Goal: Task Accomplishment & Management: Complete application form

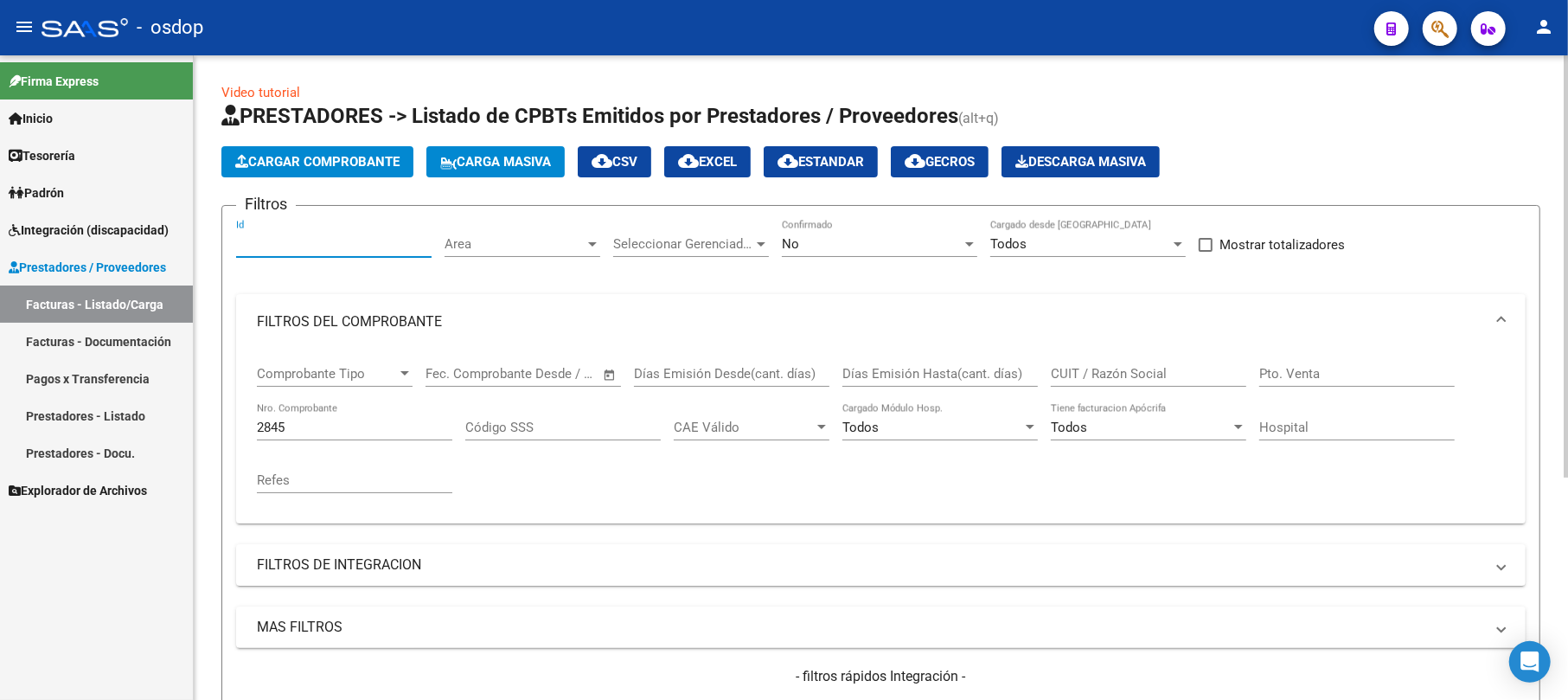
click at [309, 249] on input "Id" at bounding box center [334, 243] width 196 height 15
paste input "243625"
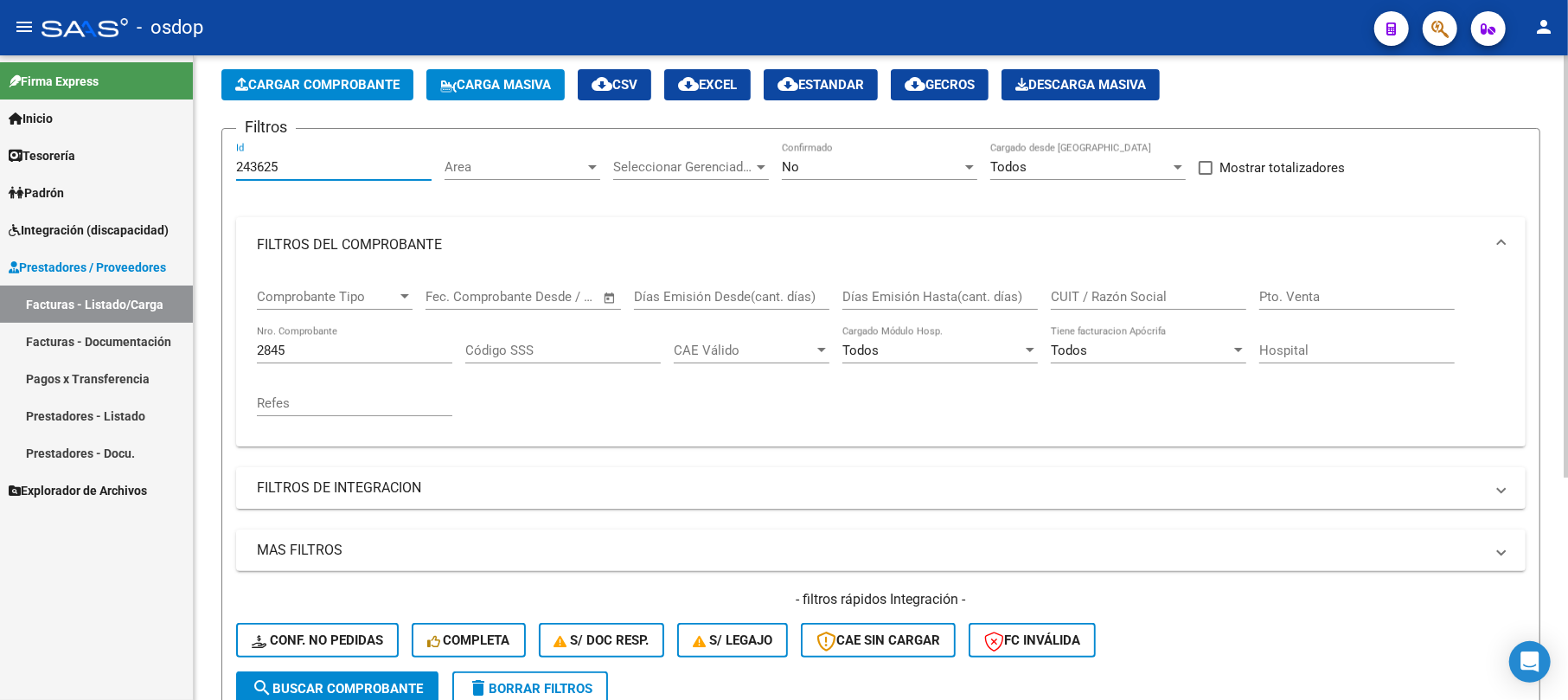
scroll to position [115, 0]
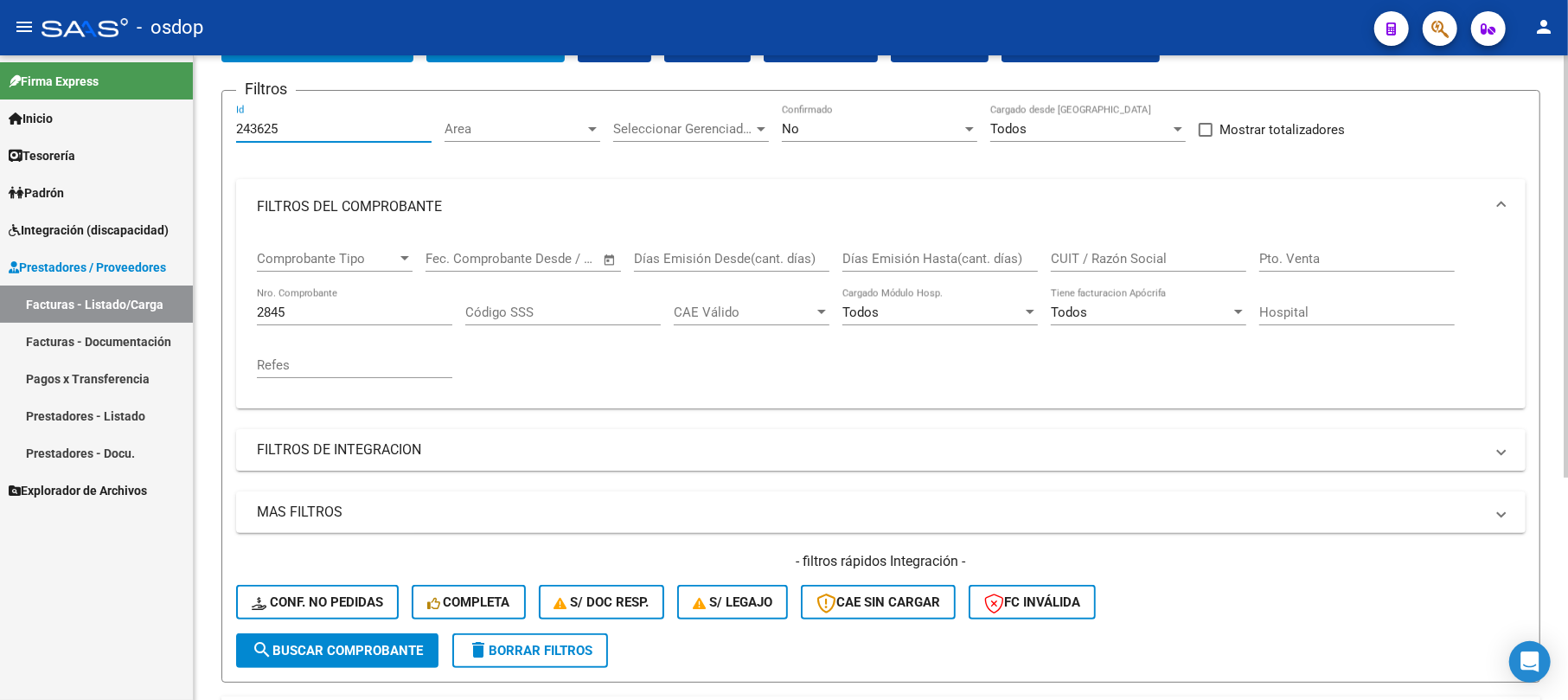
type input "243625"
click at [299, 651] on span "search Buscar Comprobante" at bounding box center [337, 650] width 171 height 15
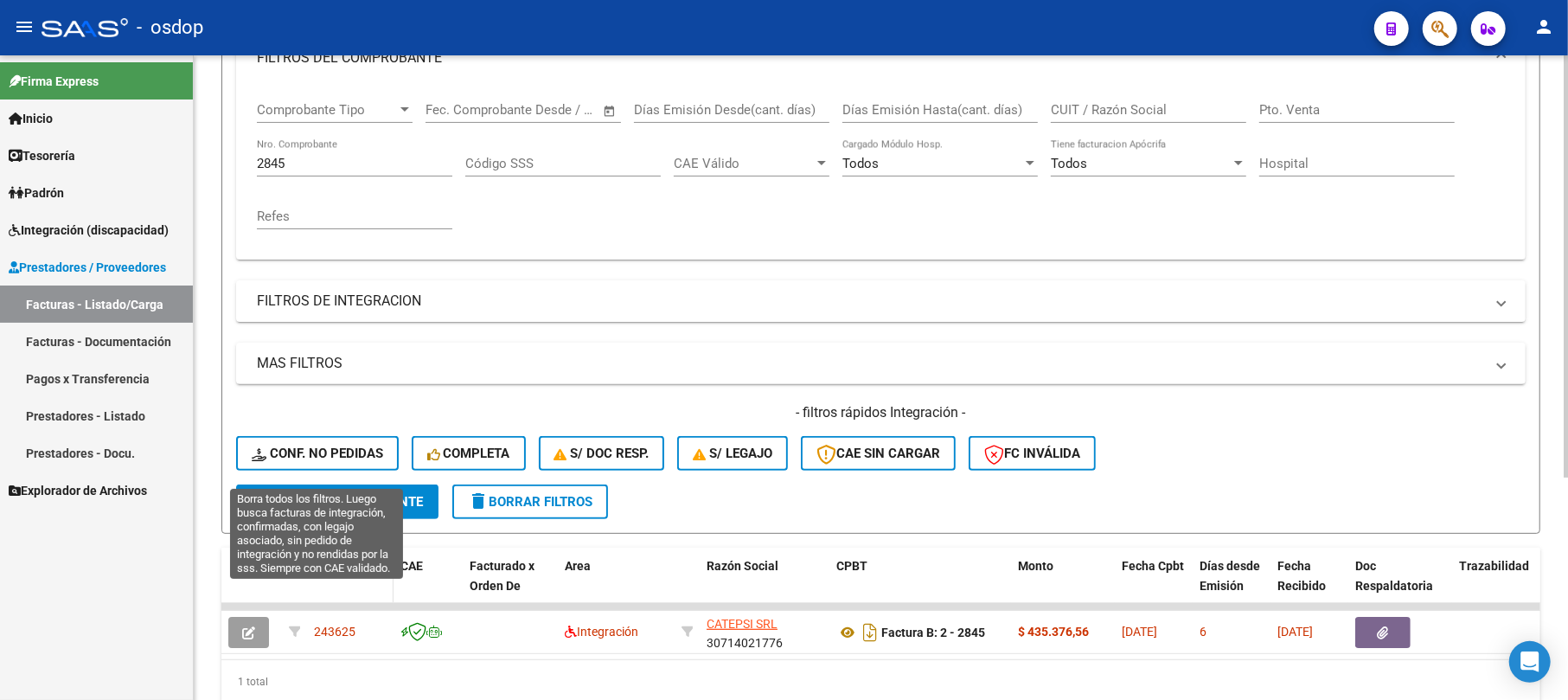
scroll to position [339, 0]
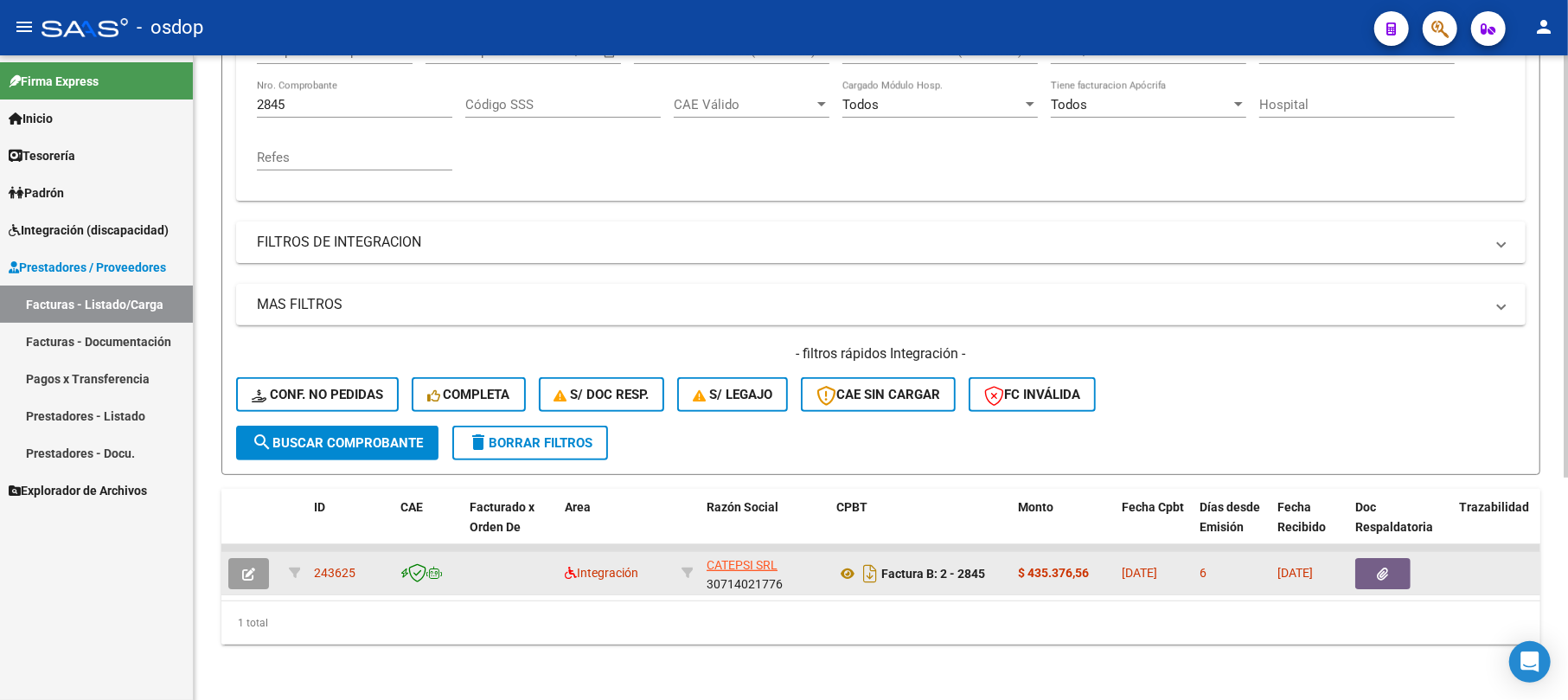
click at [248, 567] on icon "button" at bounding box center [248, 573] width 13 height 13
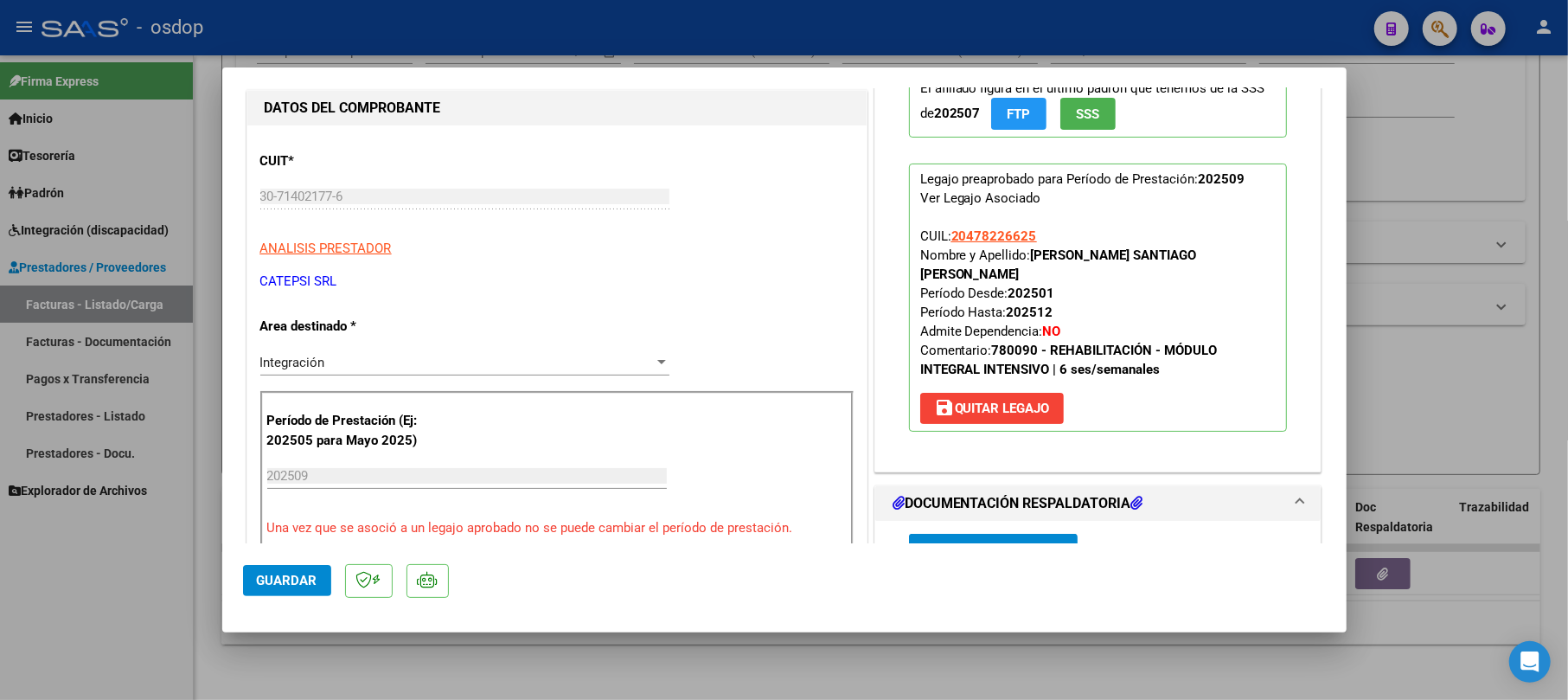
scroll to position [230, 0]
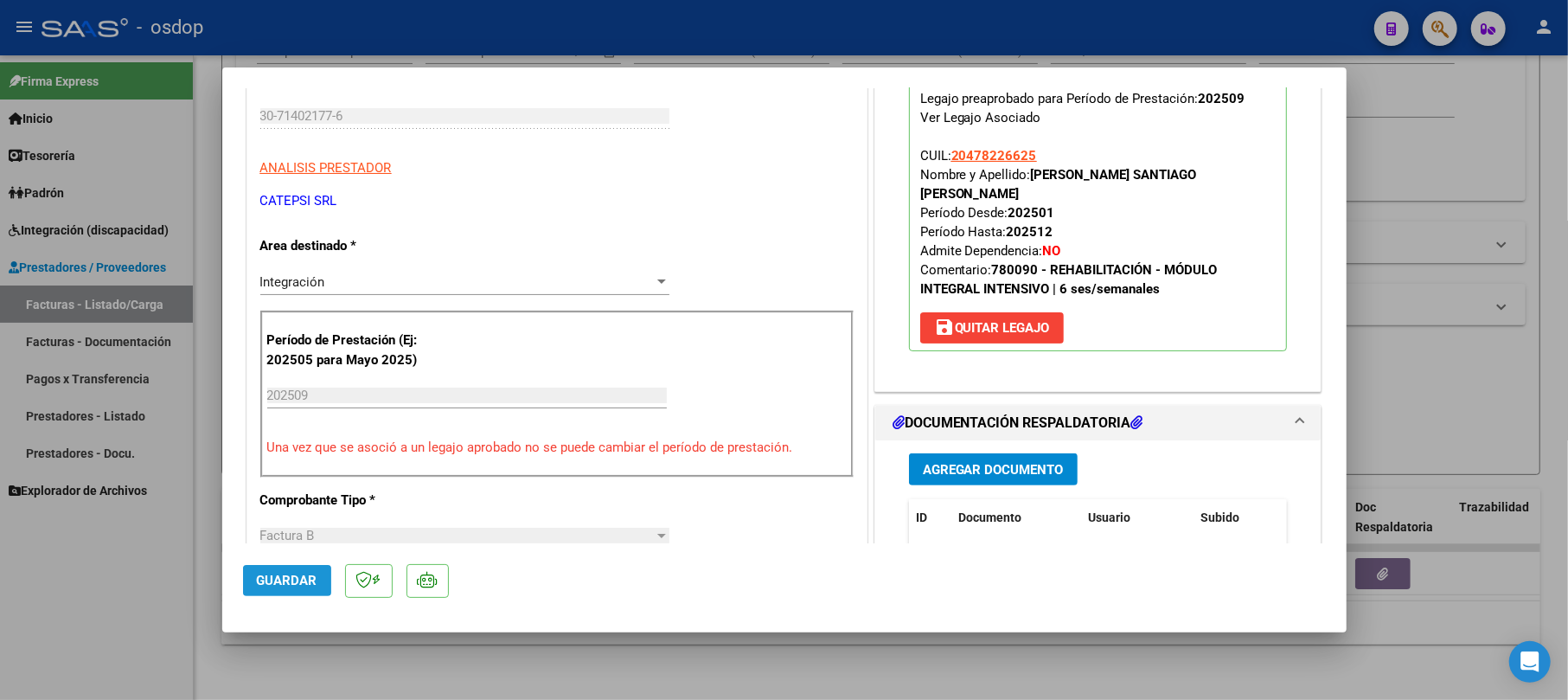
click at [277, 583] on span "Guardar" at bounding box center [286, 580] width 60 height 15
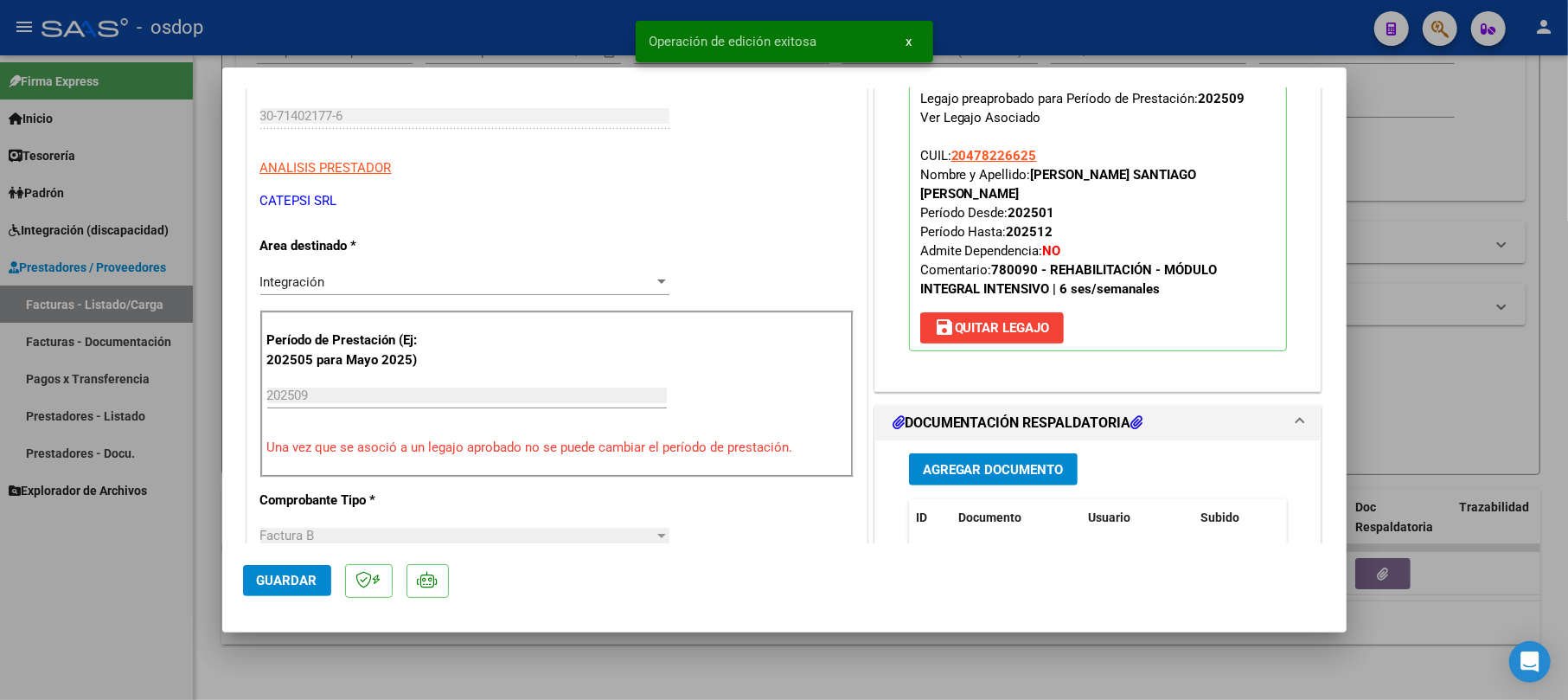
click at [1512, 123] on div at bounding box center [784, 350] width 1568 height 700
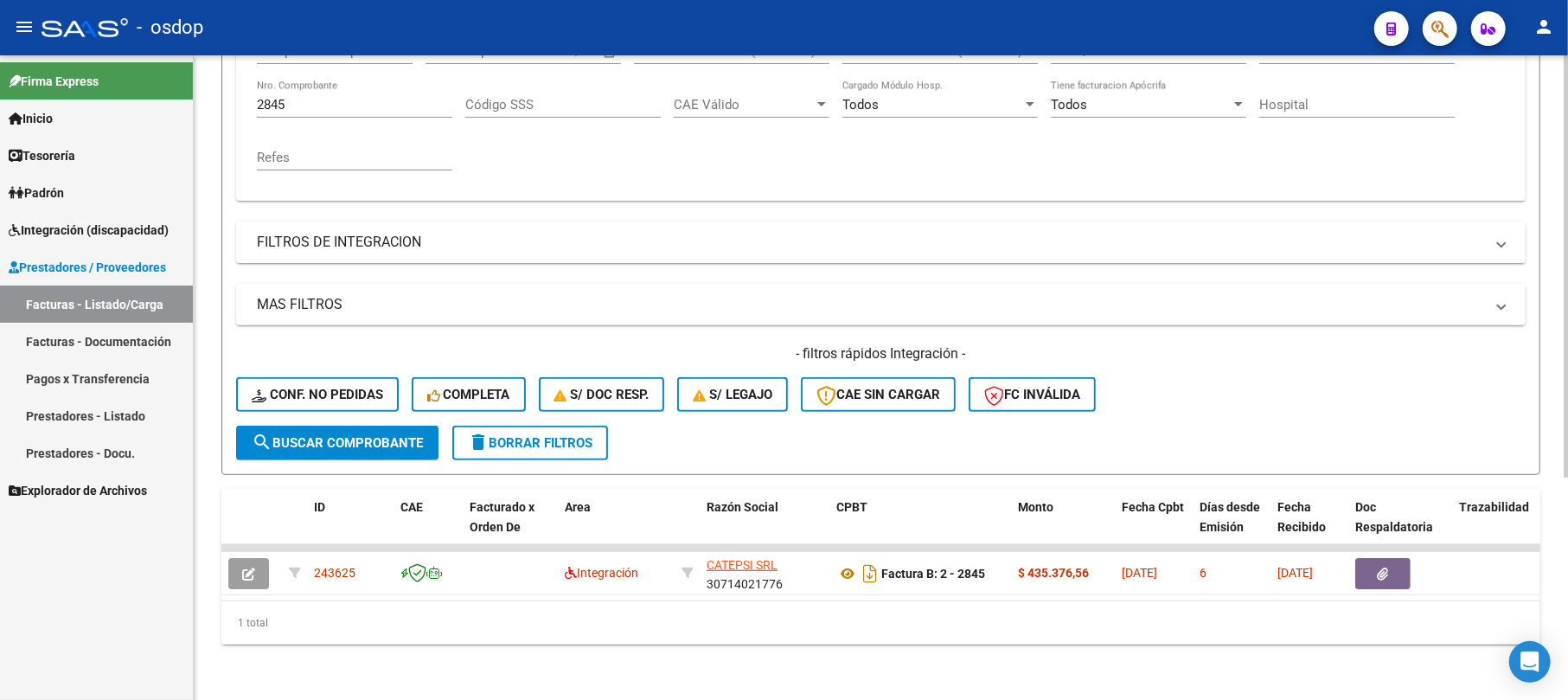
scroll to position [0, 0]
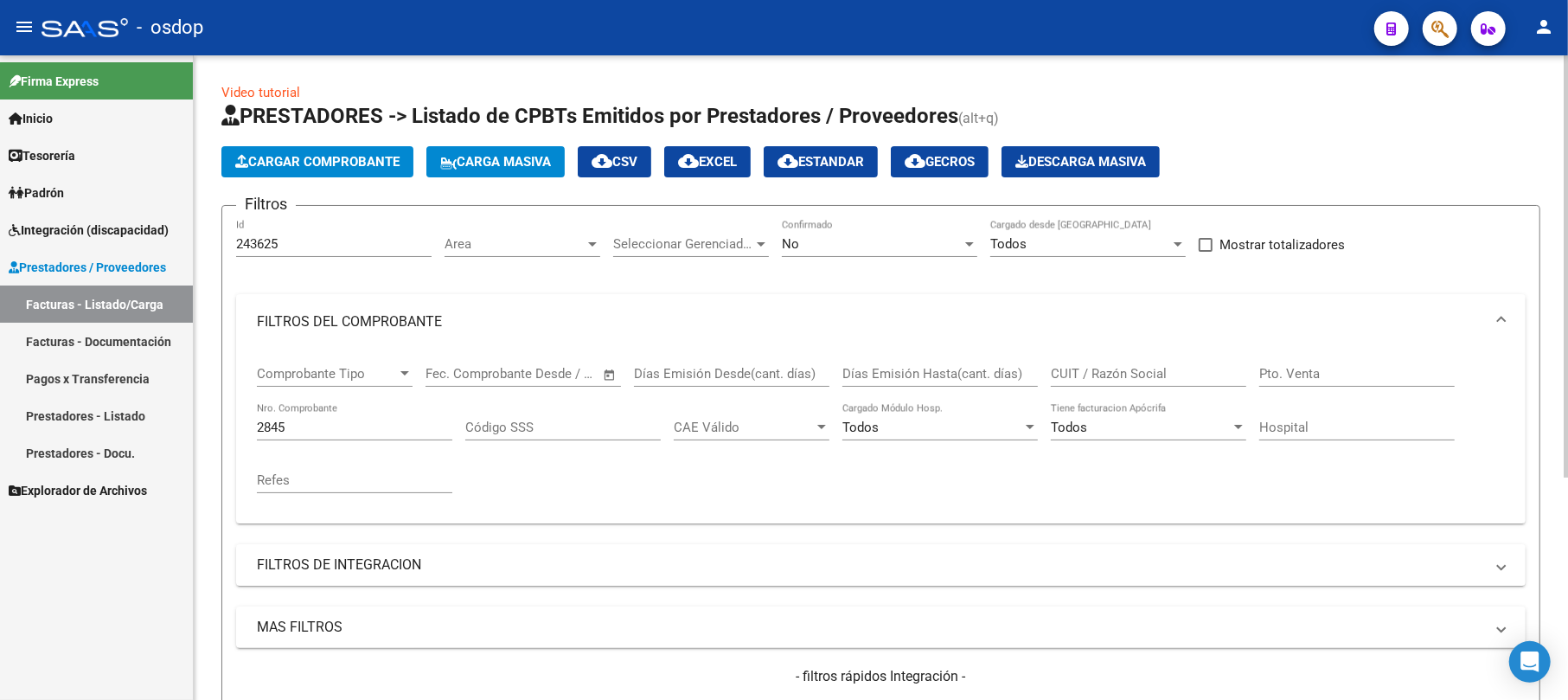
click at [292, 429] on input "2845" at bounding box center [354, 427] width 196 height 15
drag, startPoint x: 292, startPoint y: 429, endPoint x: 232, endPoint y: 426, distance: 60.1
click at [233, 427] on form "Filtros 243625 Id Area Area Seleccionar Gerenciador Seleccionar Gerenciador No …" at bounding box center [881, 501] width 1319 height 592
click at [298, 233] on div "243625 Id" at bounding box center [334, 238] width 196 height 37
type input "2"
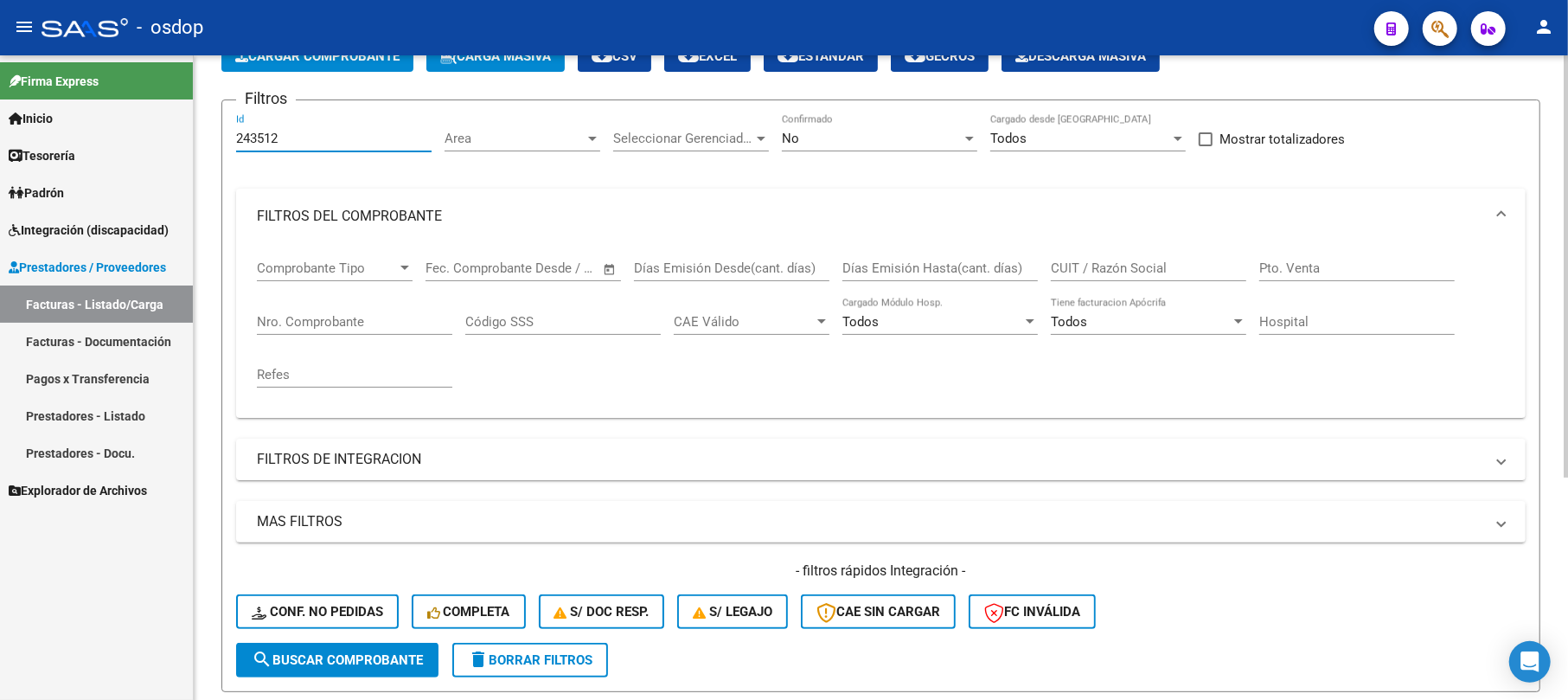
scroll to position [115, 0]
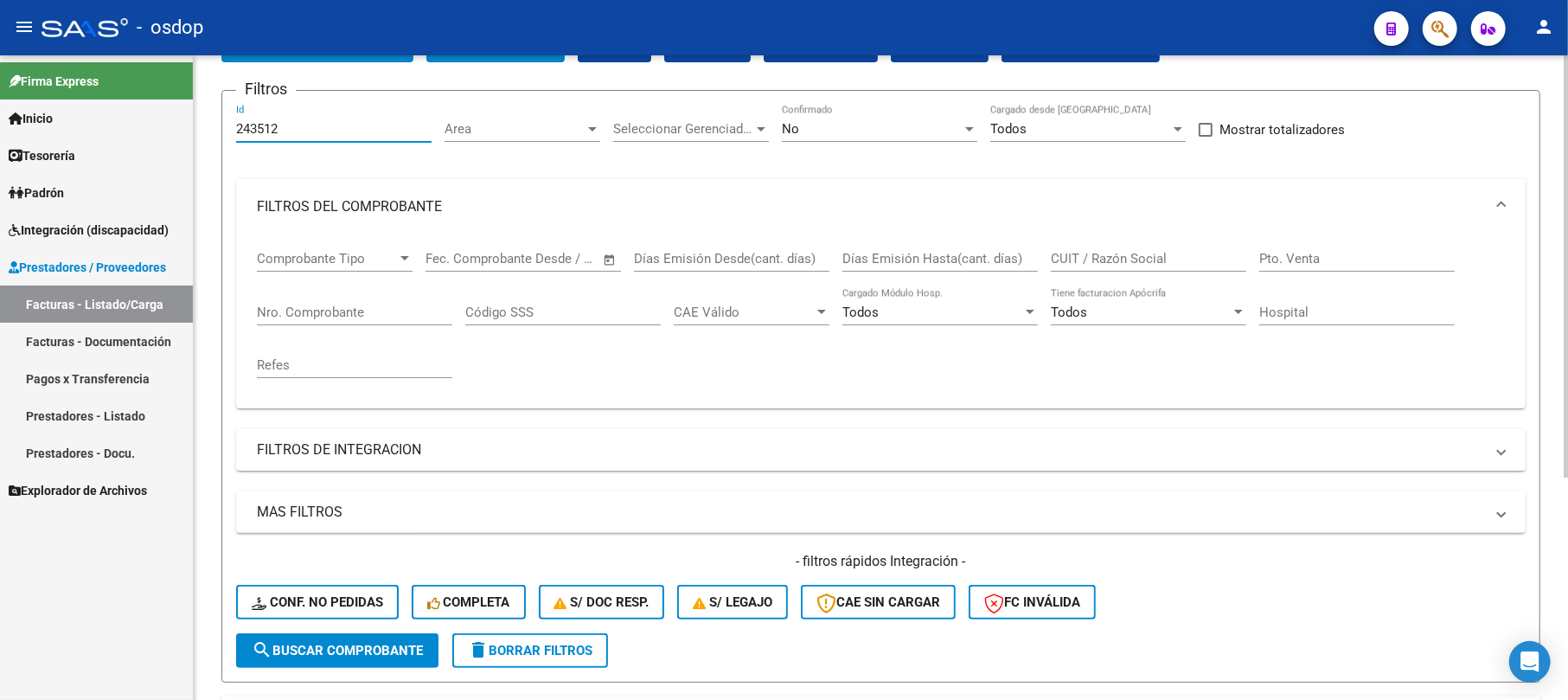
click at [298, 652] on span "search Buscar Comprobante" at bounding box center [337, 650] width 171 height 15
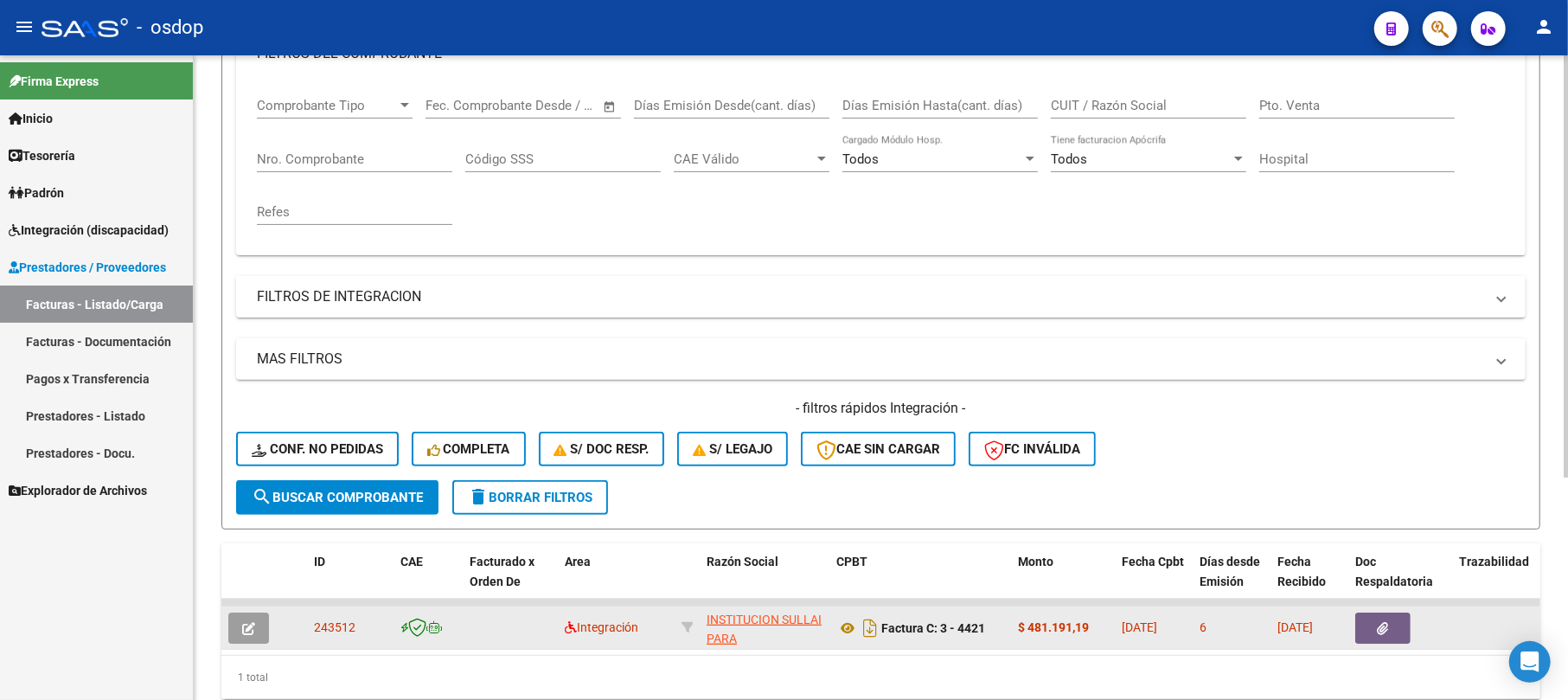
scroll to position [339, 0]
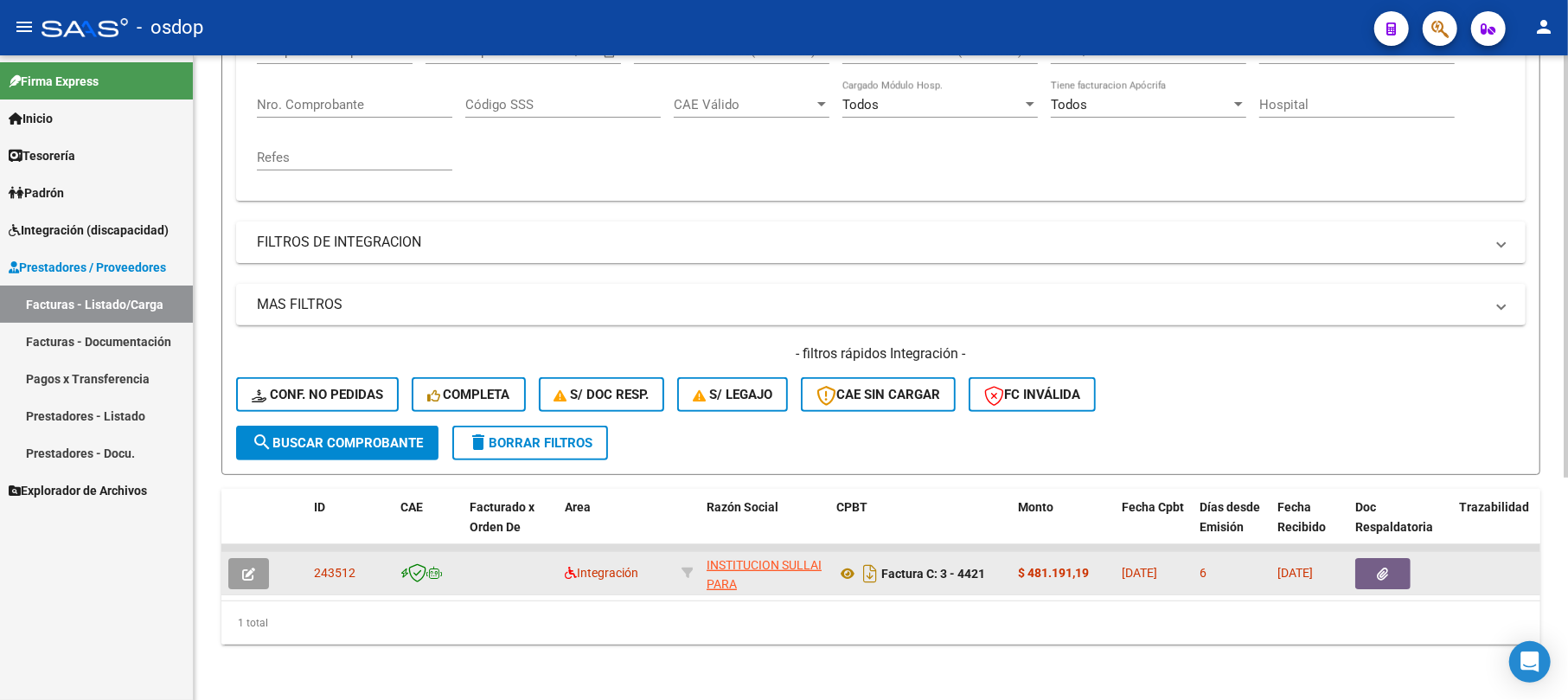
click at [250, 567] on icon "button" at bounding box center [248, 573] width 13 height 13
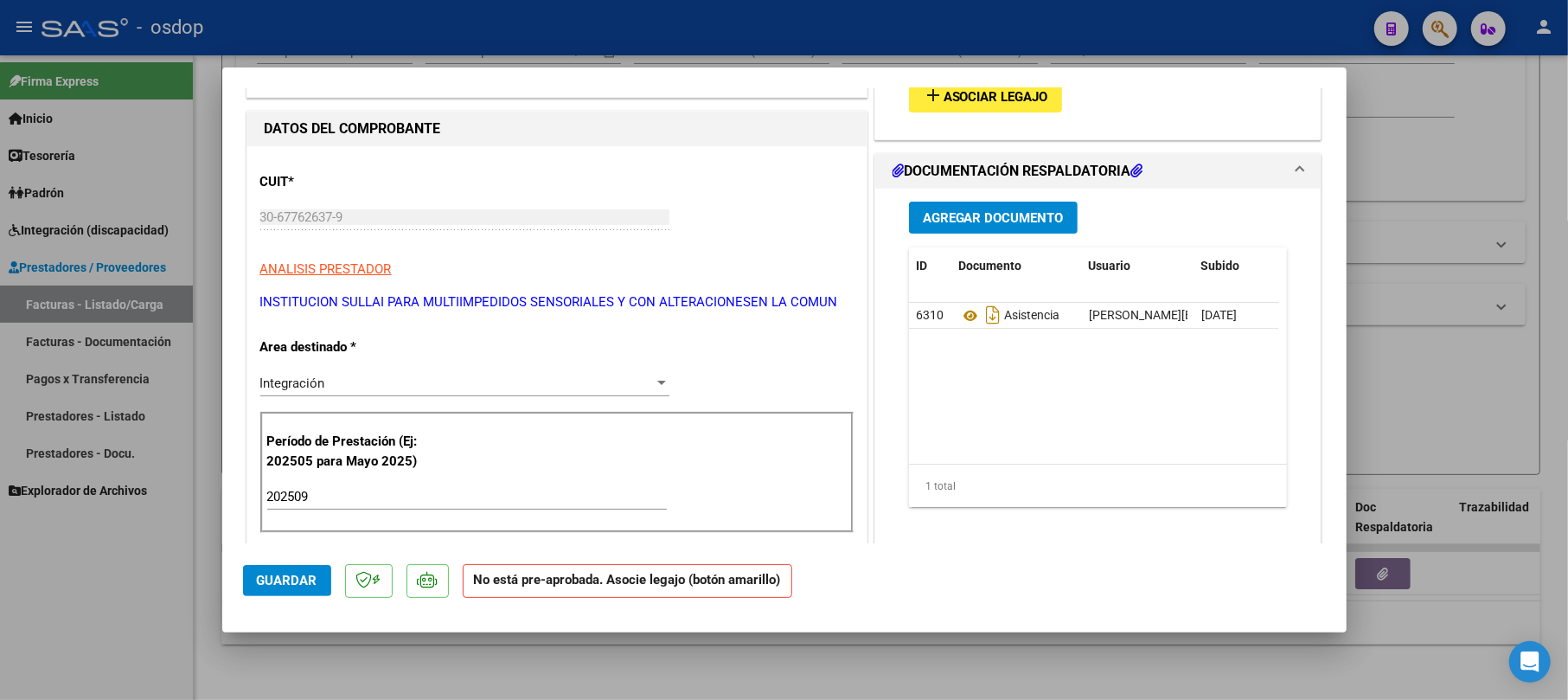
scroll to position [0, 0]
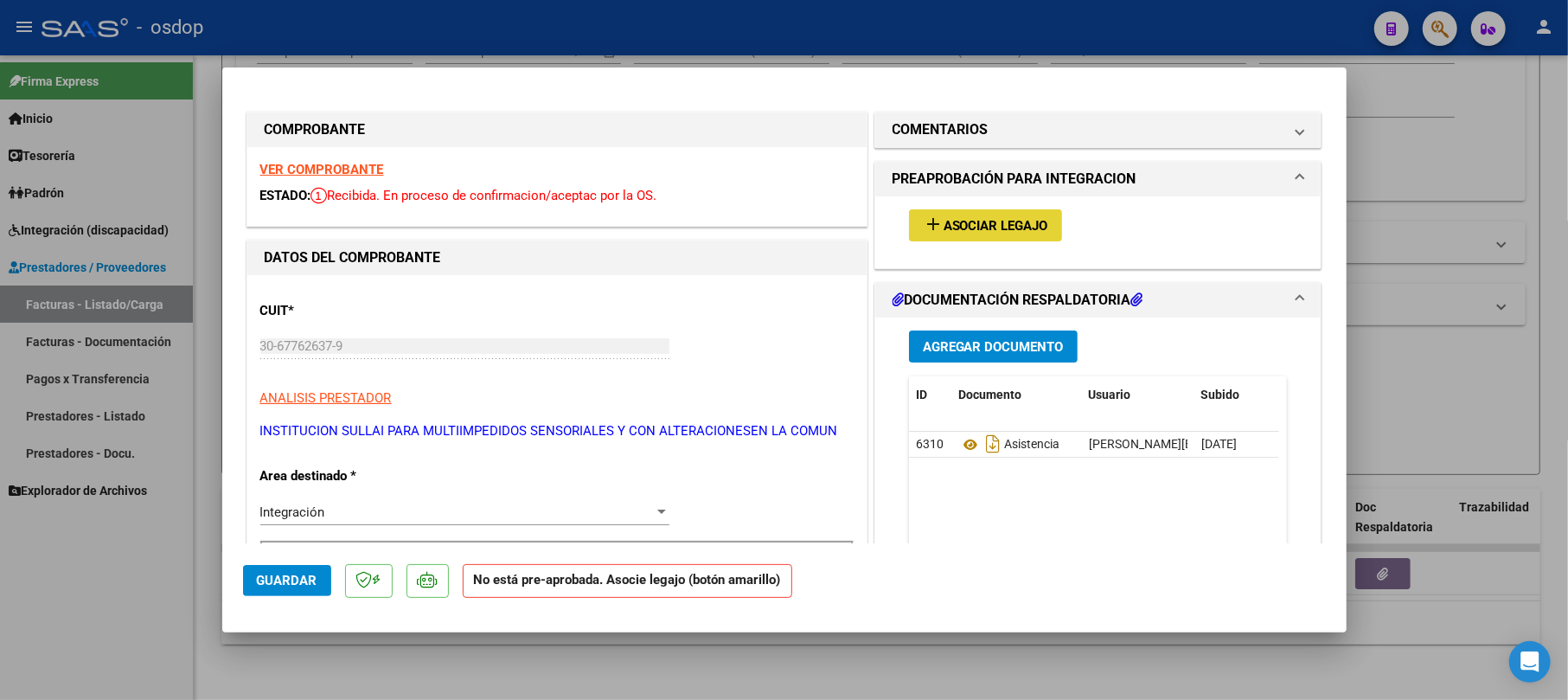
click at [954, 239] on button "add Asociar Legajo" at bounding box center [985, 225] width 153 height 32
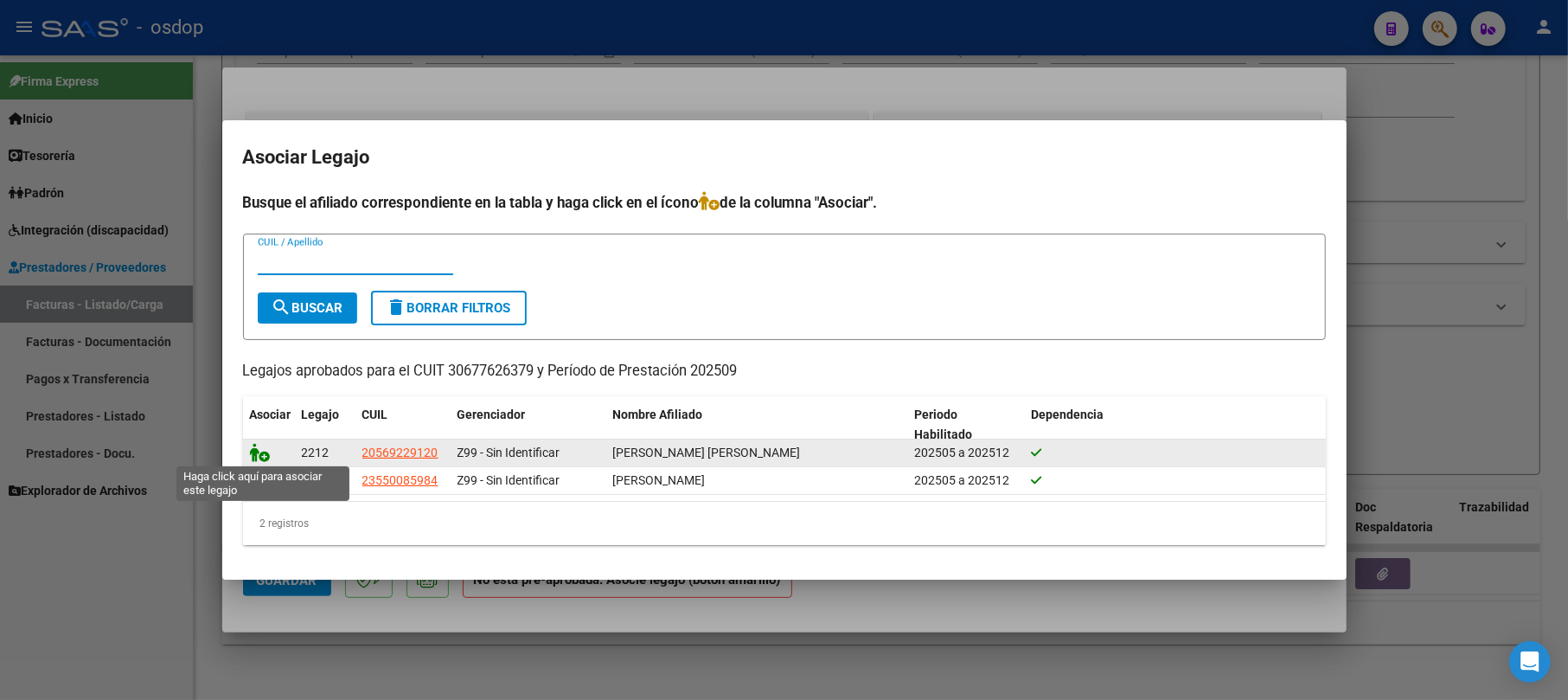
click at [257, 453] on icon at bounding box center [260, 452] width 21 height 19
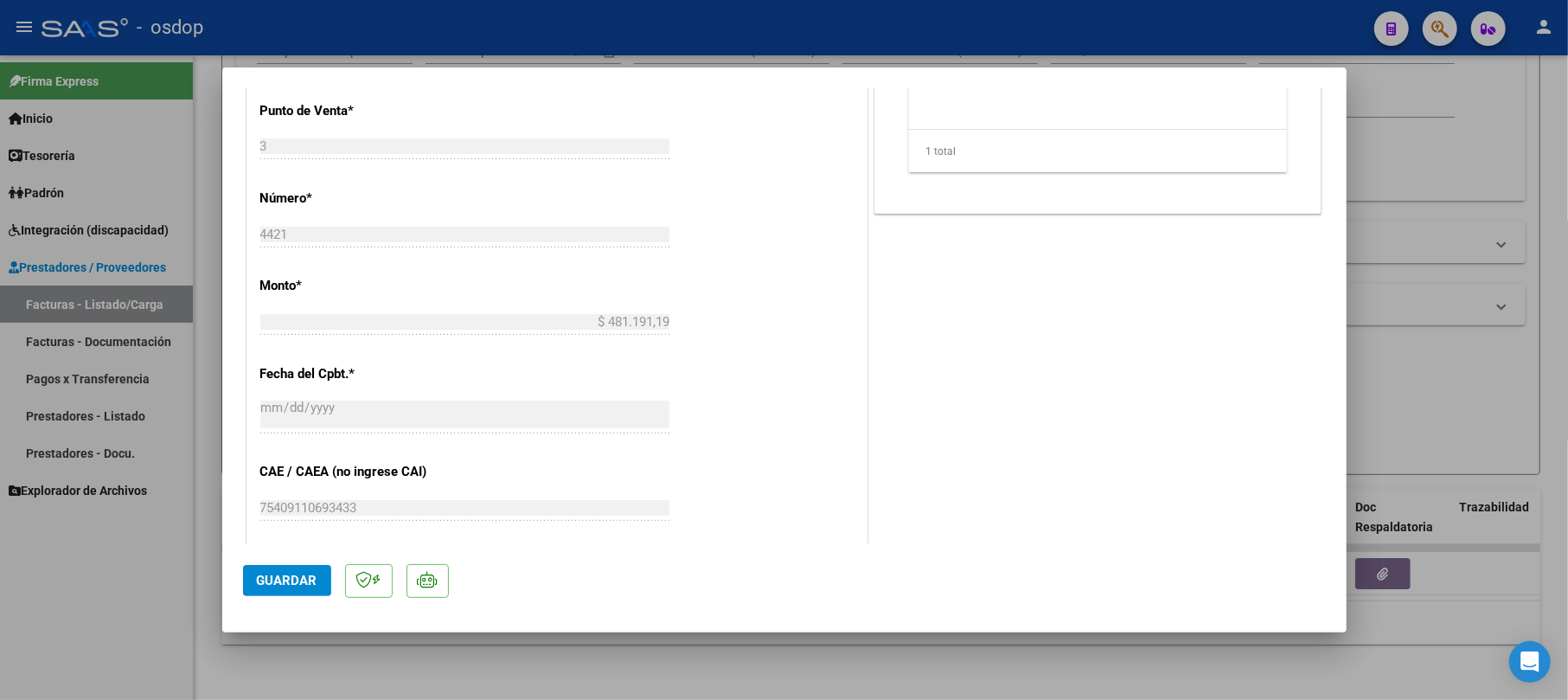
scroll to position [808, 0]
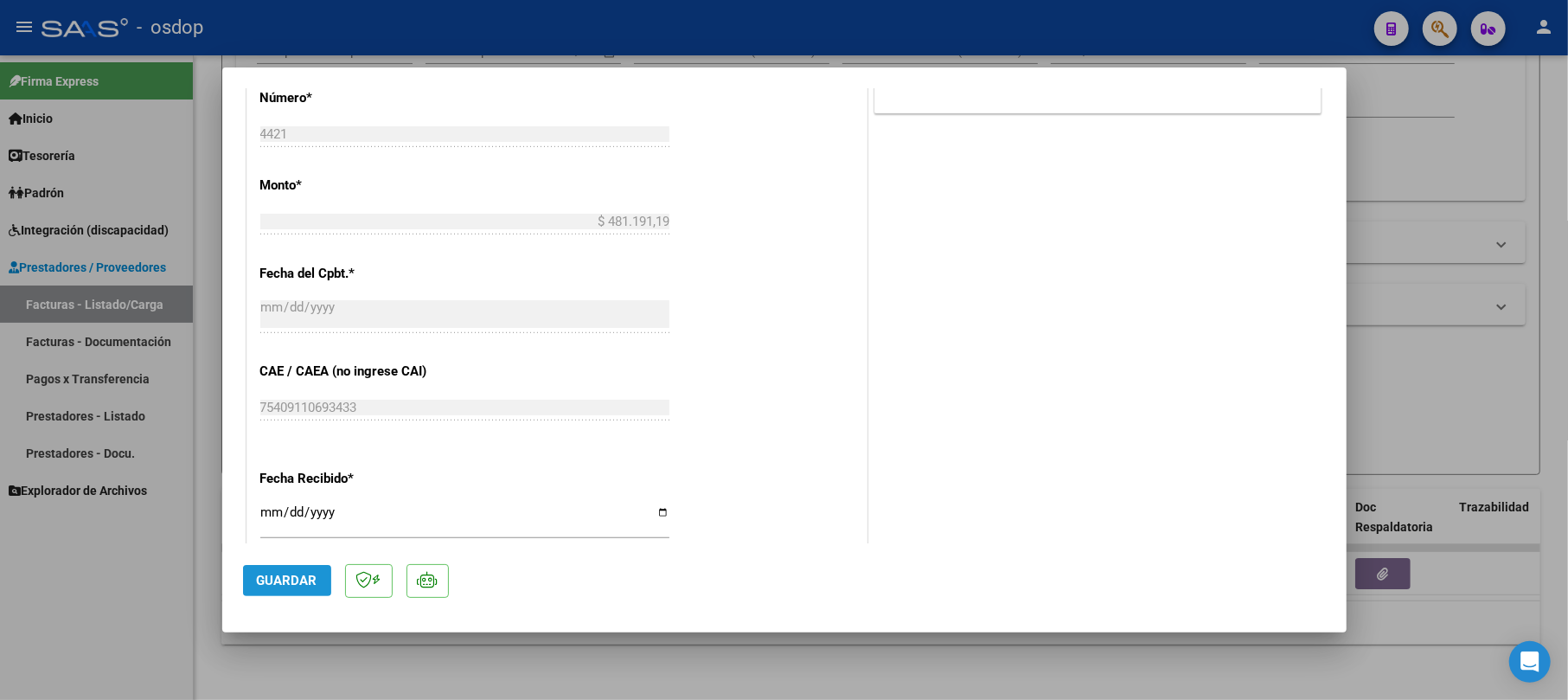
click at [309, 578] on span "Guardar" at bounding box center [286, 580] width 60 height 15
click at [263, 580] on span "Guardar" at bounding box center [286, 580] width 60 height 15
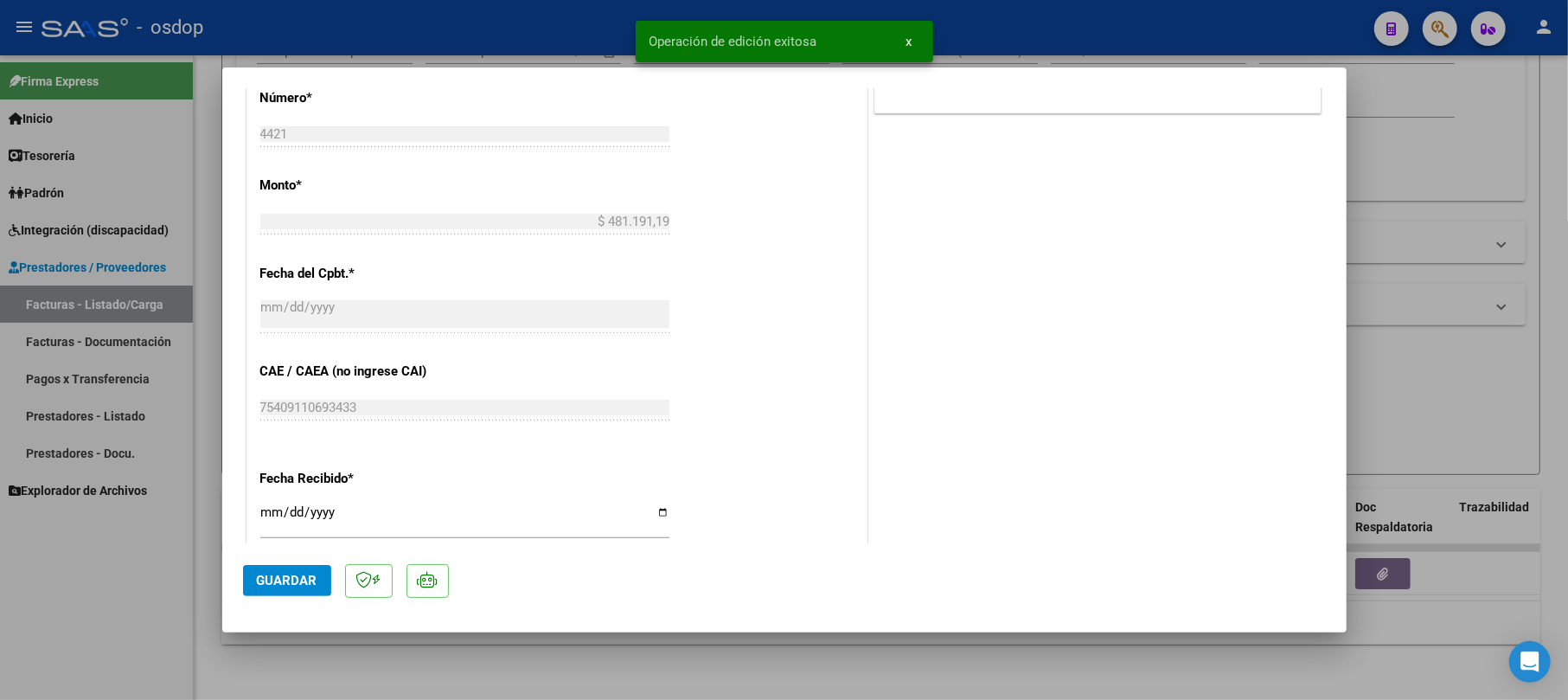
click at [1433, 153] on div at bounding box center [784, 350] width 1568 height 700
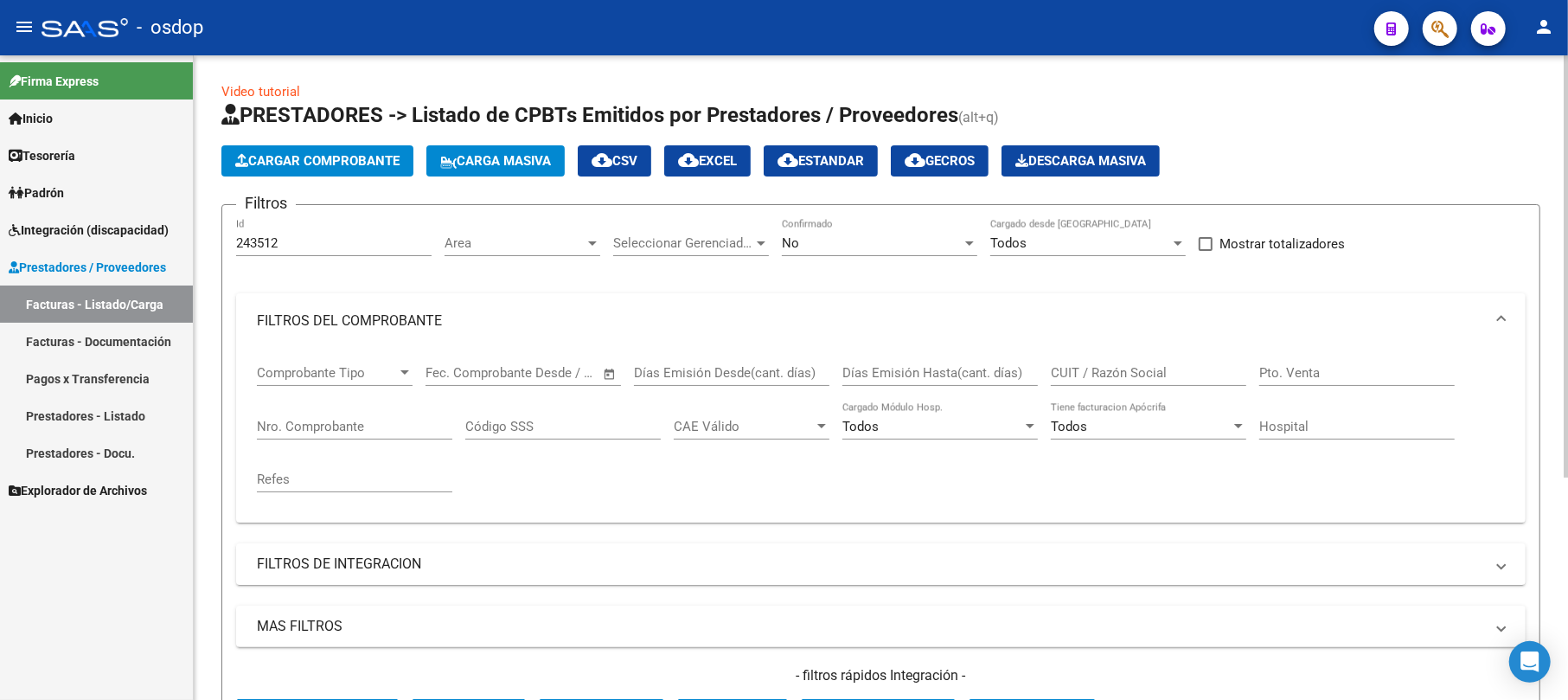
scroll to position [0, 0]
click at [305, 242] on input "243512" at bounding box center [334, 243] width 196 height 15
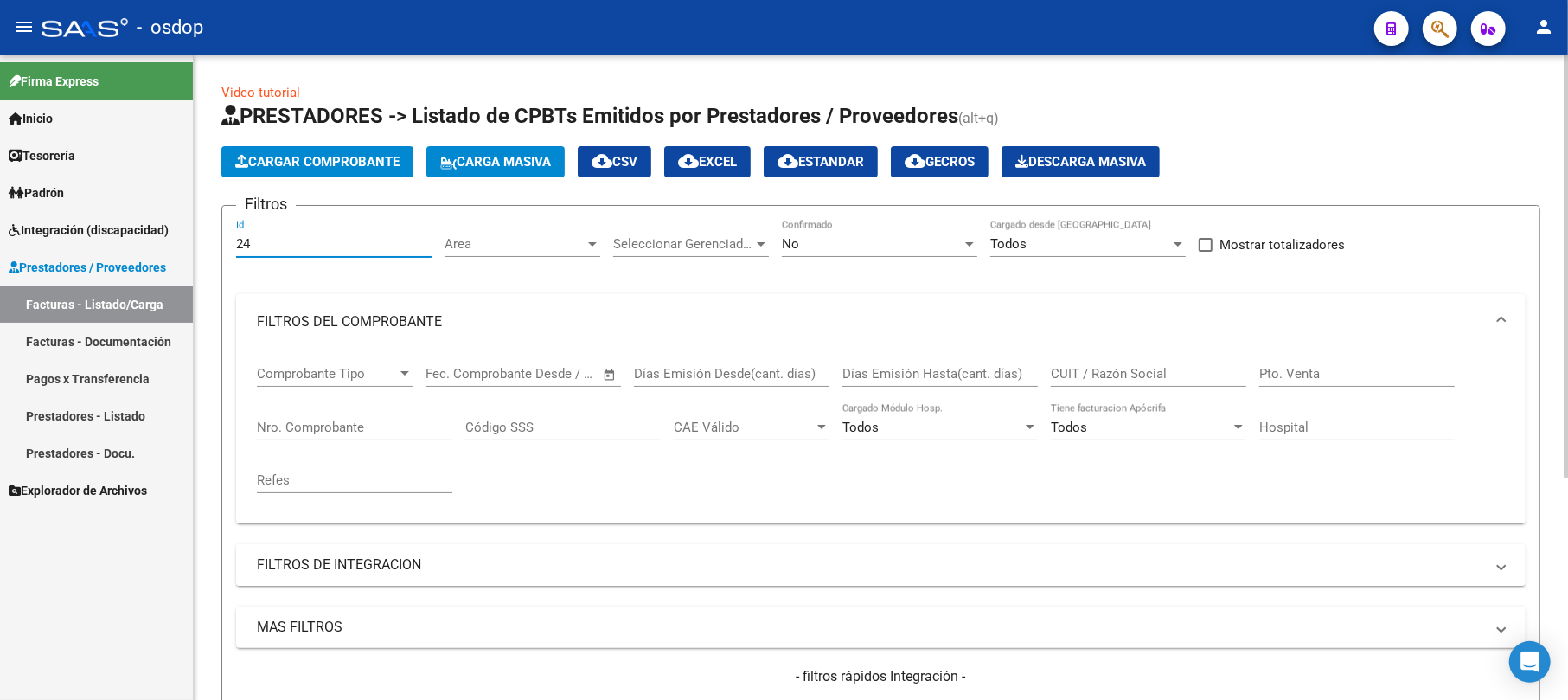
type input "2"
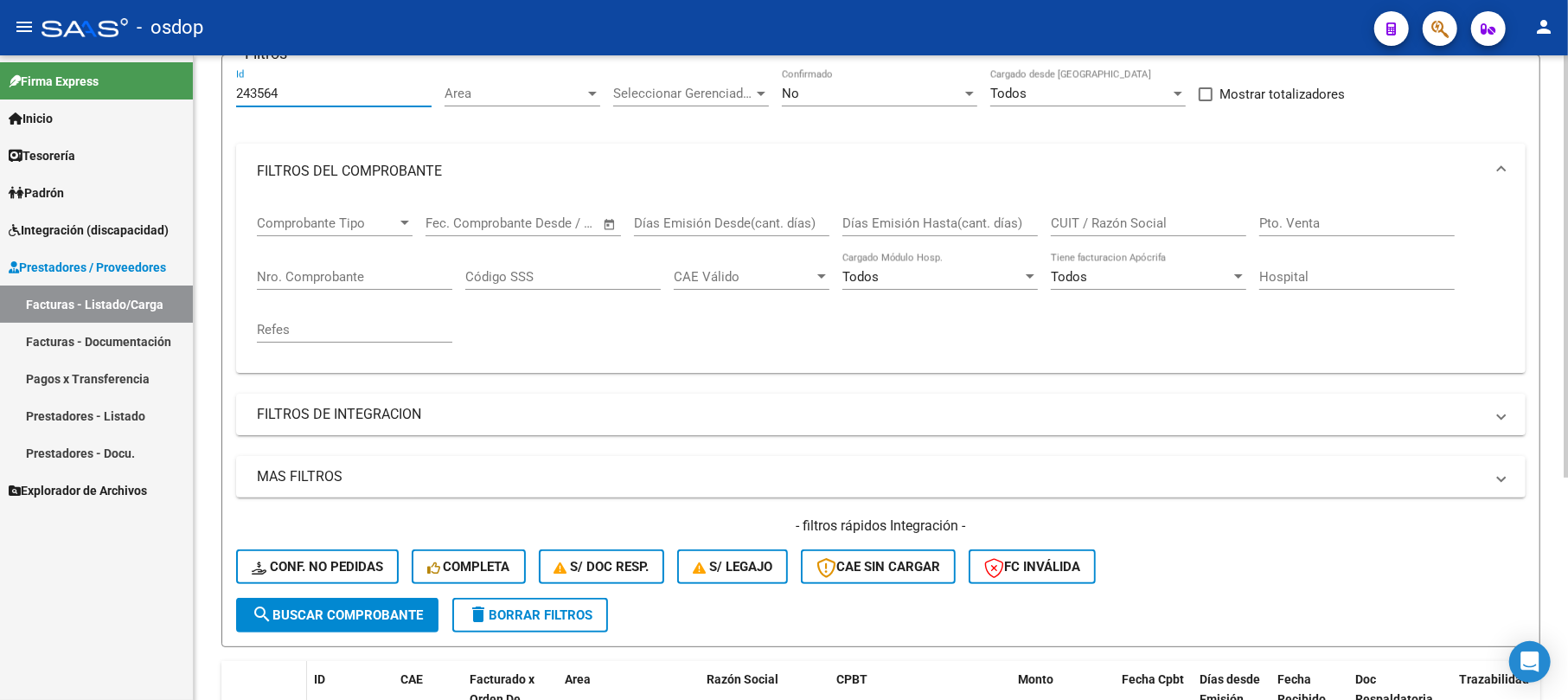
scroll to position [230, 0]
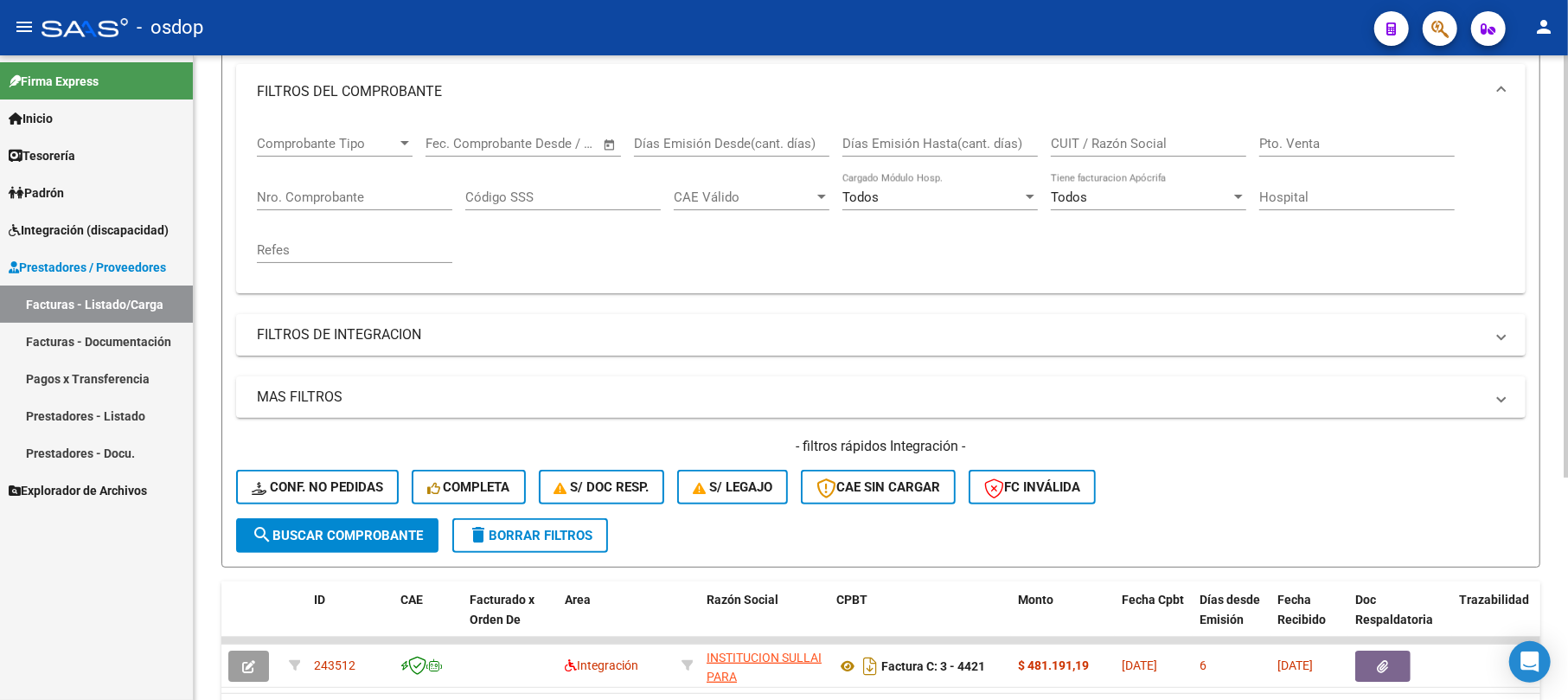
type input "243564"
click at [300, 528] on span "search Buscar Comprobante" at bounding box center [337, 535] width 171 height 15
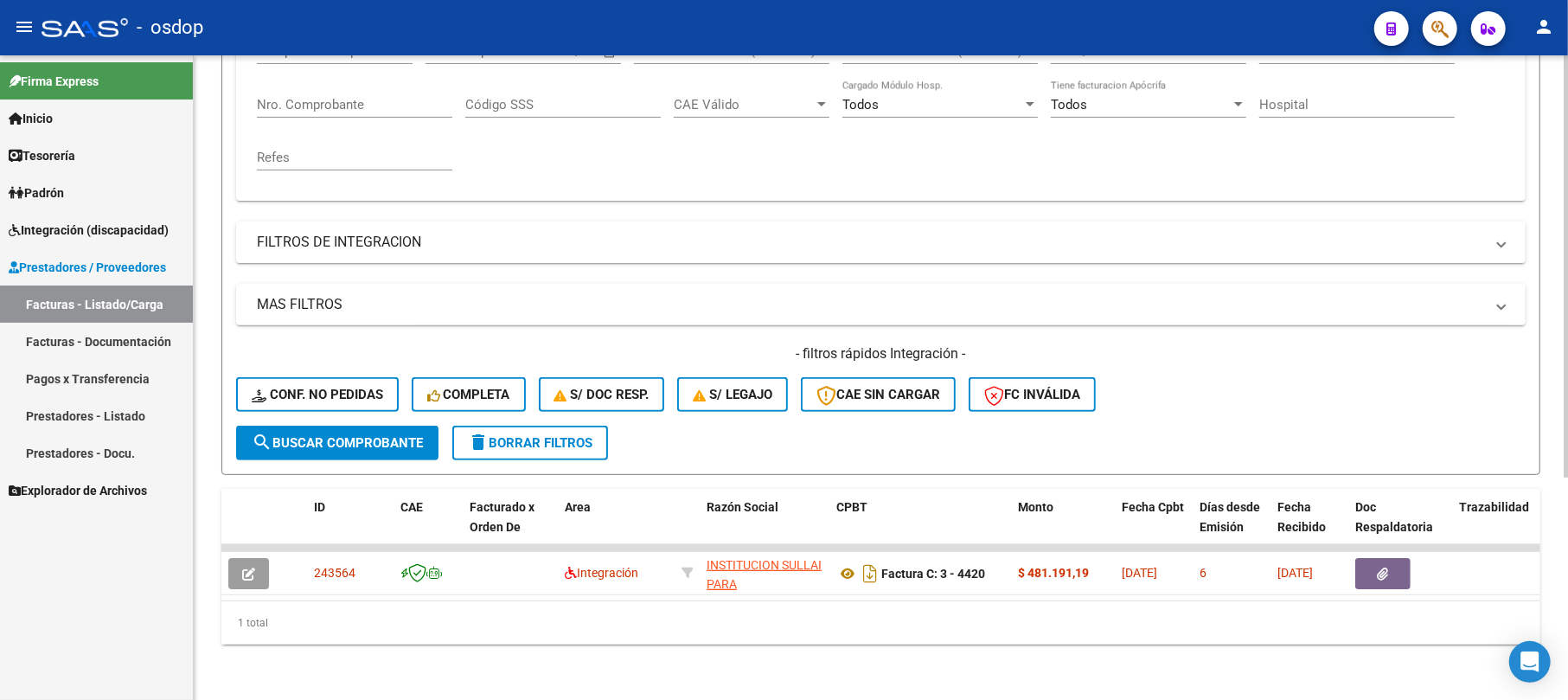
scroll to position [339, 0]
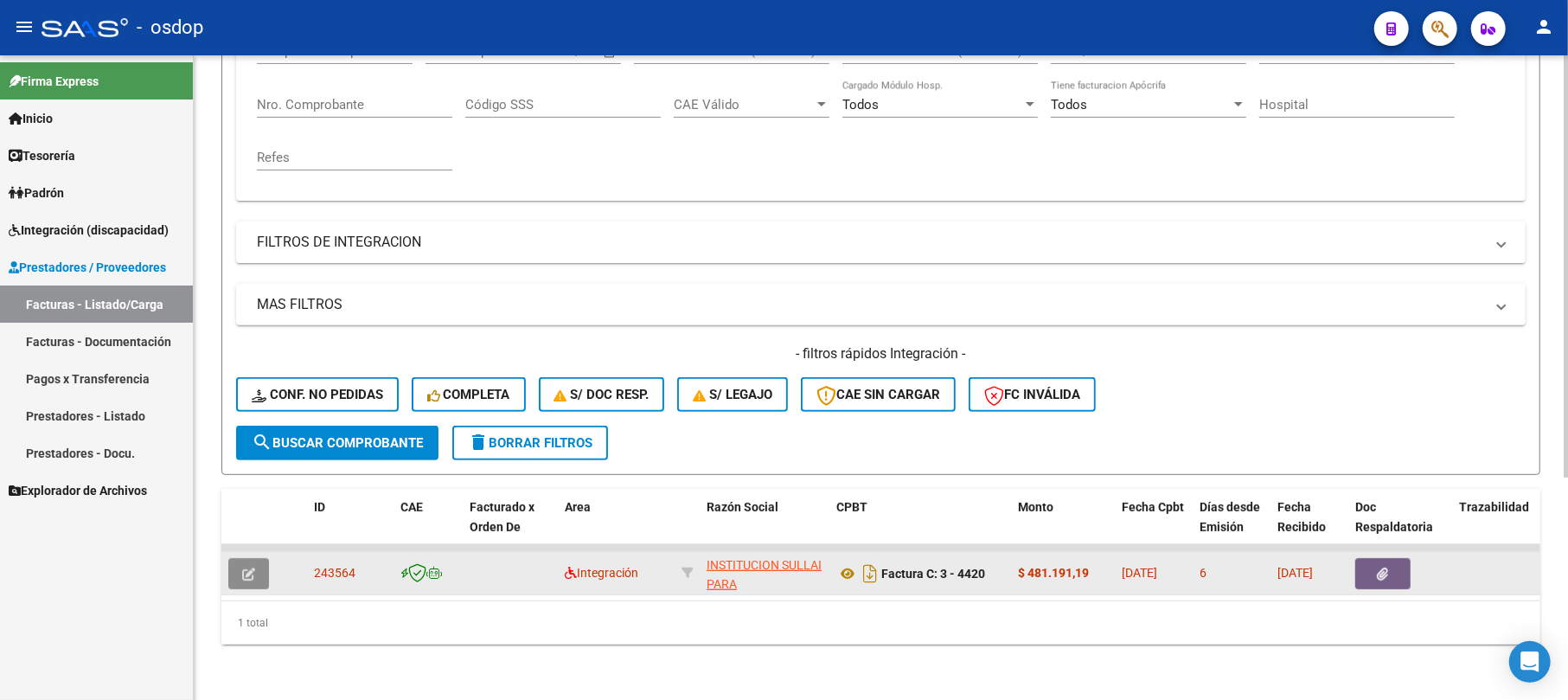
click at [247, 567] on icon "button" at bounding box center [248, 573] width 13 height 13
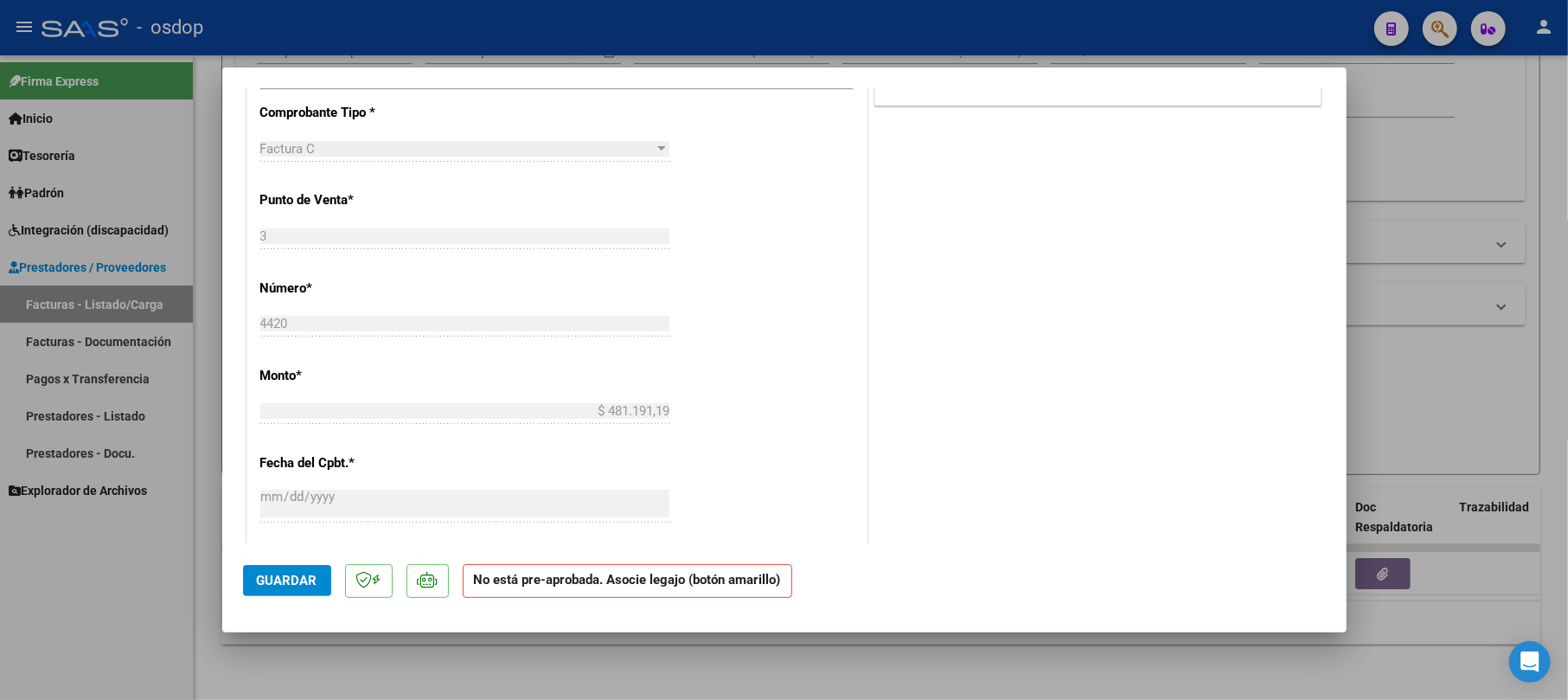
scroll to position [576, 0]
click at [274, 587] on span "Guardar" at bounding box center [286, 580] width 60 height 15
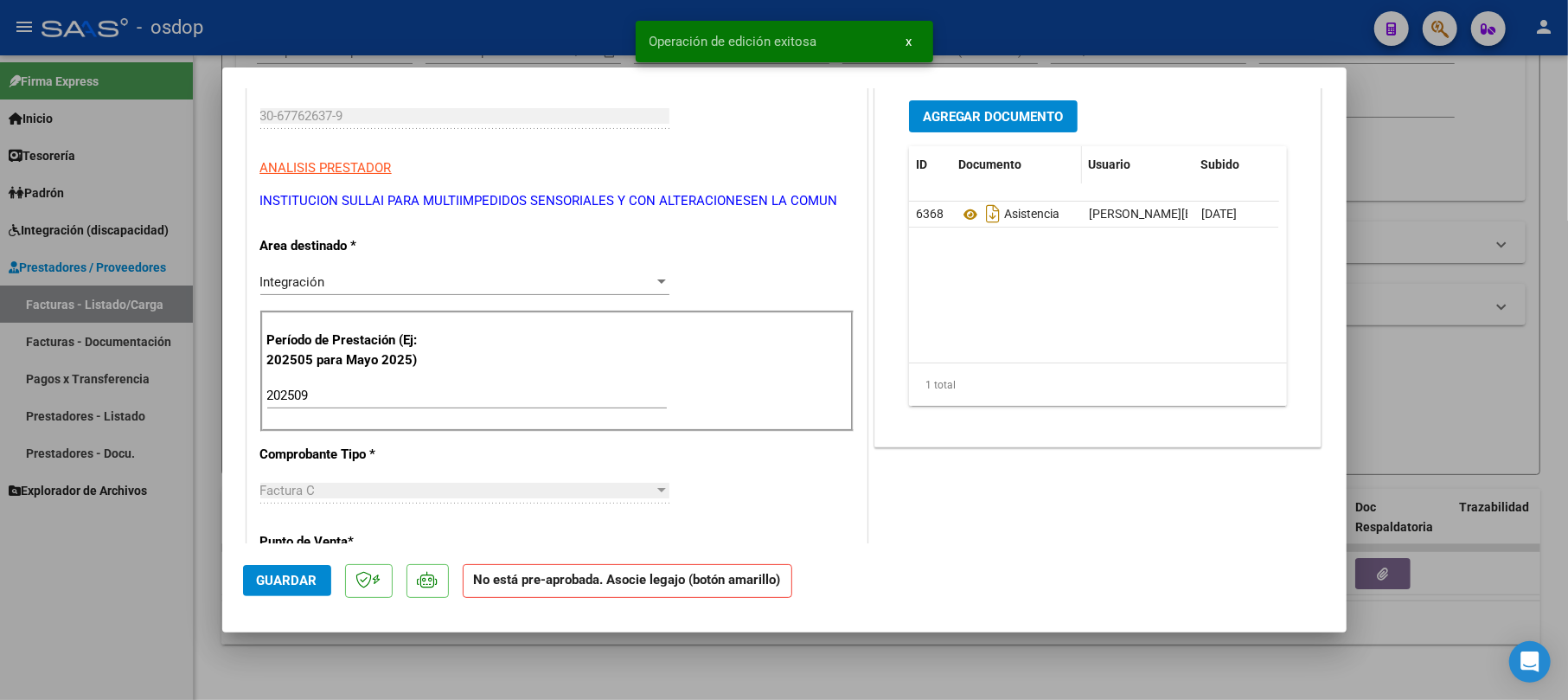
scroll to position [0, 0]
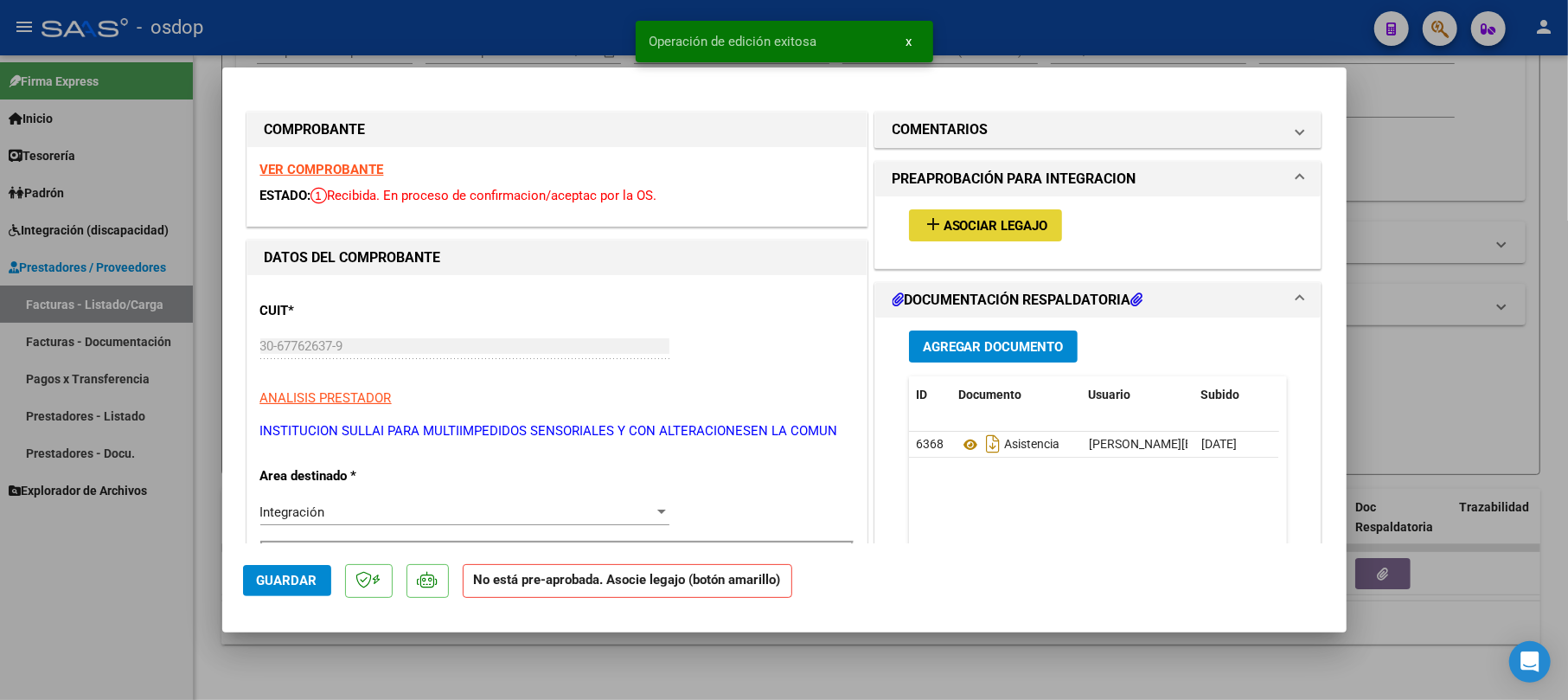
click at [1022, 226] on span "Asociar Legajo" at bounding box center [996, 225] width 105 height 15
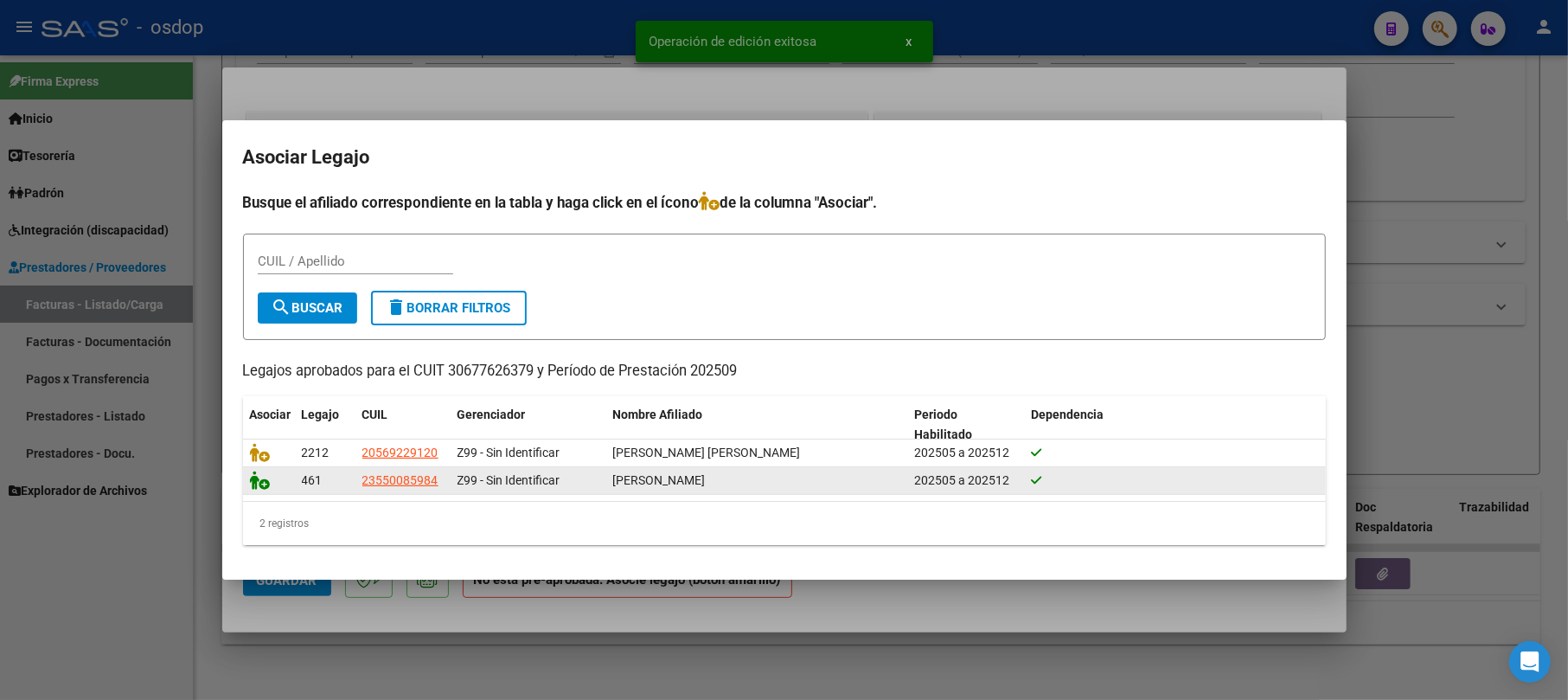
click at [249, 489] on datatable-body-cell at bounding box center [269, 481] width 52 height 27
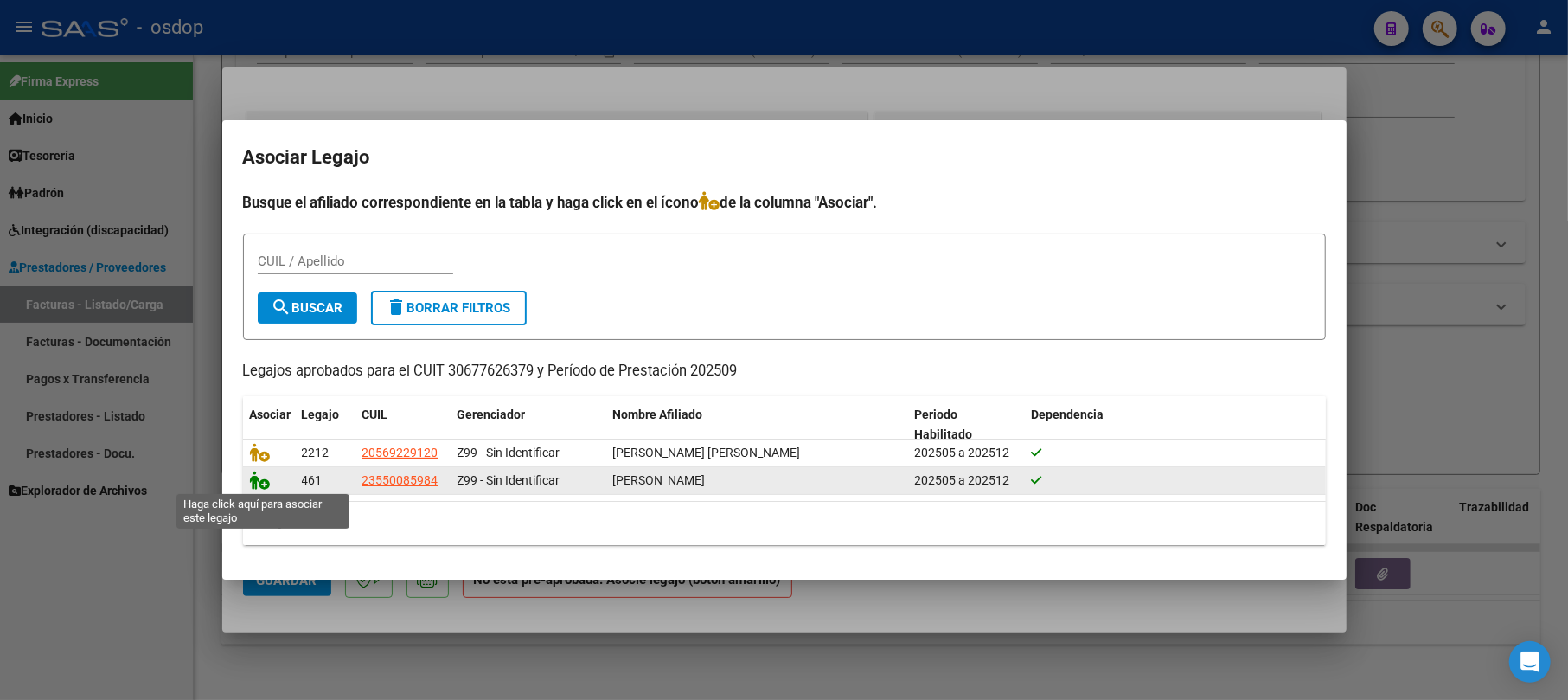
click at [254, 482] on icon at bounding box center [260, 479] width 21 height 19
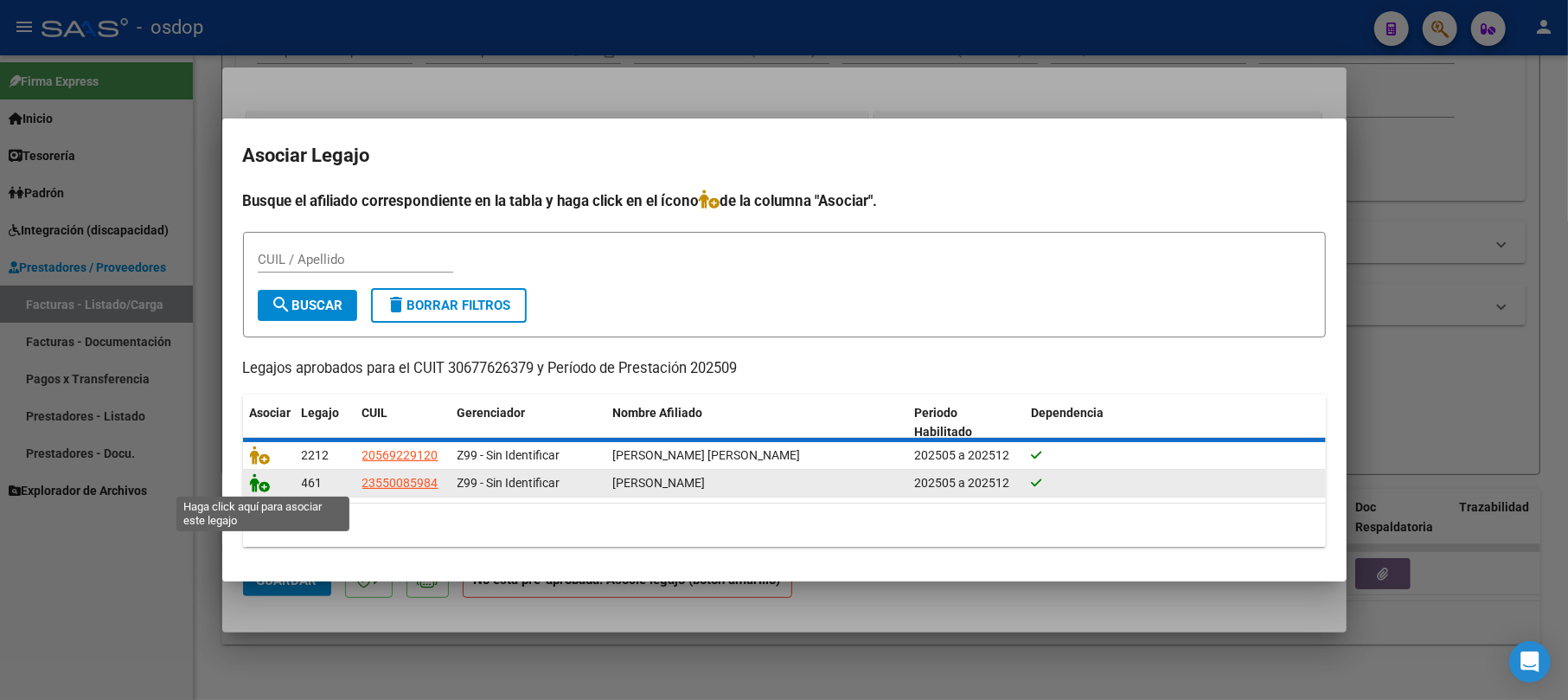
click at [260, 486] on icon at bounding box center [260, 482] width 21 height 19
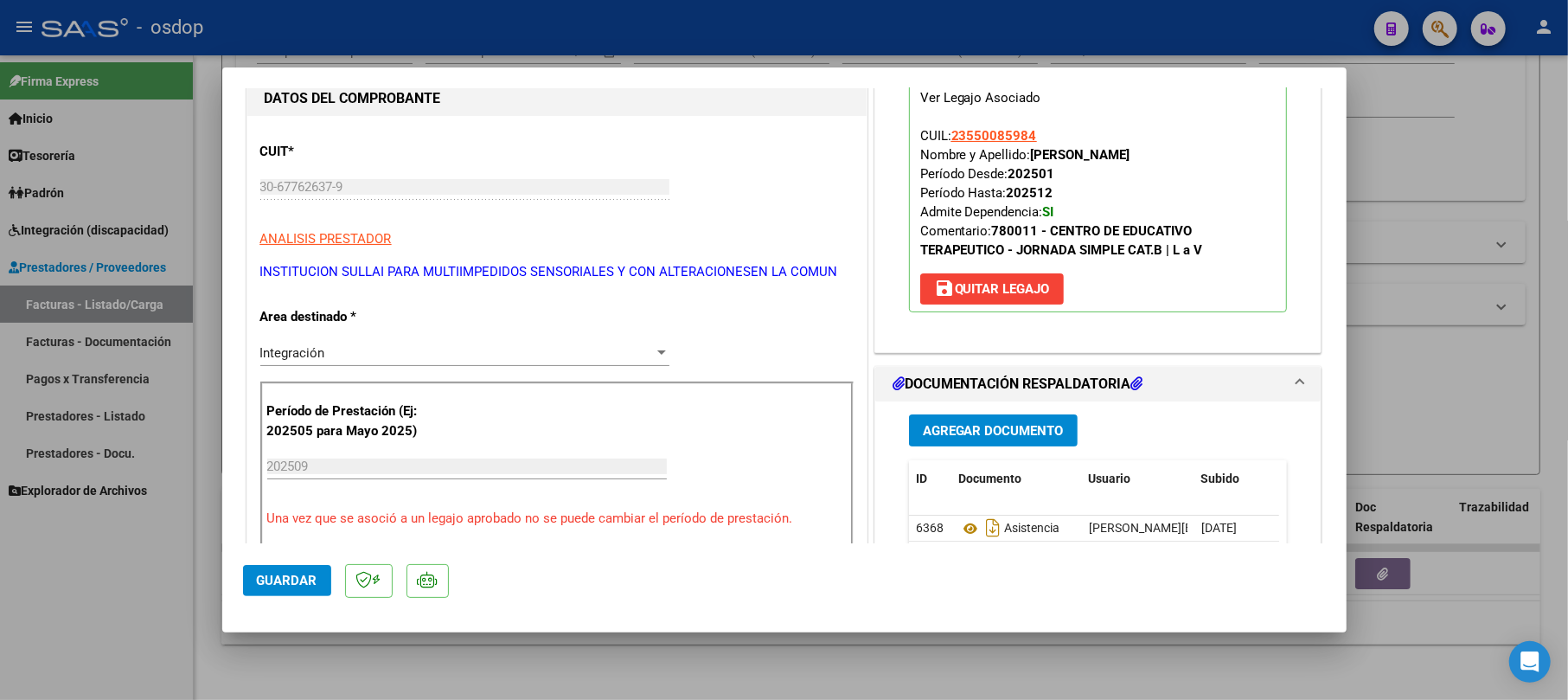
scroll to position [230, 0]
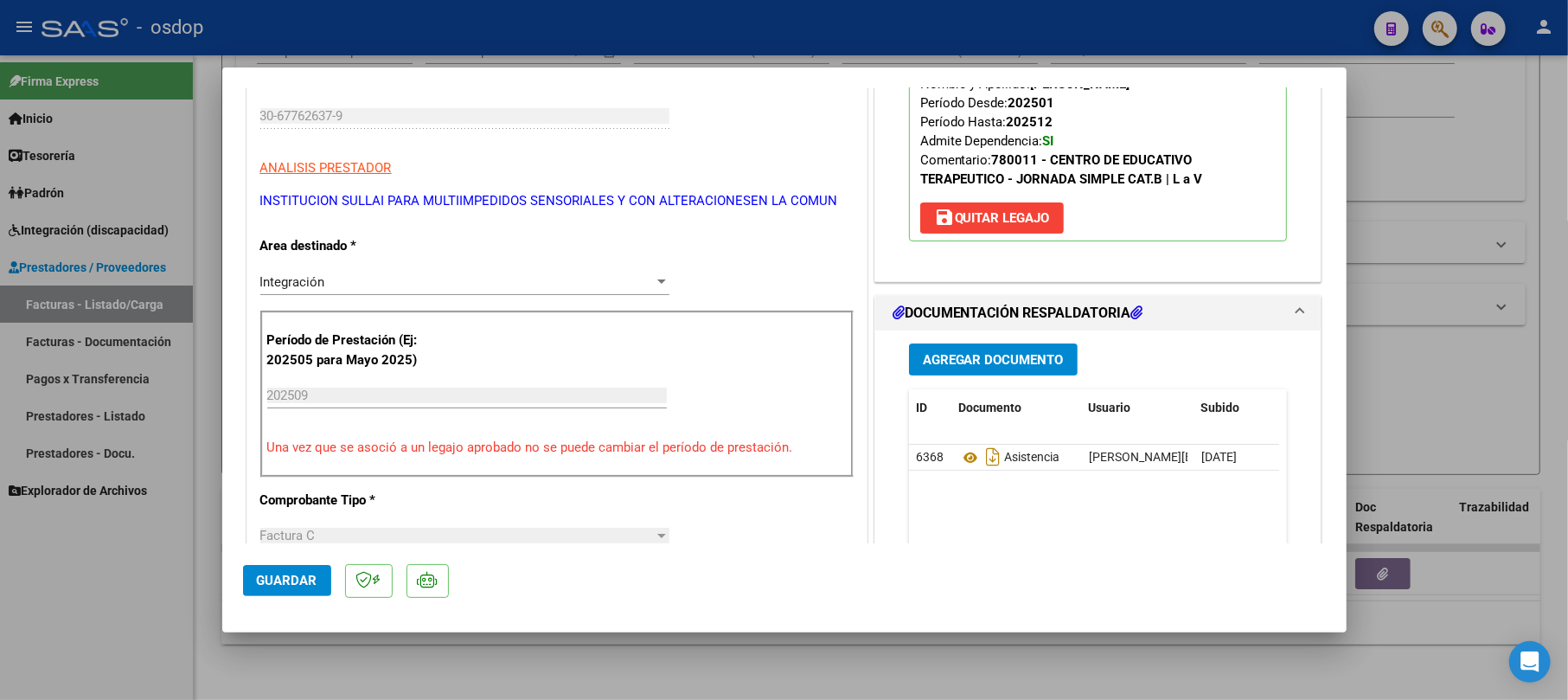
click at [289, 580] on span "Guardar" at bounding box center [286, 580] width 60 height 15
click at [1396, 132] on div at bounding box center [784, 350] width 1568 height 700
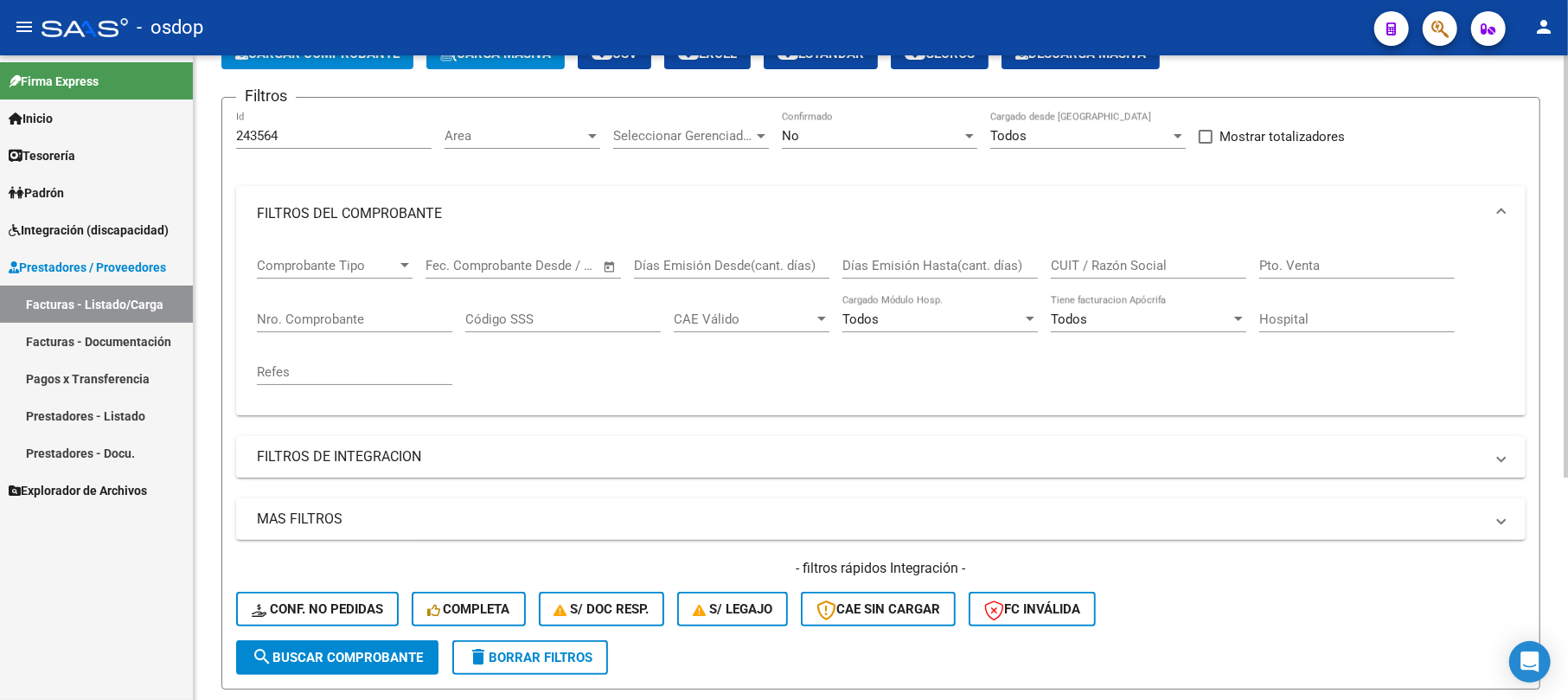
scroll to position [0, 0]
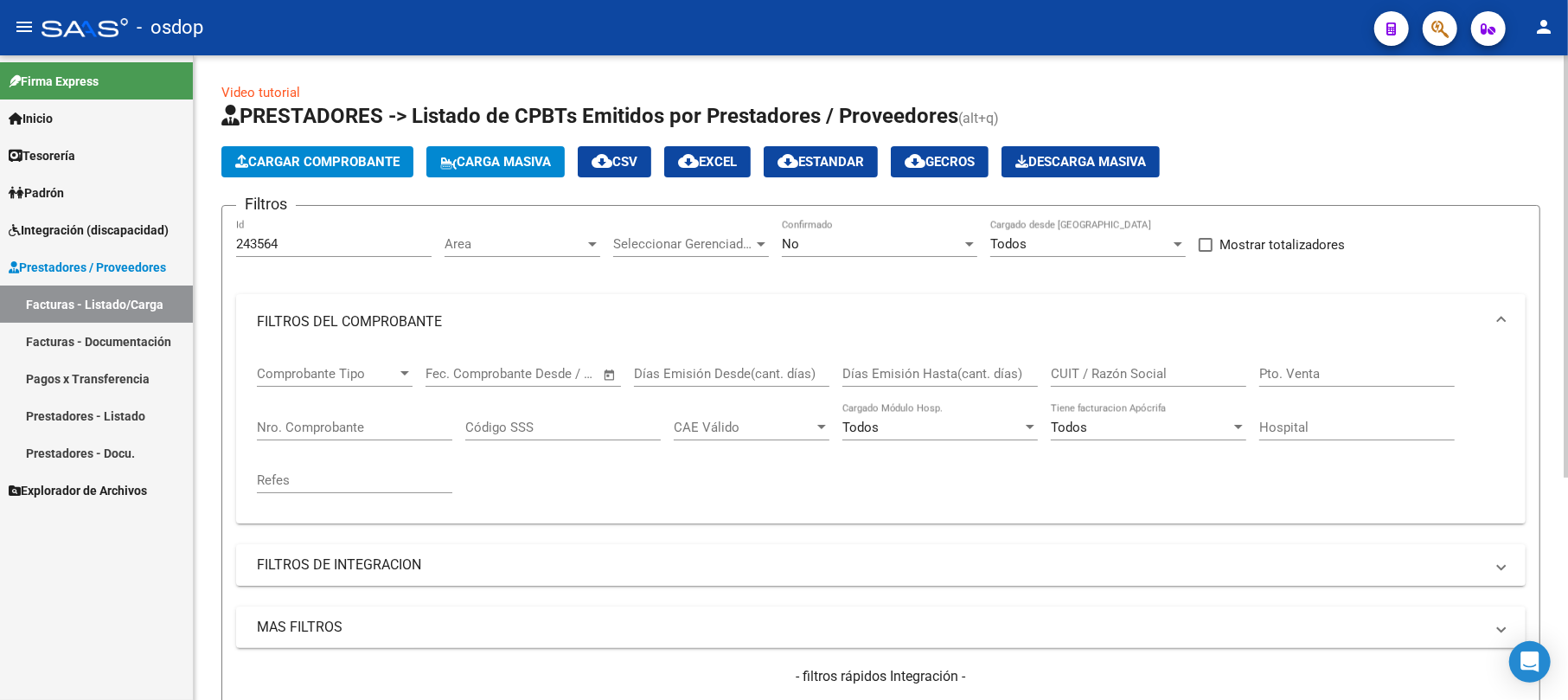
click at [287, 163] on span "Cargar Comprobante" at bounding box center [317, 162] width 164 height 15
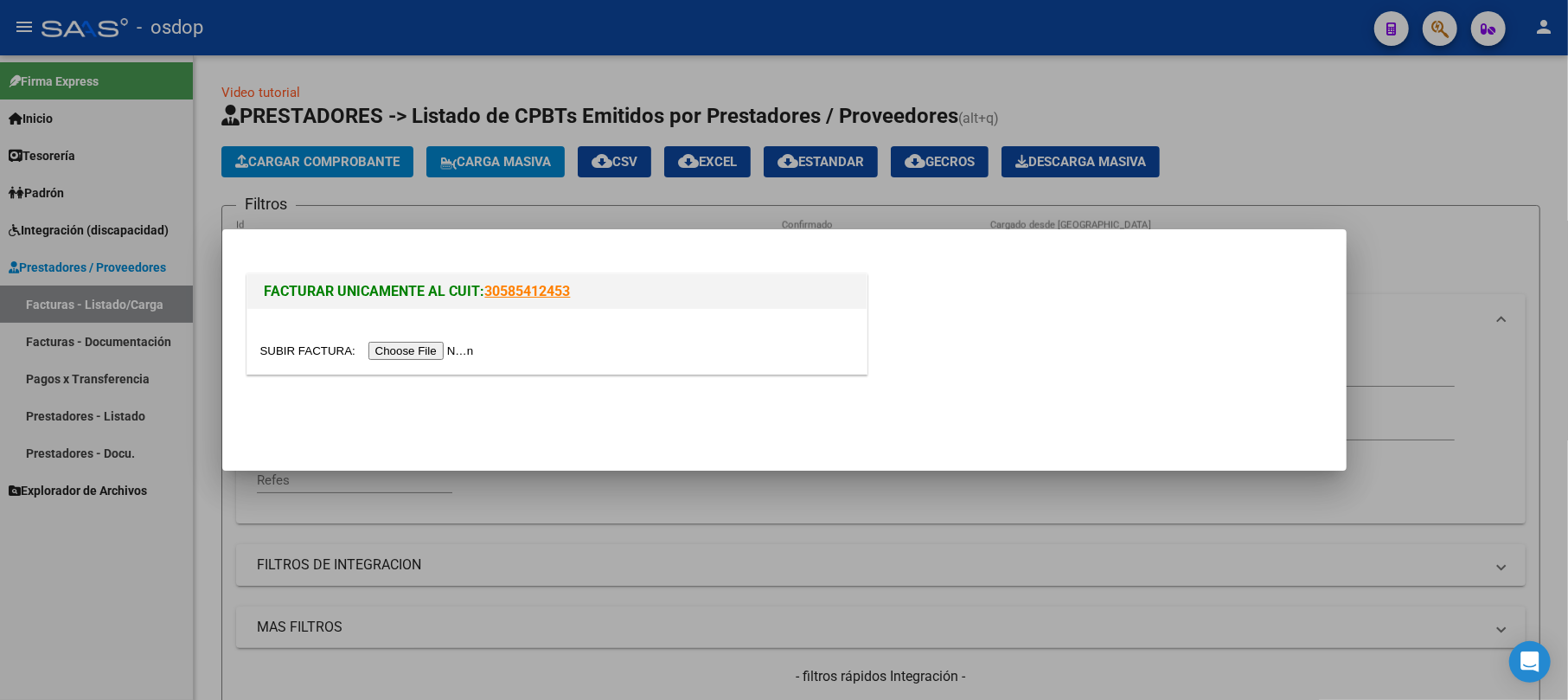
click at [397, 353] on input "file" at bounding box center [370, 351] width 219 height 18
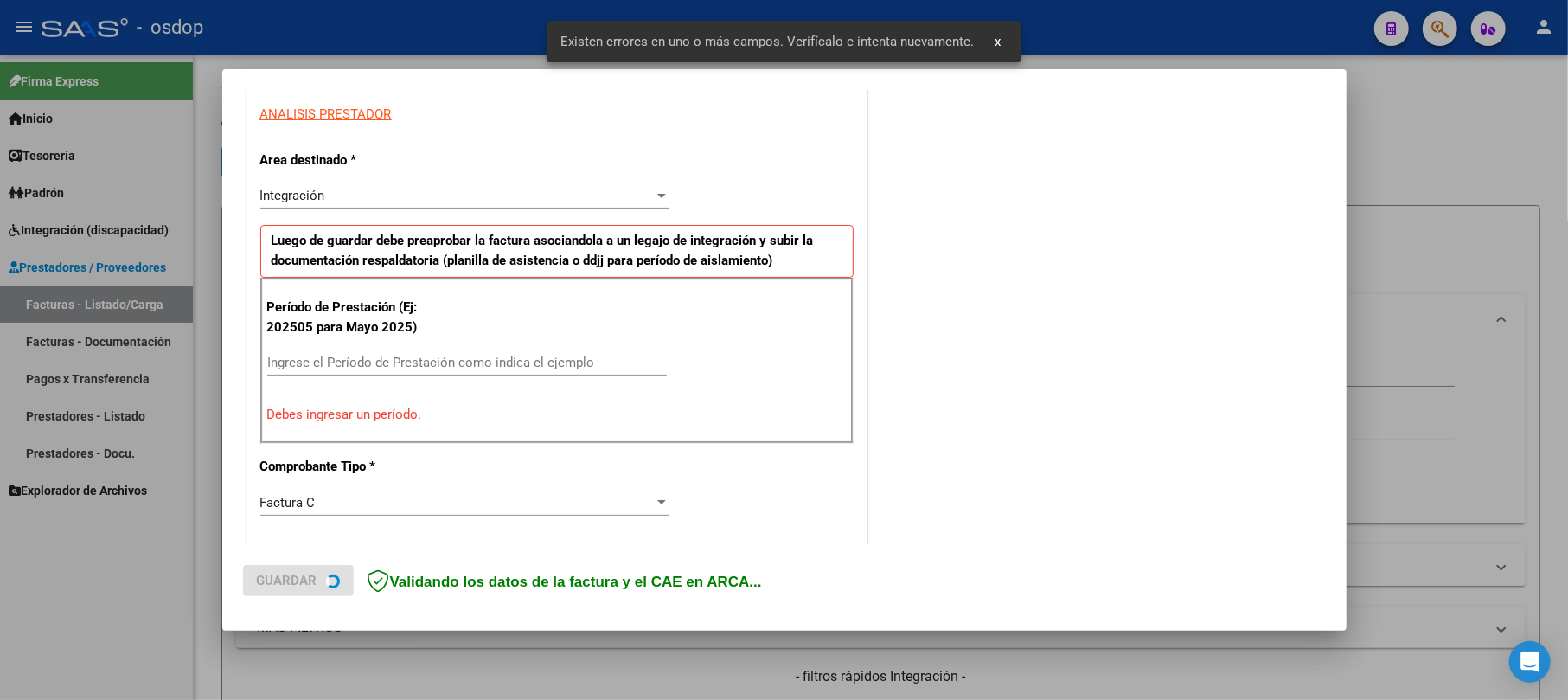
scroll to position [345, 0]
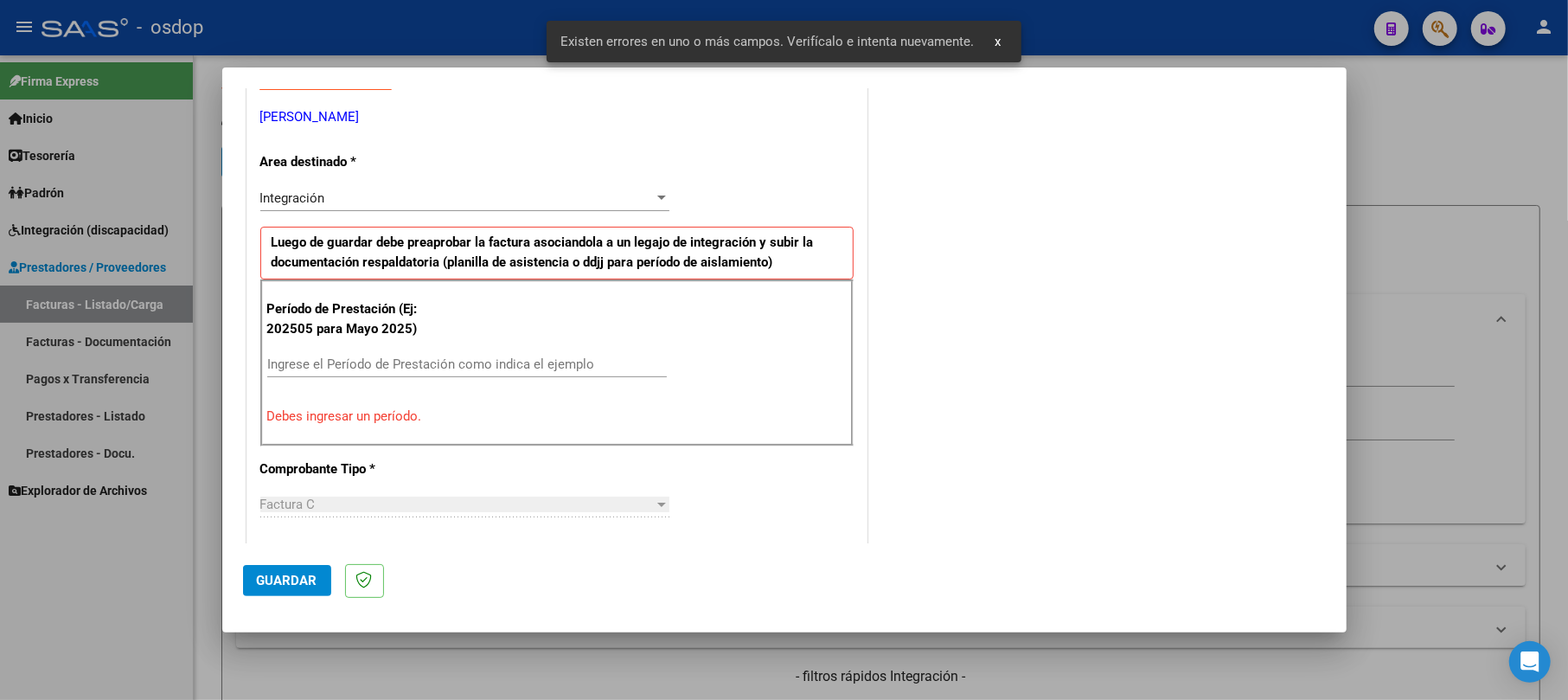
click at [385, 371] on input "Ingrese el Período de Prestación como indica el ejemplo" at bounding box center [466, 363] width 399 height 15
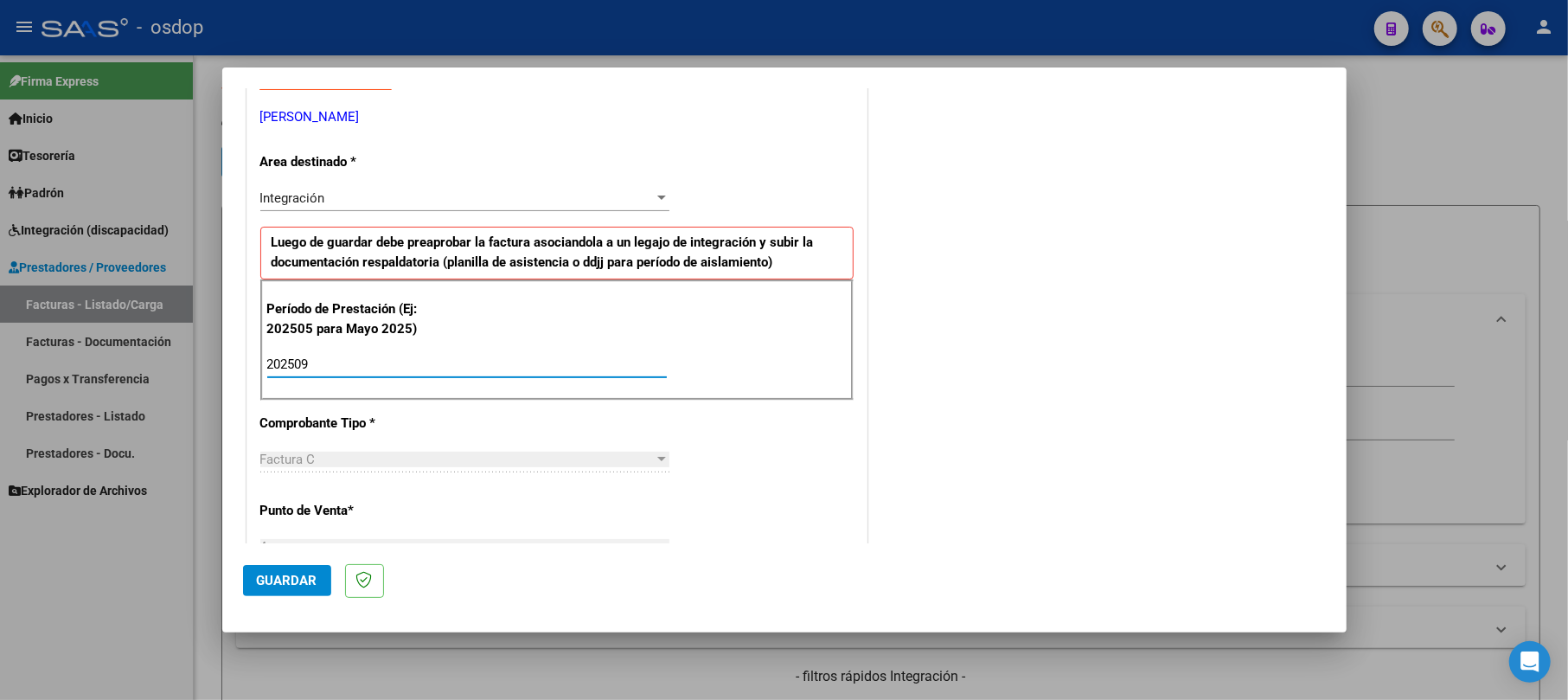
type input "202509"
click at [312, 574] on span "Guardar" at bounding box center [286, 580] width 60 height 15
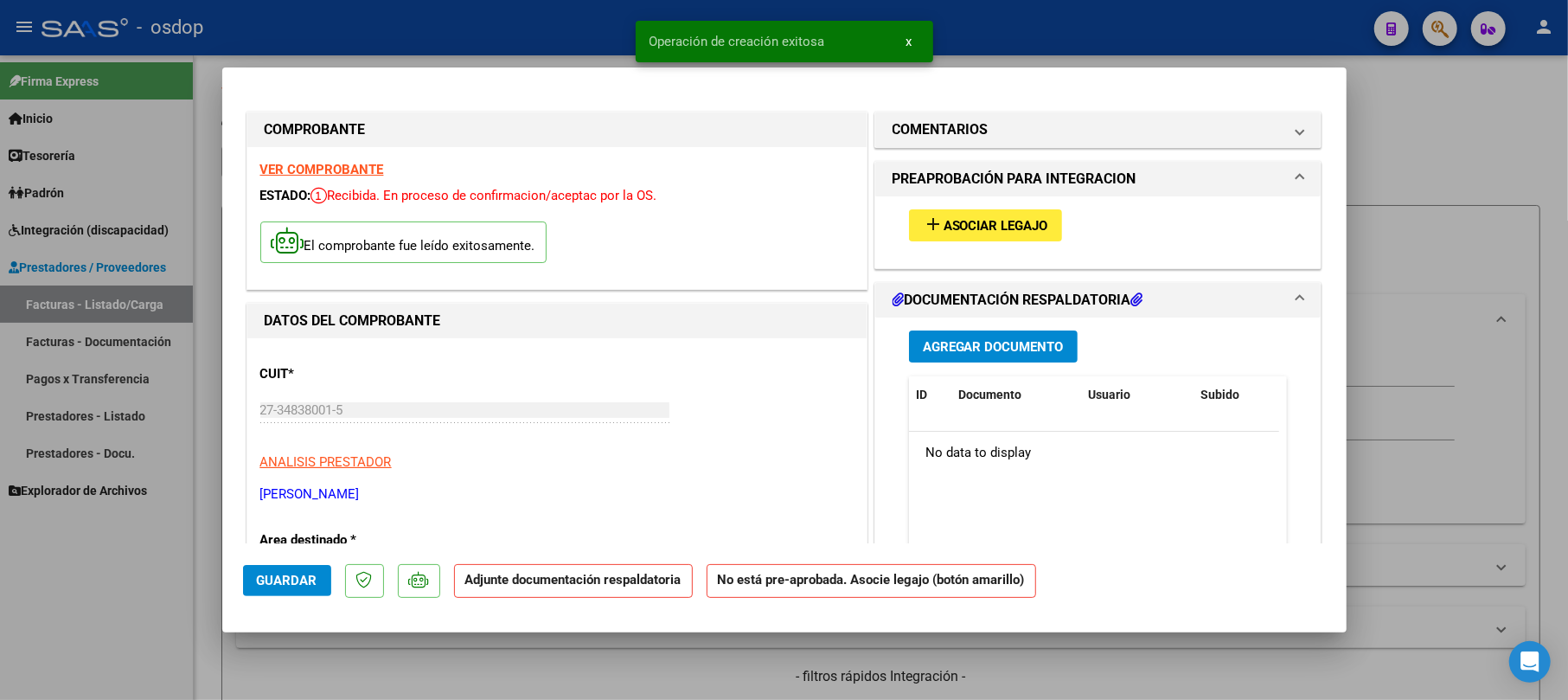
click at [982, 358] on button "Agregar Documento" at bounding box center [993, 346] width 169 height 32
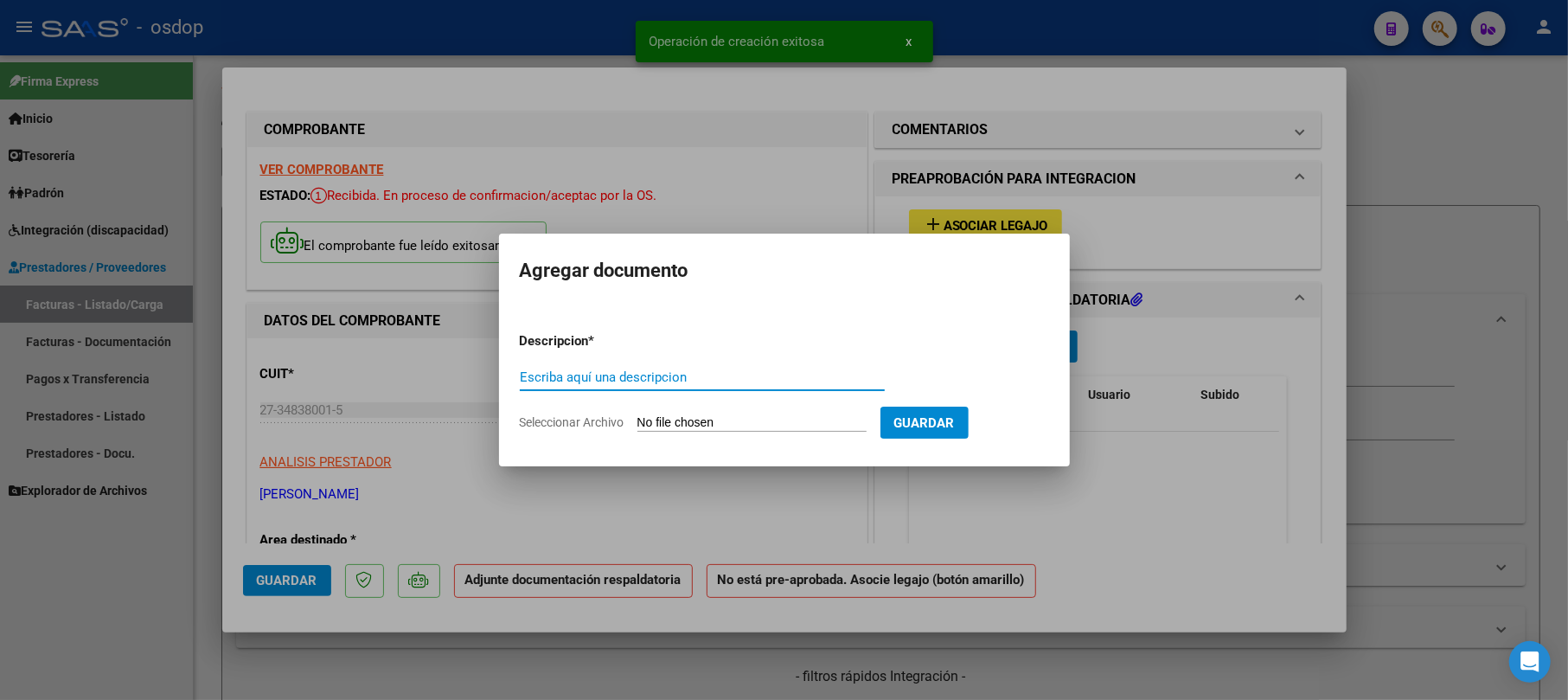
click at [562, 372] on input "Escriba aquí una descripcion" at bounding box center [701, 377] width 365 height 15
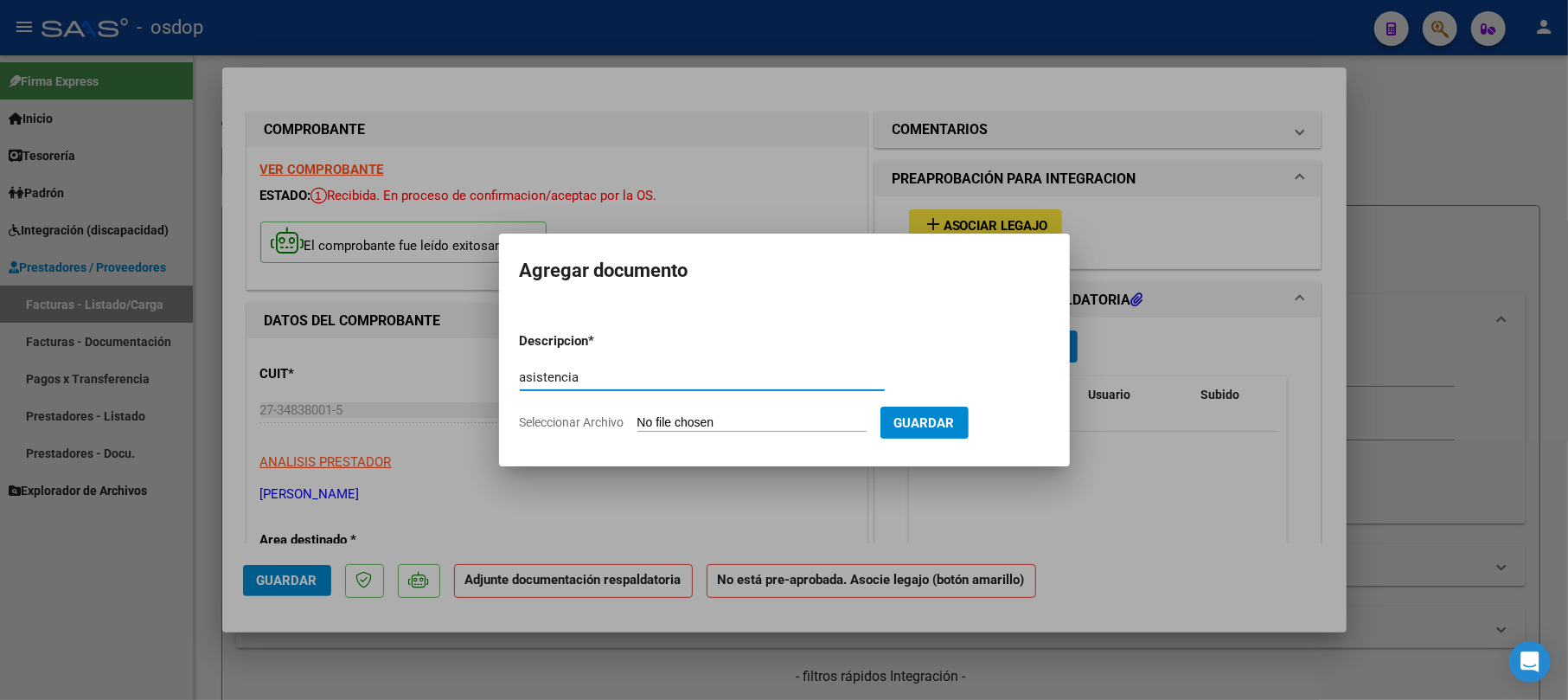
type input "asistencia"
click at [727, 420] on input "Seleccionar Archivo" at bounding box center [752, 424] width 229 height 16
type input "C:\fakepath\CamScanner [DATE] 12.19.pdf"
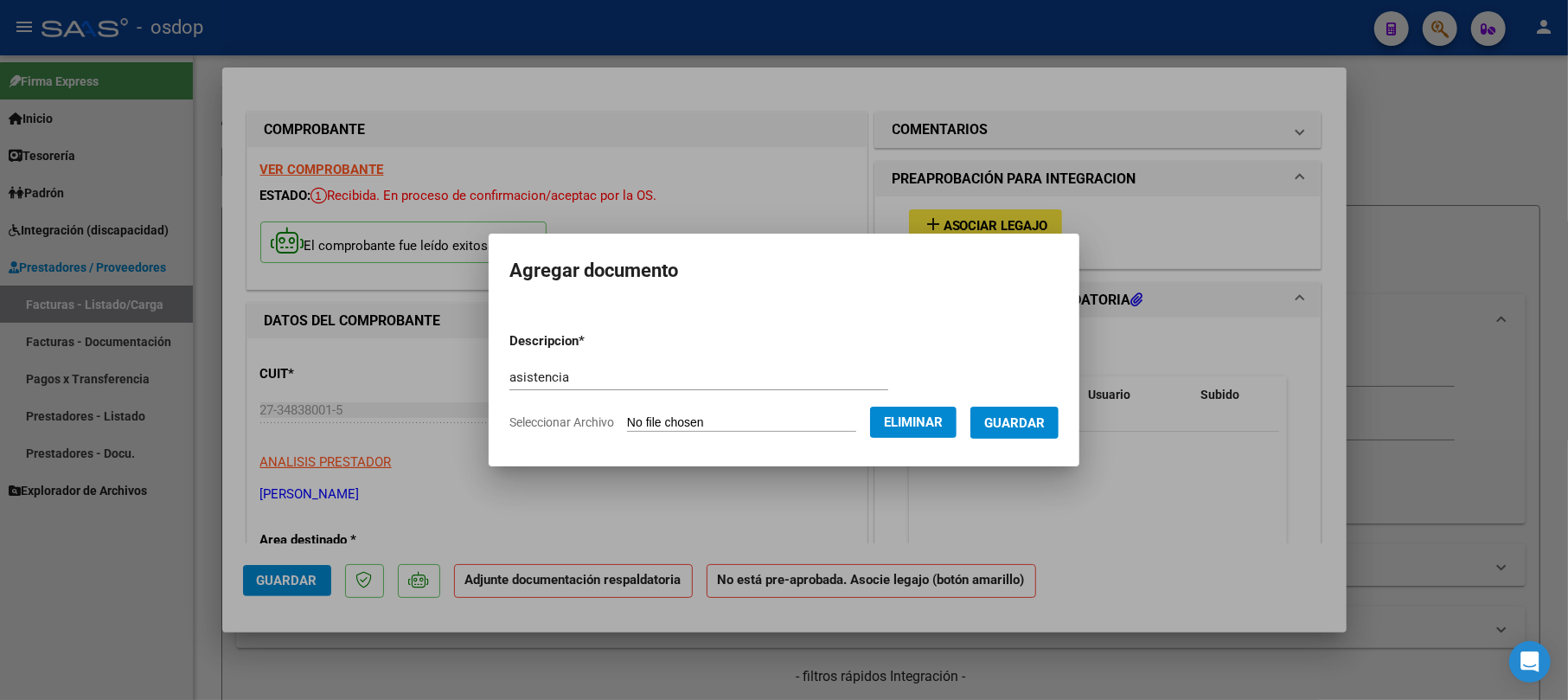
click at [1032, 429] on span "Guardar" at bounding box center [1014, 423] width 60 height 15
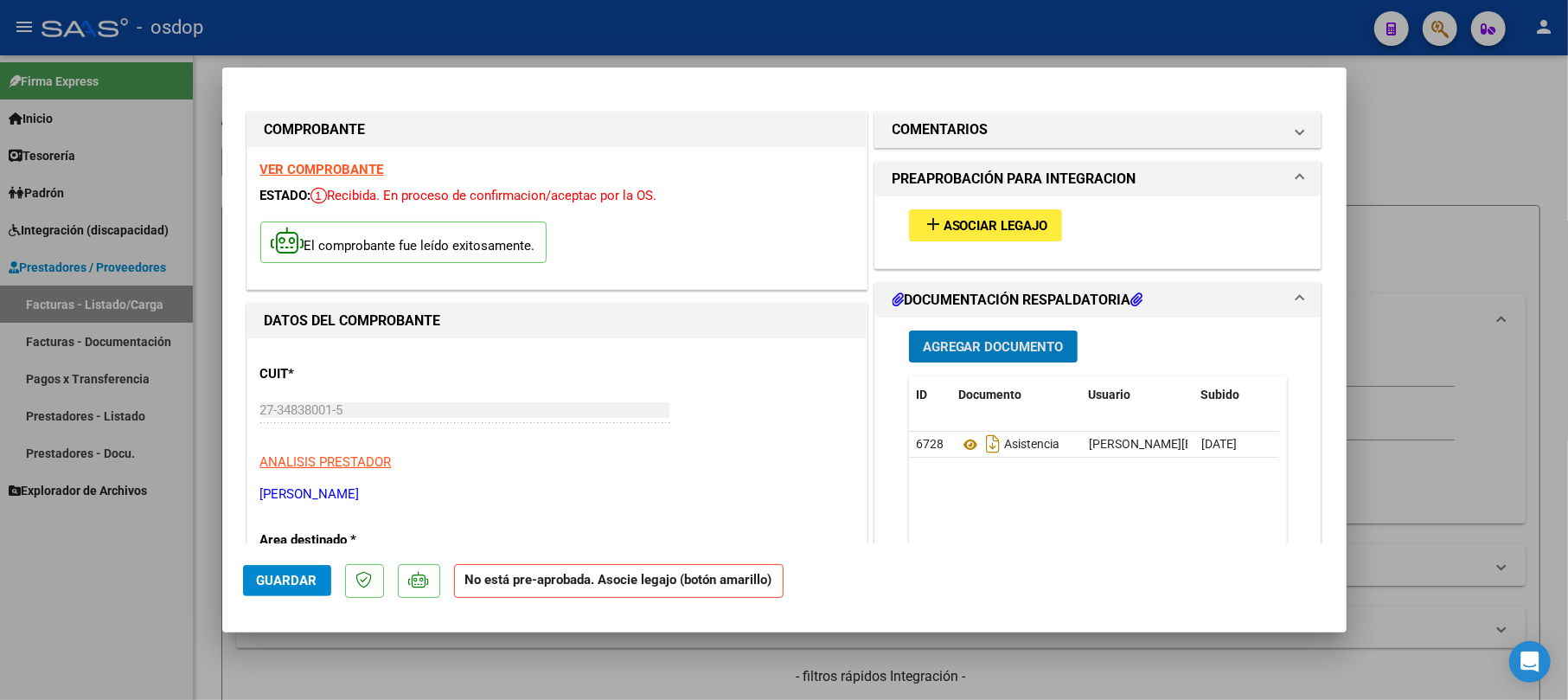
click at [993, 229] on span "Asociar Legajo" at bounding box center [996, 225] width 105 height 15
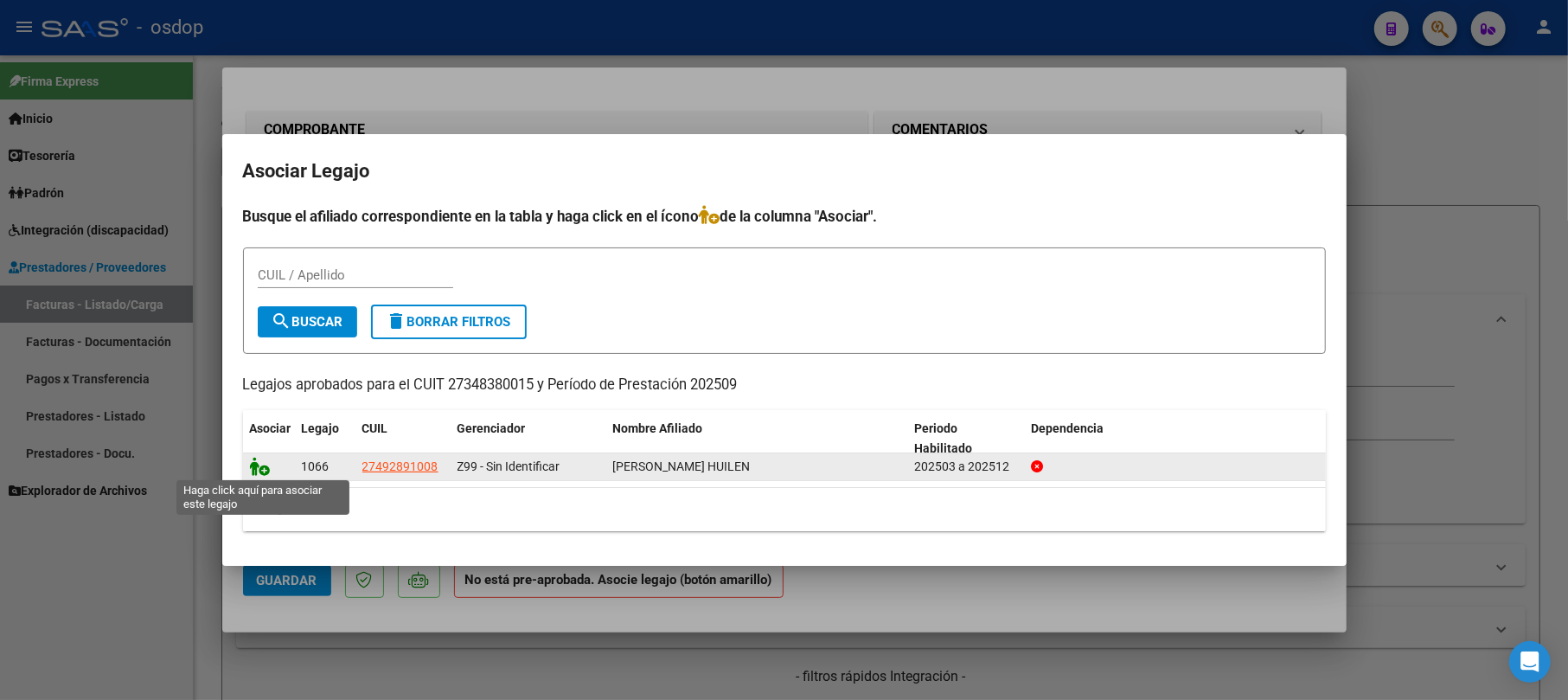
click at [265, 471] on icon at bounding box center [260, 466] width 21 height 19
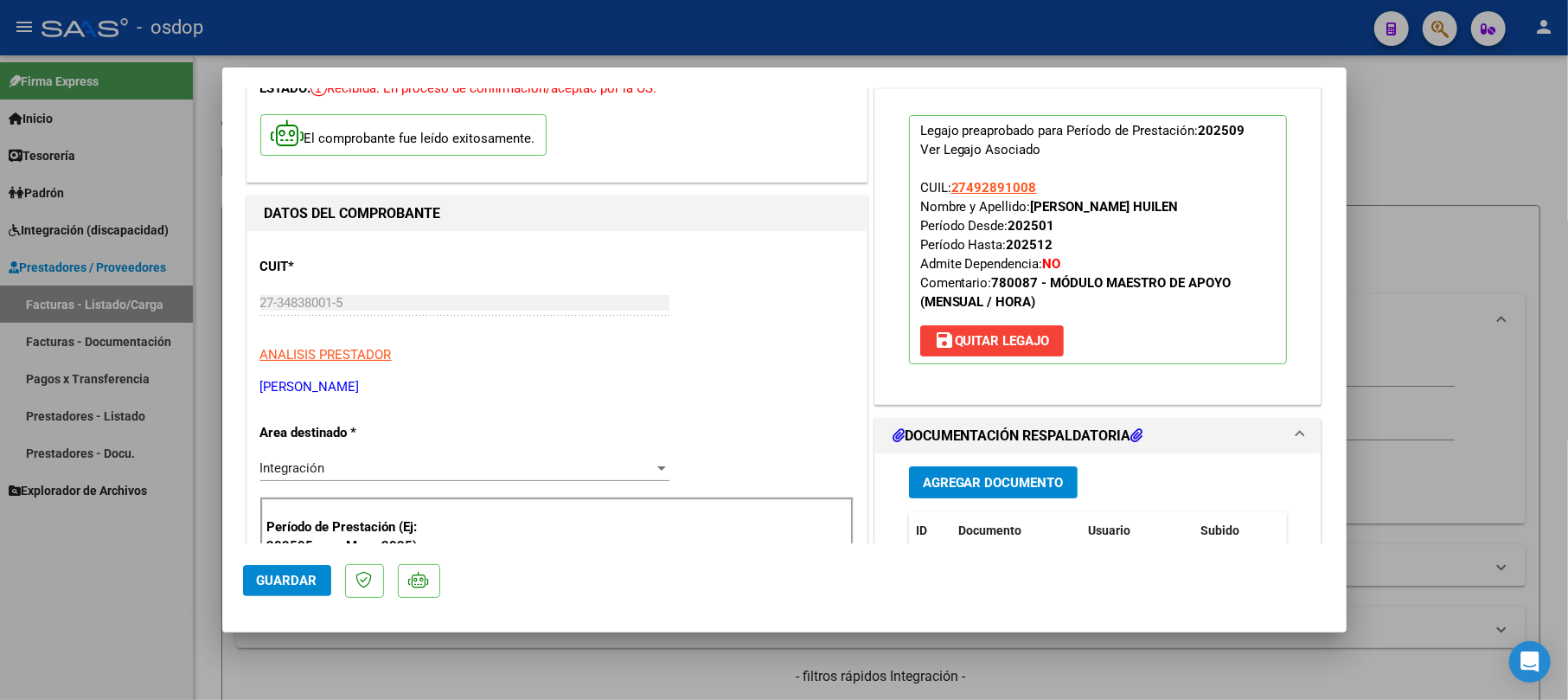
scroll to position [230, 0]
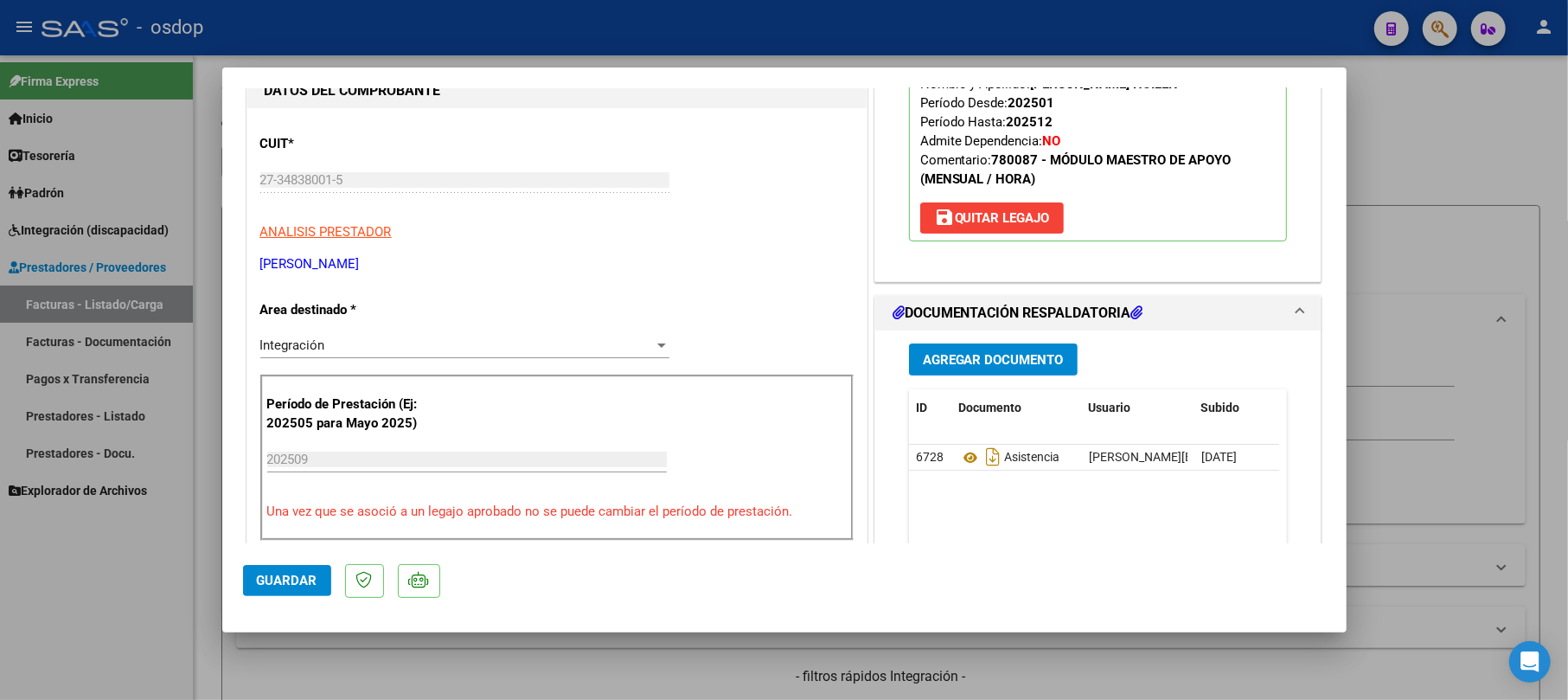
click at [305, 571] on button "Guardar" at bounding box center [287, 581] width 88 height 31
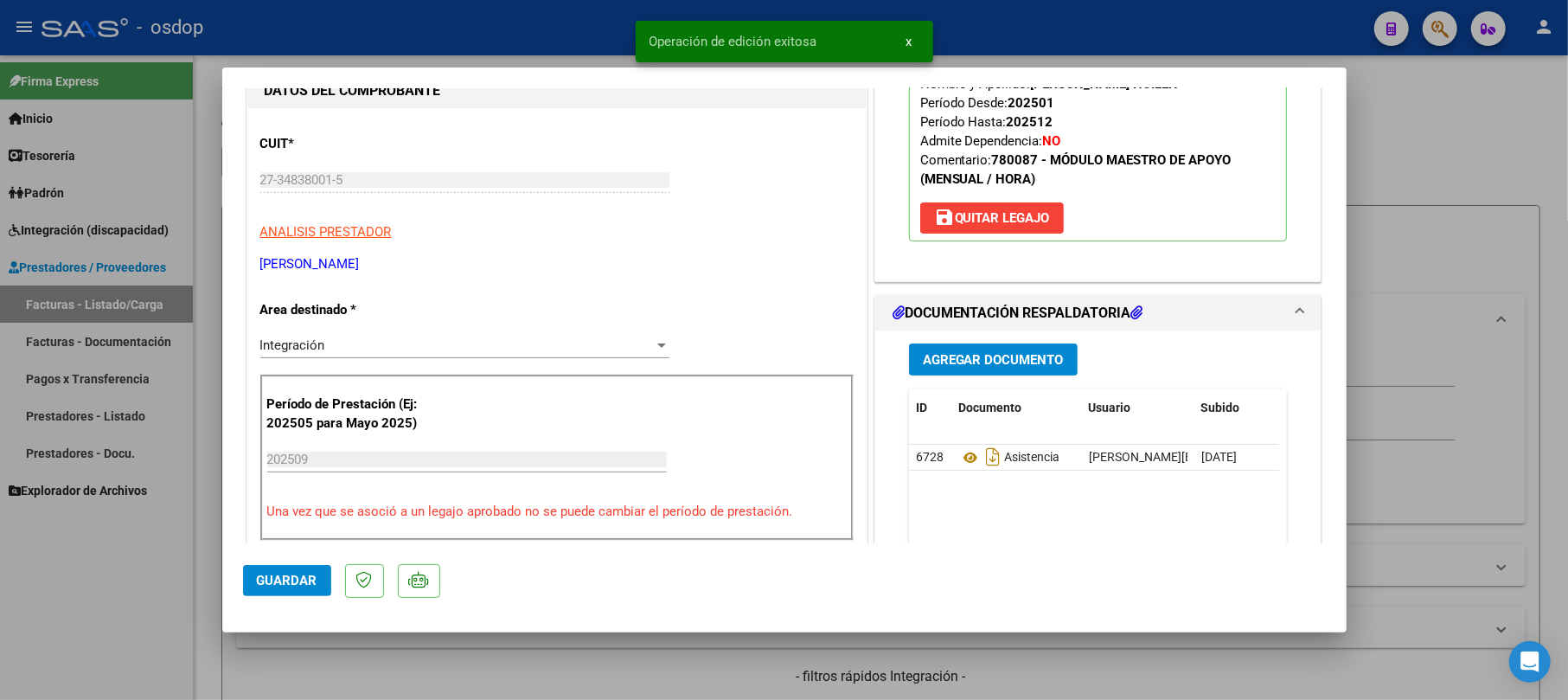
click at [1396, 140] on div at bounding box center [784, 350] width 1568 height 700
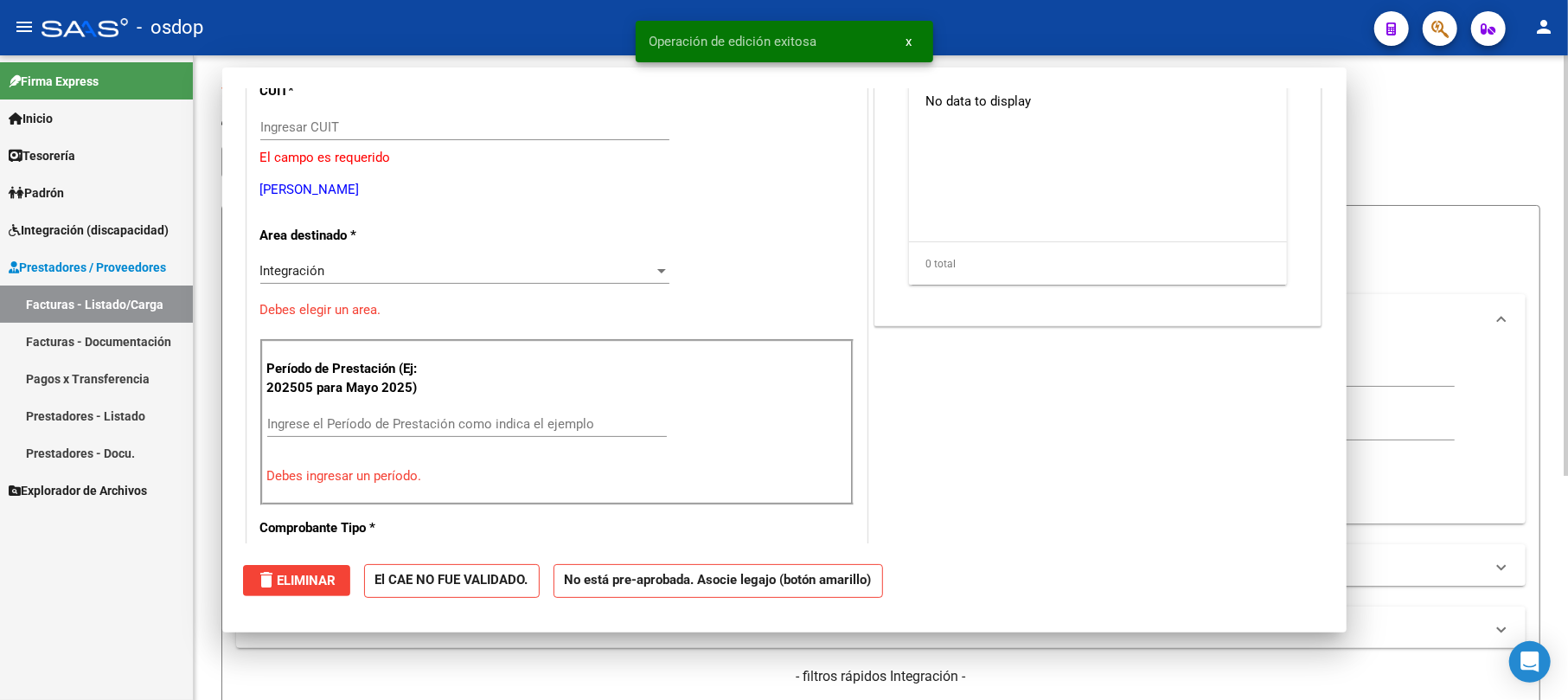
scroll to position [0, 0]
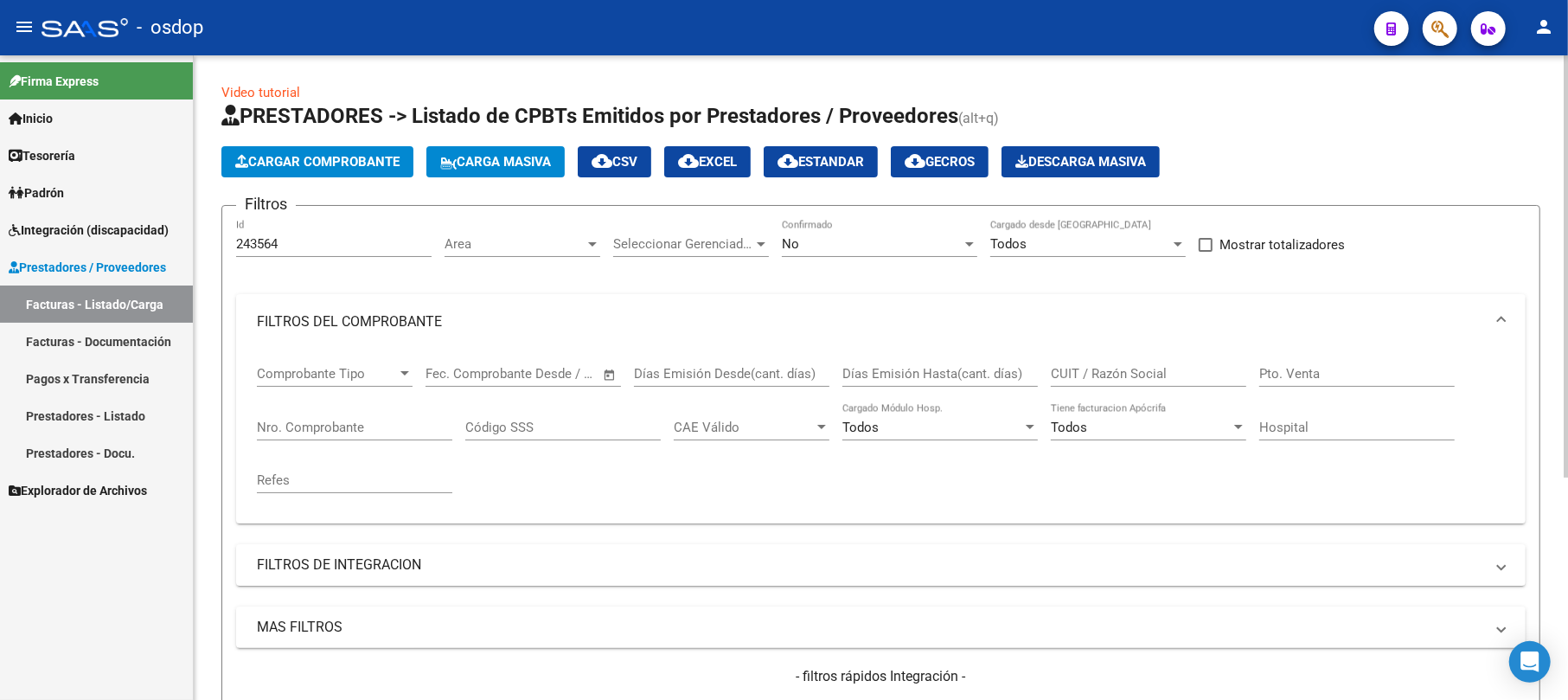
click at [348, 160] on span "Cargar Comprobante" at bounding box center [317, 162] width 164 height 15
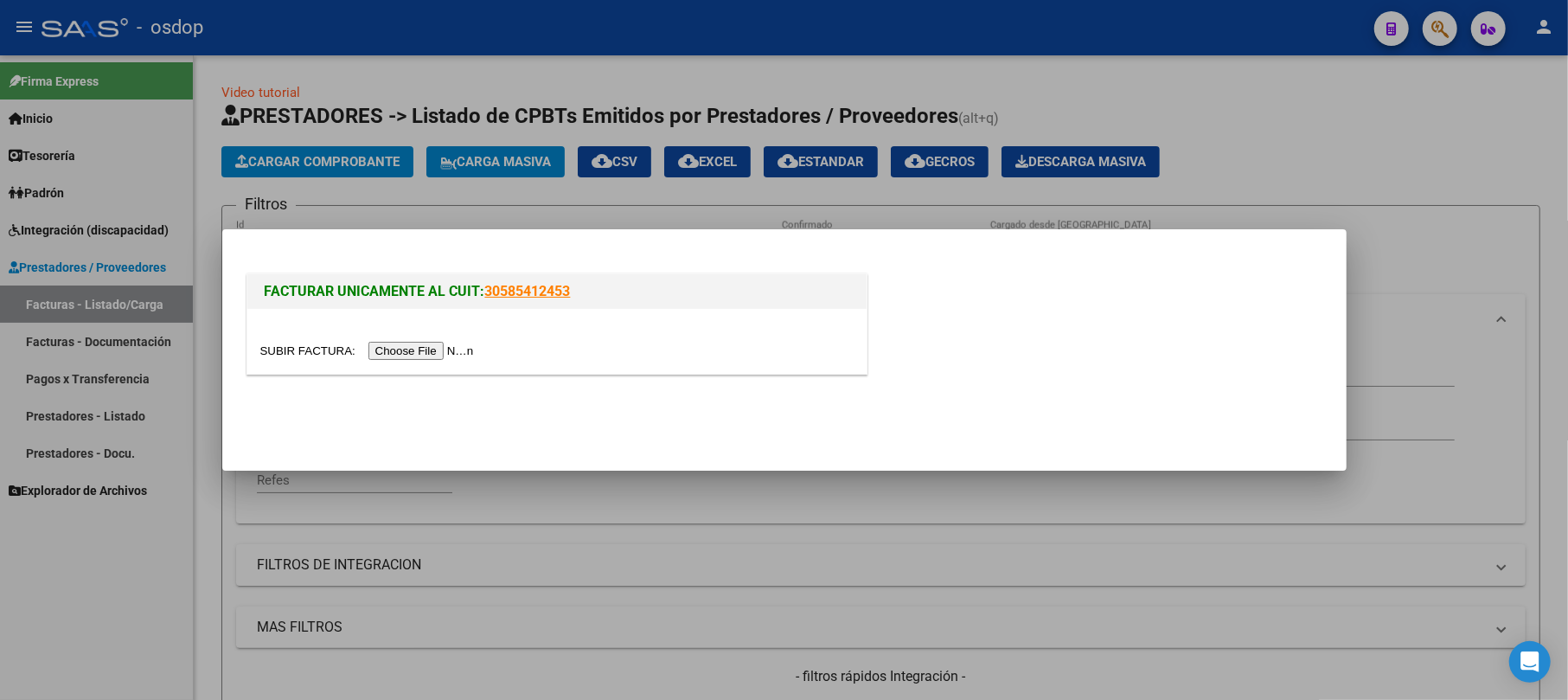
click at [430, 350] on input "file" at bounding box center [370, 351] width 219 height 18
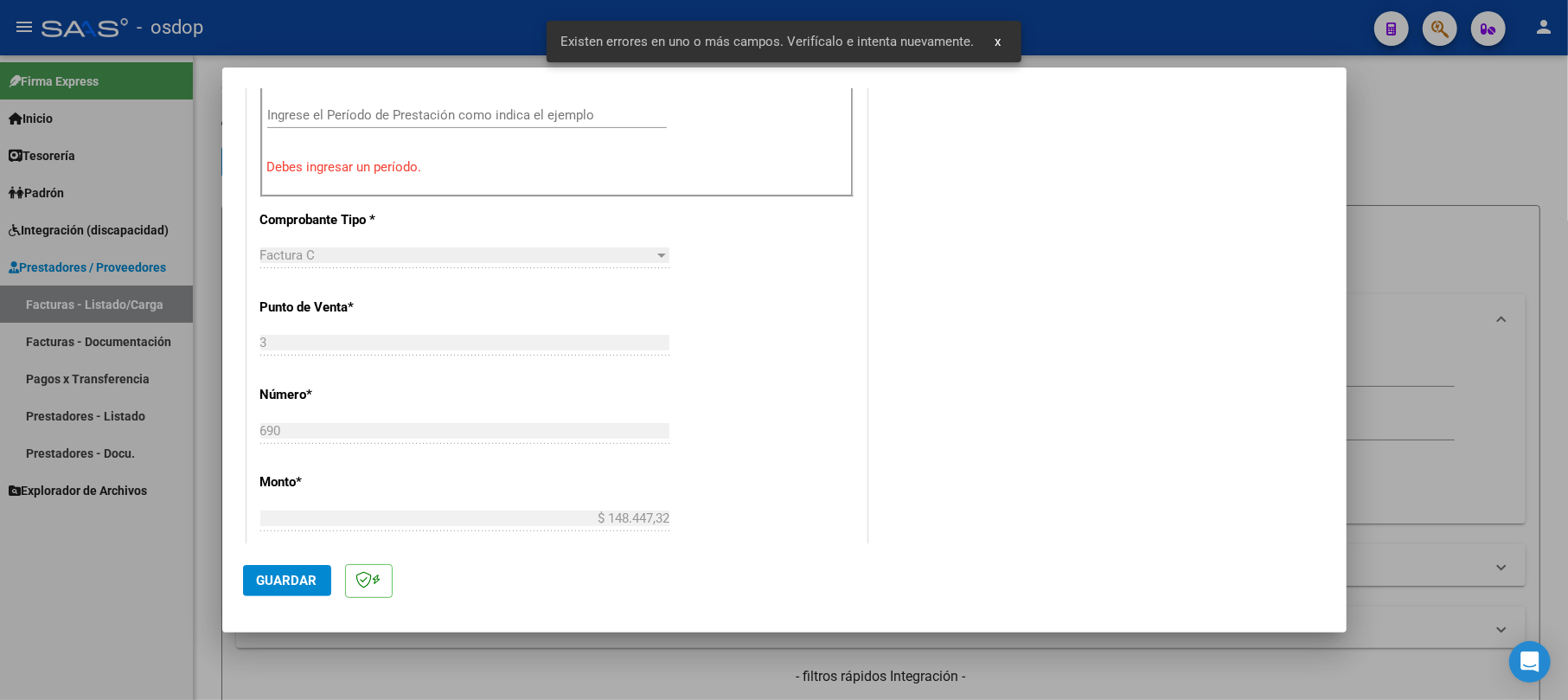
scroll to position [537, 0]
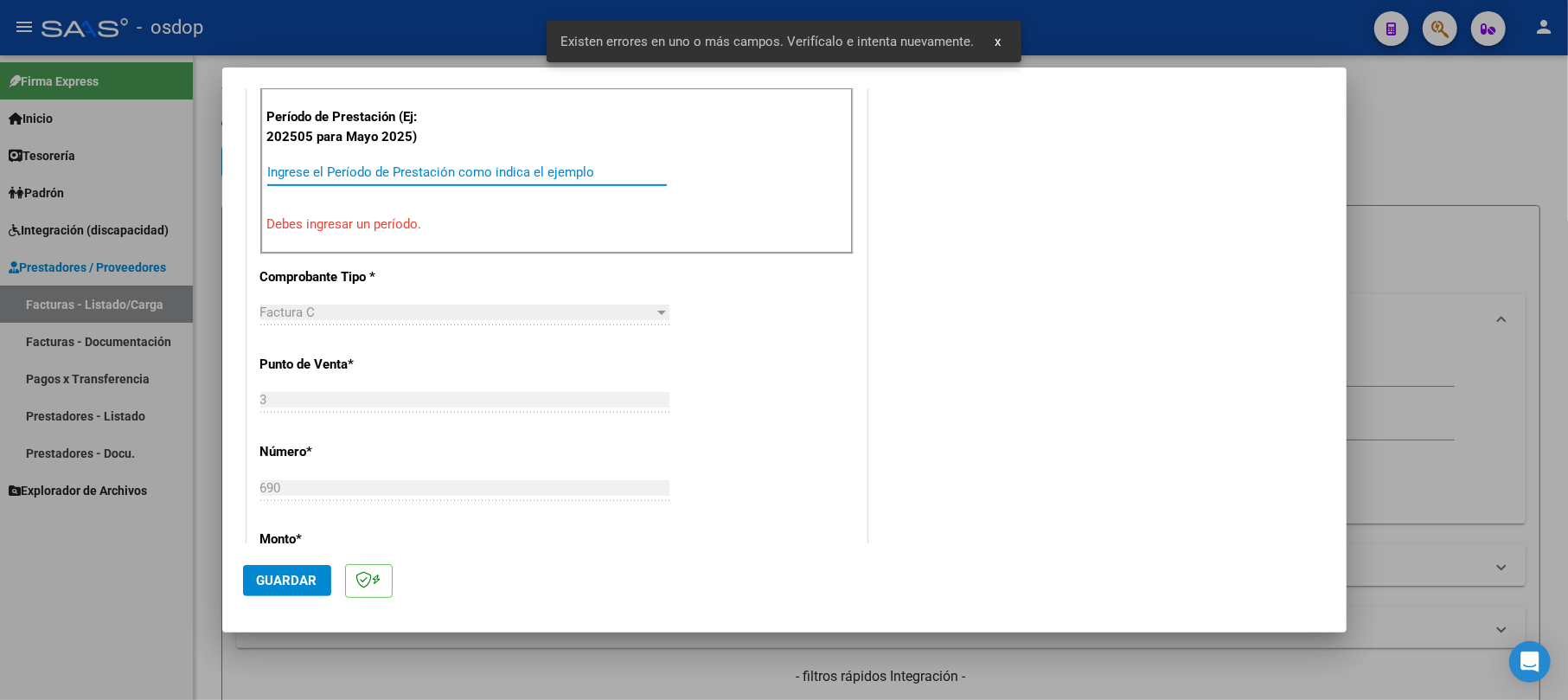
click at [317, 171] on input "Ingrese el Período de Prestación como indica el ejemplo" at bounding box center [466, 171] width 399 height 15
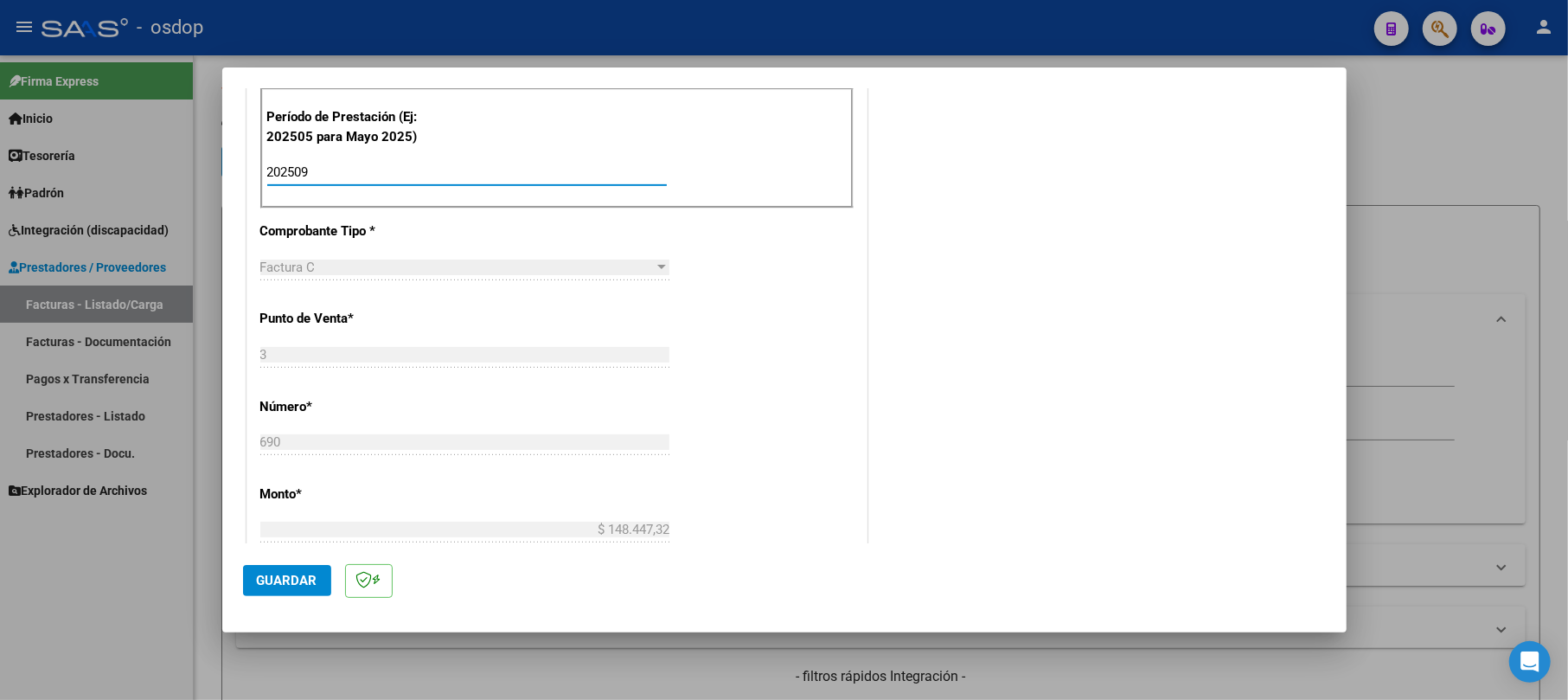
type input "202509"
click at [277, 574] on span "Guardar" at bounding box center [286, 580] width 60 height 15
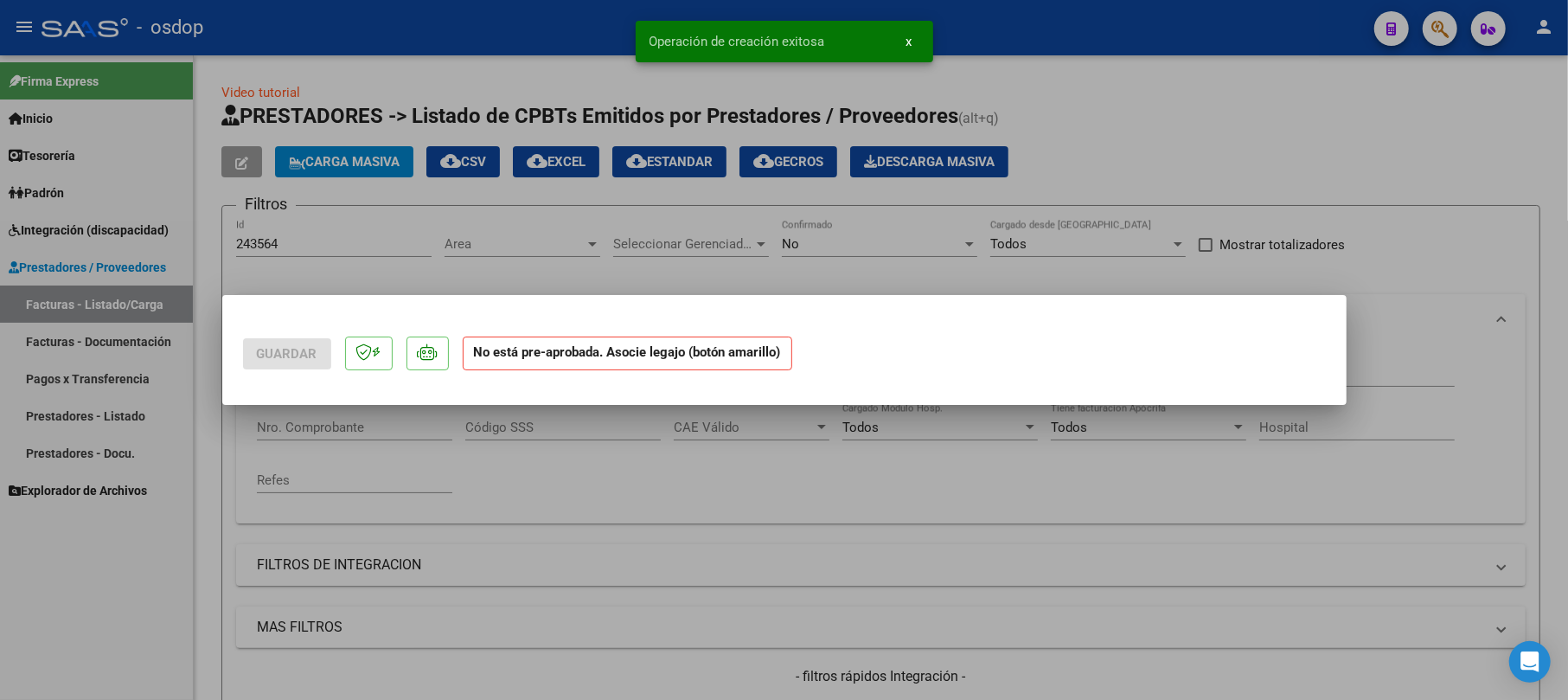
scroll to position [0, 0]
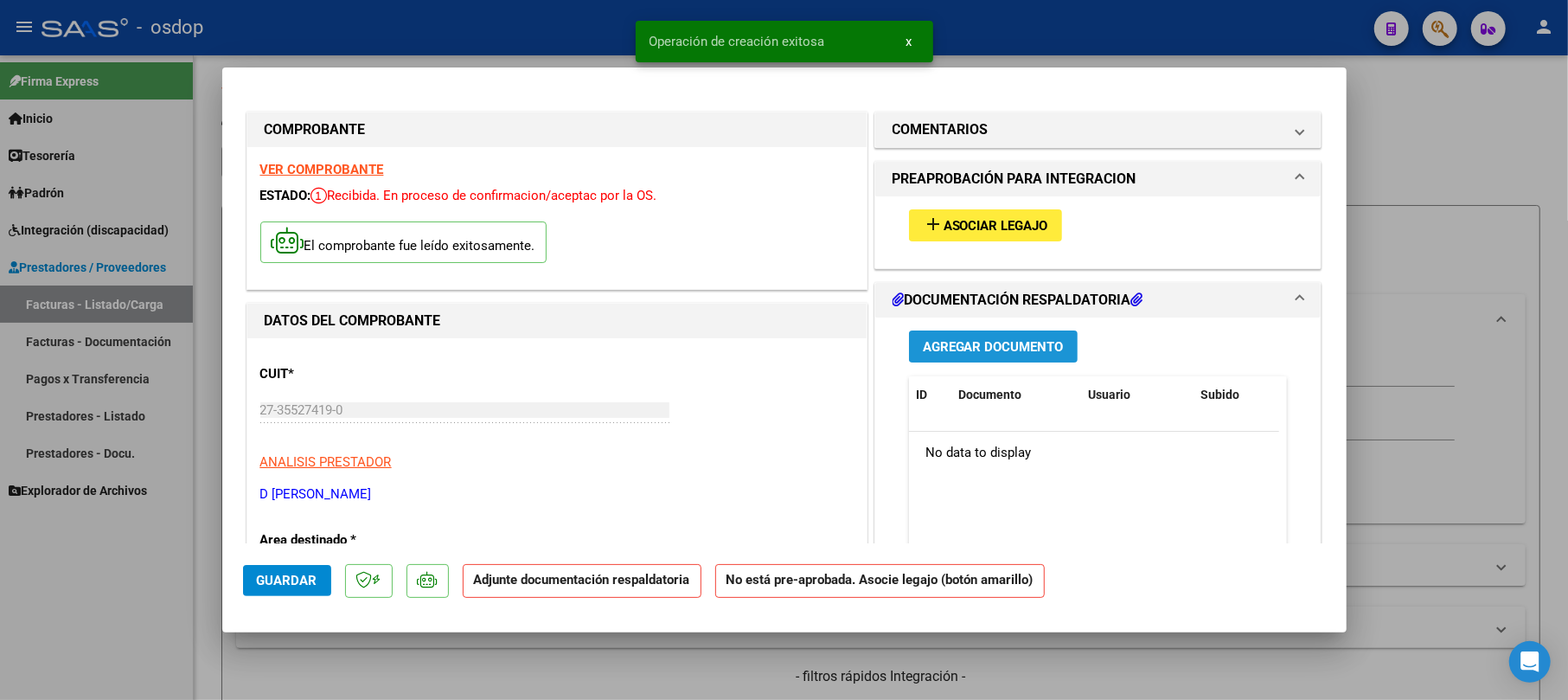
click at [989, 358] on button "Agregar Documento" at bounding box center [993, 346] width 169 height 32
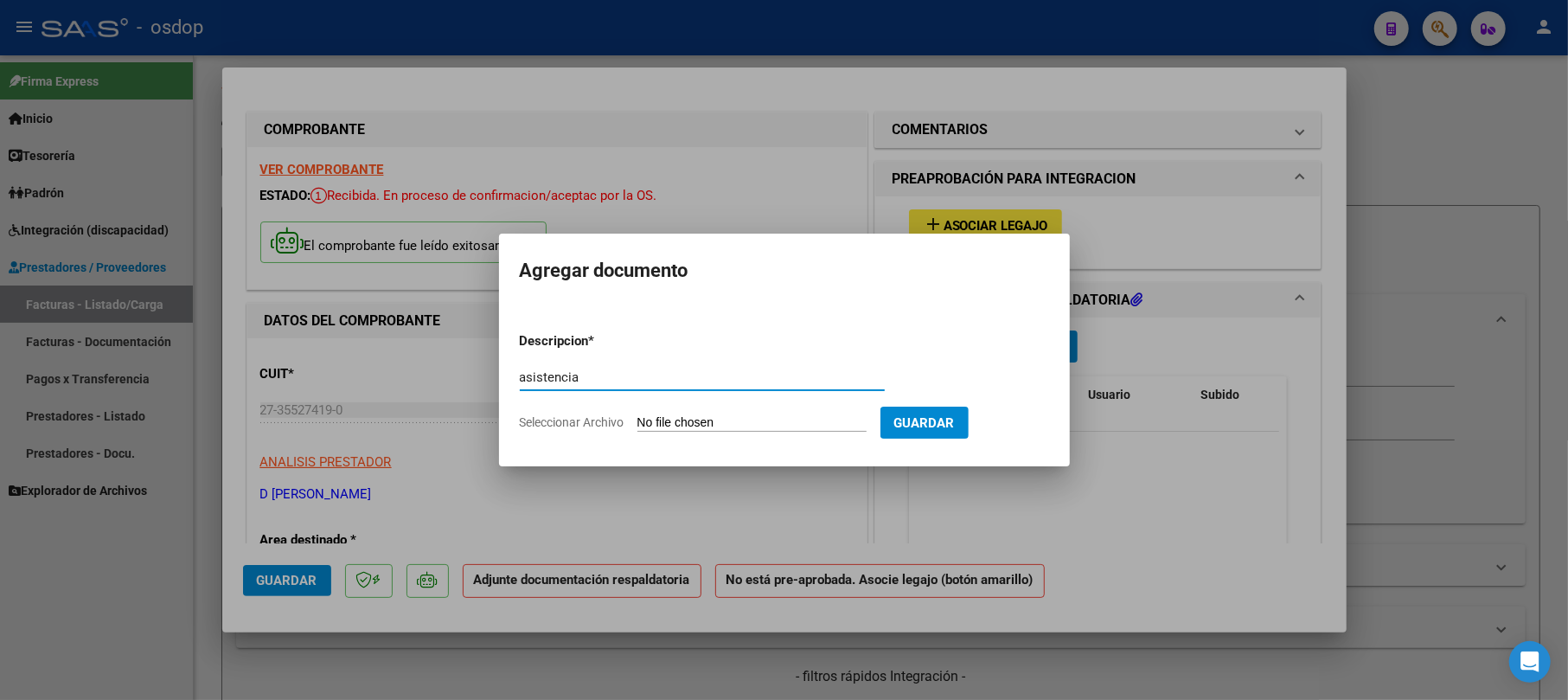
type input "asistencia"
click at [747, 425] on input "Seleccionar Archivo" at bounding box center [752, 424] width 229 height 16
type input "C:\fakepath\Septiembre-[PERSON_NAME]-PSI.osdop.pdf"
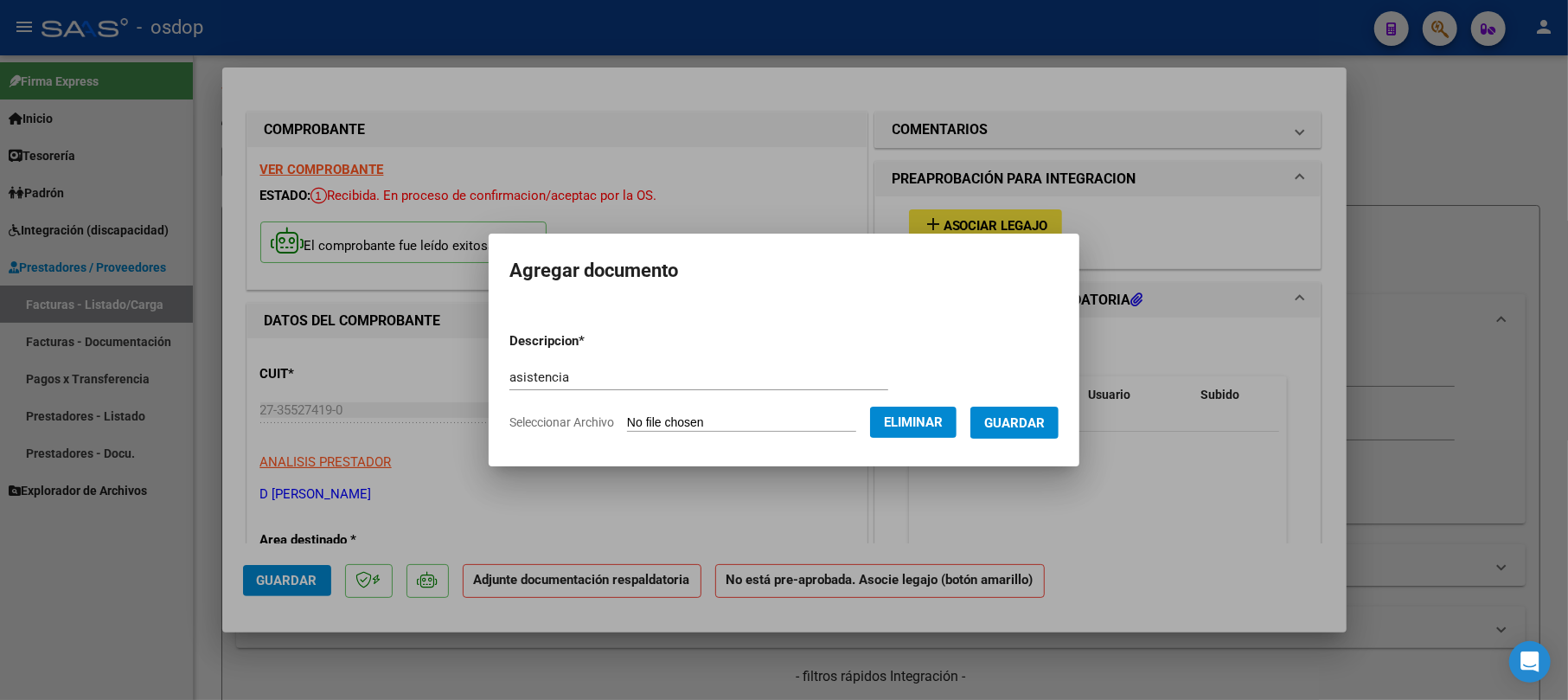
click at [1042, 451] on mat-dialog-container "Agregar documento Descripcion * asistencia Escriba aquí una descripcion Selecci…" at bounding box center [784, 349] width 590 height 232
click at [1045, 417] on span "Guardar" at bounding box center [1014, 423] width 60 height 15
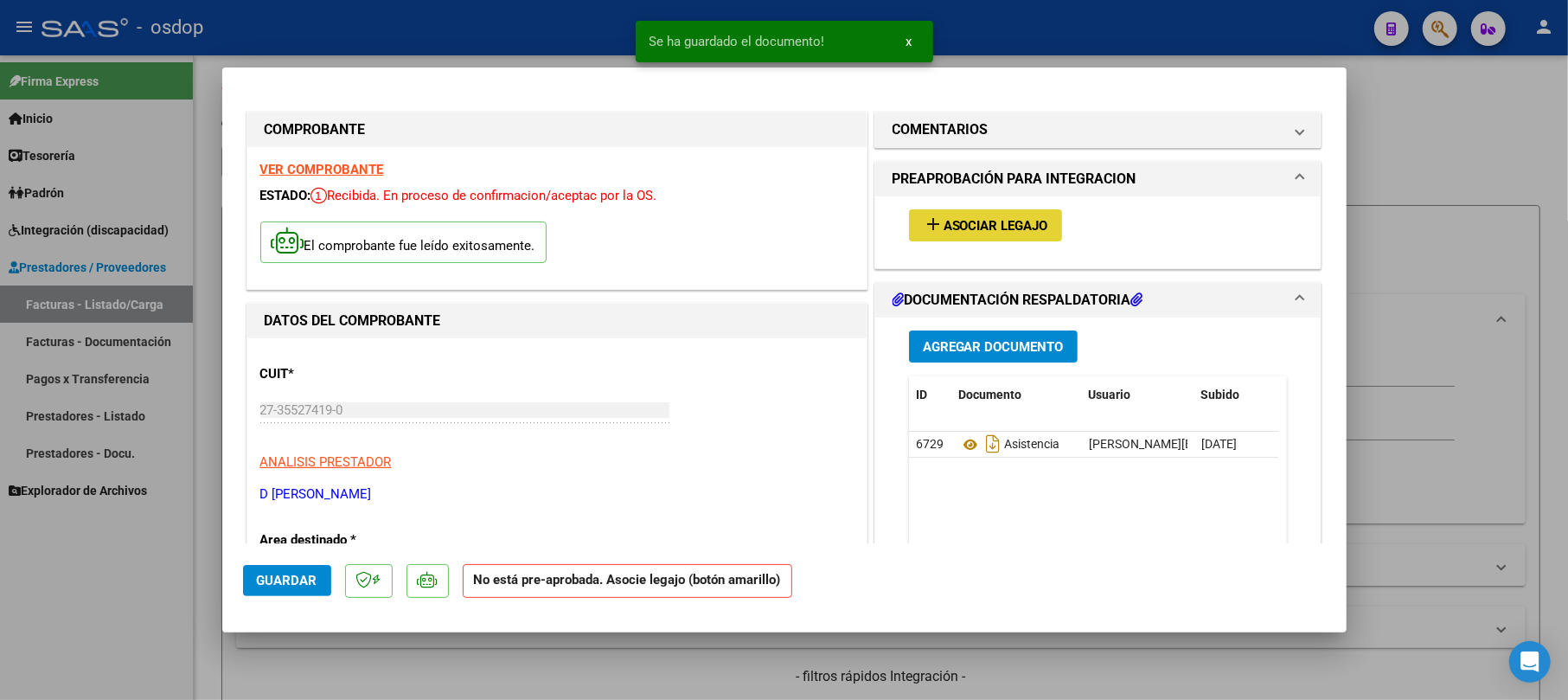
click at [1014, 223] on span "Asociar Legajo" at bounding box center [996, 225] width 105 height 15
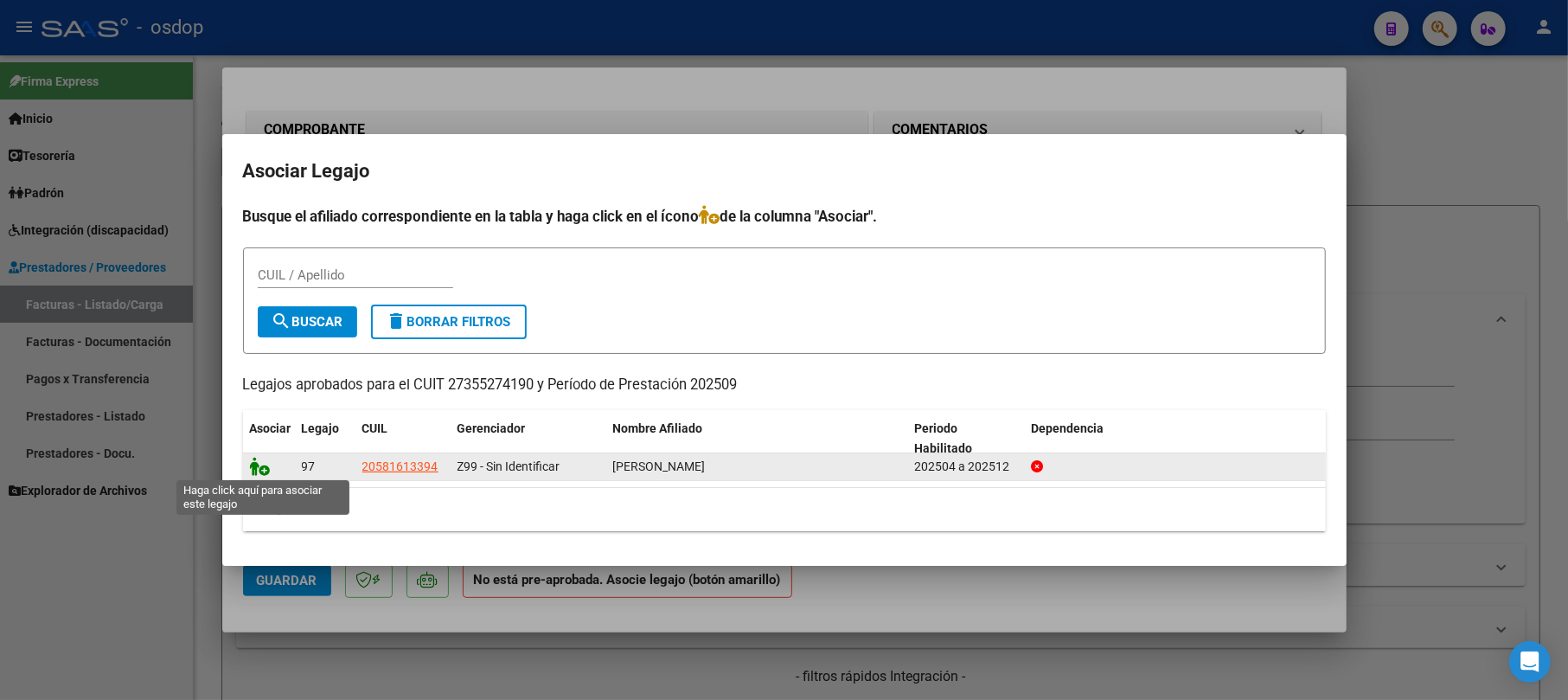
click at [264, 465] on icon at bounding box center [260, 466] width 21 height 19
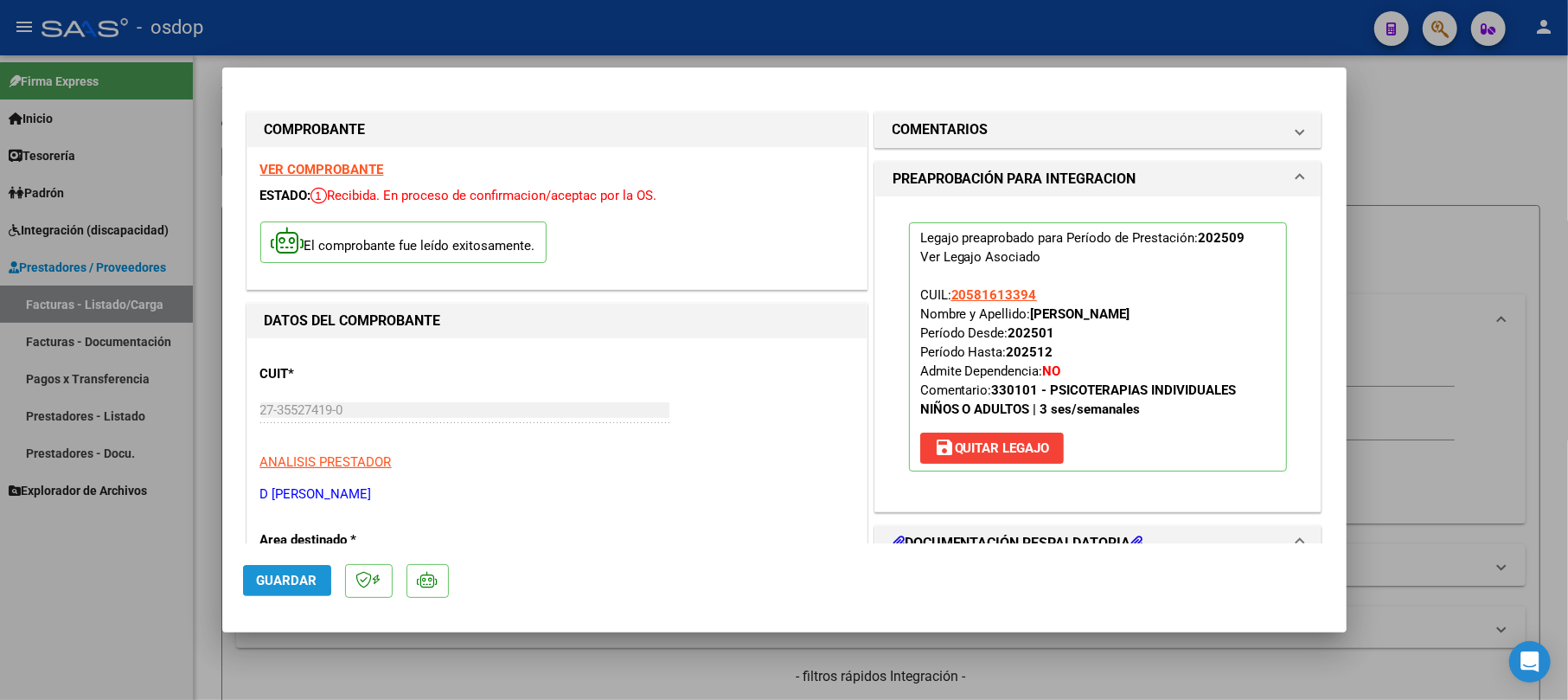
click at [249, 580] on button "Guardar" at bounding box center [287, 581] width 88 height 31
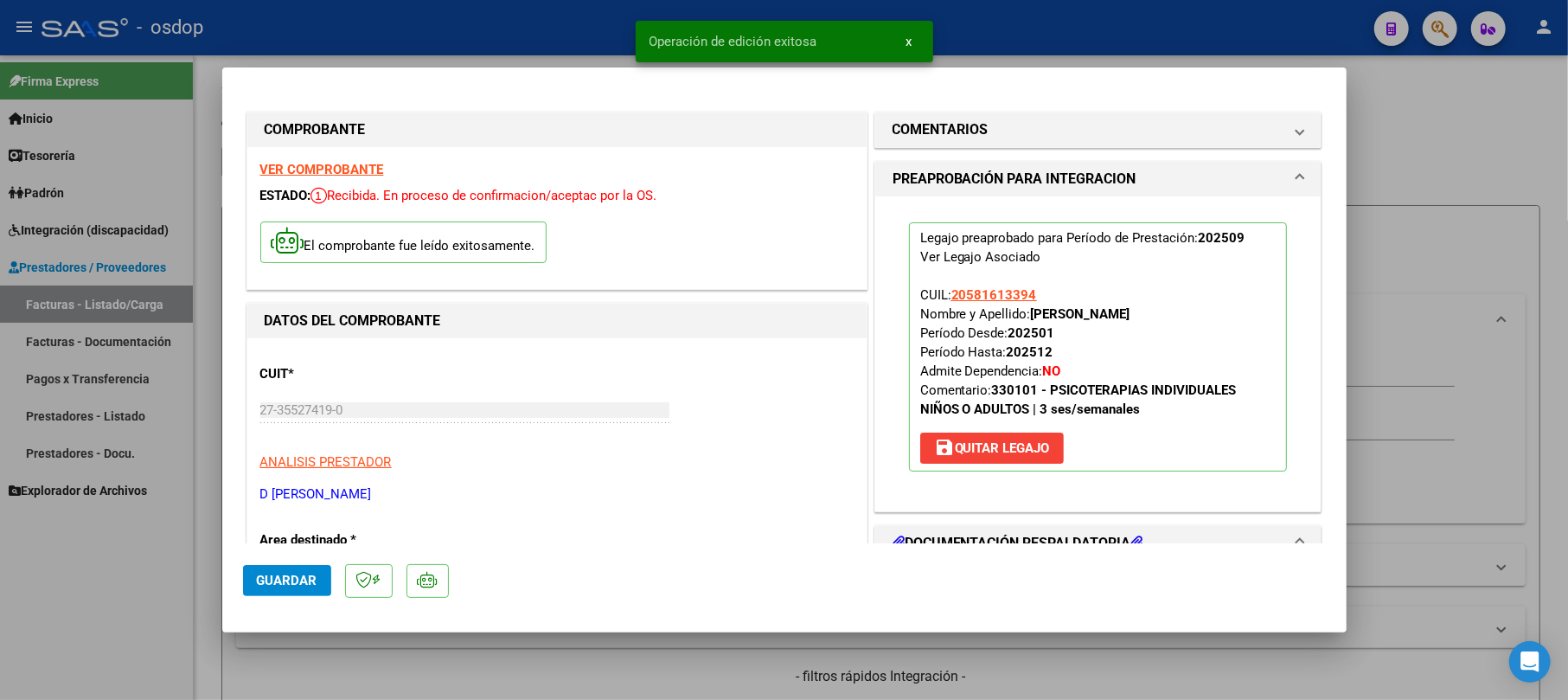
click at [1481, 198] on div at bounding box center [784, 350] width 1568 height 700
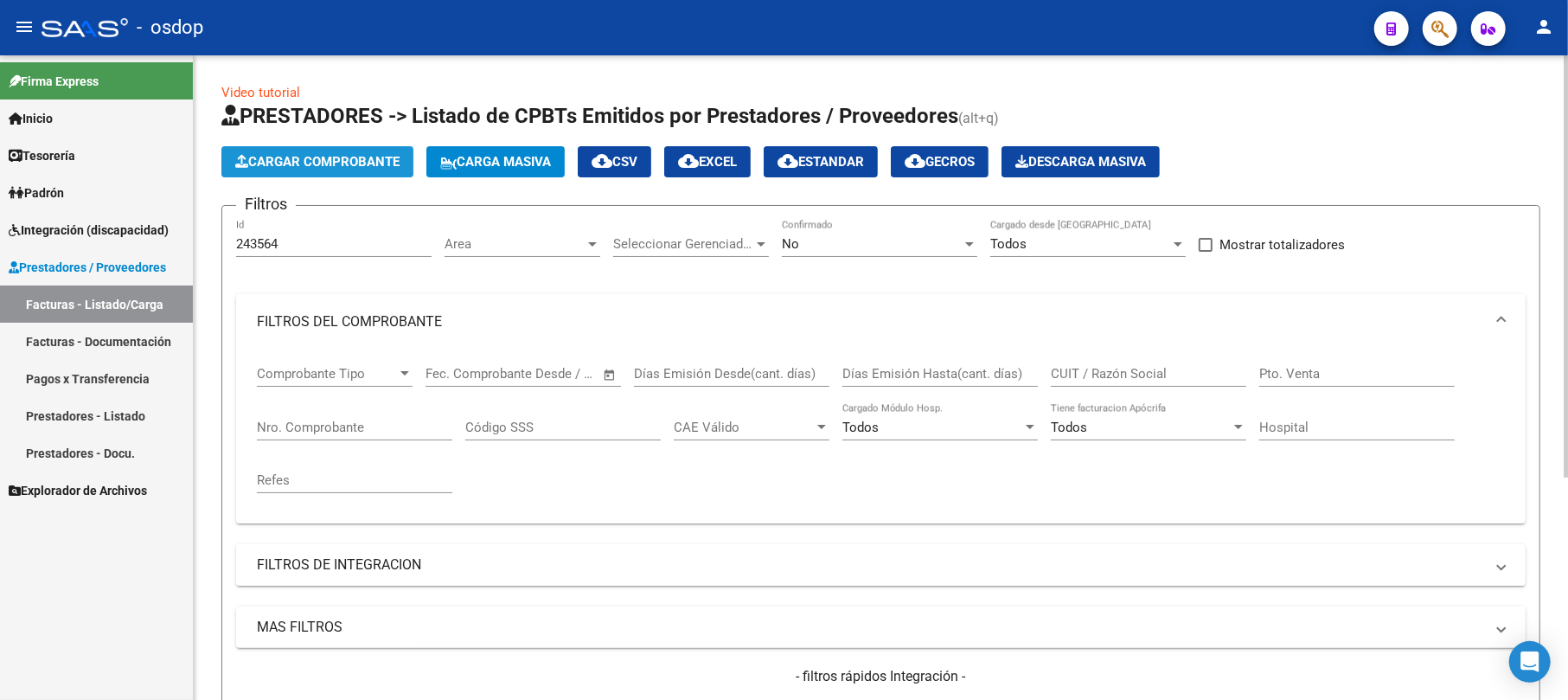
click at [305, 157] on span "Cargar Comprobante" at bounding box center [317, 162] width 164 height 15
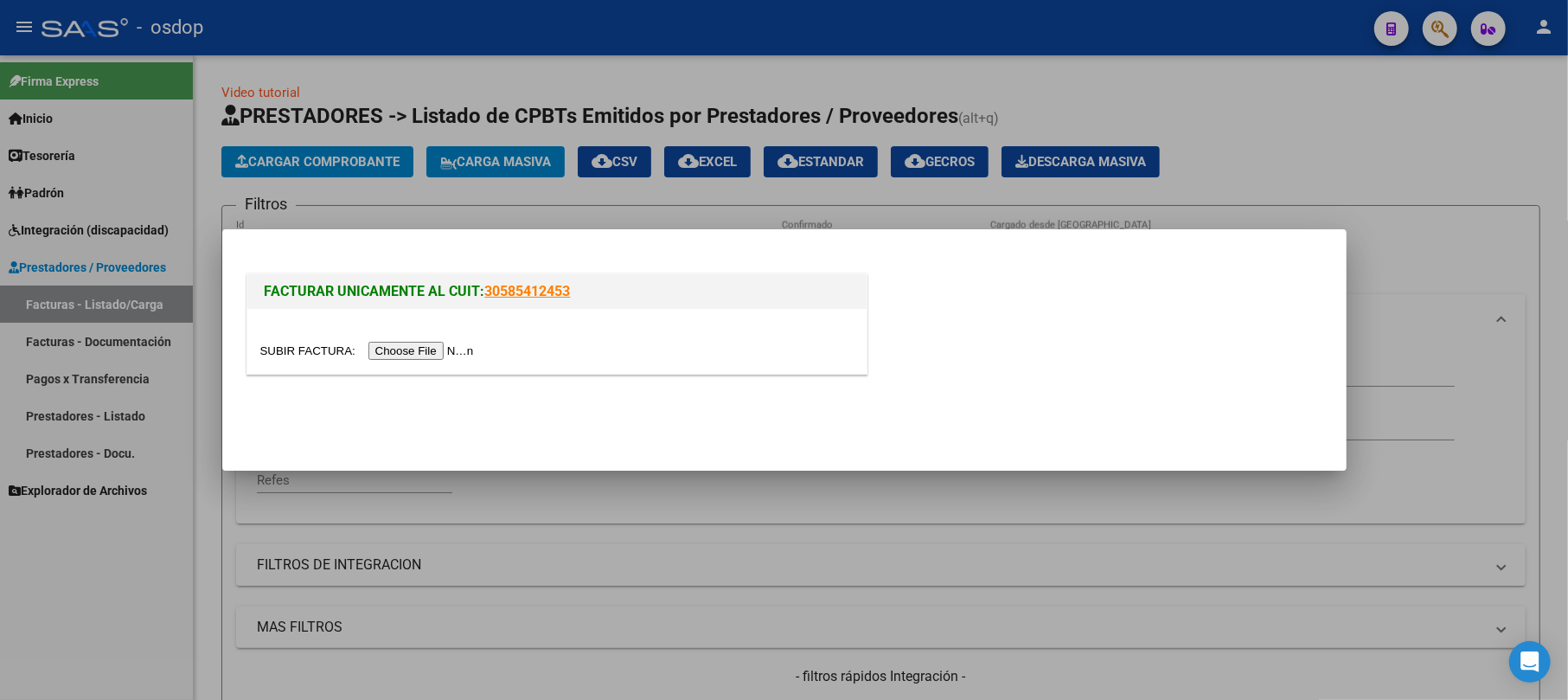
click at [436, 357] on input "file" at bounding box center [370, 351] width 219 height 18
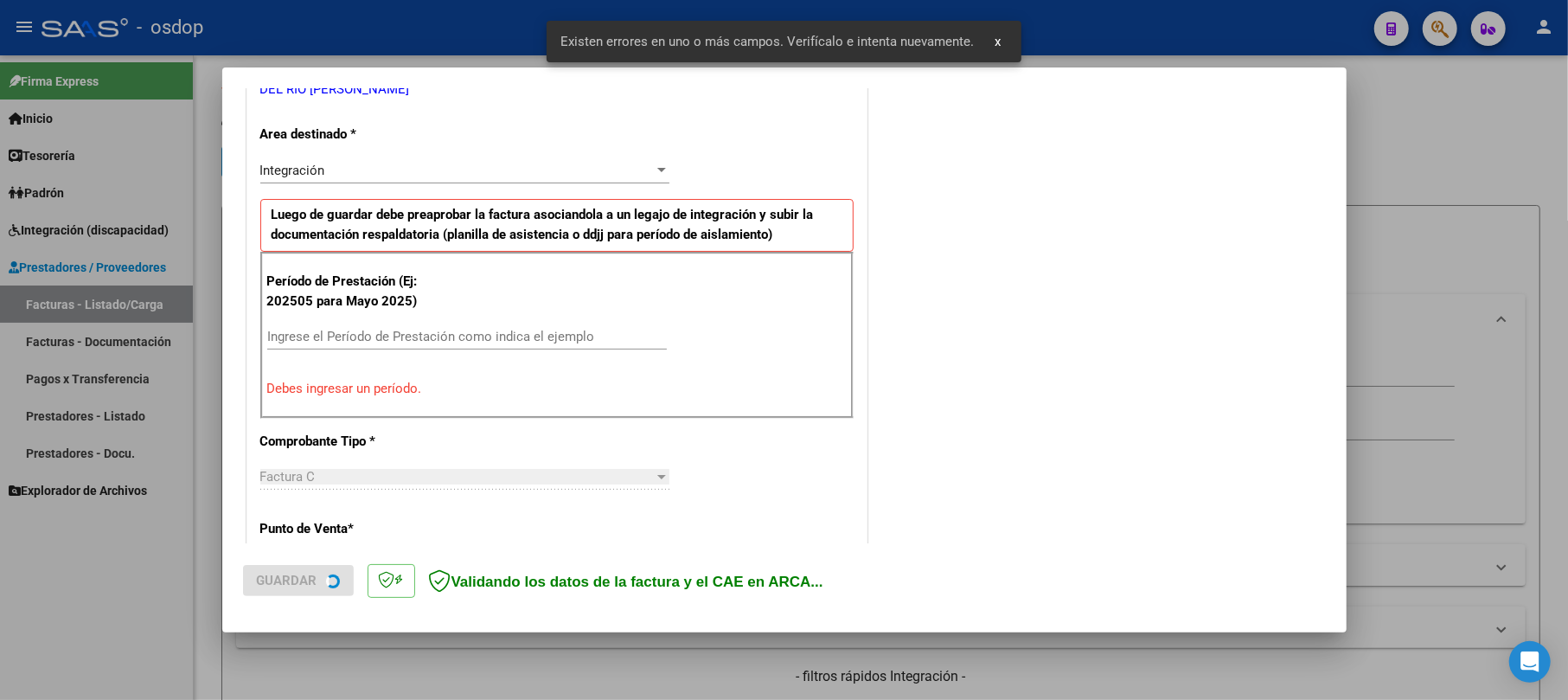
scroll to position [377, 0]
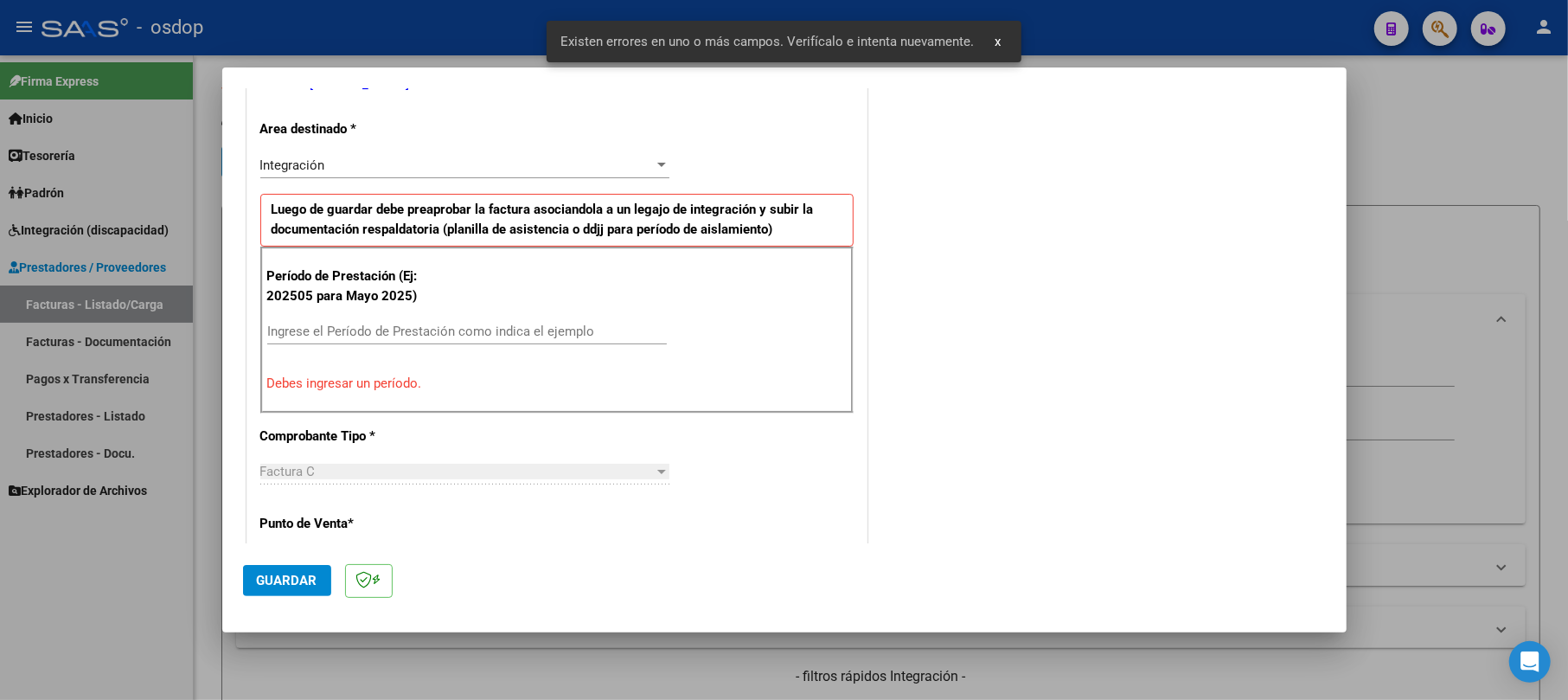
click at [374, 328] on input "Ingrese el Período de Prestación como indica el ejemplo" at bounding box center [466, 331] width 399 height 15
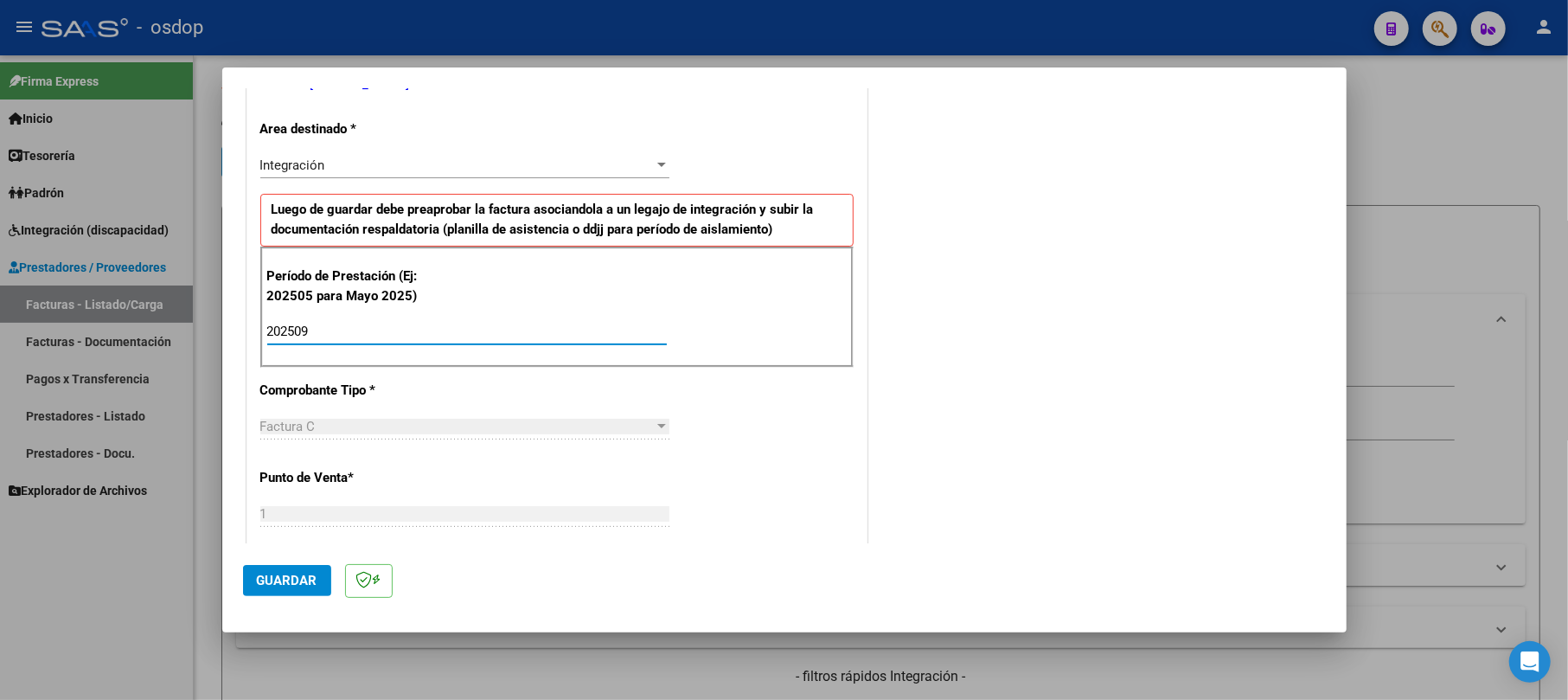
type input "202509"
click at [306, 580] on span "Guardar" at bounding box center [286, 580] width 60 height 15
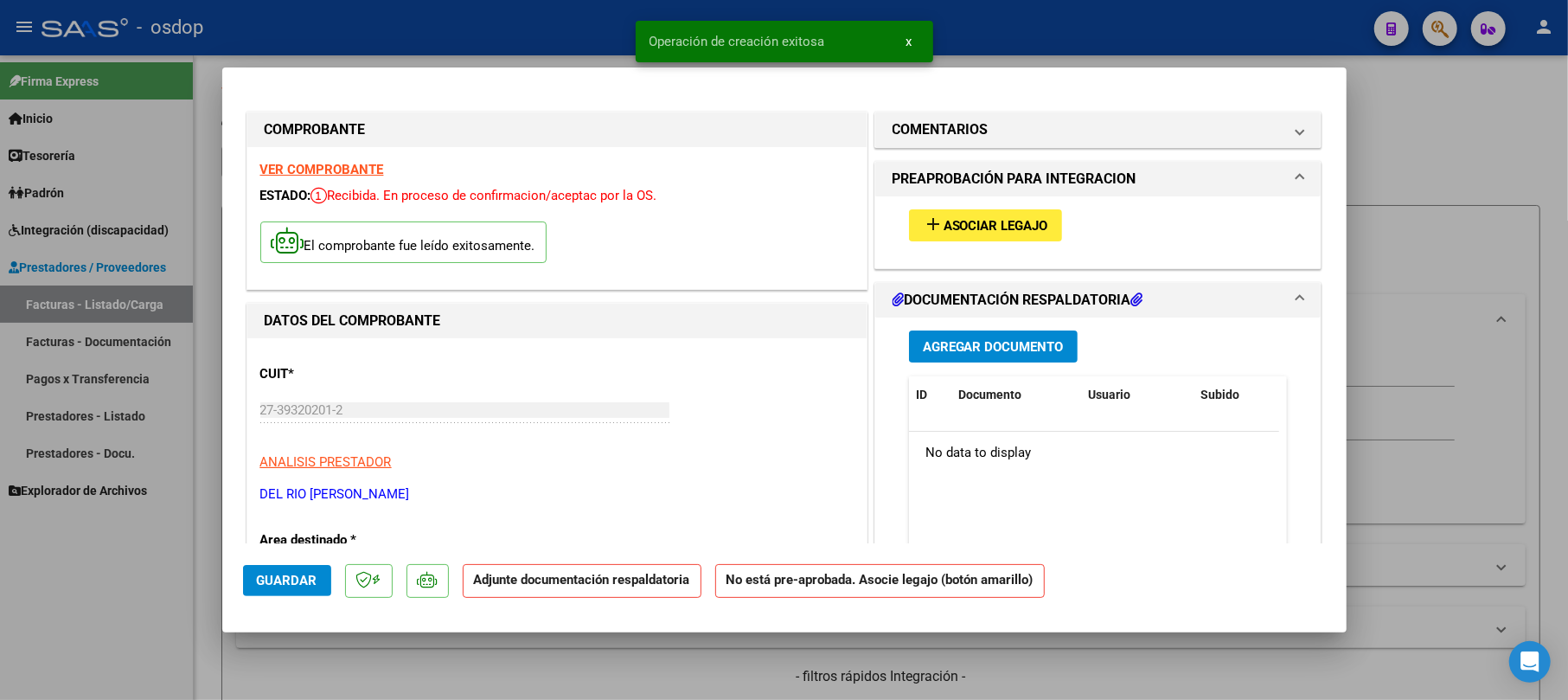
click at [997, 365] on div "Agregar Documento ID Documento Usuario Subido Acción No data to display 0 total…" at bounding box center [1098, 490] width 405 height 346
click at [997, 353] on span "Agregar Documento" at bounding box center [993, 346] width 141 height 15
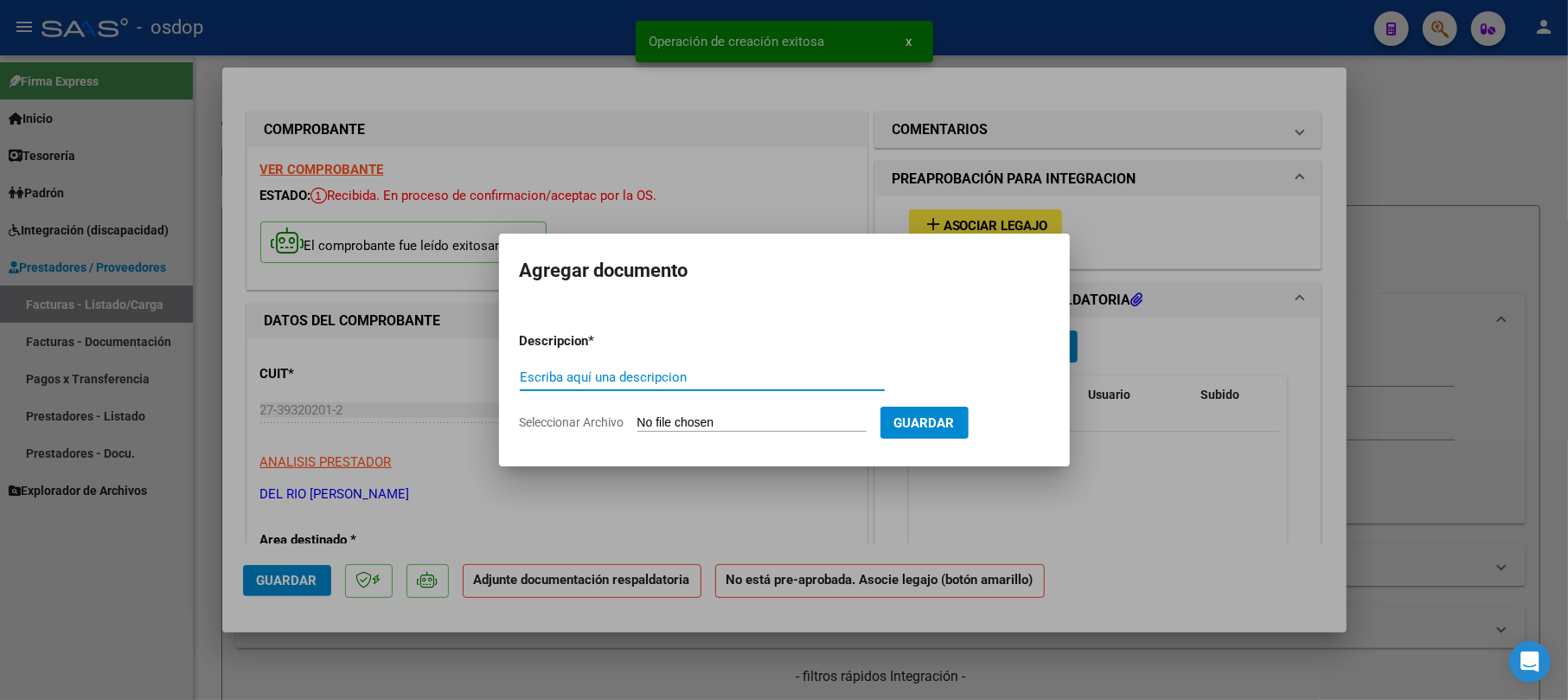
click at [644, 368] on div "Escriba aquí una descripcion" at bounding box center [701, 377] width 365 height 26
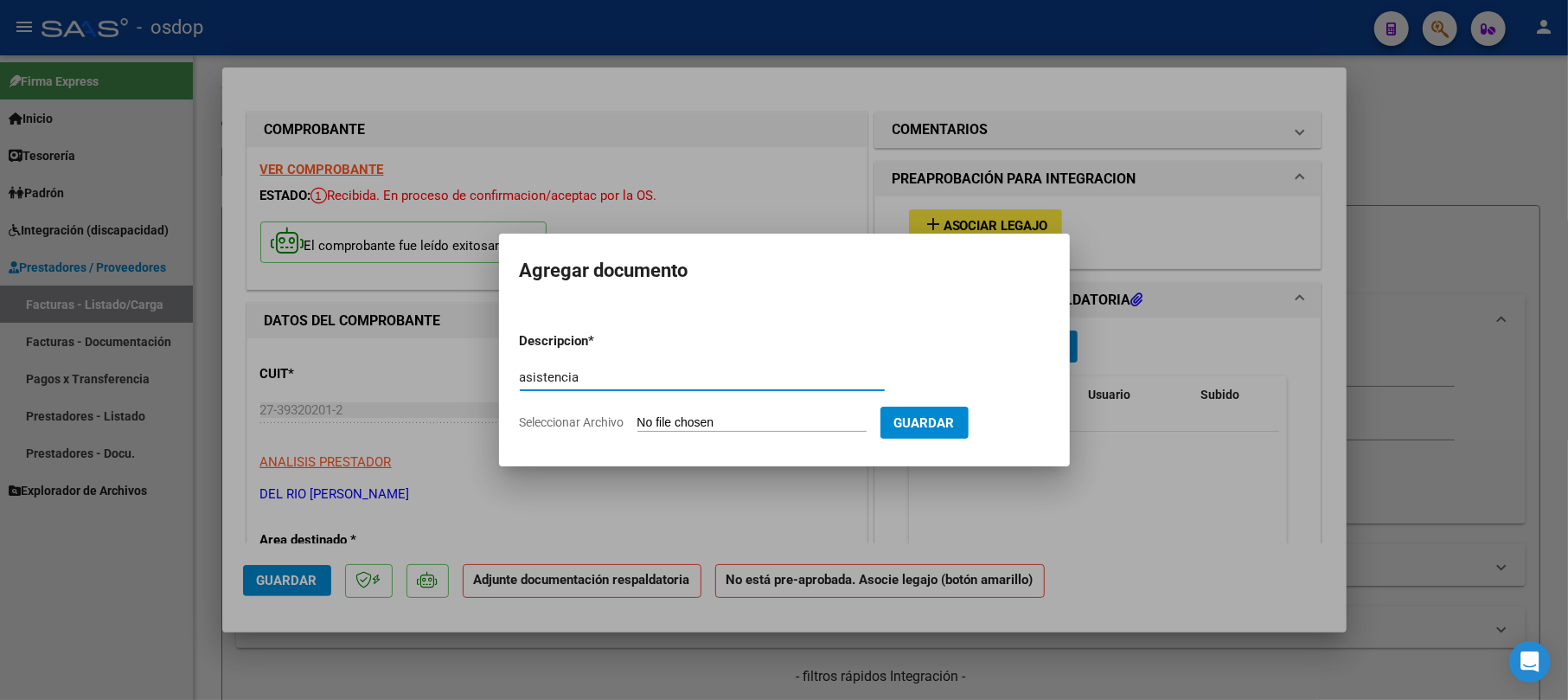
type input "asistencia"
click at [690, 422] on input "Seleccionar Archivo" at bounding box center [752, 424] width 229 height 16
type input "C:\fakepath\SEPTIEMBRE-[PERSON_NAME].TO.osdop.pdf"
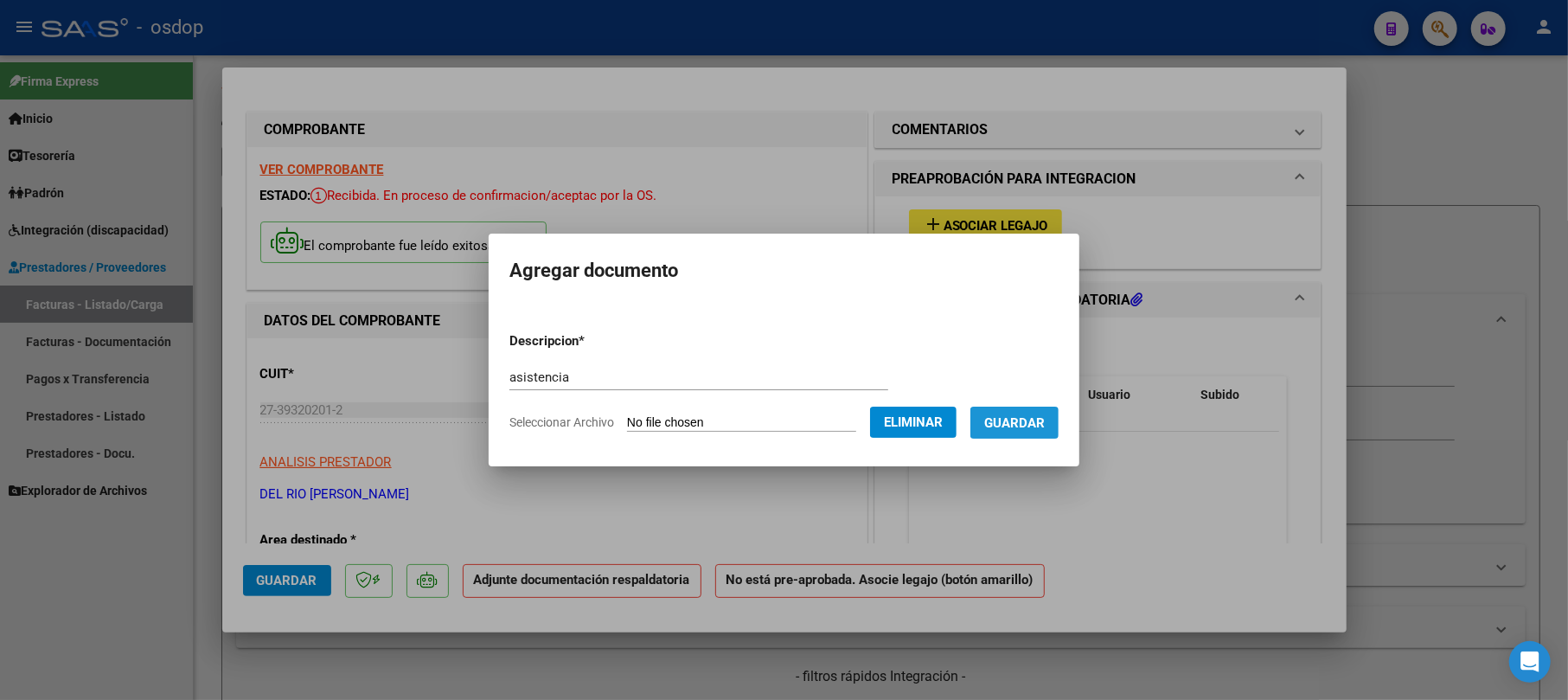
click at [1018, 425] on span "Guardar" at bounding box center [1014, 423] width 60 height 15
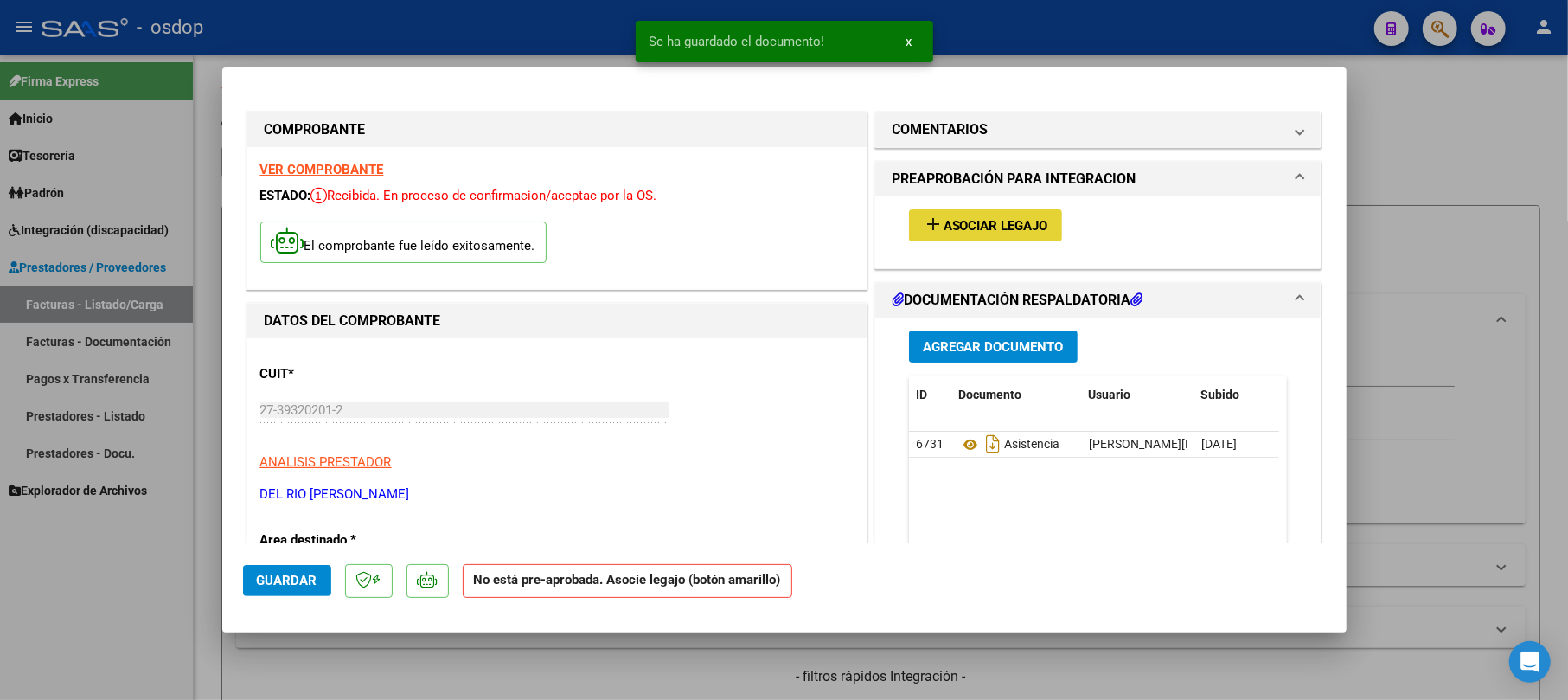
click at [1008, 212] on button "add Asociar Legajo" at bounding box center [985, 225] width 153 height 32
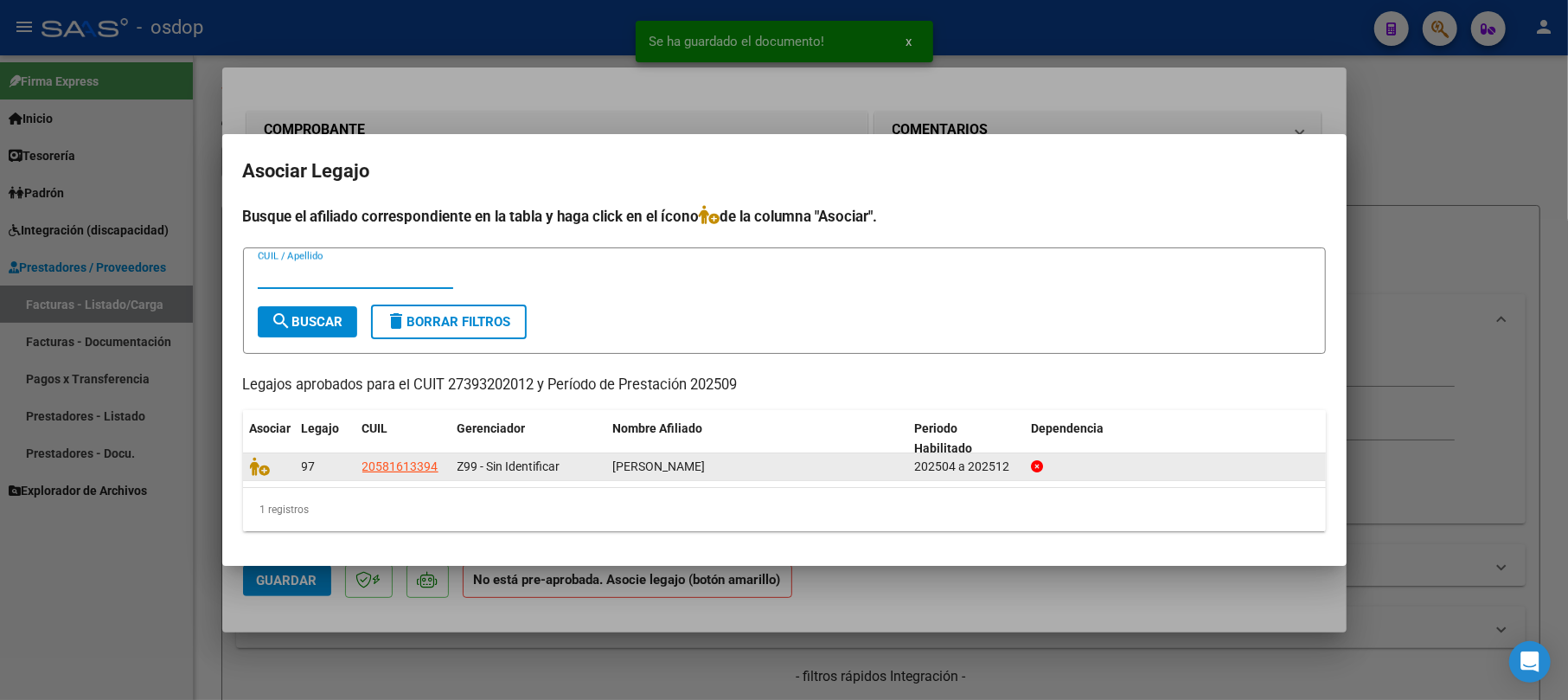
click at [277, 462] on div at bounding box center [269, 467] width 38 height 20
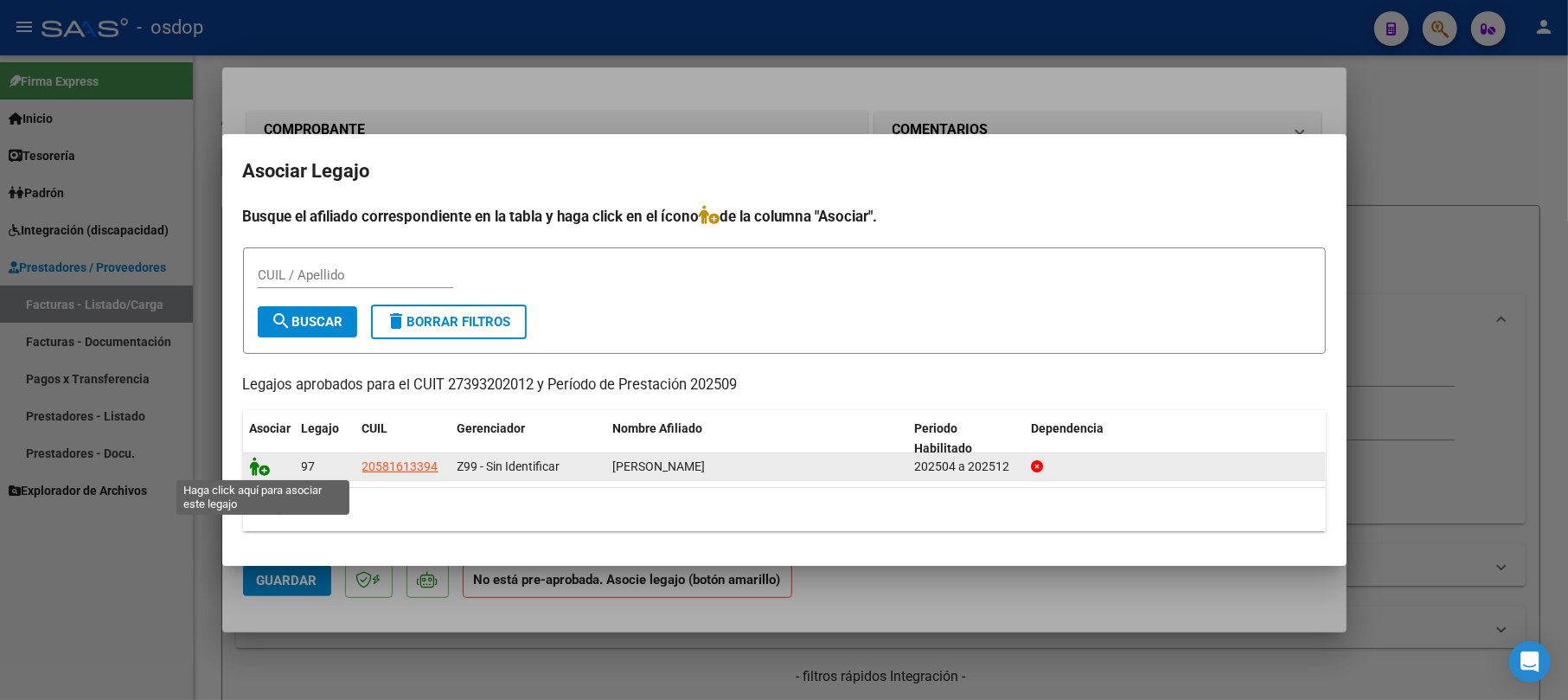
click at [264, 465] on span at bounding box center [263, 467] width 26 height 13
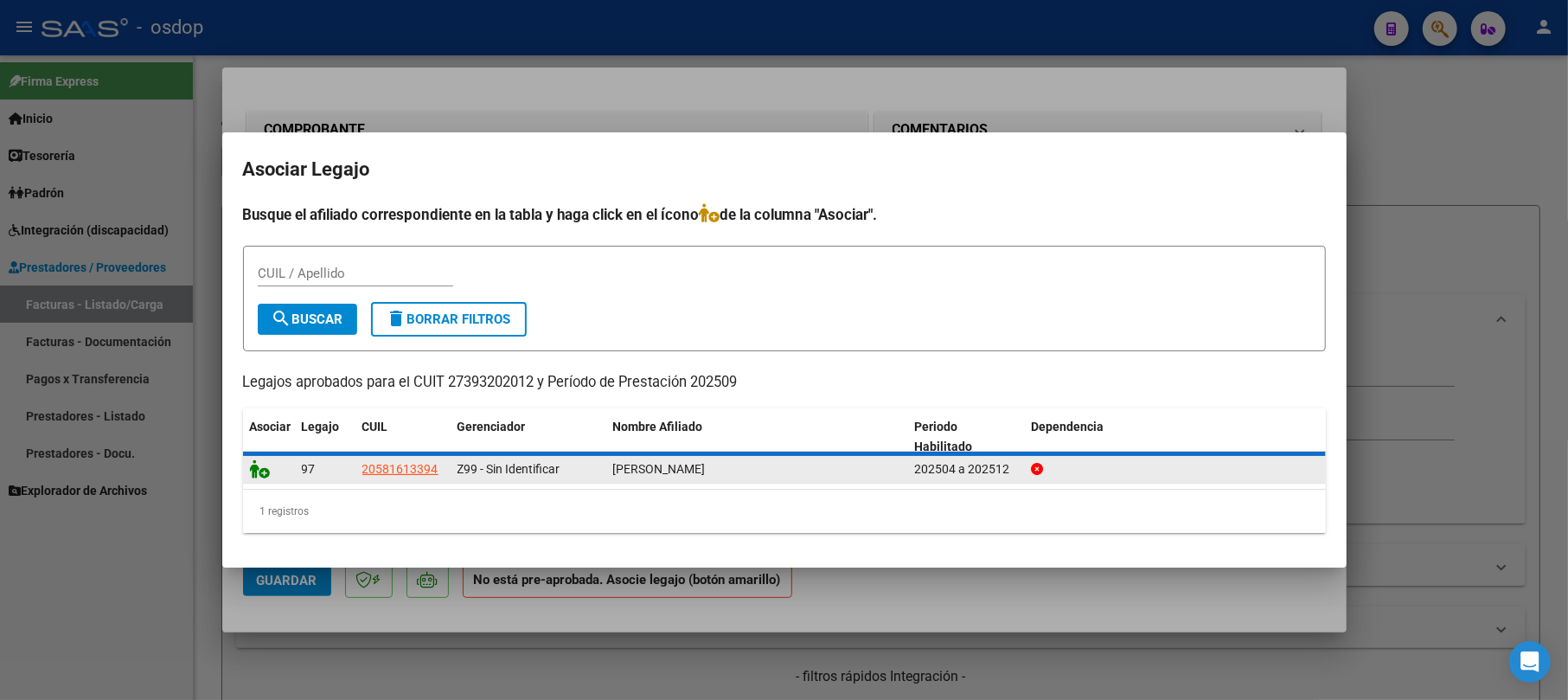
click at [264, 465] on icon at bounding box center [260, 468] width 21 height 19
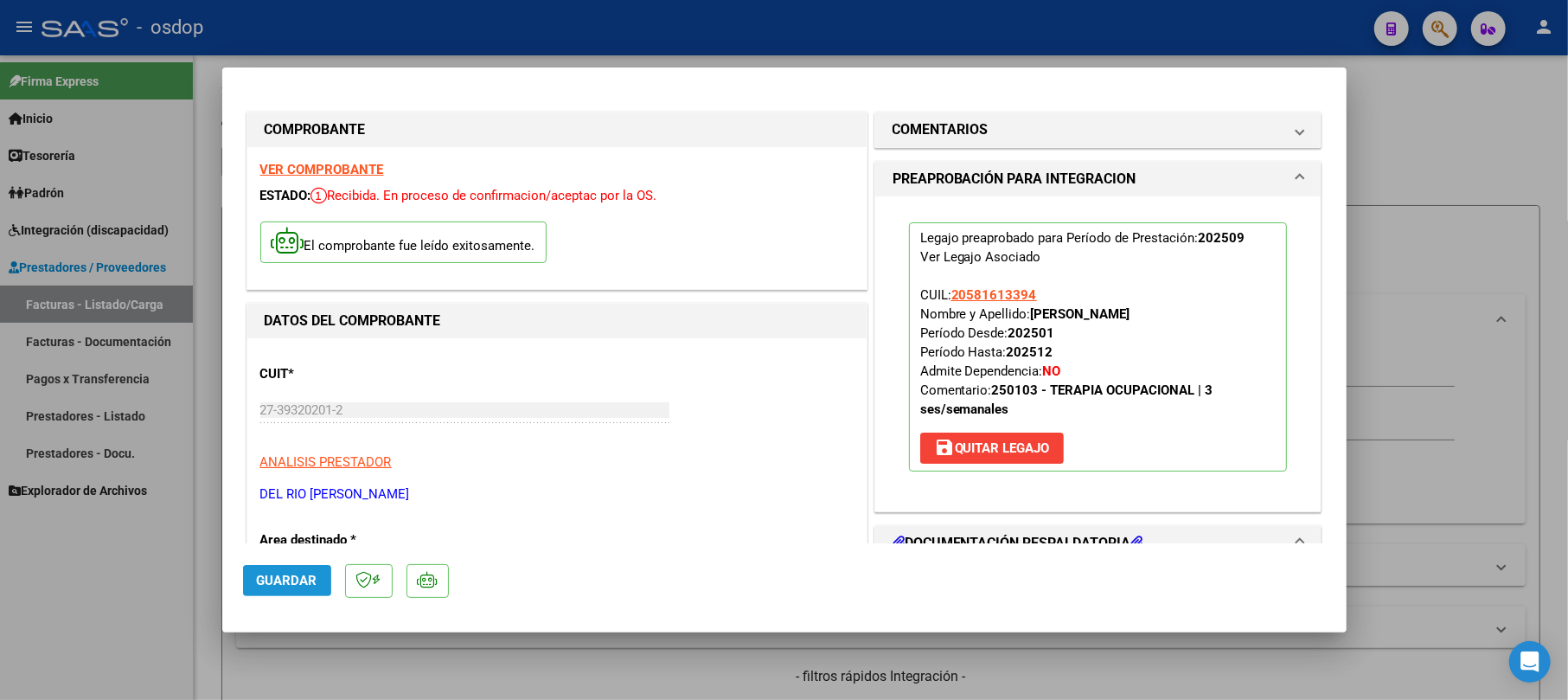
click at [292, 580] on span "Guardar" at bounding box center [286, 580] width 60 height 15
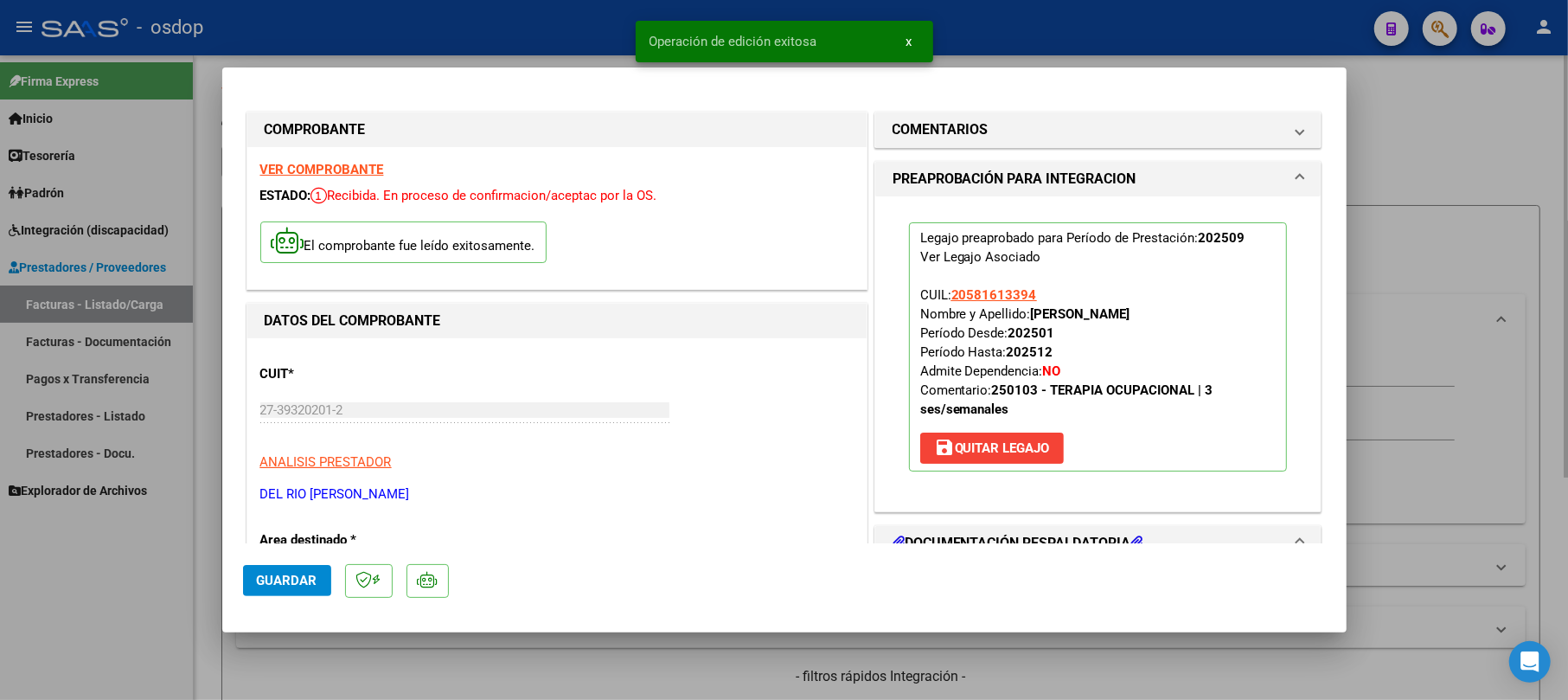
click at [1487, 147] on div at bounding box center [784, 350] width 1568 height 700
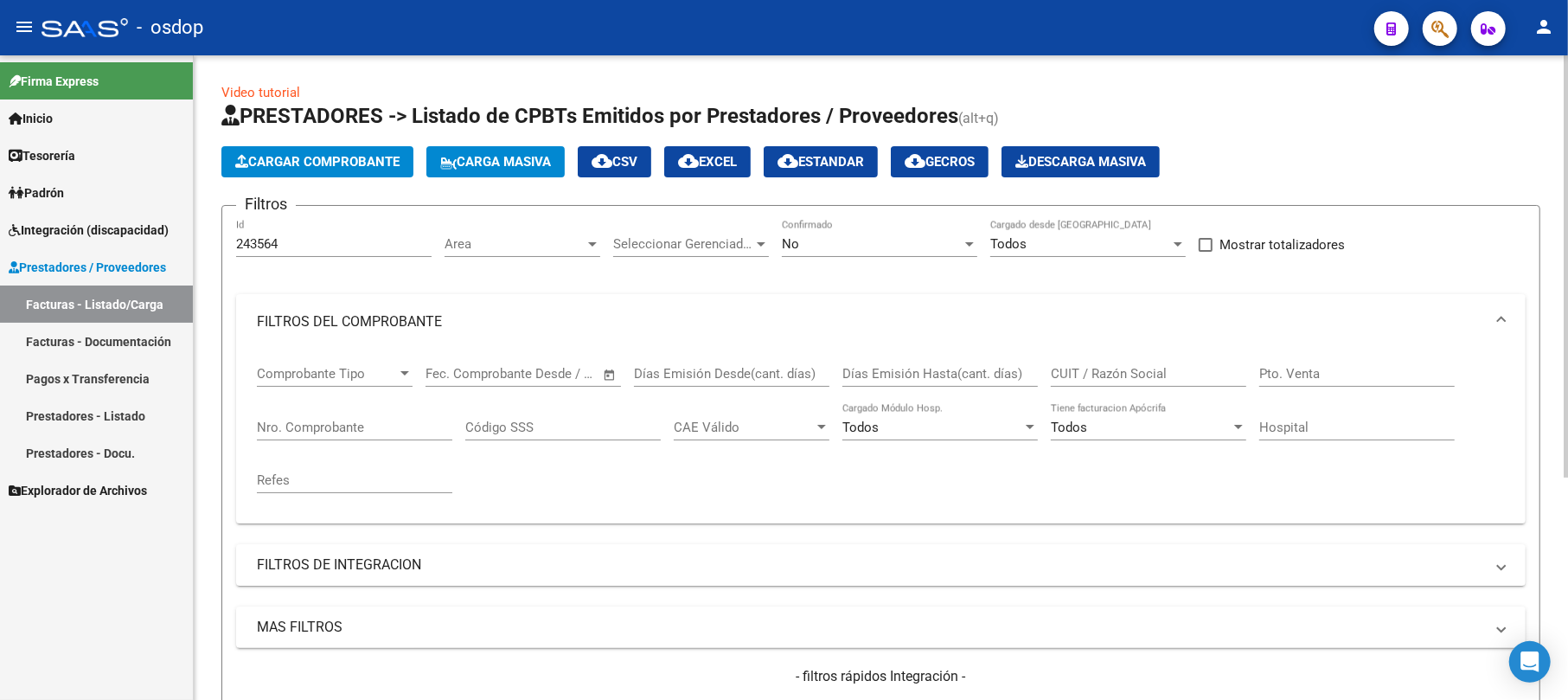
click at [370, 167] on span "Cargar Comprobante" at bounding box center [317, 162] width 164 height 15
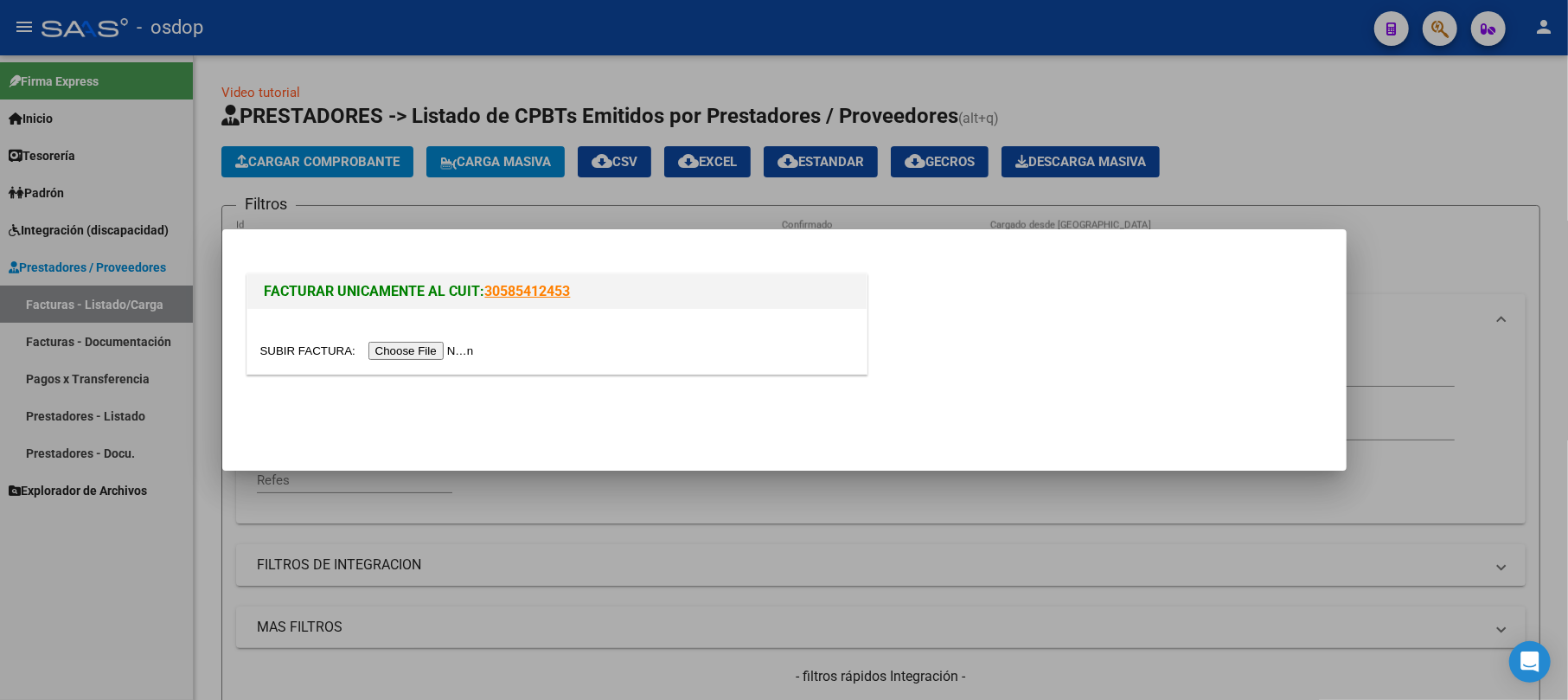
click at [434, 354] on input "file" at bounding box center [370, 351] width 219 height 18
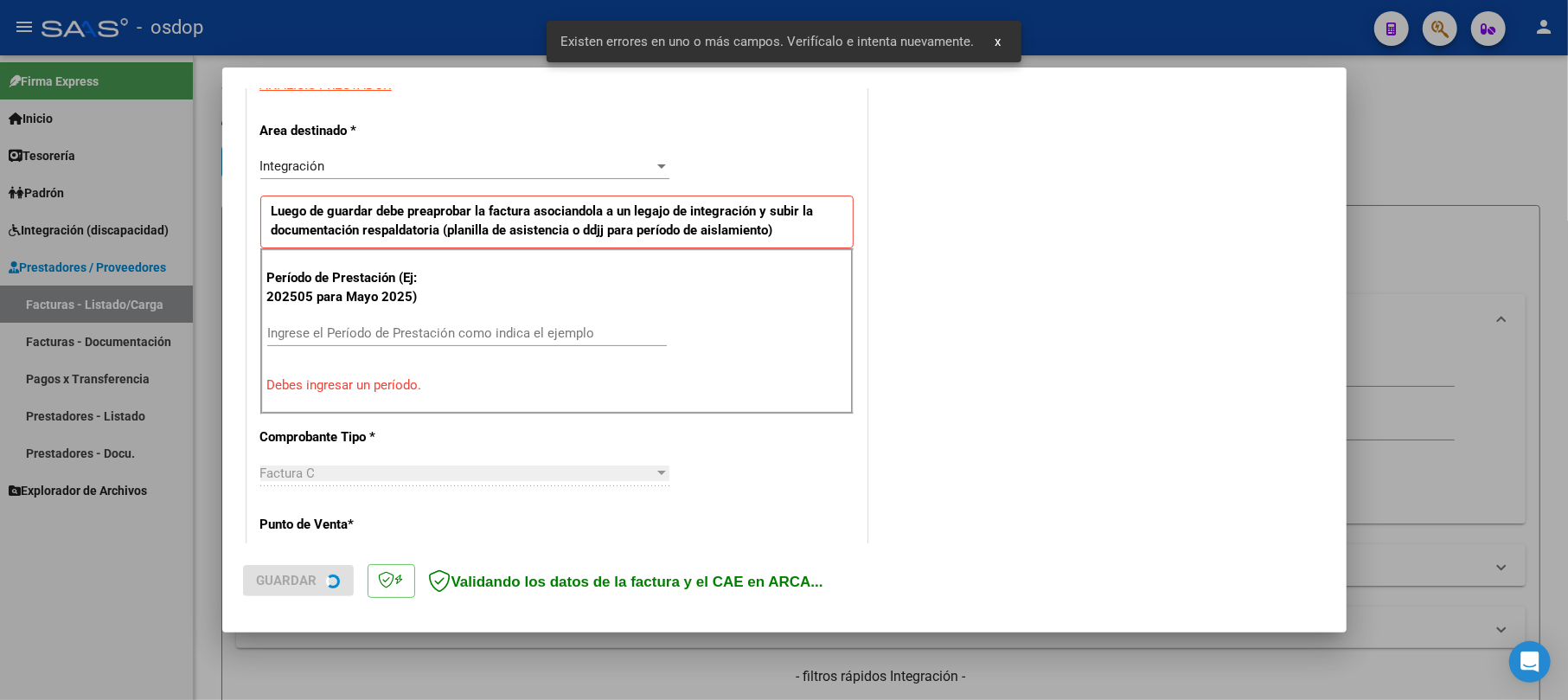
scroll to position [345, 0]
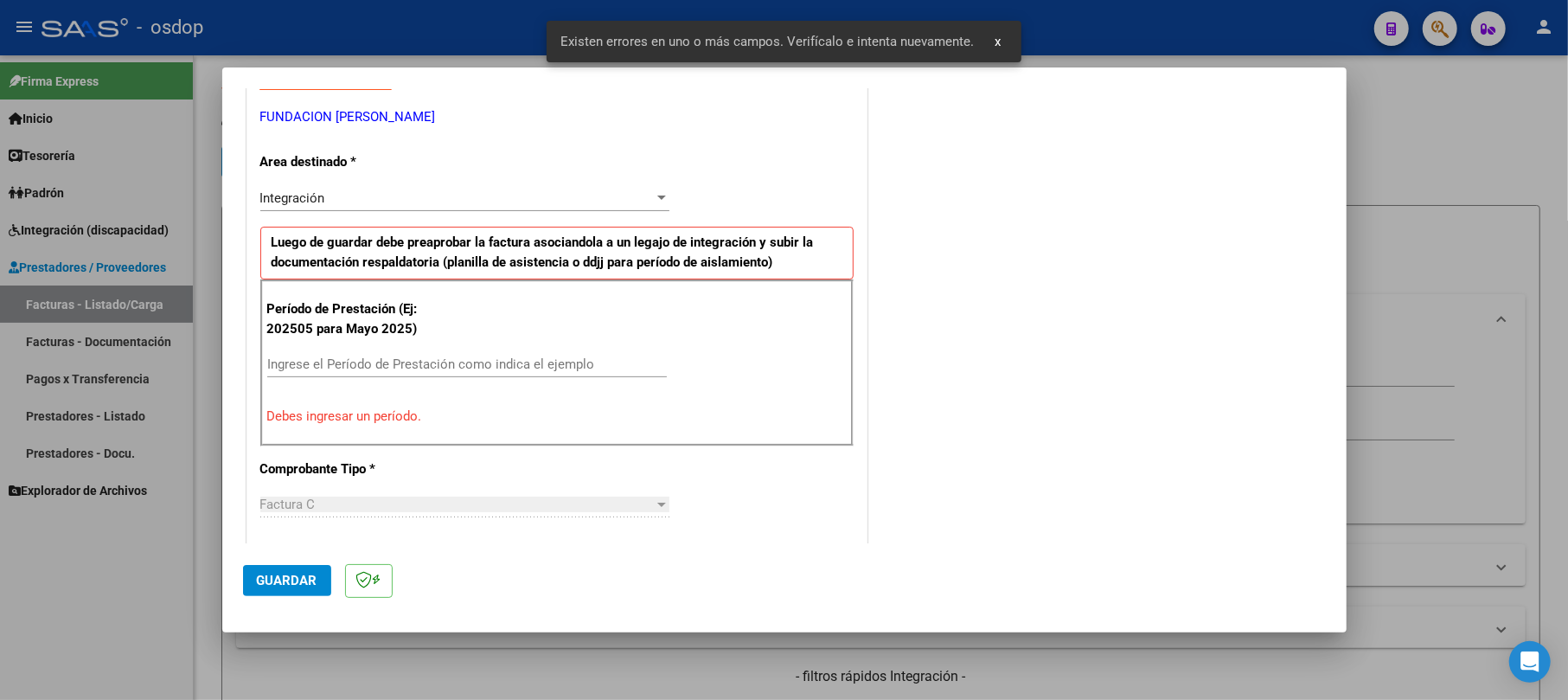
drag, startPoint x: 350, startPoint y: 377, endPoint x: 350, endPoint y: 364, distance: 13.0
click at [350, 369] on div "Ingrese el Período de Prestación como indica el ejemplo" at bounding box center [466, 363] width 399 height 26
click at [350, 364] on input "Ingrese el Período de Prestación como indica el ejemplo" at bounding box center [466, 363] width 399 height 15
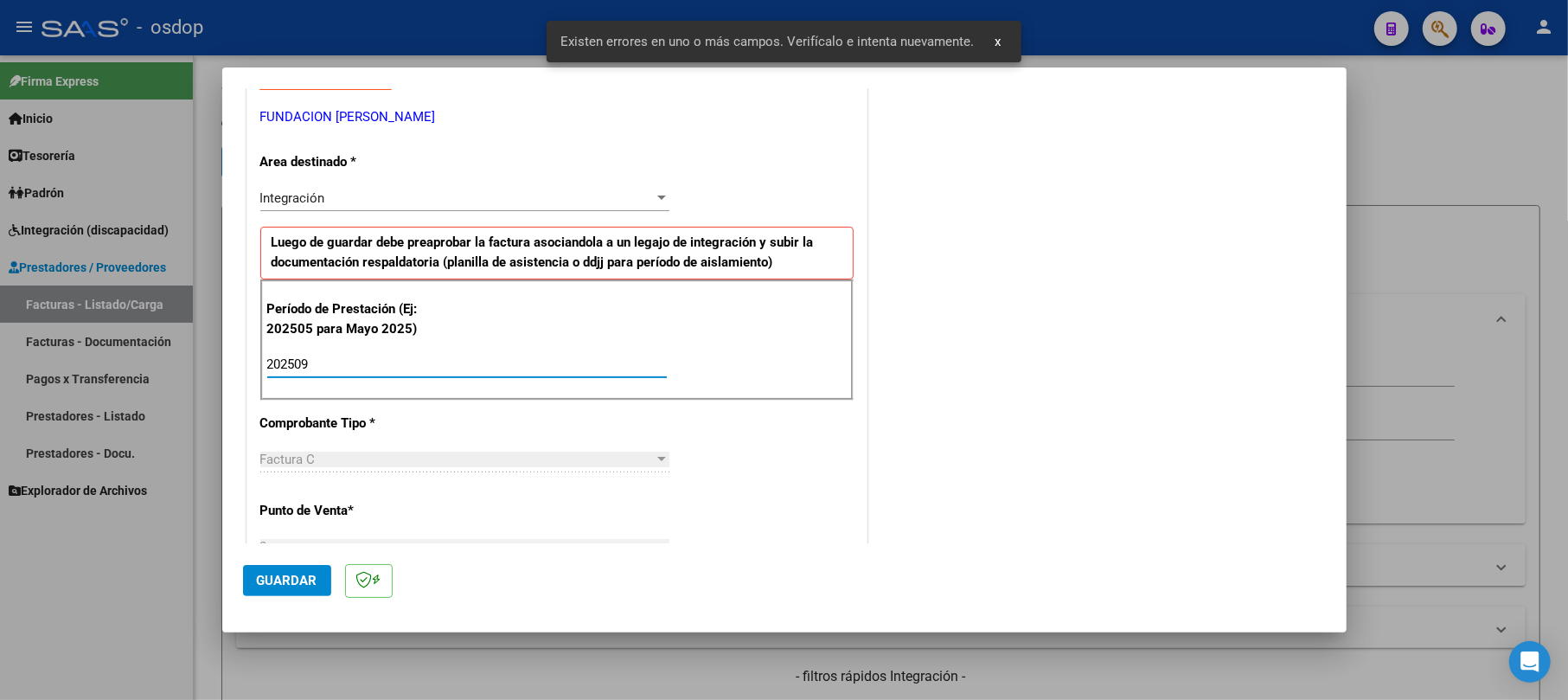
type input "202509"
click at [288, 563] on mat-dialog-actions "Guardar" at bounding box center [784, 577] width 1083 height 68
click at [287, 580] on span "Guardar" at bounding box center [286, 580] width 60 height 15
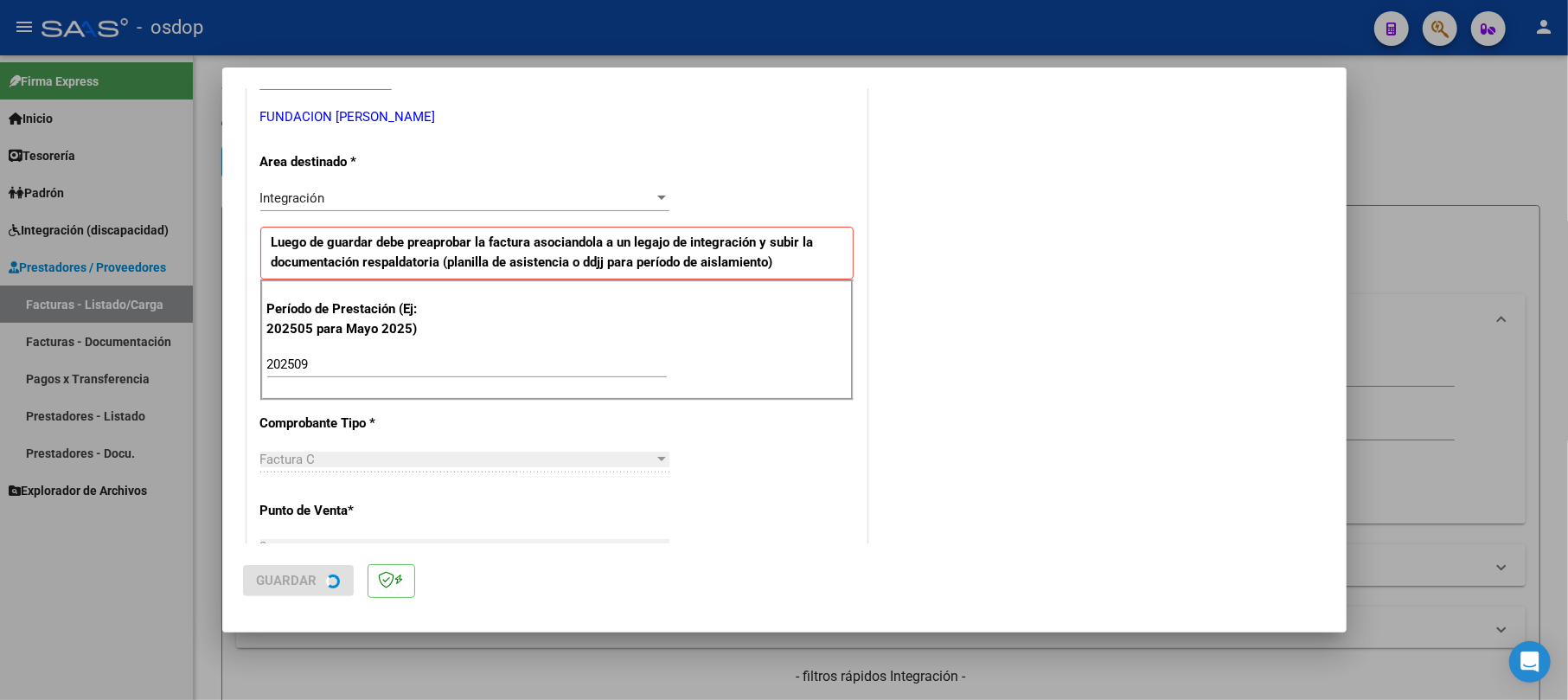
scroll to position [0, 0]
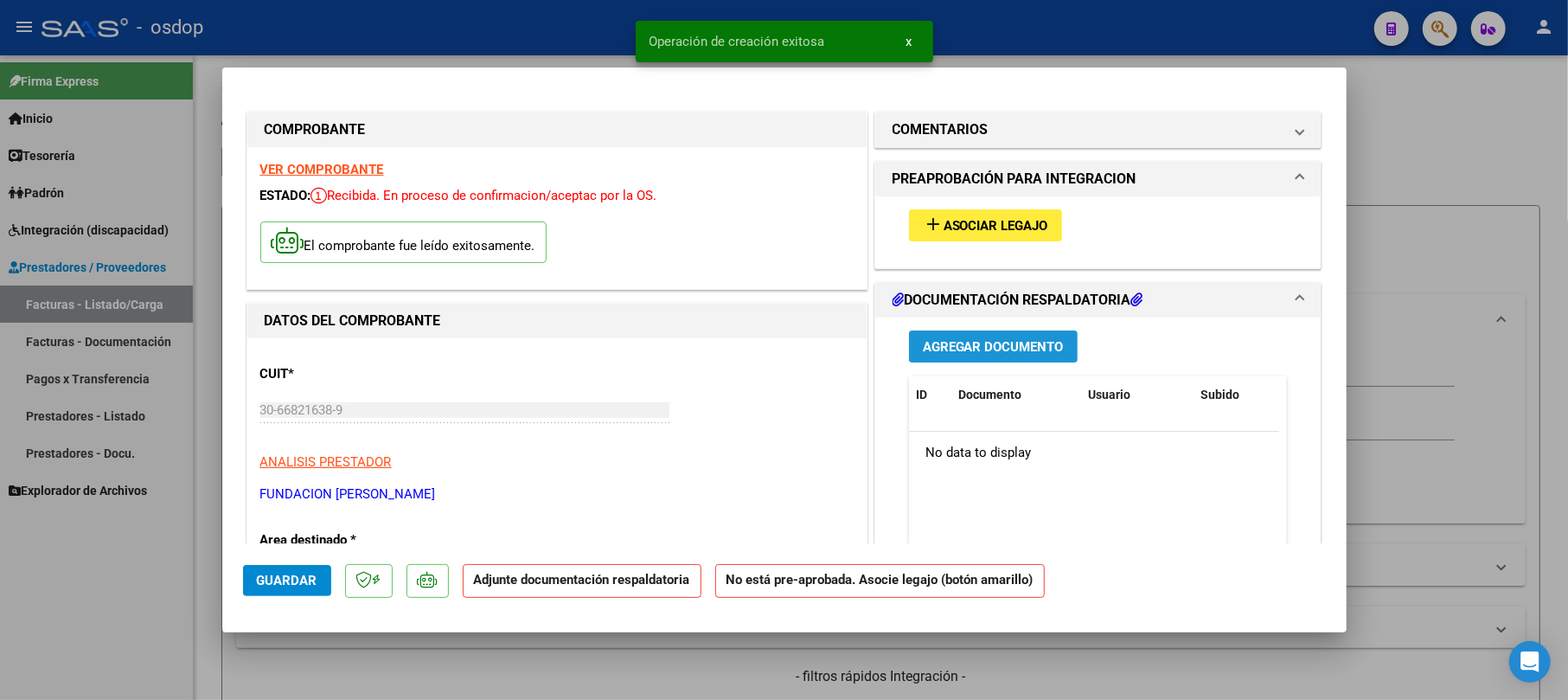
click at [941, 358] on button "Agregar Documento" at bounding box center [993, 346] width 169 height 32
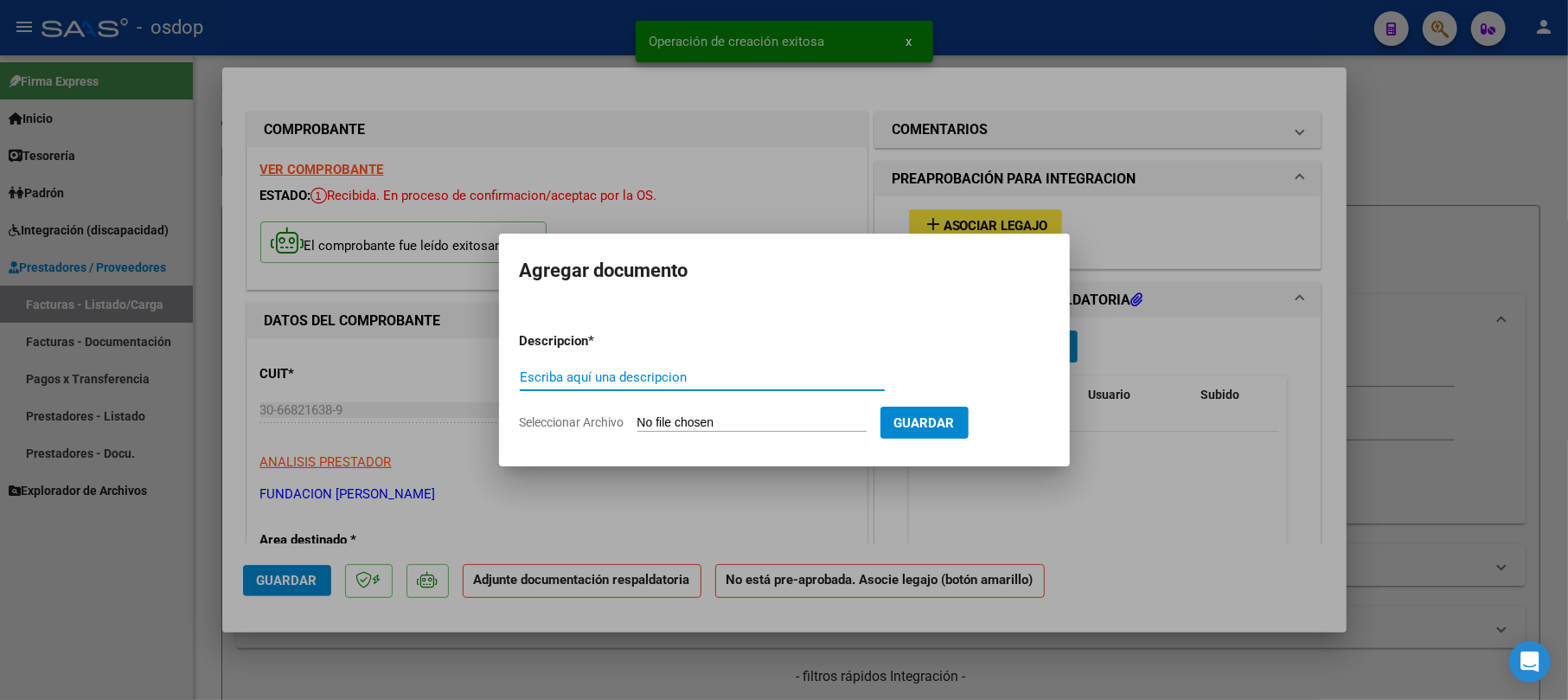
click at [598, 372] on input "Escriba aquí una descripcion" at bounding box center [701, 377] width 365 height 15
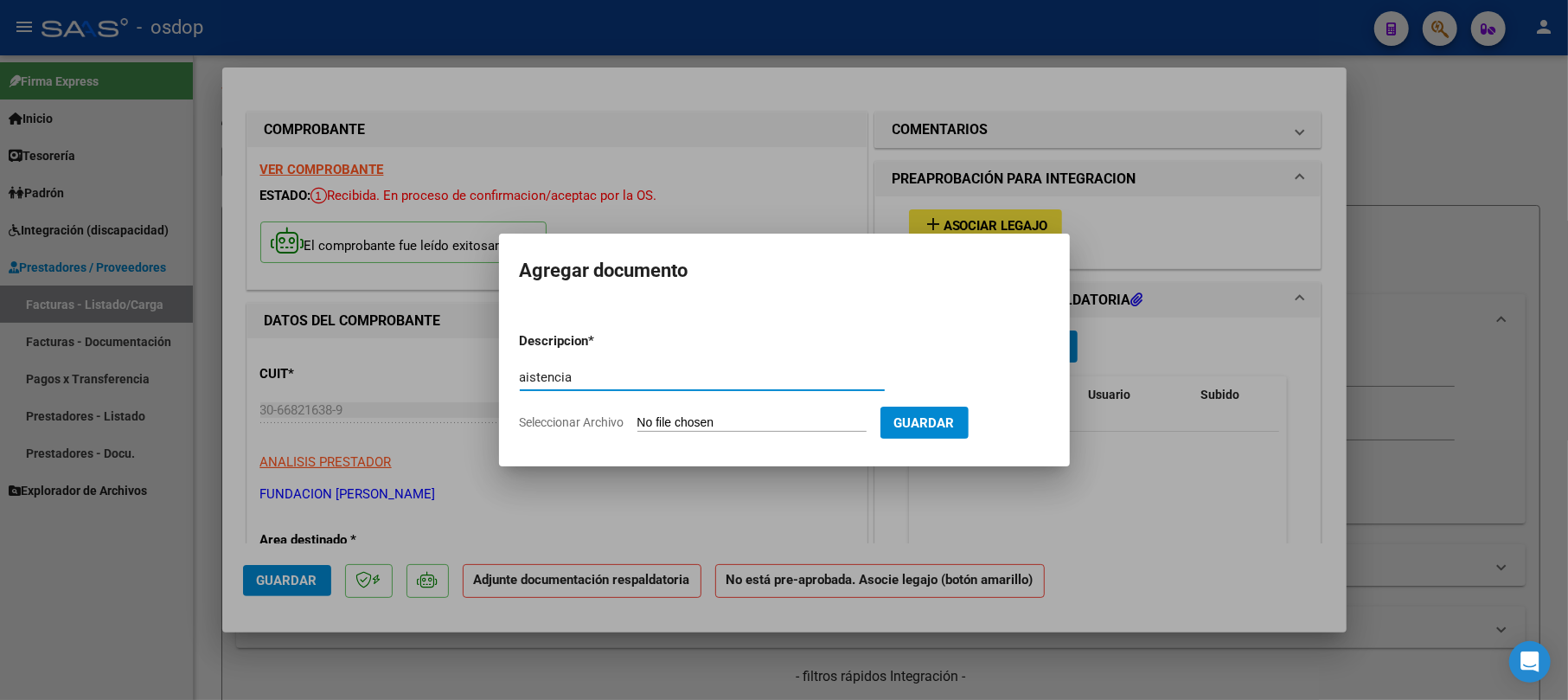
type input "aistencia"
click at [693, 423] on input "Seleccionar Archivo" at bounding box center [752, 424] width 229 height 16
type input "C:\fakepath\Planilla de Asistencia – DDJJ-2025-09.pdf"
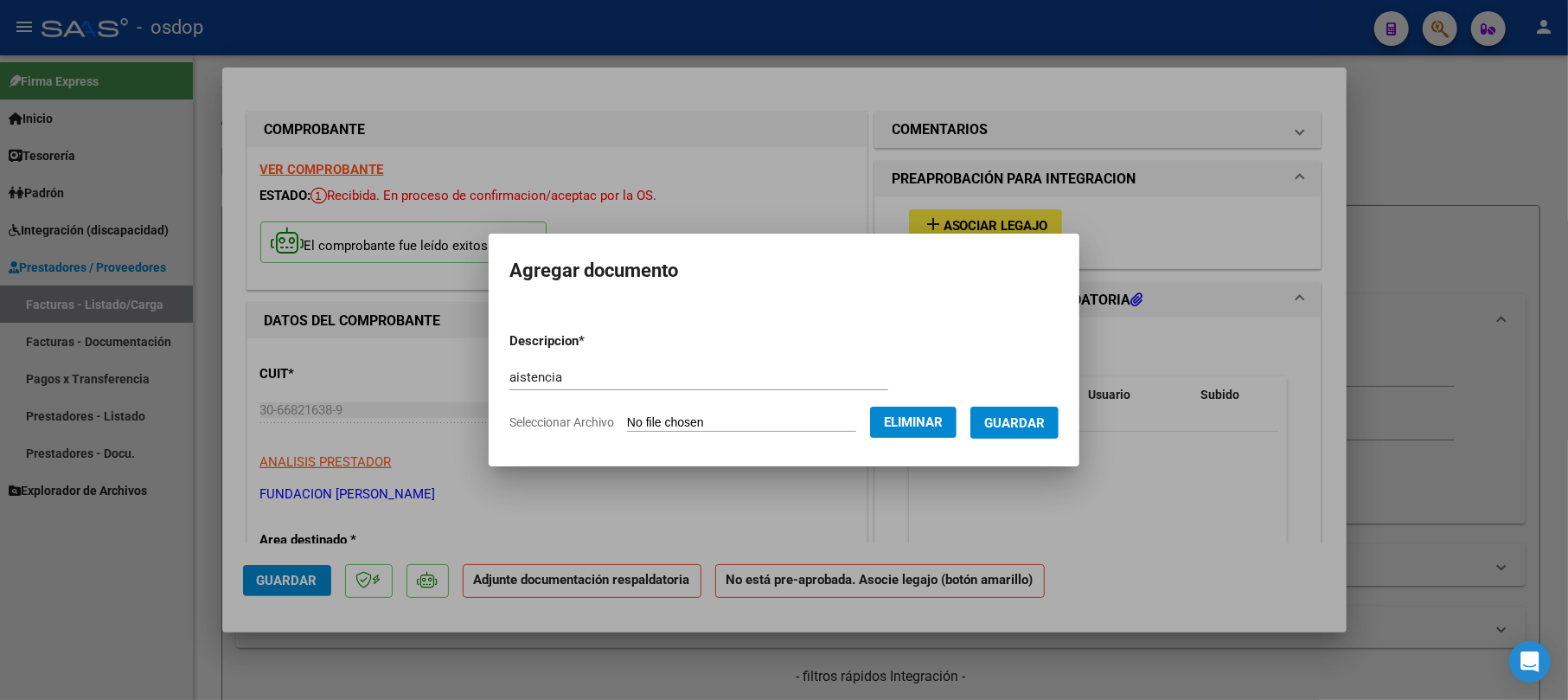
click at [1023, 425] on span "Guardar" at bounding box center [1014, 423] width 60 height 15
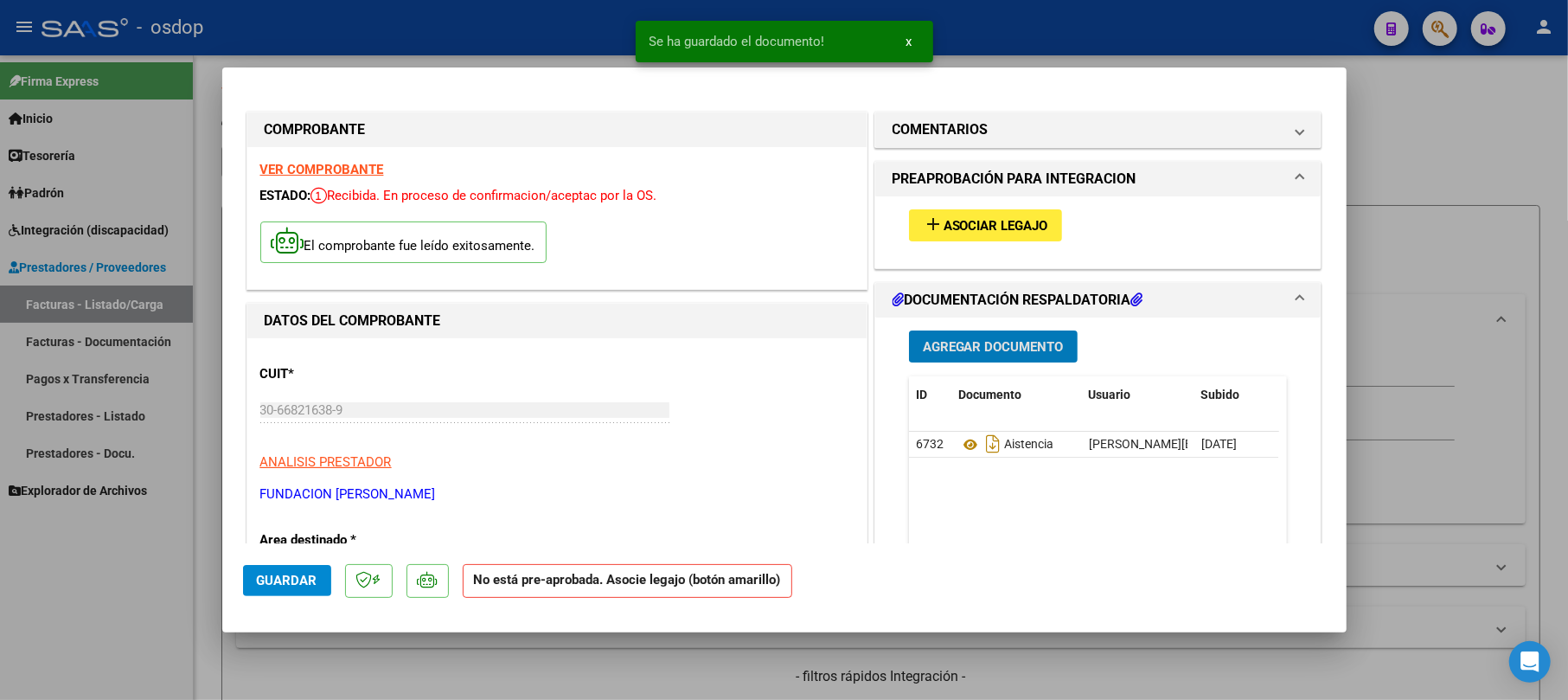
click at [973, 222] on span "Asociar Legajo" at bounding box center [996, 225] width 105 height 15
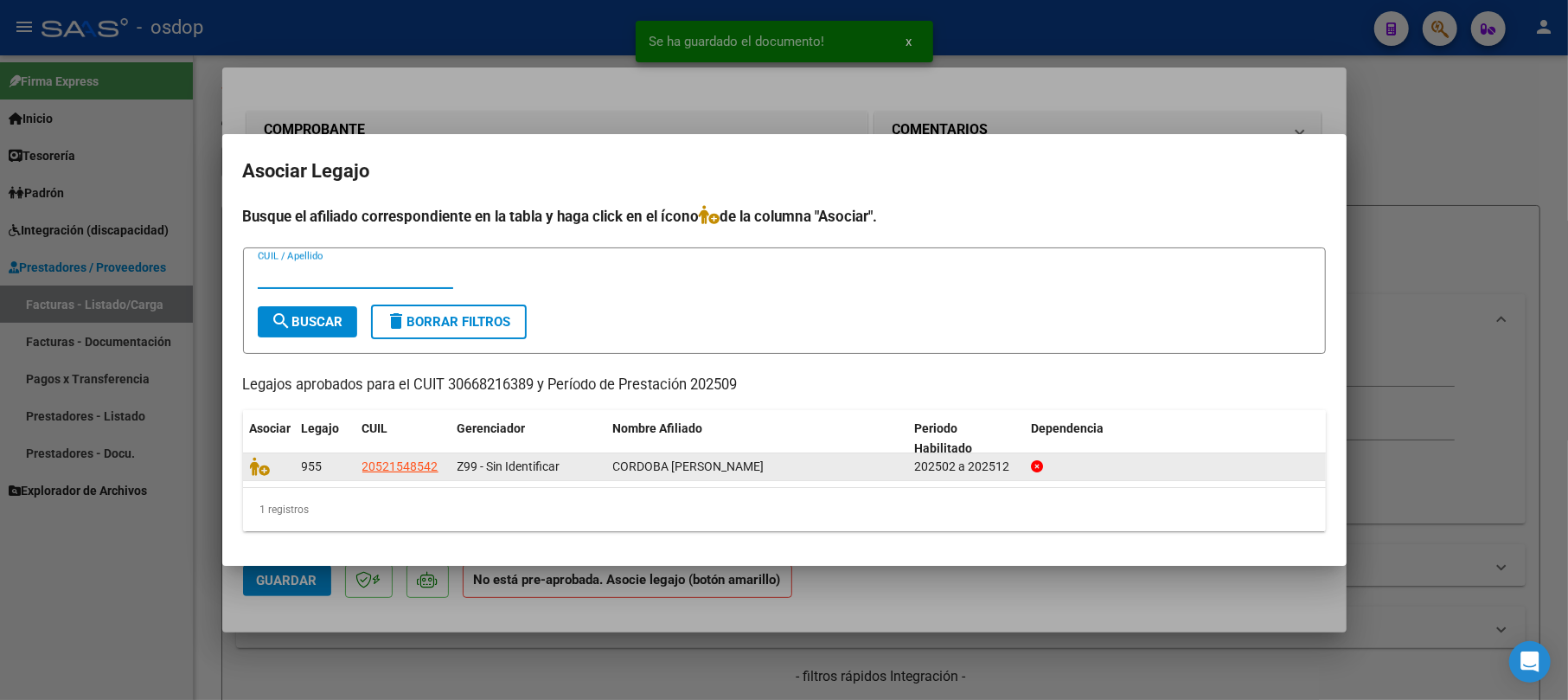
click at [248, 466] on datatable-body-cell at bounding box center [269, 467] width 52 height 27
click at [254, 464] on icon at bounding box center [260, 466] width 21 height 19
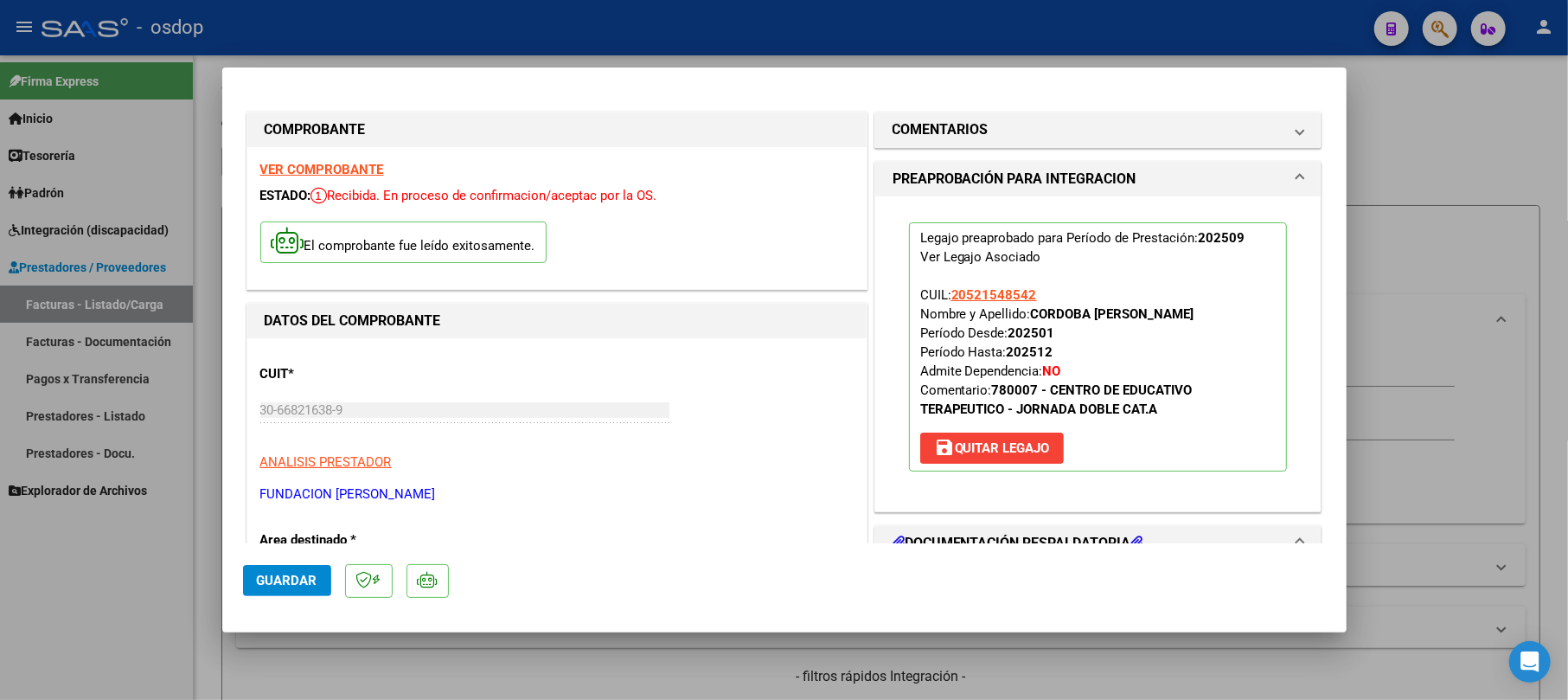
click at [312, 575] on span "Guardar" at bounding box center [286, 580] width 60 height 15
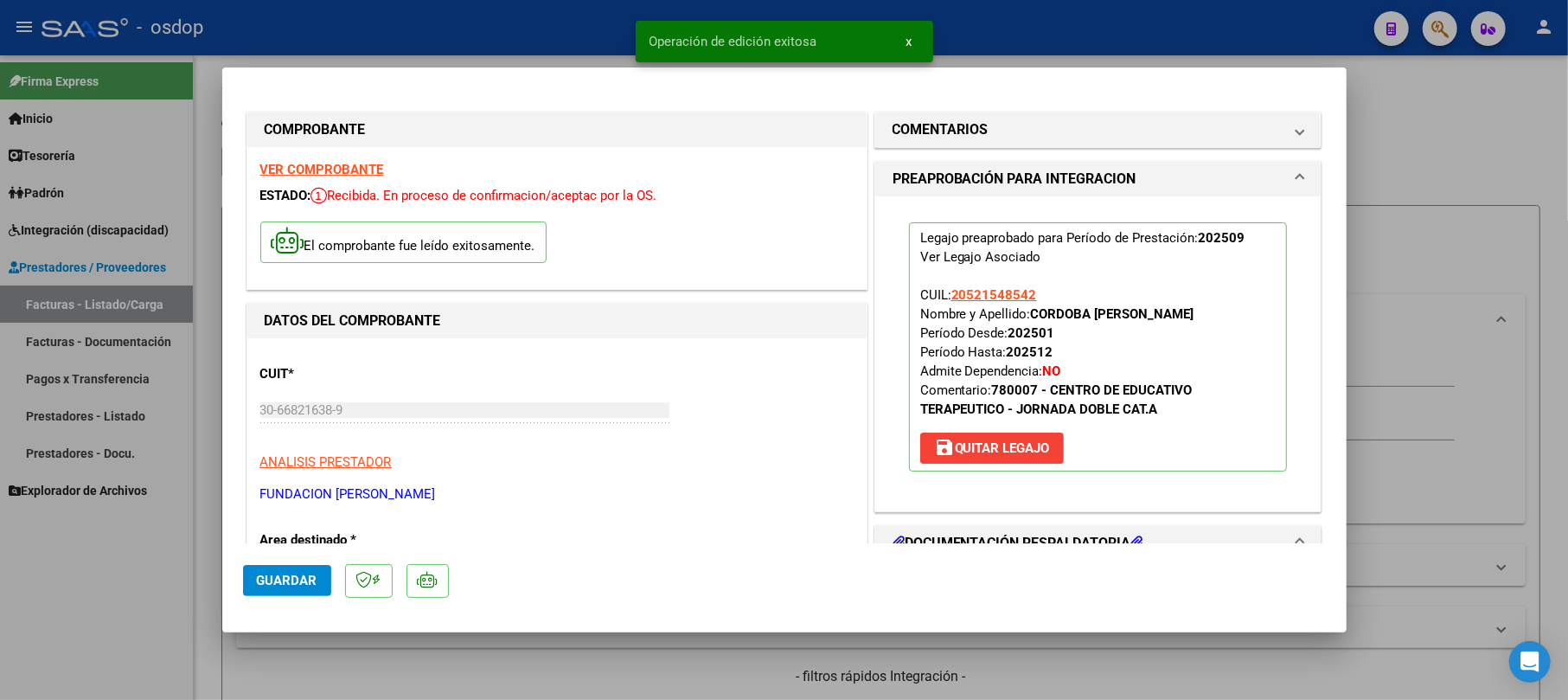
click at [1431, 146] on div at bounding box center [784, 350] width 1568 height 700
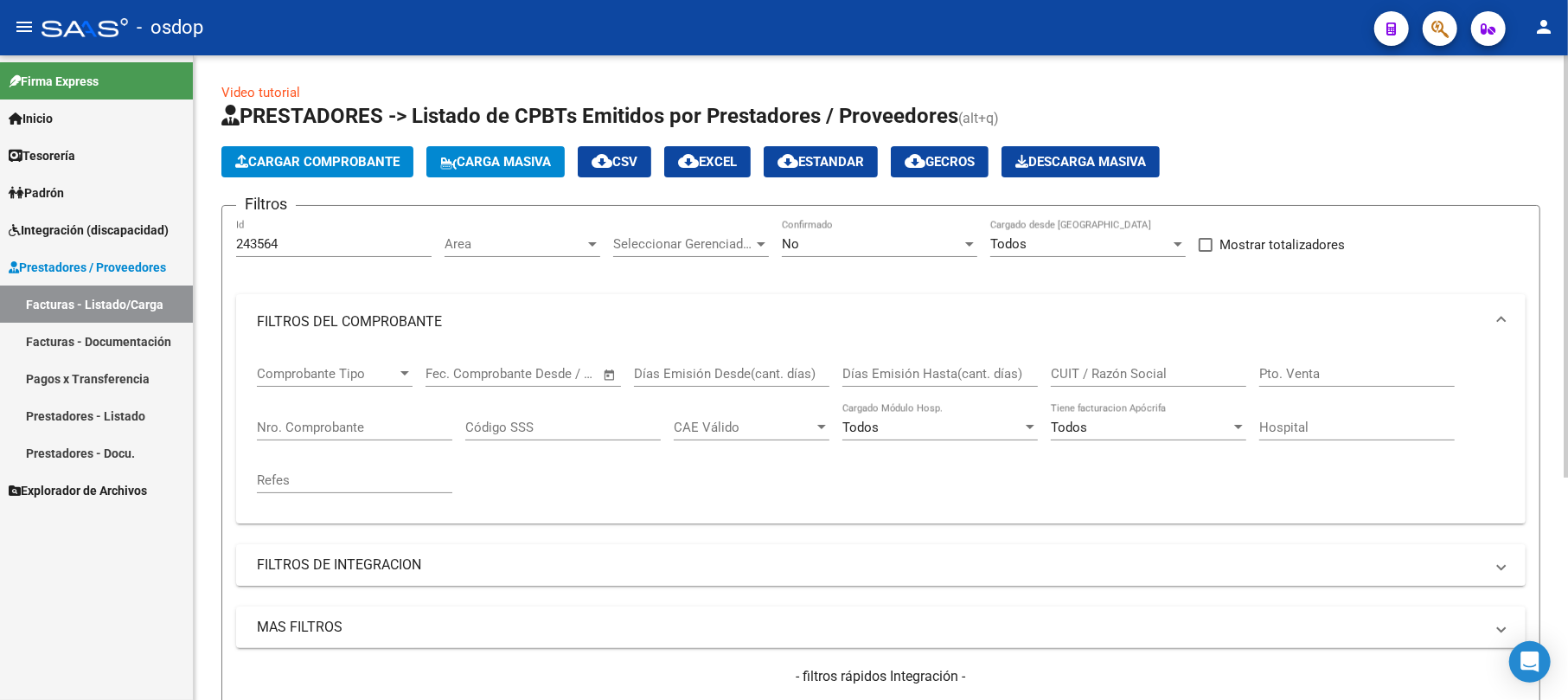
click at [317, 175] on button "Cargar Comprobante" at bounding box center [318, 162] width 192 height 31
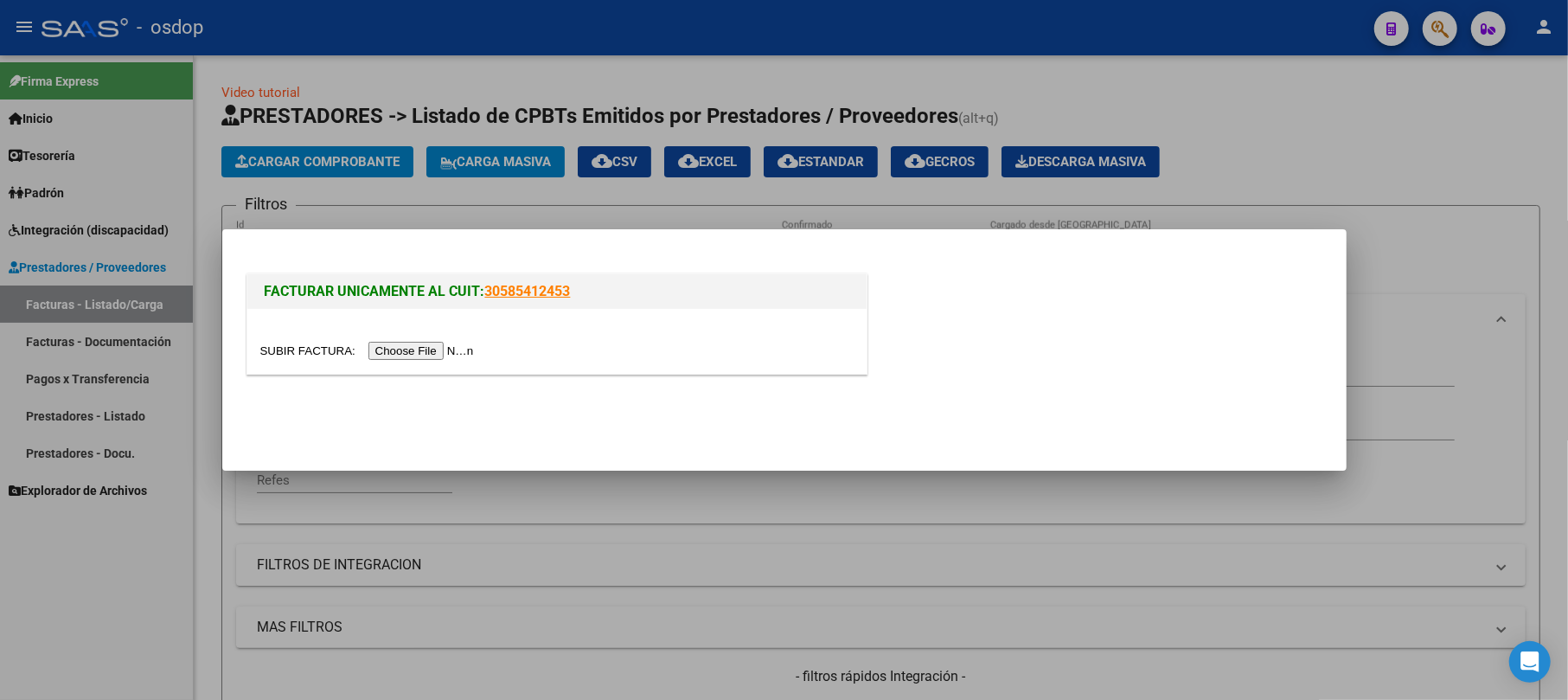
click at [422, 354] on input "file" at bounding box center [370, 351] width 219 height 18
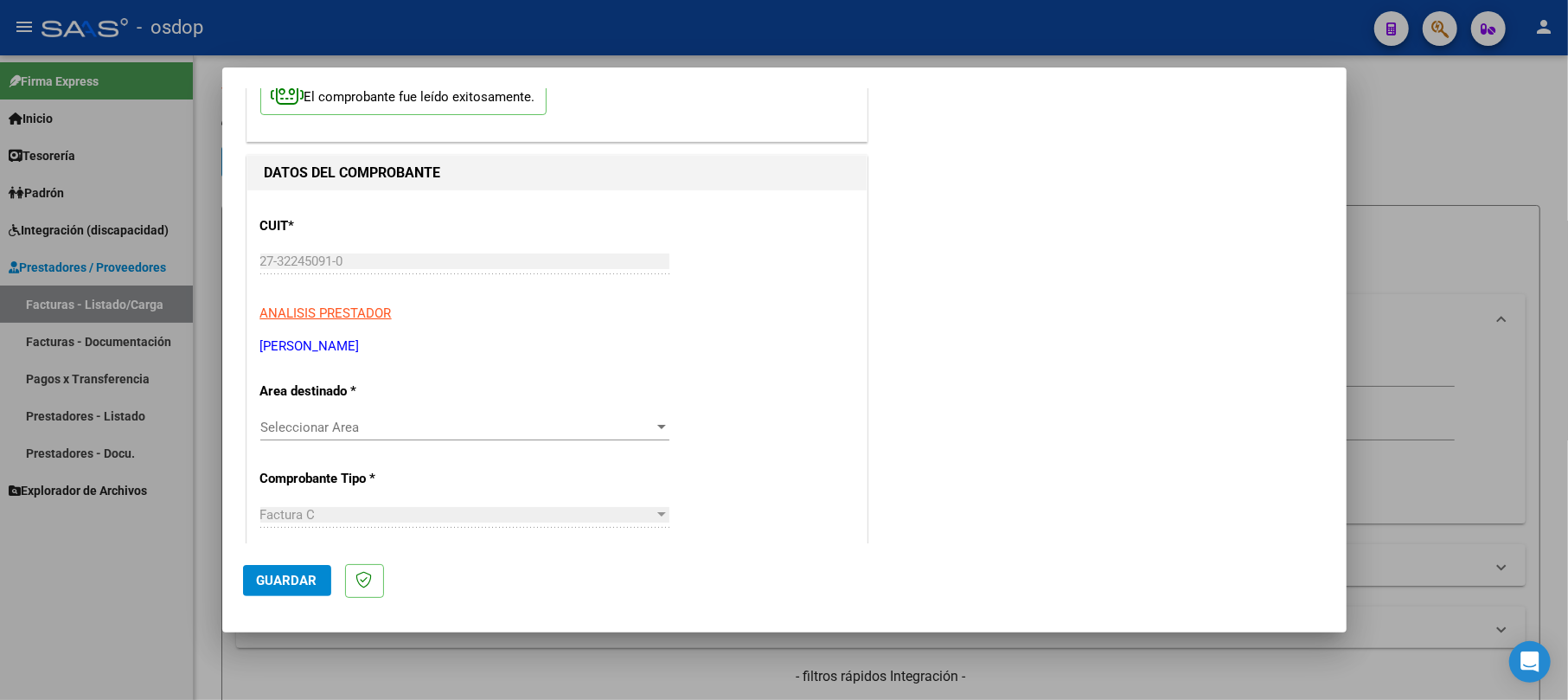
scroll to position [346, 0]
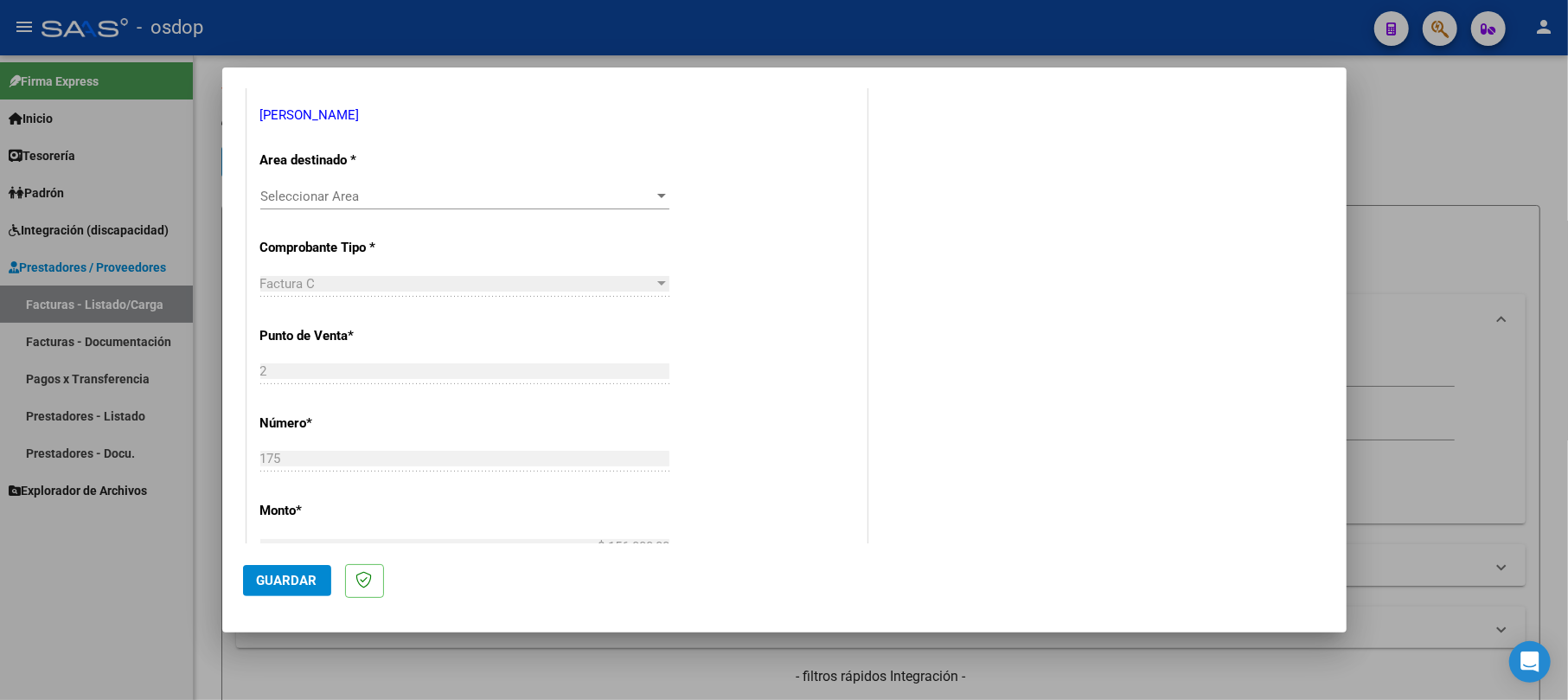
click at [437, 197] on span "Seleccionar Area" at bounding box center [457, 196] width 394 height 15
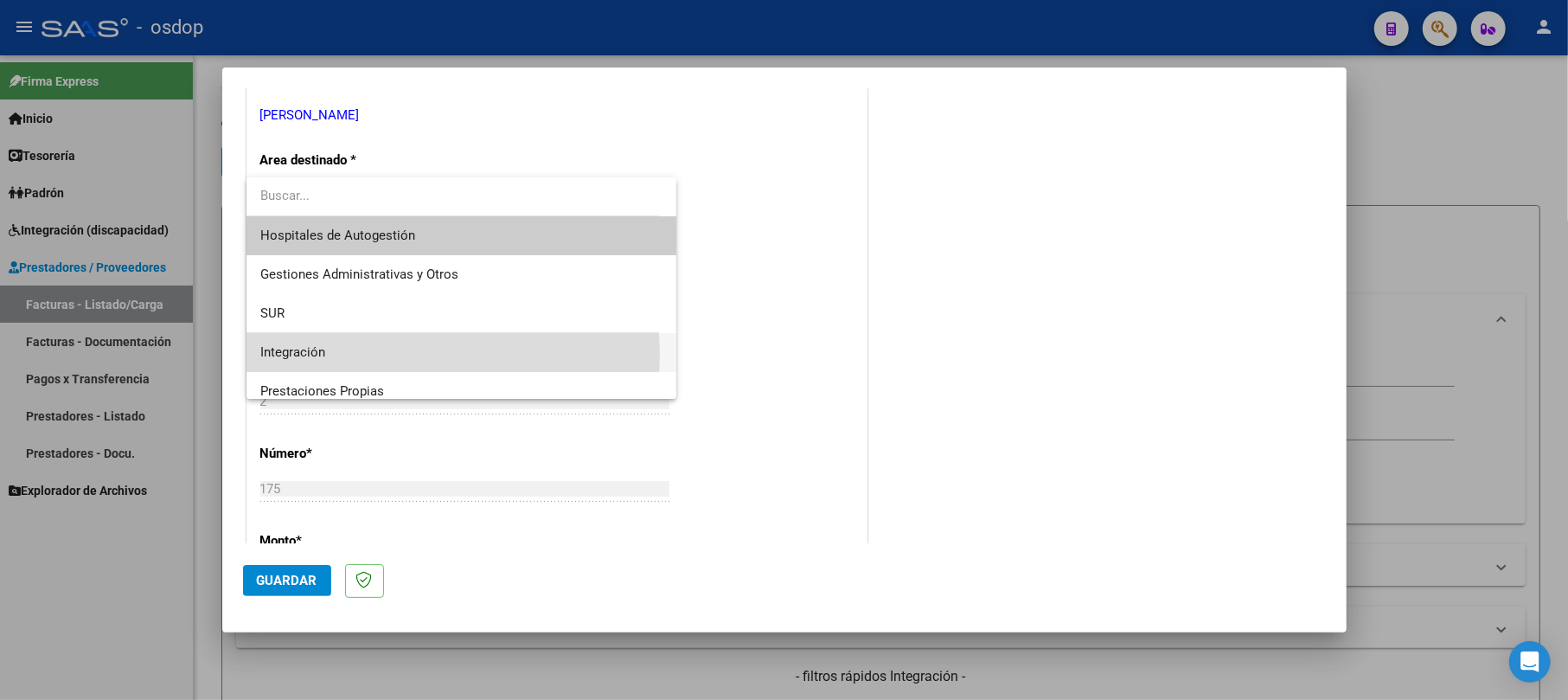
click at [402, 353] on span "Integración" at bounding box center [461, 352] width 402 height 39
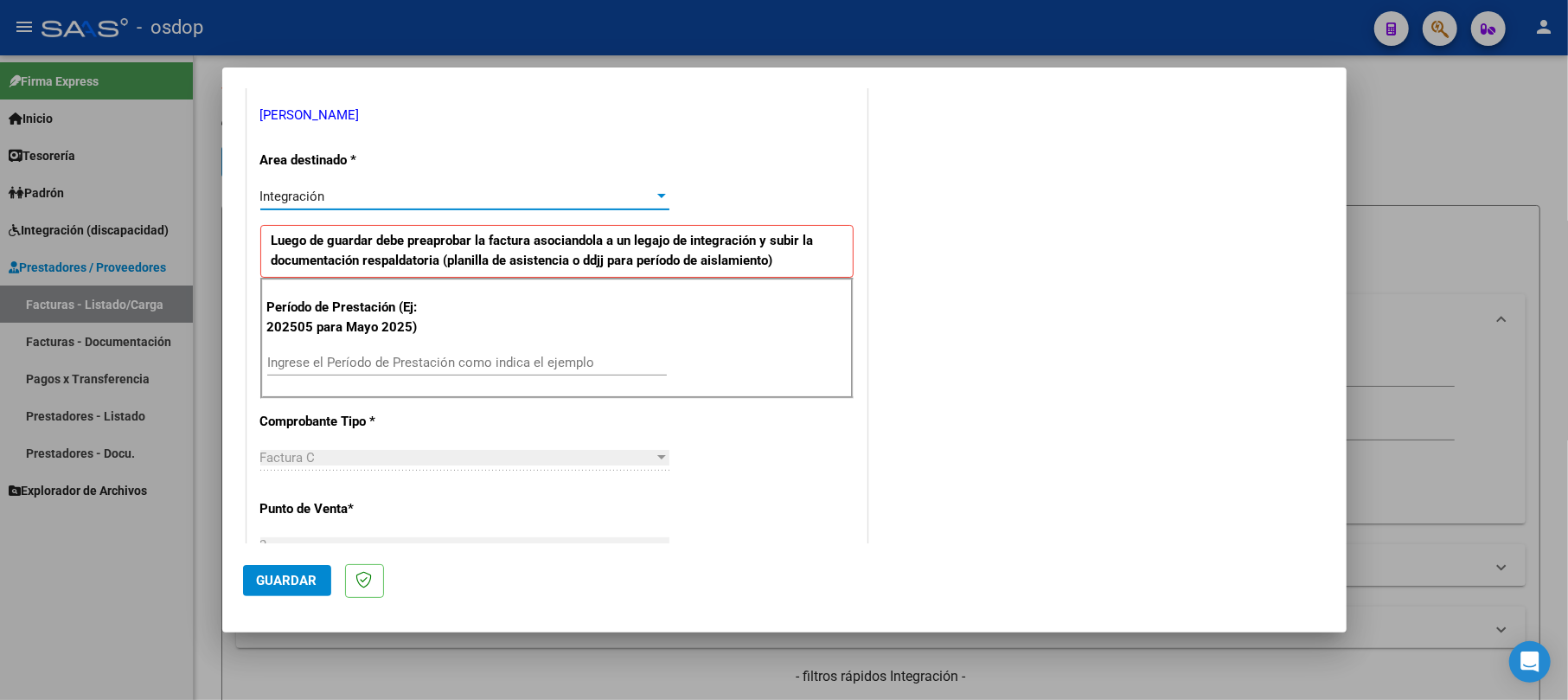
drag, startPoint x: 429, startPoint y: 339, endPoint x: 421, endPoint y: 356, distance: 18.8
click at [422, 356] on div "Período de Prestación (Ej: 202505 para [DATE]) Ingrese el Período de Prestación…" at bounding box center [556, 337] width 593 height 121
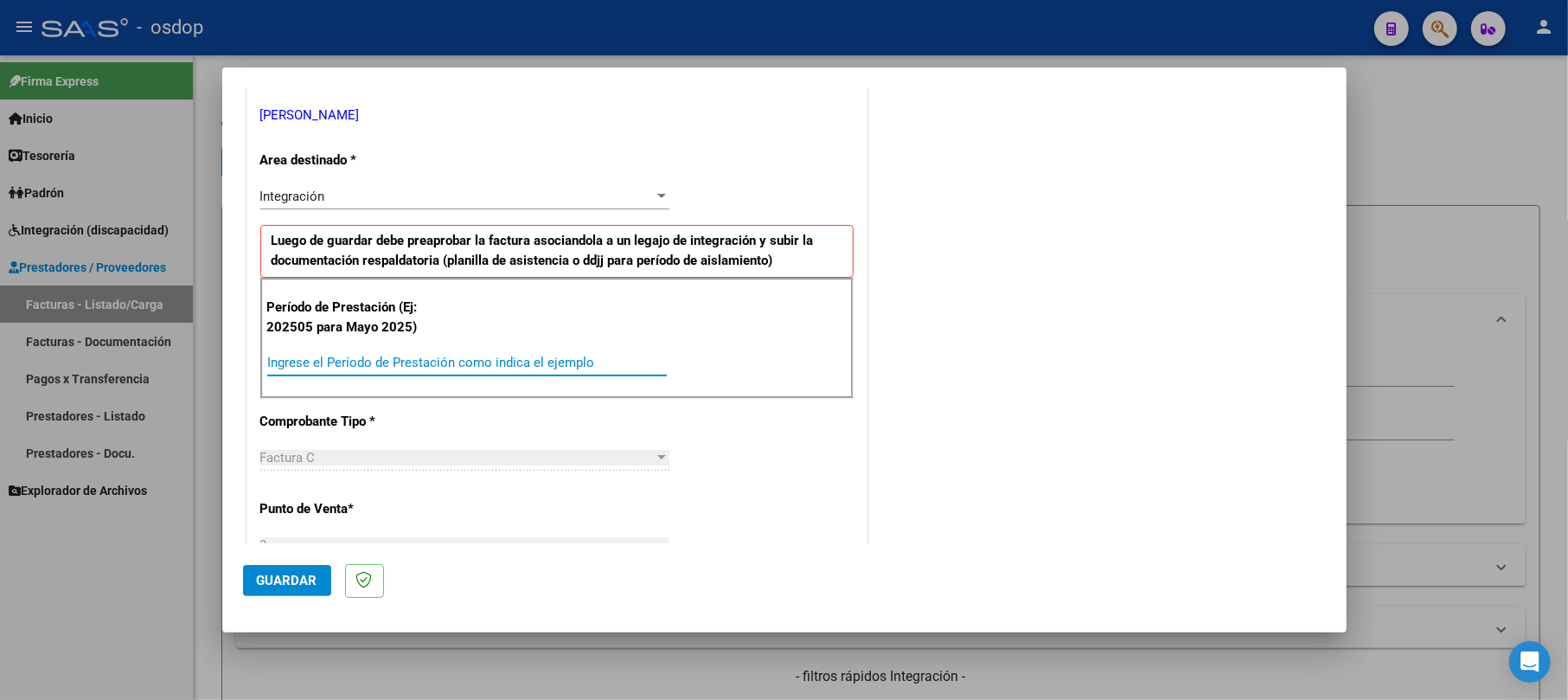
click at [421, 356] on input "Ingrese el Período de Prestación como indica el ejemplo" at bounding box center [466, 362] width 399 height 15
type input "202509"
click at [264, 591] on button "Guardar" at bounding box center [287, 581] width 88 height 31
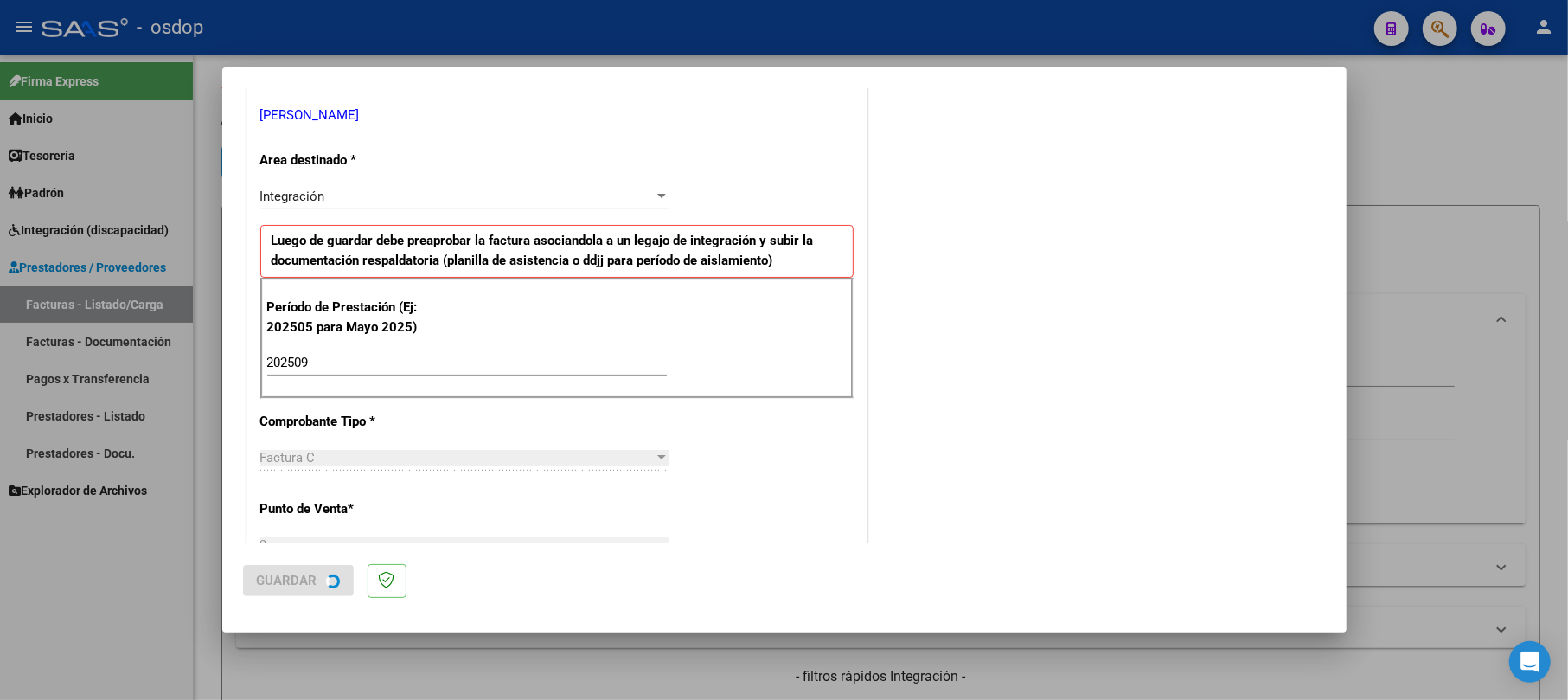
scroll to position [0, 0]
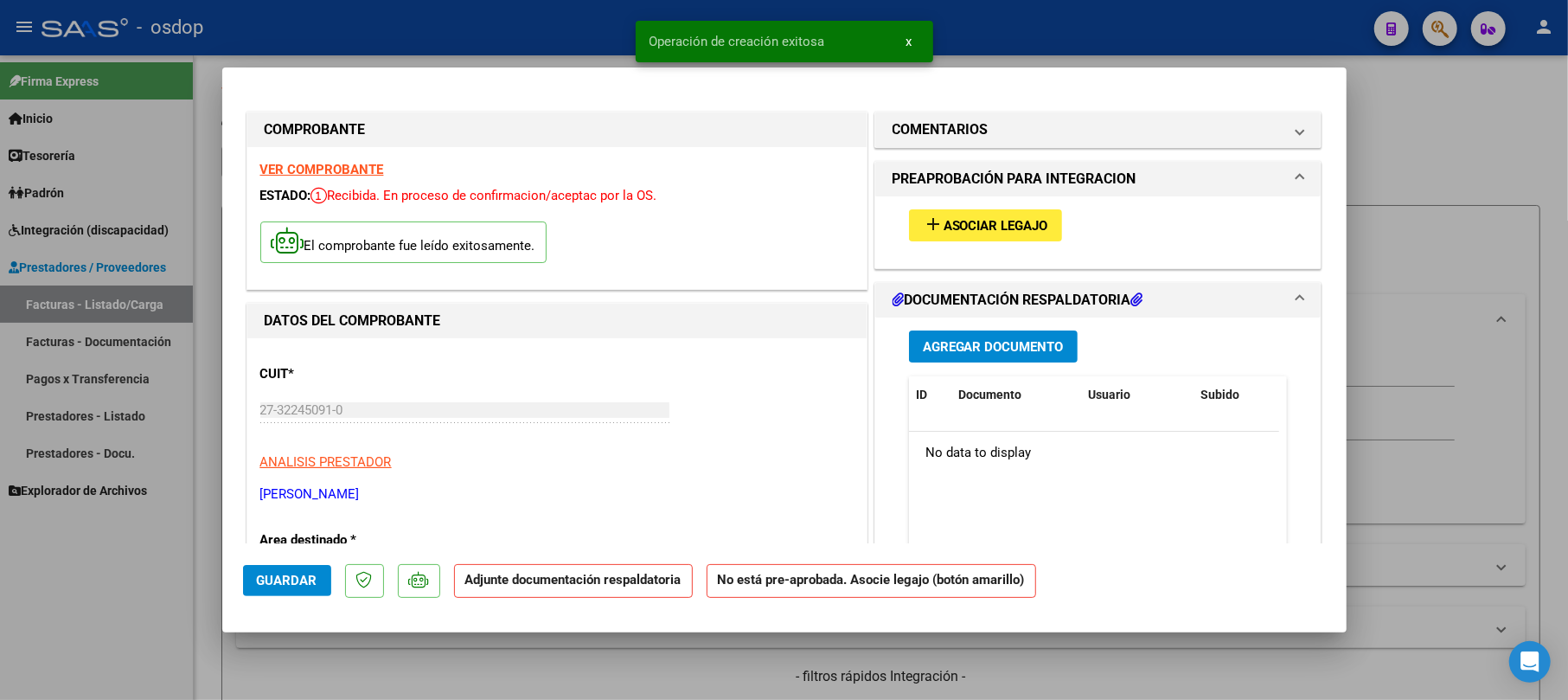
click at [1019, 339] on span "Agregar Documento" at bounding box center [993, 346] width 141 height 15
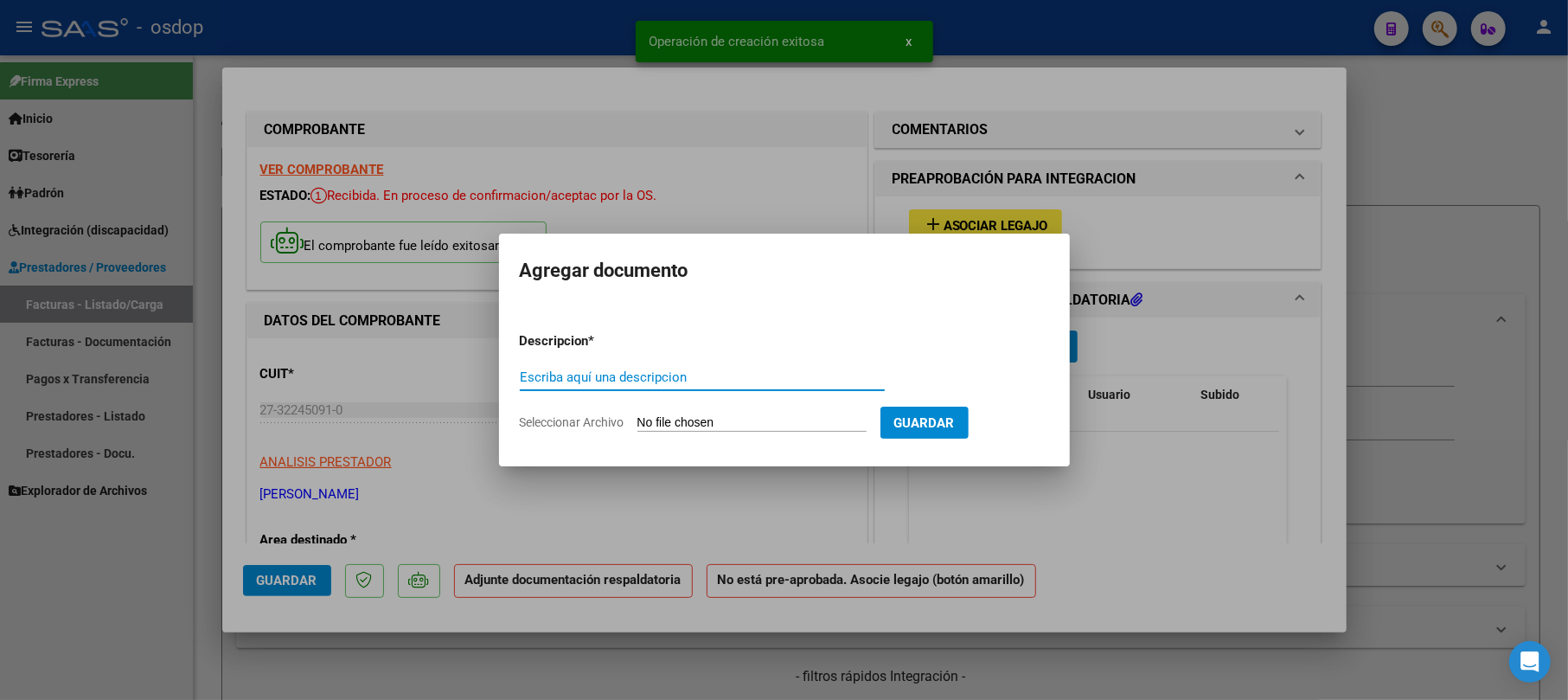
click at [713, 367] on div "Escriba aquí una descripcion" at bounding box center [701, 377] width 365 height 26
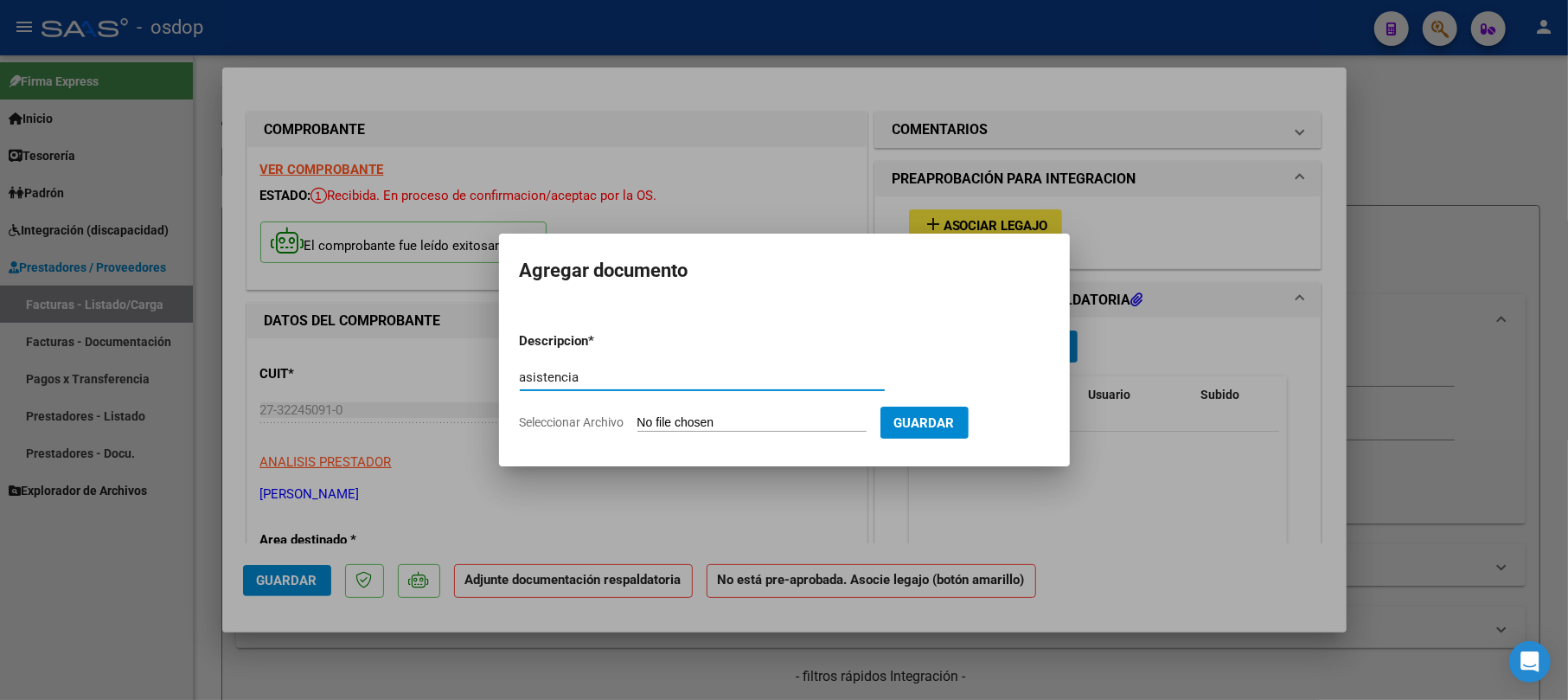
type input "asistencia"
click at [710, 426] on input "Seleccionar Archivo" at bounding box center [752, 424] width 229 height 16
type input "C:\fakepath\IMG-20251007-WA0014.jpg"
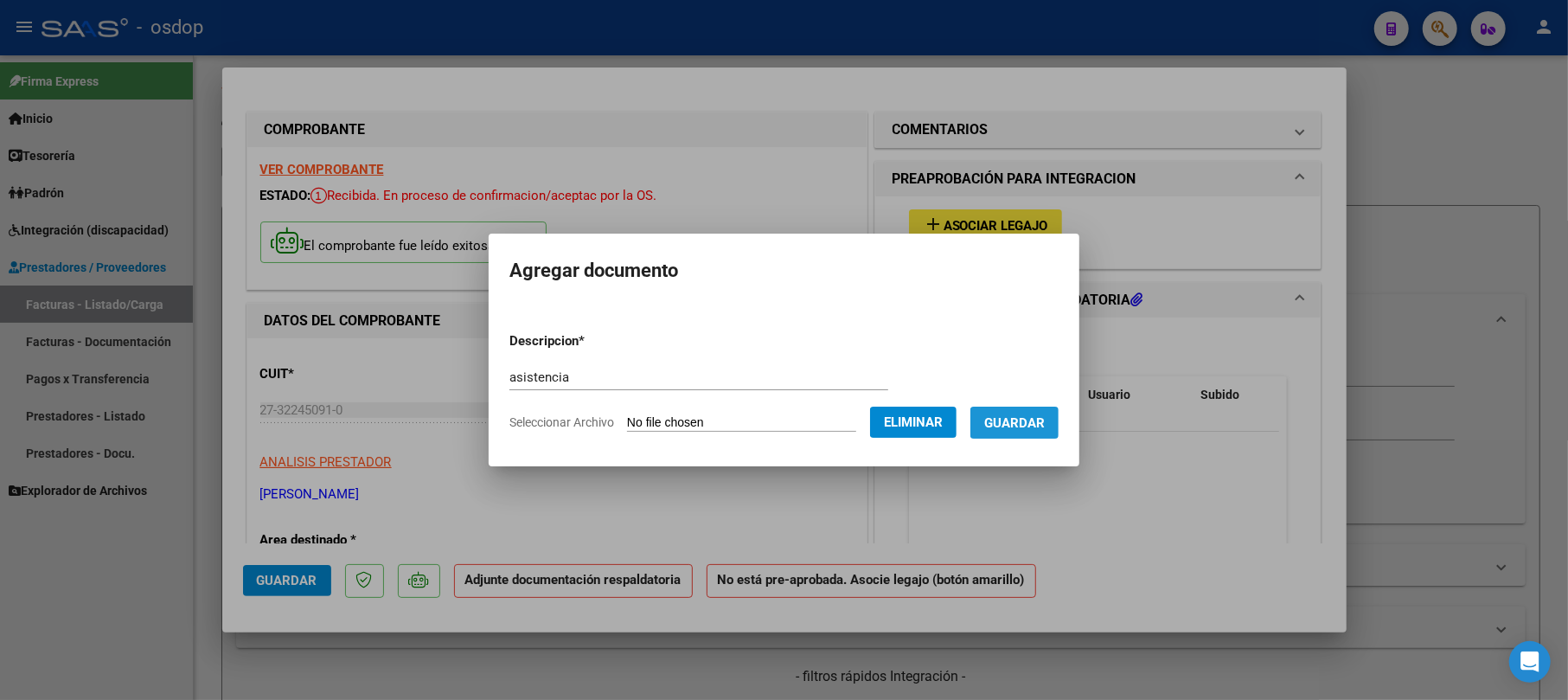
click at [1045, 421] on span "Guardar" at bounding box center [1014, 423] width 60 height 15
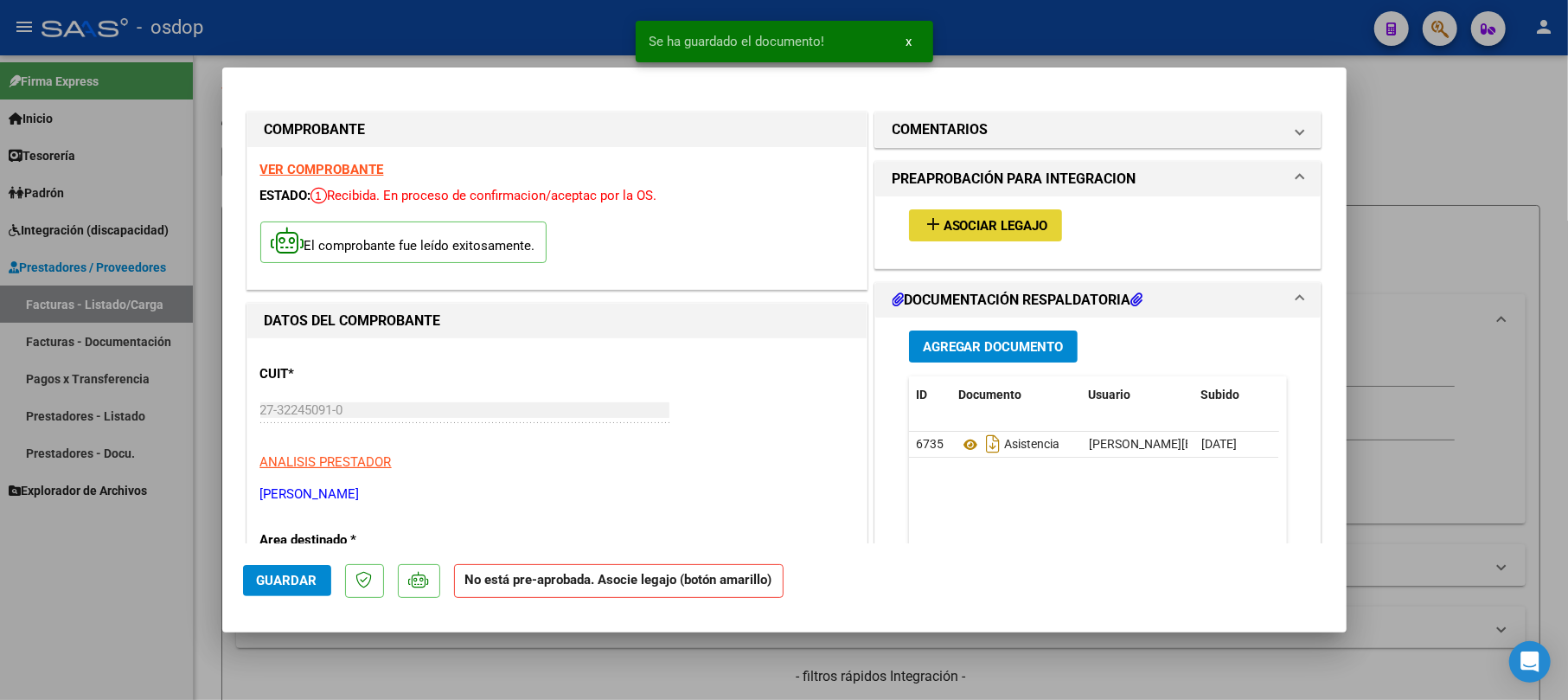
click at [954, 219] on span "Asociar Legajo" at bounding box center [996, 225] width 105 height 15
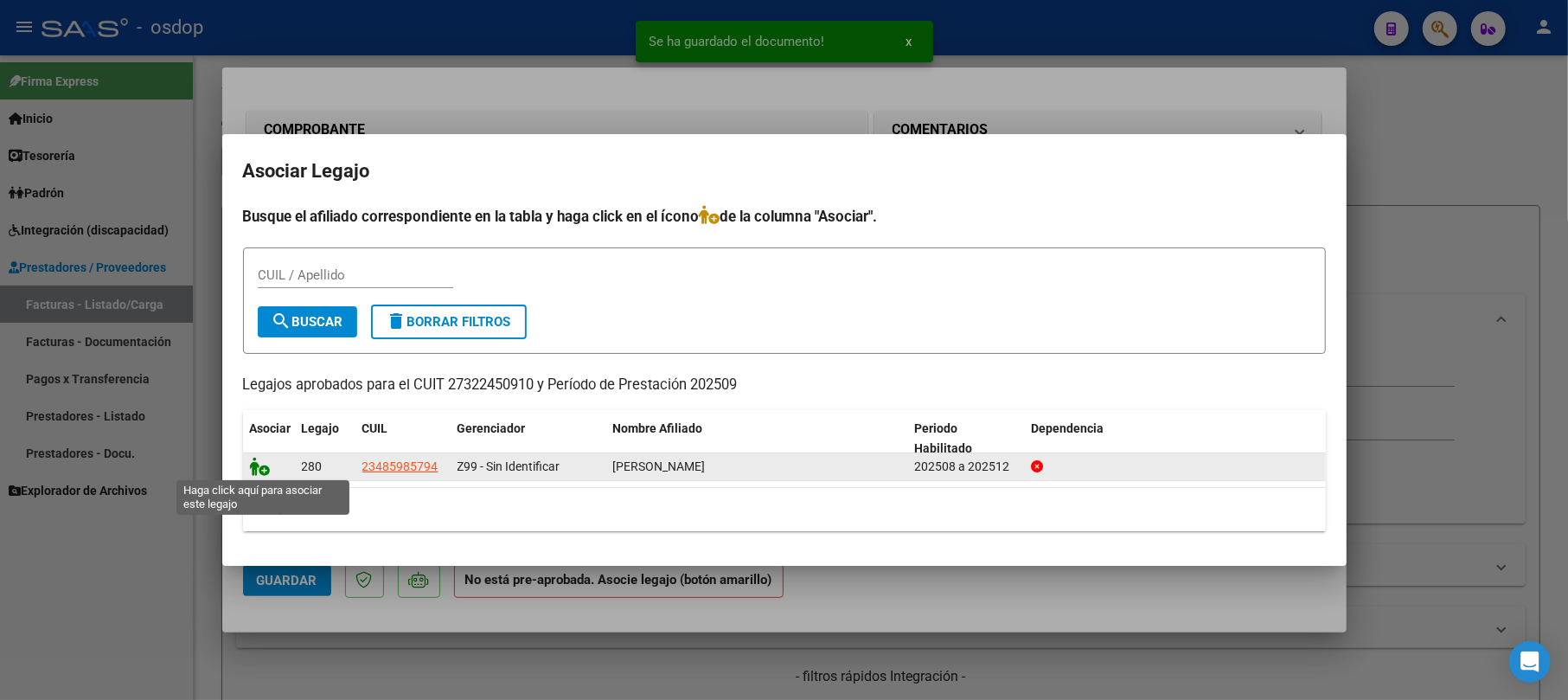
click at [266, 470] on icon at bounding box center [260, 466] width 21 height 19
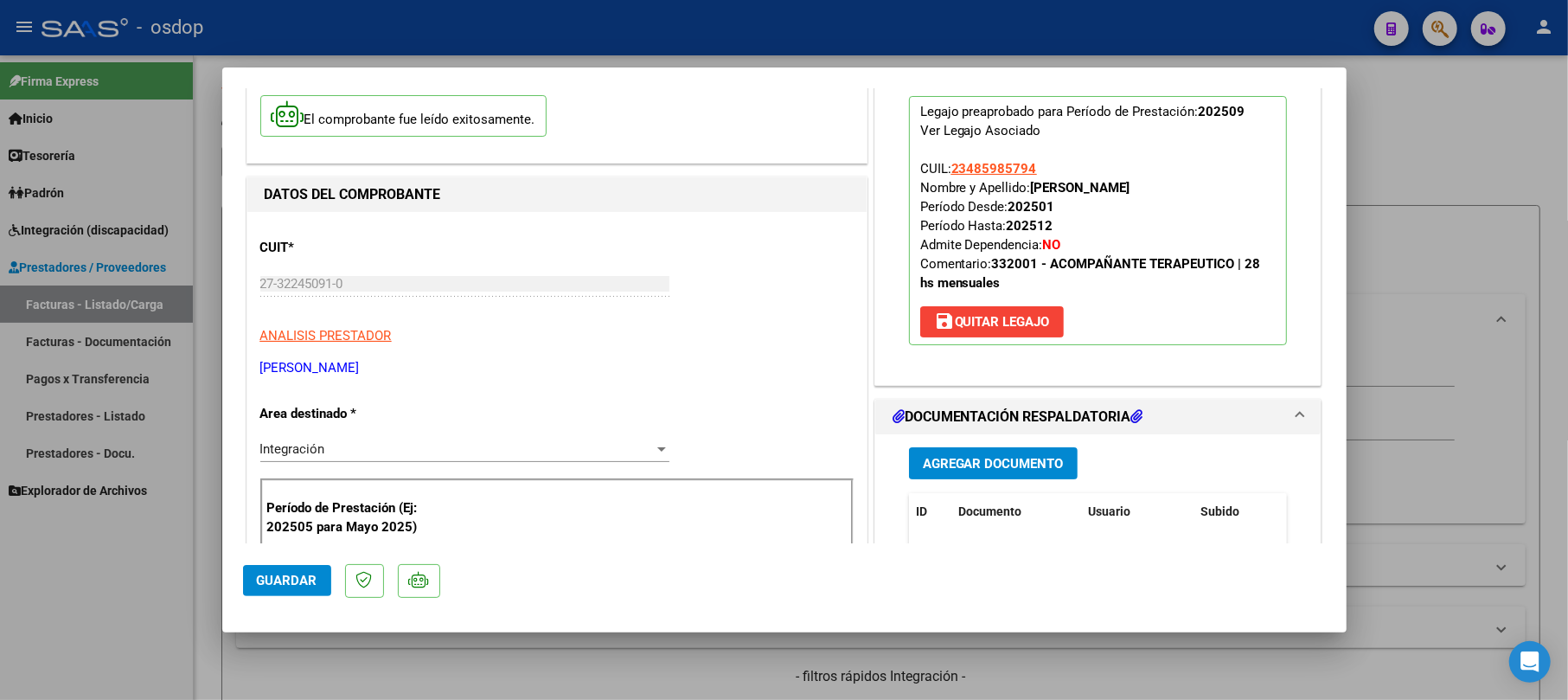
scroll to position [230, 0]
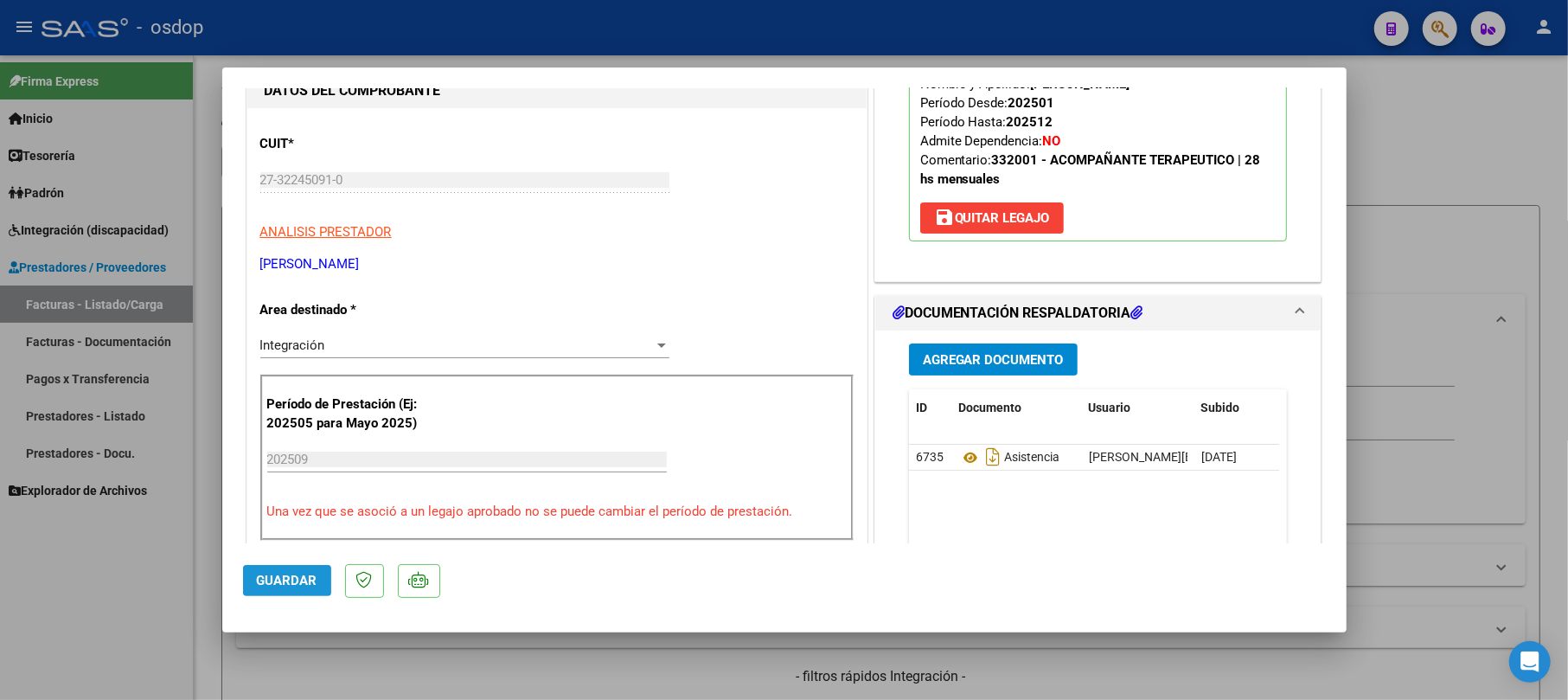
click at [309, 569] on button "Guardar" at bounding box center [287, 581] width 88 height 31
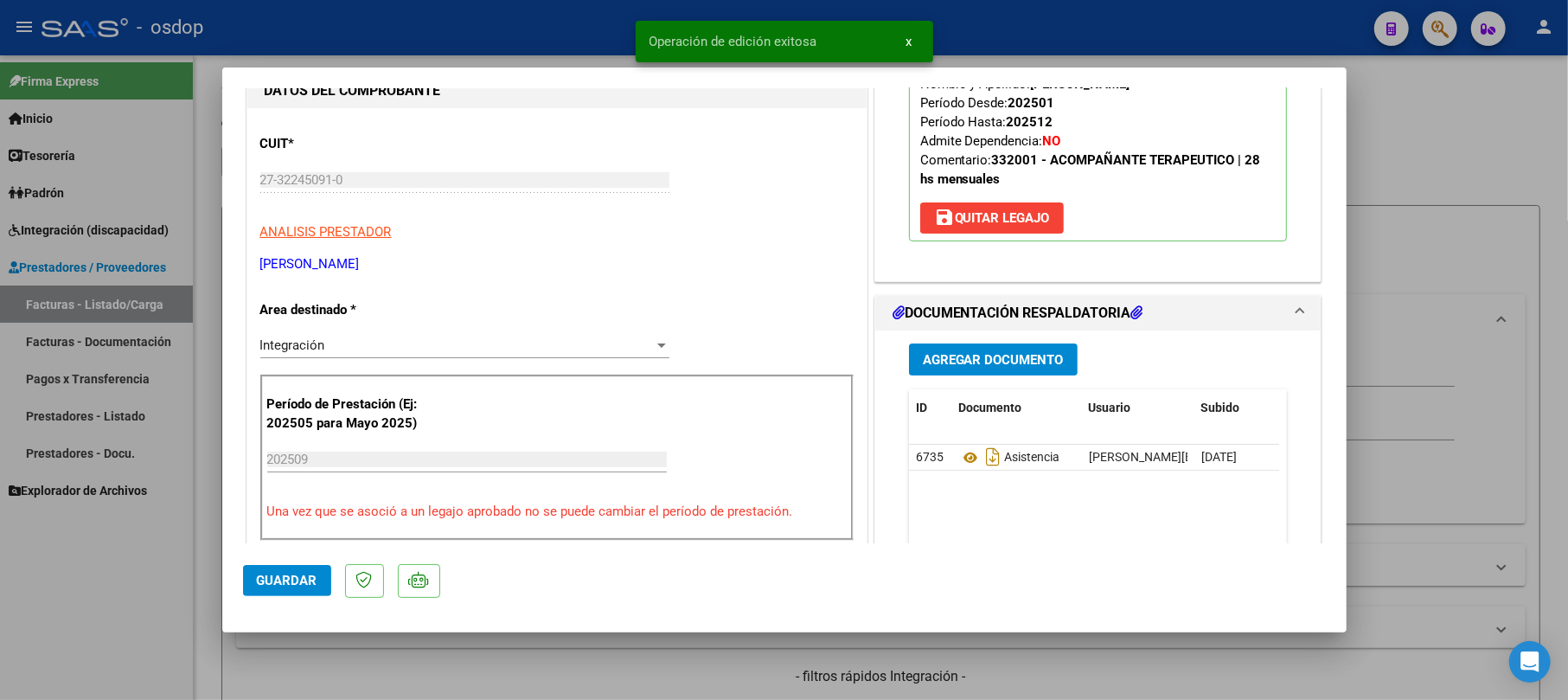
click at [1398, 133] on div at bounding box center [784, 350] width 1568 height 700
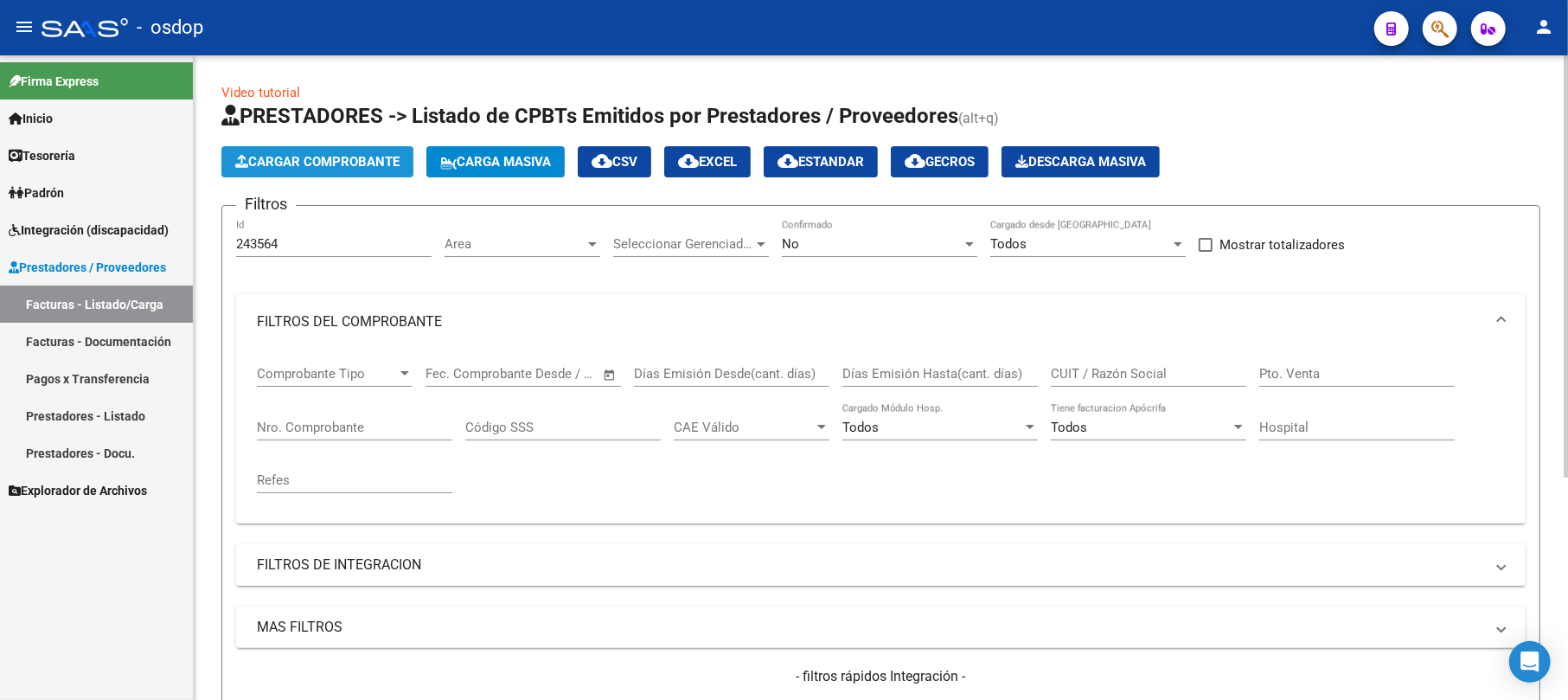
click at [292, 168] on span "Cargar Comprobante" at bounding box center [317, 162] width 164 height 15
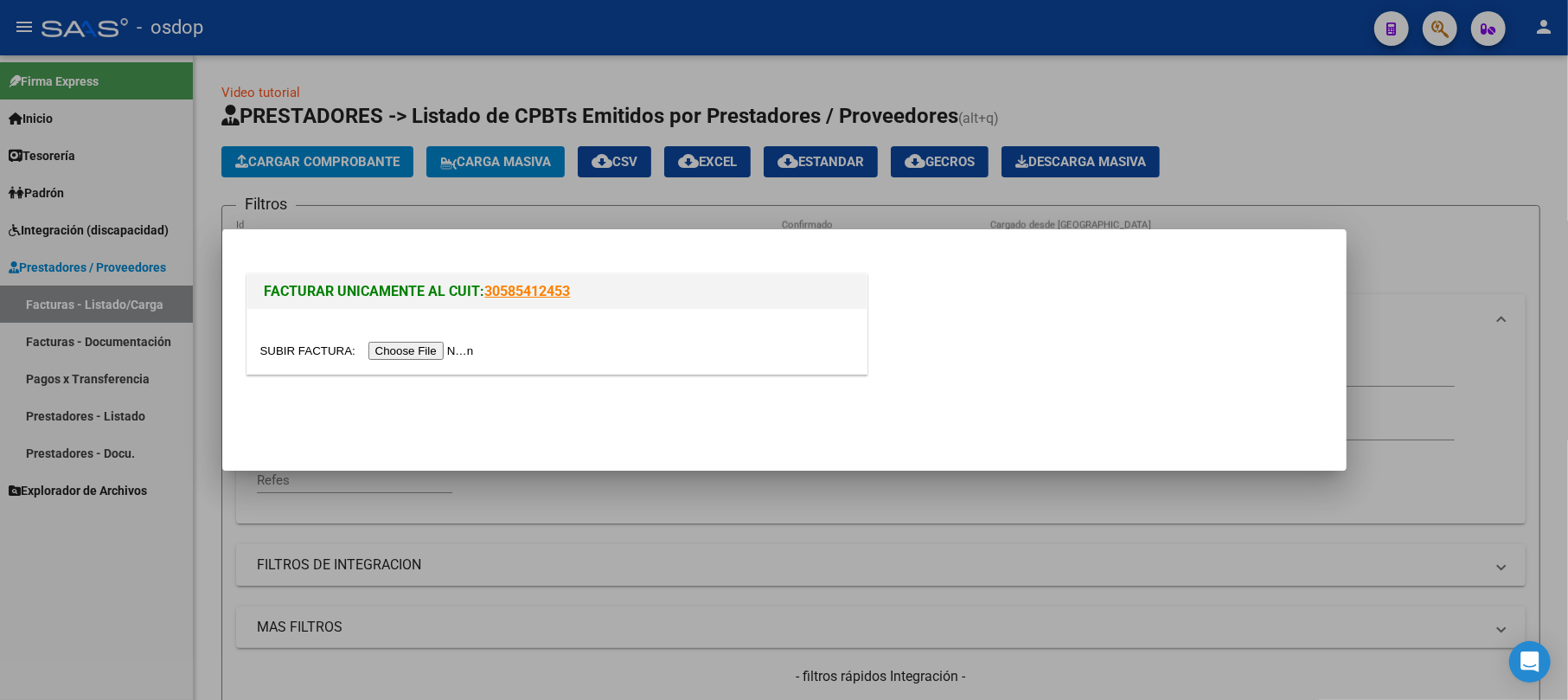
click at [410, 354] on input "file" at bounding box center [370, 351] width 219 height 18
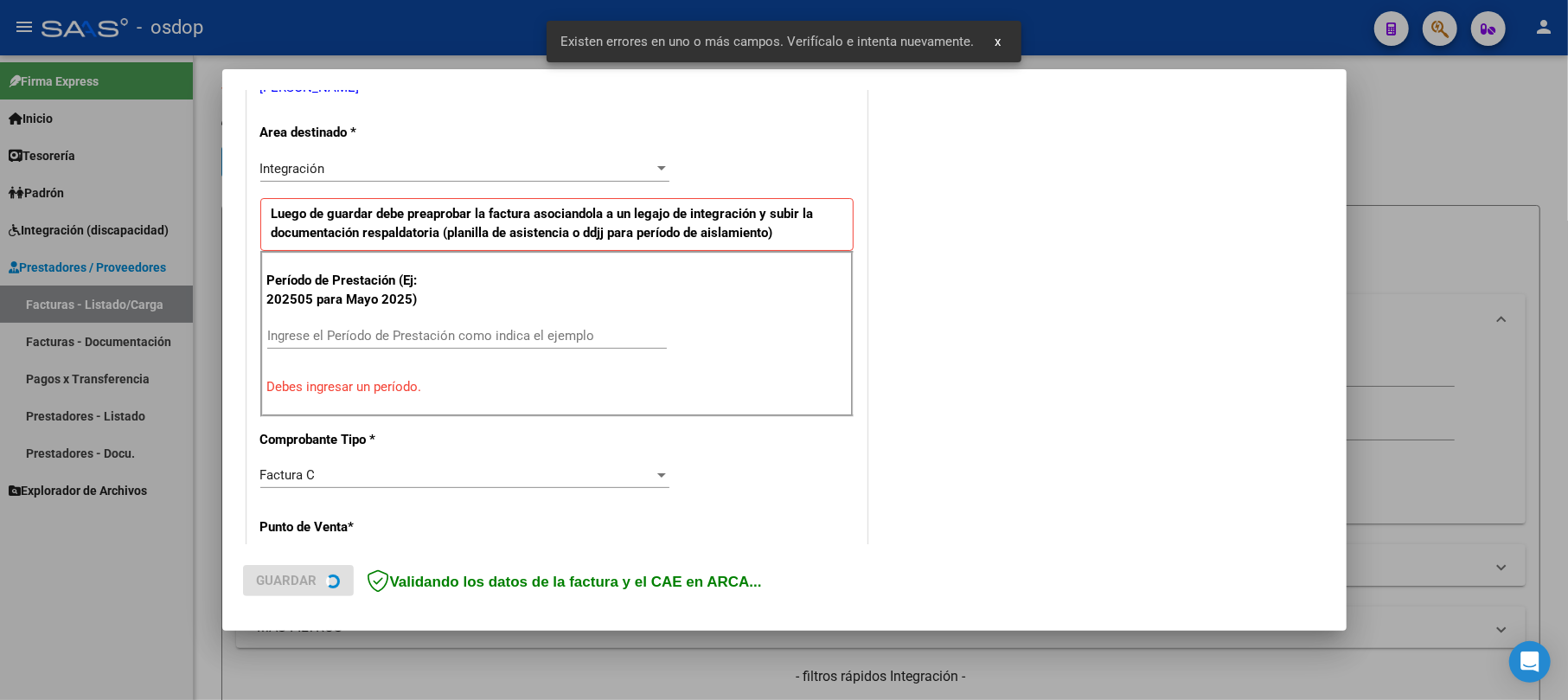
scroll to position [377, 0]
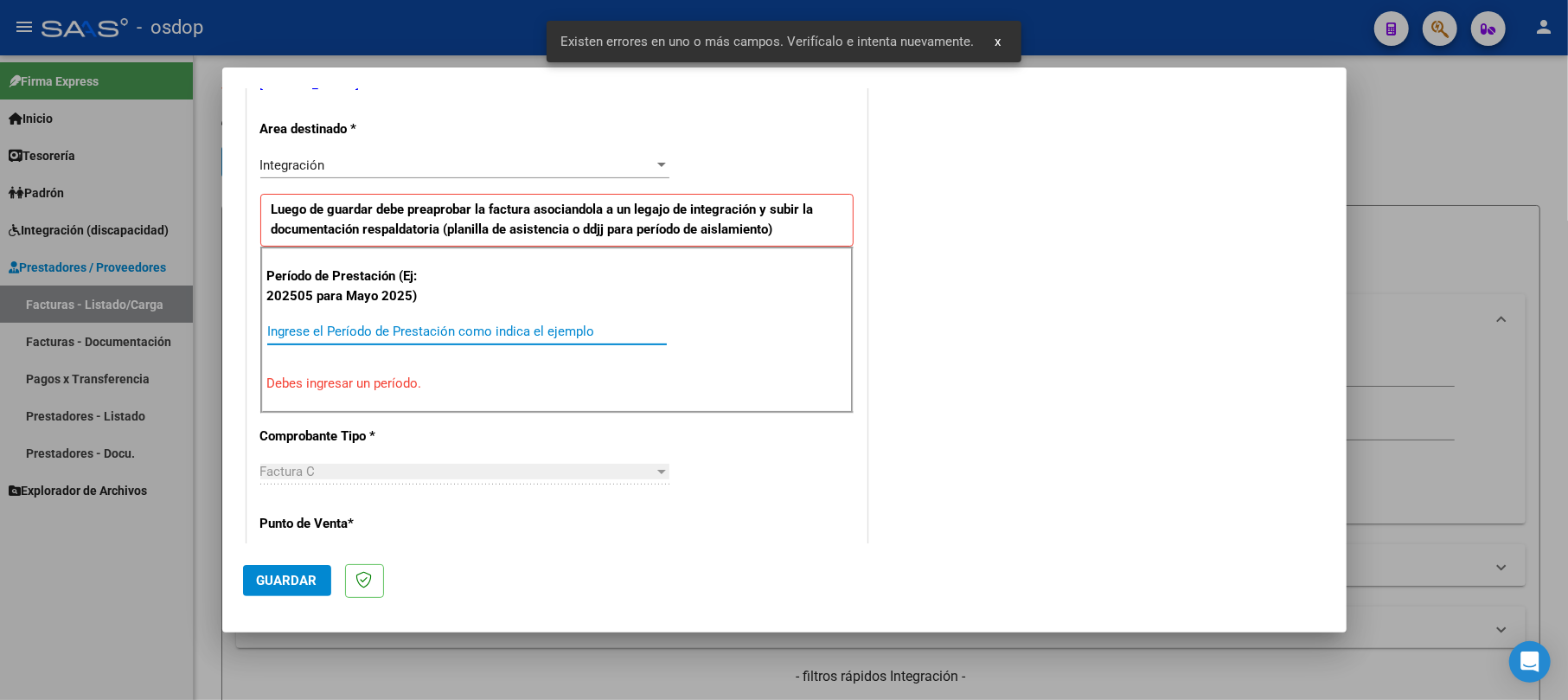
click at [535, 332] on input "Ingrese el Período de Prestación como indica el ejemplo" at bounding box center [466, 331] width 399 height 15
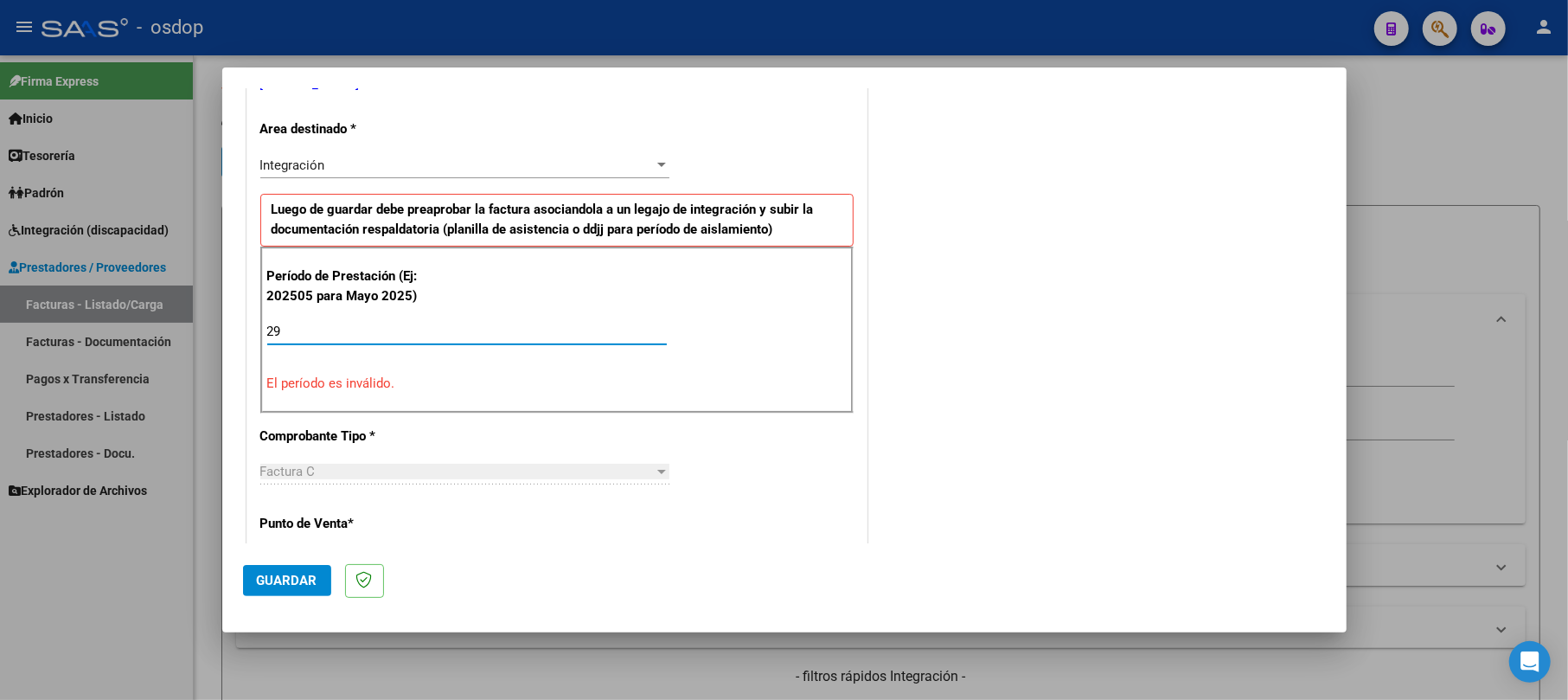
type input "2"
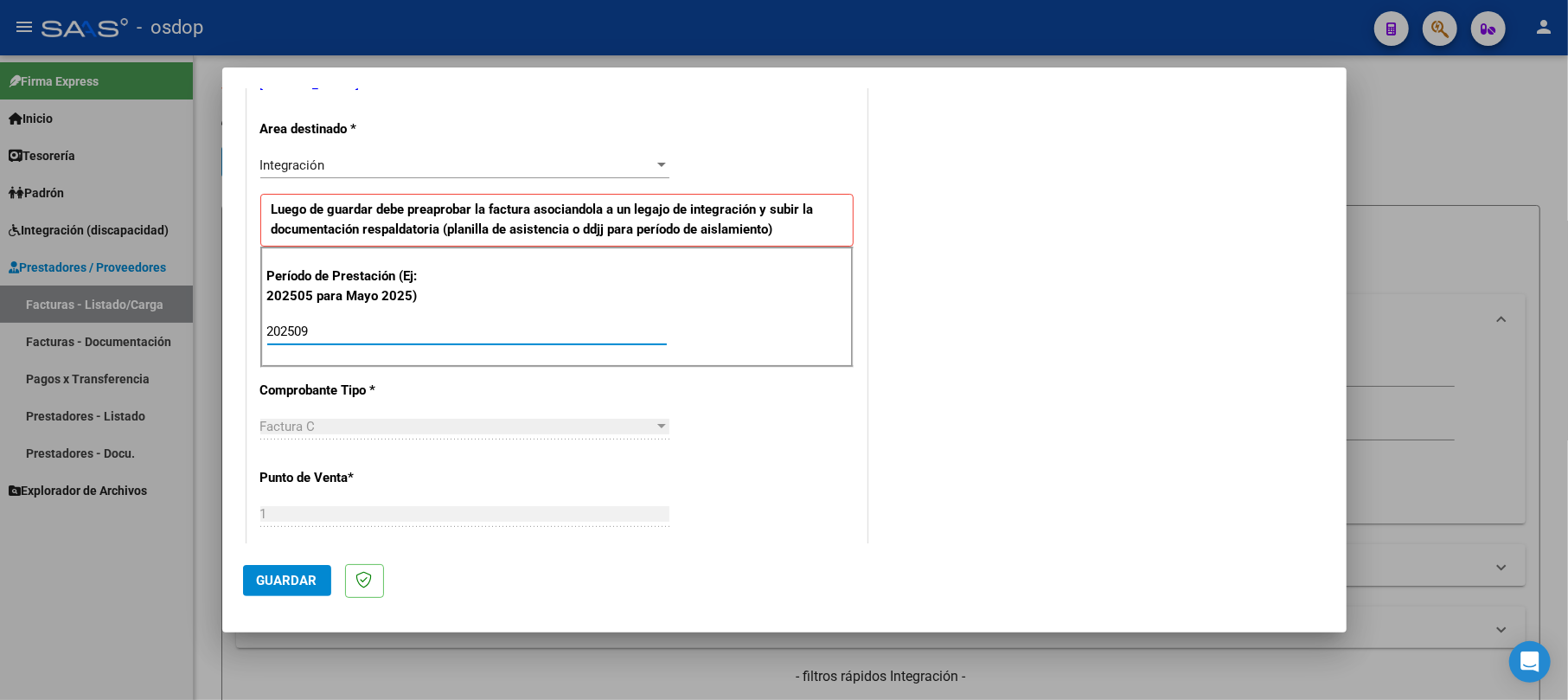
type input "202509"
click at [274, 575] on span "Guardar" at bounding box center [286, 580] width 60 height 15
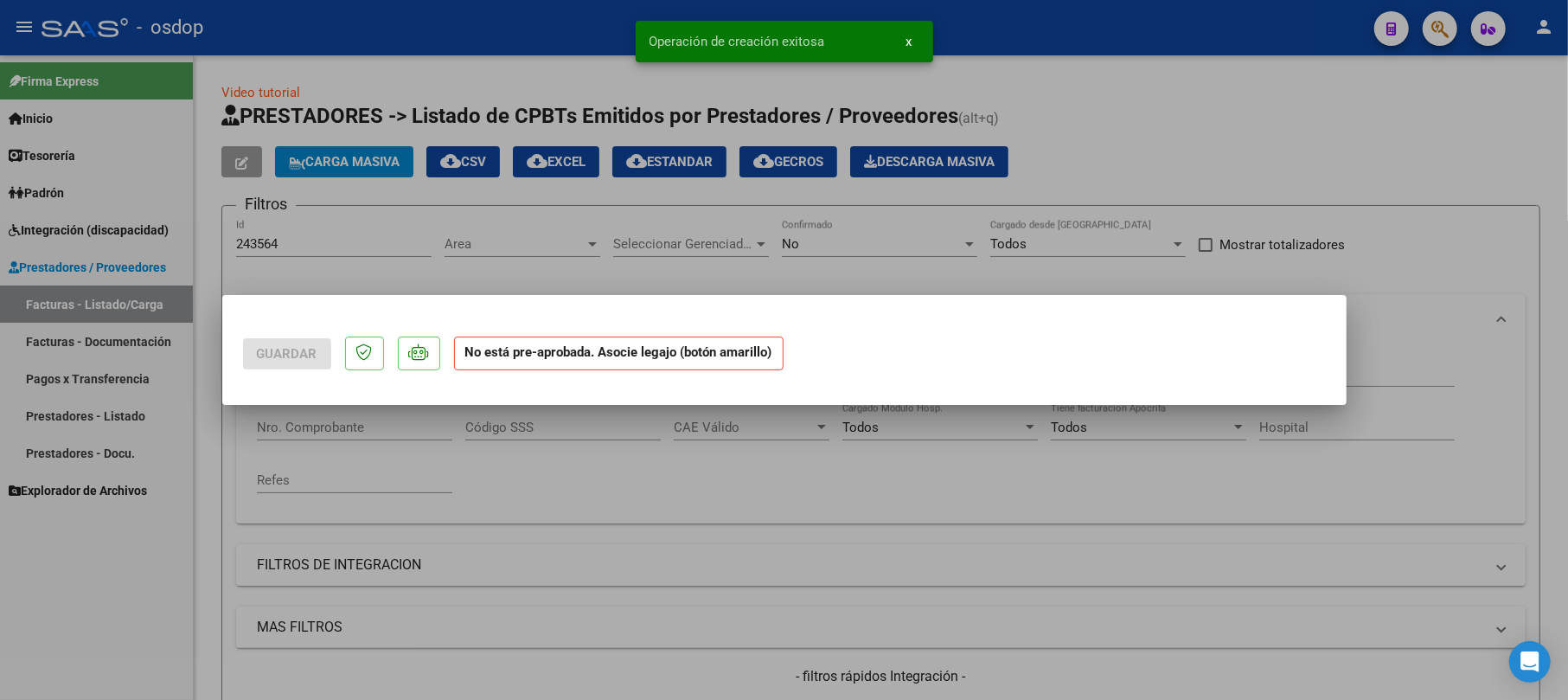
scroll to position [0, 0]
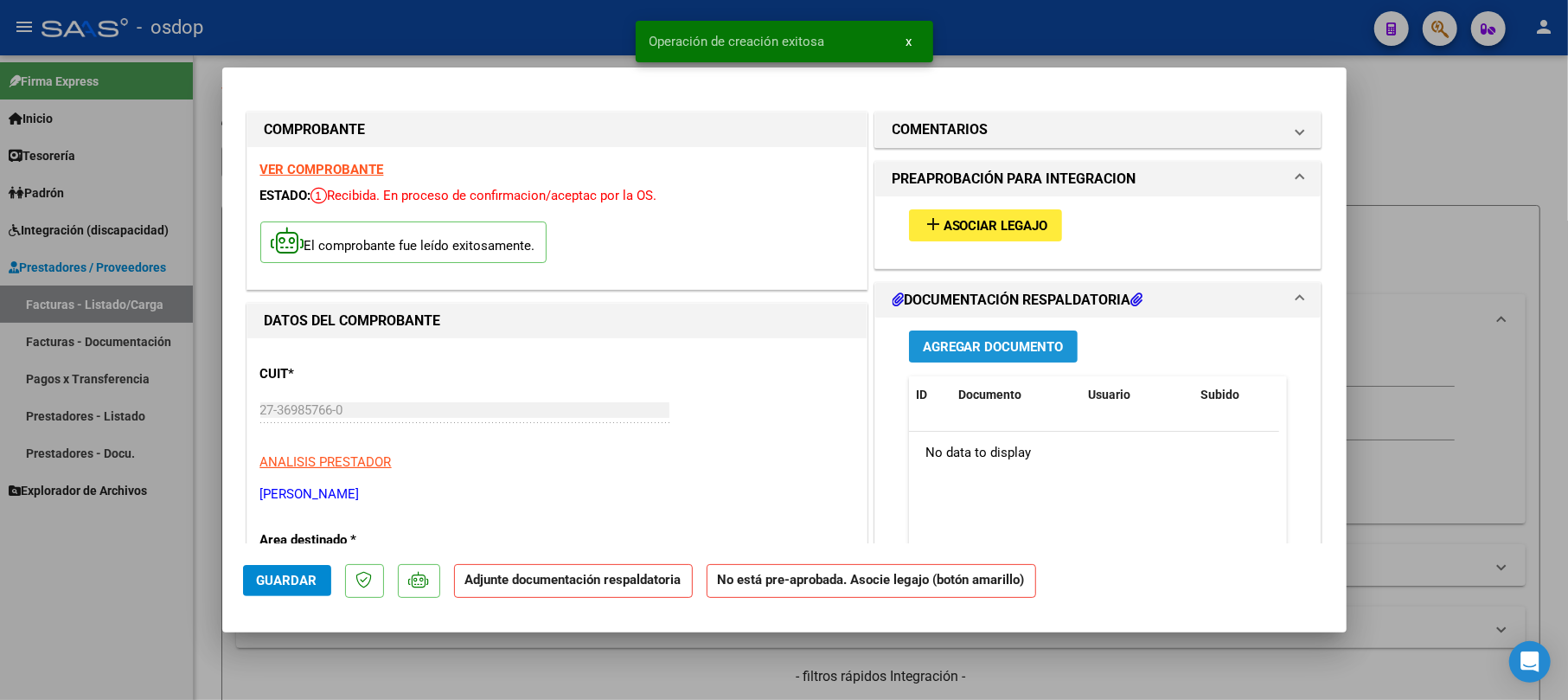
click at [993, 350] on span "Agregar Documento" at bounding box center [993, 346] width 141 height 15
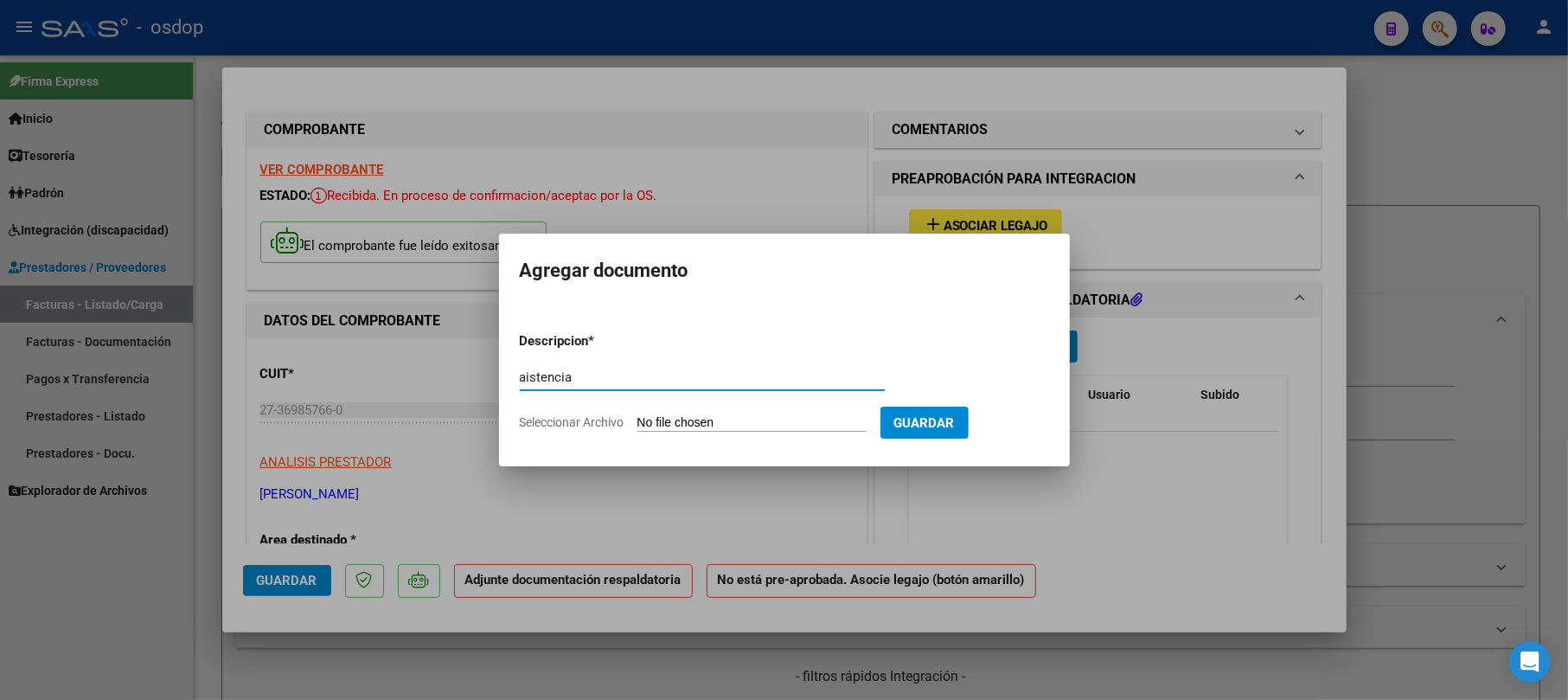
type input "aistencia"
click at [727, 417] on input "Seleccionar Archivo" at bounding box center [752, 424] width 229 height 16
type input "C:\fakepath\DOC-20250922-WA0062..pdf"
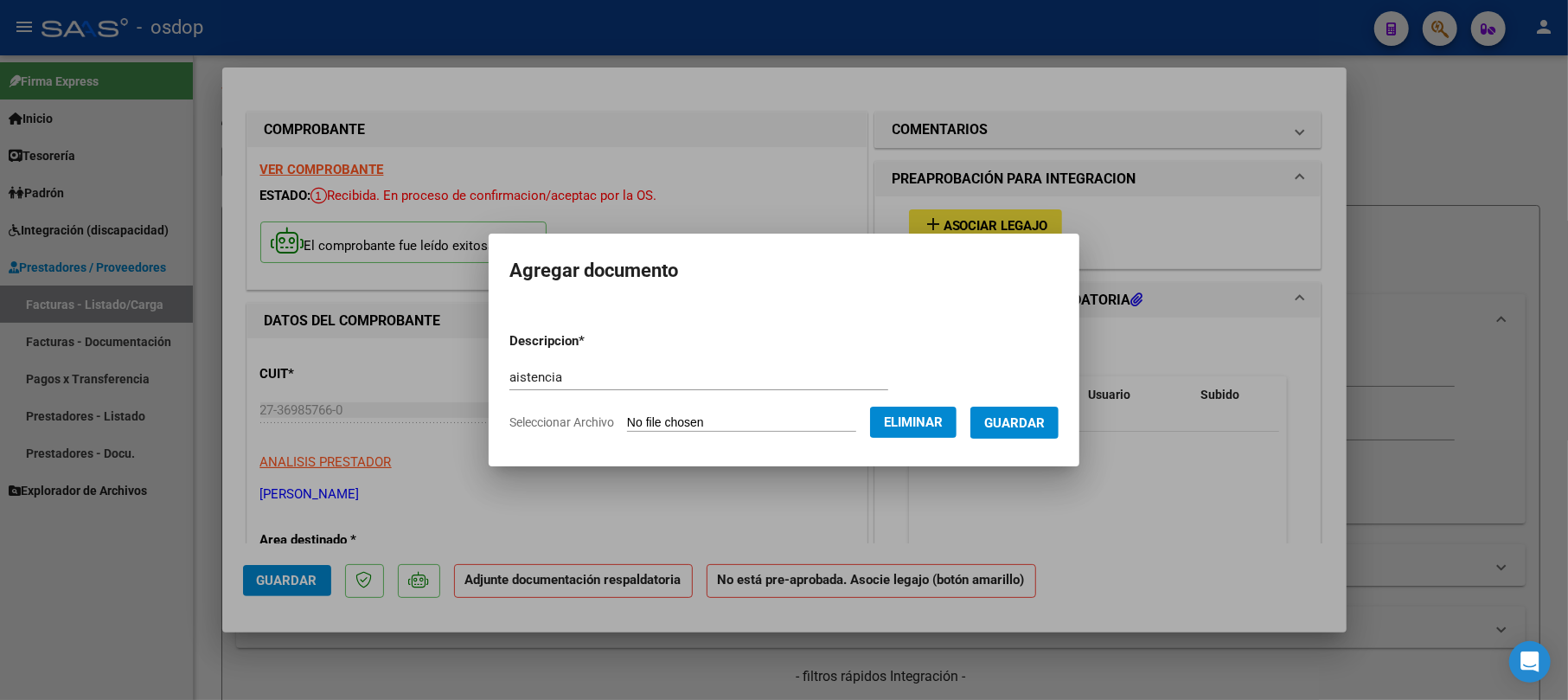
click at [1040, 430] on span "Guardar" at bounding box center [1014, 423] width 60 height 15
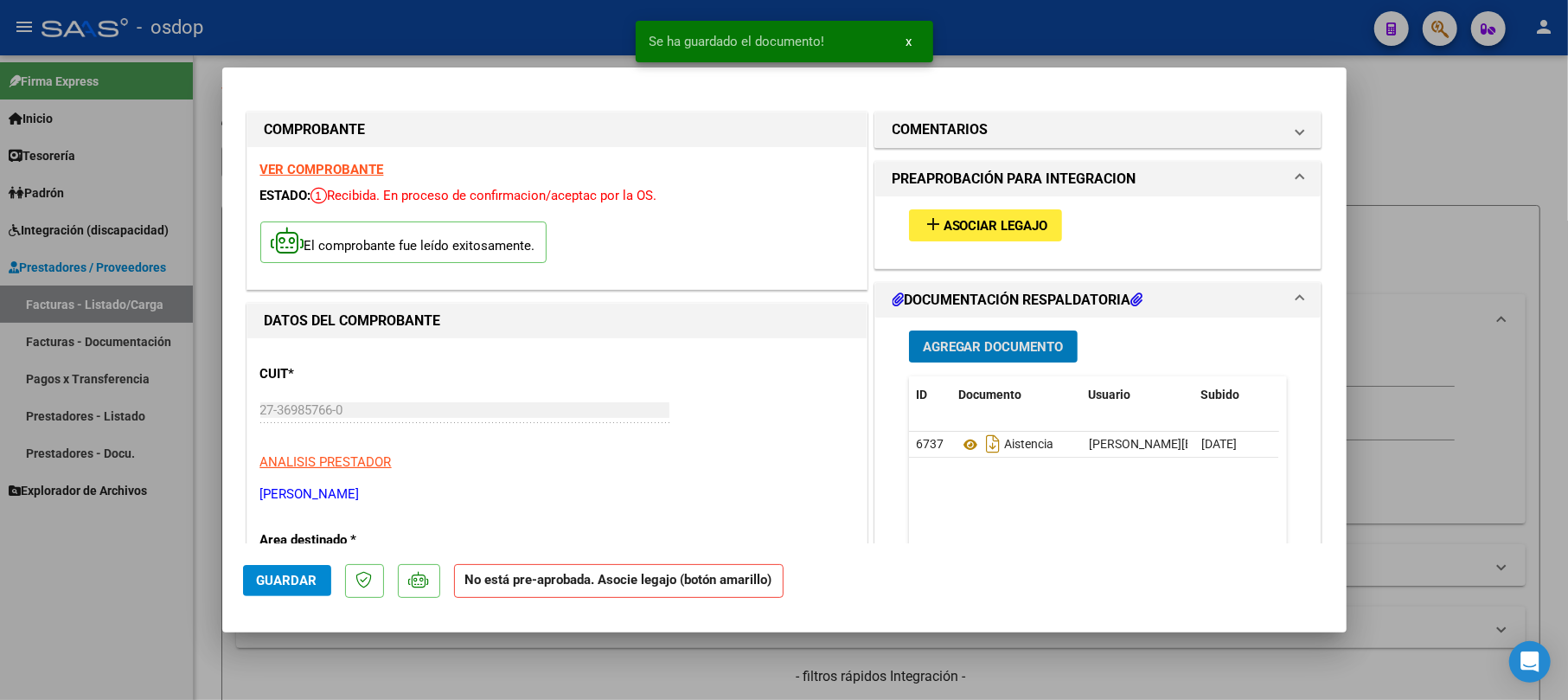
click at [1015, 233] on button "add Asociar Legajo" at bounding box center [985, 225] width 153 height 32
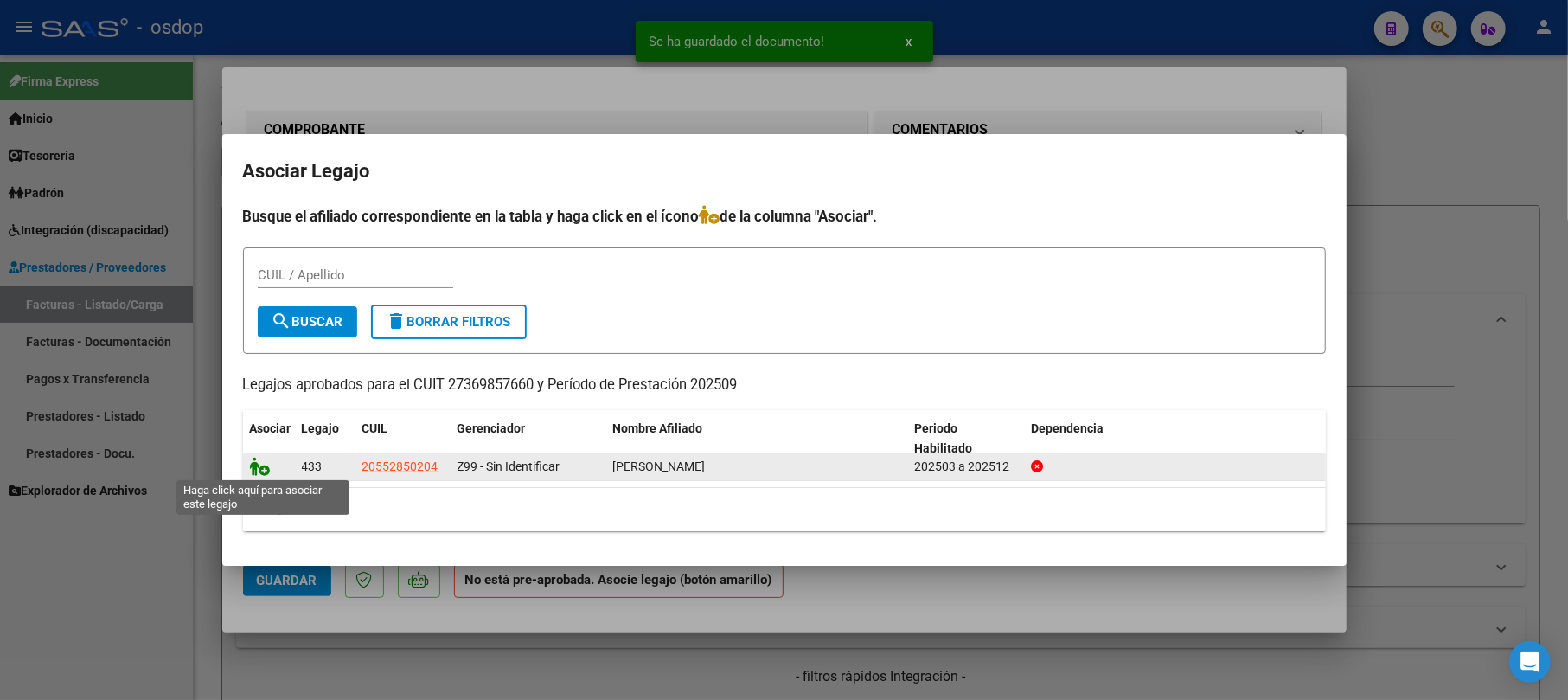
click at [257, 464] on icon at bounding box center [260, 466] width 21 height 19
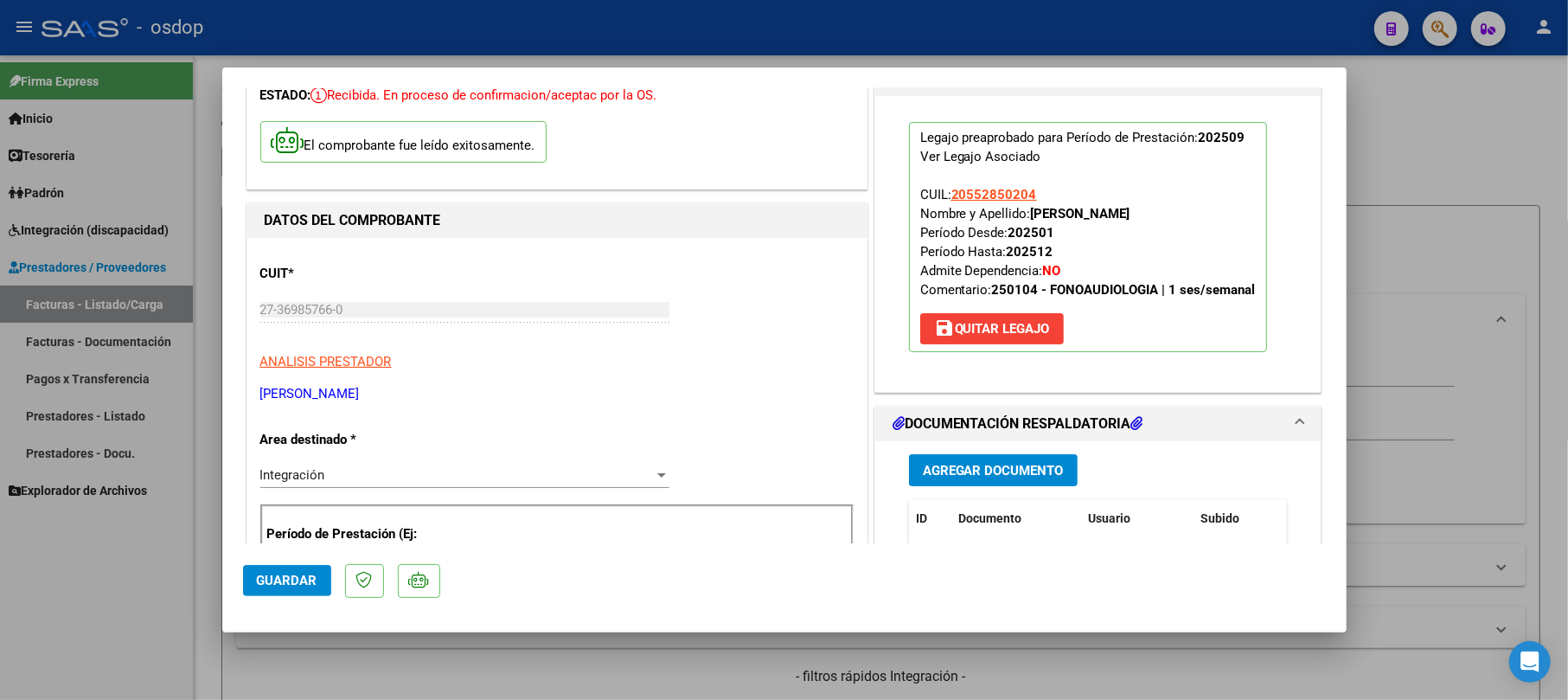
scroll to position [115, 0]
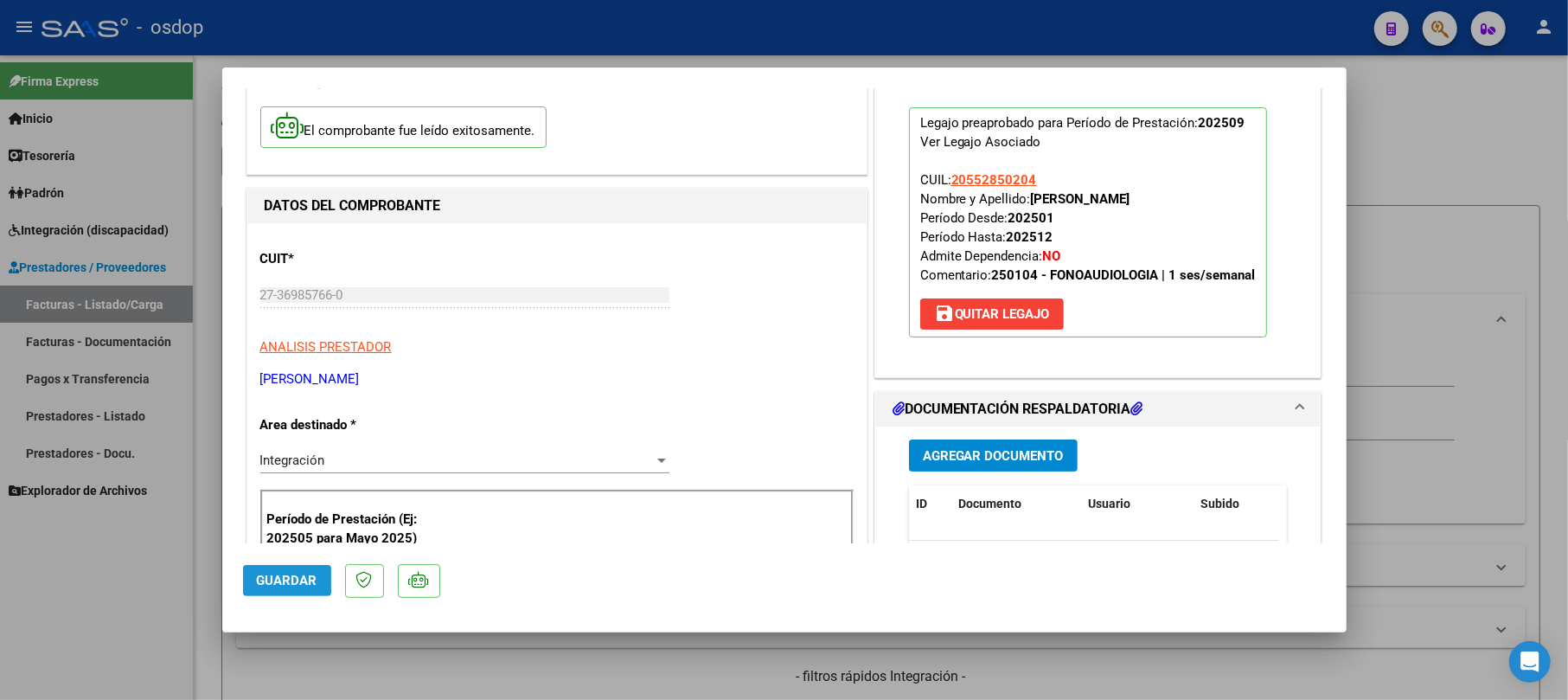
click at [278, 583] on span "Guardar" at bounding box center [286, 580] width 60 height 15
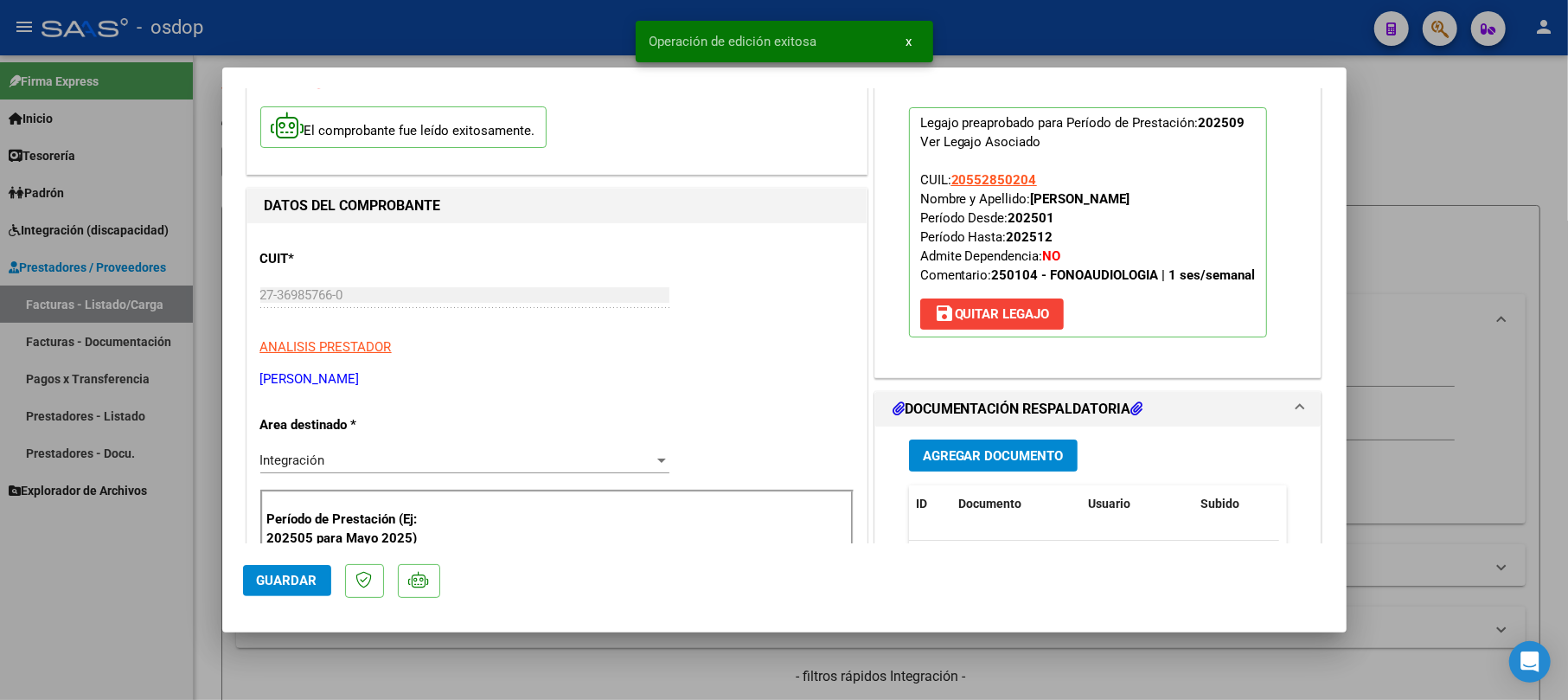
click at [1552, 118] on div at bounding box center [784, 350] width 1568 height 700
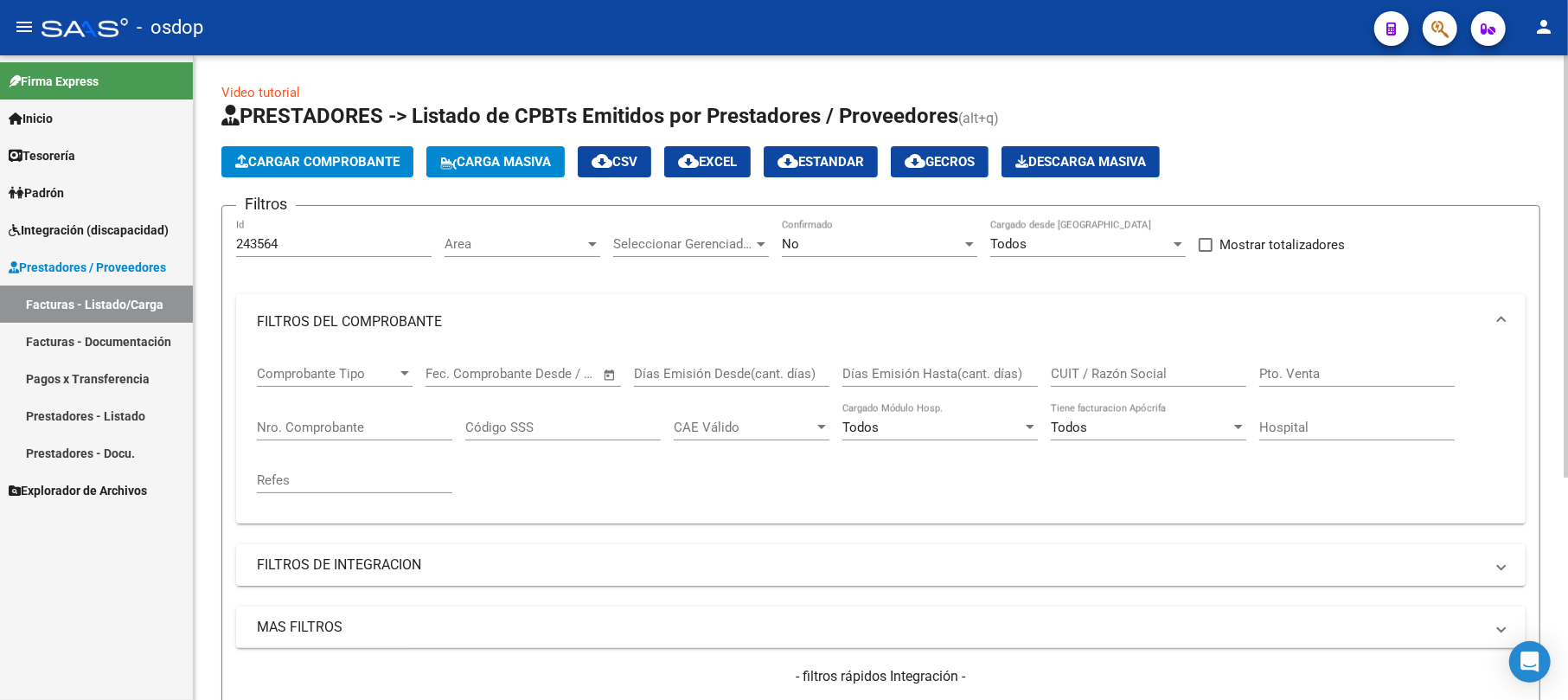
click at [249, 154] on span "Cargar Comprobante" at bounding box center [317, 162] width 164 height 15
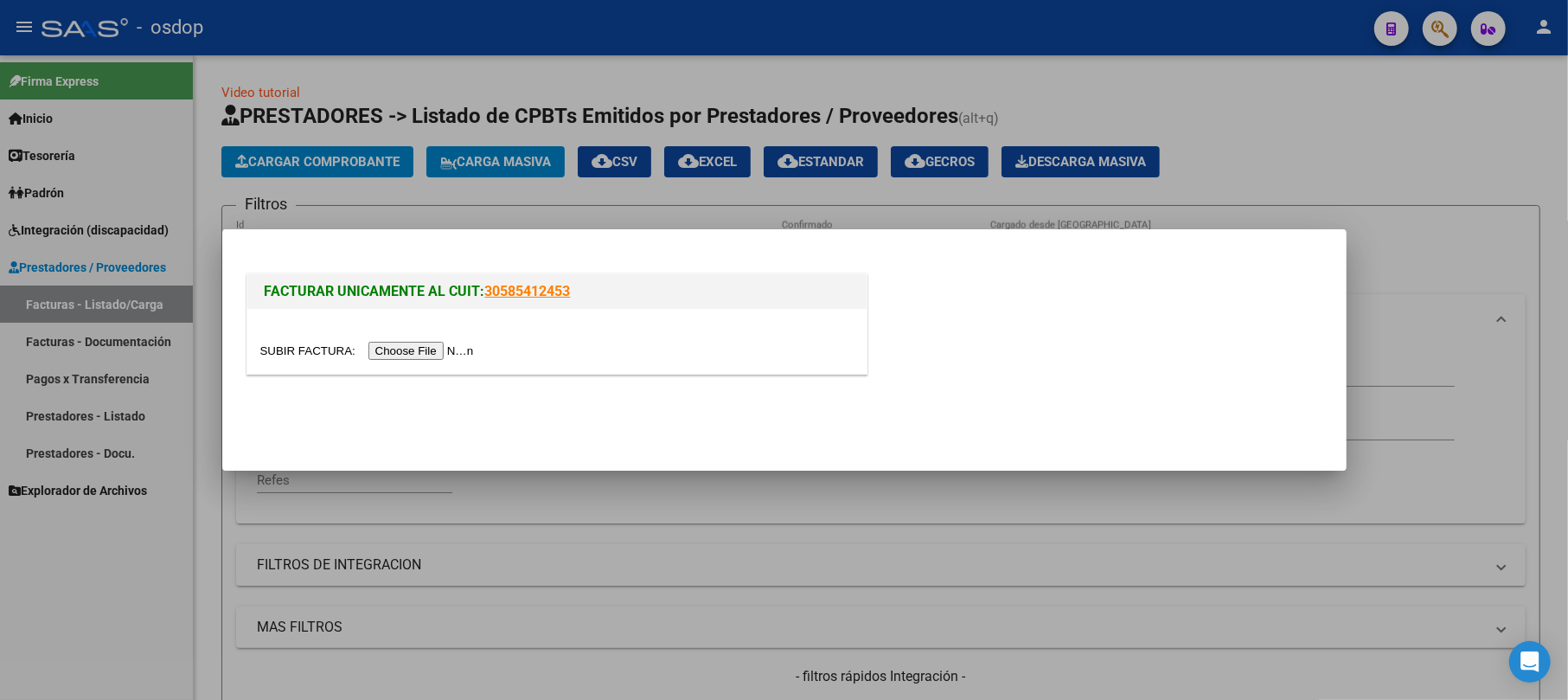
click at [421, 354] on input "file" at bounding box center [370, 351] width 219 height 18
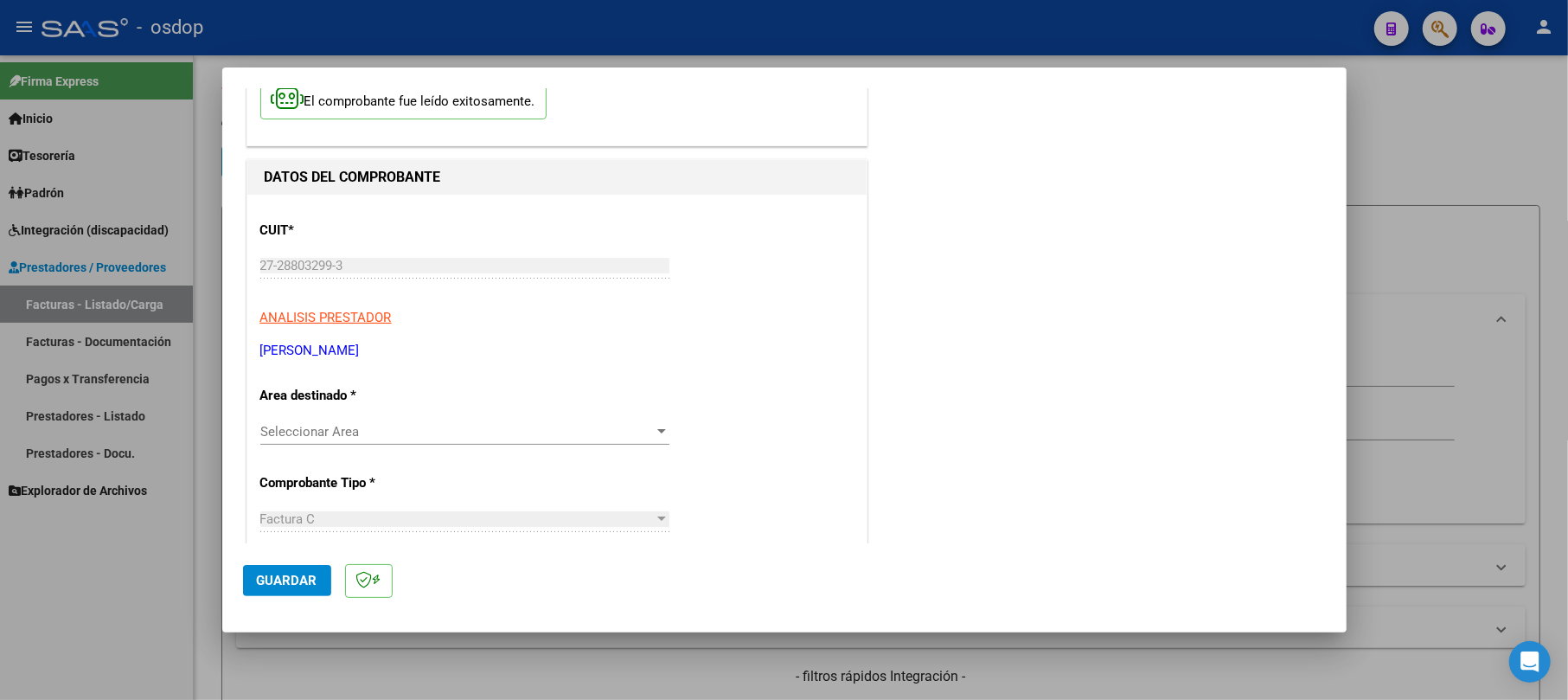
scroll to position [230, 0]
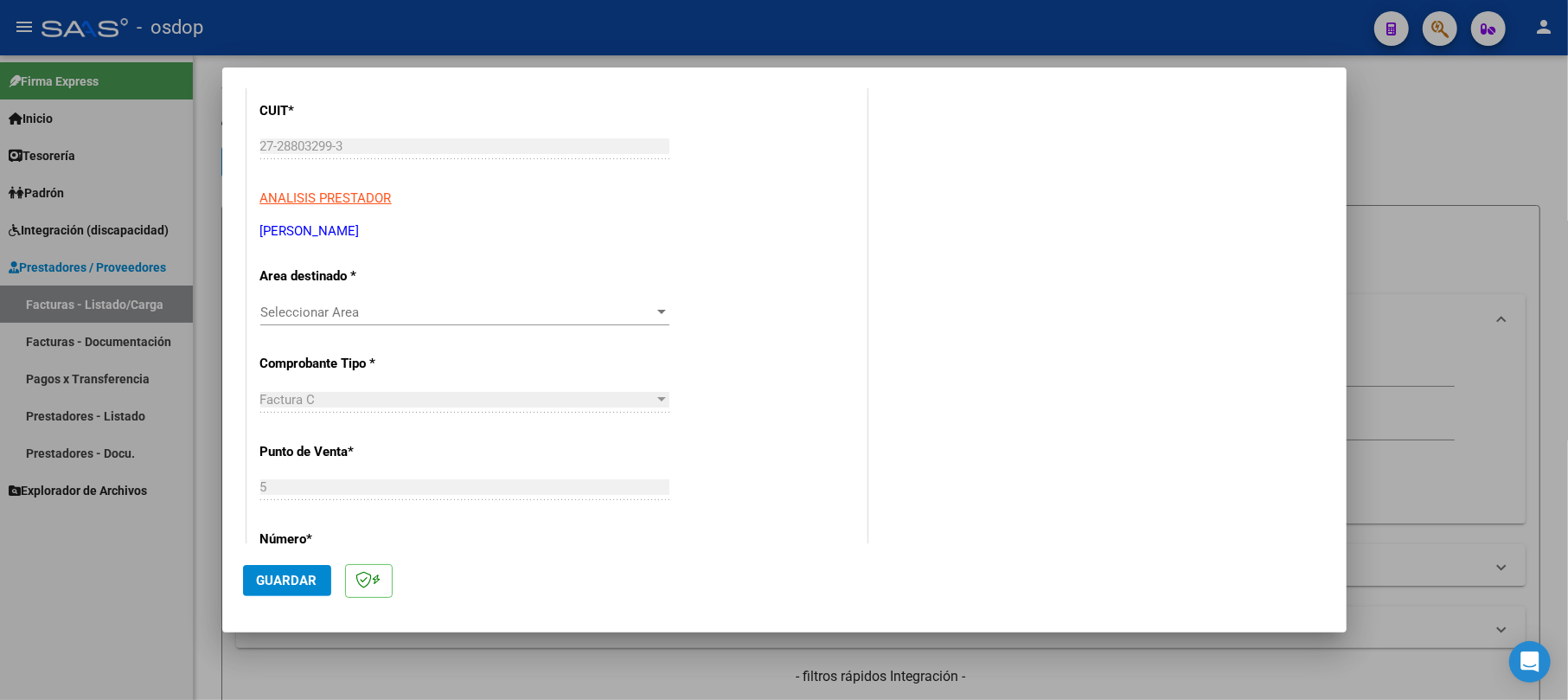
click at [291, 580] on span "Guardar" at bounding box center [286, 580] width 60 height 15
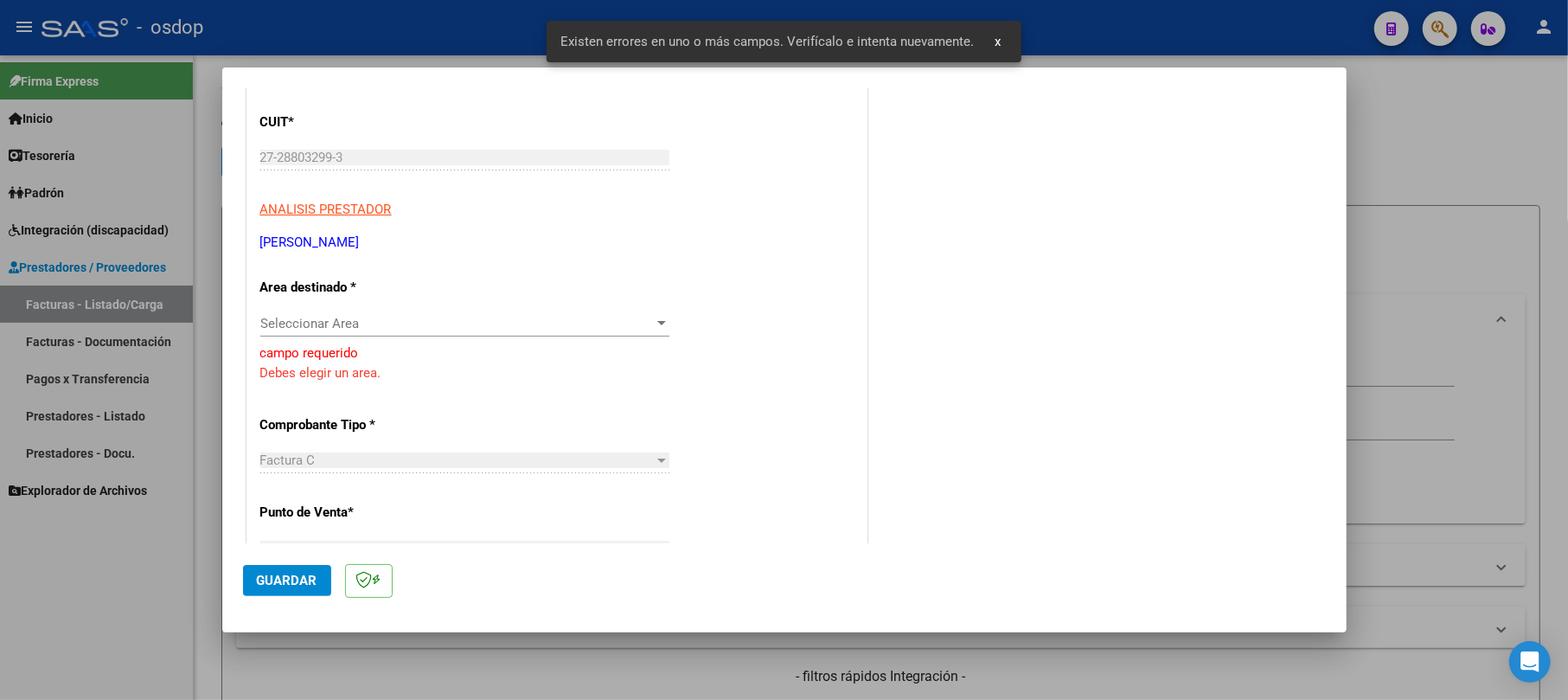
click at [322, 319] on span "Seleccionar Area" at bounding box center [457, 323] width 394 height 15
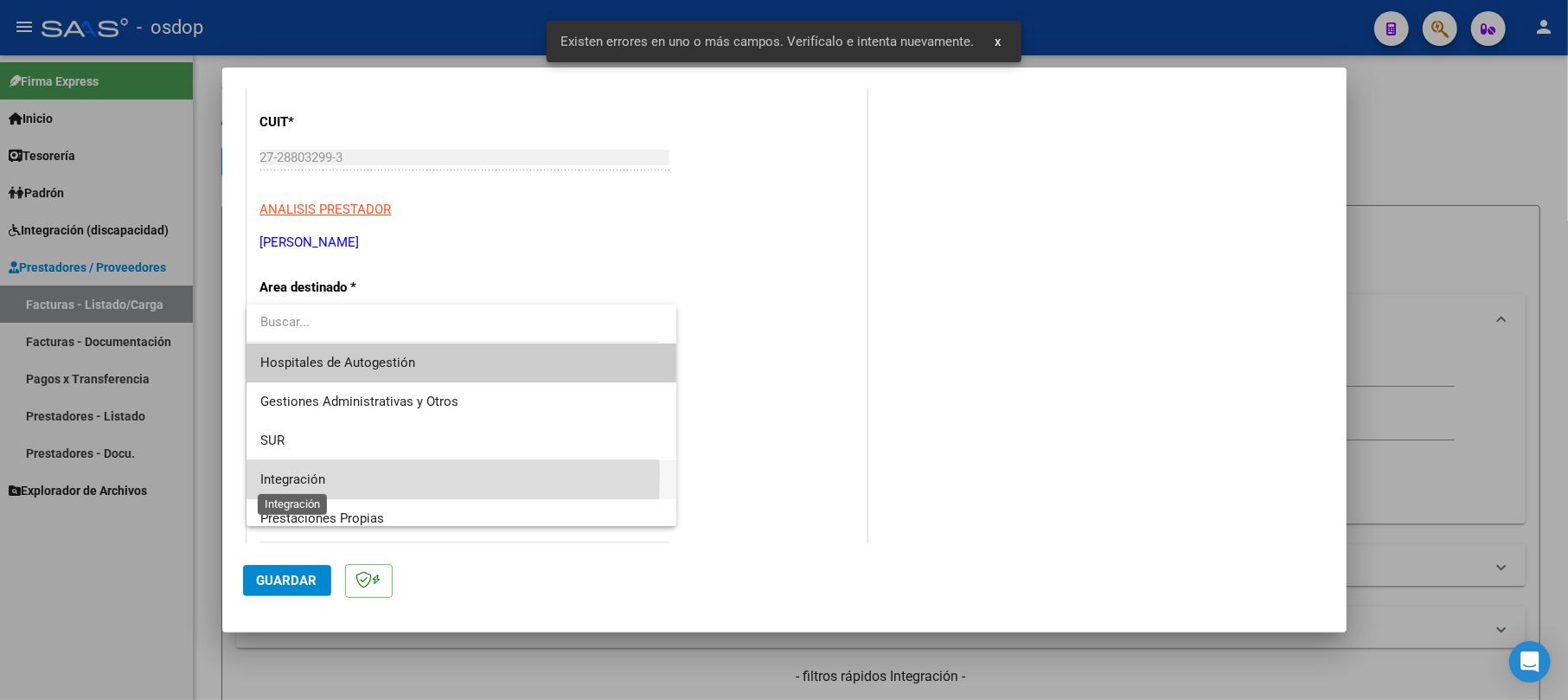
click at [309, 474] on span "Integración" at bounding box center [292, 478] width 65 height 15
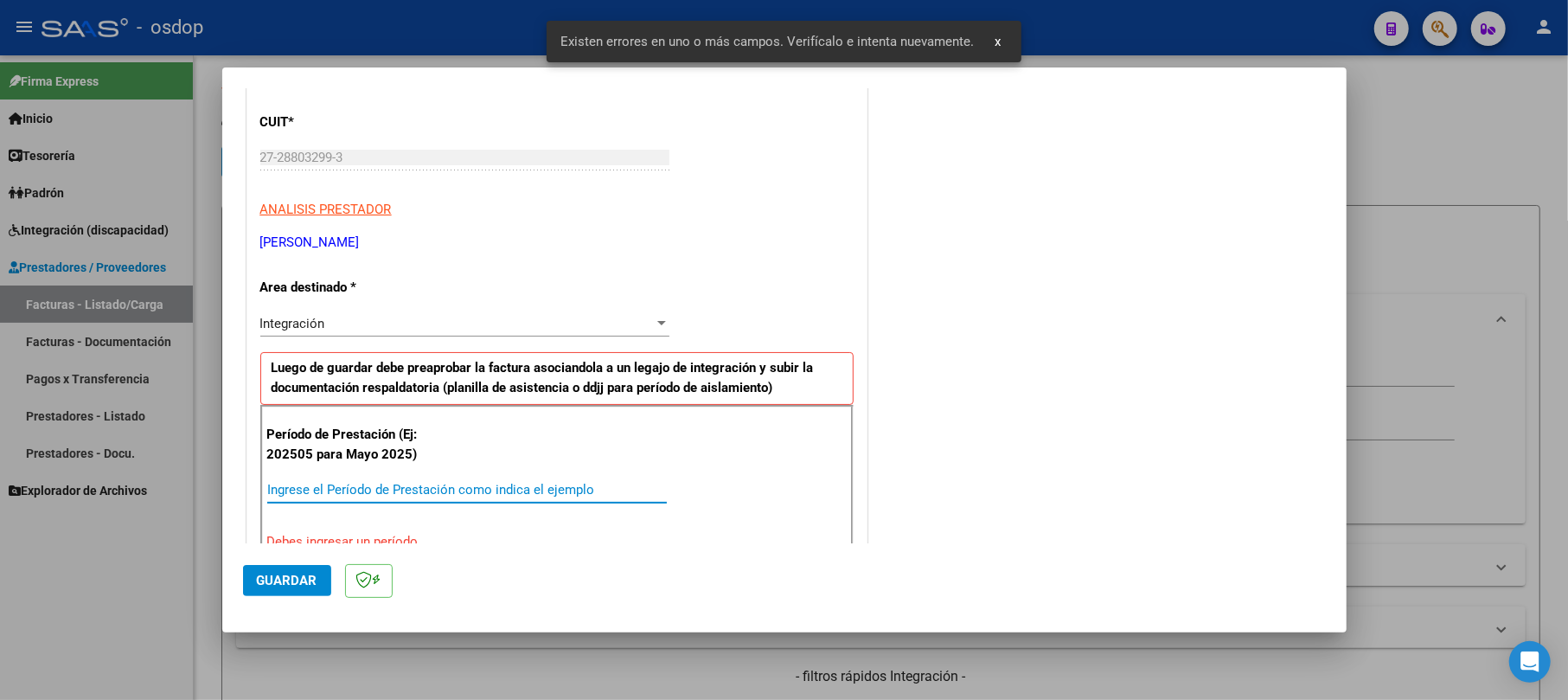
click at [358, 492] on input "Ingrese el Período de Prestación como indica el ejemplo" at bounding box center [466, 489] width 399 height 15
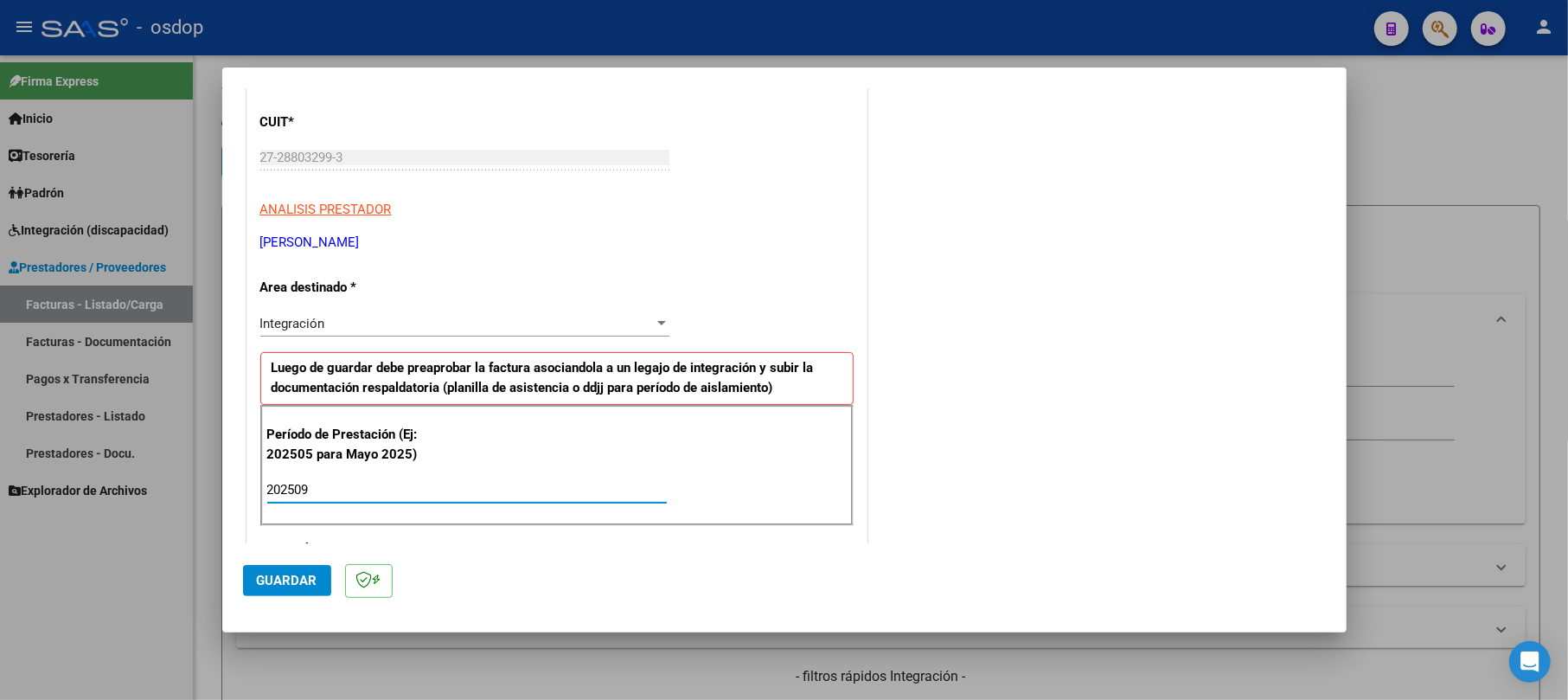
type input "202509"
click at [283, 595] on button "Guardar" at bounding box center [287, 581] width 88 height 31
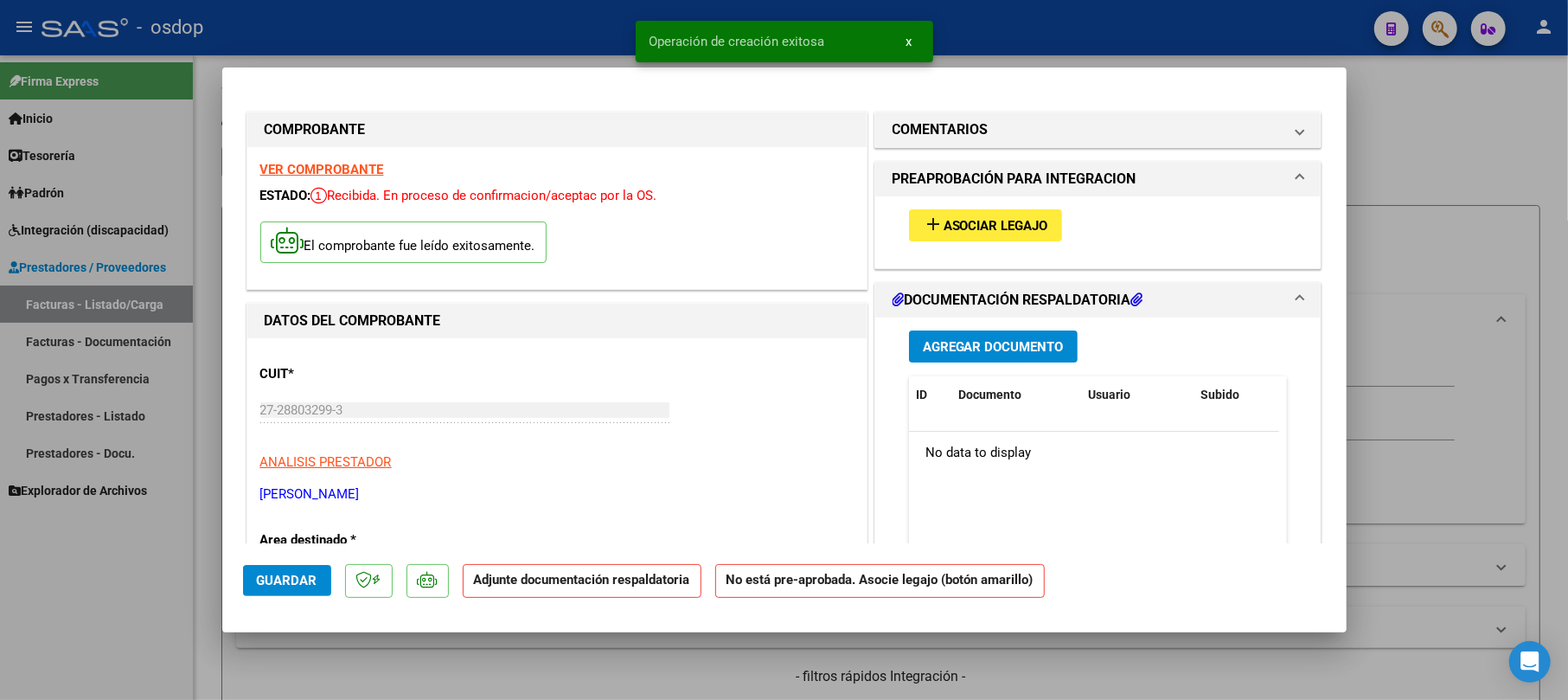
click at [1011, 340] on span "Agregar Documento" at bounding box center [993, 346] width 141 height 15
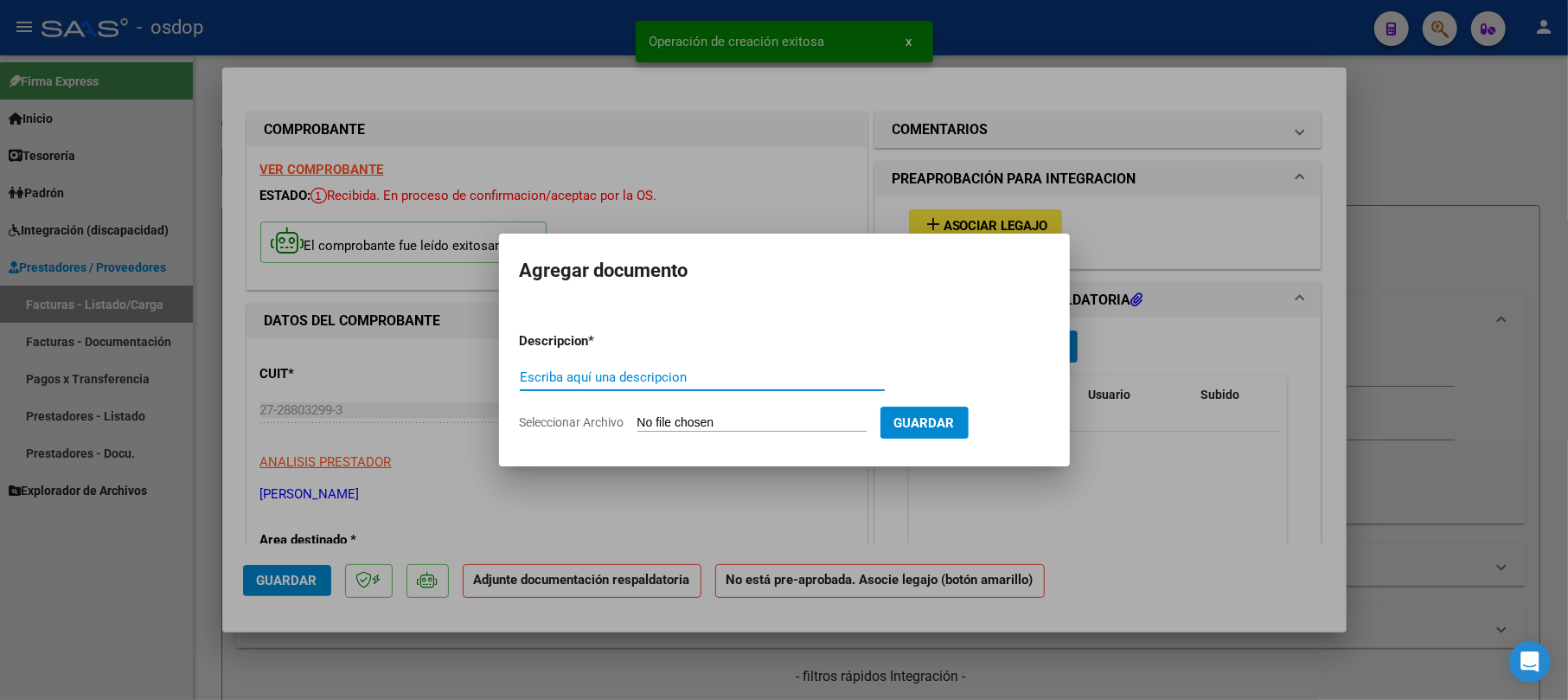
click at [692, 384] on input "Escriba aquí una descripcion" at bounding box center [701, 377] width 365 height 15
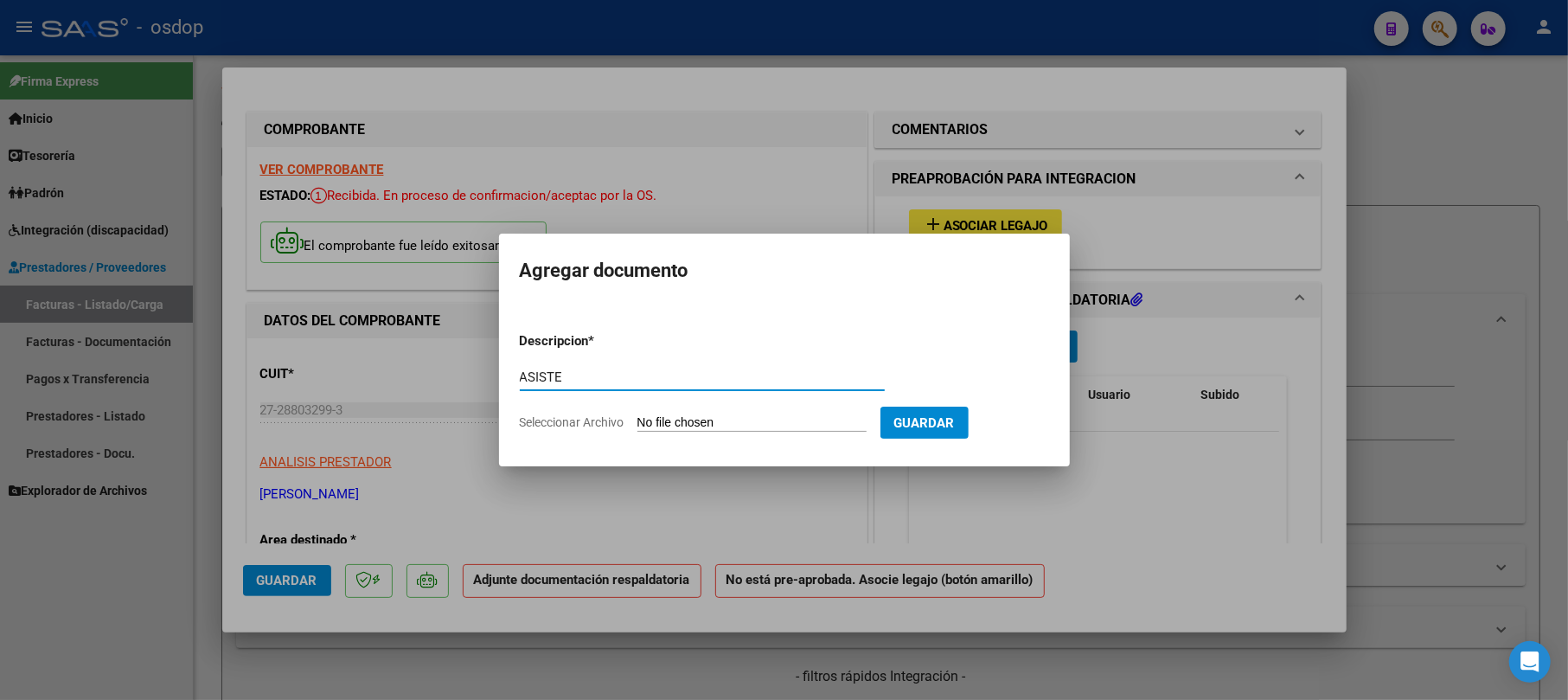
type input "ASISTE"
click at [721, 419] on input "Seleccionar Archivo" at bounding box center [752, 424] width 229 height 16
type input "C:\fakepath\[PERSON_NAME] - asi09 - KINE.pdf"
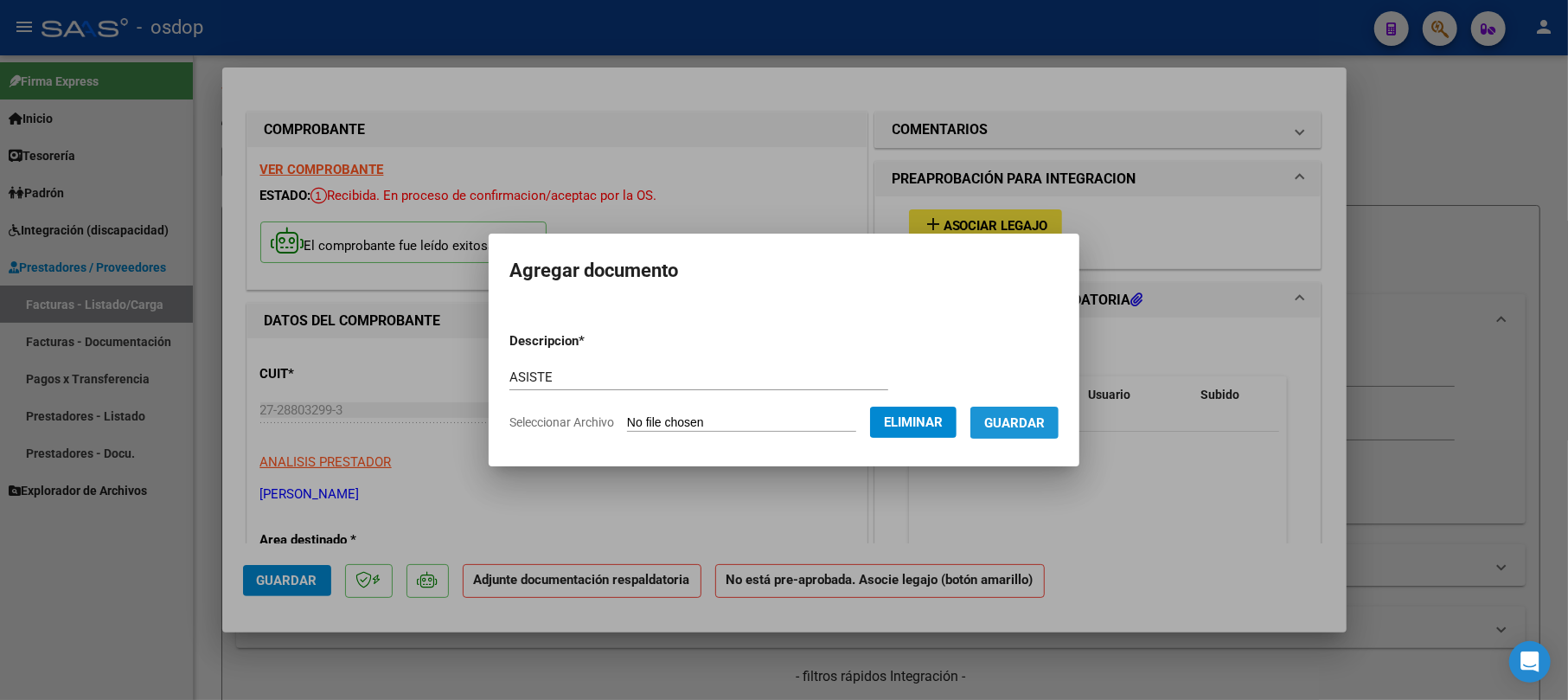
click at [1017, 421] on span "Guardar" at bounding box center [1014, 423] width 60 height 15
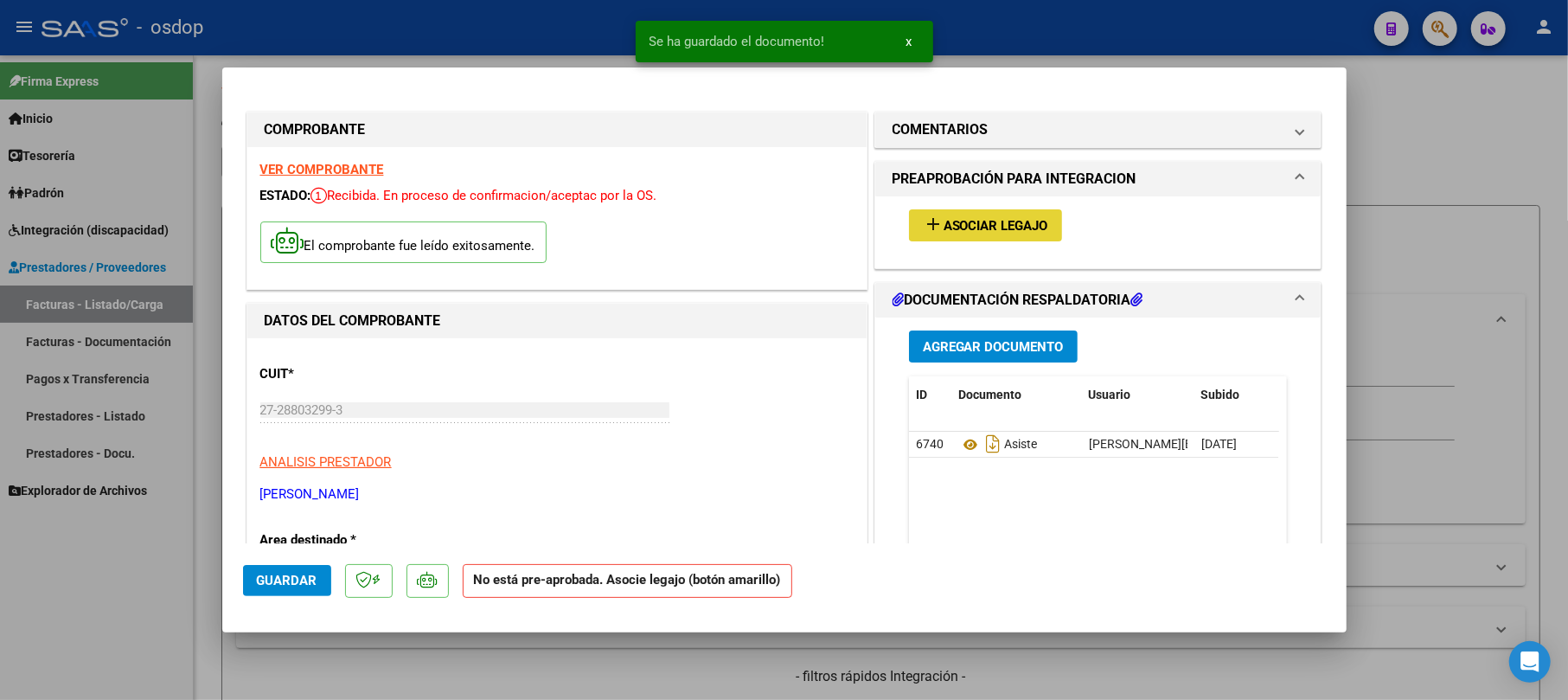
click at [946, 233] on button "add Asociar Legajo" at bounding box center [985, 225] width 153 height 32
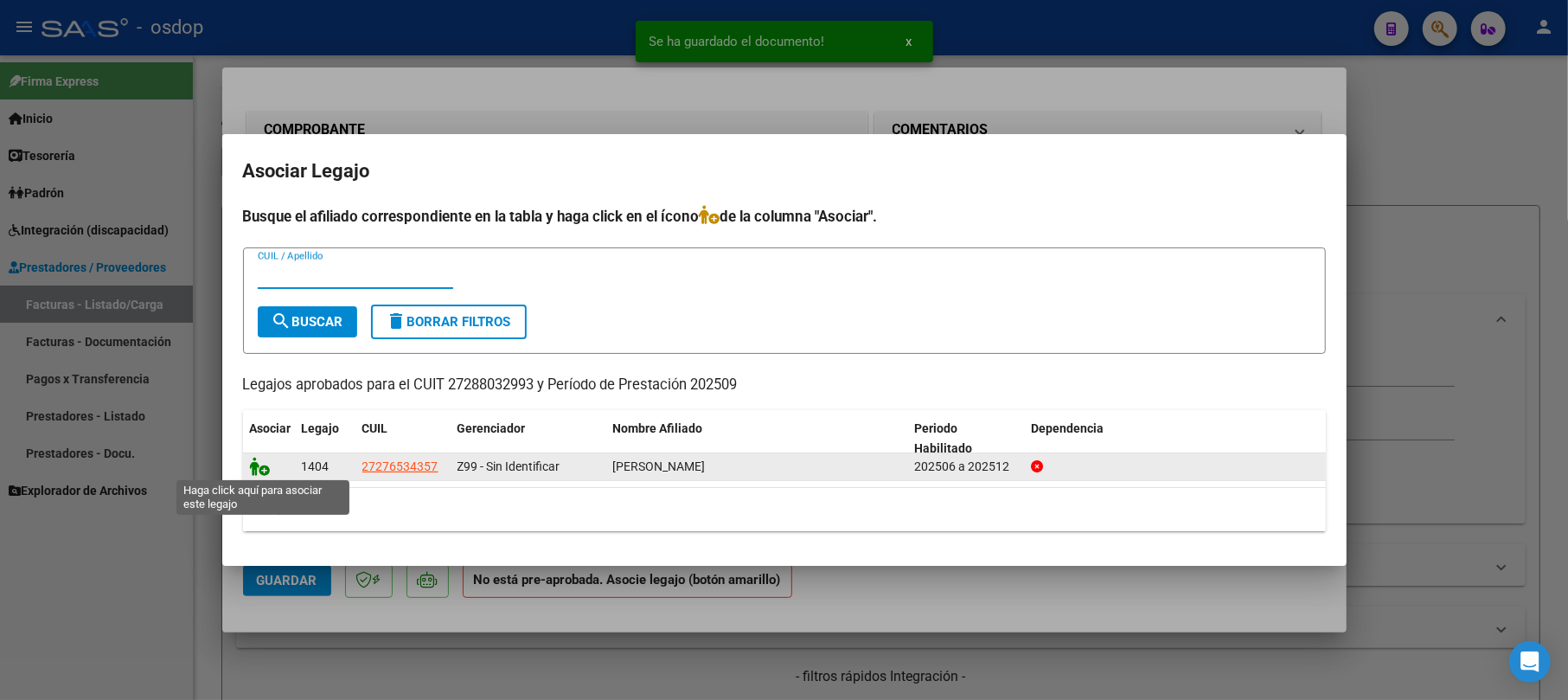
click at [257, 469] on icon at bounding box center [260, 466] width 21 height 19
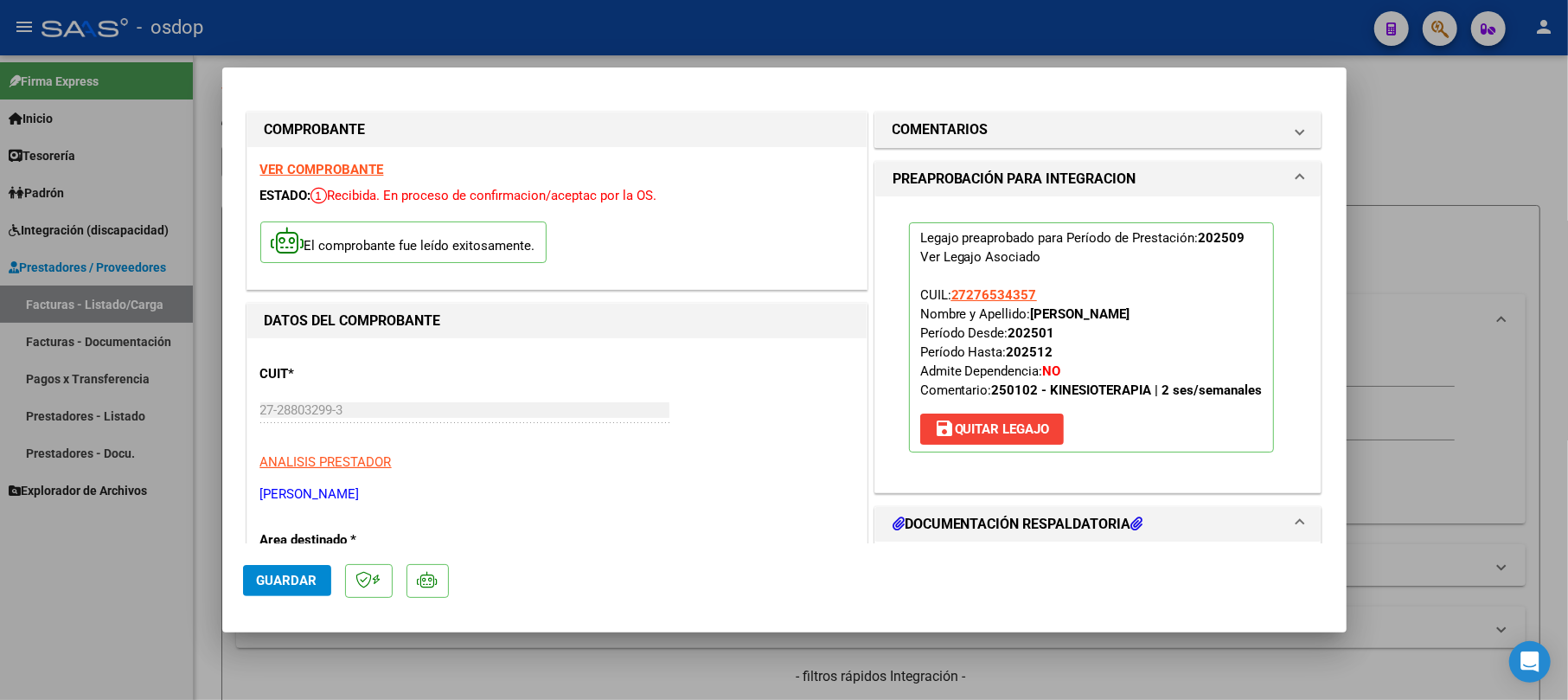
click at [267, 582] on span "Guardar" at bounding box center [286, 580] width 60 height 15
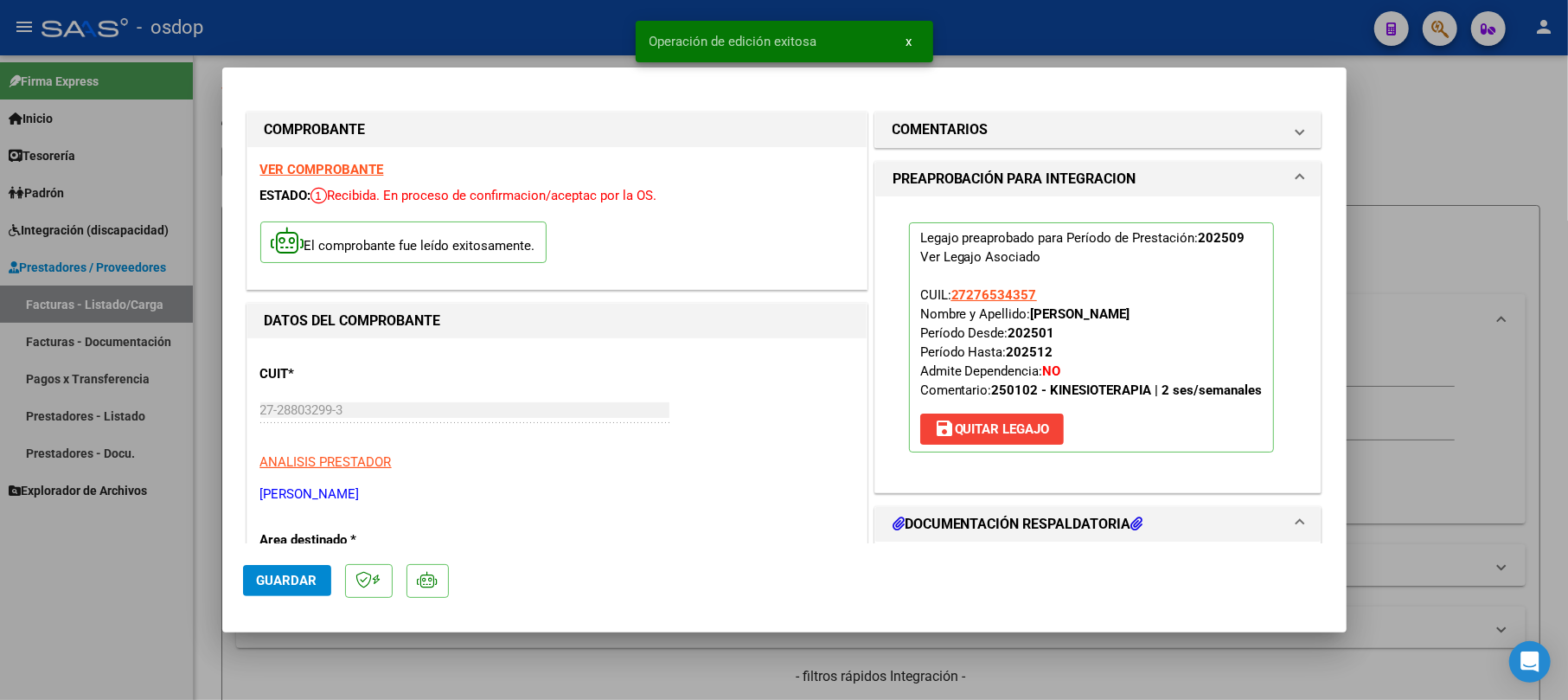
click at [1412, 153] on div at bounding box center [784, 350] width 1568 height 700
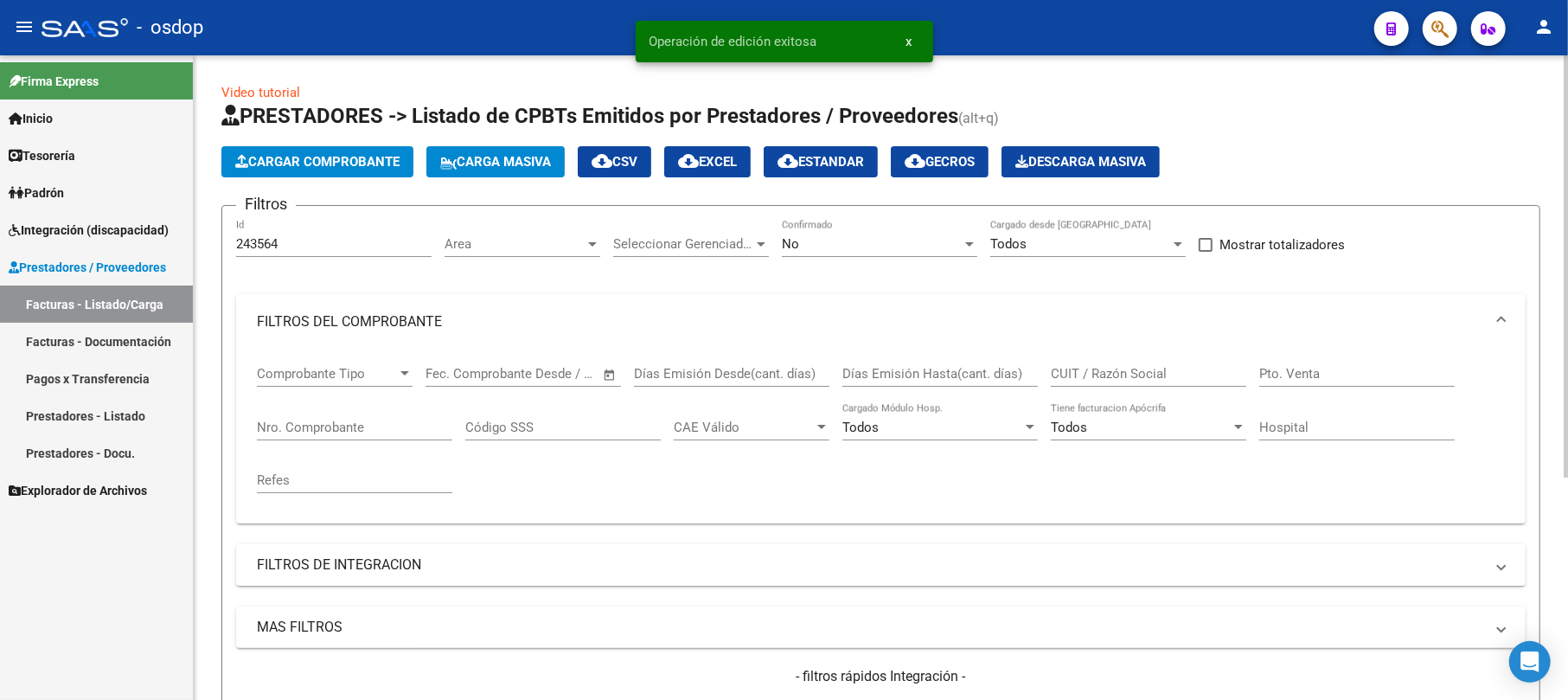
click at [305, 157] on span "Cargar Comprobante" at bounding box center [317, 162] width 164 height 15
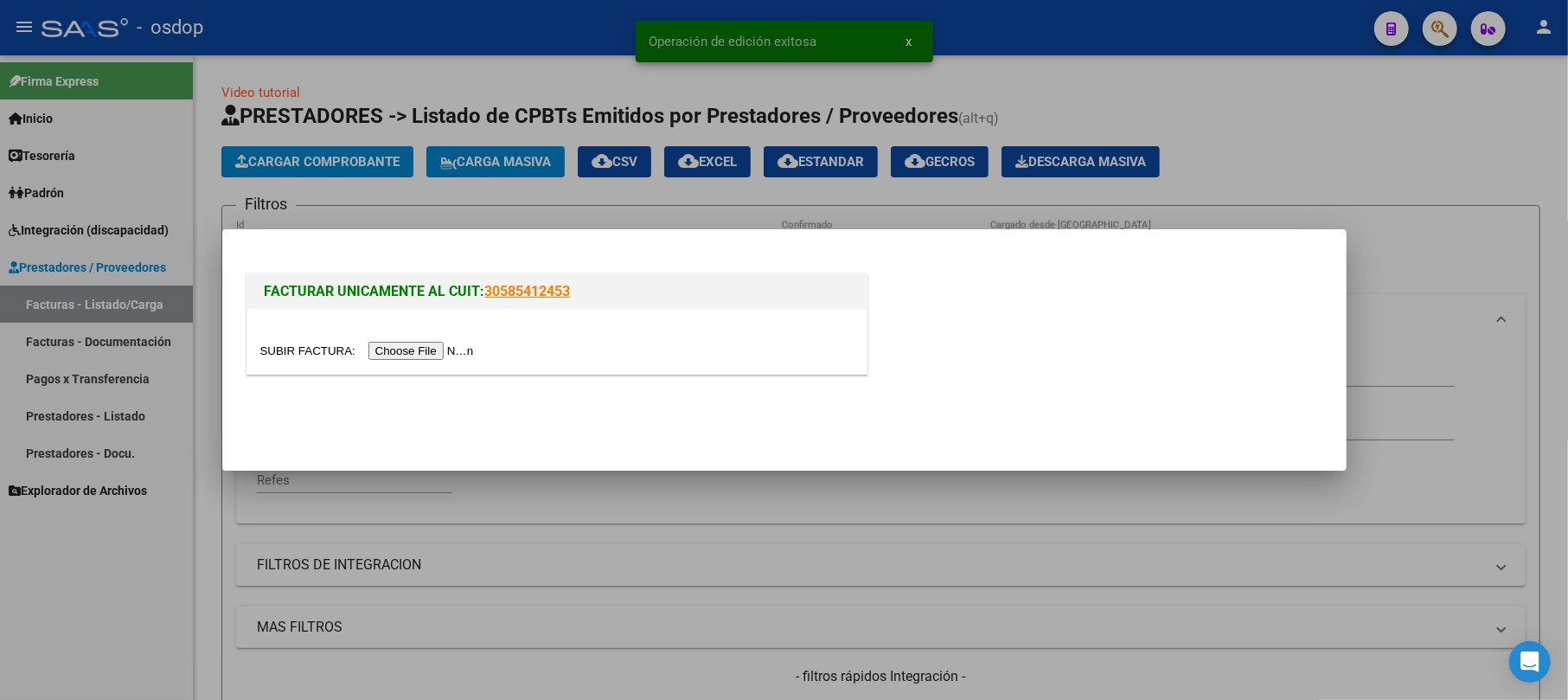
click at [386, 357] on input "file" at bounding box center [370, 351] width 219 height 18
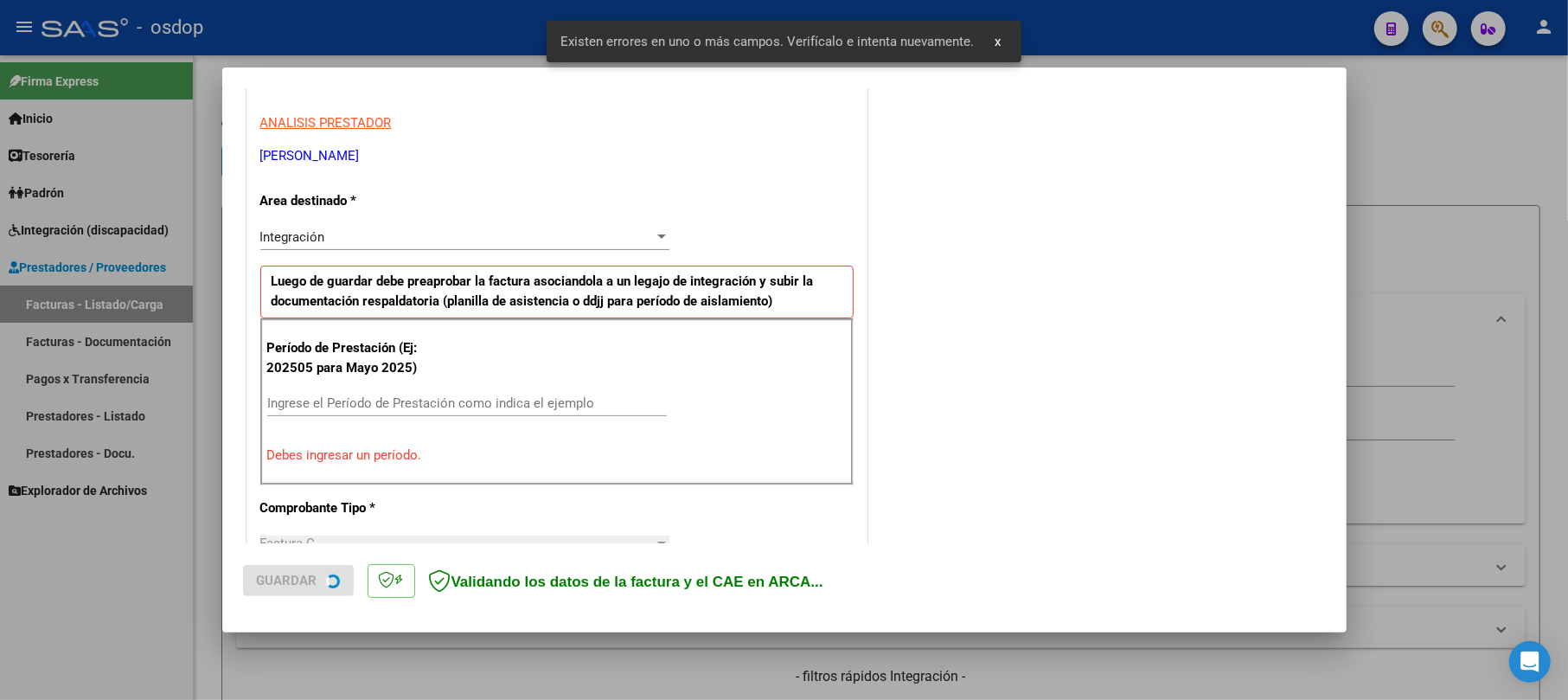
scroll to position [377, 0]
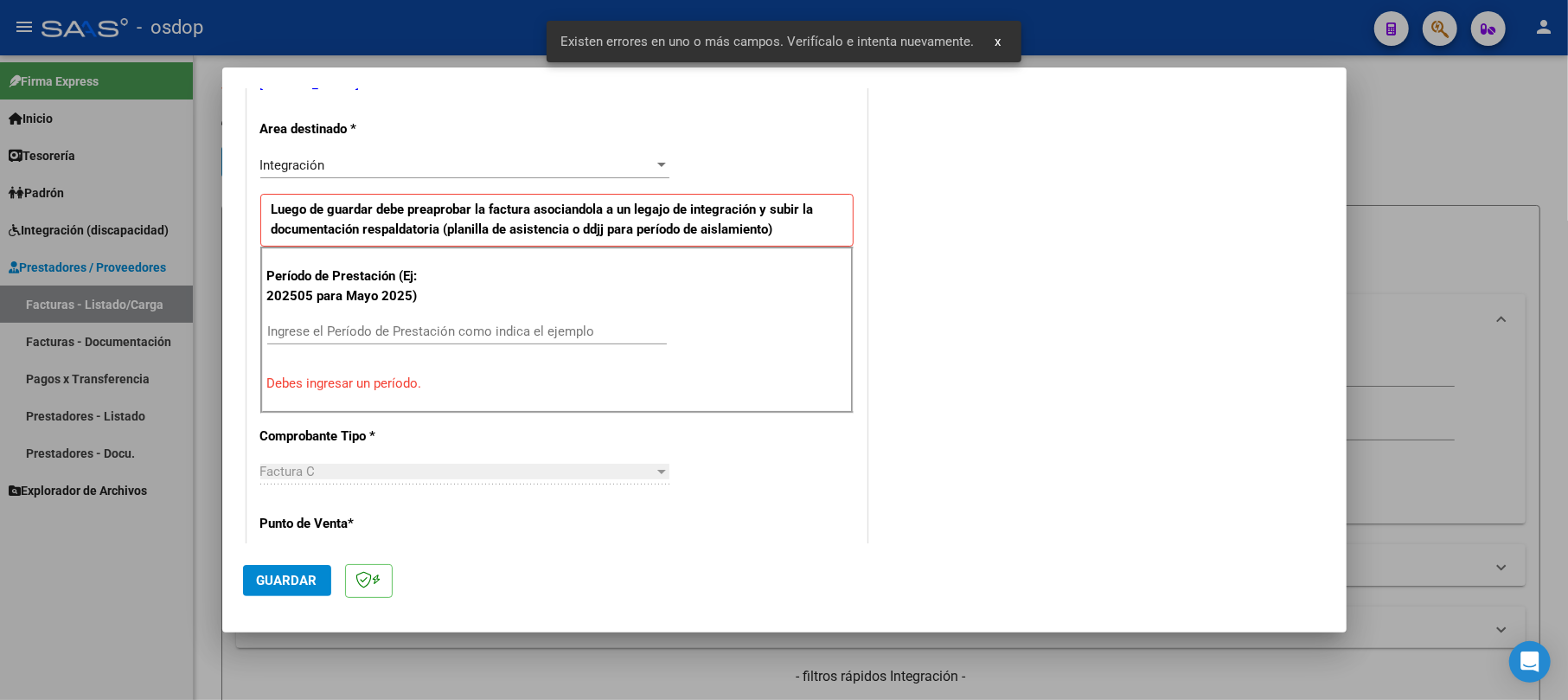
click at [344, 343] on div "Ingrese el Período de Prestación como indica el ejemplo" at bounding box center [466, 331] width 399 height 26
type input "2025"
type input "2025.9"
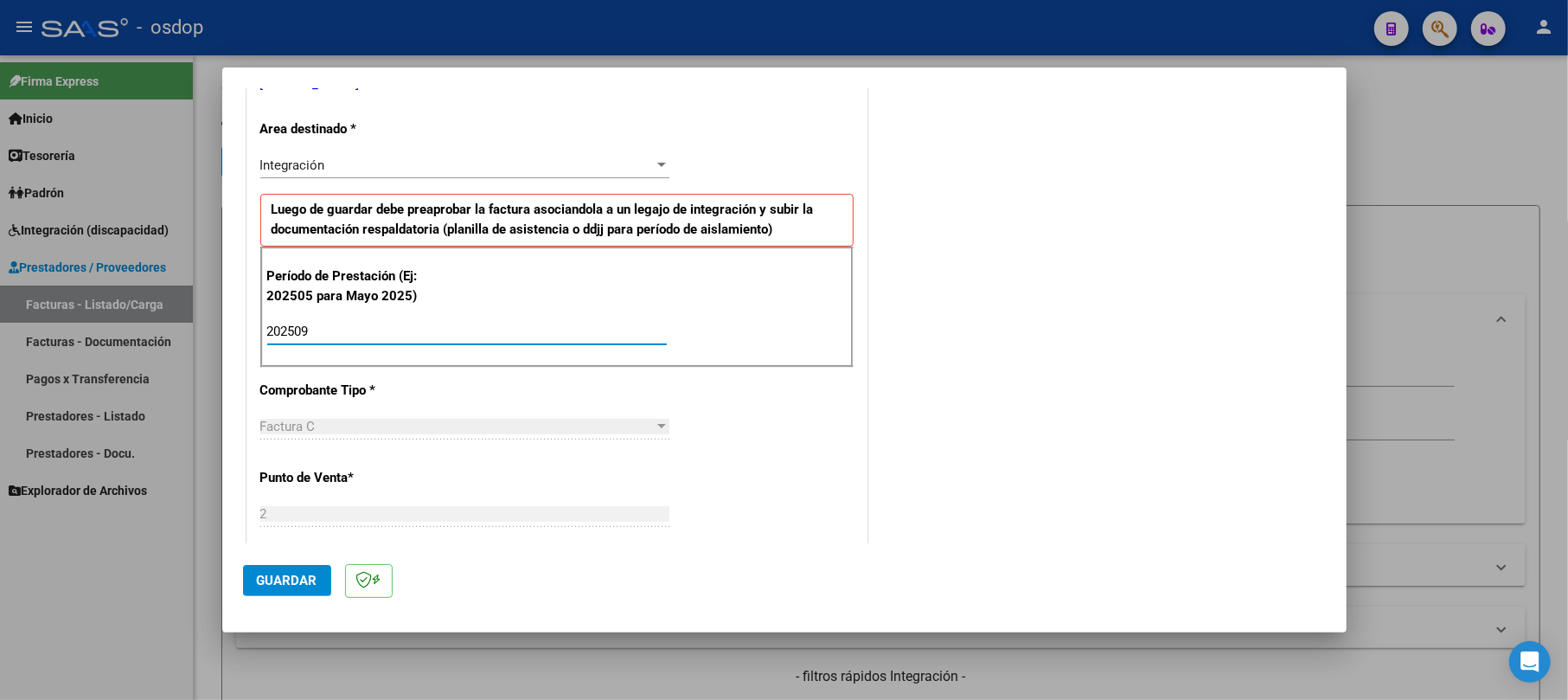
type input "202509"
click at [281, 591] on button "Guardar" at bounding box center [287, 581] width 88 height 31
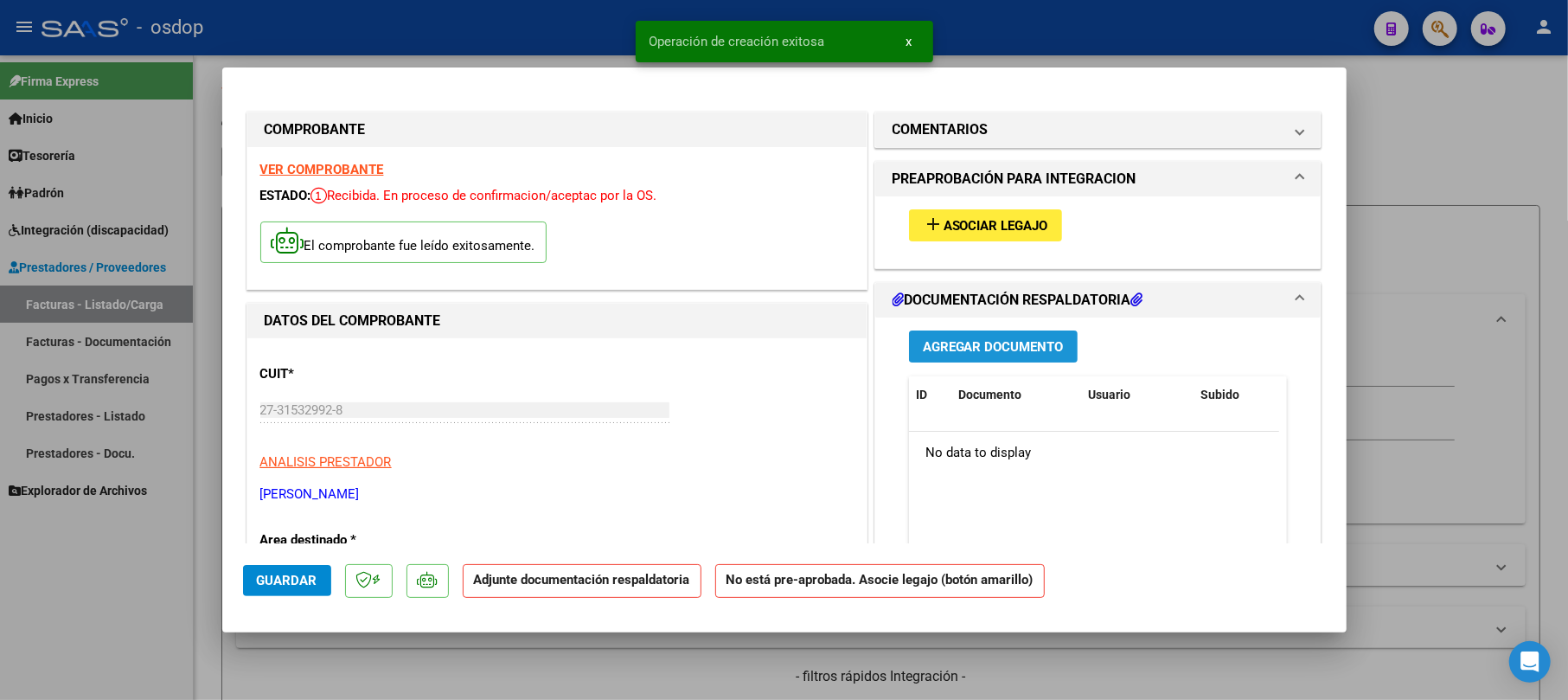
click at [993, 351] on span "Agregar Documento" at bounding box center [993, 346] width 141 height 15
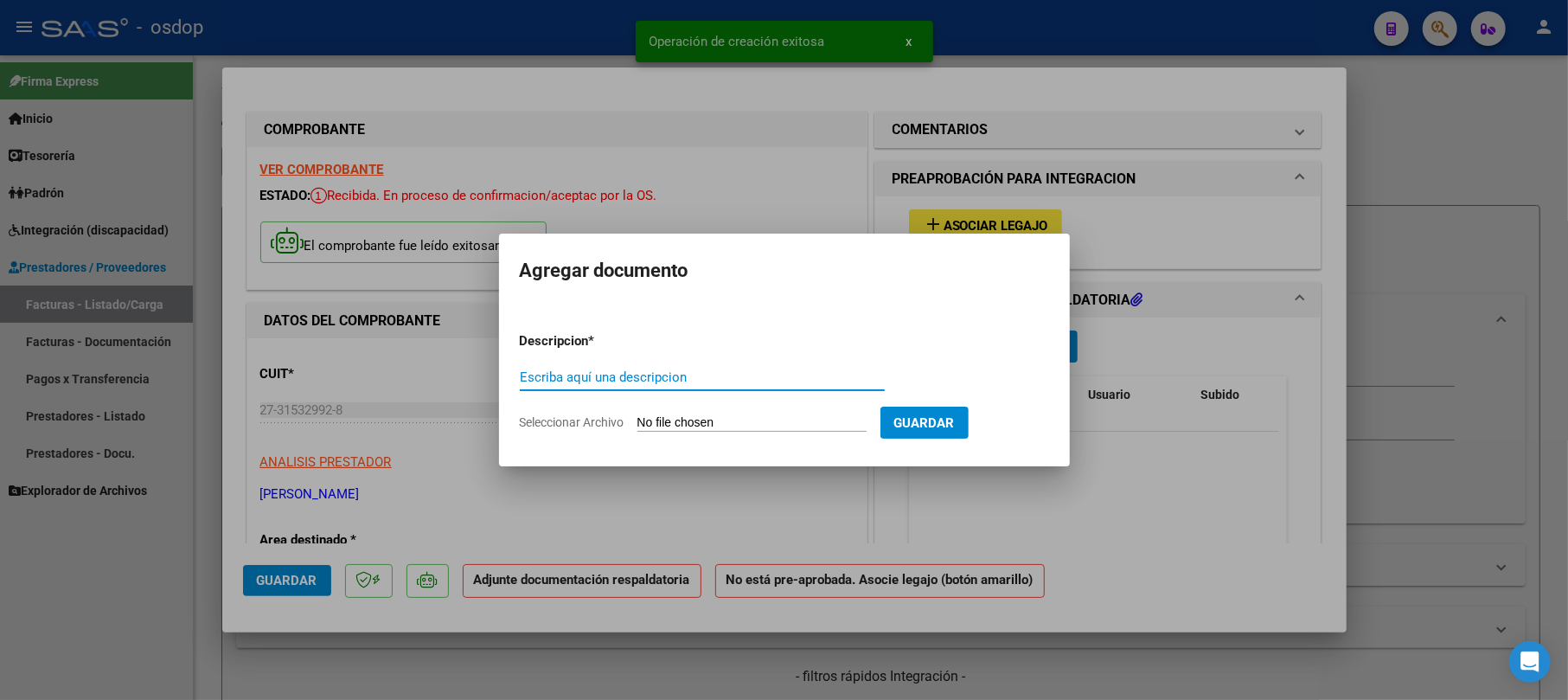
drag, startPoint x: 665, startPoint y: 389, endPoint x: 666, endPoint y: 372, distance: 17.0
click at [662, 386] on div "Escriba aquí una descripcion" at bounding box center [701, 377] width 365 height 26
click at [667, 370] on input "Escriba aquí una descripcion" at bounding box center [701, 377] width 365 height 15
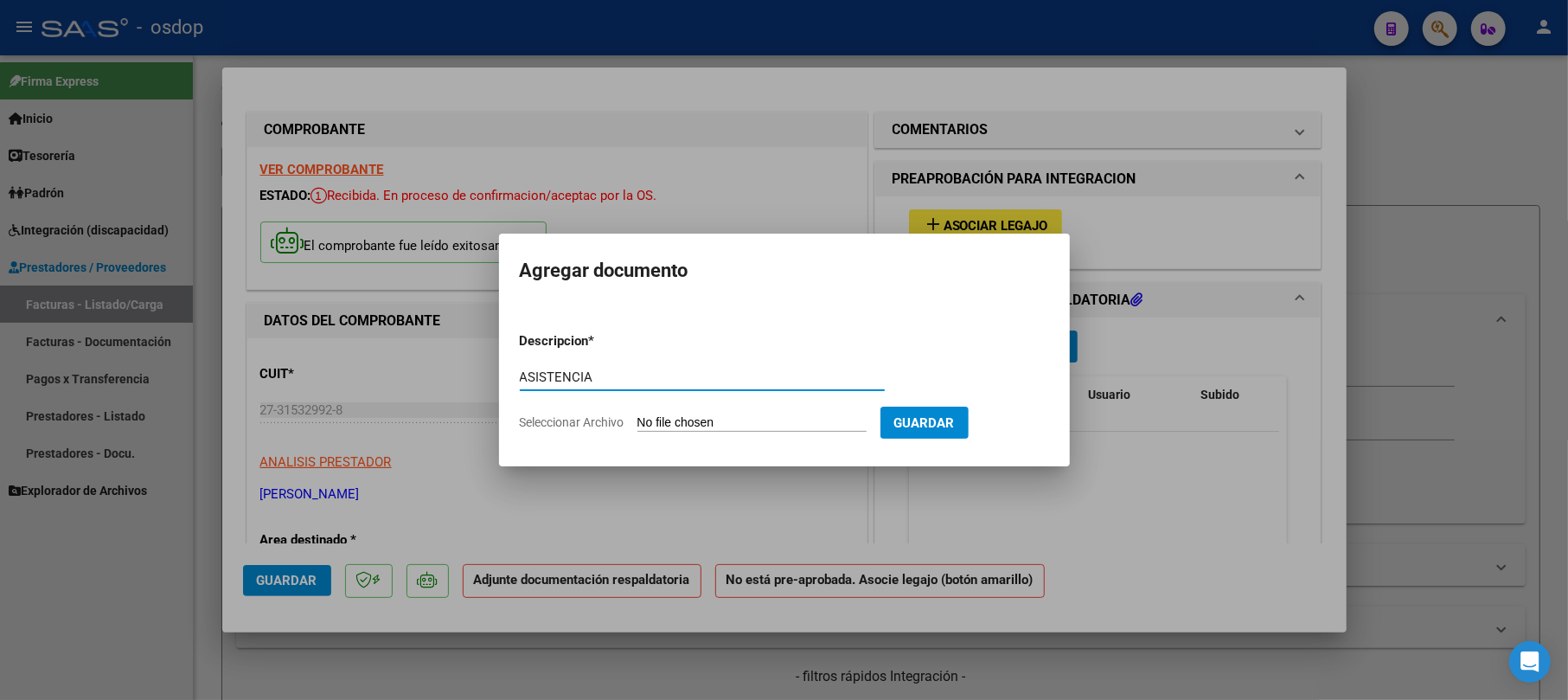
type input "ASISTENCIA"
click at [699, 421] on input "Seleccionar Archivo" at bounding box center [752, 424] width 229 height 16
type input "C:\fakepath\[PERSON_NAME] - asi09 - PSC.pdf"
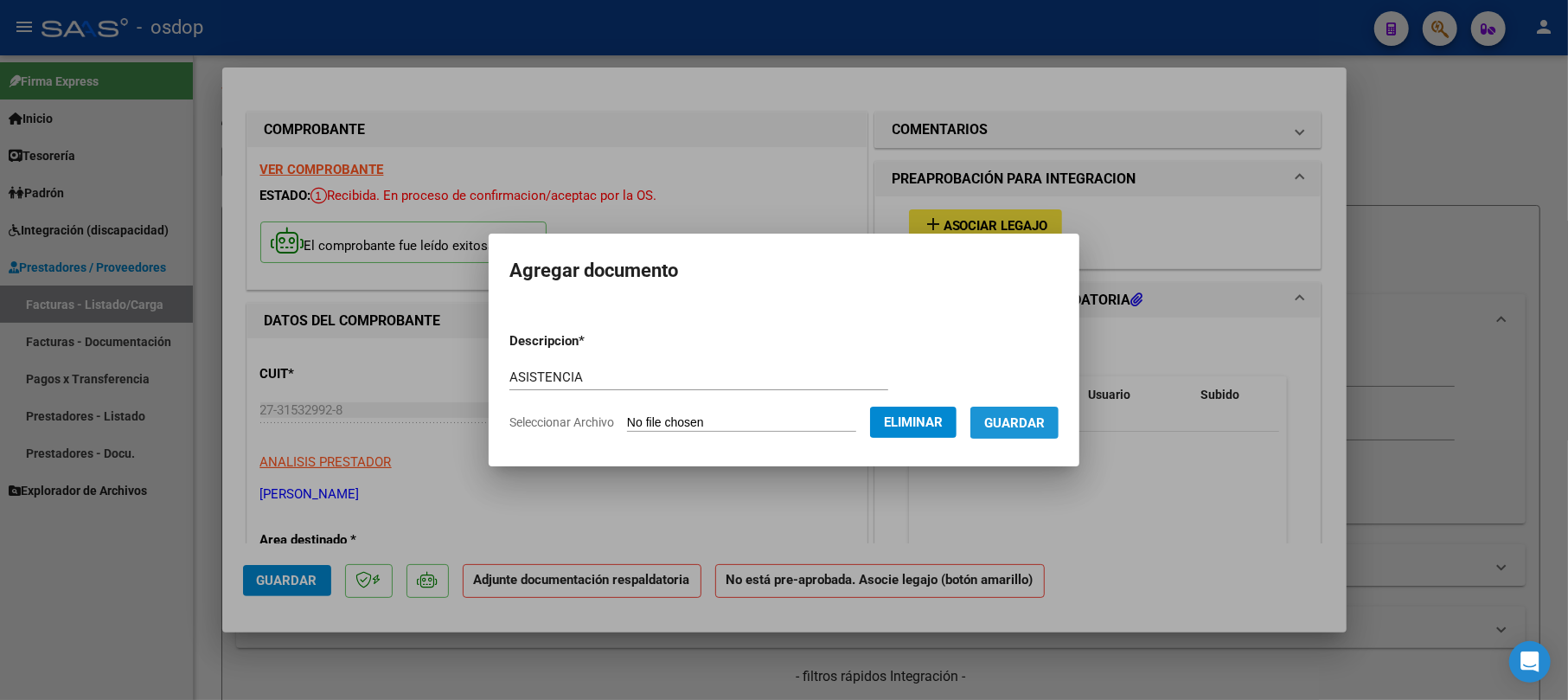
click at [1034, 412] on button "Guardar" at bounding box center [1015, 423] width 88 height 32
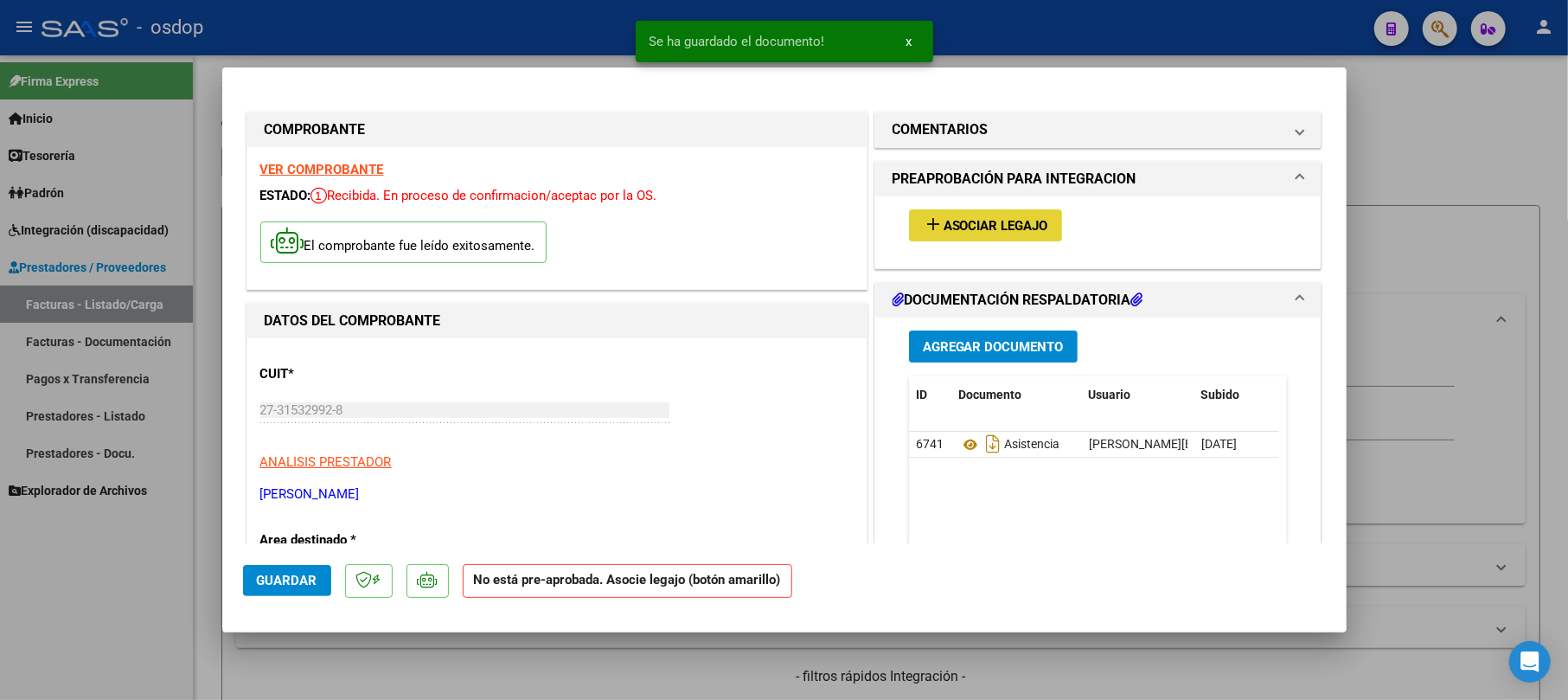
click at [953, 219] on span "Asociar Legajo" at bounding box center [996, 225] width 105 height 15
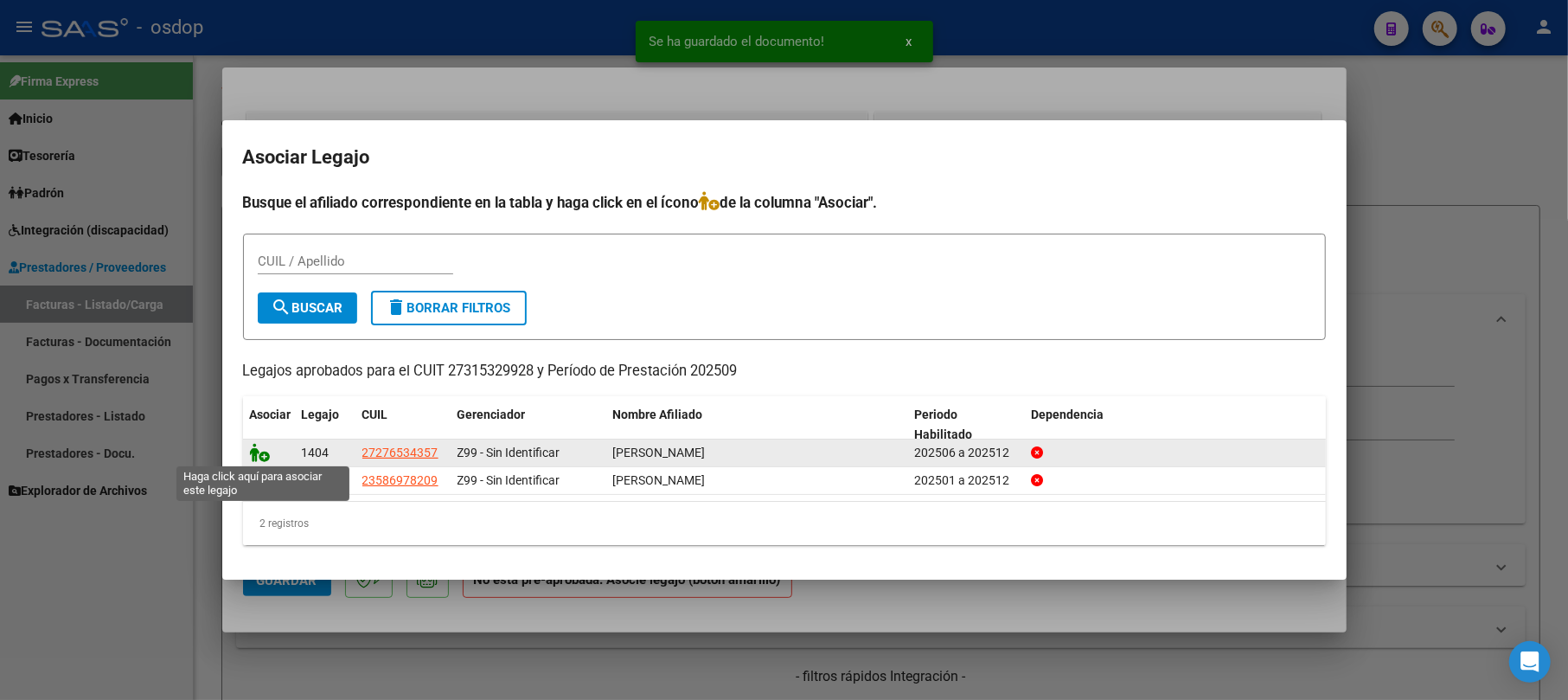
click at [256, 460] on icon at bounding box center [260, 452] width 21 height 19
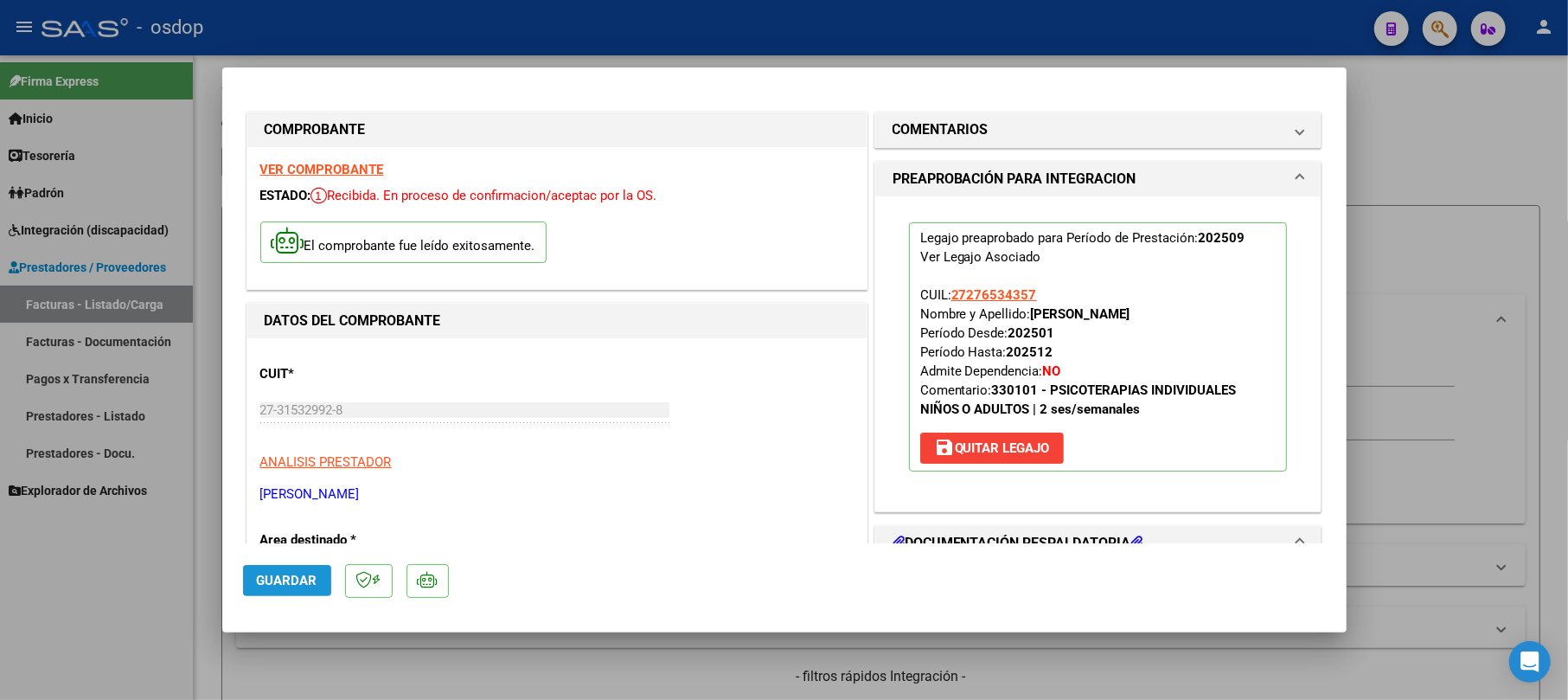
click at [295, 585] on span "Guardar" at bounding box center [286, 580] width 60 height 15
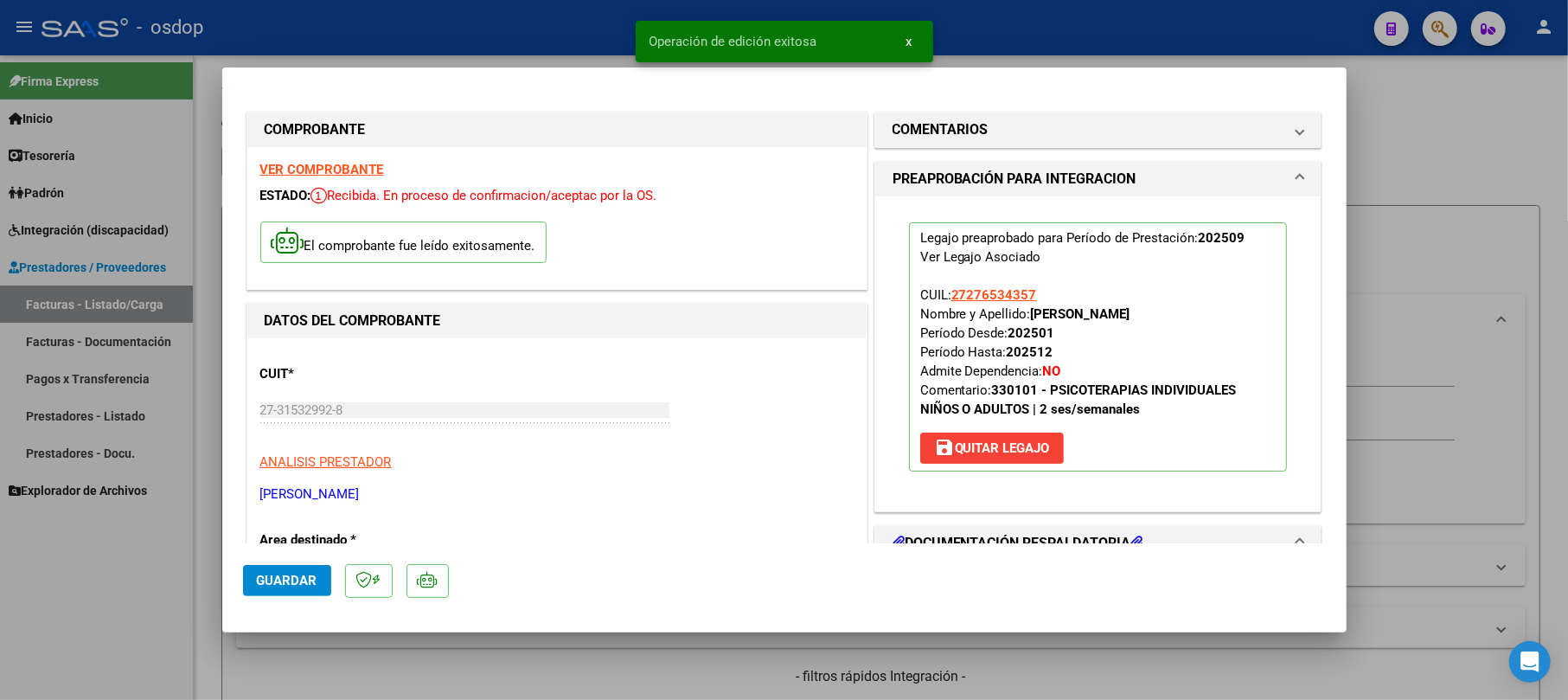
click at [1403, 160] on div at bounding box center [784, 350] width 1568 height 700
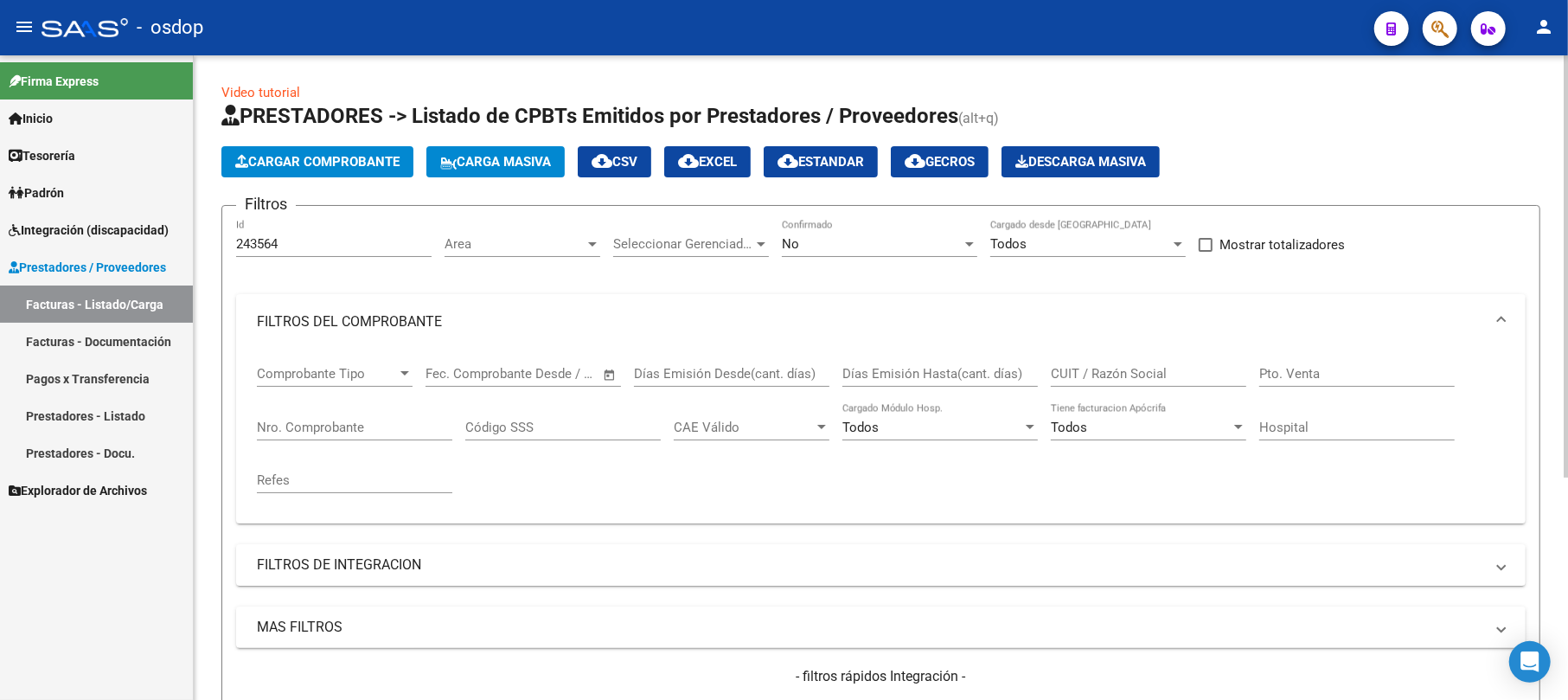
click at [335, 178] on app-list-header "PRESTADORES -> Listado de CPBTs Emitidos por Prestadores / Proveedores (alt+q) …" at bounding box center [881, 450] width 1319 height 696
click at [334, 161] on span "Cargar Comprobante" at bounding box center [317, 162] width 164 height 15
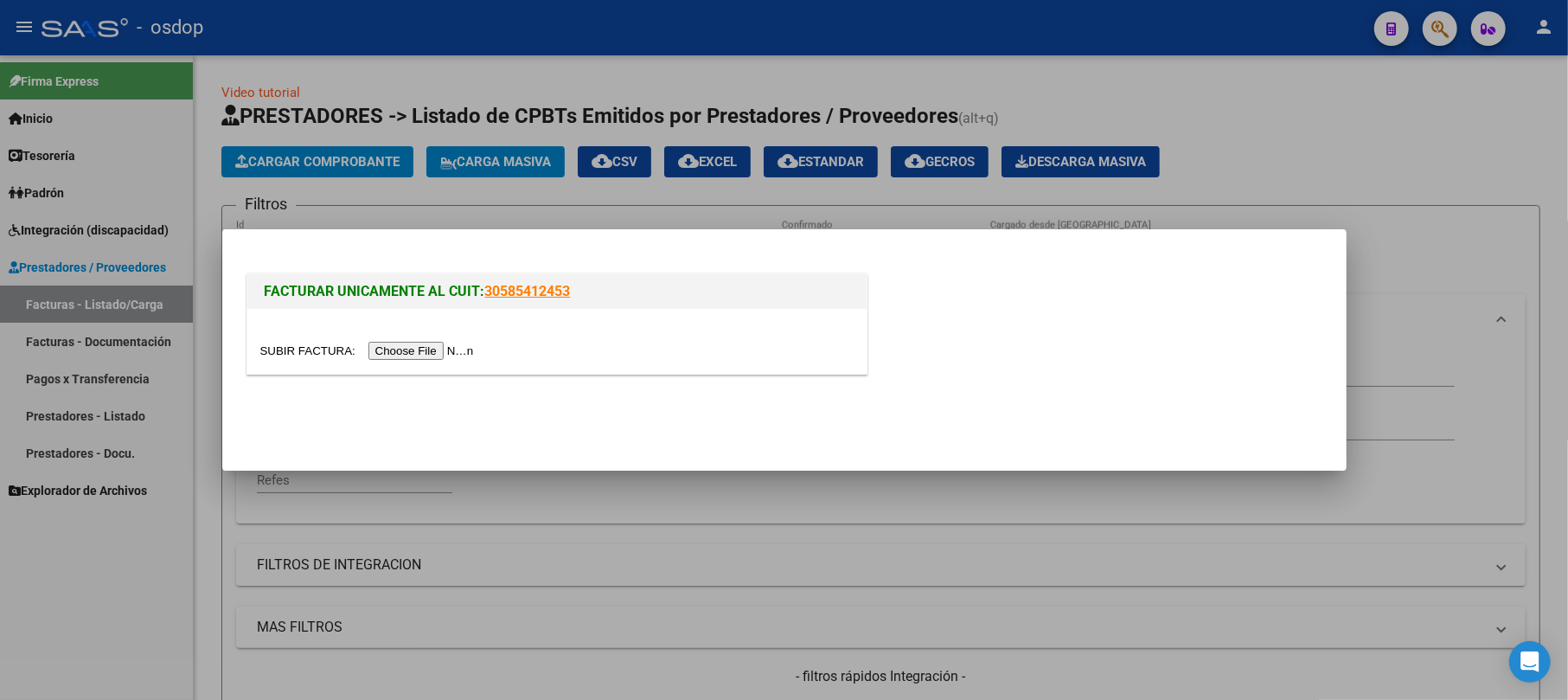
click at [406, 347] on input "file" at bounding box center [370, 351] width 219 height 18
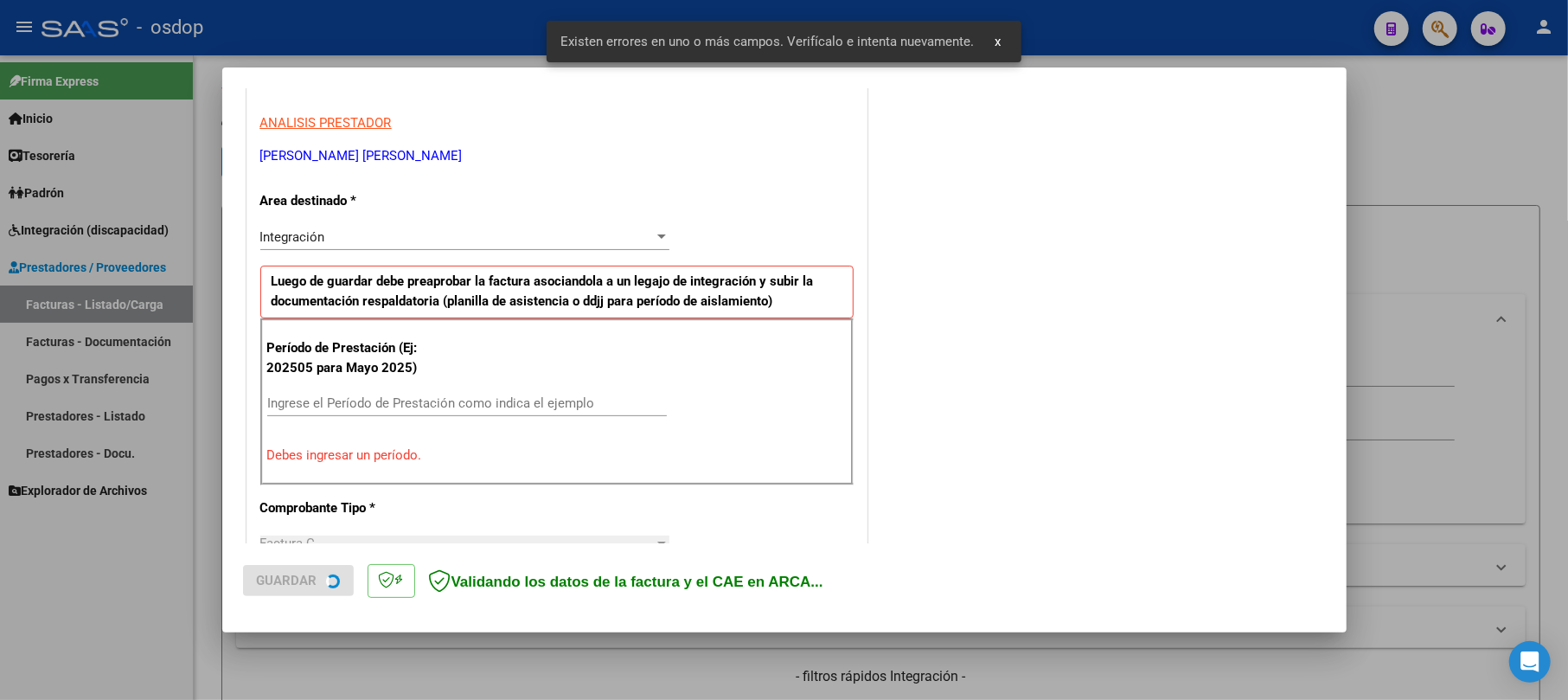
scroll to position [377, 0]
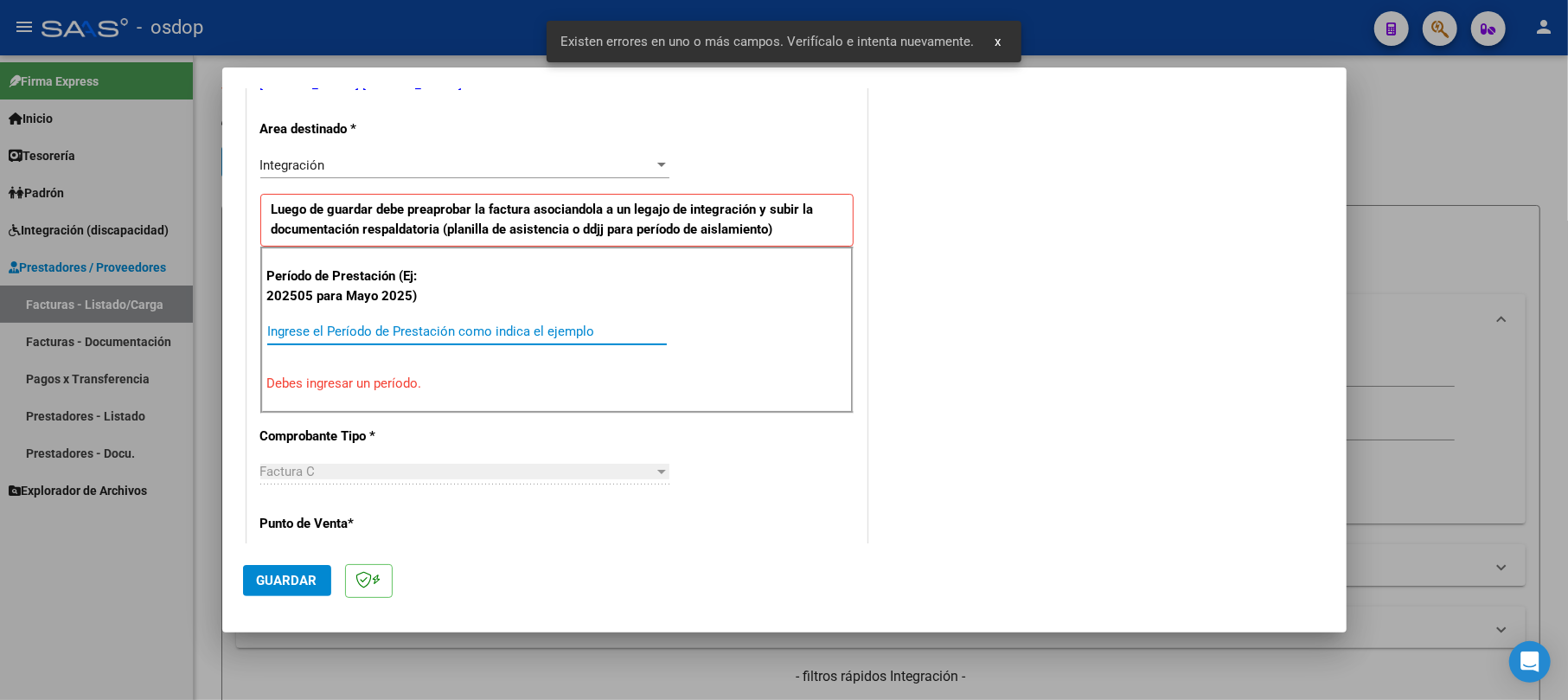
click at [313, 339] on input "Ingrese el Período de Prestación como indica el ejemplo" at bounding box center [466, 331] width 399 height 15
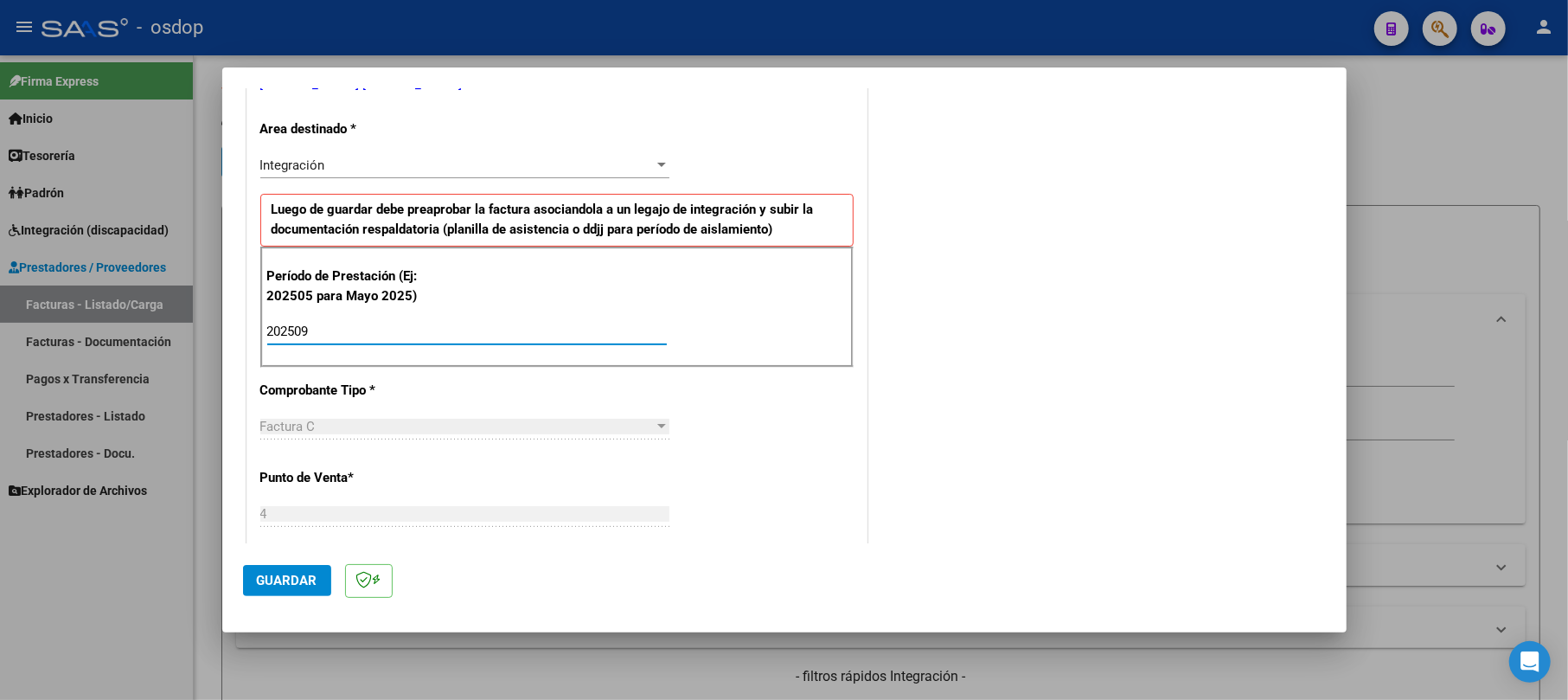
type input "202509"
click at [285, 578] on span "Guardar" at bounding box center [286, 580] width 60 height 15
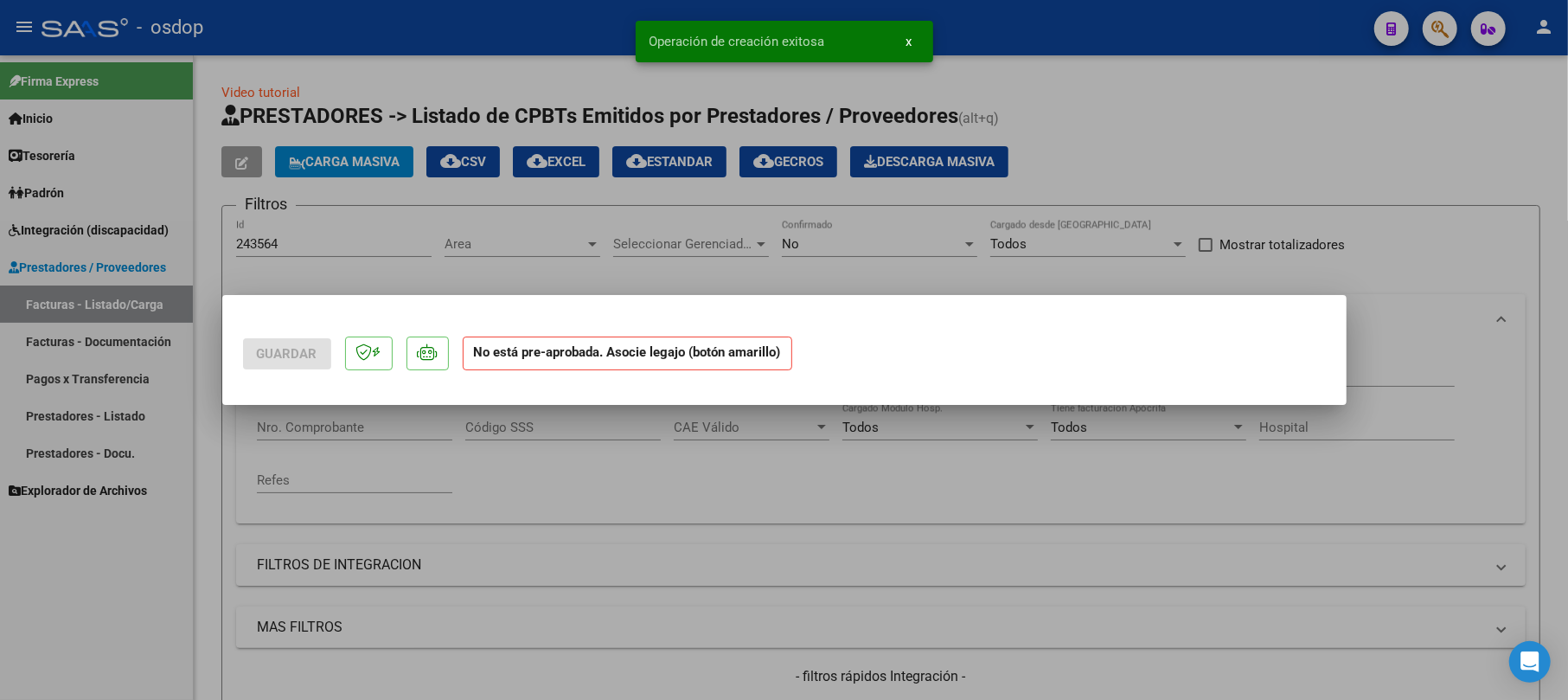
scroll to position [0, 0]
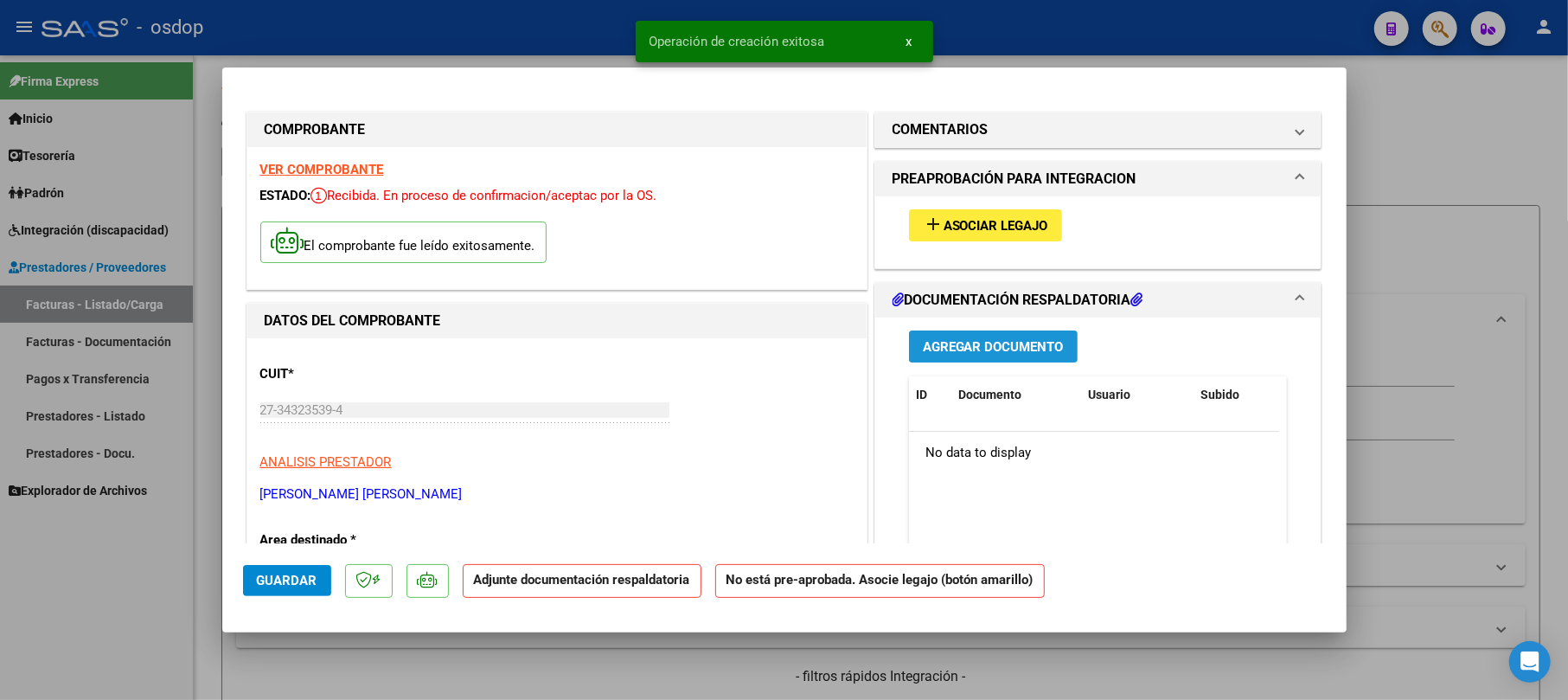
click at [939, 339] on span "Agregar Documento" at bounding box center [993, 346] width 141 height 15
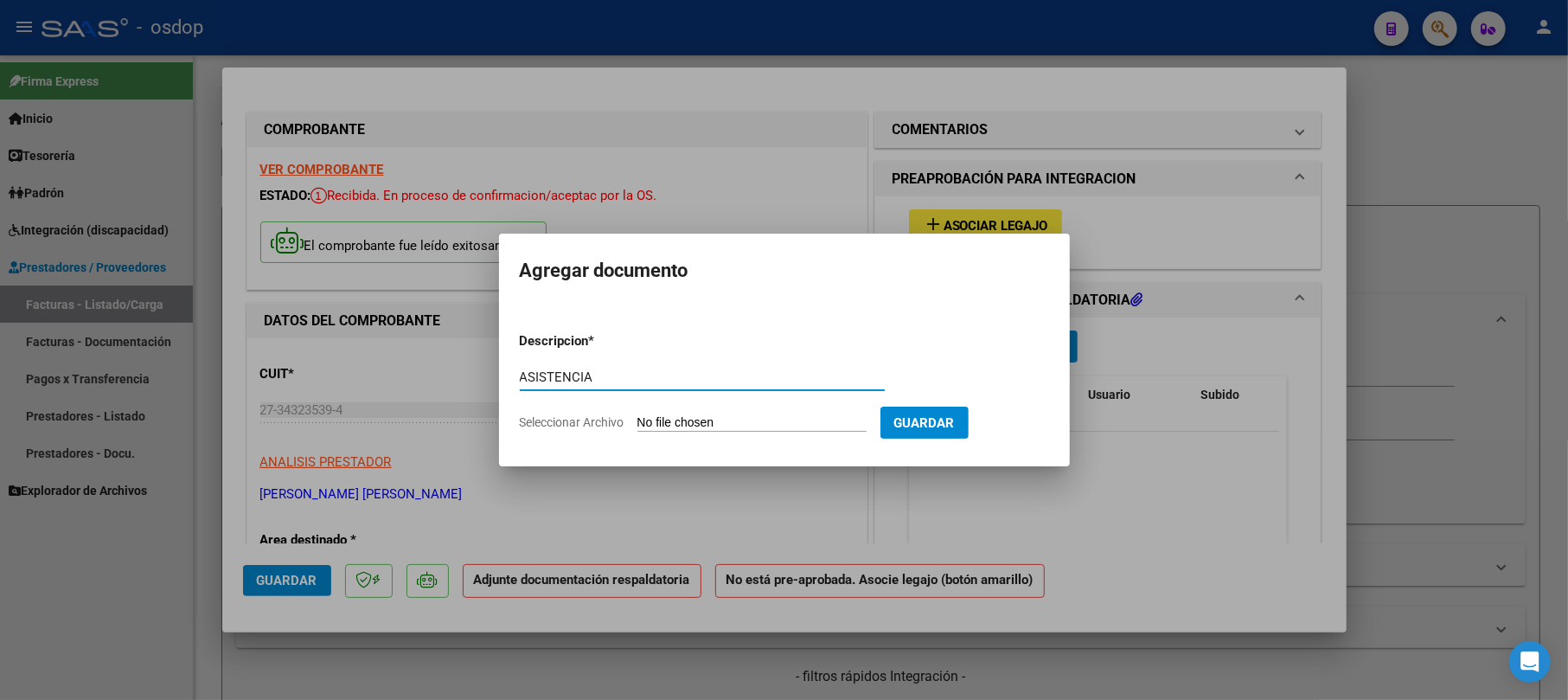
type input "ASISTENCIA"
click at [703, 417] on input "Seleccionar Archivo" at bounding box center [752, 424] width 229 height 16
type input "C:\fakepath\[PERSON_NAME] - asi09 - TO.pdf"
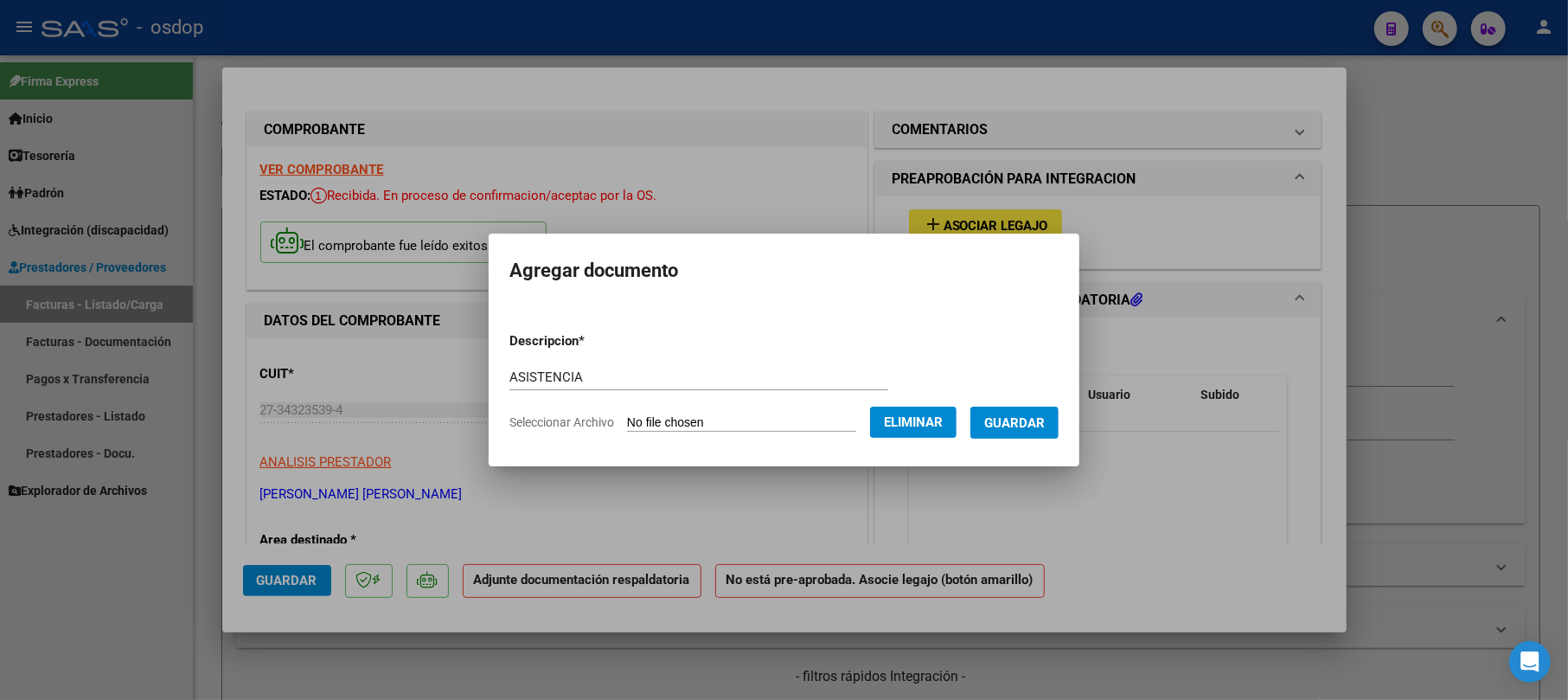
click at [1040, 420] on span "Guardar" at bounding box center [1014, 423] width 60 height 15
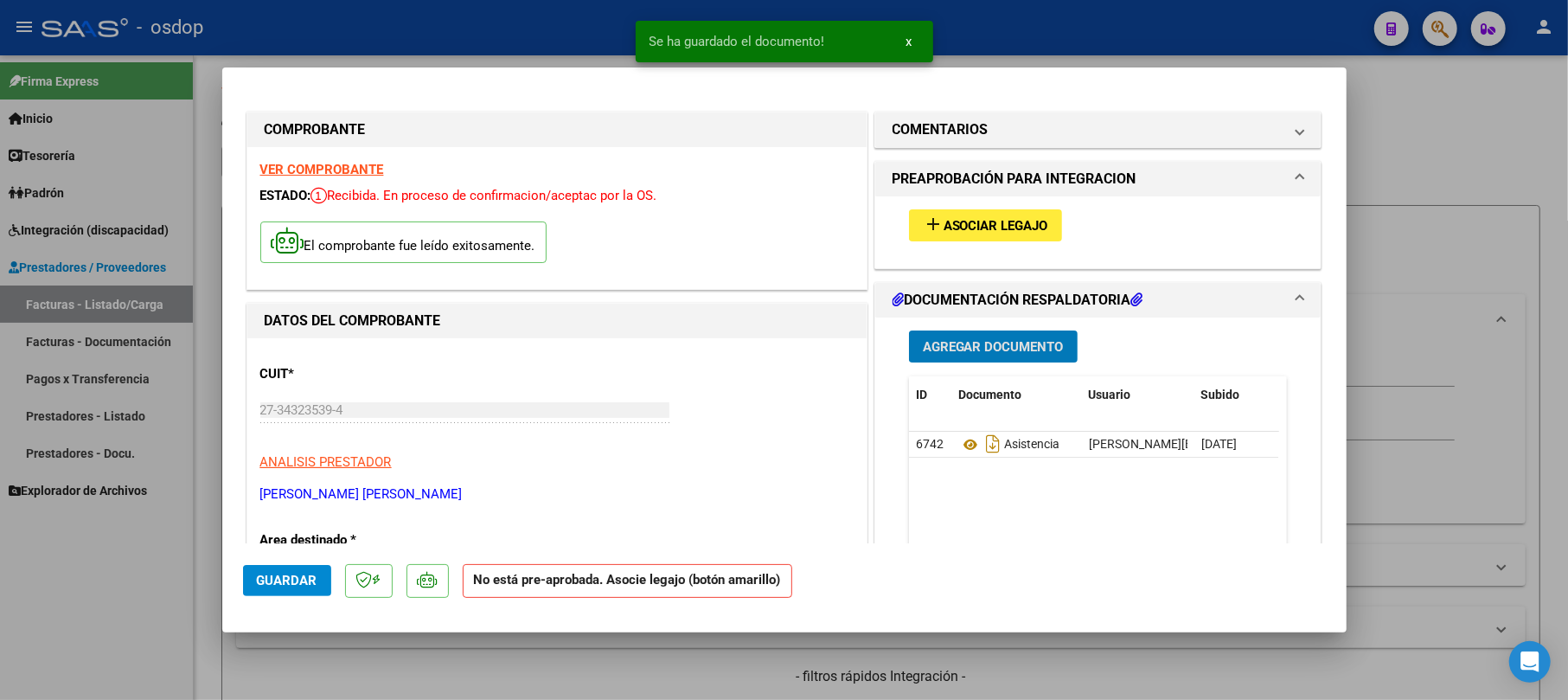
click at [1007, 233] on button "add Asociar Legajo" at bounding box center [985, 225] width 153 height 32
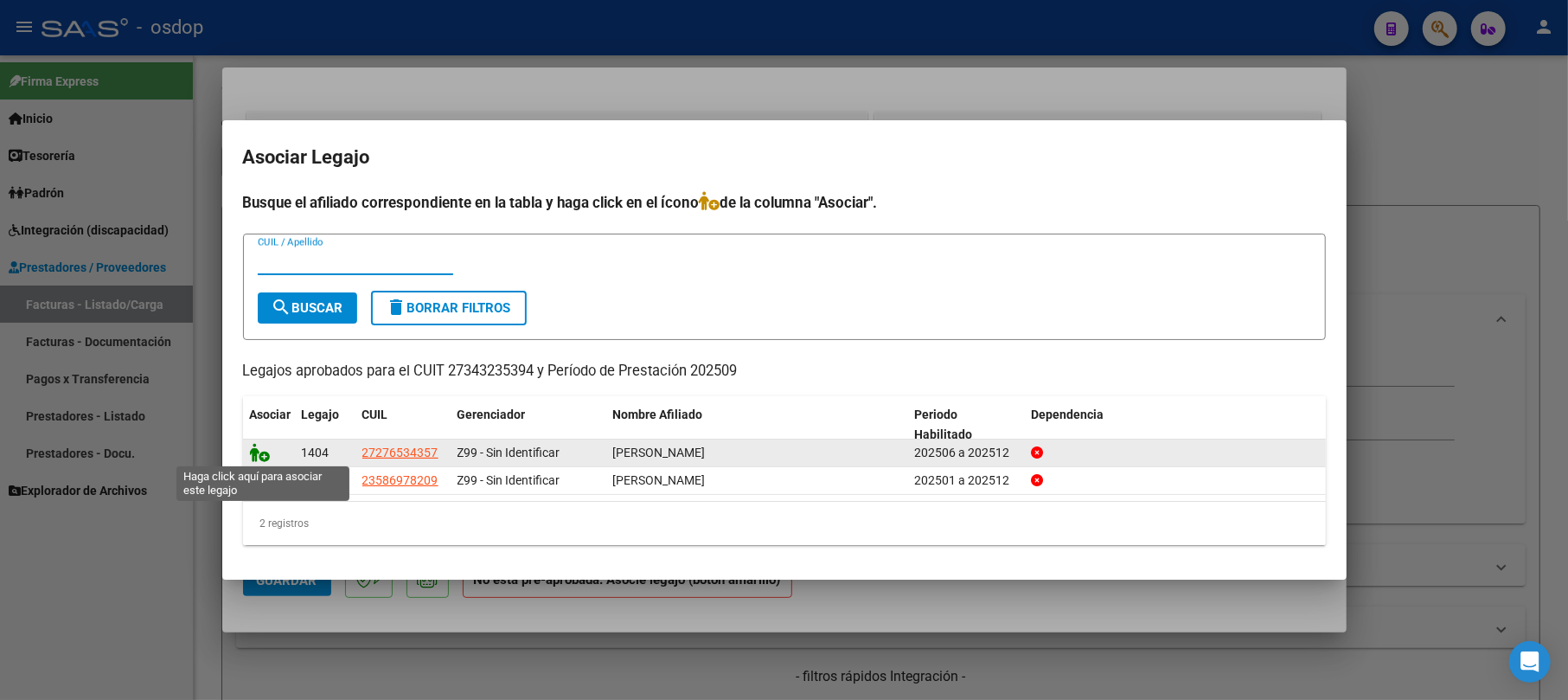
click at [257, 446] on icon at bounding box center [260, 452] width 21 height 19
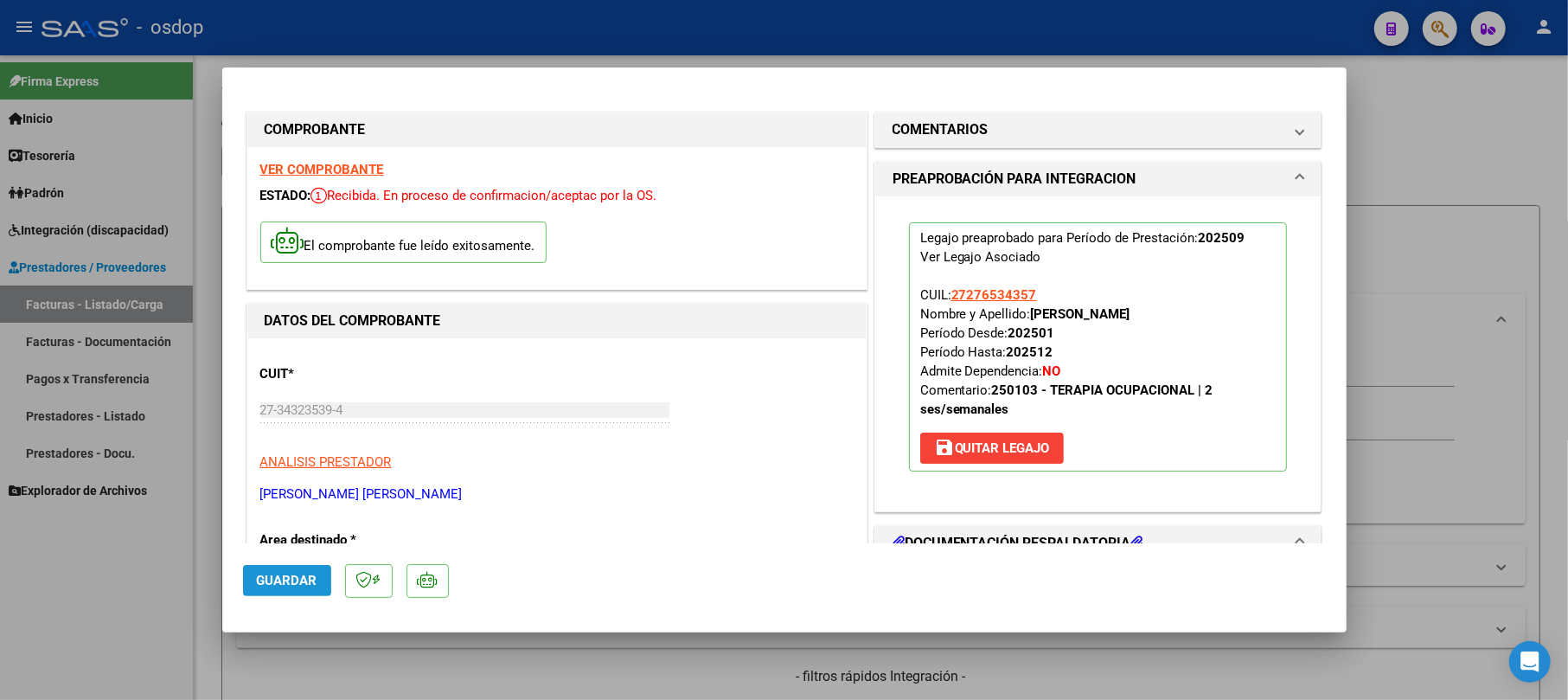
click at [291, 569] on button "Guardar" at bounding box center [287, 581] width 88 height 31
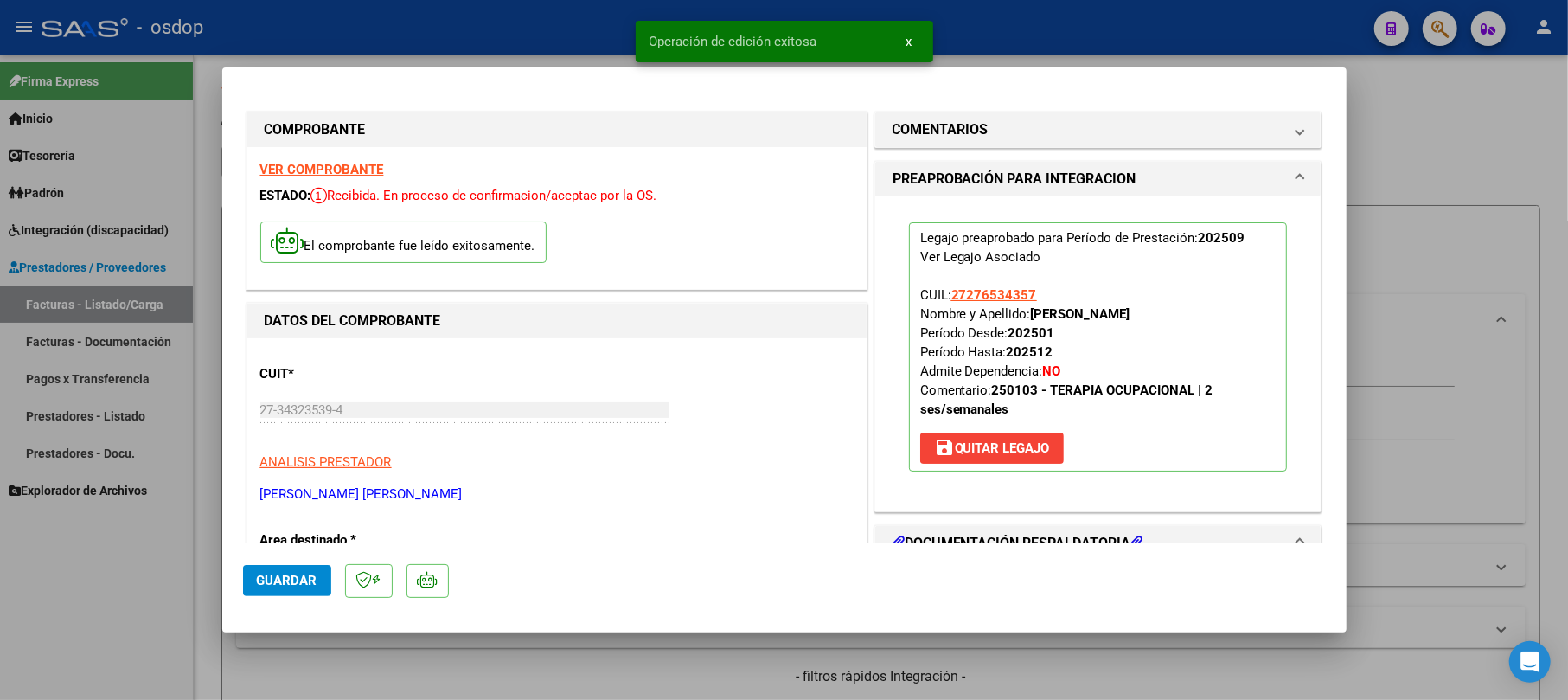
click at [1406, 157] on div at bounding box center [784, 350] width 1568 height 700
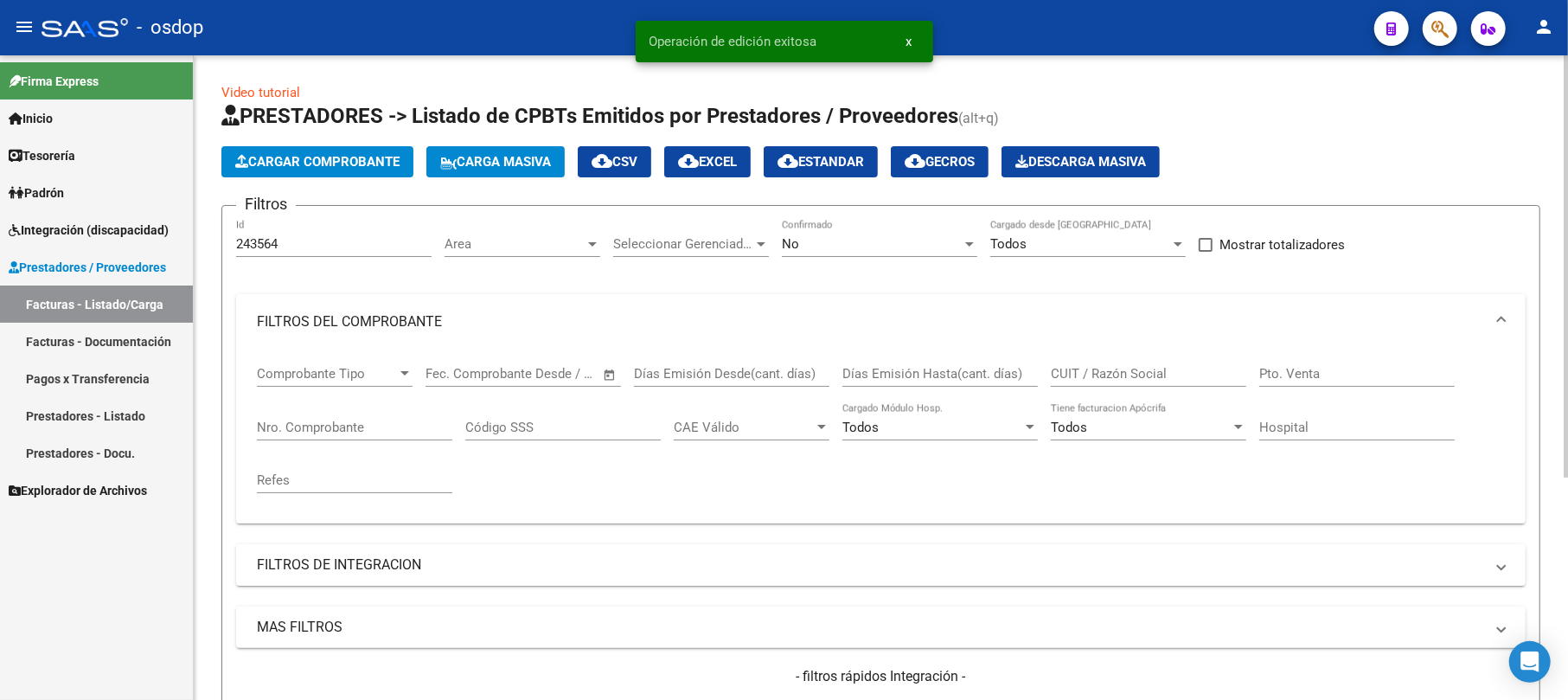
click at [315, 162] on span "Cargar Comprobante" at bounding box center [317, 162] width 164 height 15
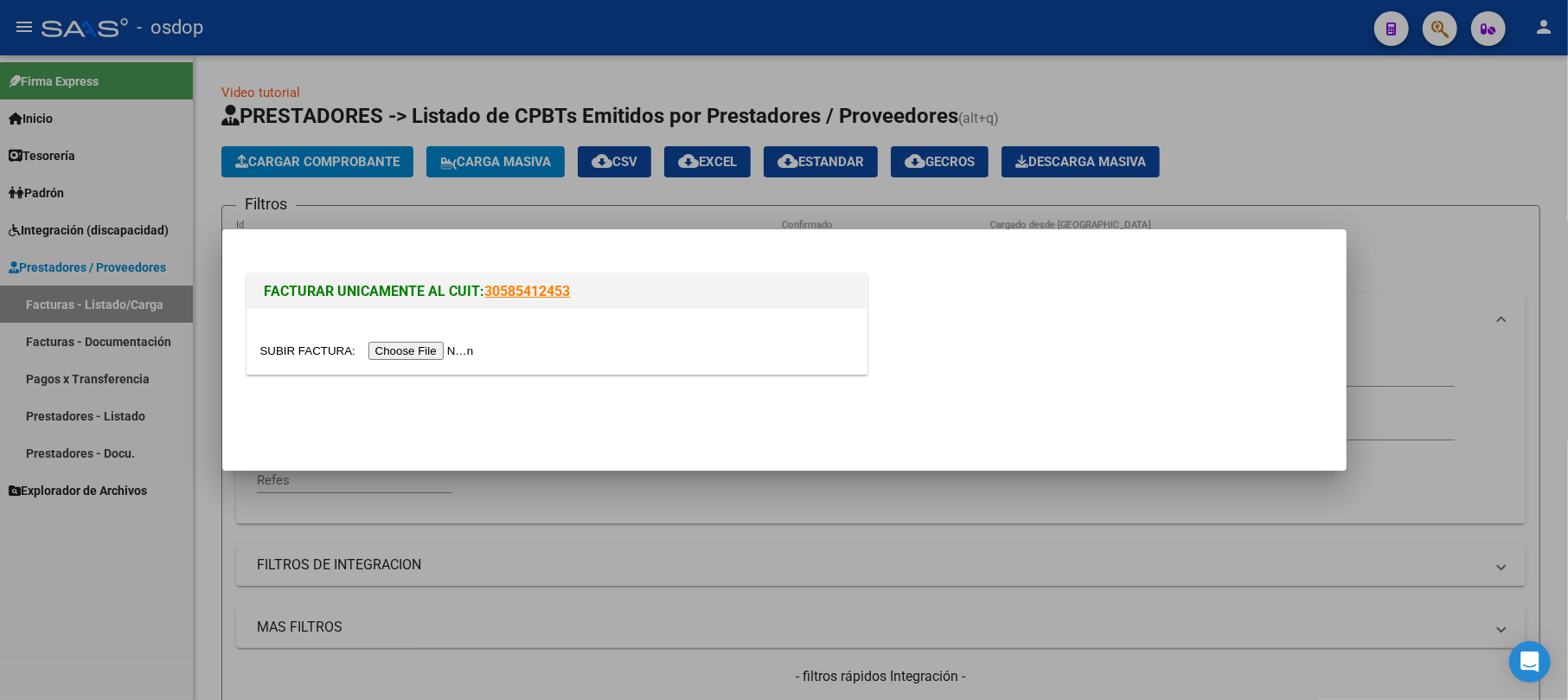
click at [379, 346] on input "file" at bounding box center [370, 351] width 219 height 18
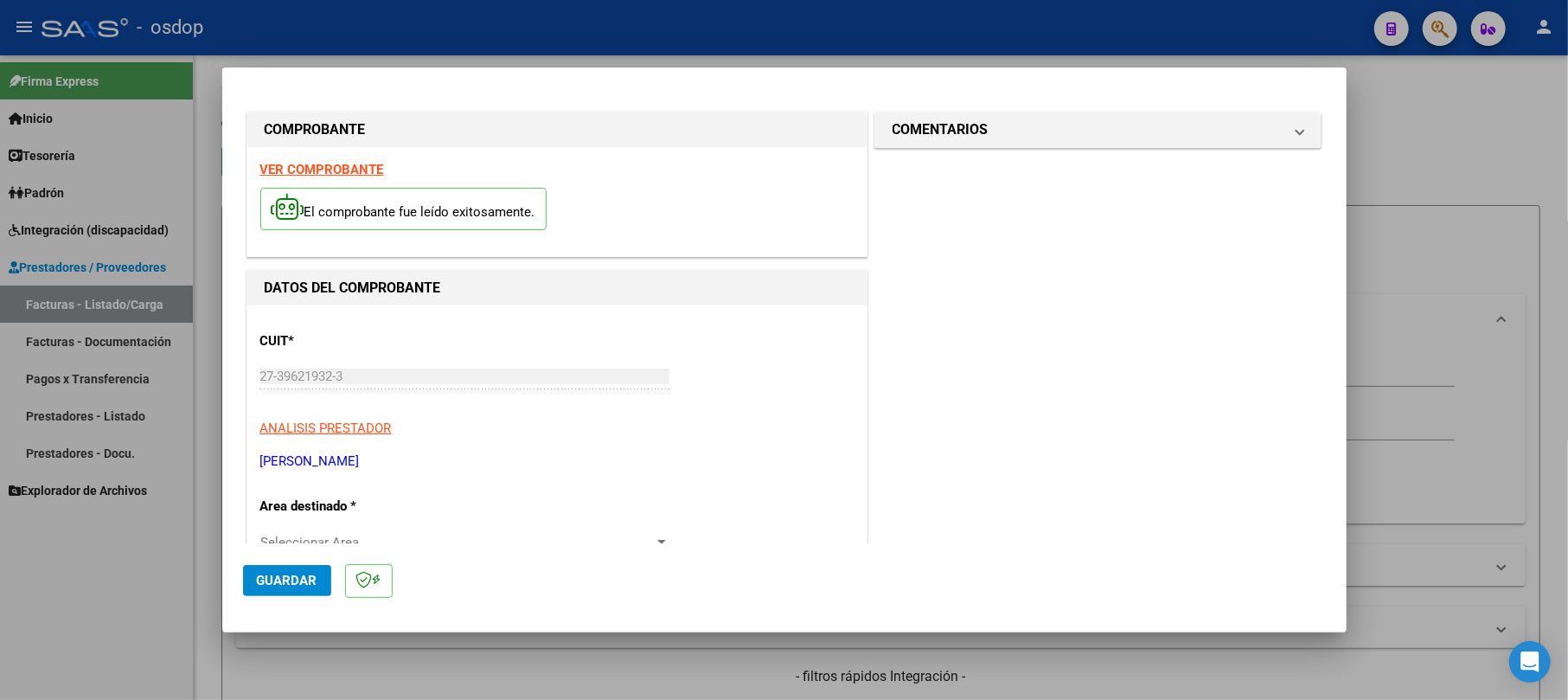
click at [251, 563] on mat-dialog-actions "Guardar" at bounding box center [784, 577] width 1083 height 68
click at [274, 580] on span "Guardar" at bounding box center [286, 580] width 60 height 15
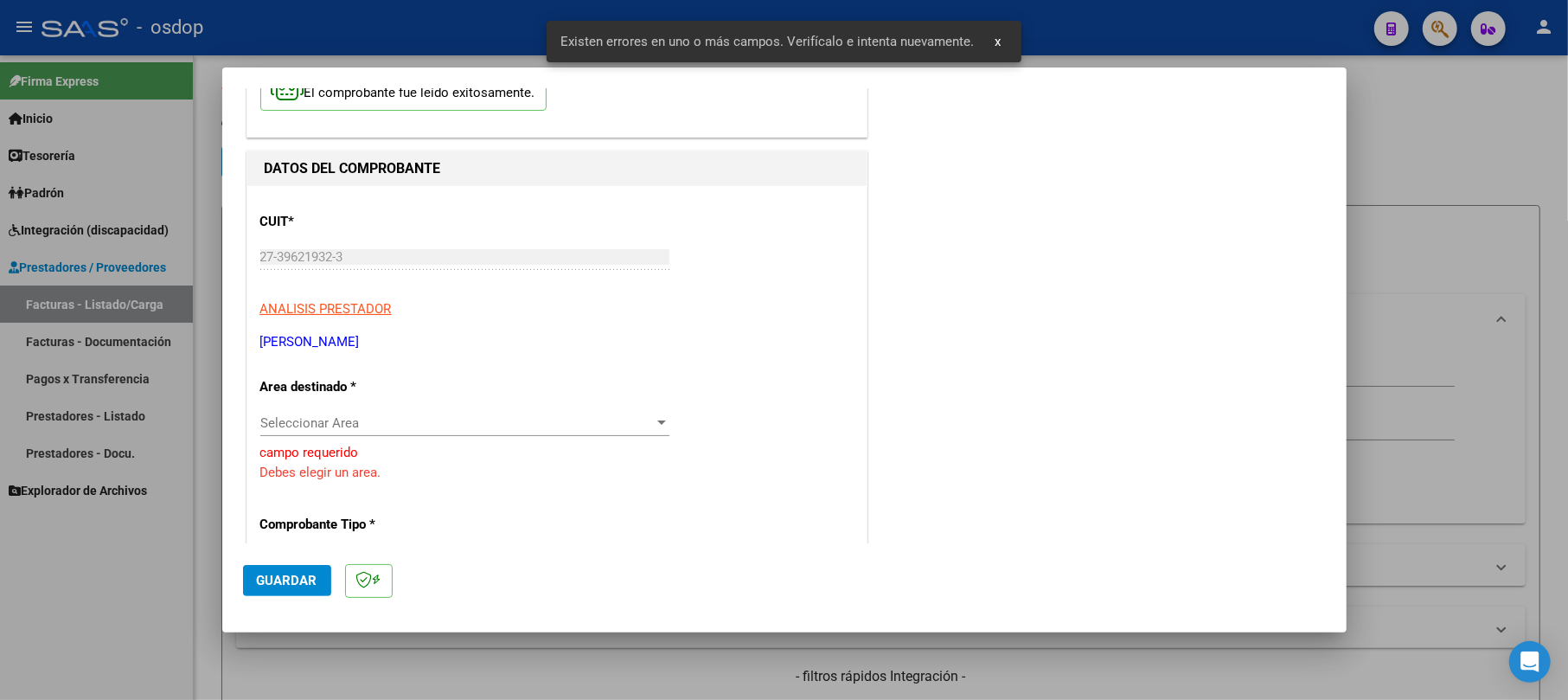
scroll to position [219, 0]
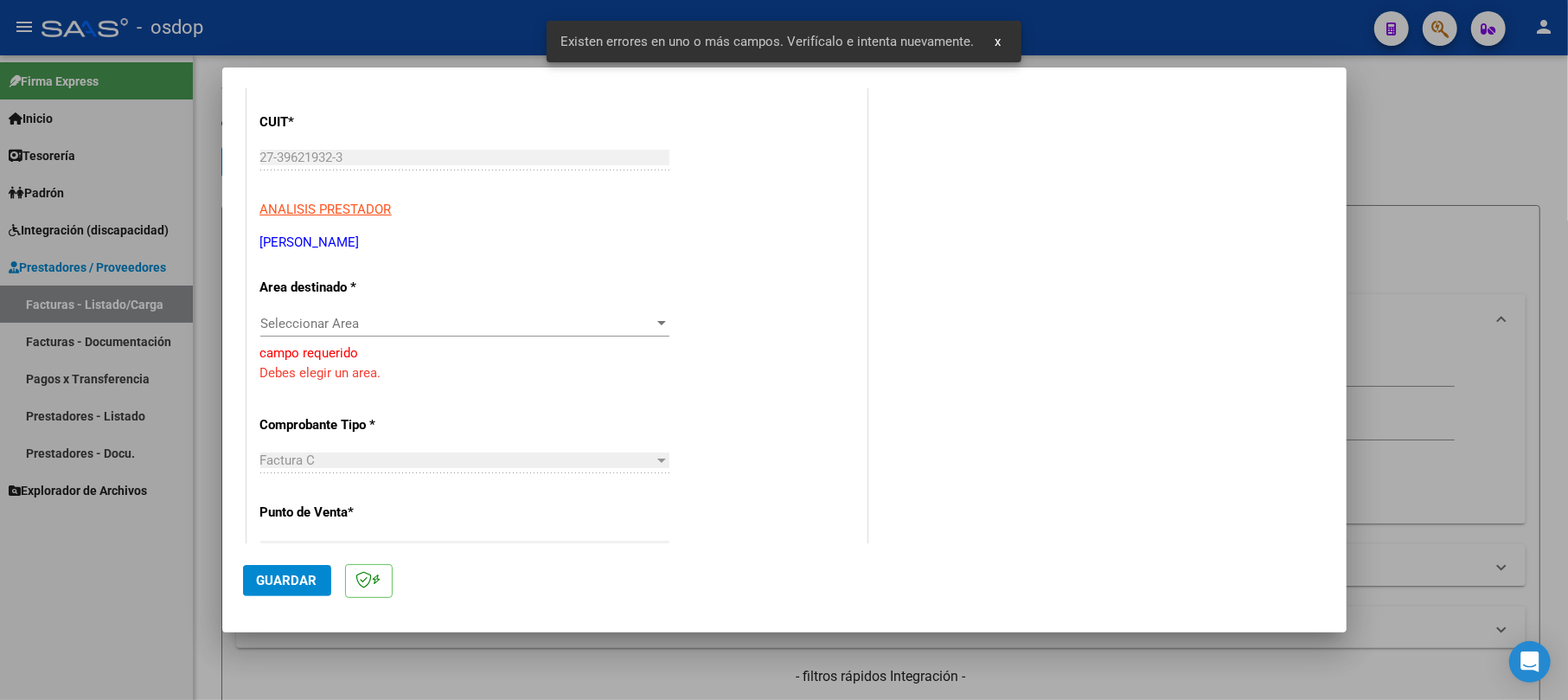
click at [369, 332] on div "Seleccionar Area Seleccionar Area" at bounding box center [465, 323] width 409 height 26
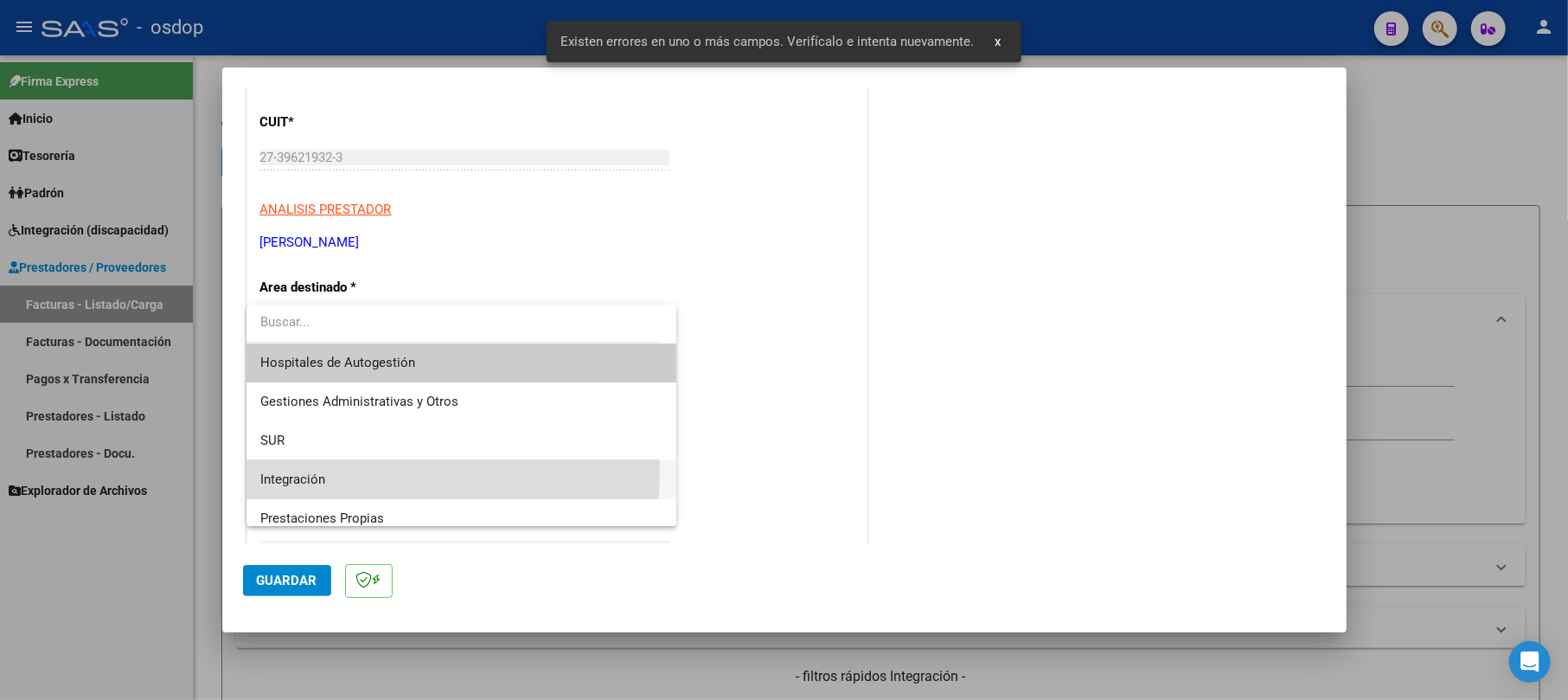
click at [351, 471] on span "Integración" at bounding box center [461, 479] width 402 height 39
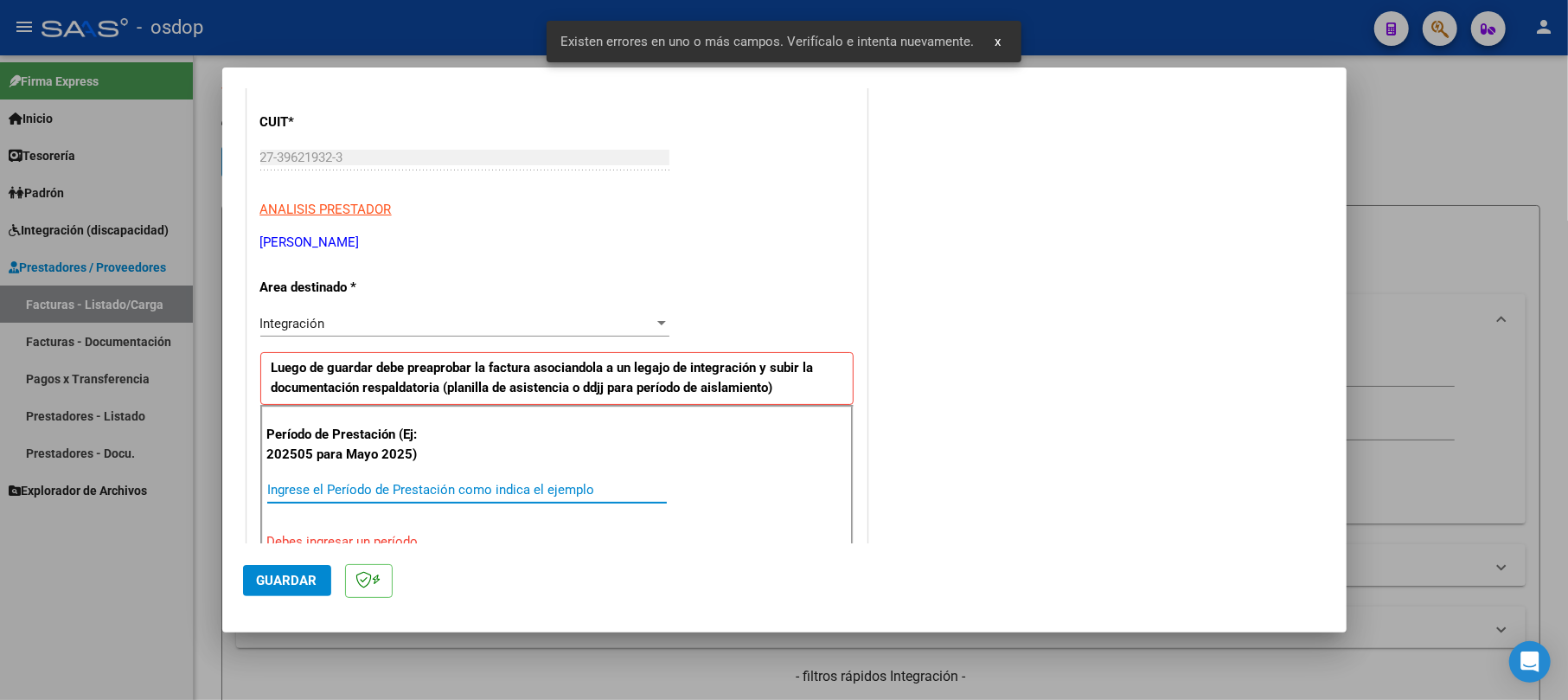
click at [348, 486] on input "Ingrese el Período de Prestación como indica el ejemplo" at bounding box center [466, 489] width 399 height 15
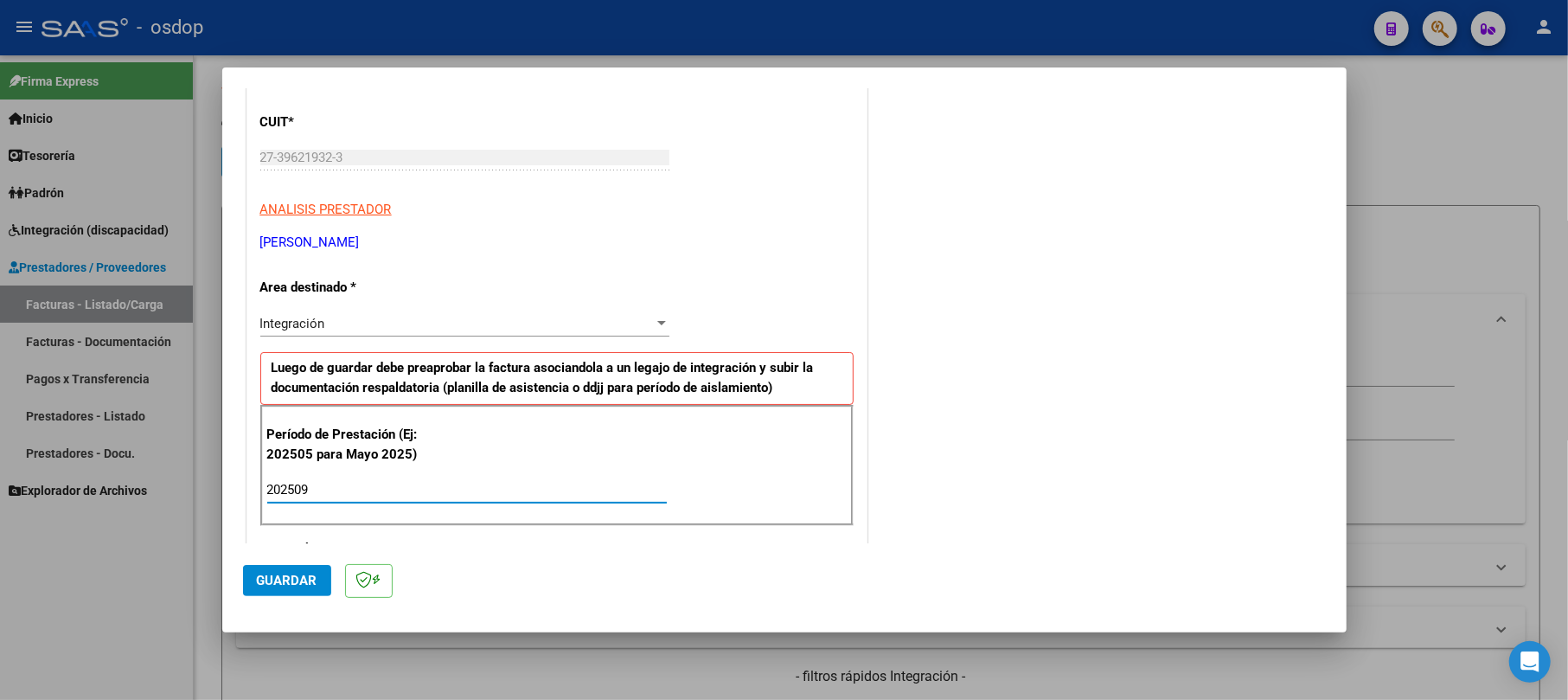
type input "202509"
click at [261, 585] on button "Guardar" at bounding box center [287, 581] width 88 height 31
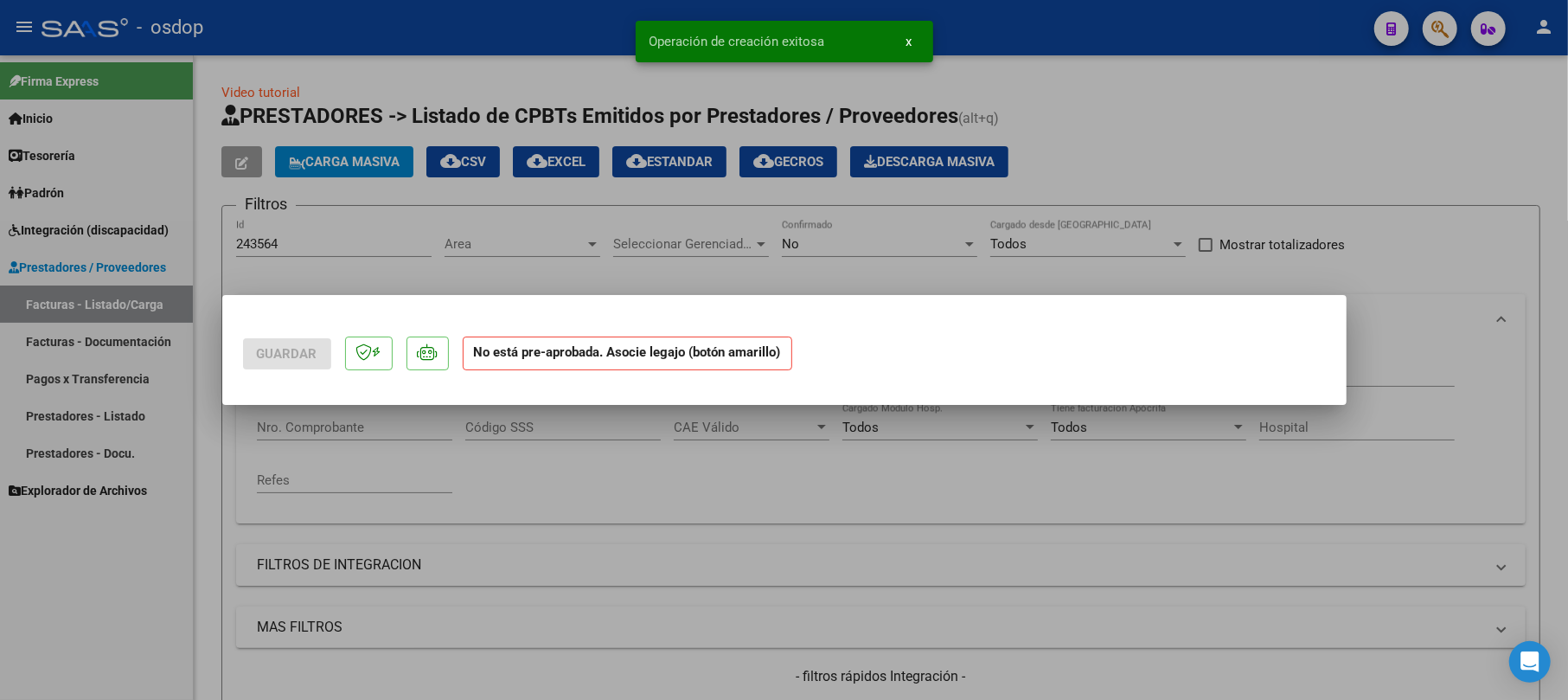
scroll to position [0, 0]
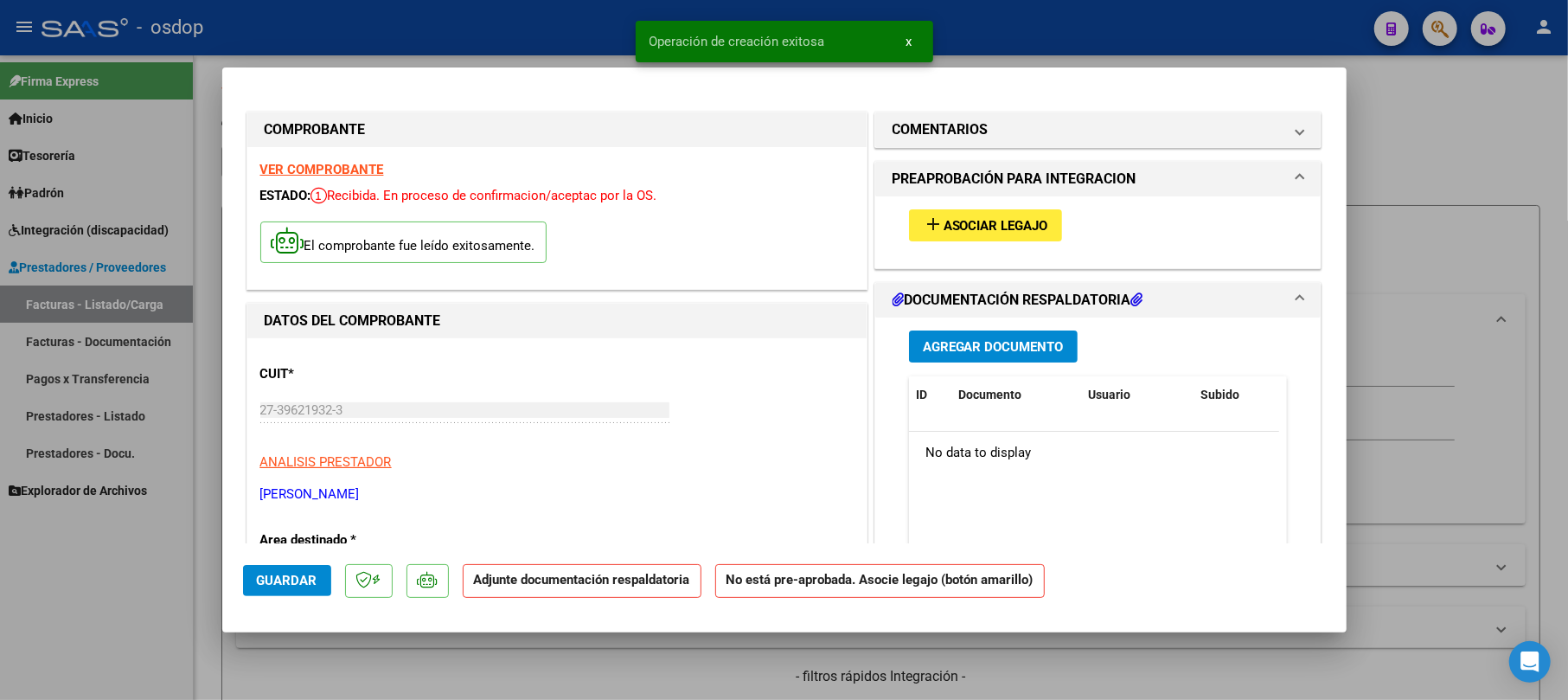
click at [967, 339] on span "Agregar Documento" at bounding box center [993, 346] width 141 height 15
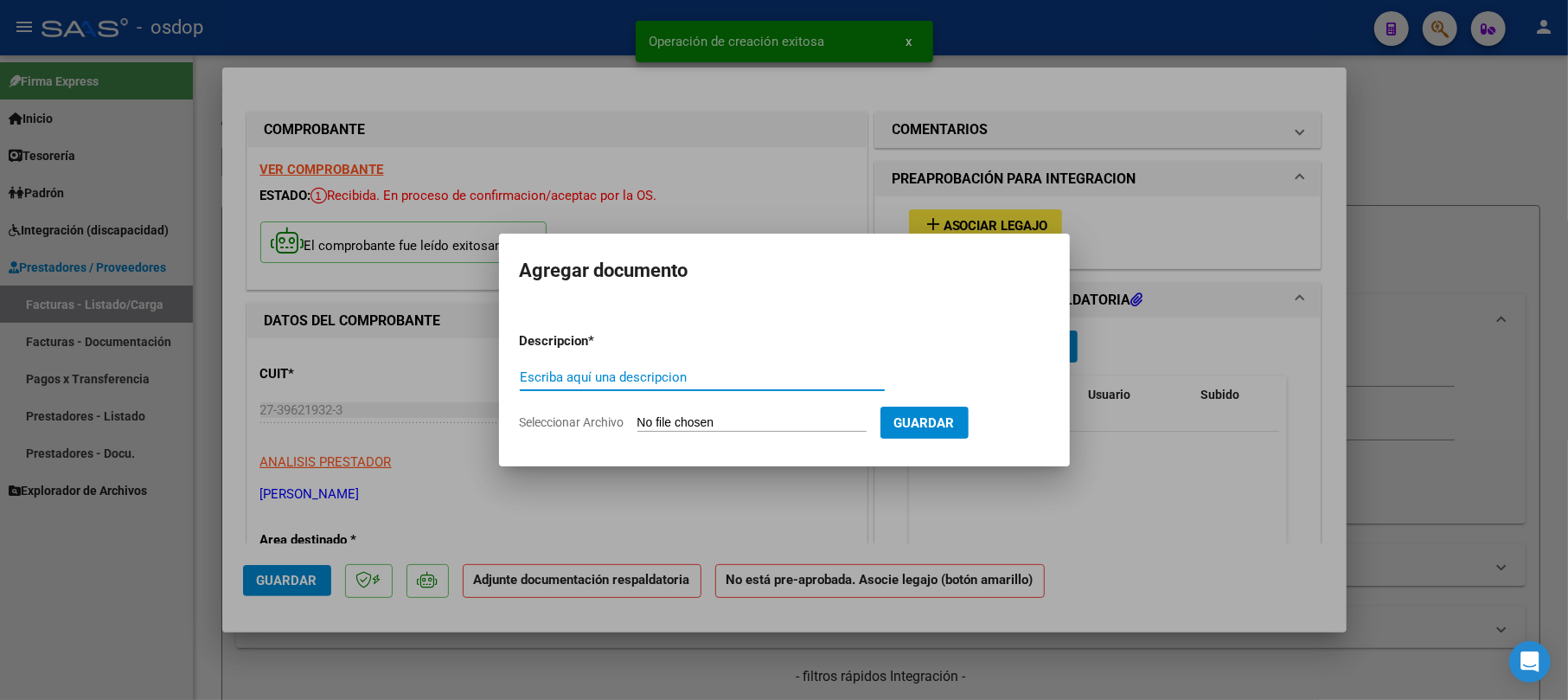
click at [572, 389] on div "Escriba aquí una descripcion" at bounding box center [701, 377] width 365 height 26
click at [575, 375] on input "Escriba aquí una descripcion" at bounding box center [701, 377] width 365 height 15
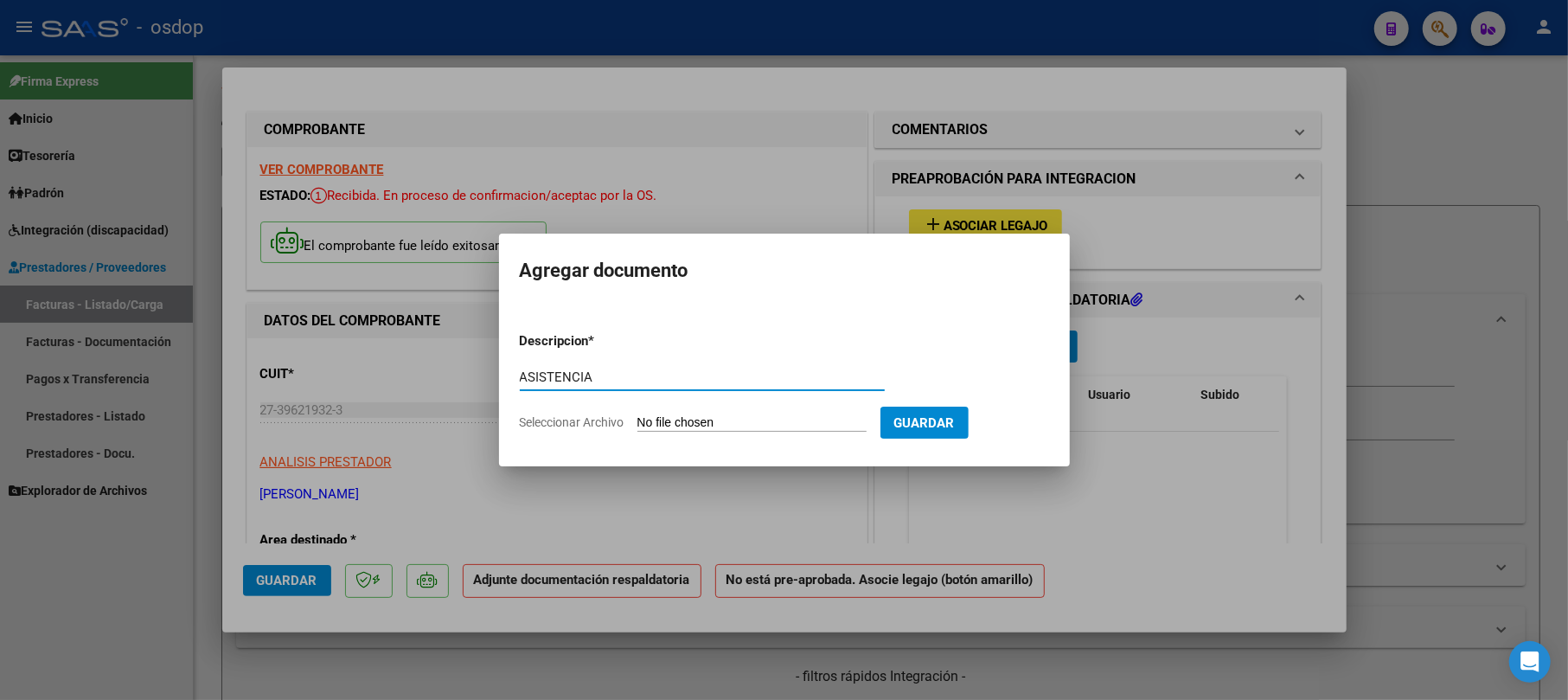
type input "ASISTENCIA"
click at [703, 426] on input "Seleccionar Archivo" at bounding box center [752, 424] width 229 height 16
type input "C:\fakepath\[PERSON_NAME] - asi09 - FONO.pdf"
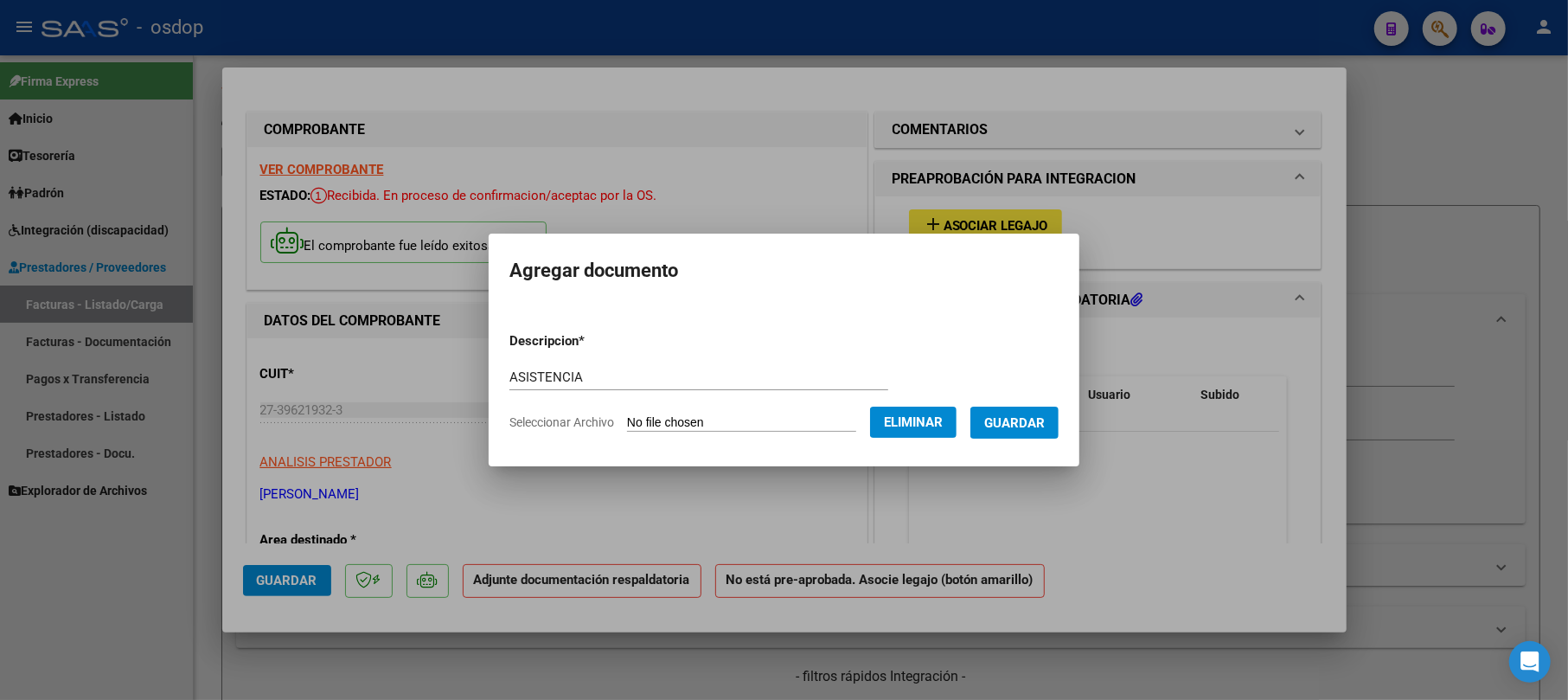
click at [1017, 440] on form "Descripcion * ASISTENCIA Escriba aquí una descripcion Seleccionar Archivo Elimi…" at bounding box center [784, 381] width 549 height 127
click at [1017, 424] on span "Guardar" at bounding box center [1014, 423] width 60 height 15
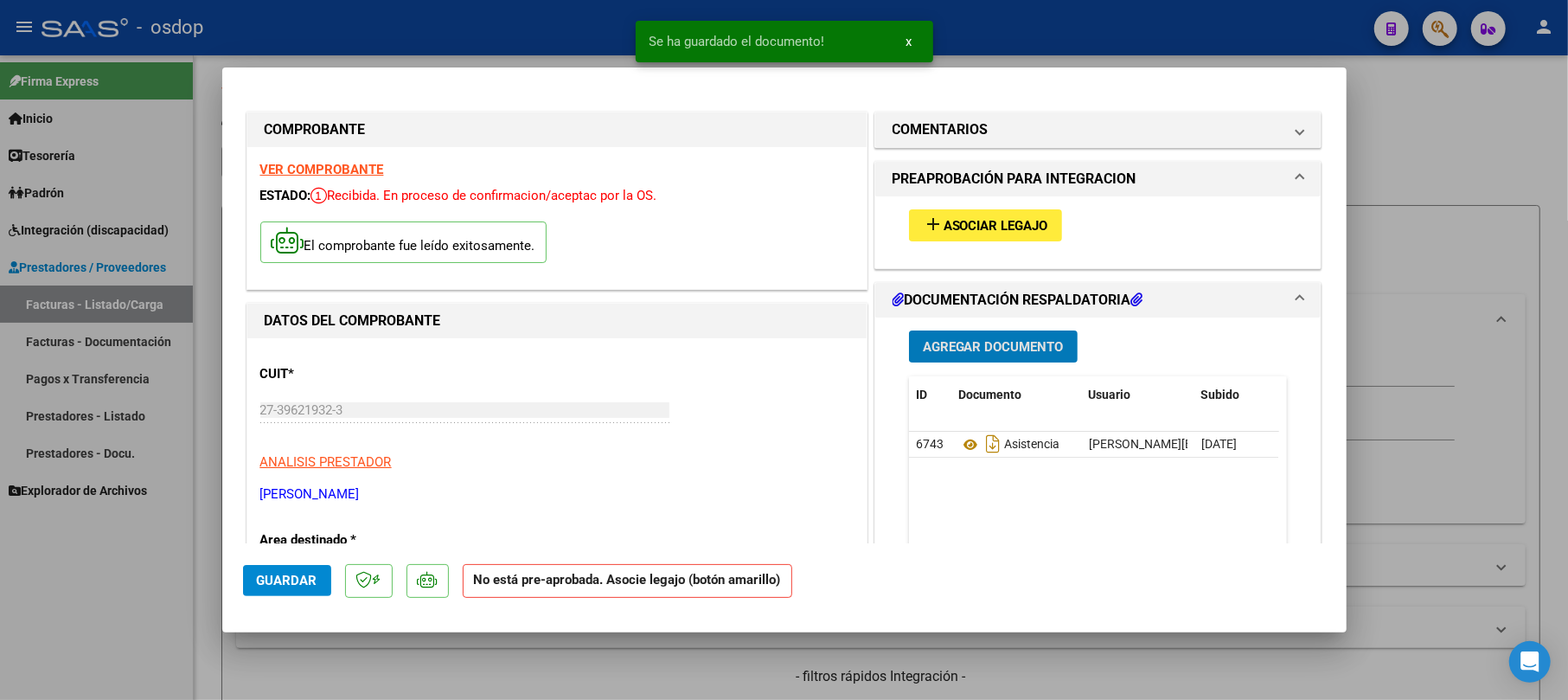
click at [982, 223] on span "Asociar Legajo" at bounding box center [996, 225] width 105 height 15
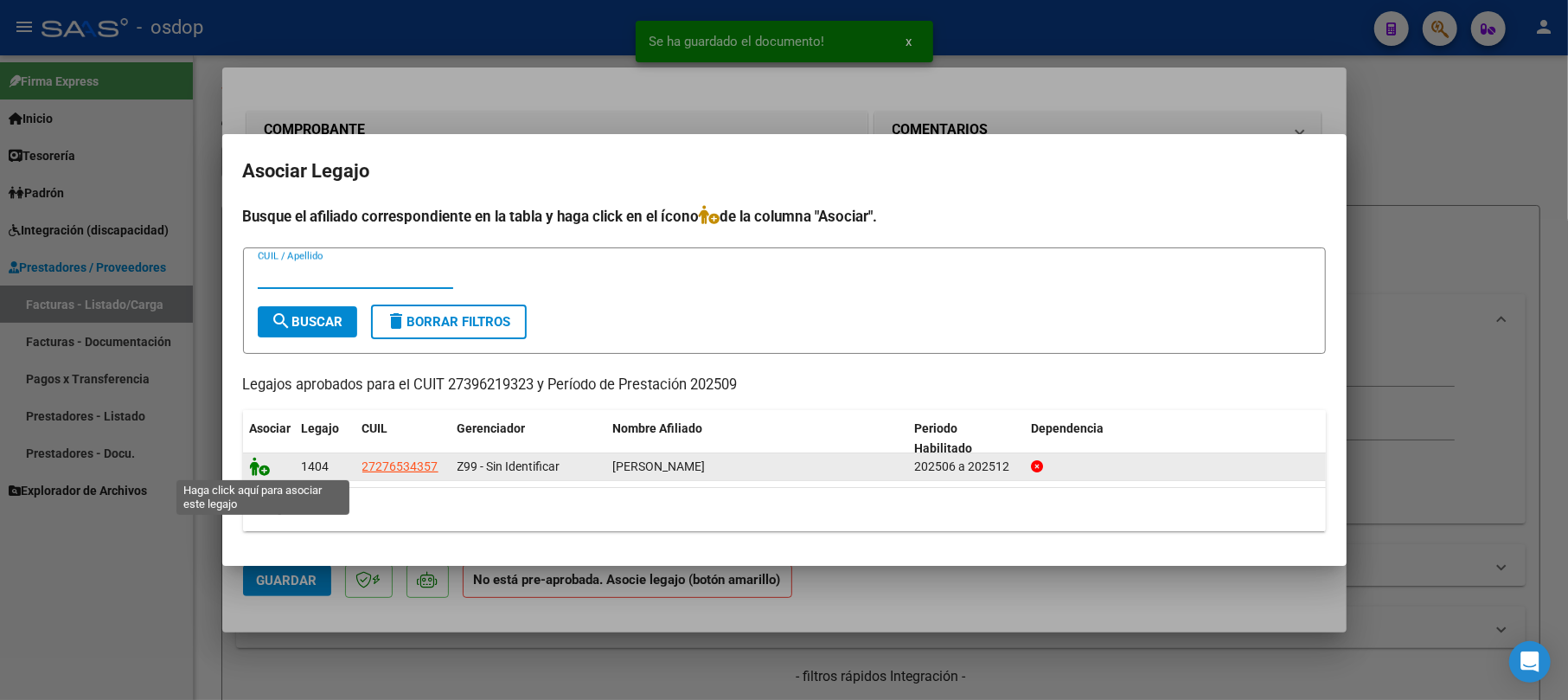
click at [265, 468] on icon at bounding box center [260, 466] width 21 height 19
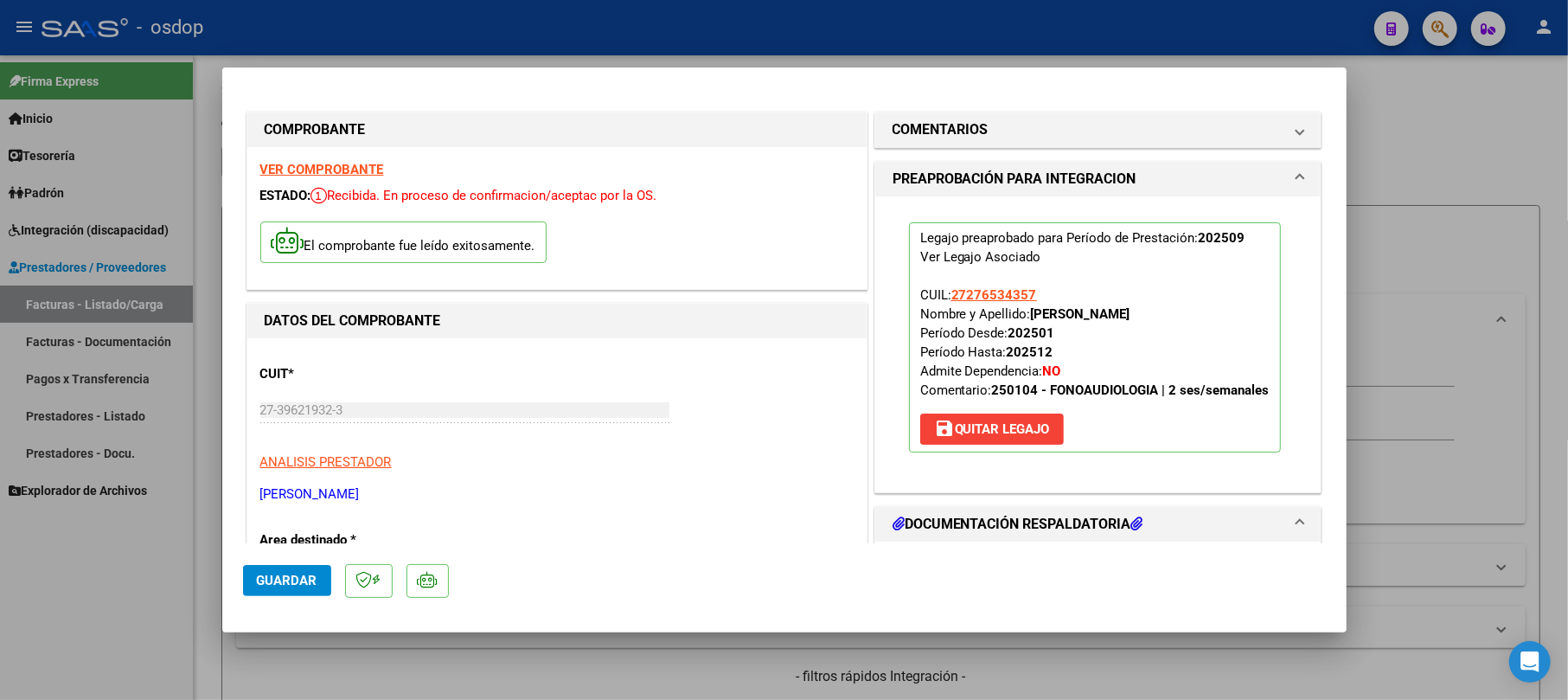
click at [272, 587] on span "Guardar" at bounding box center [286, 580] width 60 height 15
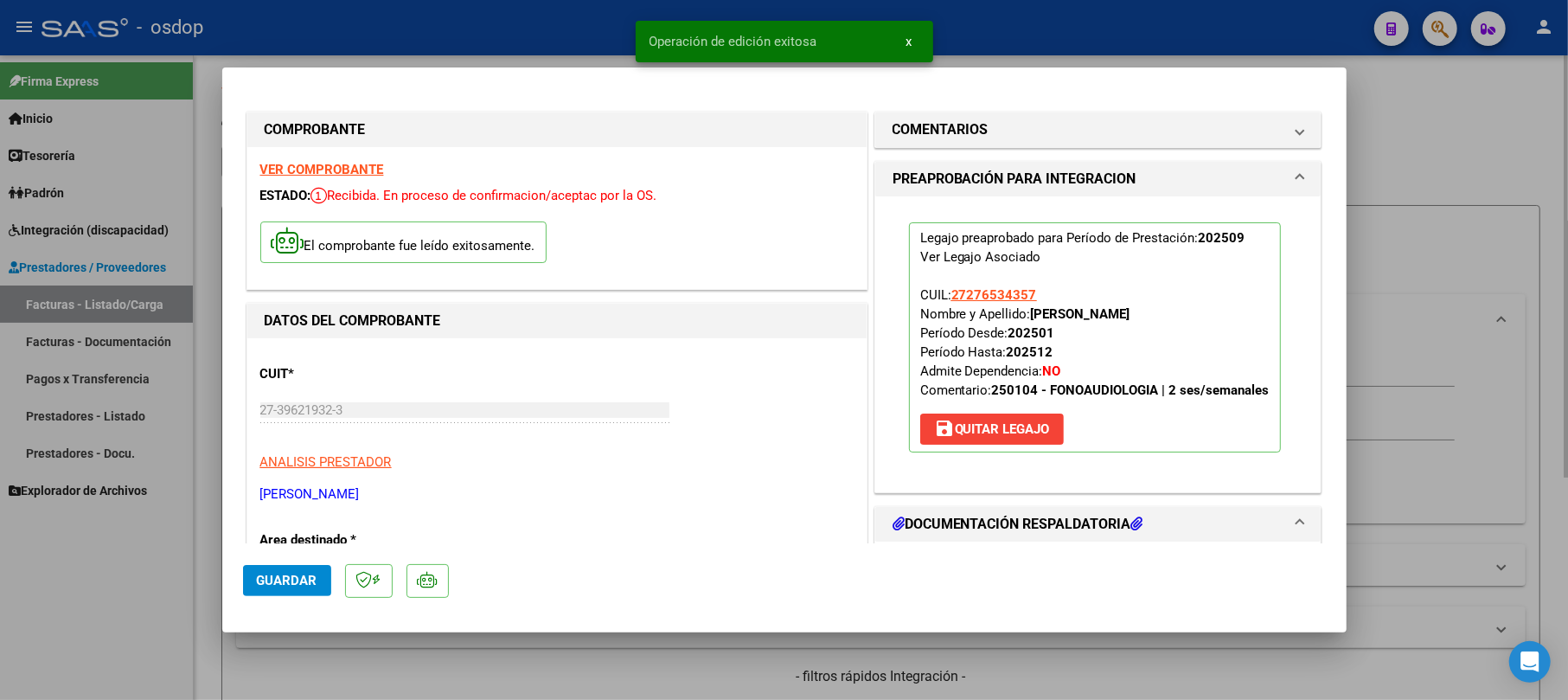
click at [1386, 156] on div at bounding box center [784, 350] width 1568 height 700
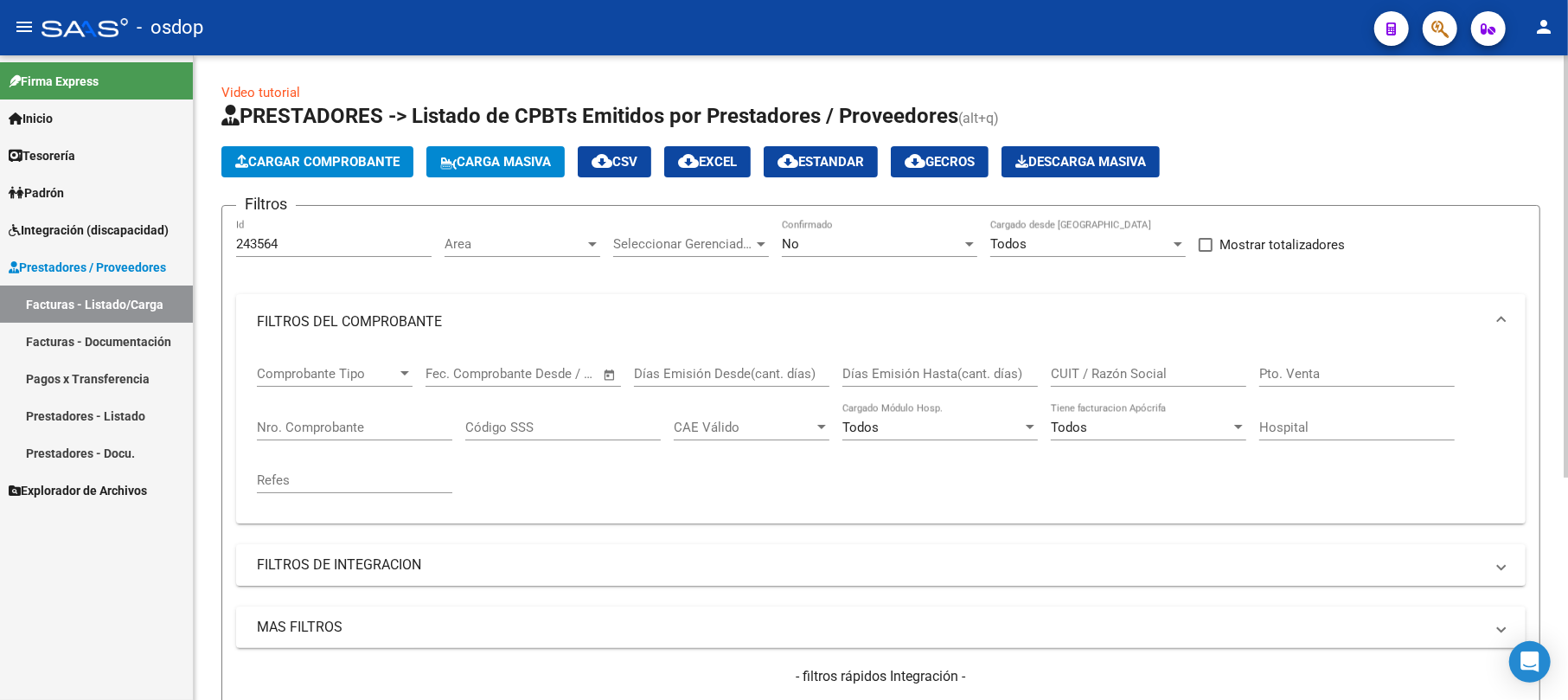
click at [287, 154] on span "Cargar Comprobante" at bounding box center [317, 162] width 164 height 15
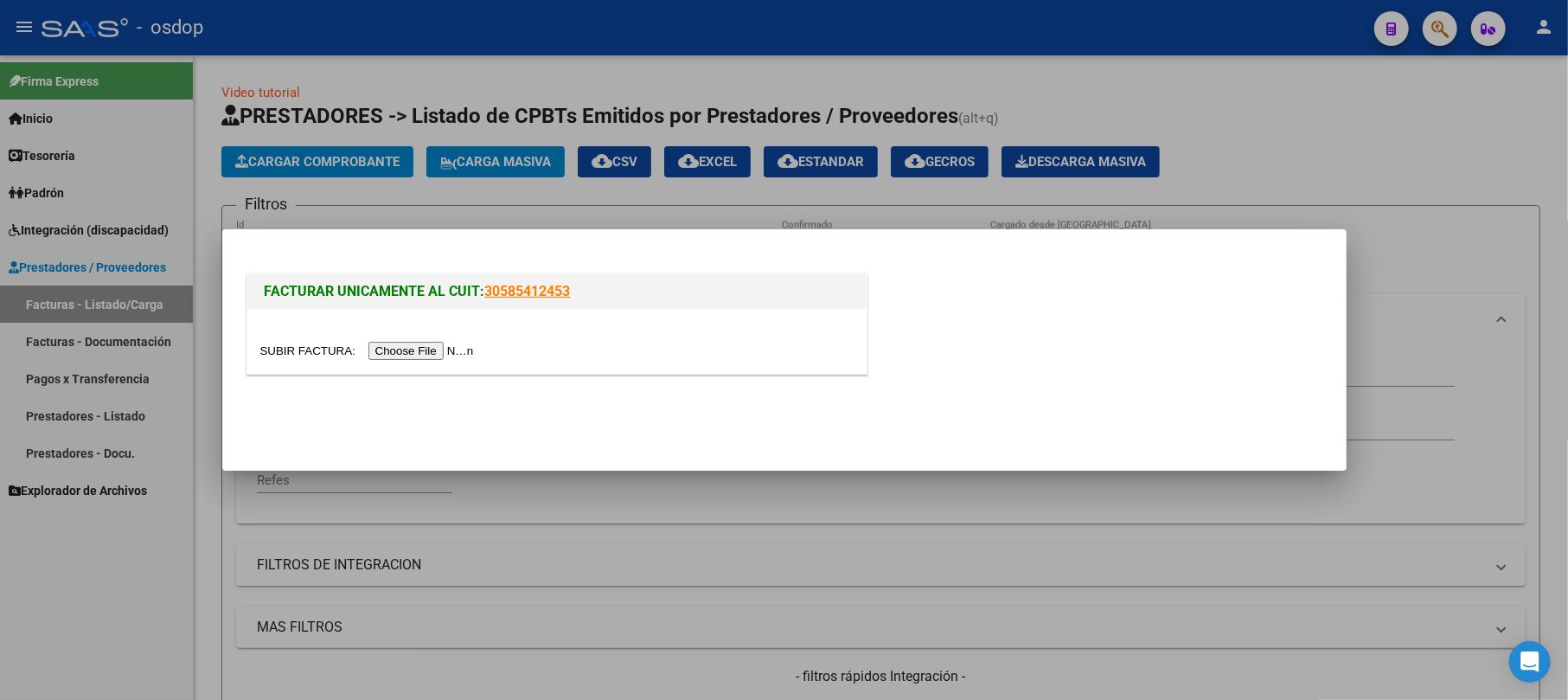
click at [403, 354] on input "file" at bounding box center [370, 351] width 219 height 18
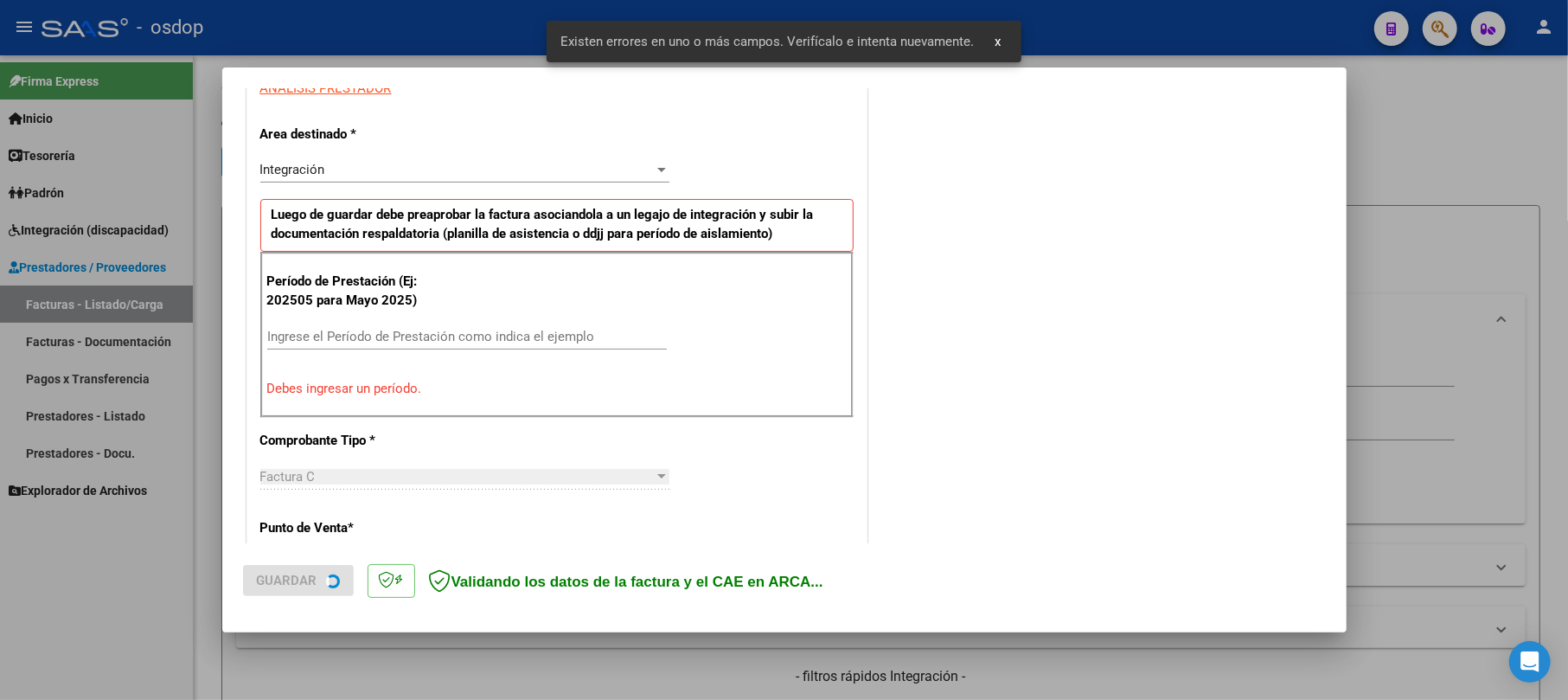
scroll to position [345, 0]
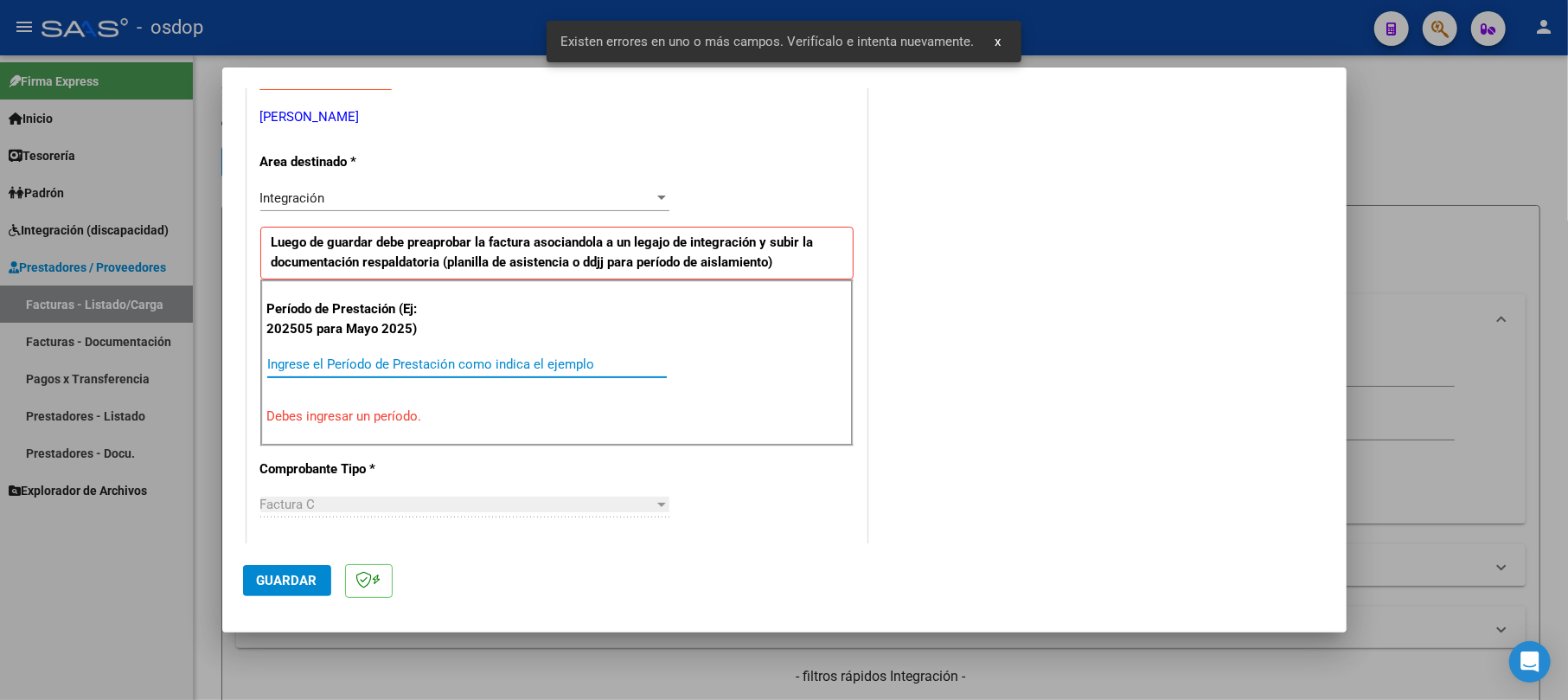
click at [351, 362] on input "Ingrese el Período de Prestación como indica el ejemplo" at bounding box center [466, 363] width 399 height 15
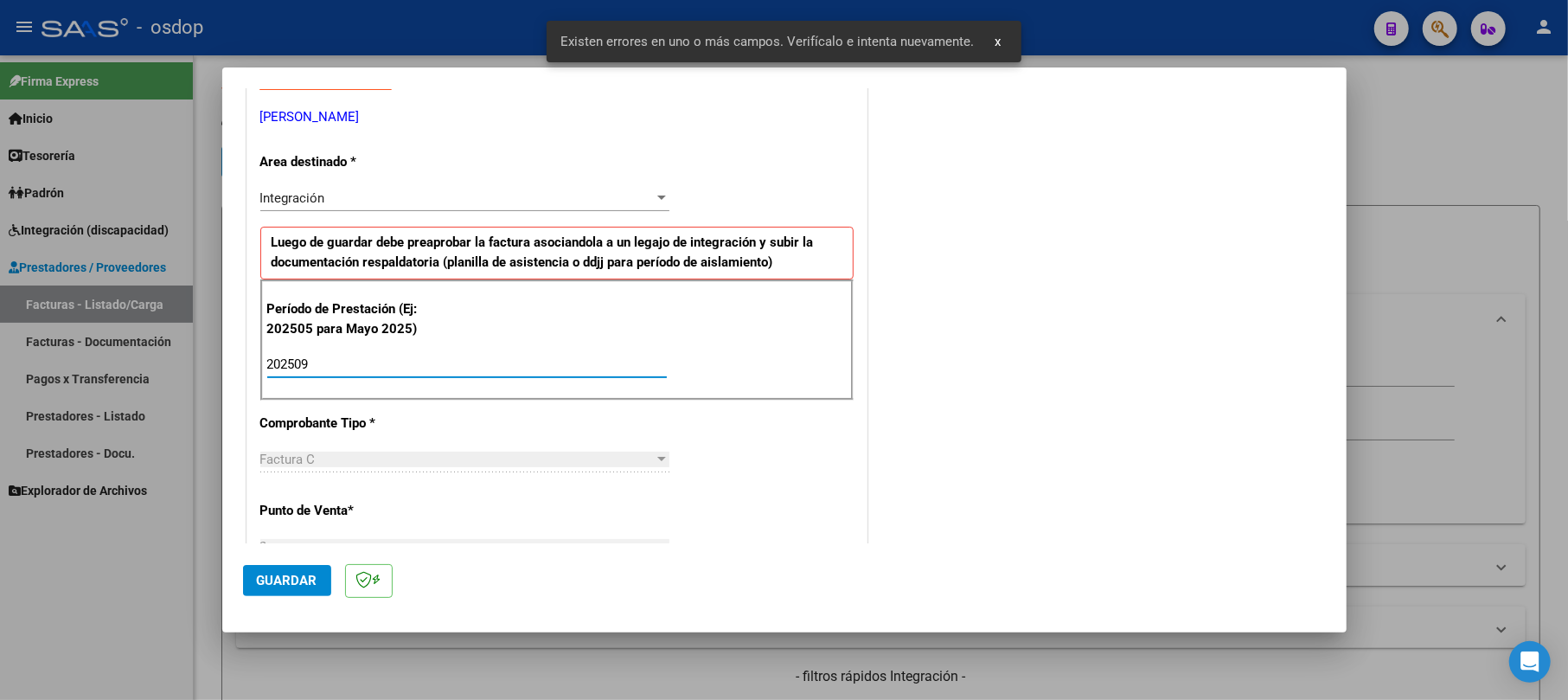
type input "202509"
click at [296, 579] on span "Guardar" at bounding box center [286, 580] width 60 height 15
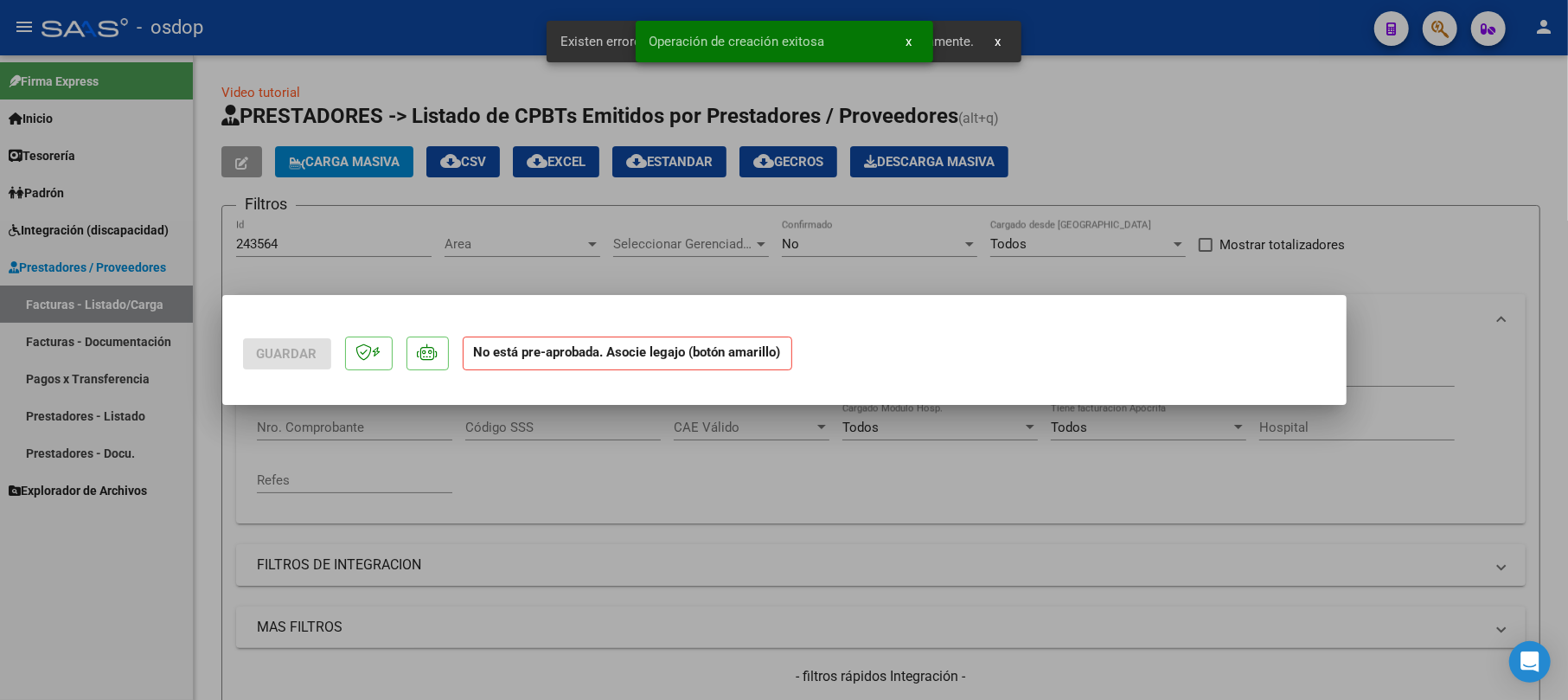
scroll to position [0, 0]
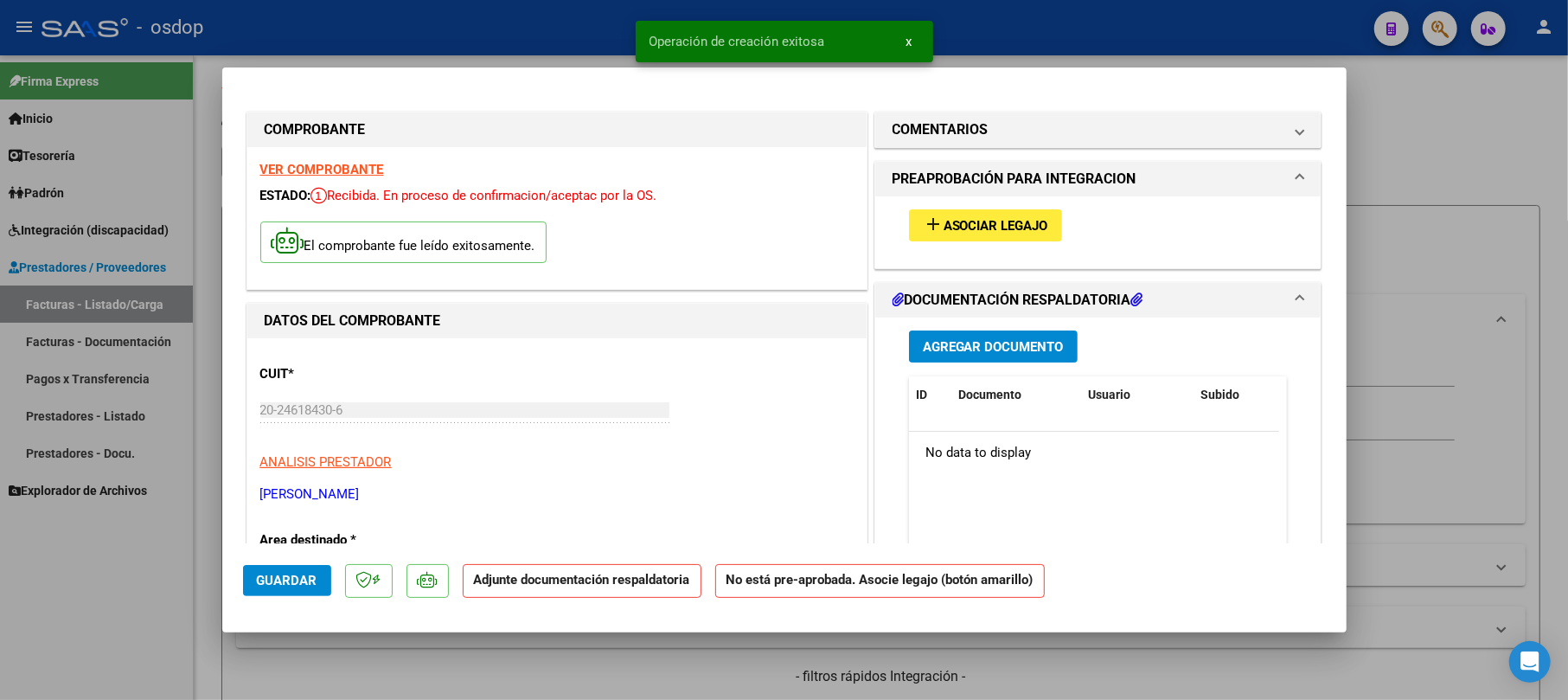
click at [1008, 348] on span "Agregar Documento" at bounding box center [993, 346] width 141 height 15
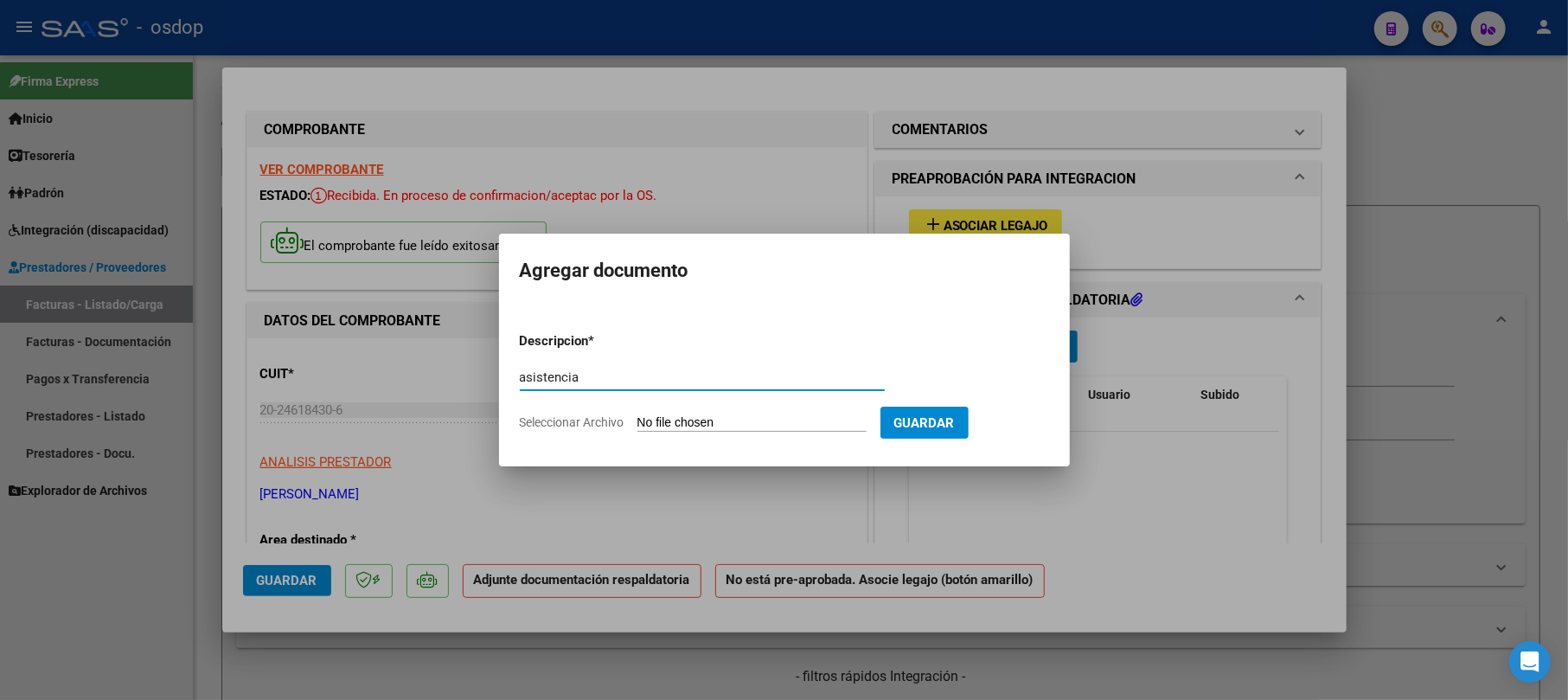
type input "asistencia"
click at [678, 416] on input "Seleccionar Archivo" at bounding box center [752, 424] width 229 height 16
type input "C:\fakepath\FACTURA SEPTIEMBRE.pdf"
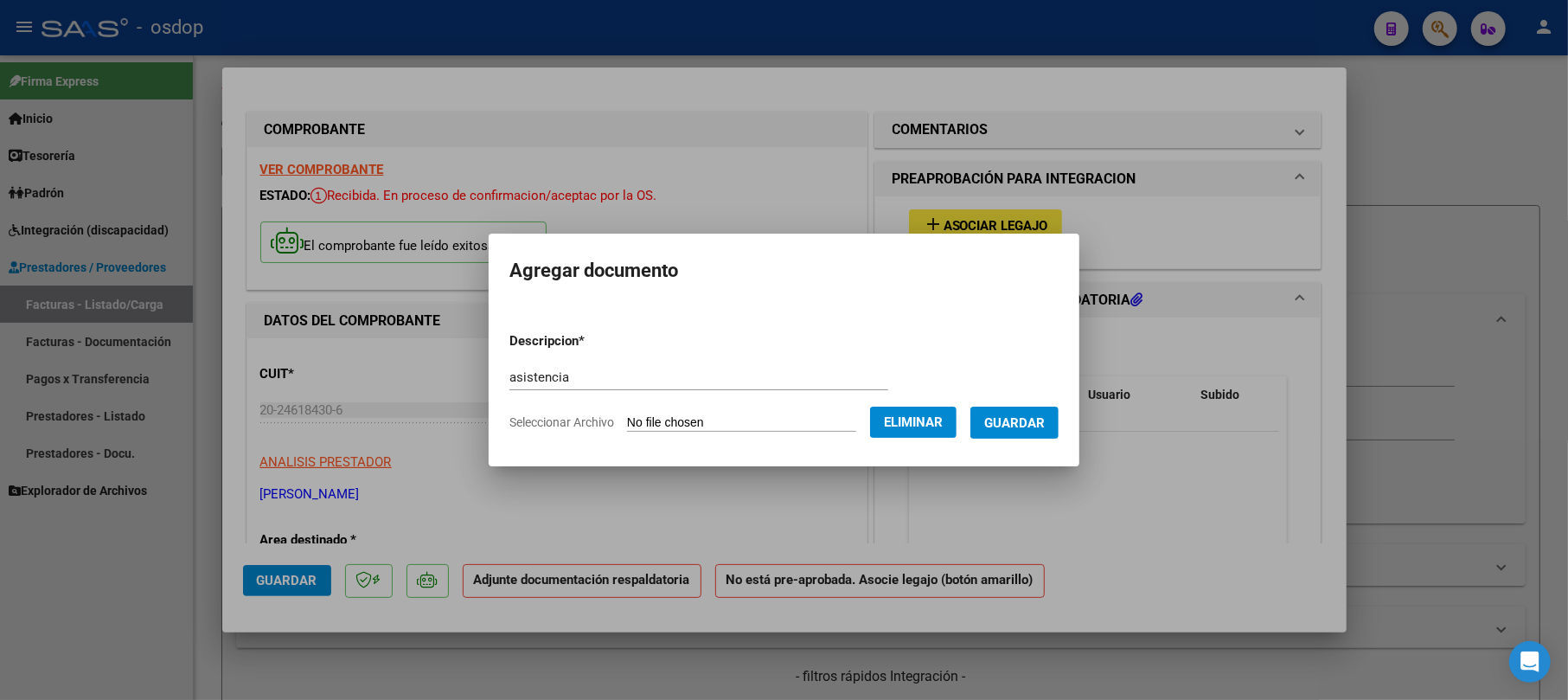
click at [920, 429] on span "Eliminar" at bounding box center [913, 422] width 59 height 15
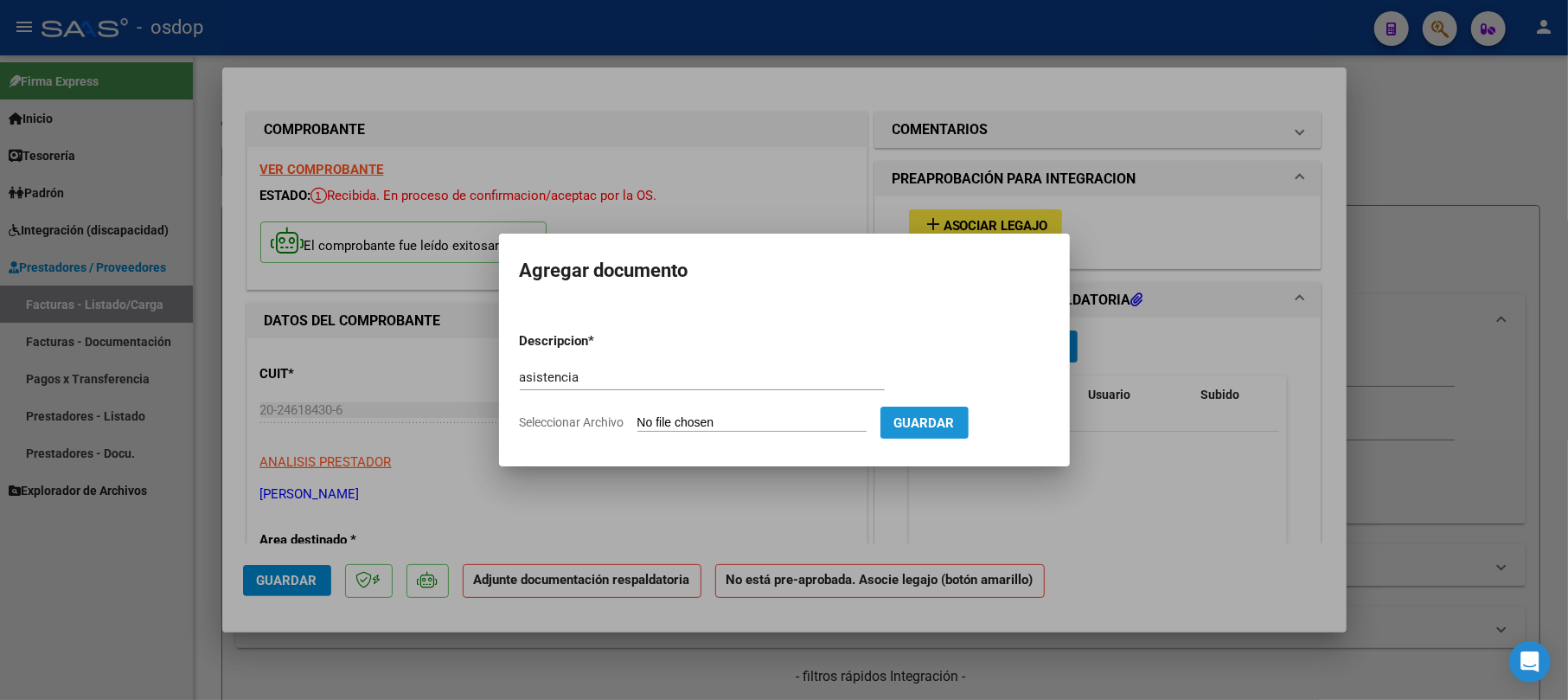
click at [954, 423] on span "Guardar" at bounding box center [924, 423] width 60 height 15
click at [807, 427] on input "Seleccionar Archivo" at bounding box center [752, 424] width 229 height 16
type input "C:\fakepath\PLANILLA ASISTENCIA SEPTIEMBRE.pdf"
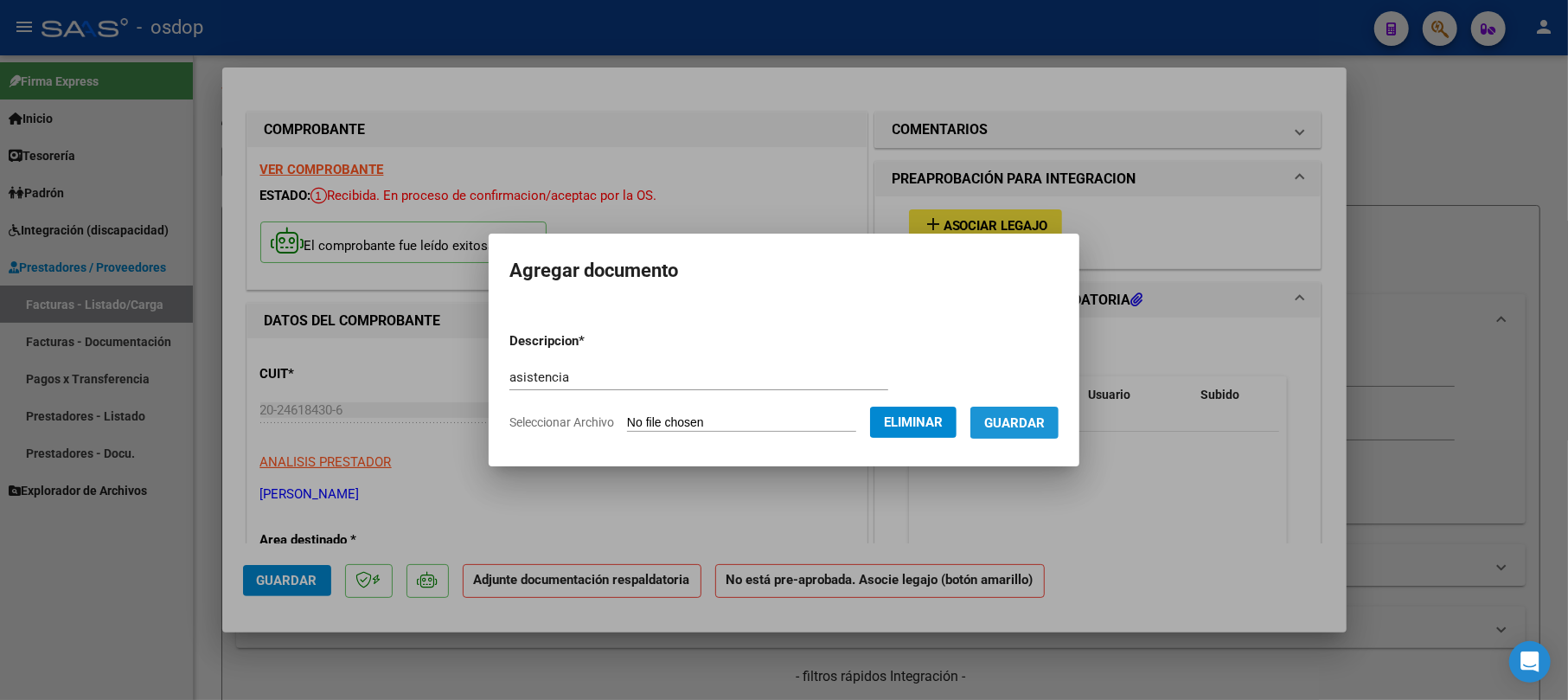
click at [1034, 423] on span "Guardar" at bounding box center [1014, 423] width 60 height 15
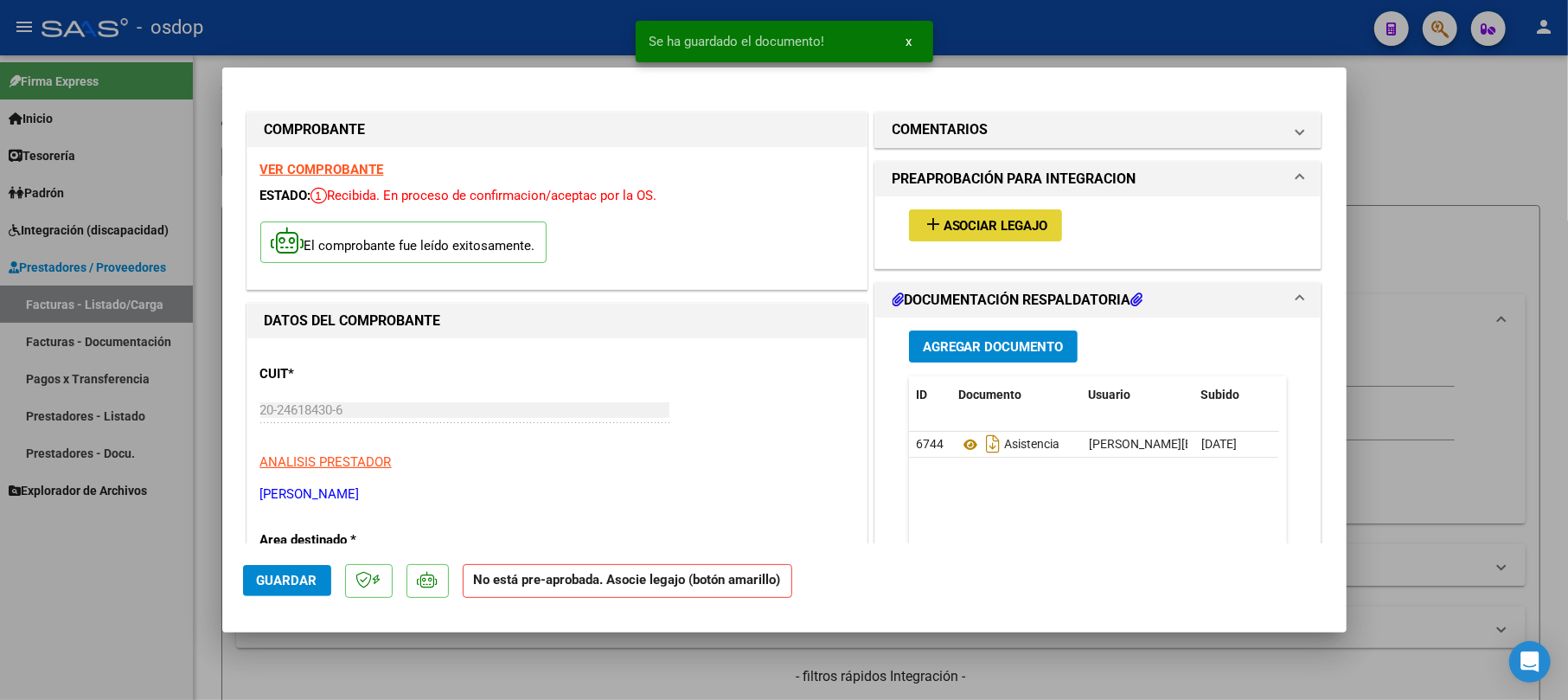
click at [923, 232] on mat-icon "add" at bounding box center [933, 223] width 21 height 21
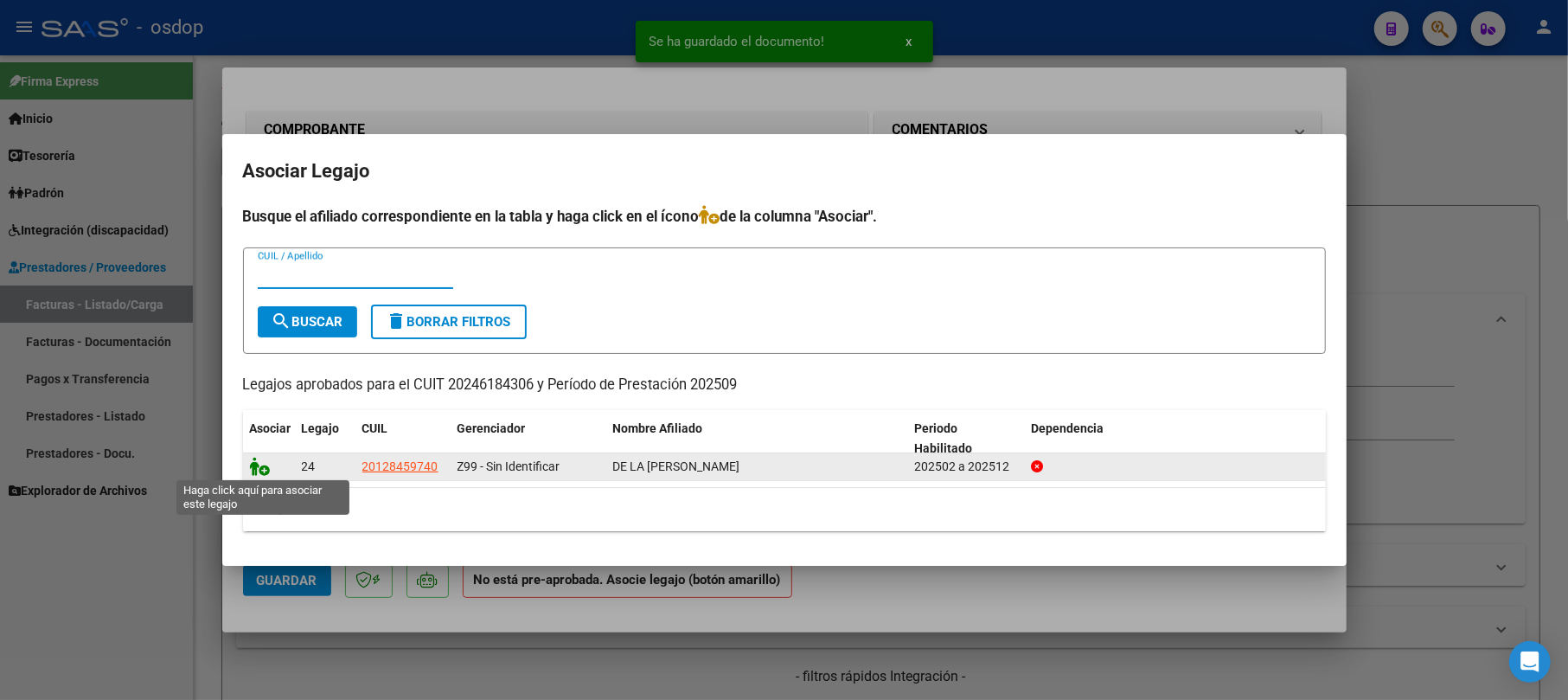
click at [257, 461] on icon at bounding box center [260, 466] width 21 height 19
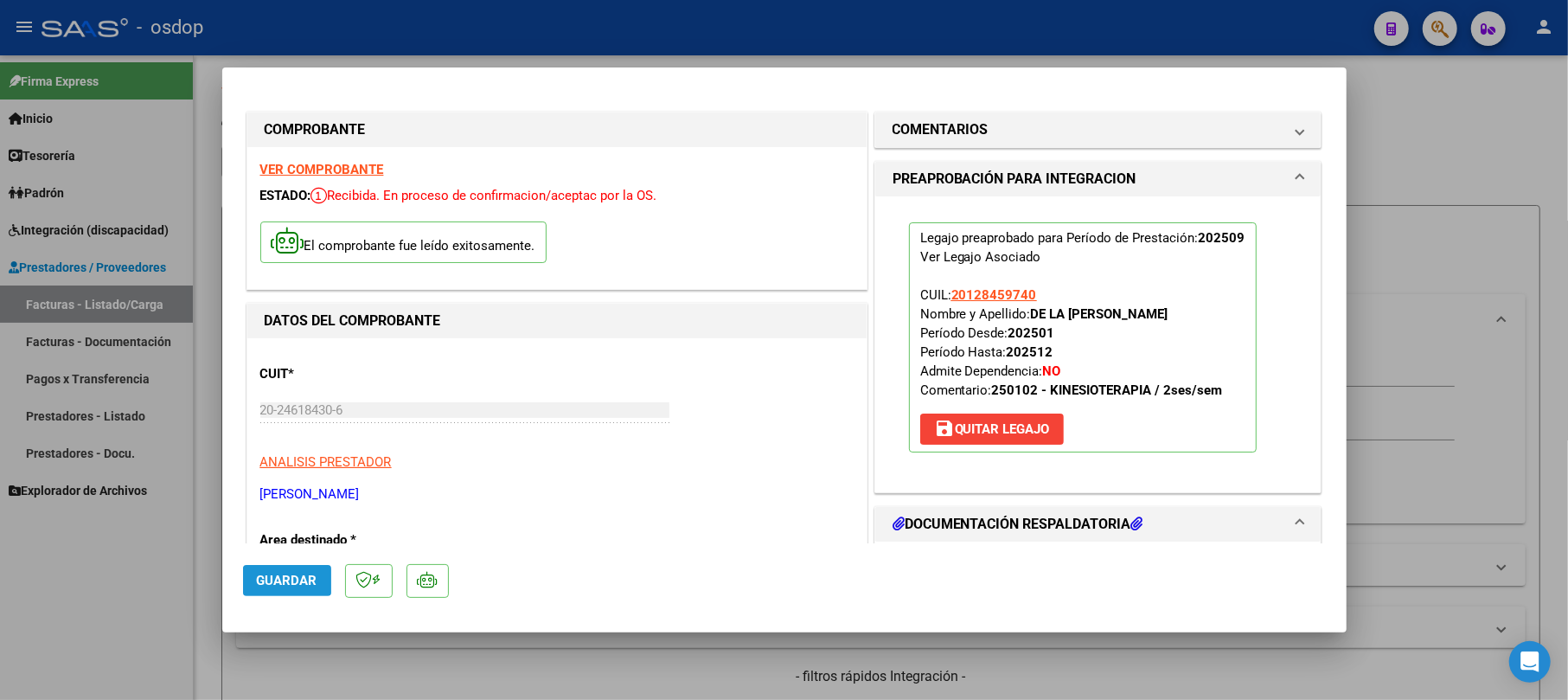
click at [271, 573] on span "Guardar" at bounding box center [286, 580] width 60 height 15
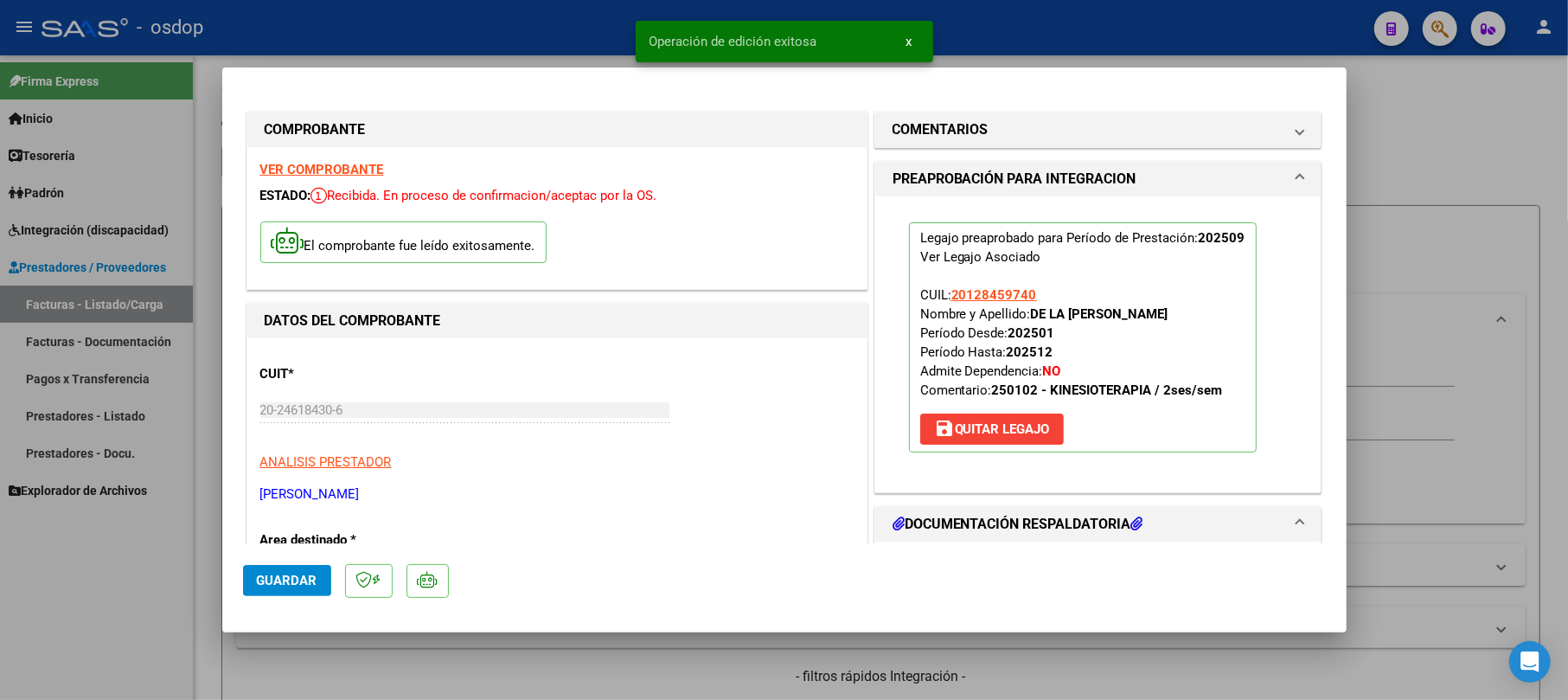
click at [1429, 185] on div at bounding box center [784, 350] width 1568 height 700
type input "$ 0,00"
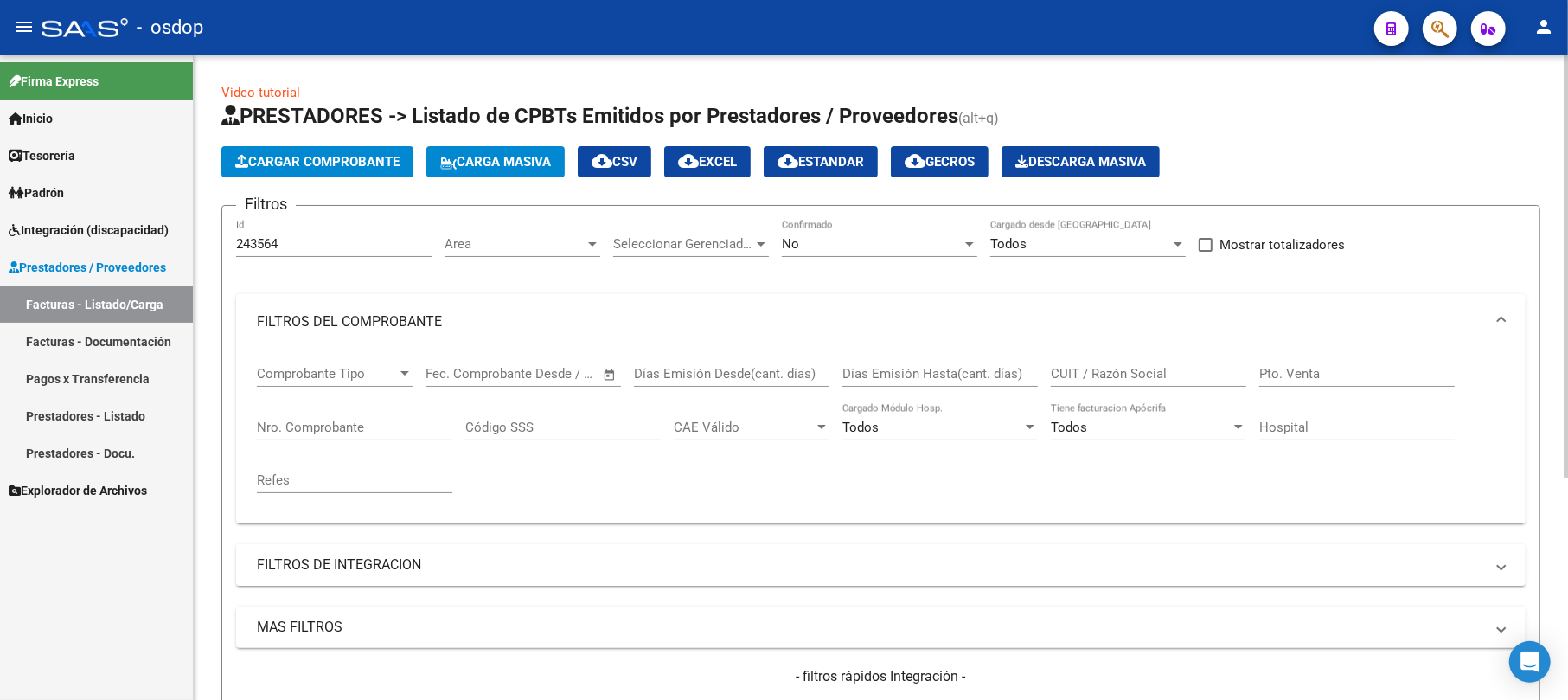
click at [305, 159] on span "Cargar Comprobante" at bounding box center [317, 162] width 164 height 15
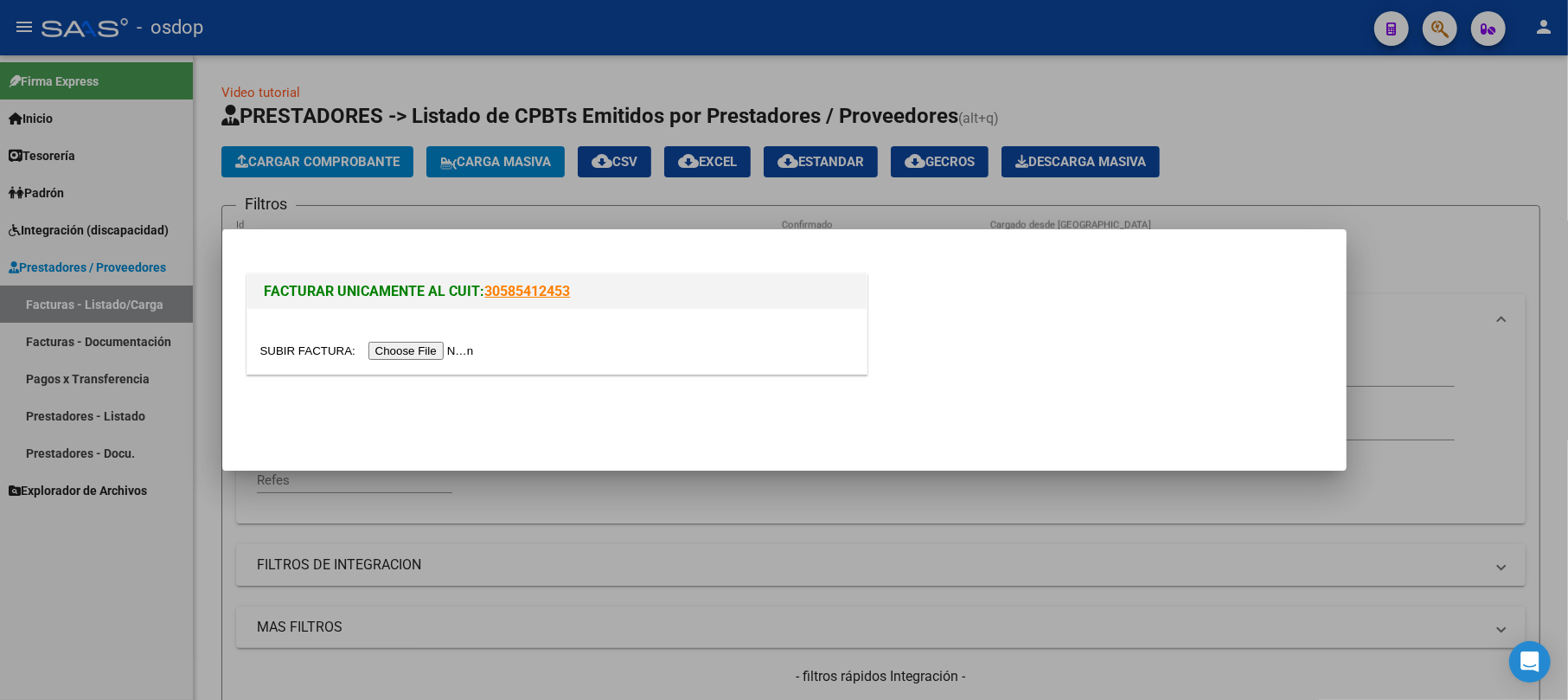
click at [453, 354] on div at bounding box center [557, 341] width 619 height 65
click at [454, 353] on input "file" at bounding box center [370, 351] width 219 height 18
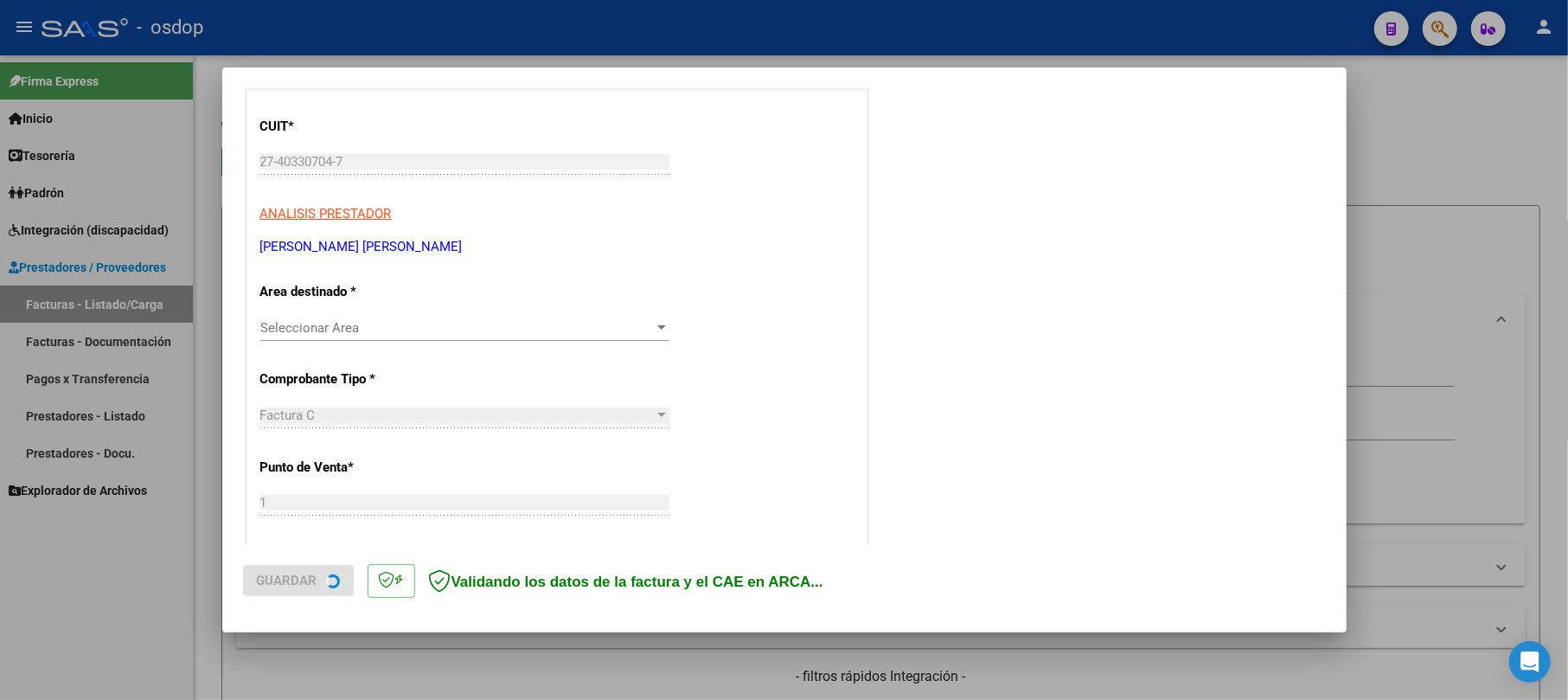
scroll to position [230, 0]
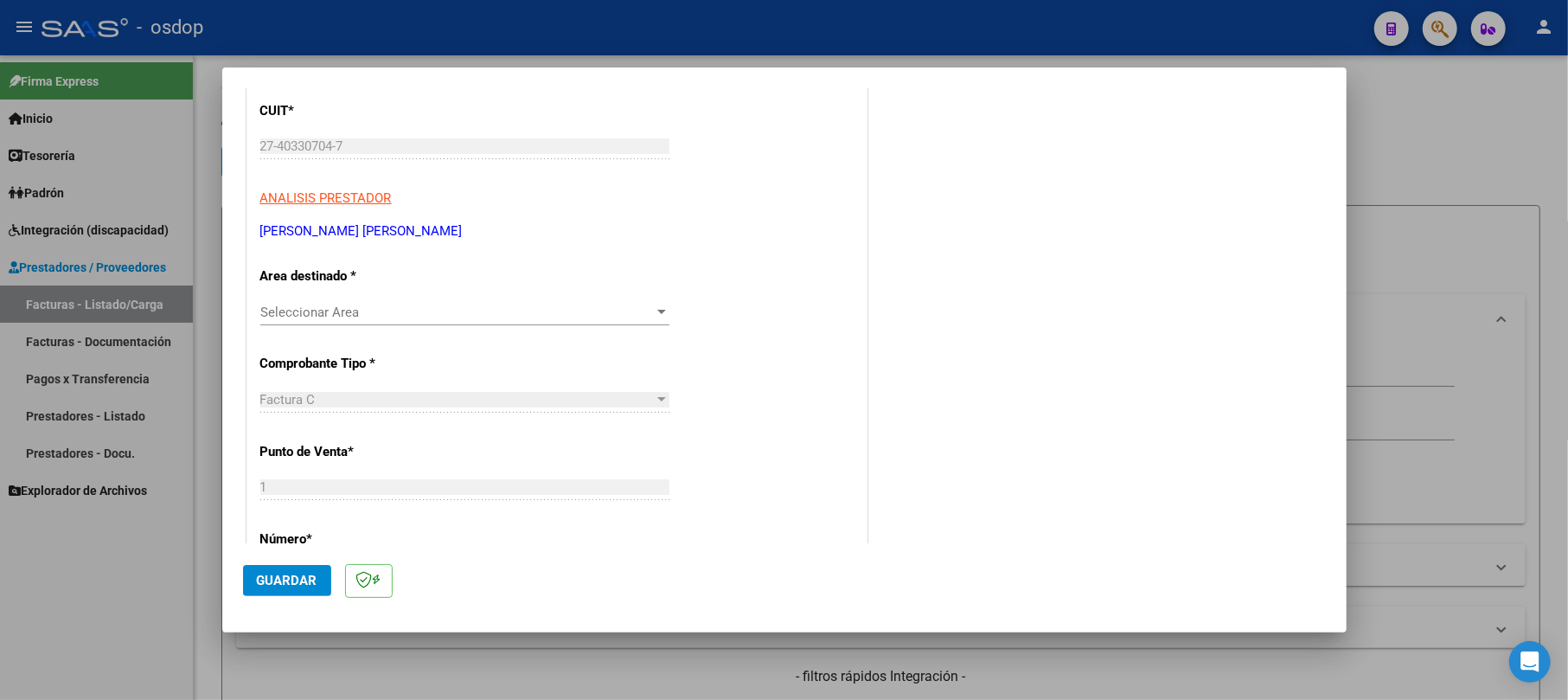
click at [364, 302] on div "Seleccionar Area Seleccionar Area" at bounding box center [465, 312] width 409 height 26
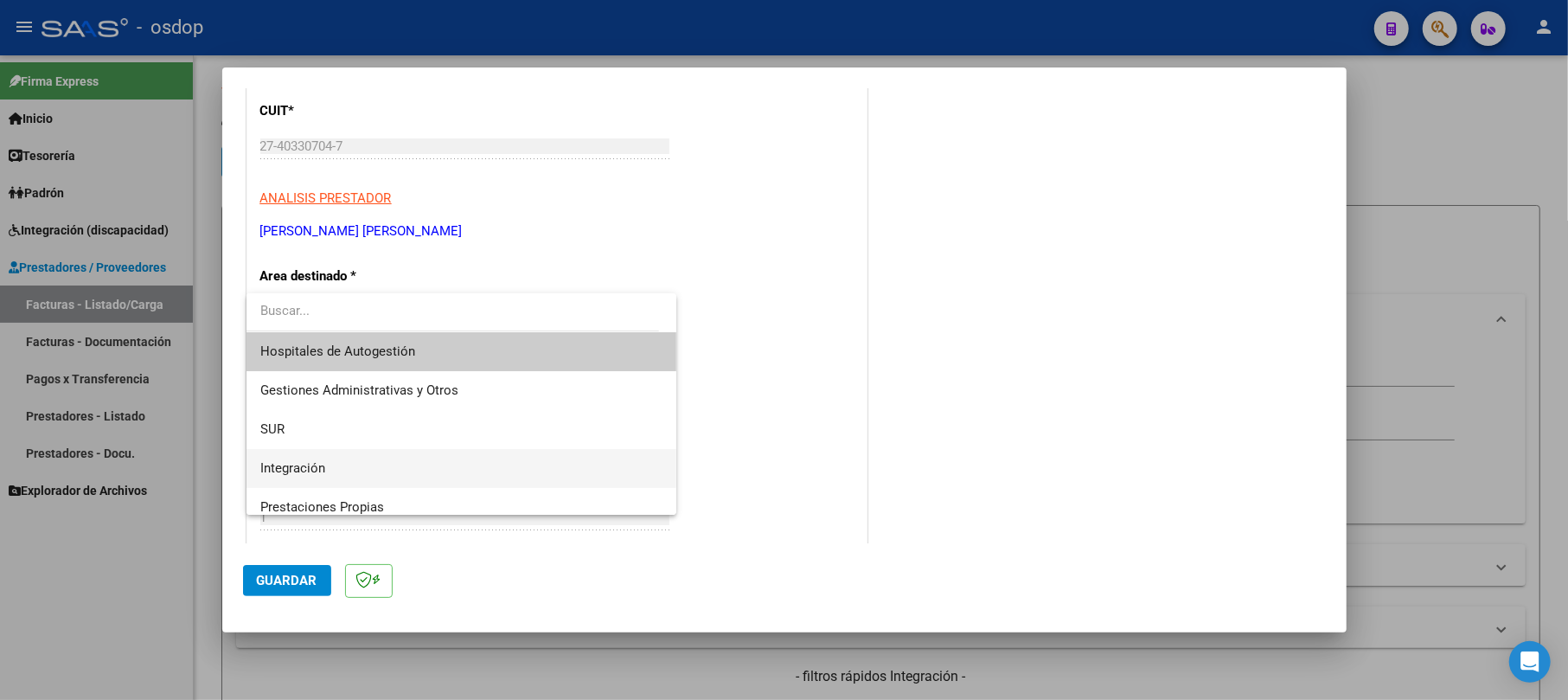
click at [319, 458] on span "Integración" at bounding box center [461, 468] width 402 height 39
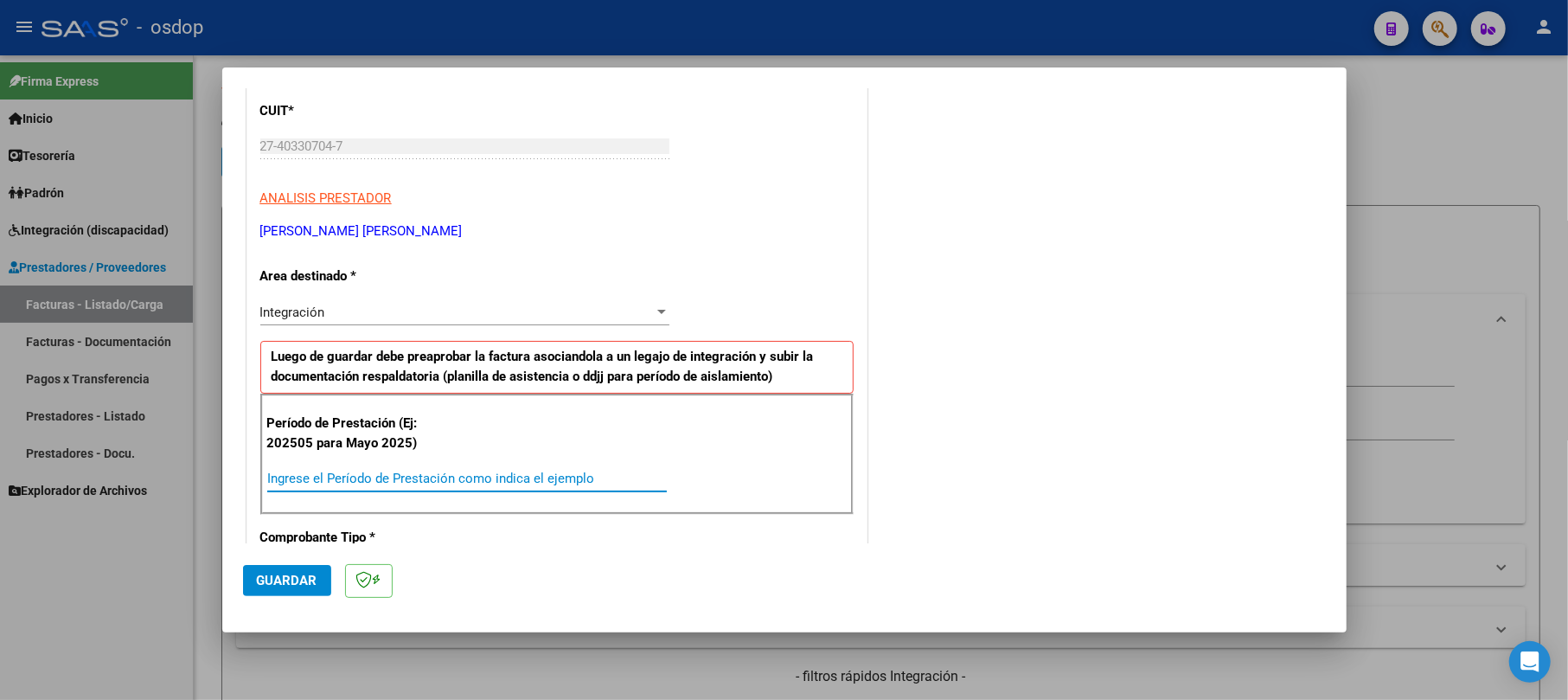
click at [332, 483] on input "Ingrese el Período de Prestación como indica el ejemplo" at bounding box center [466, 477] width 399 height 15
type input "202509"
click at [304, 573] on span "Guardar" at bounding box center [286, 580] width 60 height 15
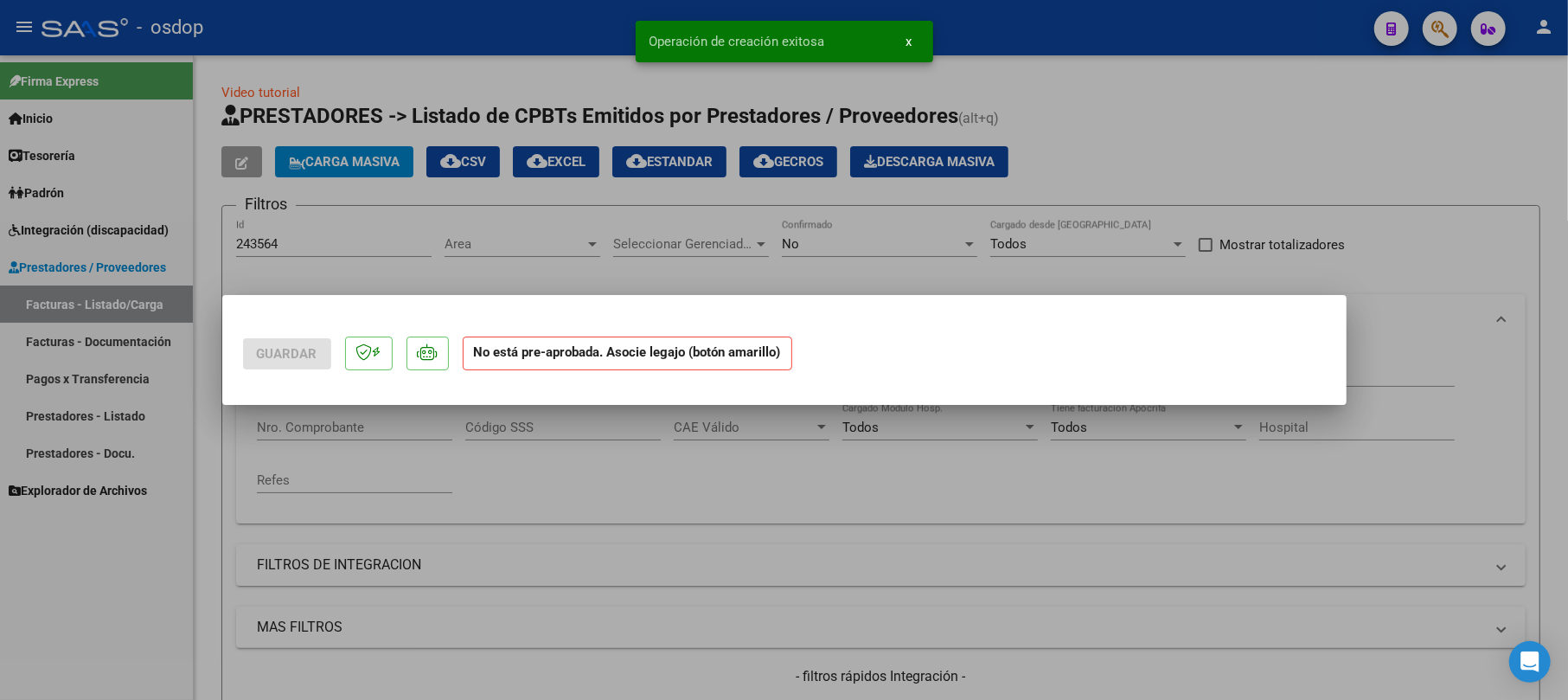
scroll to position [0, 0]
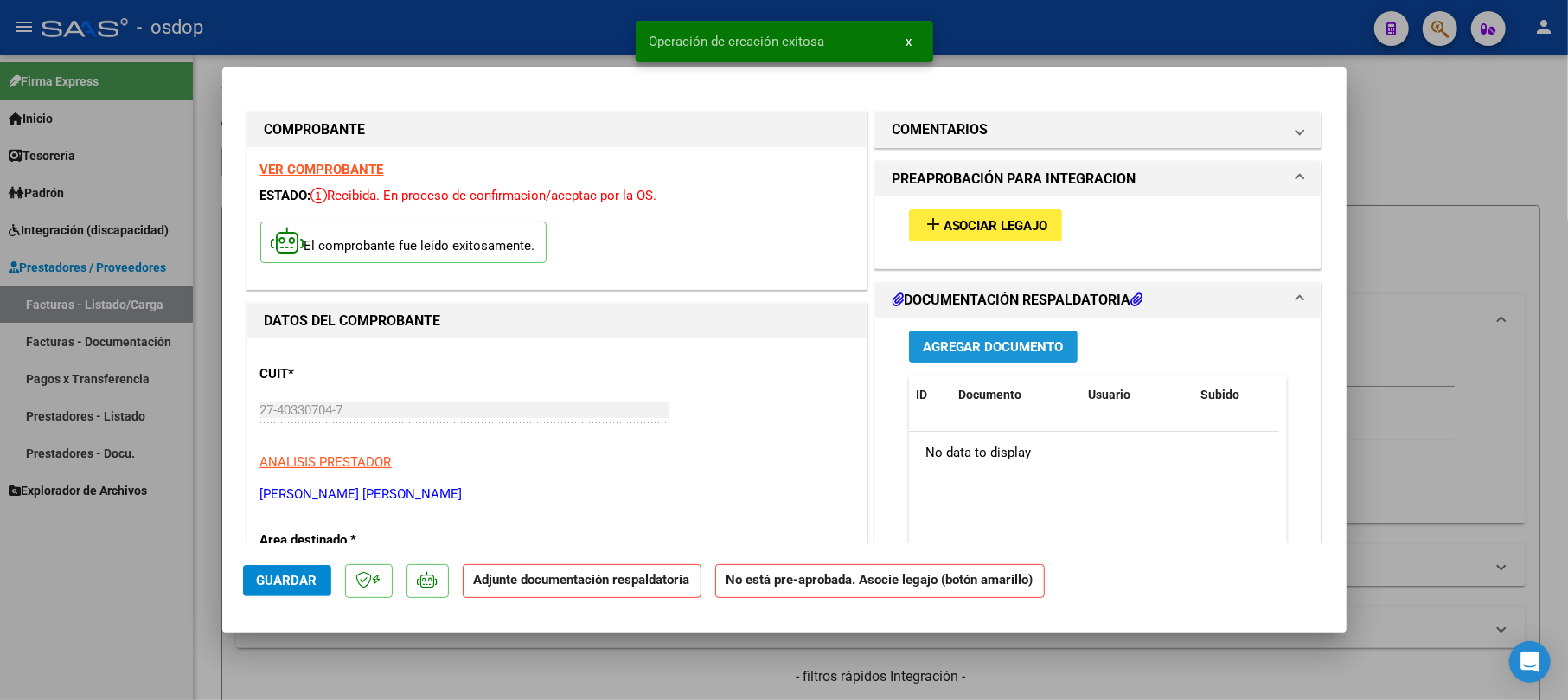
click at [977, 350] on span "Agregar Documento" at bounding box center [993, 346] width 141 height 15
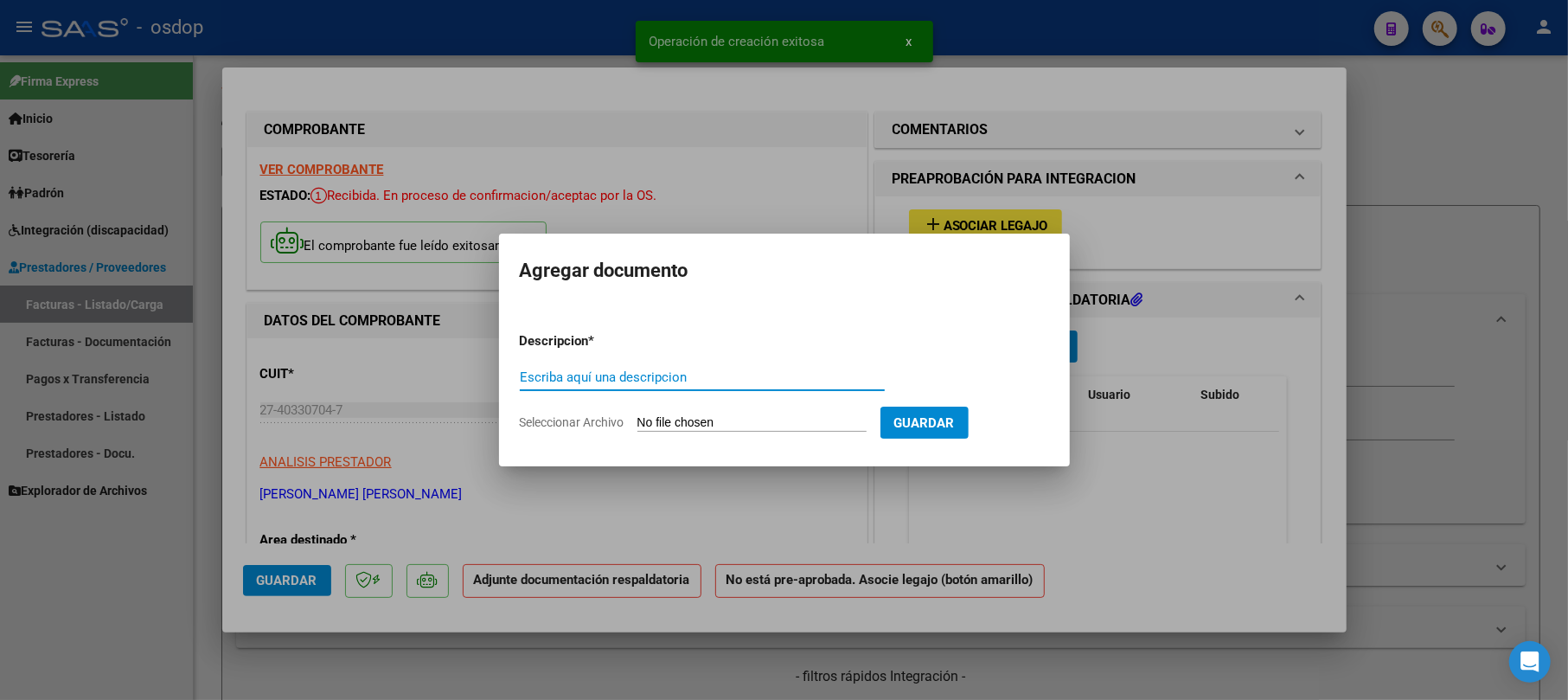
click at [693, 372] on input "Escriba aquí una descripcion" at bounding box center [701, 377] width 365 height 15
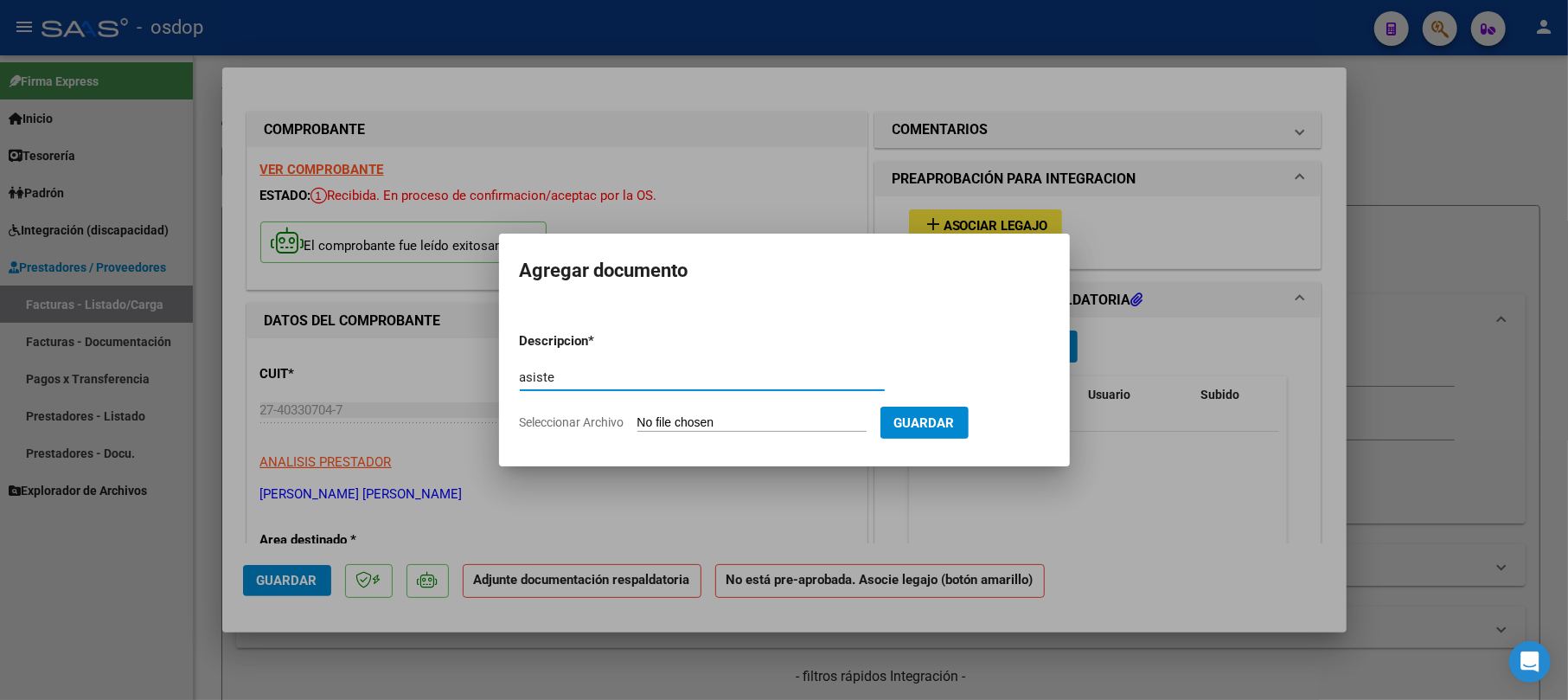
type input "asiste"
click at [756, 412] on form "Descripcion * asiste Escriba aquí una descripcion Seleccionar Archivo Guardar" at bounding box center [784, 381] width 529 height 127
click at [706, 424] on input "Seleccionar Archivo" at bounding box center [752, 424] width 229 height 16
type input "C:\fakepath\Planilla de asistencia septiembre [PERSON_NAME].pdf"
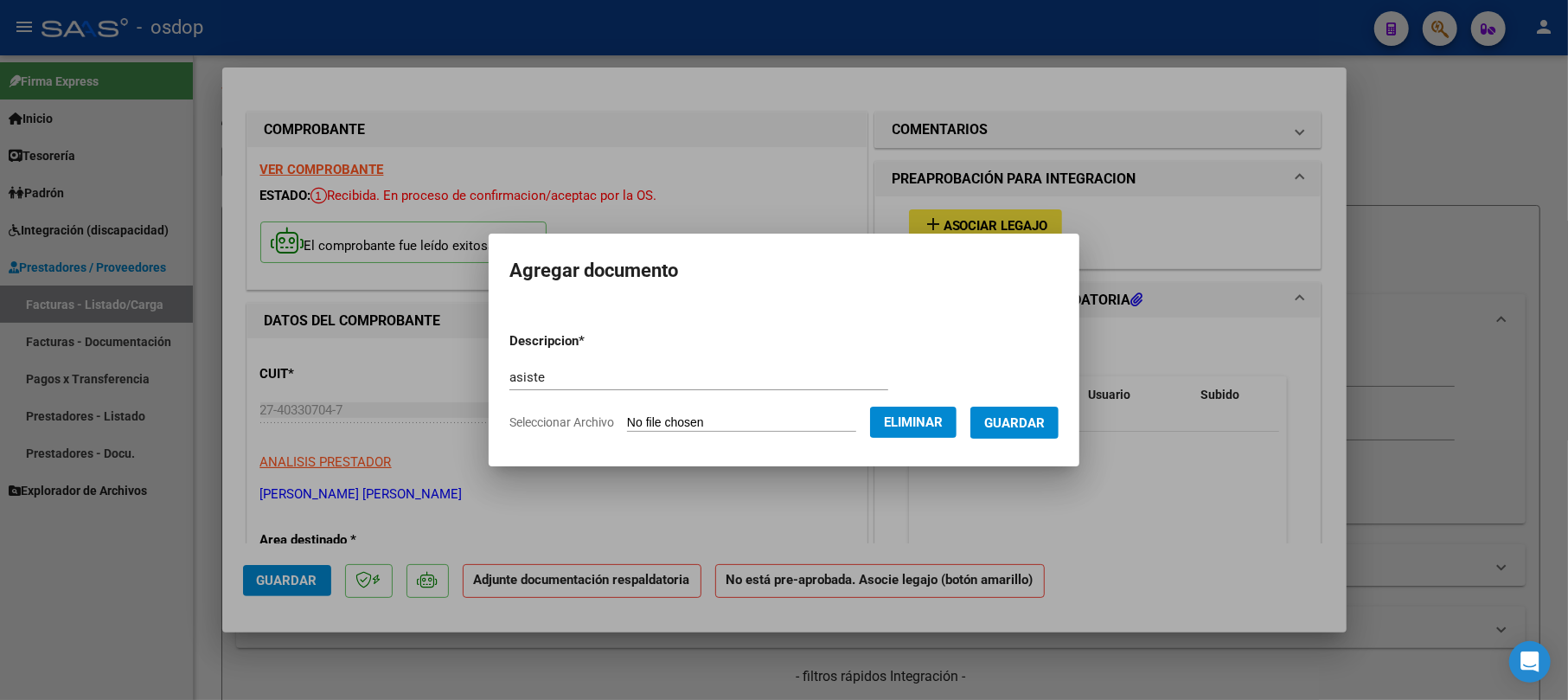
click at [1034, 385] on form "Descripcion * asiste Escriba aquí una descripcion Seleccionar Archivo Eliminar …" at bounding box center [784, 381] width 549 height 127
click at [1036, 412] on button "Guardar" at bounding box center [1015, 423] width 88 height 32
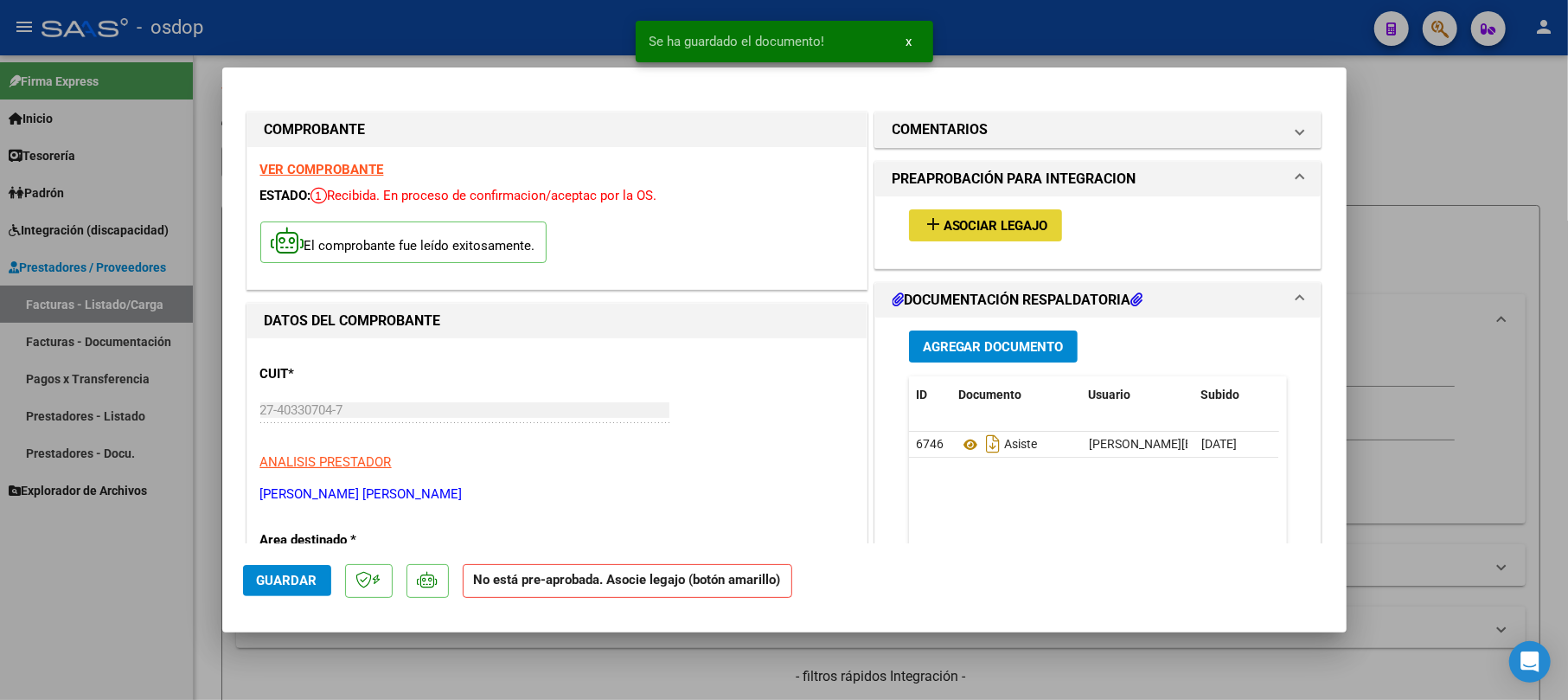
click at [987, 213] on button "add Asociar Legajo" at bounding box center [985, 225] width 153 height 32
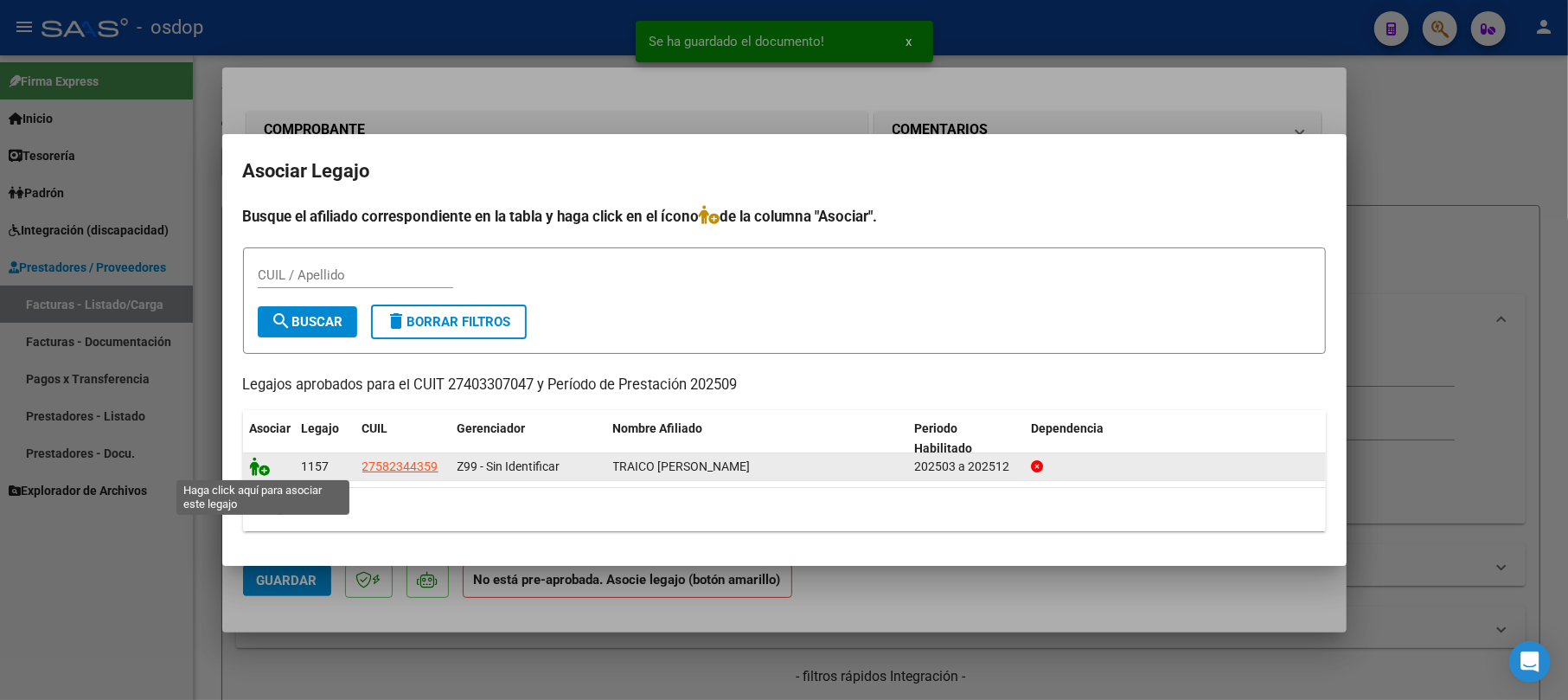
click at [261, 464] on icon at bounding box center [260, 466] width 21 height 19
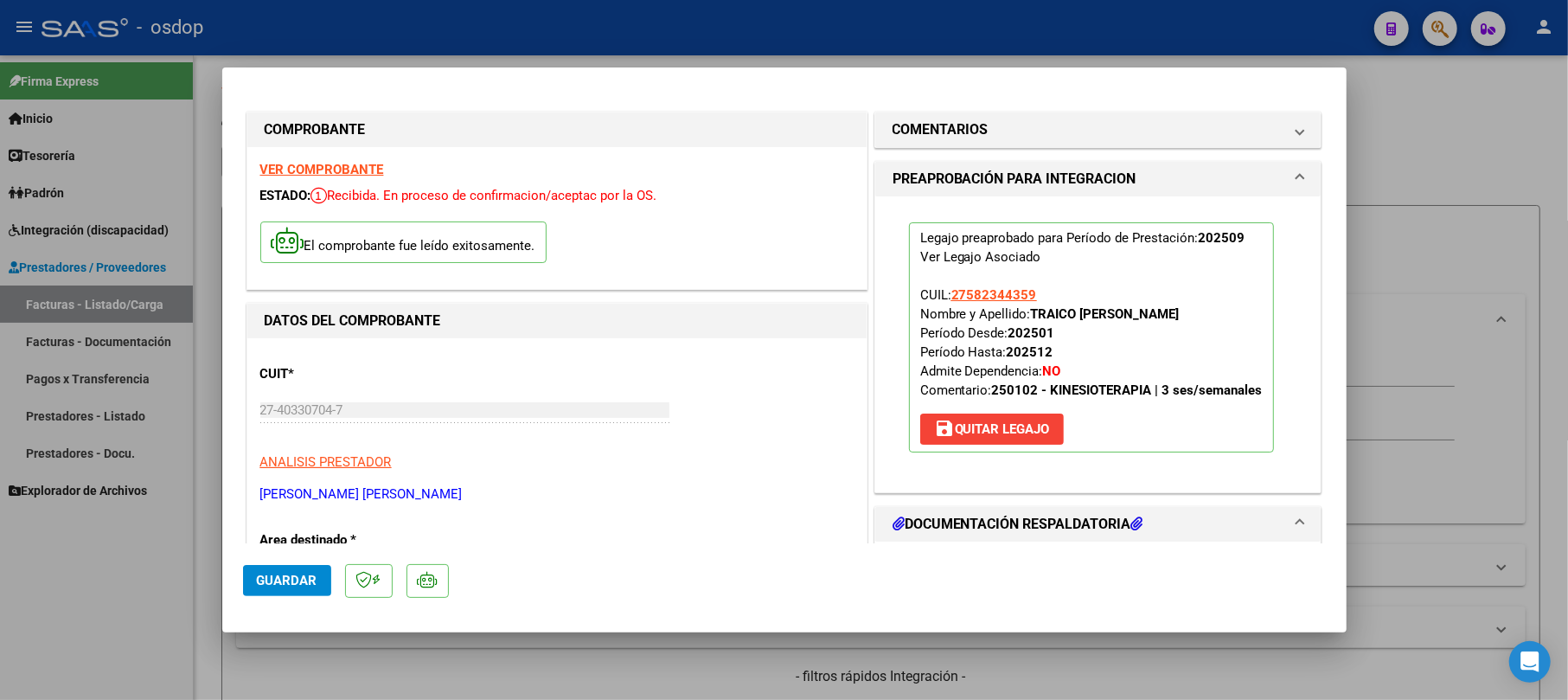
click at [308, 579] on span "Guardar" at bounding box center [286, 580] width 60 height 15
click at [1396, 142] on div at bounding box center [784, 350] width 1568 height 700
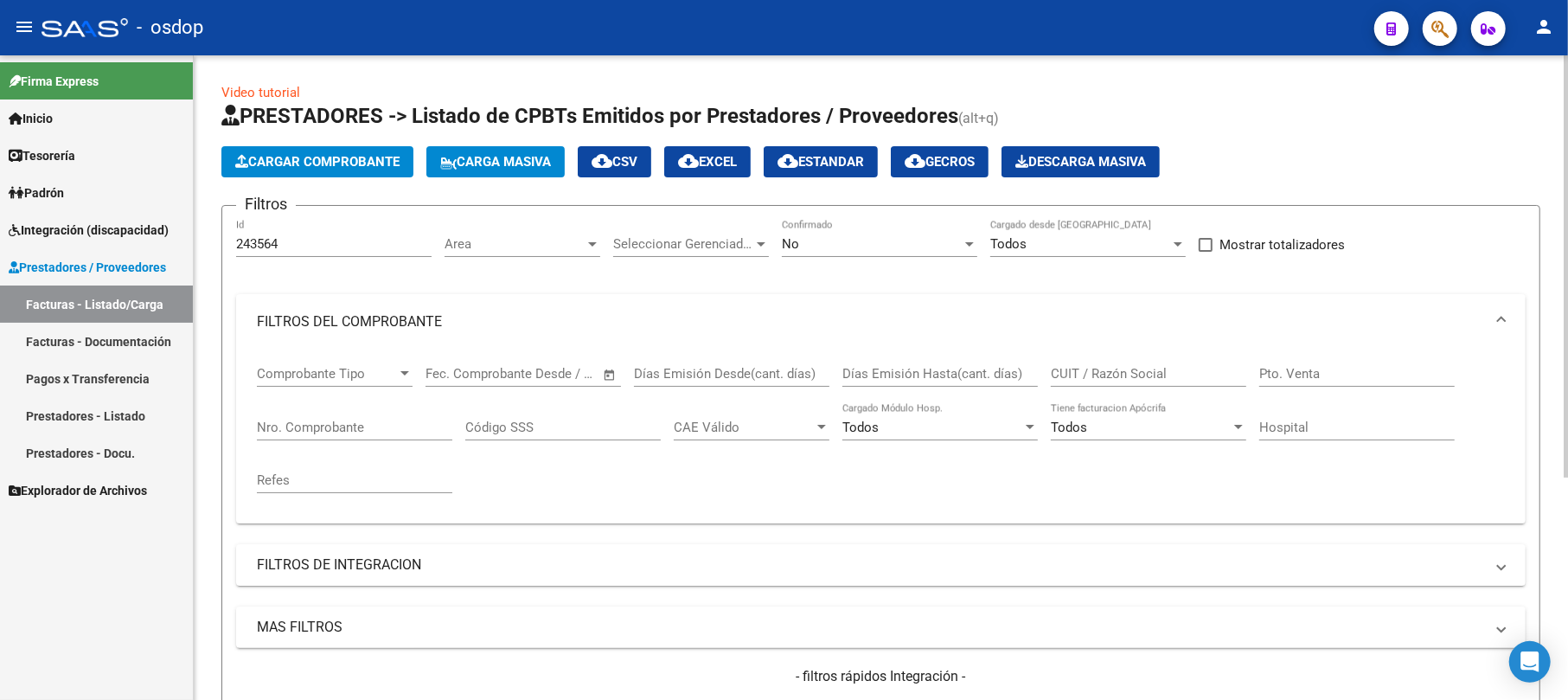
click at [340, 171] on button "Cargar Comprobante" at bounding box center [318, 162] width 192 height 31
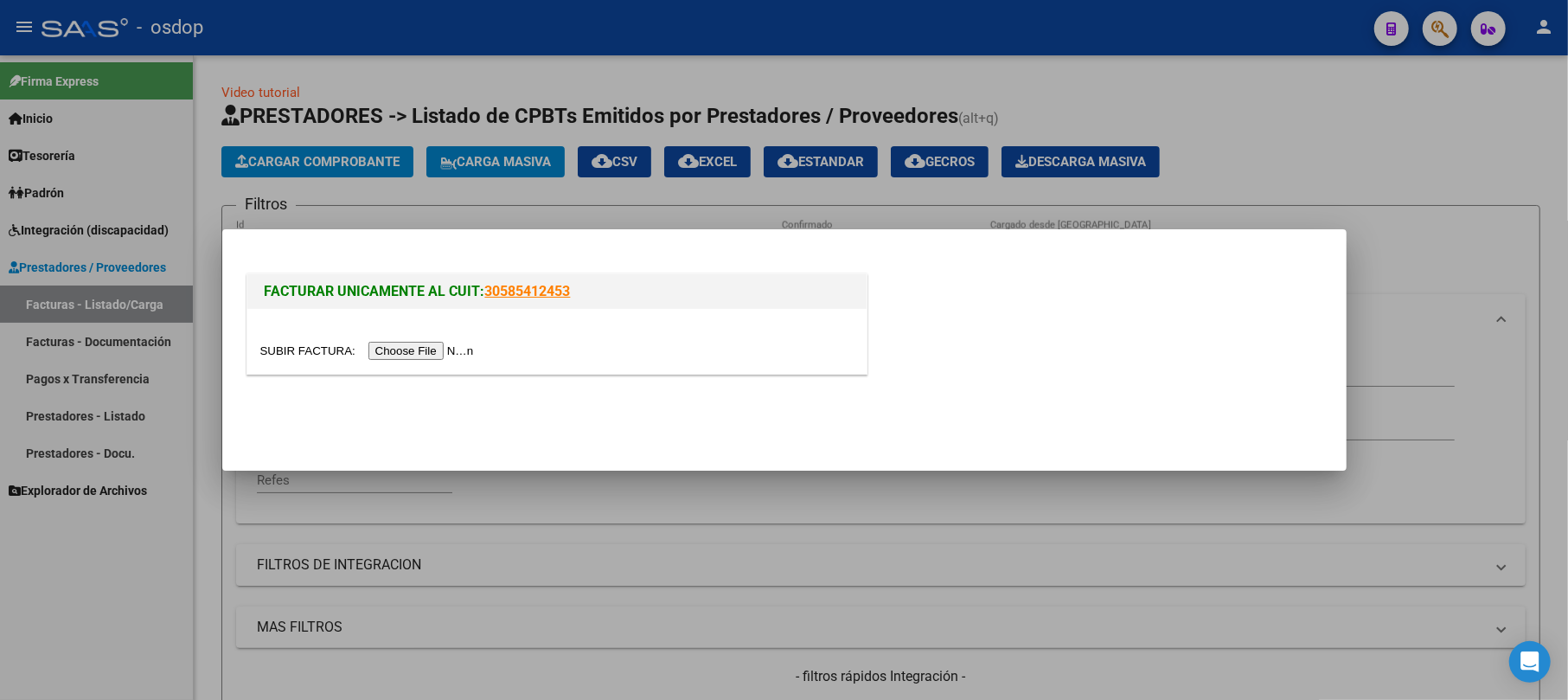
click at [402, 350] on input "file" at bounding box center [370, 351] width 219 height 18
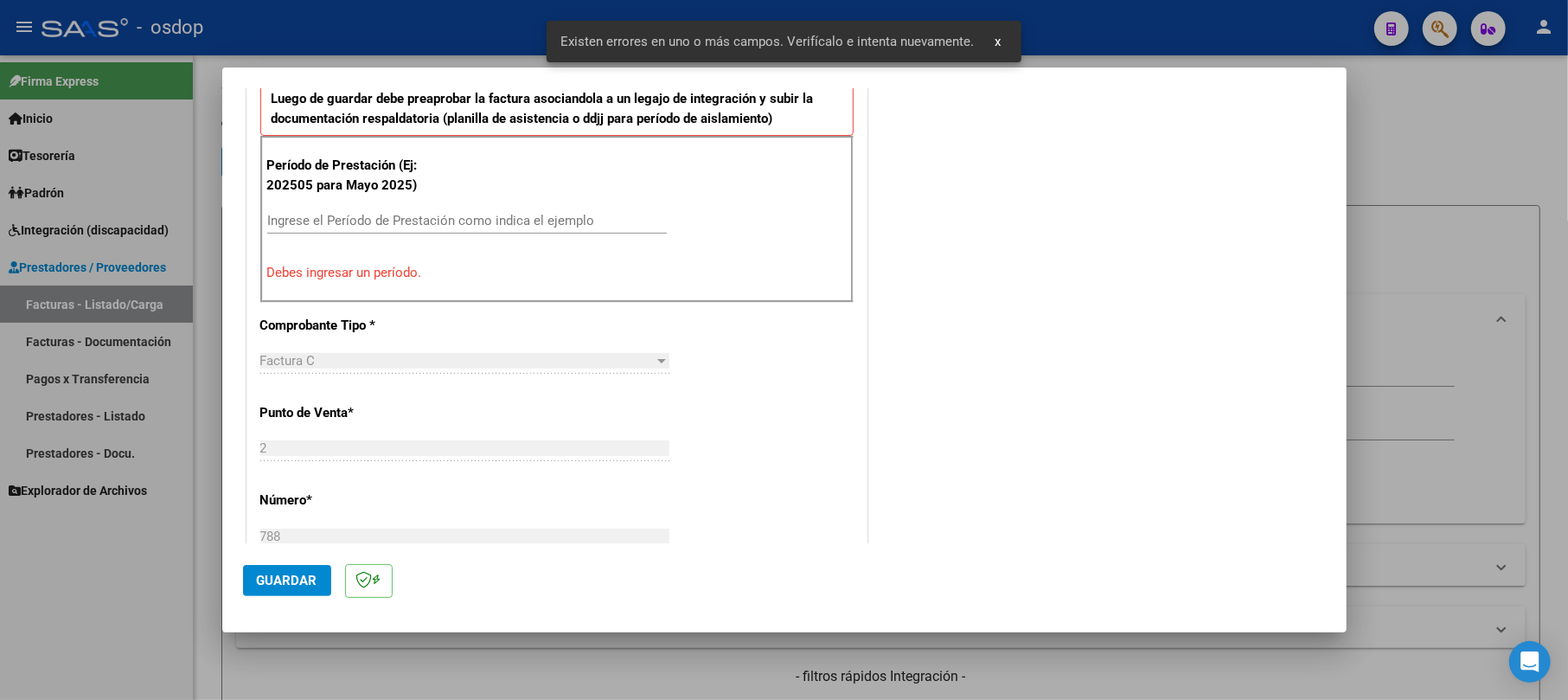
scroll to position [493, 0]
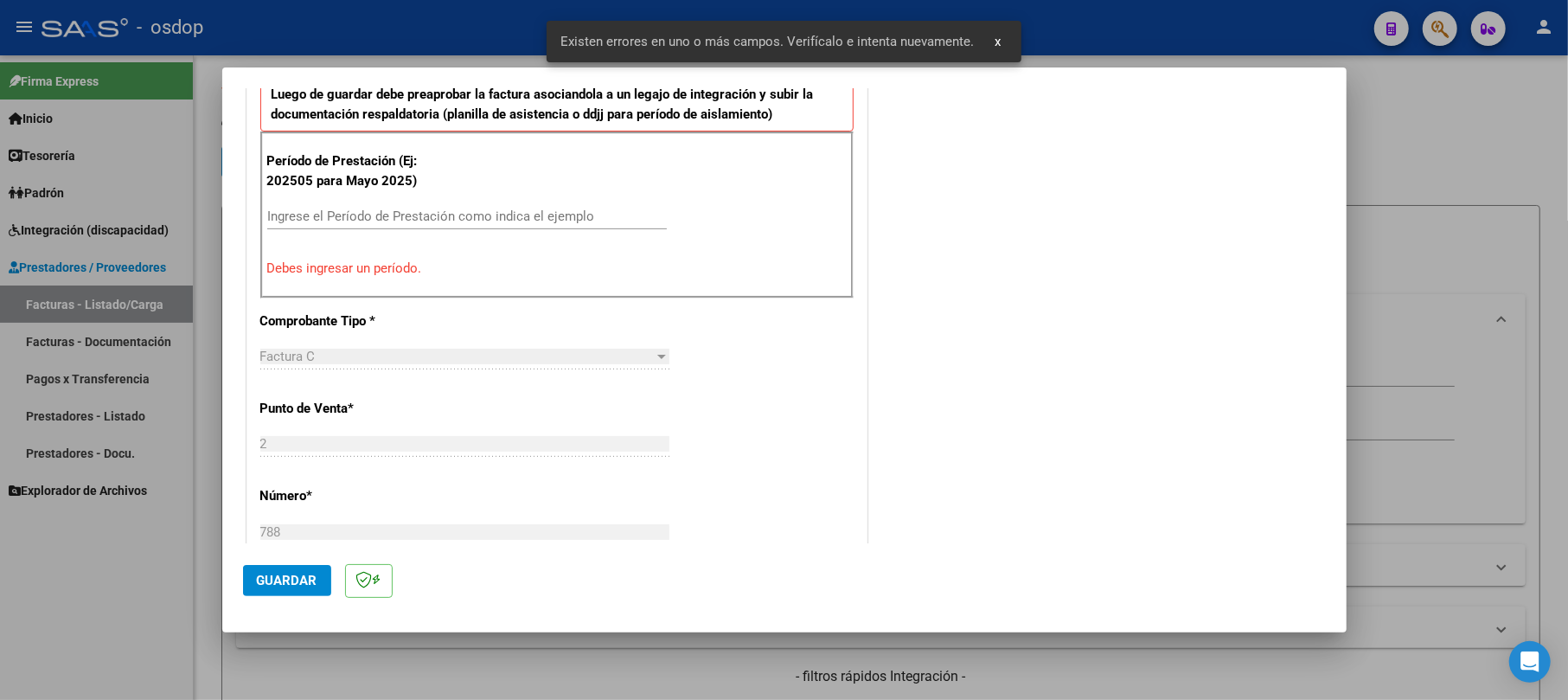
click at [353, 227] on div "Ingrese el Período de Prestación como indica el ejemplo" at bounding box center [466, 216] width 399 height 26
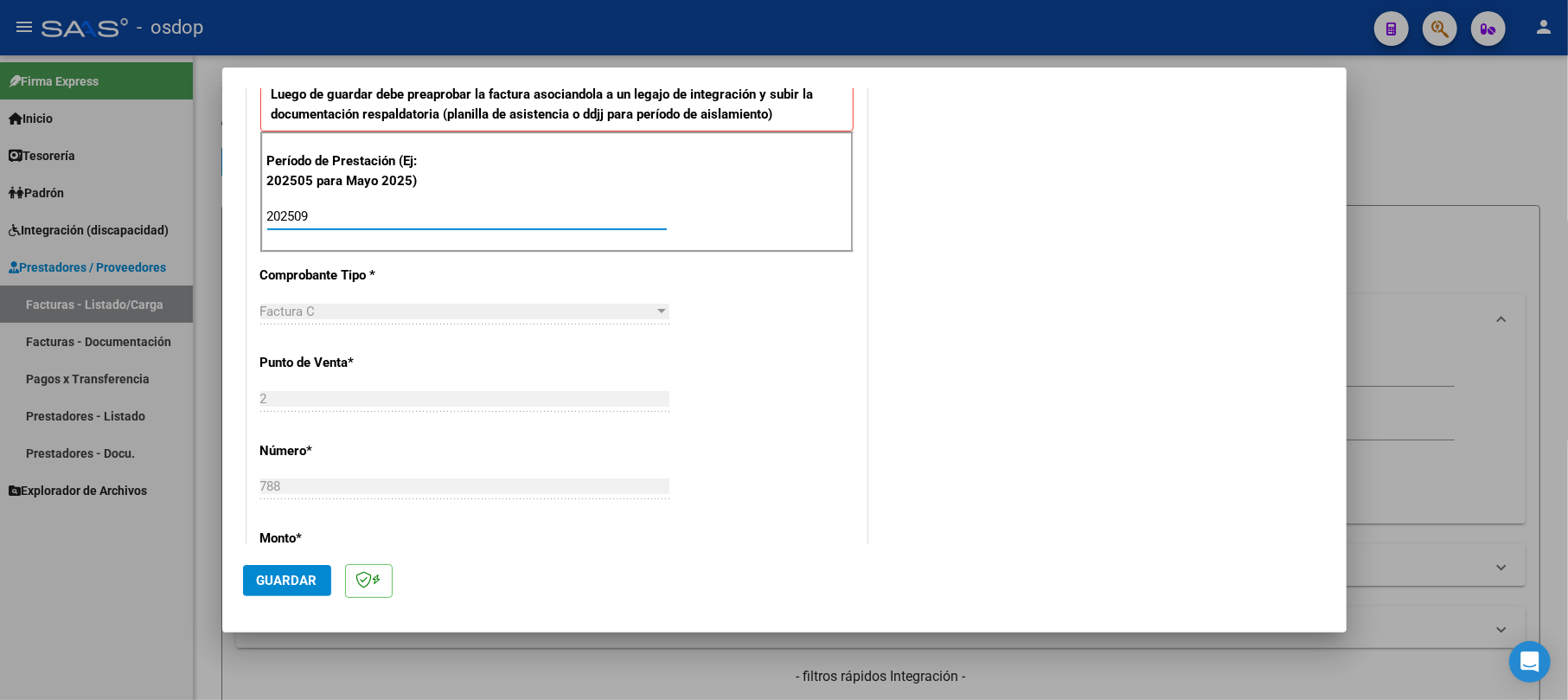
type input "202509"
click at [292, 575] on span "Guardar" at bounding box center [286, 580] width 60 height 15
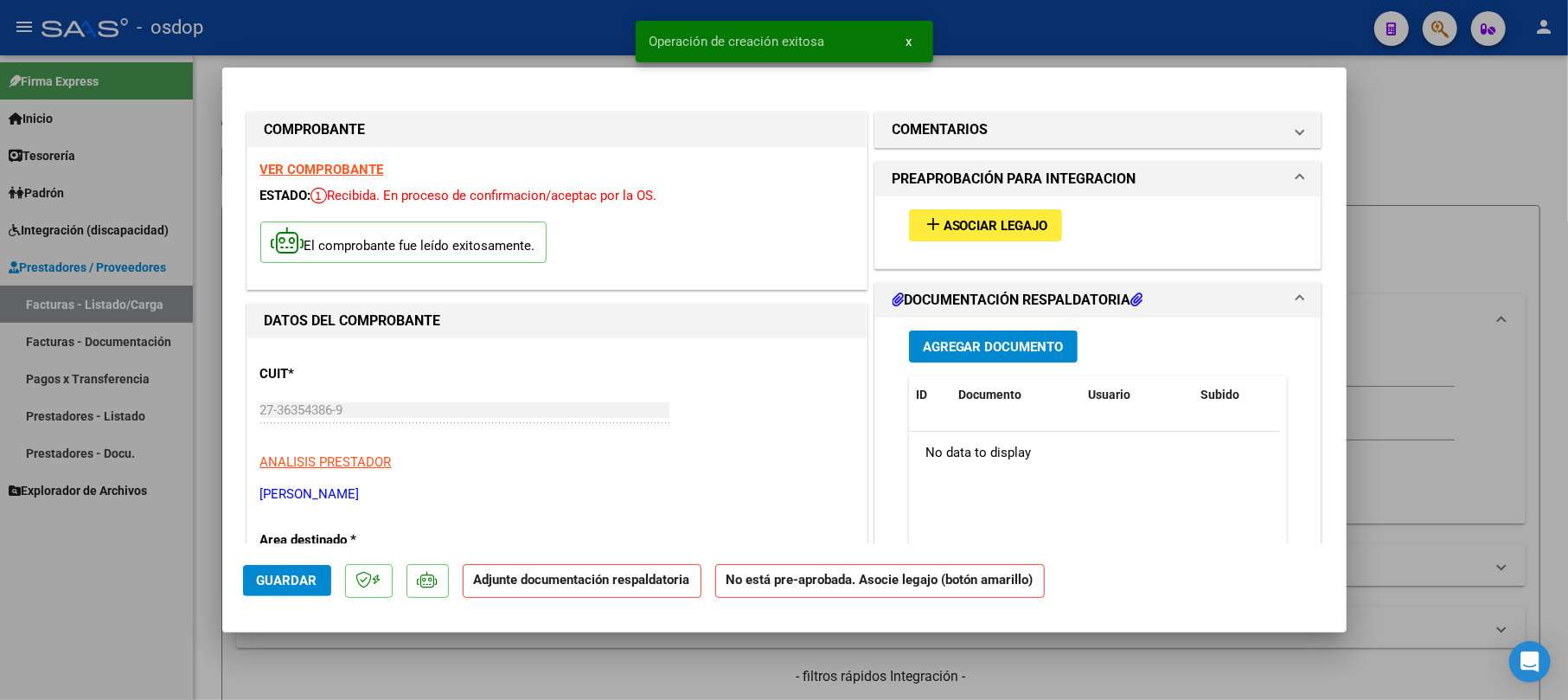
click at [989, 356] on button "Agregar Documento" at bounding box center [993, 346] width 169 height 32
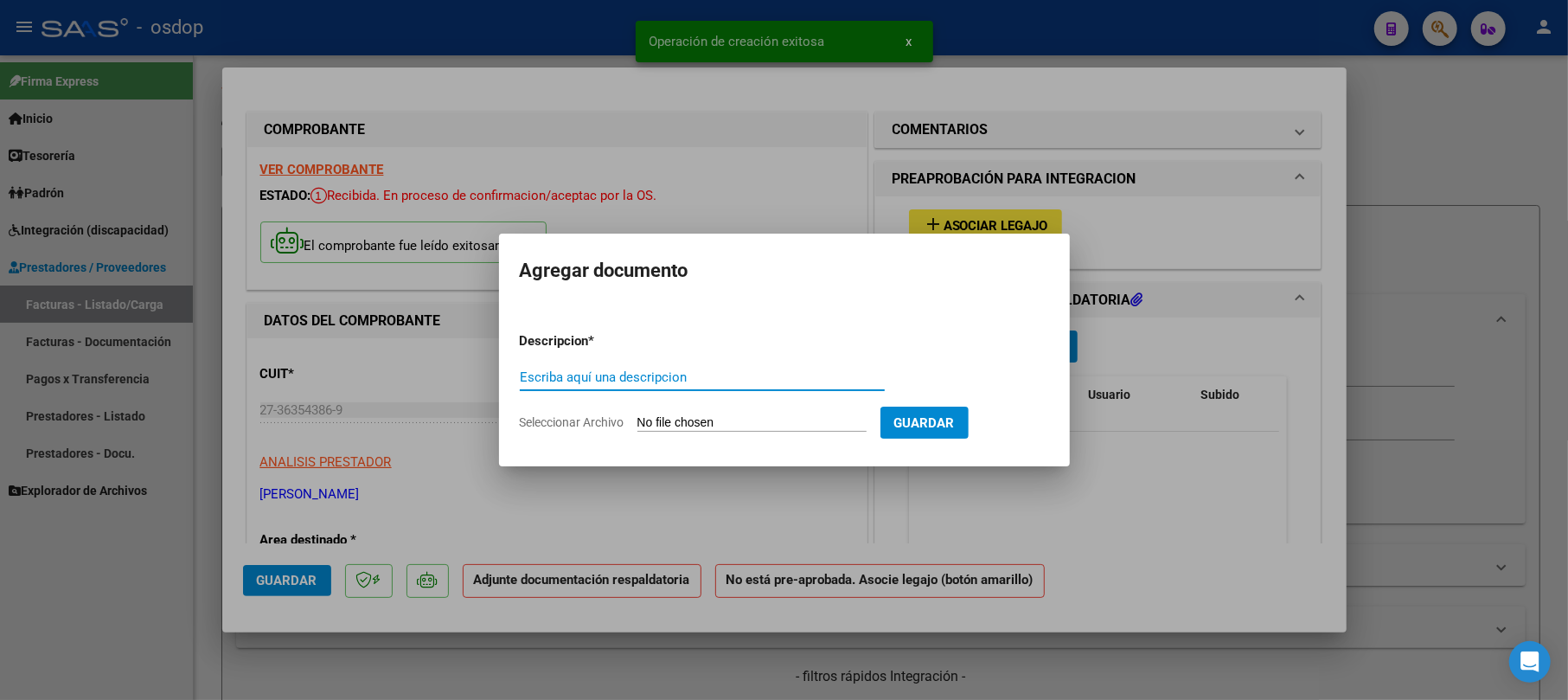
click at [574, 377] on input "Escriba aquí una descripcion" at bounding box center [701, 377] width 365 height 15
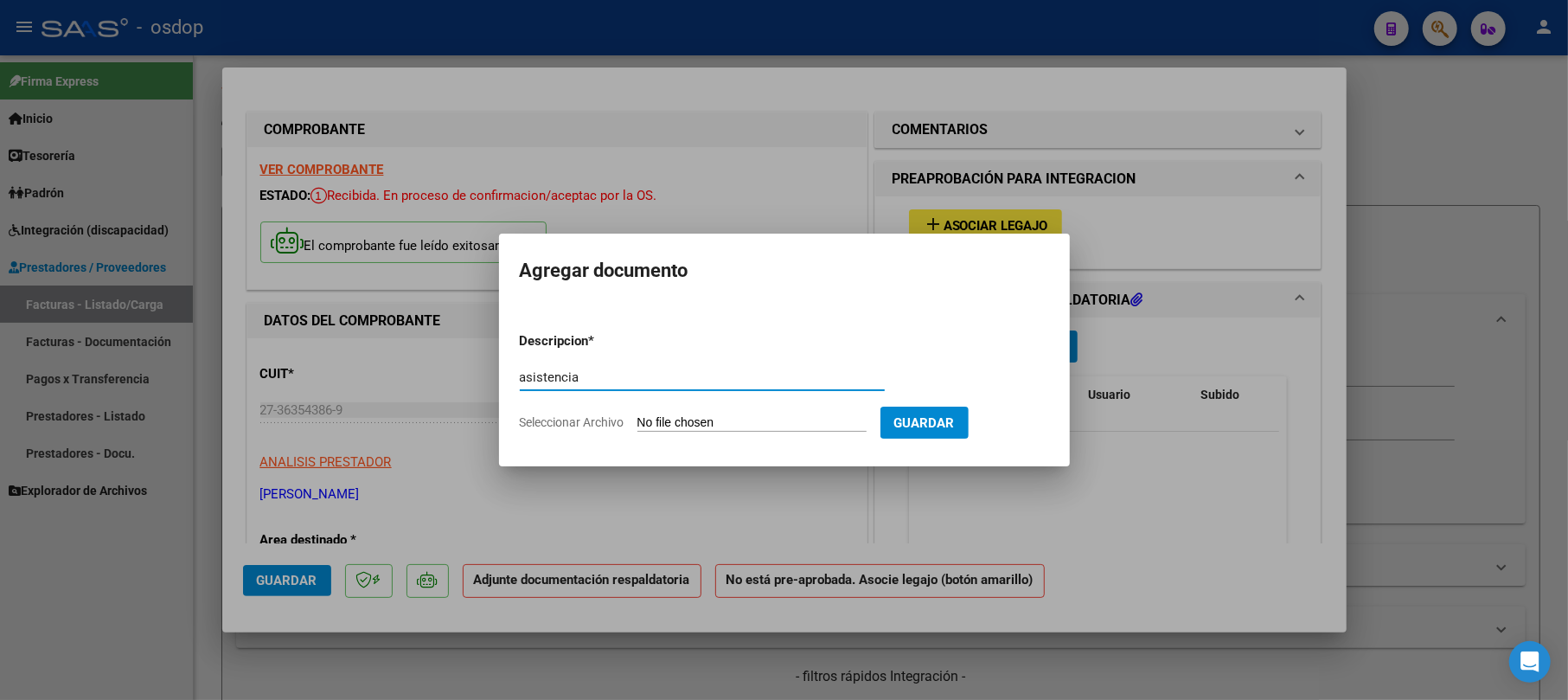
type input "asistencia"
click at [737, 416] on input "Seleccionar Archivo" at bounding box center [752, 424] width 229 height 16
type input "C:\fakepath\planilla de asistencia.pdf"
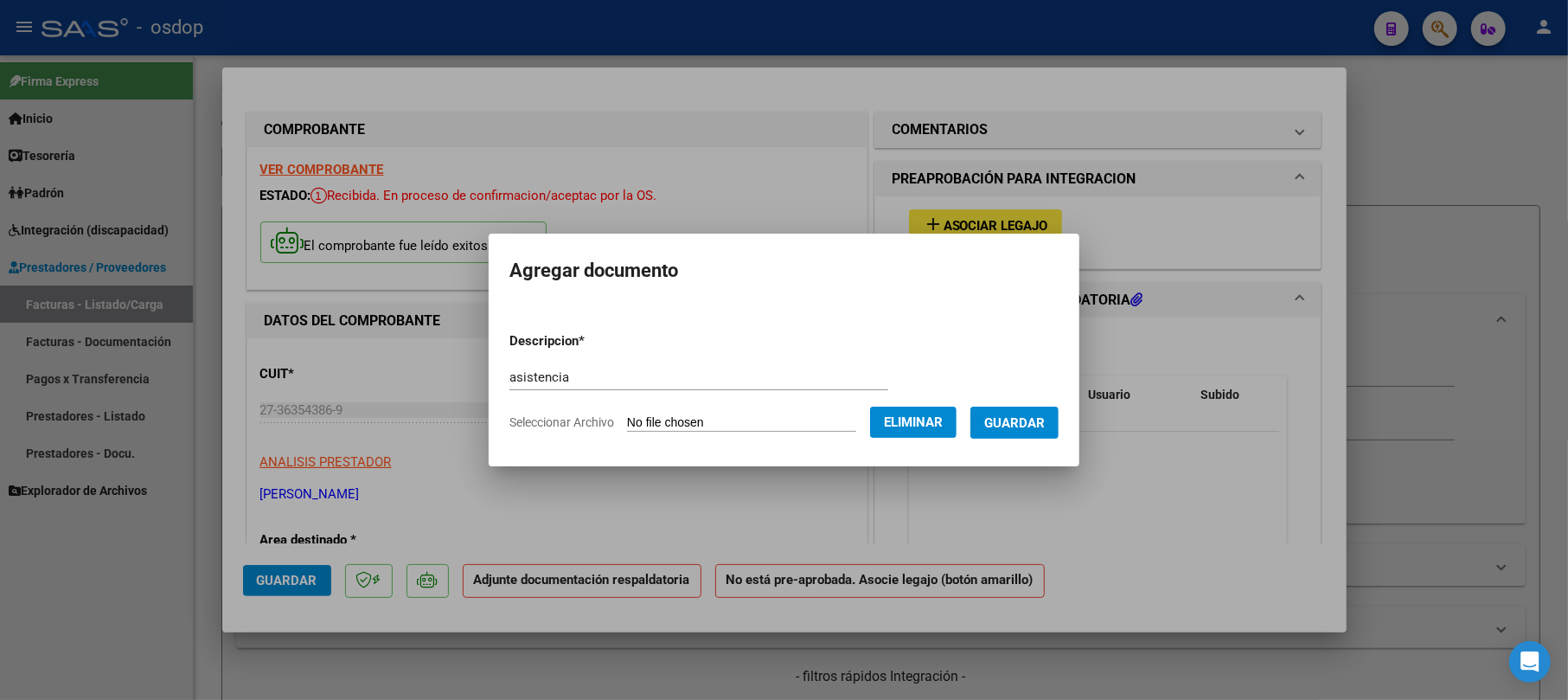
click at [1038, 441] on form "Descripcion * asistencia Escriba aquí una descripcion Seleccionar Archivo Elimi…" at bounding box center [784, 381] width 549 height 127
click at [1043, 429] on span "Guardar" at bounding box center [1014, 423] width 60 height 15
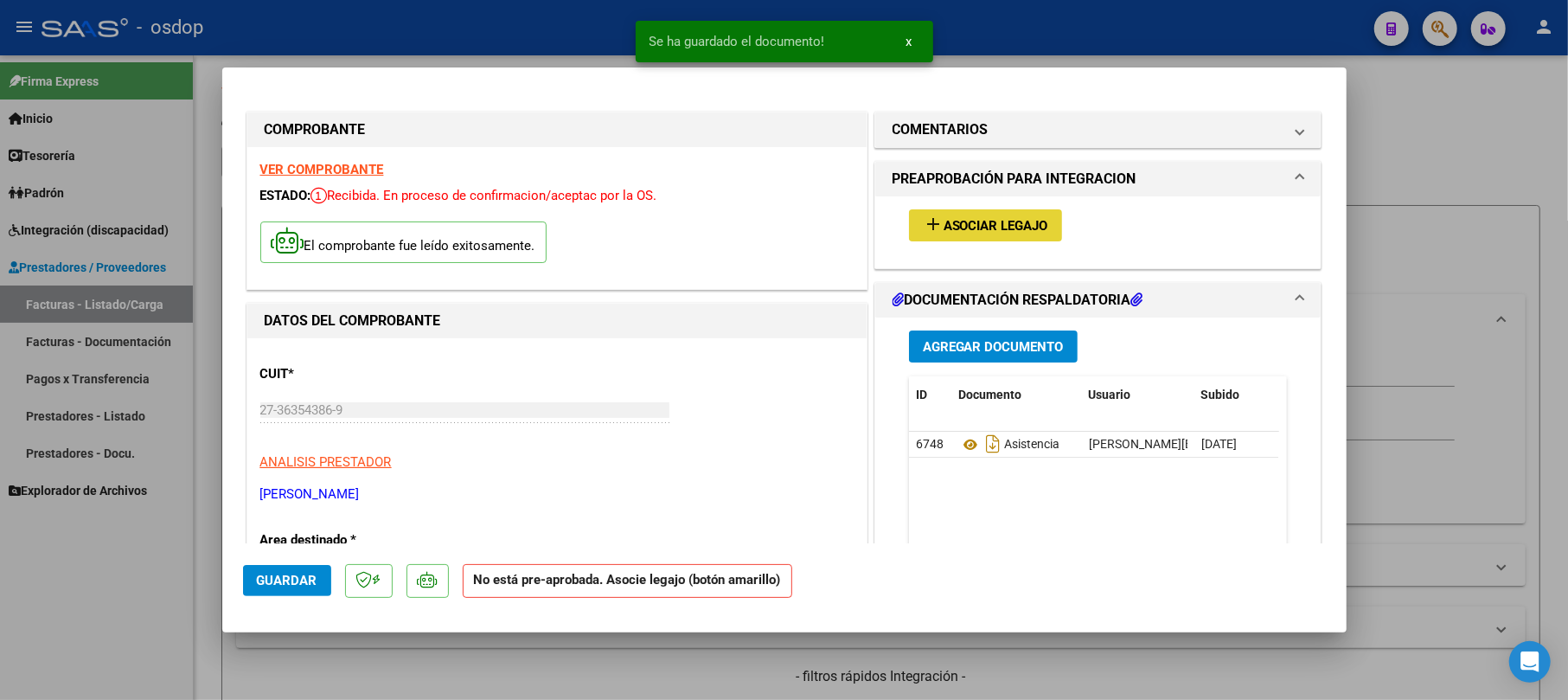
click at [986, 225] on span "Asociar Legajo" at bounding box center [996, 225] width 105 height 15
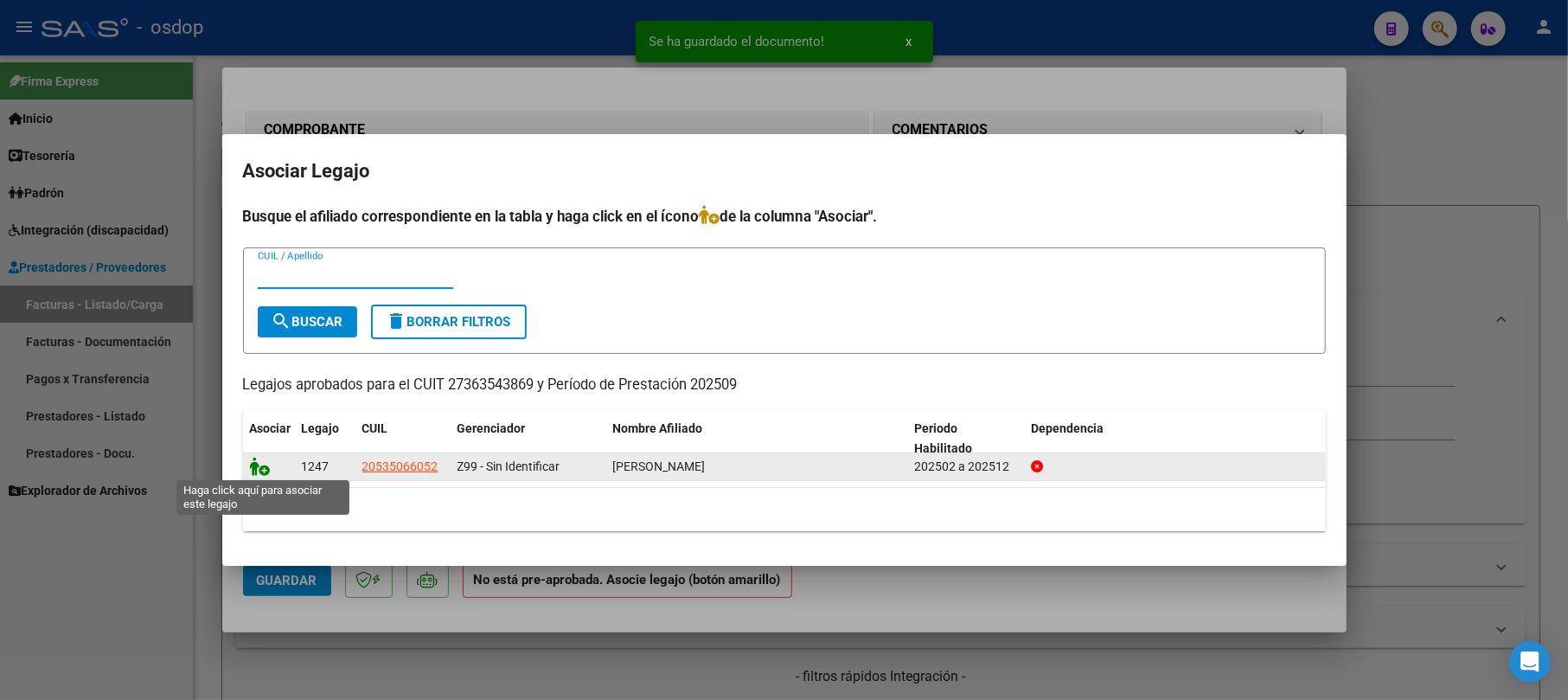
click at [263, 469] on icon at bounding box center [260, 466] width 21 height 19
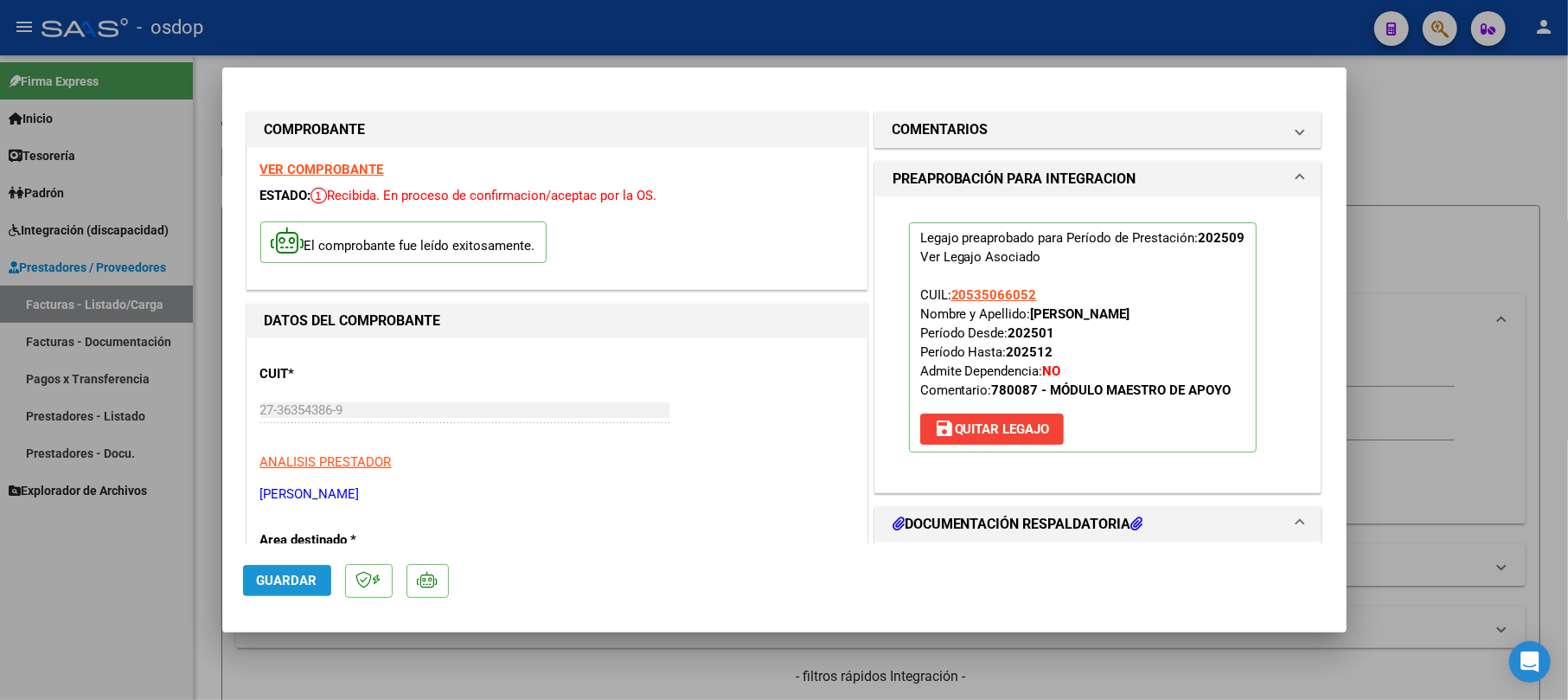
click at [272, 579] on span "Guardar" at bounding box center [286, 580] width 60 height 15
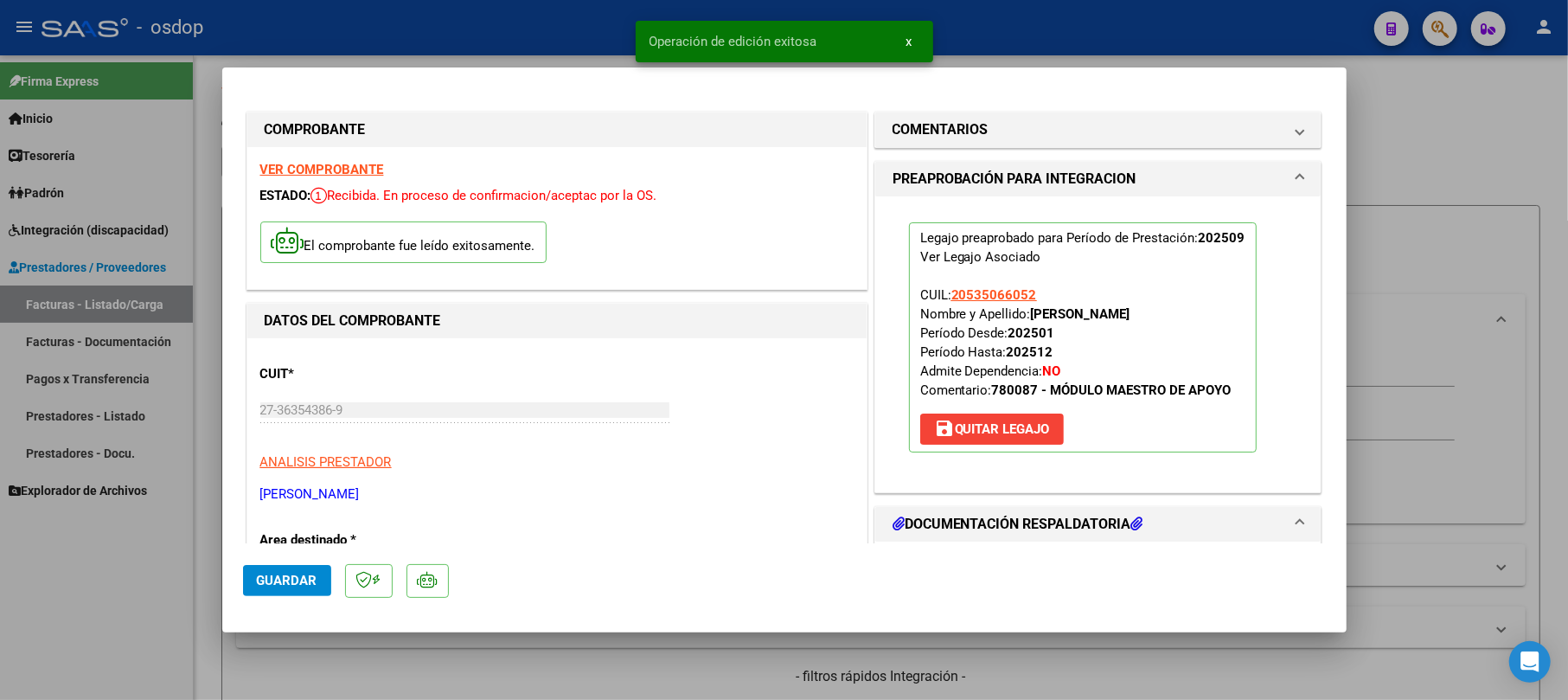
click at [277, 573] on span "Guardar" at bounding box center [286, 580] width 60 height 15
drag, startPoint x: 1422, startPoint y: 153, endPoint x: 1241, endPoint y: 689, distance: 565.7
click at [1418, 153] on div at bounding box center [784, 350] width 1568 height 700
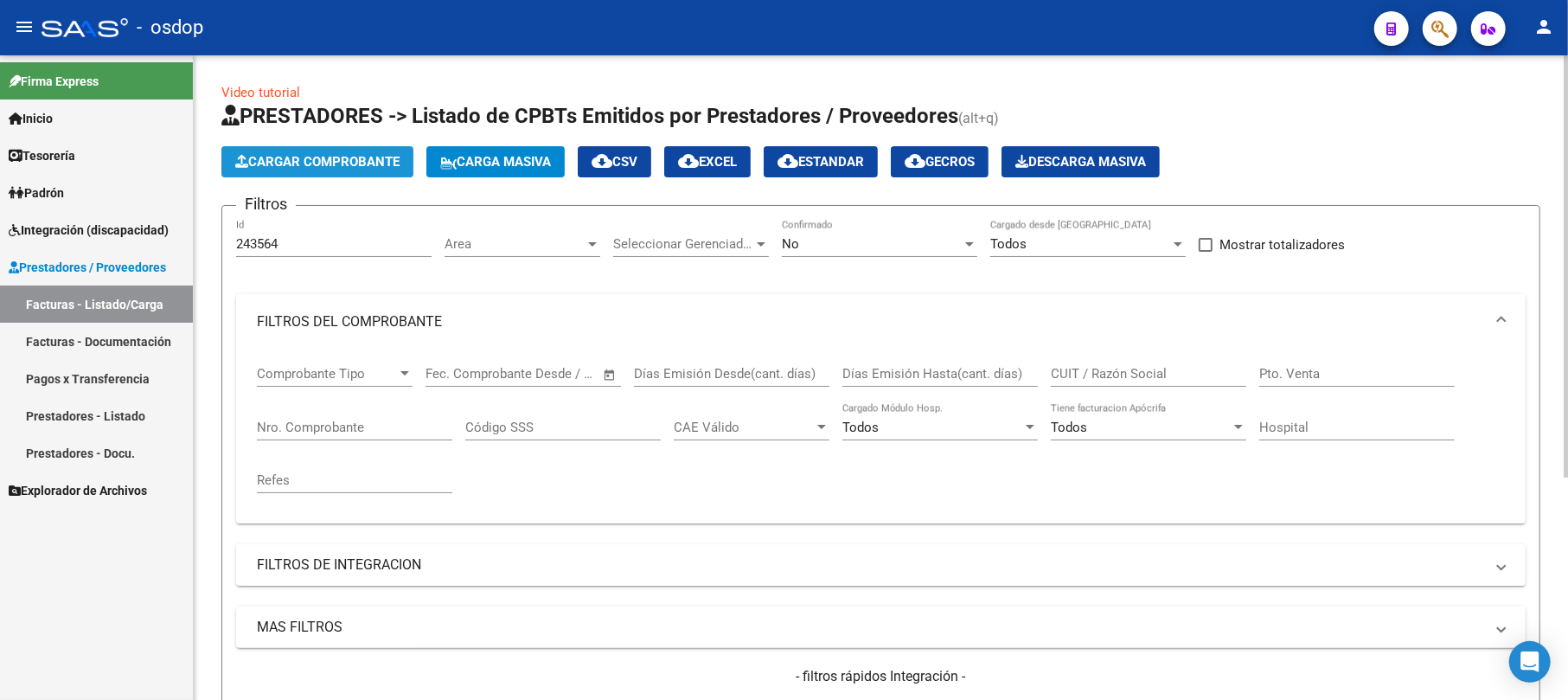
click at [367, 171] on button "Cargar Comprobante" at bounding box center [318, 162] width 192 height 31
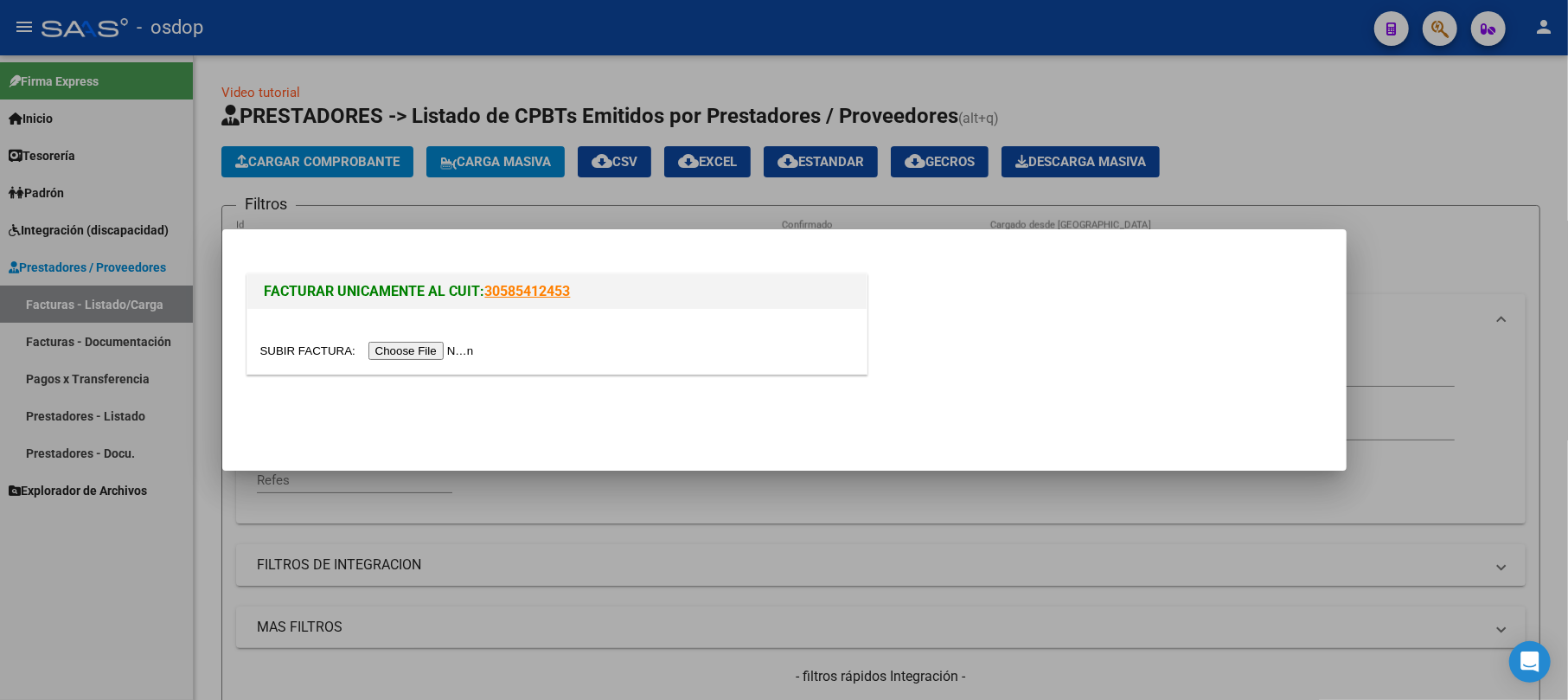
click at [395, 347] on input "file" at bounding box center [370, 351] width 219 height 18
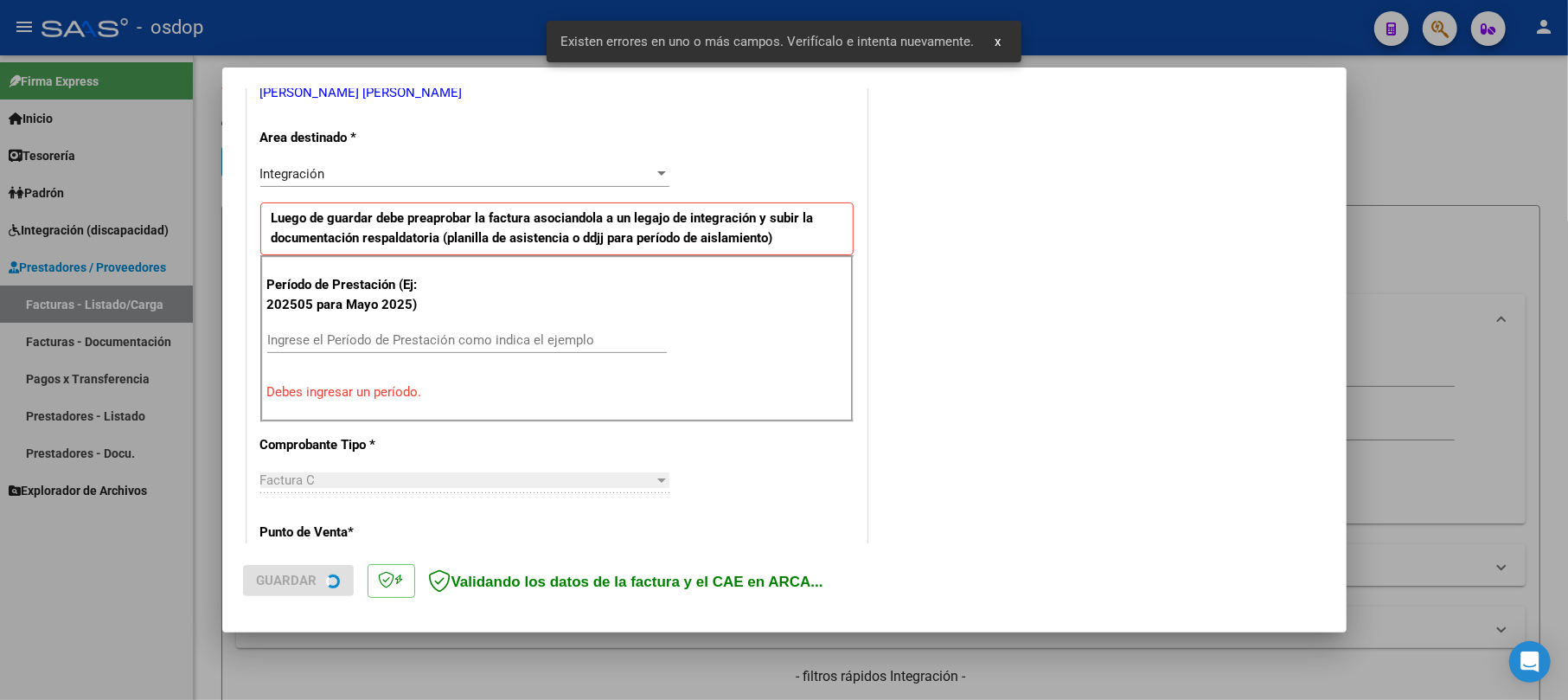
scroll to position [377, 0]
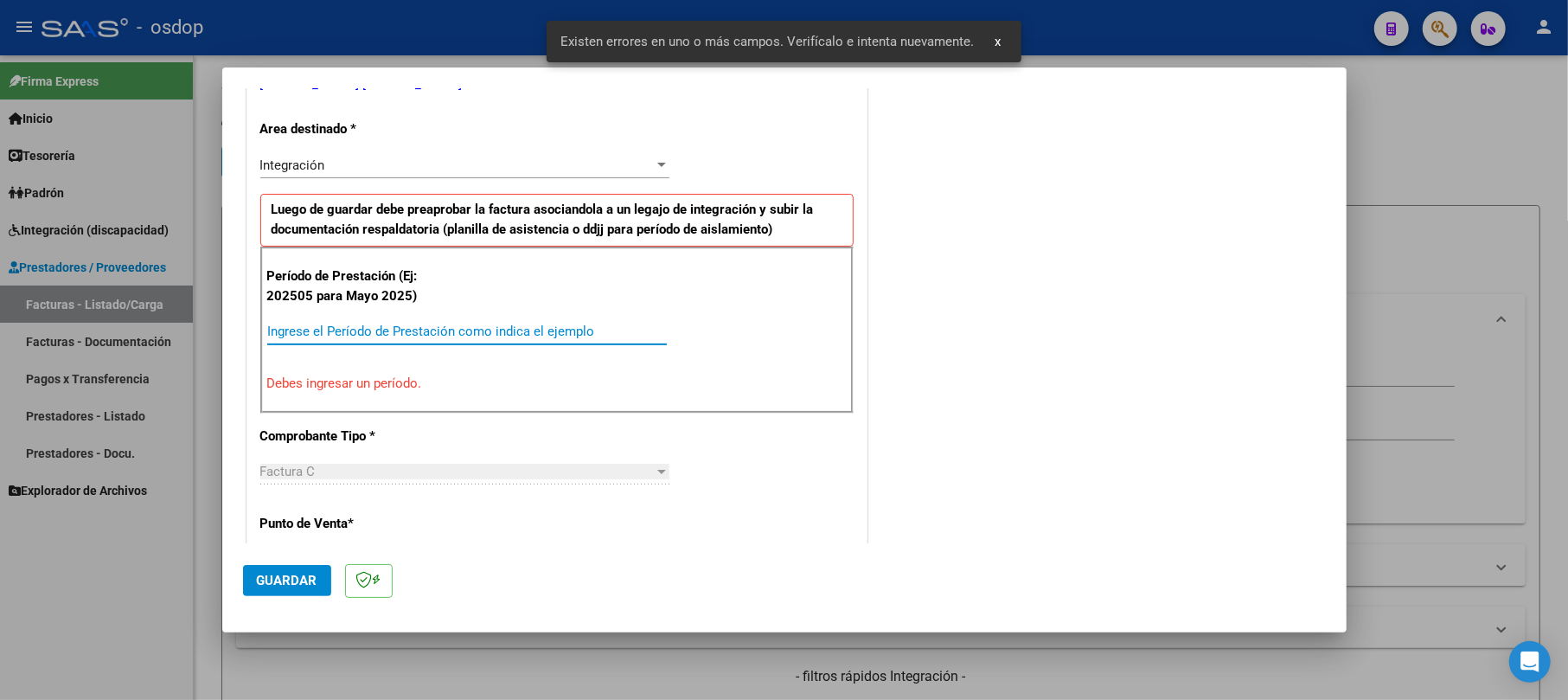
click at [322, 339] on input "Ingrese el Período de Prestación como indica el ejemplo" at bounding box center [466, 331] width 399 height 15
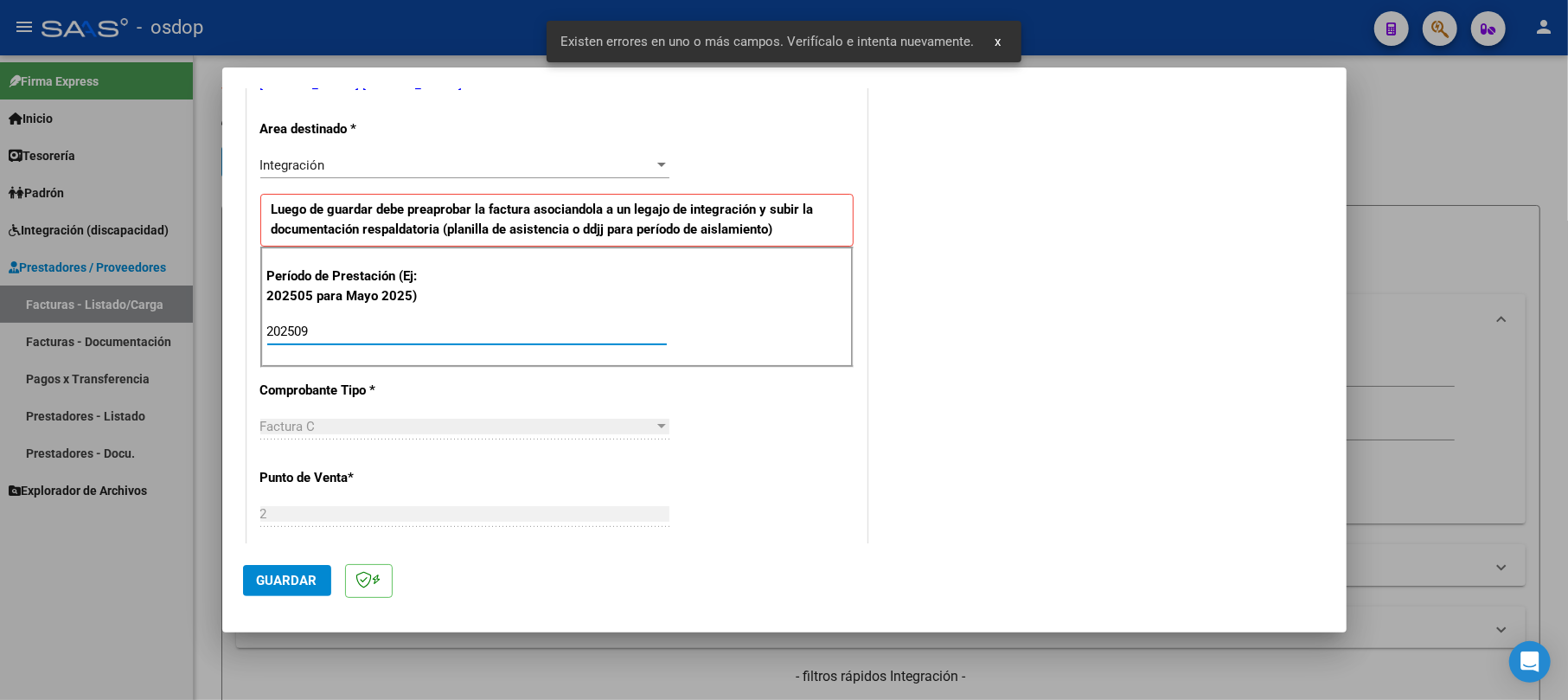
type input "202509"
click at [736, 486] on div "CUIT * 23-27427580-4 Ingresar CUIT ANALISIS PRESTADOR [PERSON_NAME] [PERSON_NAM…" at bounding box center [557, 628] width 619 height 1400
click at [309, 593] on button "Guardar" at bounding box center [287, 581] width 88 height 31
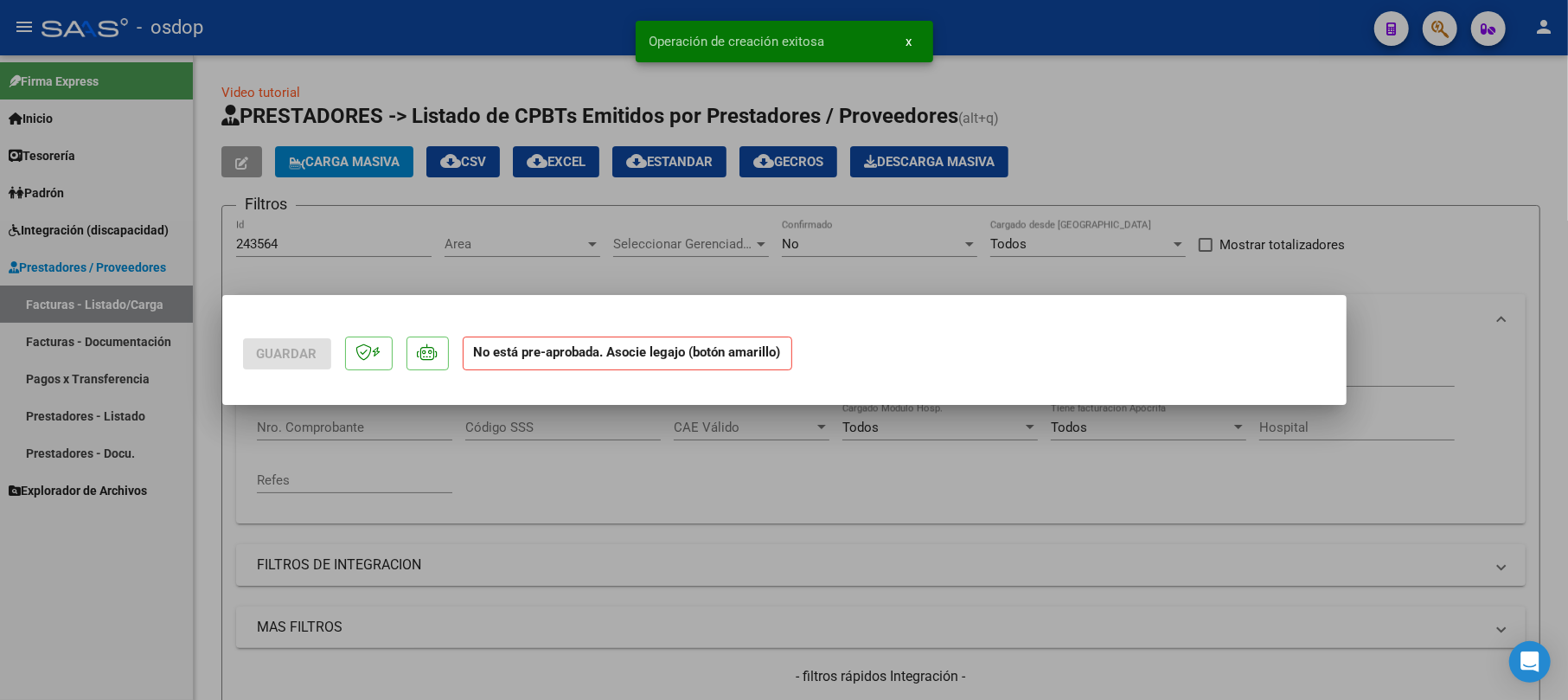
scroll to position [0, 0]
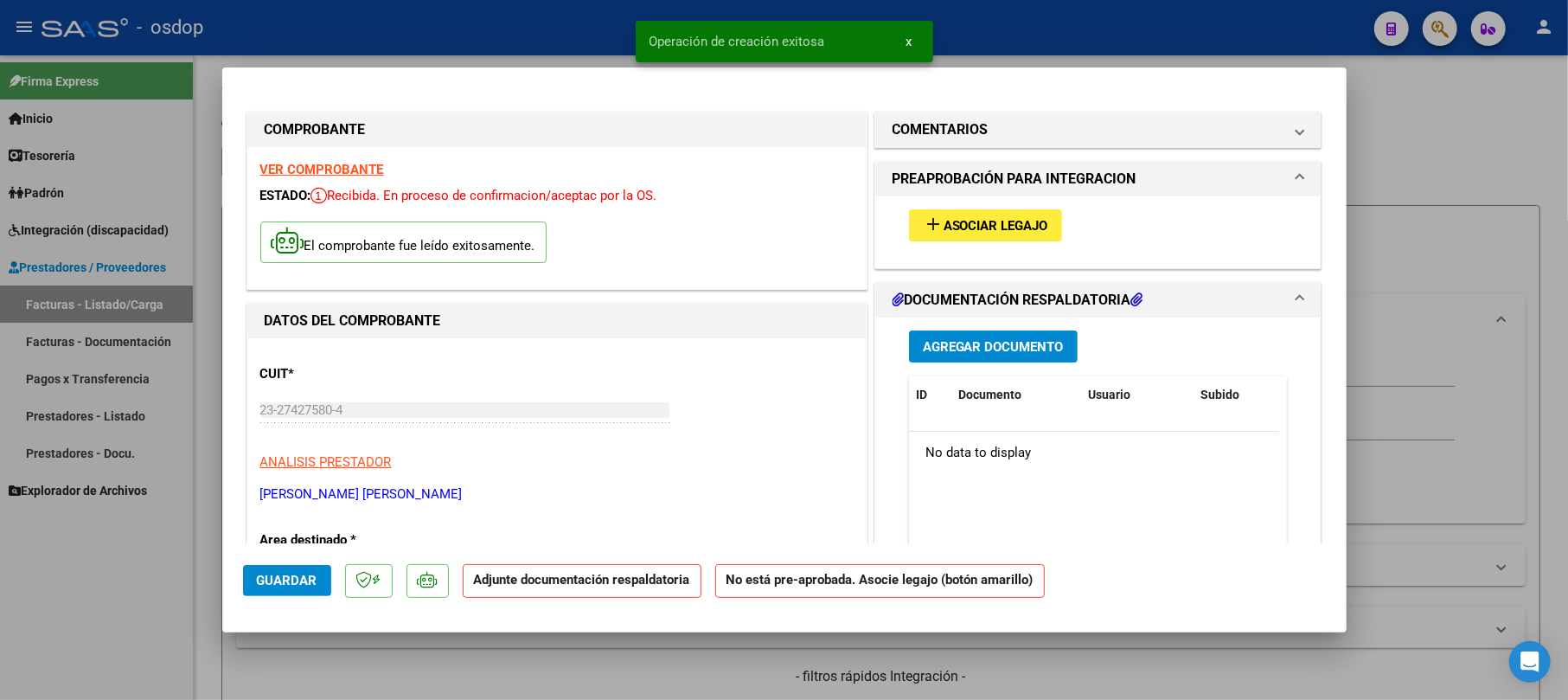
click at [966, 365] on div "Agregar Documento ID Documento Usuario Subido Acción No data to display 0 total…" at bounding box center [1098, 490] width 405 height 346
click at [967, 350] on span "Agregar Documento" at bounding box center [993, 346] width 141 height 15
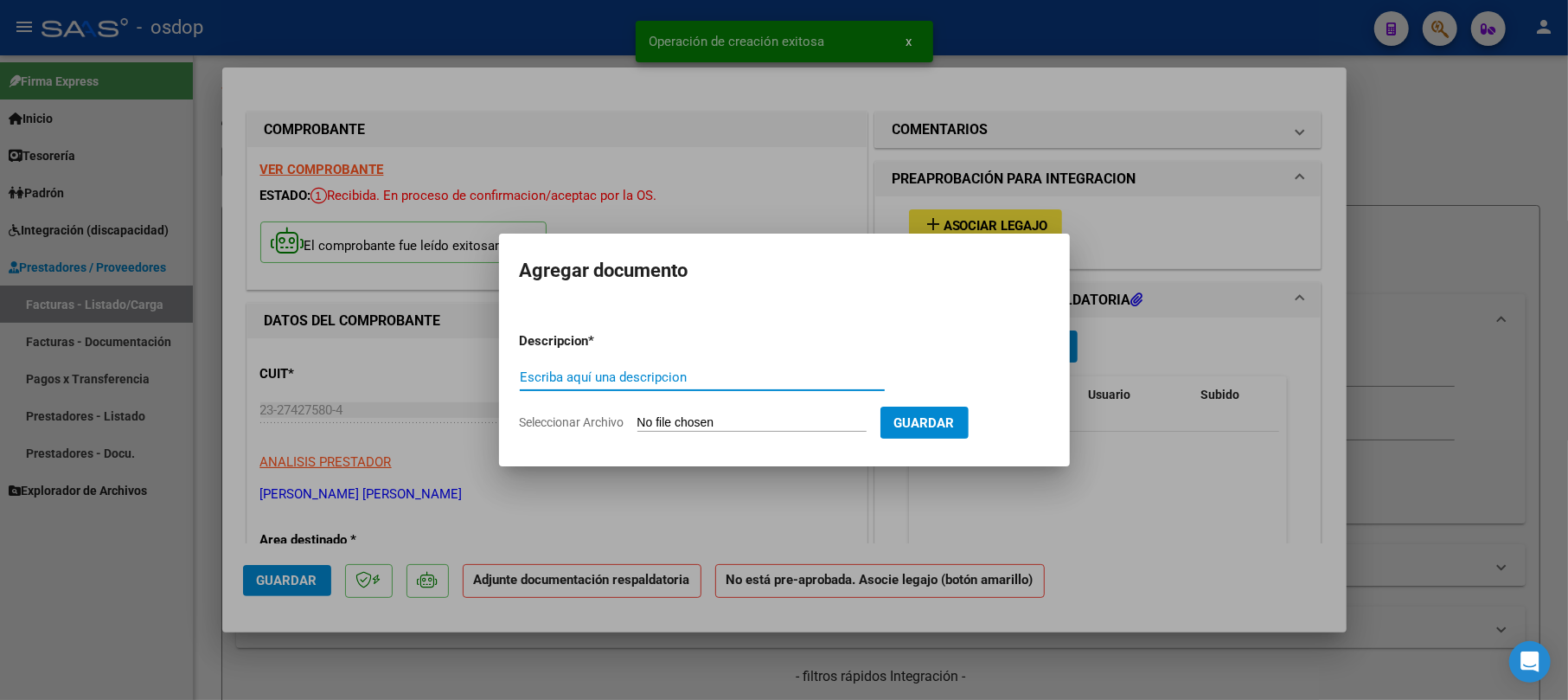
click at [602, 381] on input "Escriba aquí una descripcion" at bounding box center [701, 377] width 365 height 15
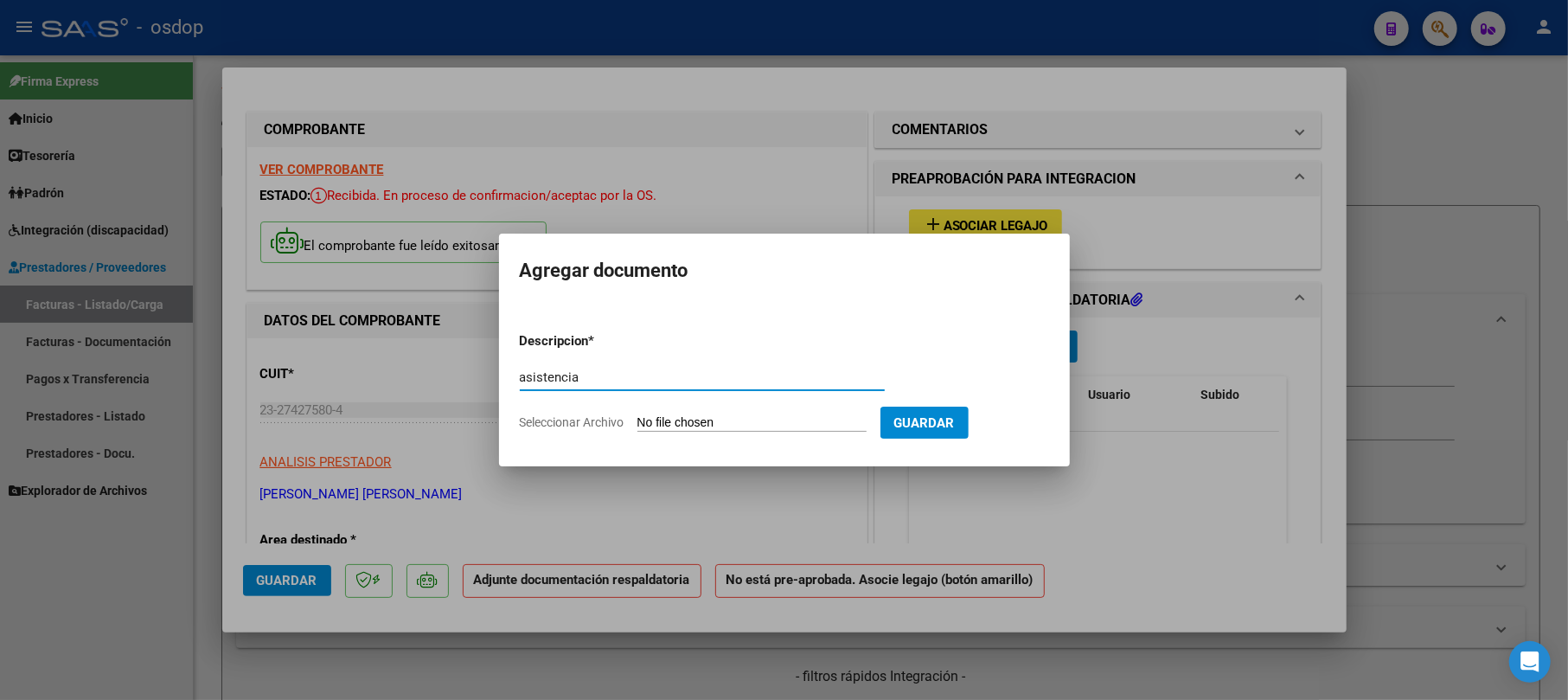
type input "asistencia"
click at [710, 429] on input "Seleccionar Archivo" at bounding box center [752, 424] width 229 height 16
type input "C:\fakepath\PLANILLA DE ASISTENCIA SEPTIEMBRE.pdf"
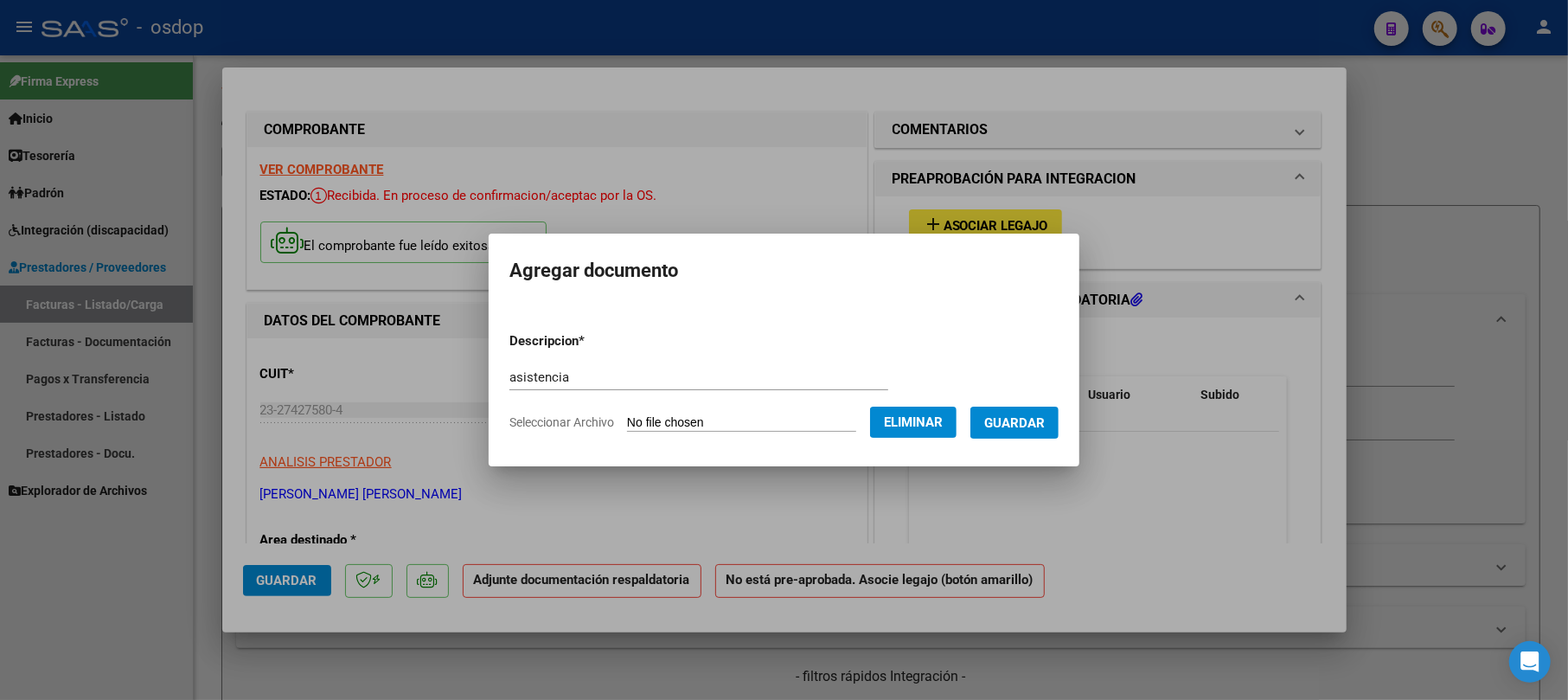
click at [1032, 440] on form "Descripcion * asistencia Escriba aquí una descripcion Seleccionar Archivo Elimi…" at bounding box center [784, 381] width 549 height 127
click at [1034, 421] on span "Guardar" at bounding box center [1014, 423] width 60 height 15
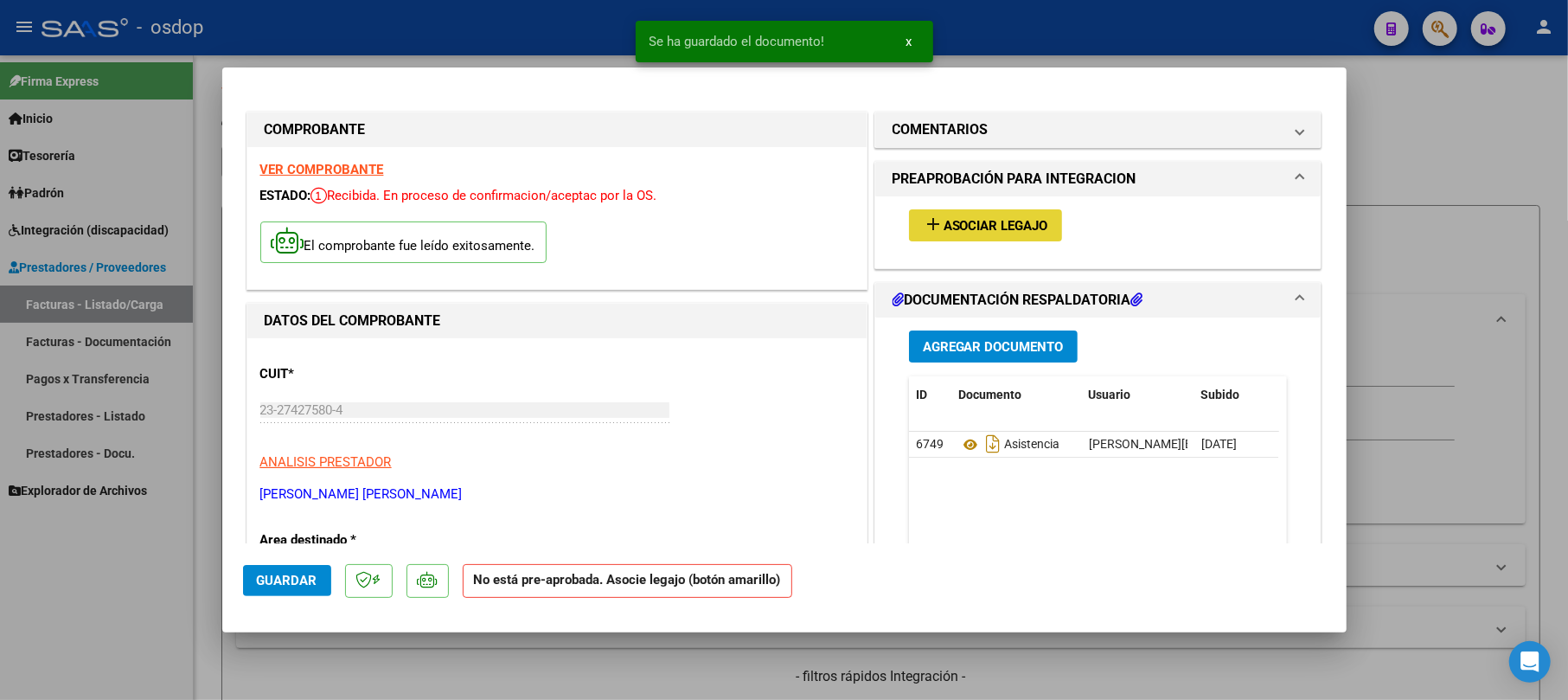
click at [991, 232] on span "Asociar Legajo" at bounding box center [996, 225] width 105 height 15
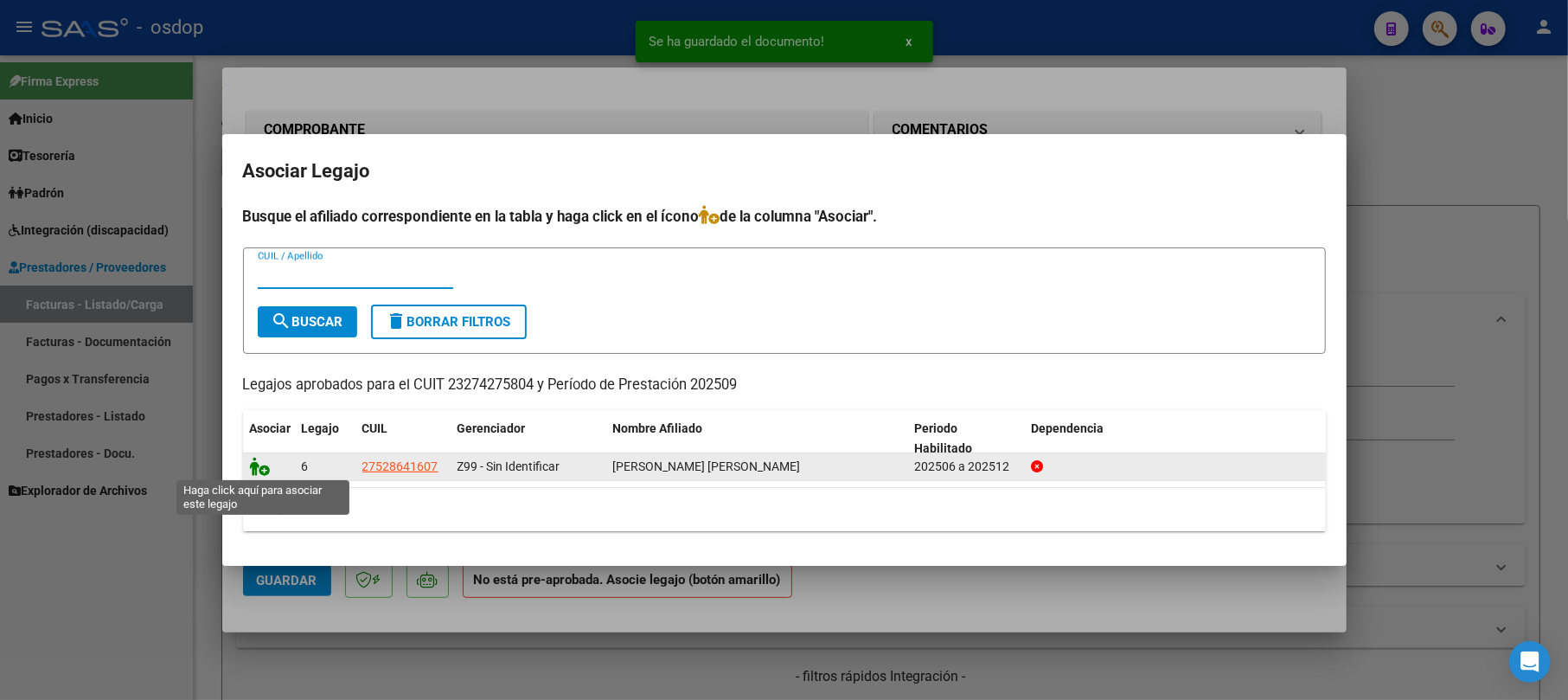
click at [266, 462] on icon at bounding box center [260, 466] width 21 height 19
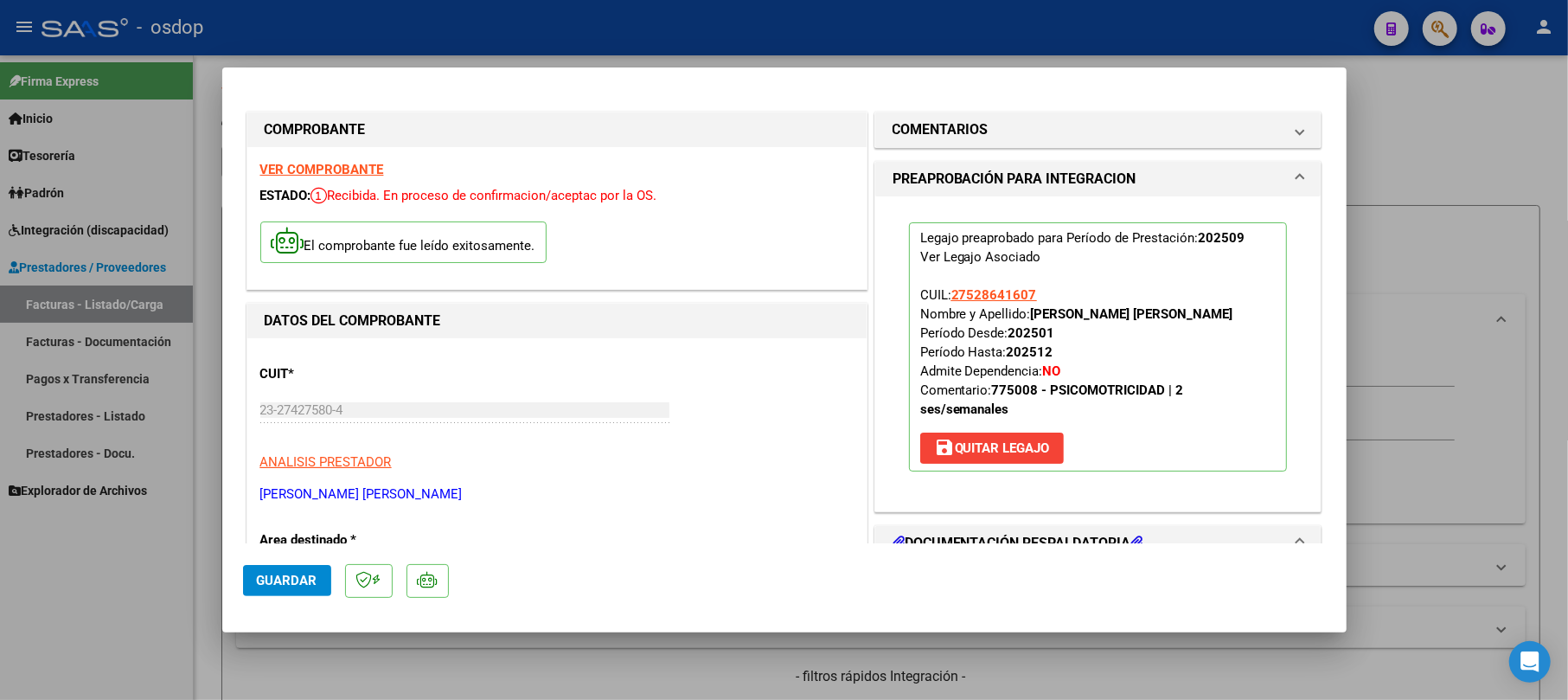
click at [283, 582] on span "Guardar" at bounding box center [286, 580] width 60 height 15
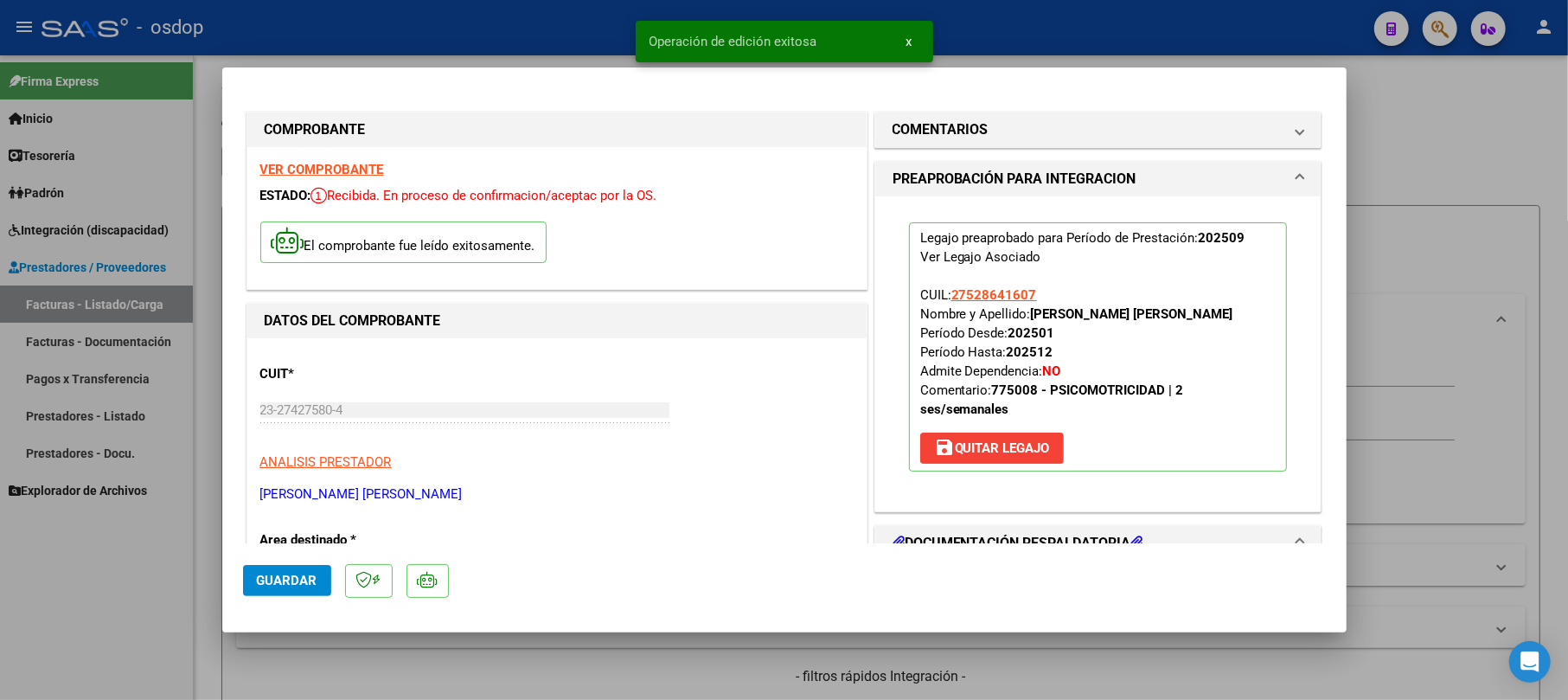
click at [1363, 157] on div at bounding box center [784, 350] width 1568 height 700
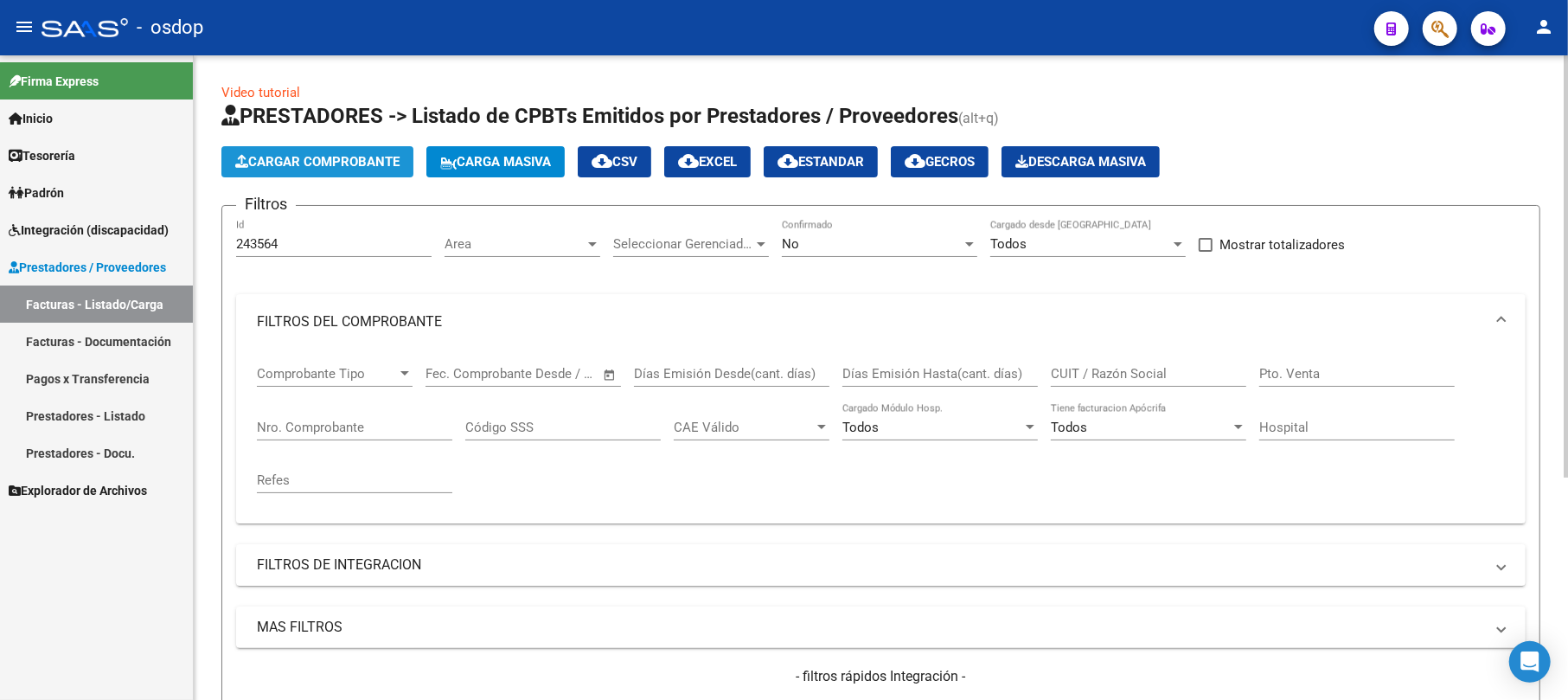
click at [350, 154] on span "Cargar Comprobante" at bounding box center [317, 162] width 164 height 15
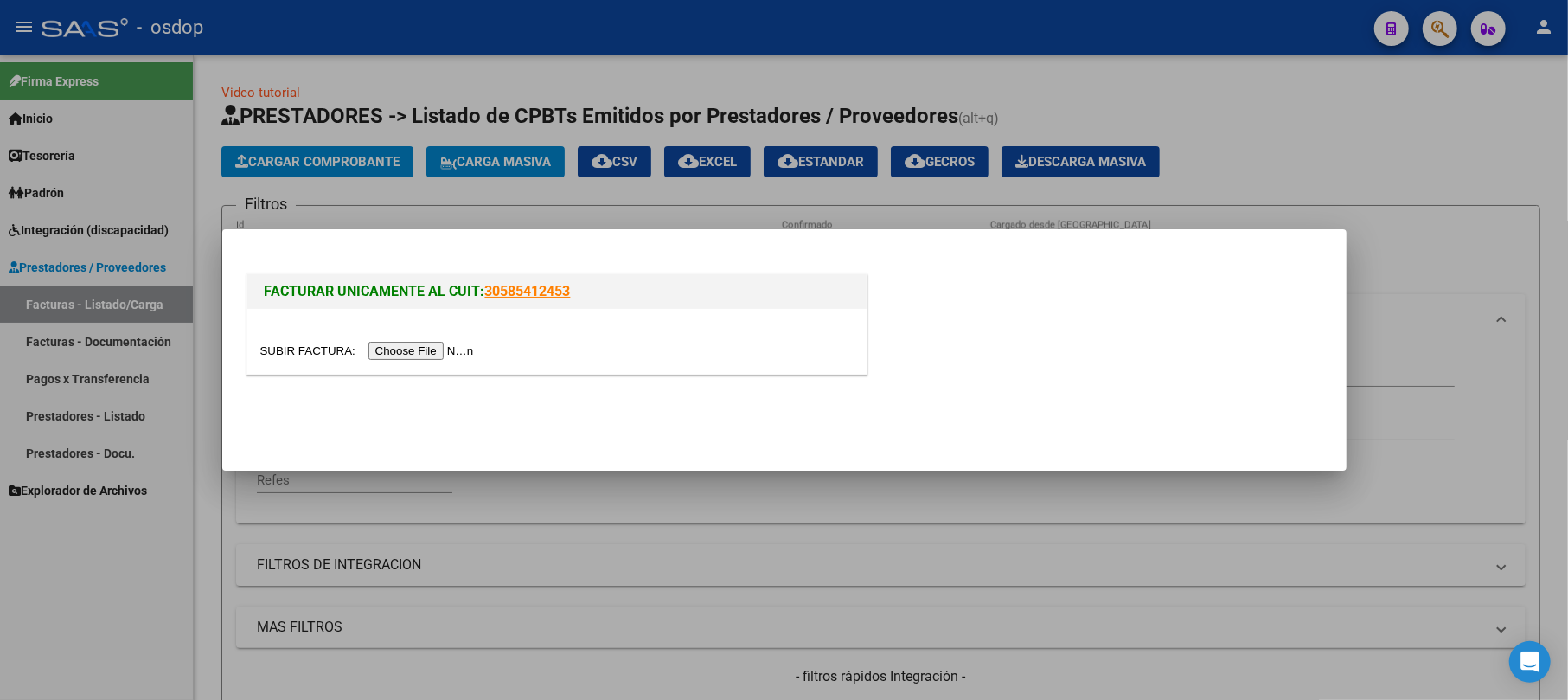
click at [401, 350] on input "file" at bounding box center [370, 351] width 219 height 18
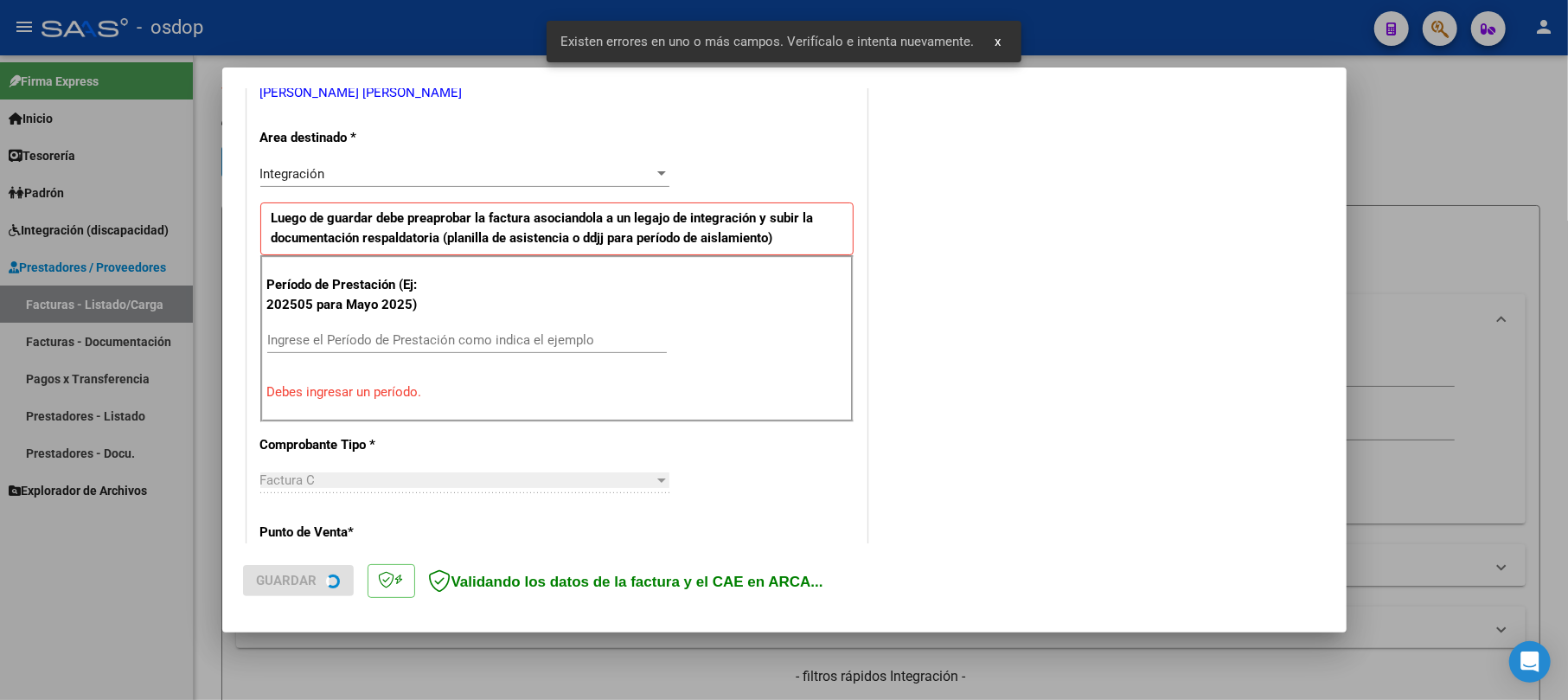
scroll to position [377, 0]
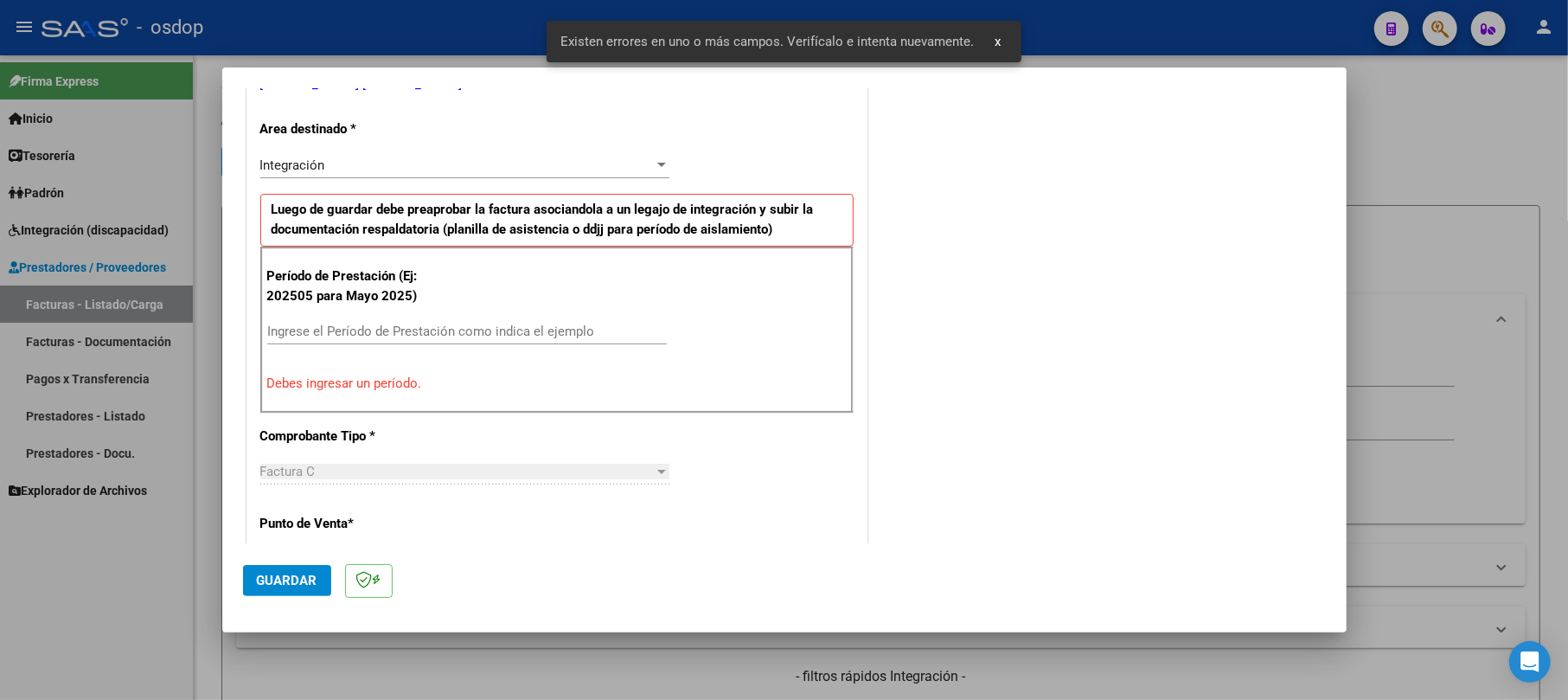
click at [353, 339] on input "Ingrese el Período de Prestación como indica el ejemplo" at bounding box center [466, 331] width 399 height 15
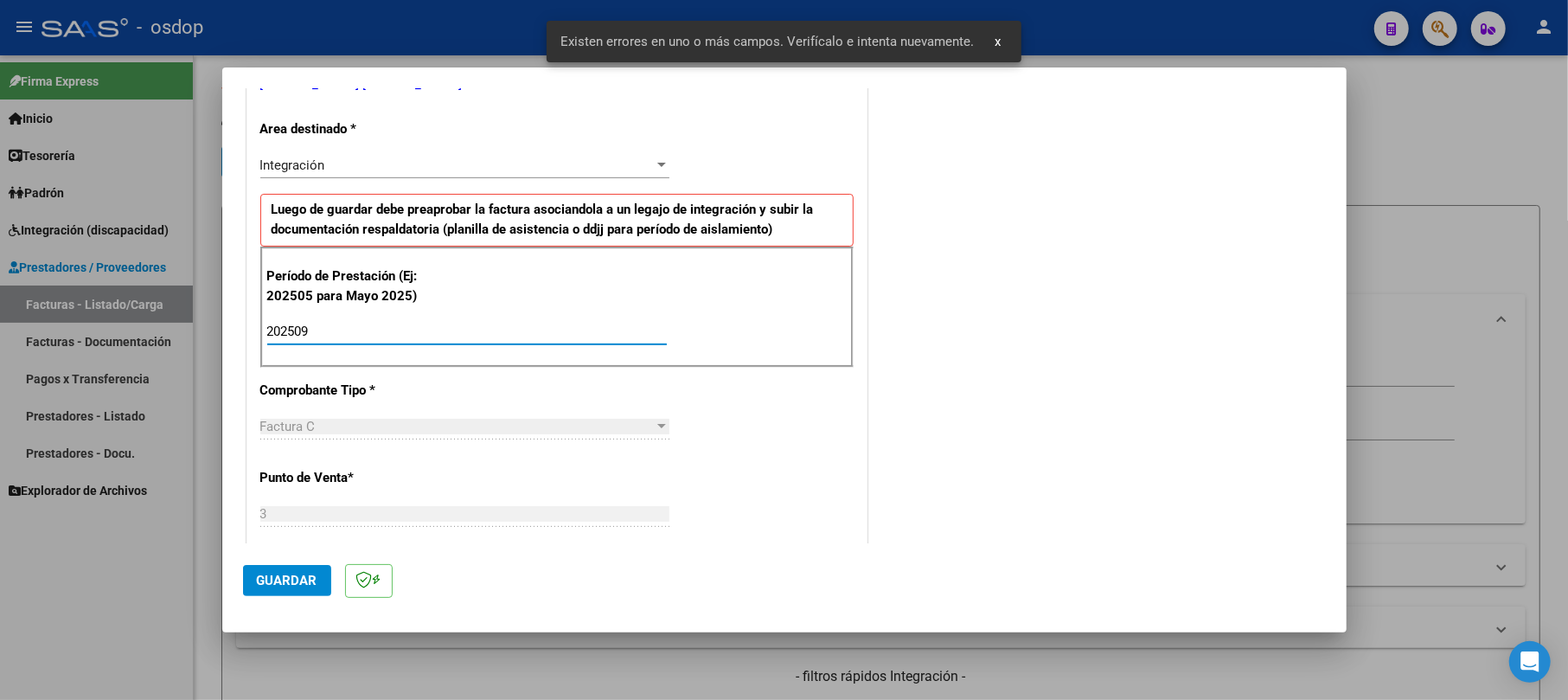
type input "202509"
click at [292, 587] on span "Guardar" at bounding box center [286, 580] width 60 height 15
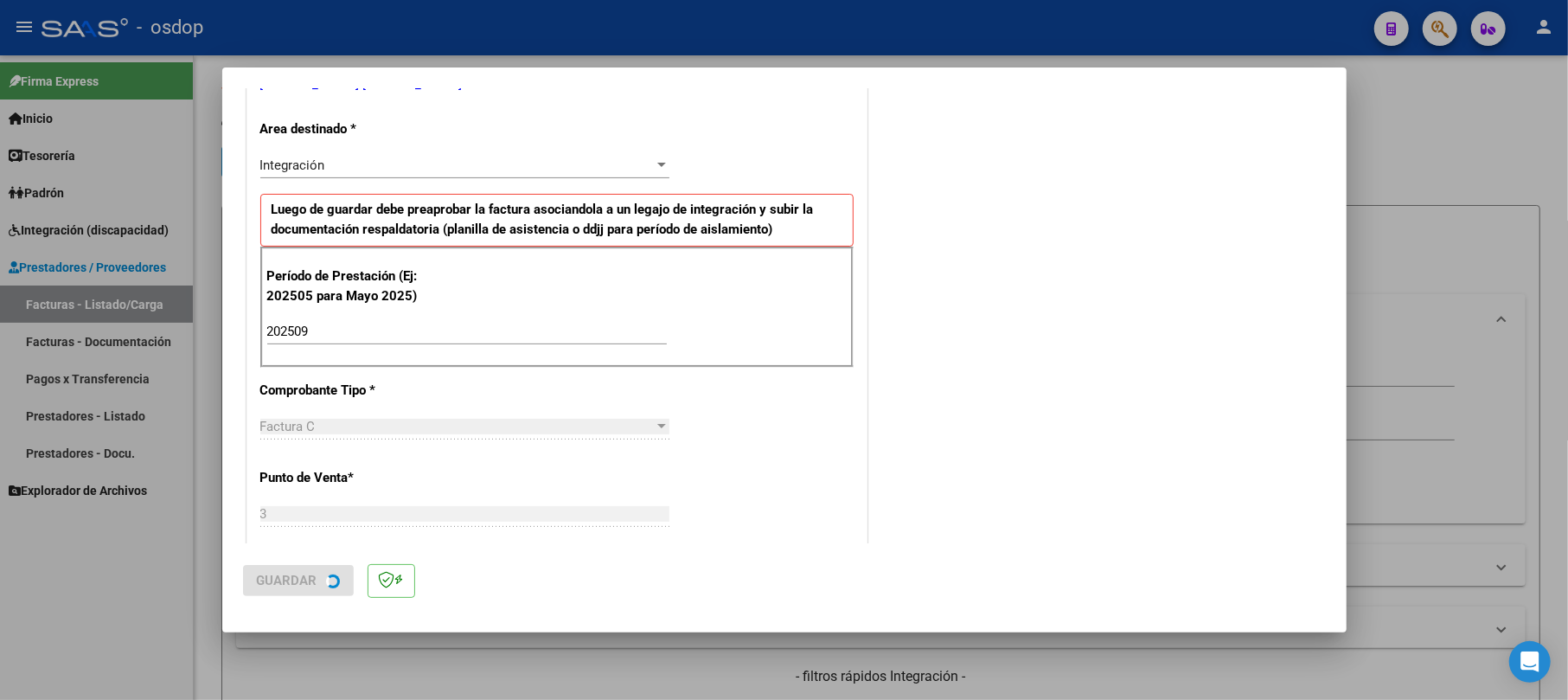
scroll to position [0, 0]
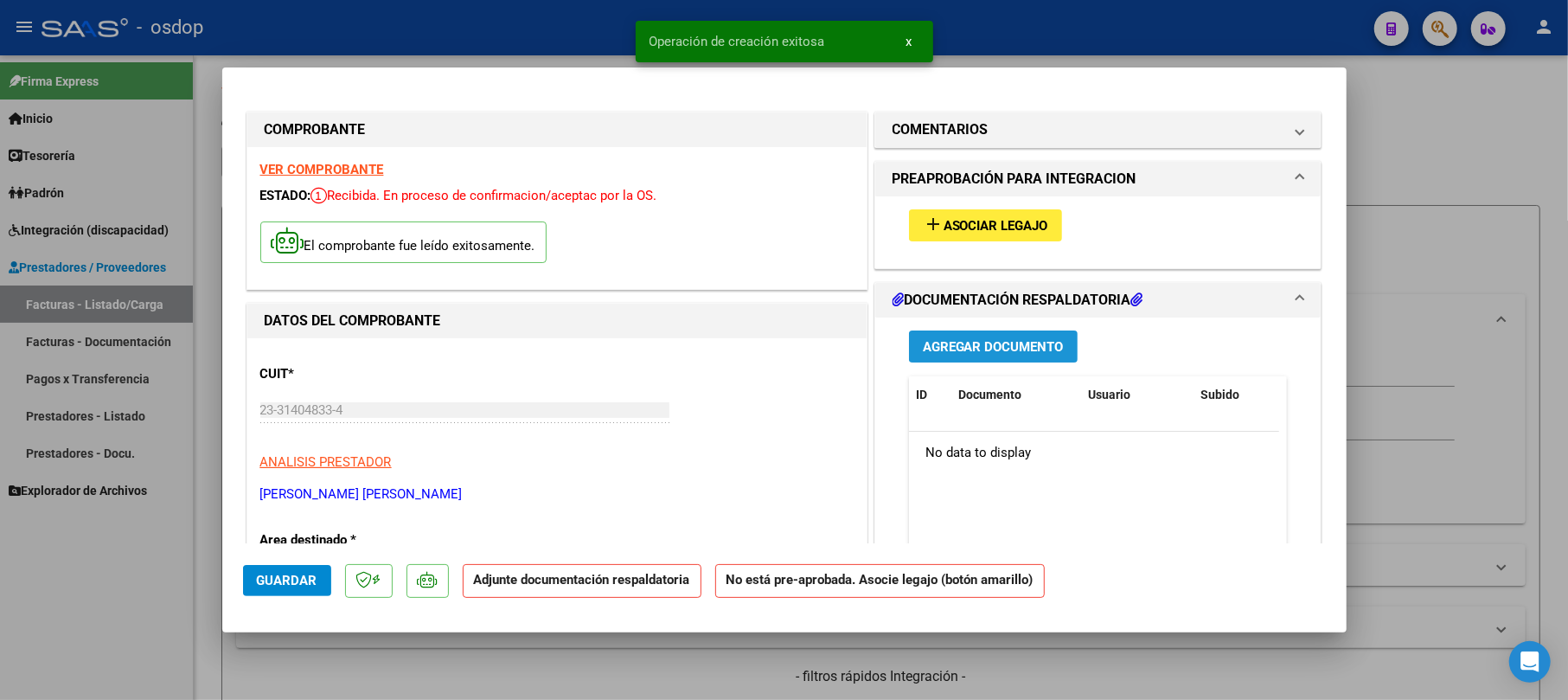
click at [955, 344] on span "Agregar Documento" at bounding box center [993, 346] width 141 height 15
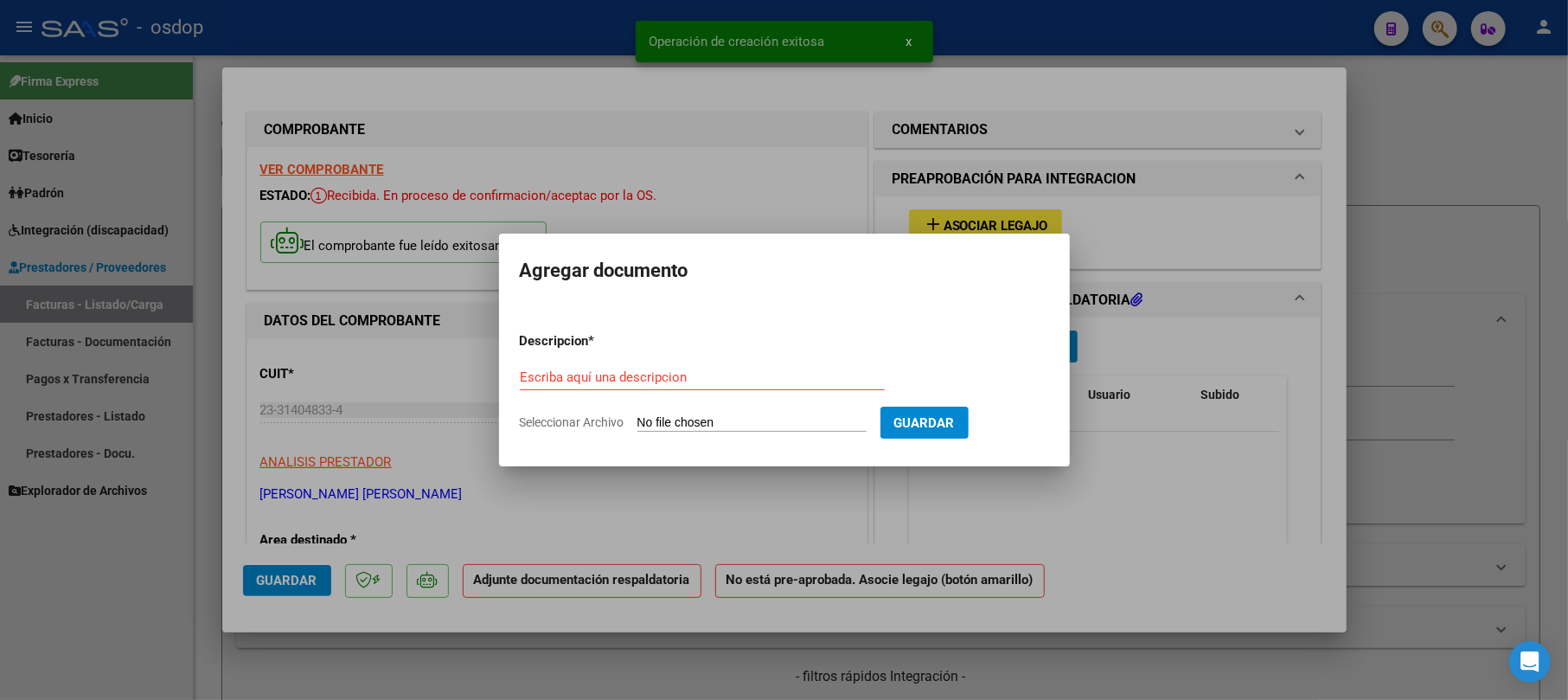
click at [648, 364] on div "Escriba aquí una descripcion" at bounding box center [701, 377] width 365 height 26
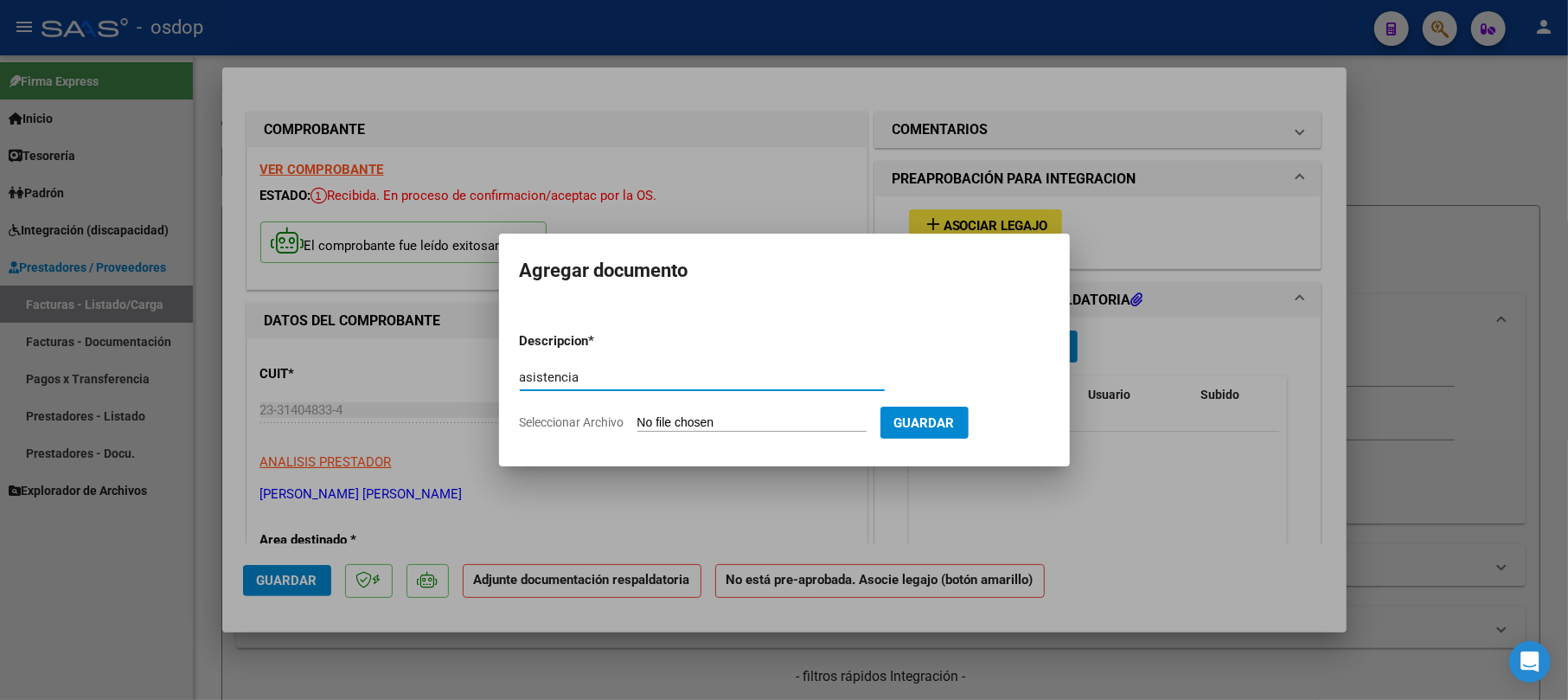
type input "asistencia"
click at [771, 416] on input "Seleccionar Archivo" at bounding box center [752, 424] width 229 height 16
type input "C:\fakepath\[PERSON_NAME], asistencia Psm septiembre.25.pdf"
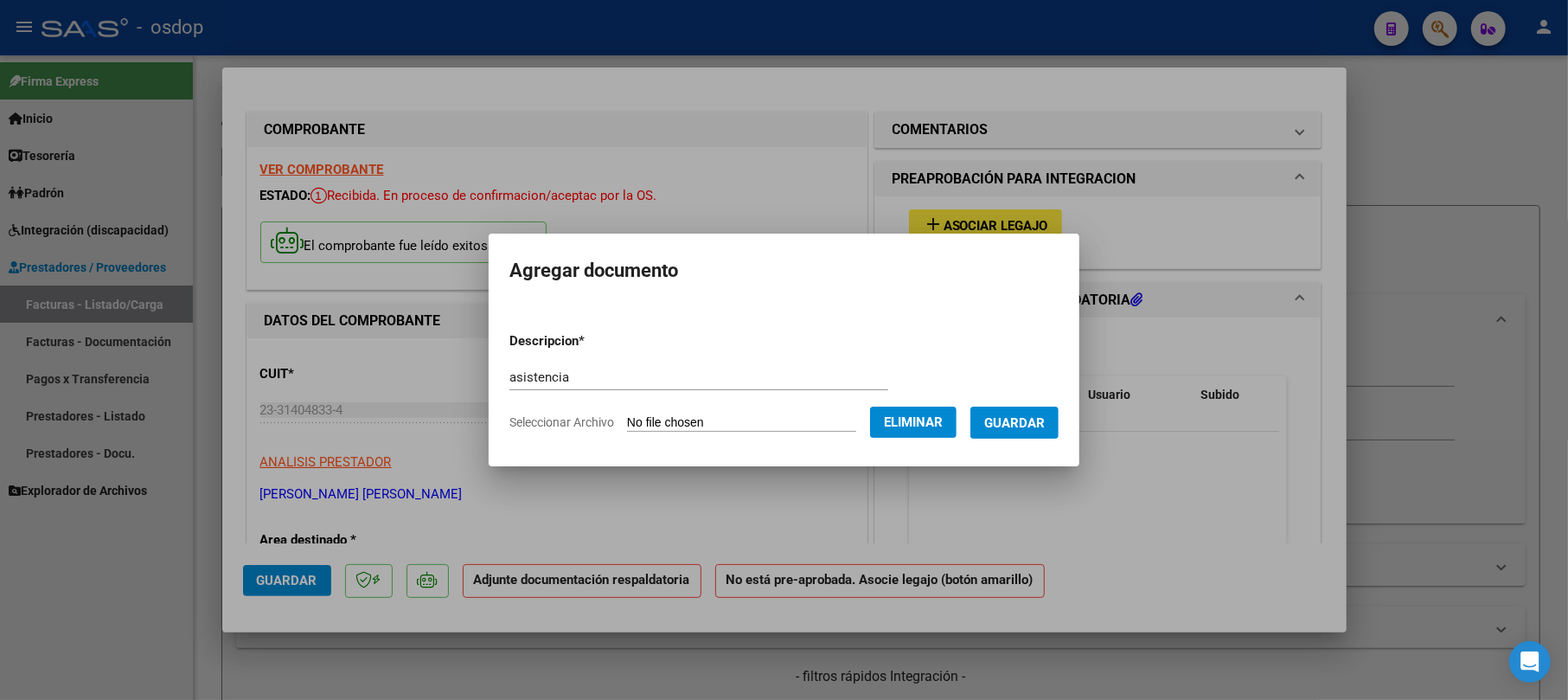
click at [1032, 425] on span "Guardar" at bounding box center [1014, 423] width 60 height 15
click at [936, 353] on form "Descripcion * asistencia Escriba aquí una descripcion Seleccionar Archivo Elimi…" at bounding box center [784, 381] width 549 height 127
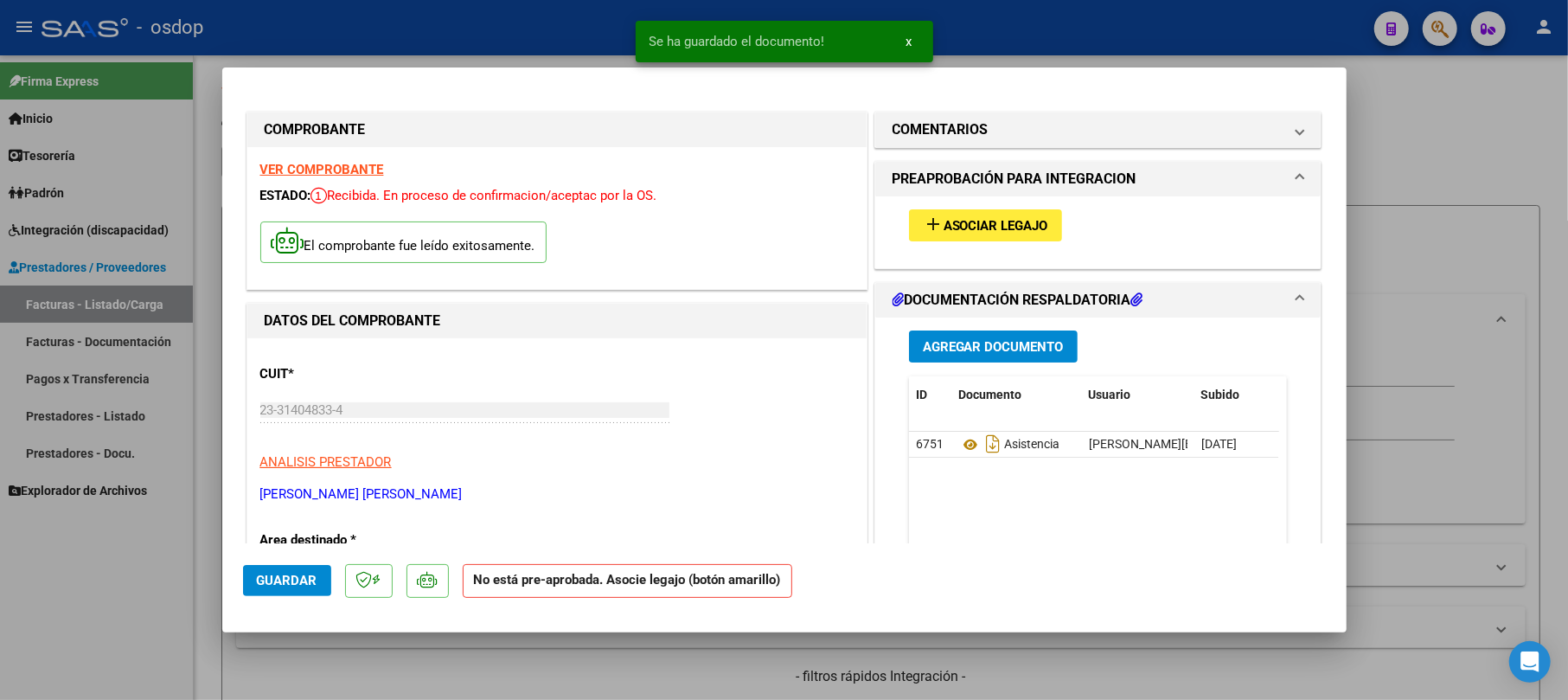
click at [1184, 466] on datatable-body "6751 Asistencia [PERSON_NAME][EMAIL_ADDRESS][PERSON_NAME][DOMAIN_NAME] - [PERSO…" at bounding box center [1093, 512] width 370 height 161
click at [980, 218] on span "Asociar Legajo" at bounding box center [996, 225] width 105 height 15
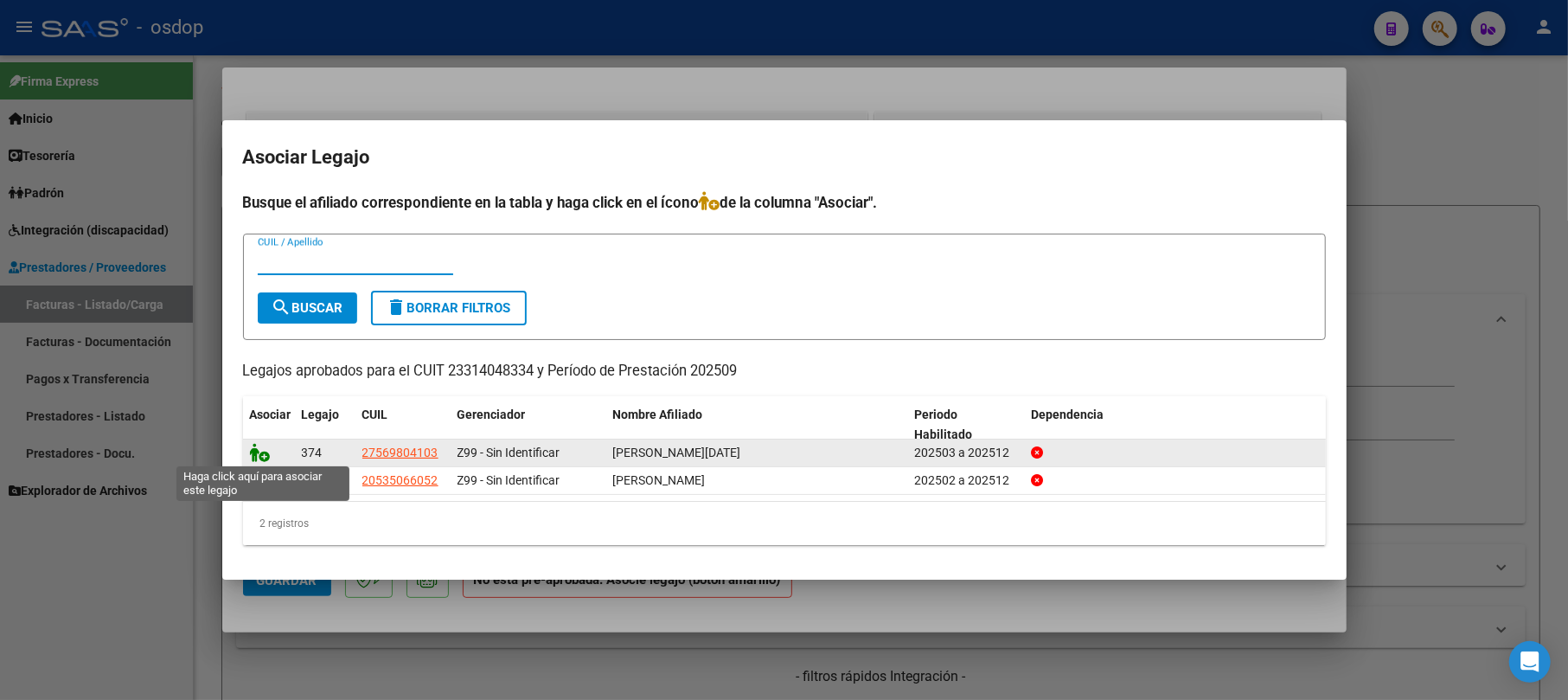
click at [260, 451] on icon at bounding box center [260, 452] width 21 height 19
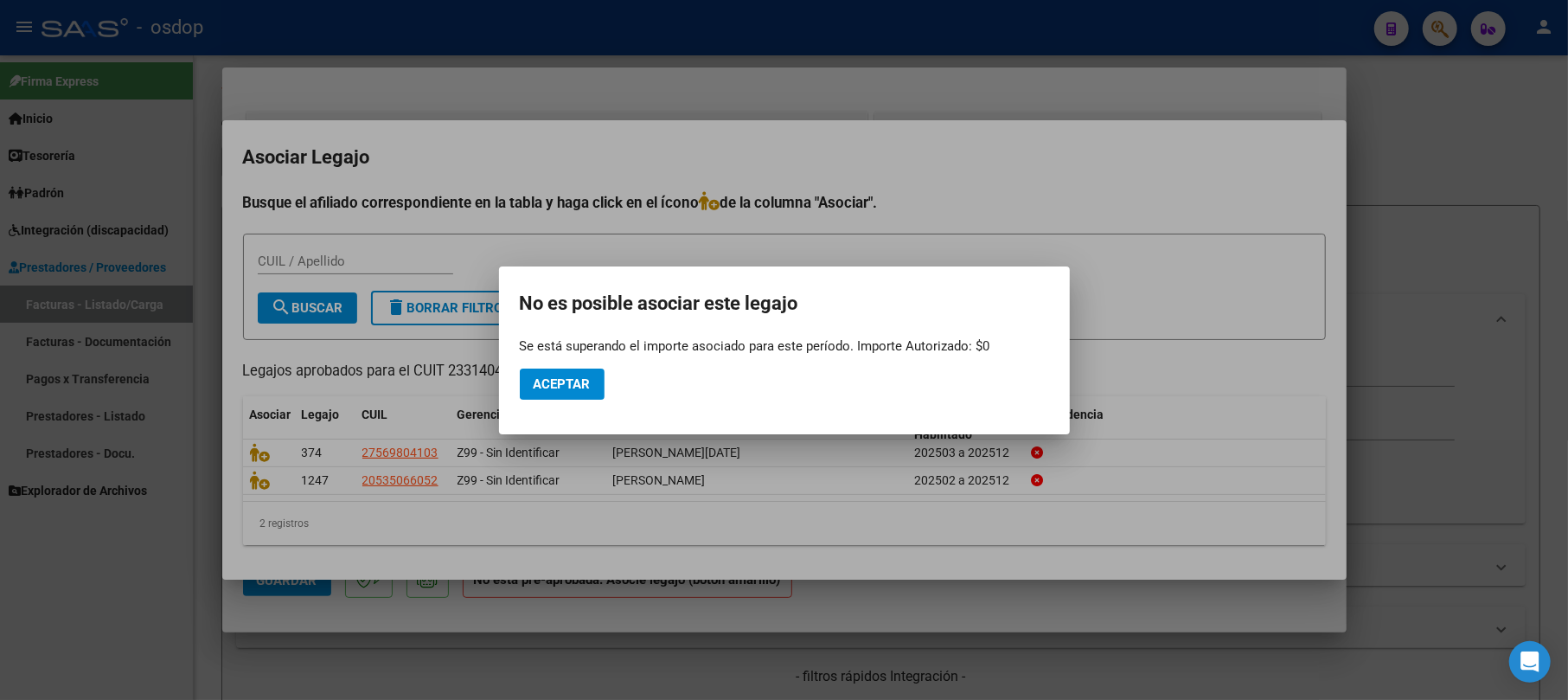
click at [590, 354] on mat-dialog-actions "Aceptar" at bounding box center [784, 384] width 529 height 59
click at [588, 377] on span "Aceptar" at bounding box center [562, 383] width 57 height 15
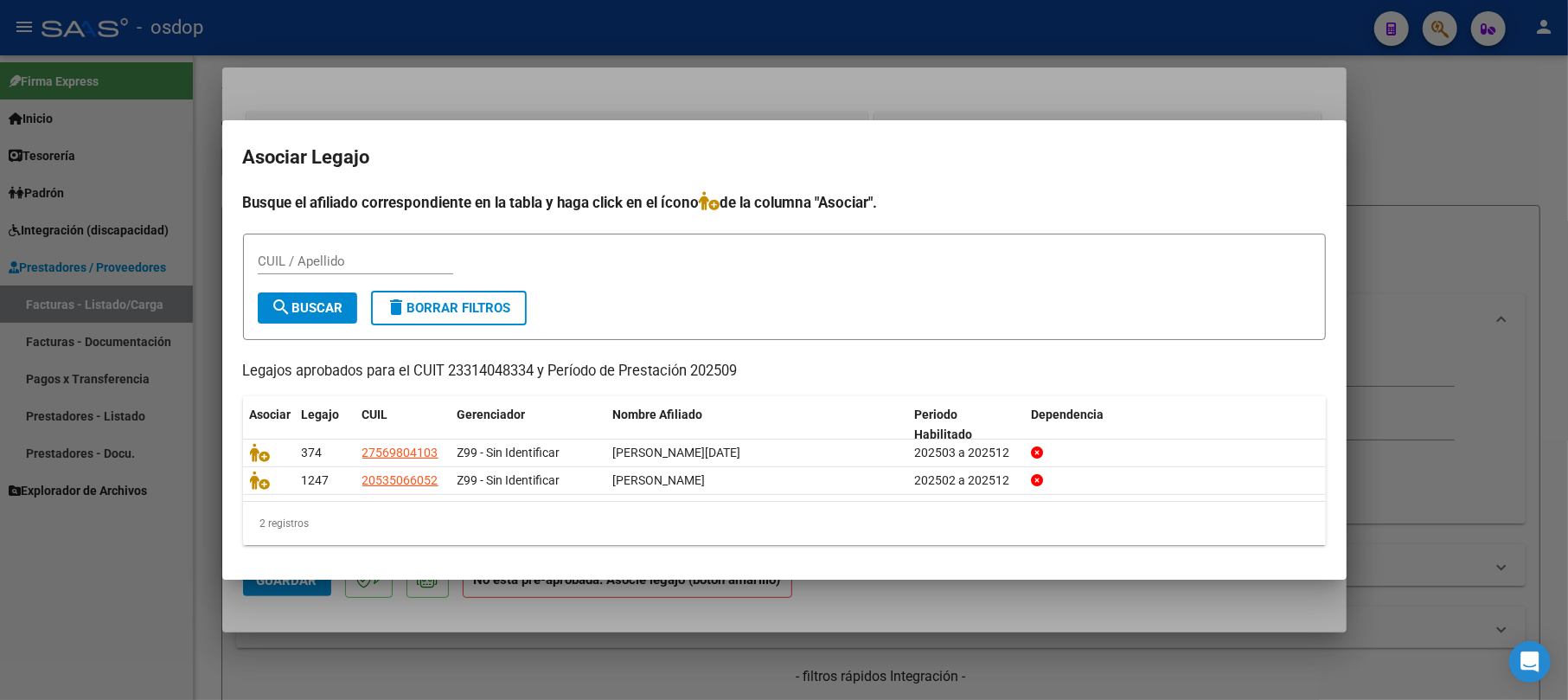
click at [1389, 170] on div at bounding box center [784, 350] width 1568 height 700
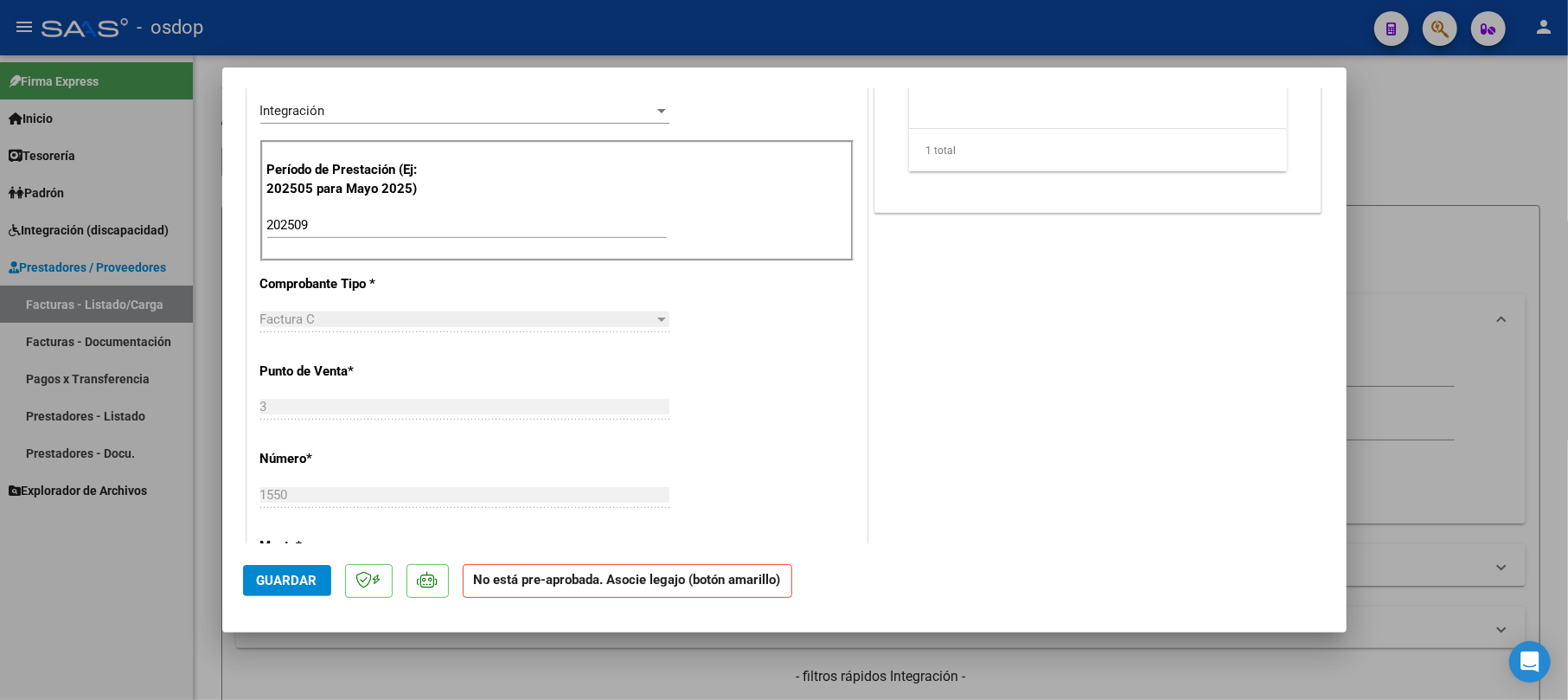
scroll to position [576, 0]
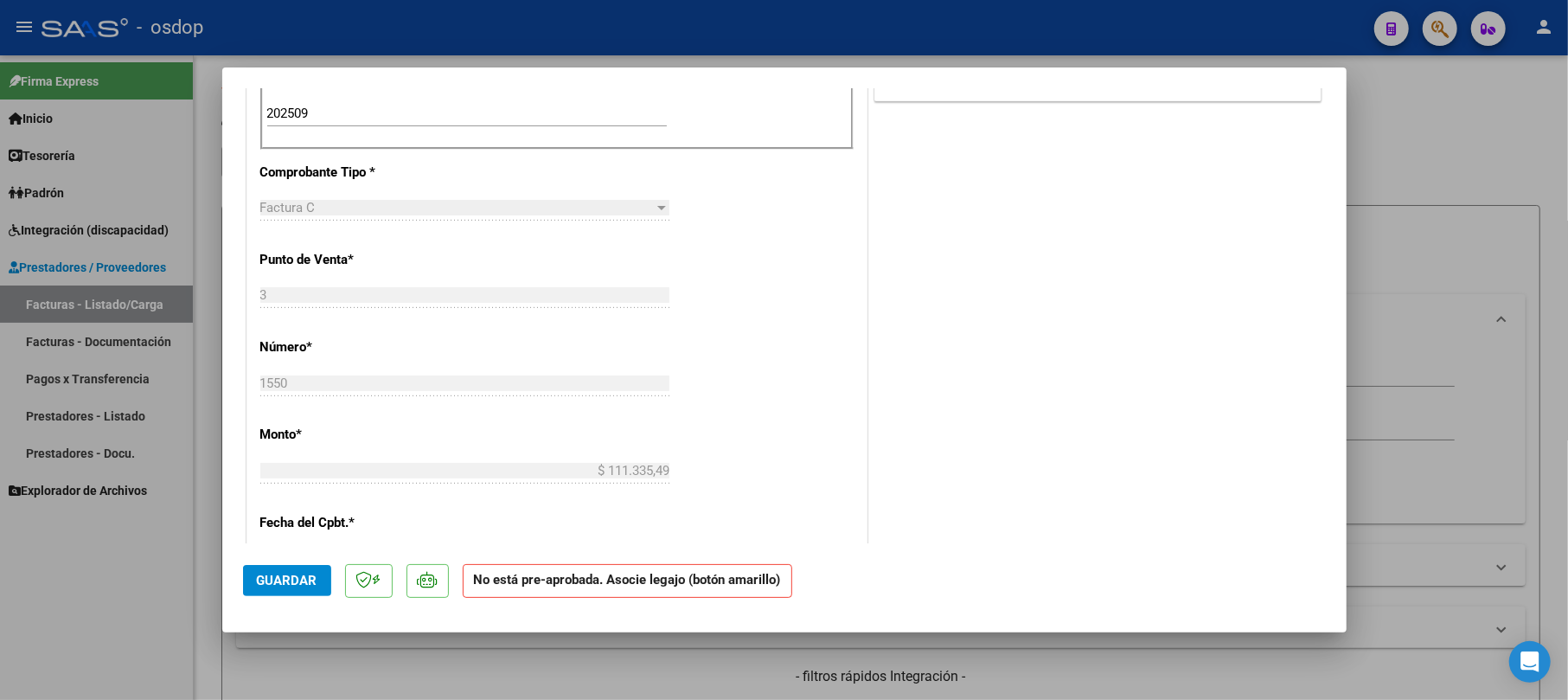
click at [1408, 199] on div at bounding box center [784, 350] width 1568 height 700
type input "$ 0,00"
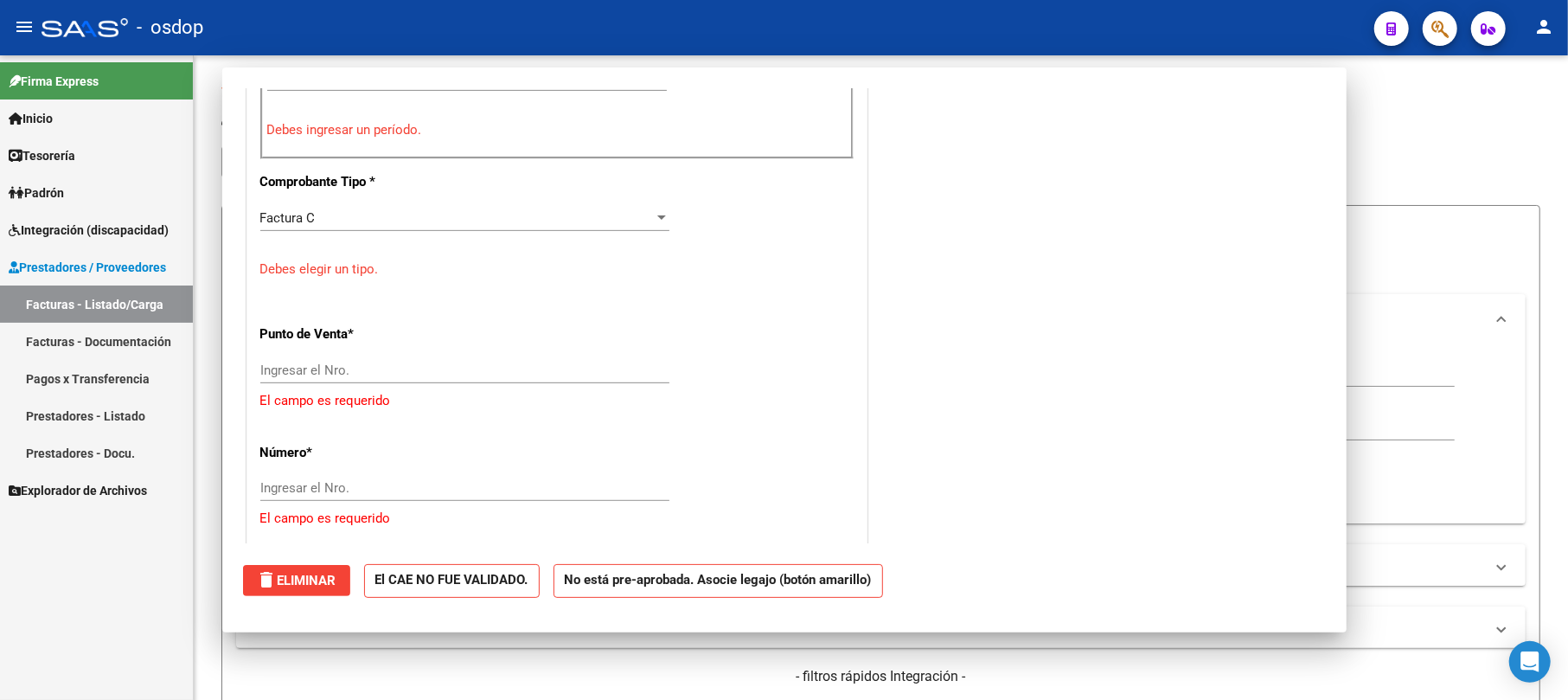
scroll to position [541, 0]
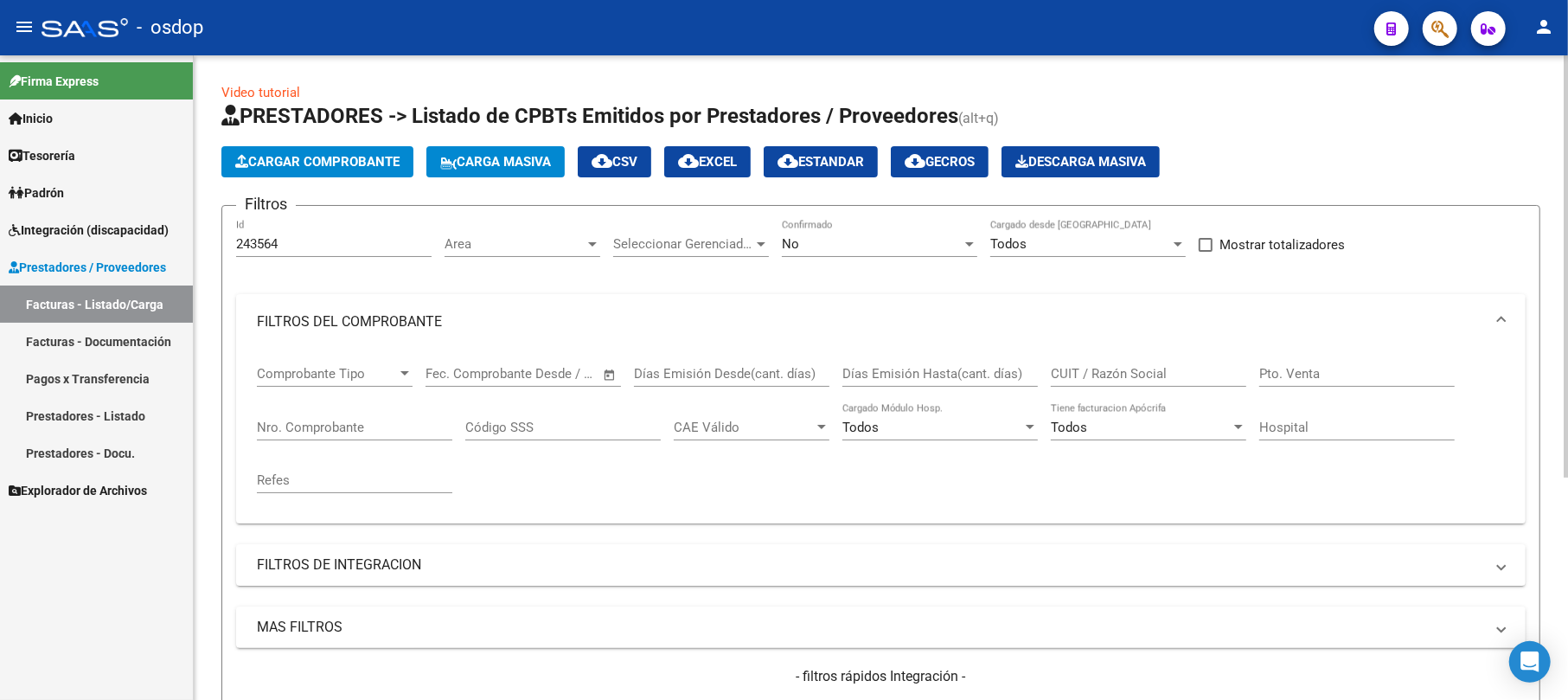
click at [295, 424] on input "Nro. Comprobante" at bounding box center [354, 427] width 196 height 15
type input "1550"
click at [289, 246] on input "243564" at bounding box center [334, 243] width 196 height 15
type input "2"
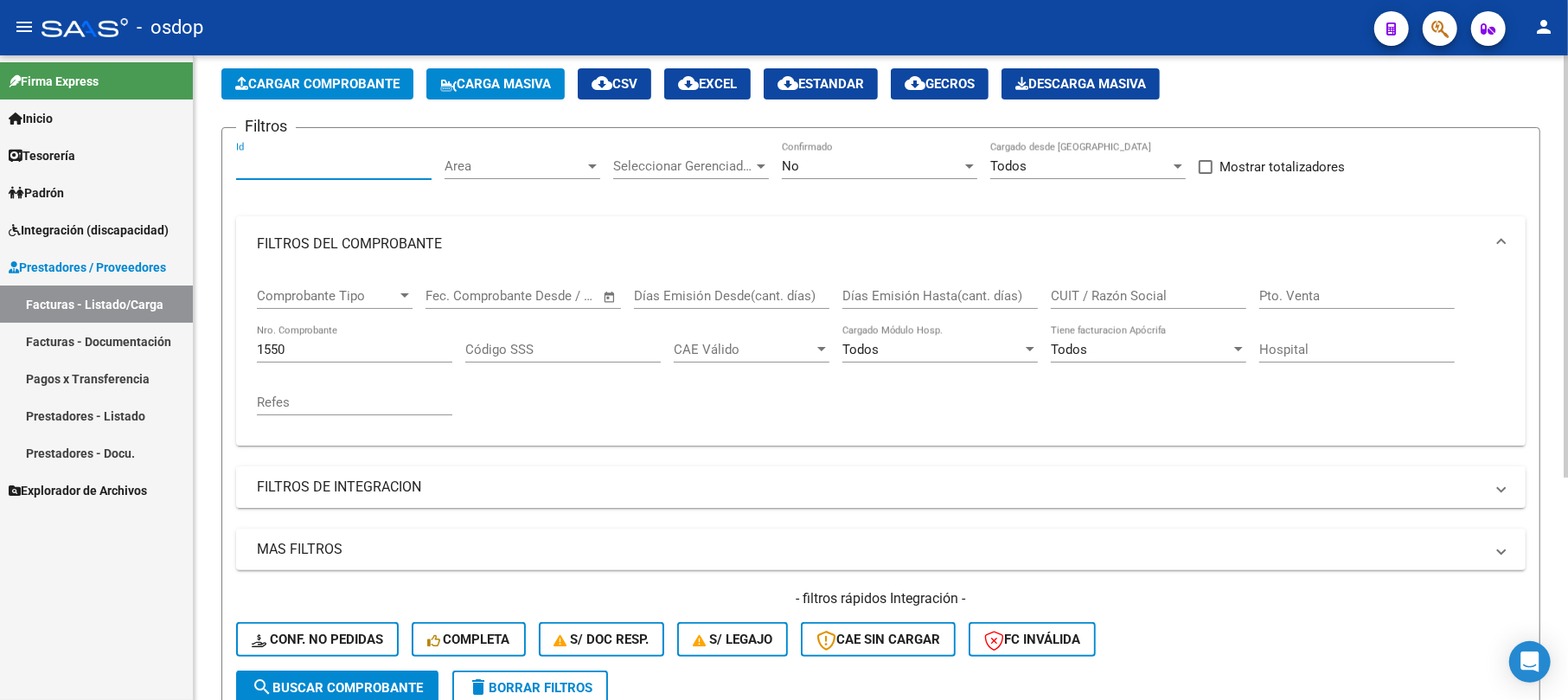
scroll to position [115, 0]
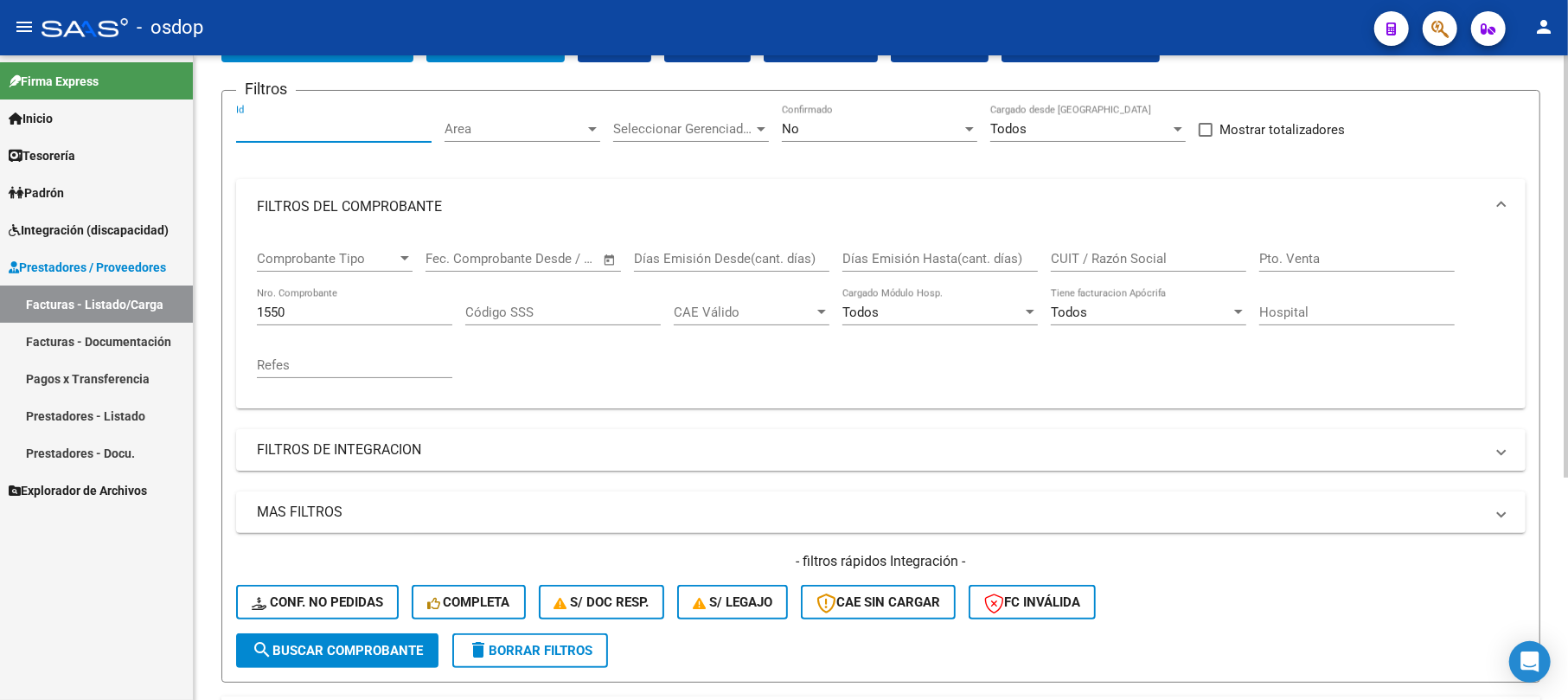
click at [326, 644] on span "search Buscar Comprobante" at bounding box center [337, 650] width 171 height 15
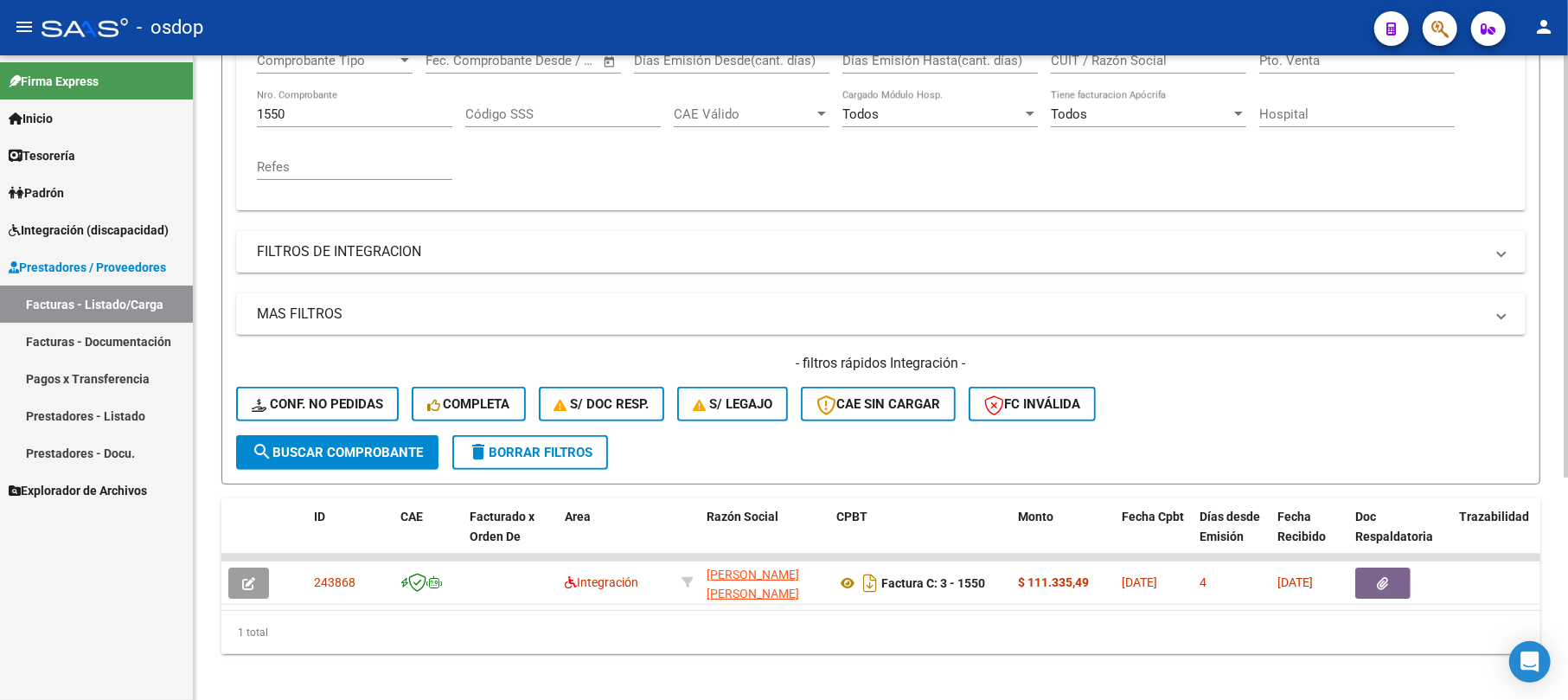
scroll to position [339, 0]
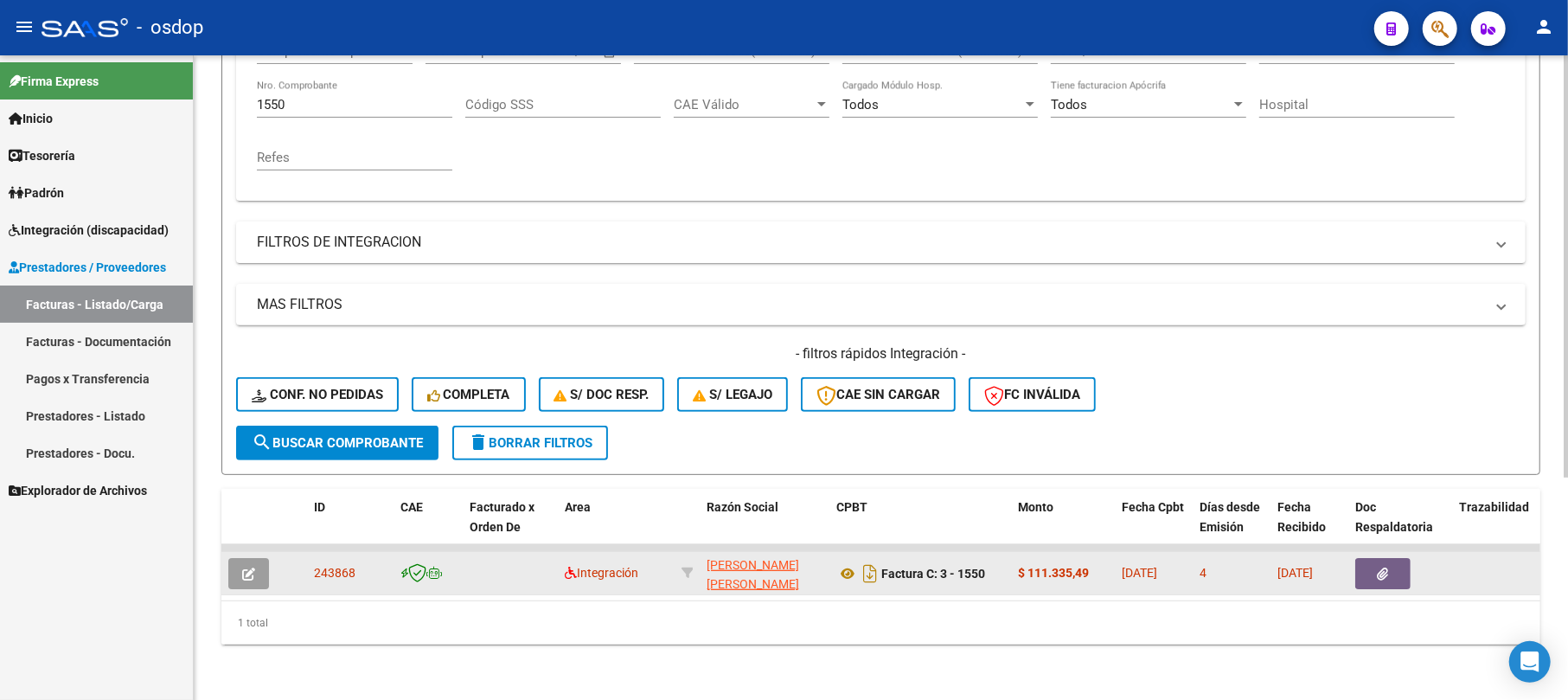
drag, startPoint x: 309, startPoint y: 558, endPoint x: 354, endPoint y: 558, distance: 45.0
click at [354, 558] on datatable-body-cell "243868" at bounding box center [350, 573] width 86 height 42
copy span "243868"
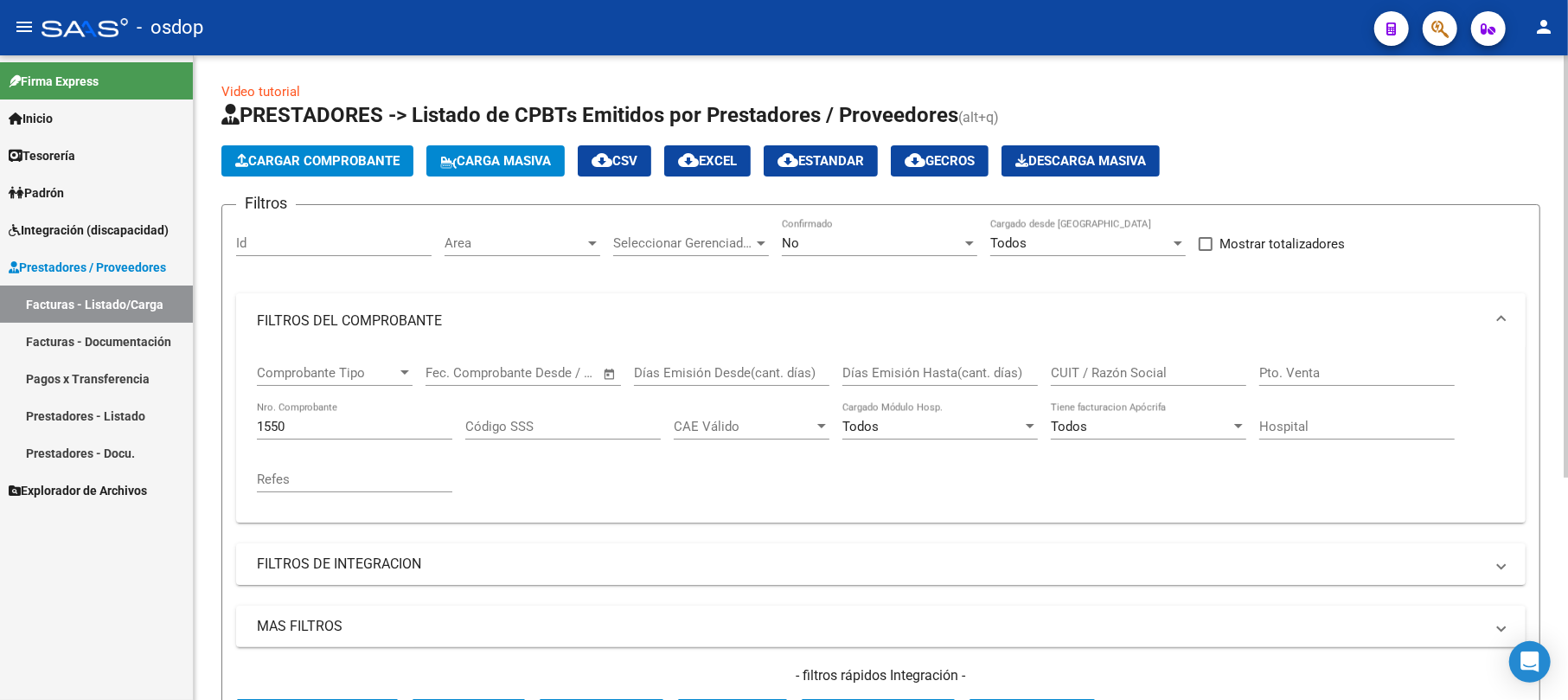
scroll to position [0, 0]
click at [320, 159] on span "Cargar Comprobante" at bounding box center [317, 162] width 164 height 15
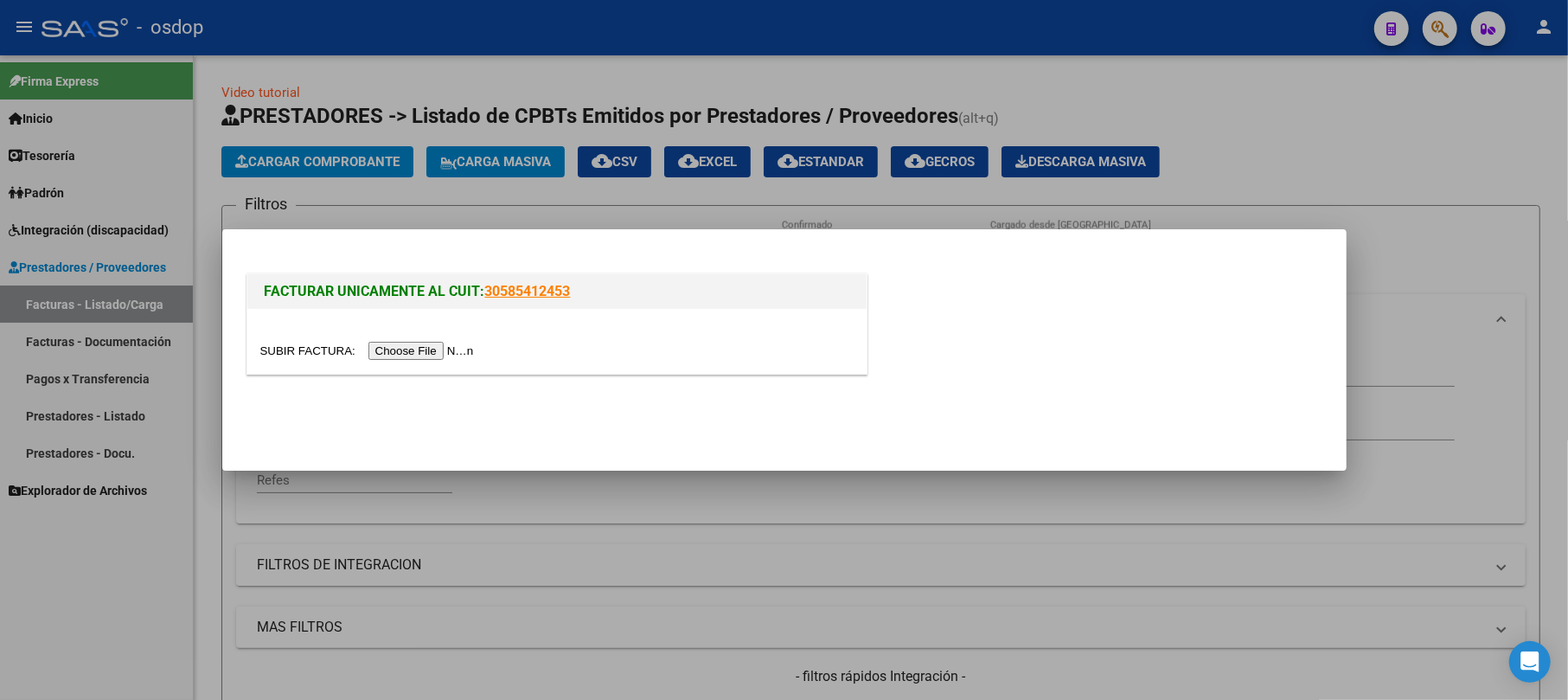
click at [364, 354] on input "file" at bounding box center [370, 351] width 219 height 18
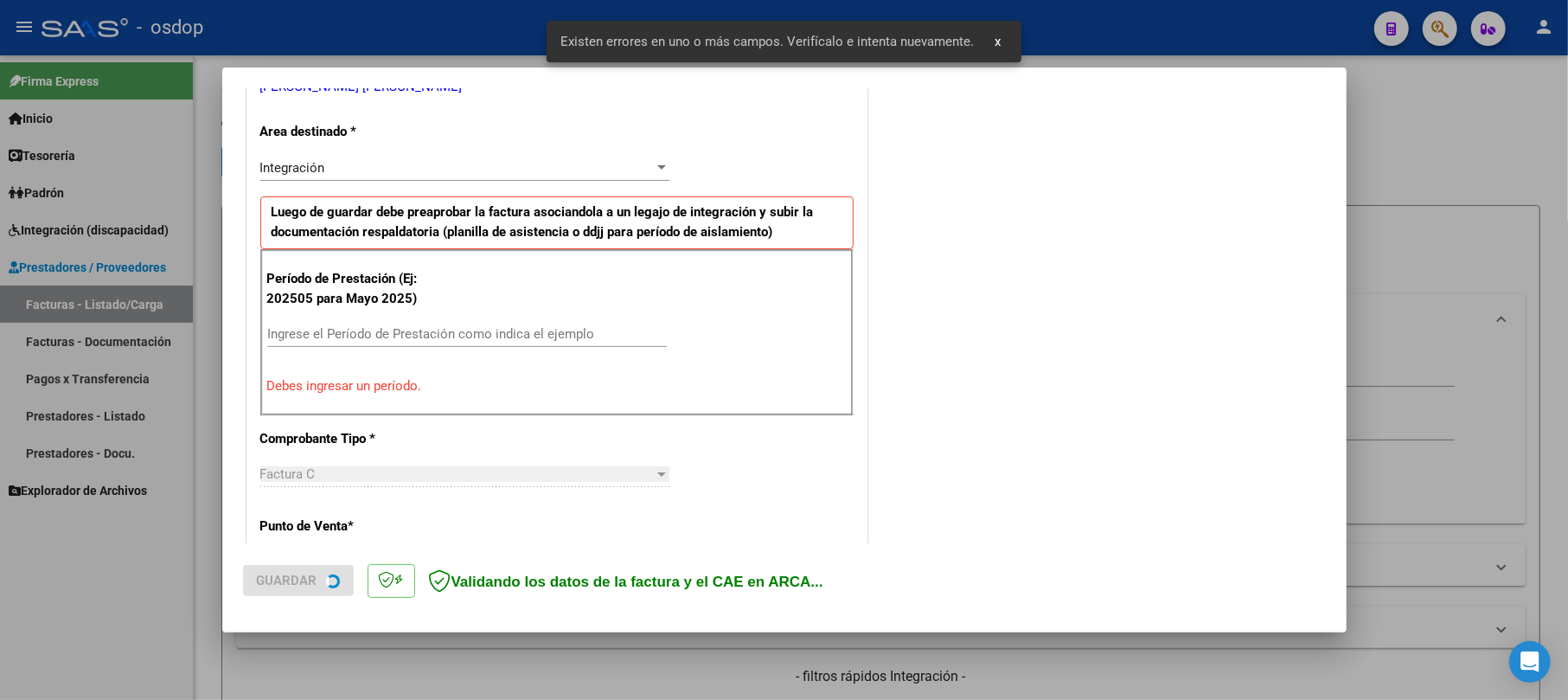
scroll to position [377, 0]
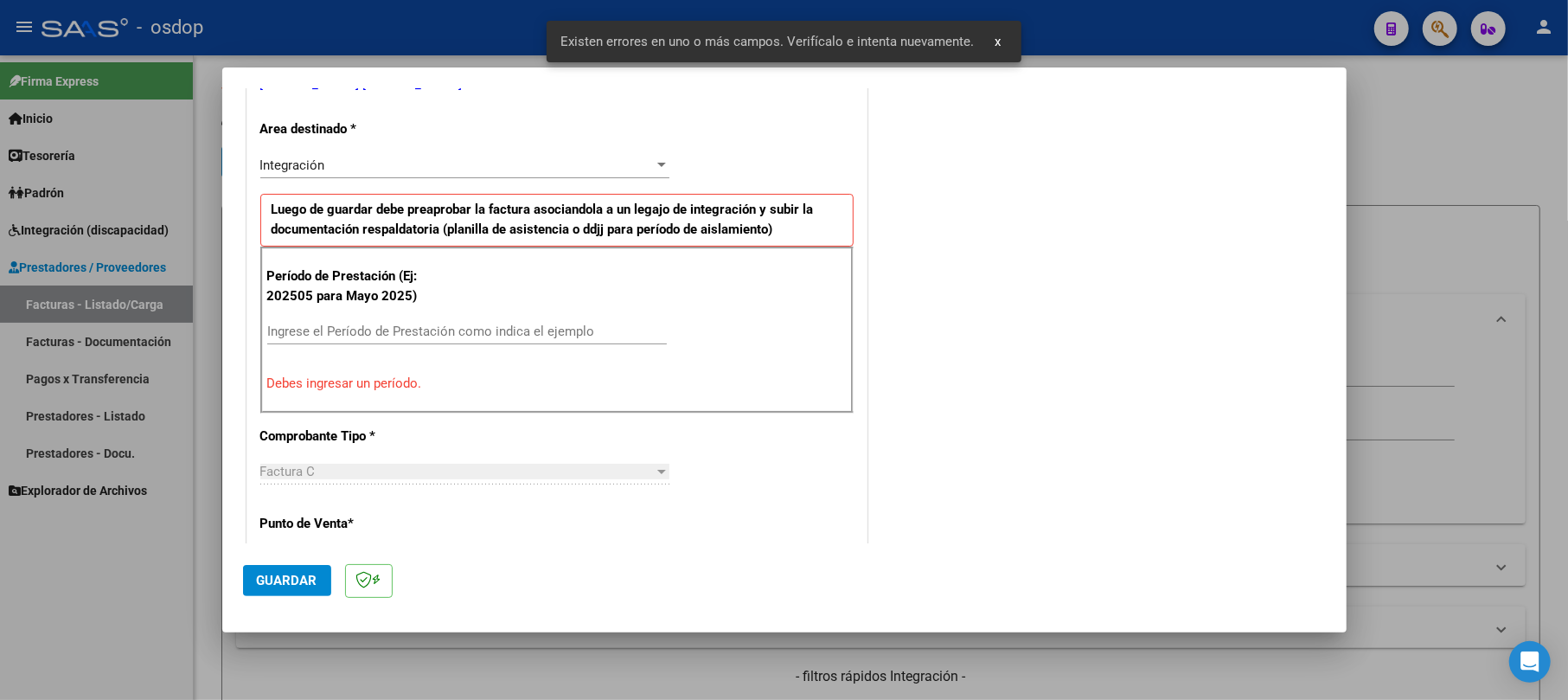
click at [367, 337] on input "Ingrese el Período de Prestación como indica el ejemplo" at bounding box center [466, 331] width 399 height 15
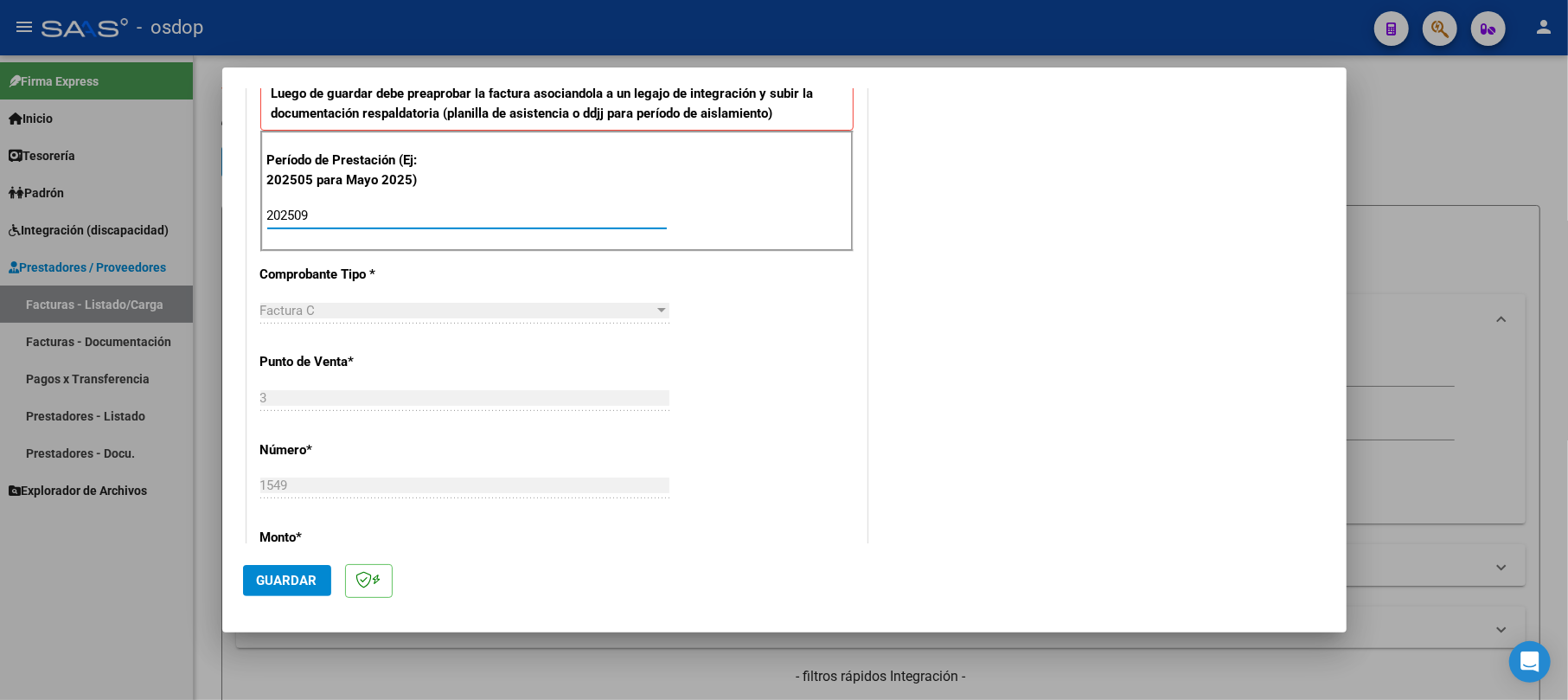
scroll to position [608, 0]
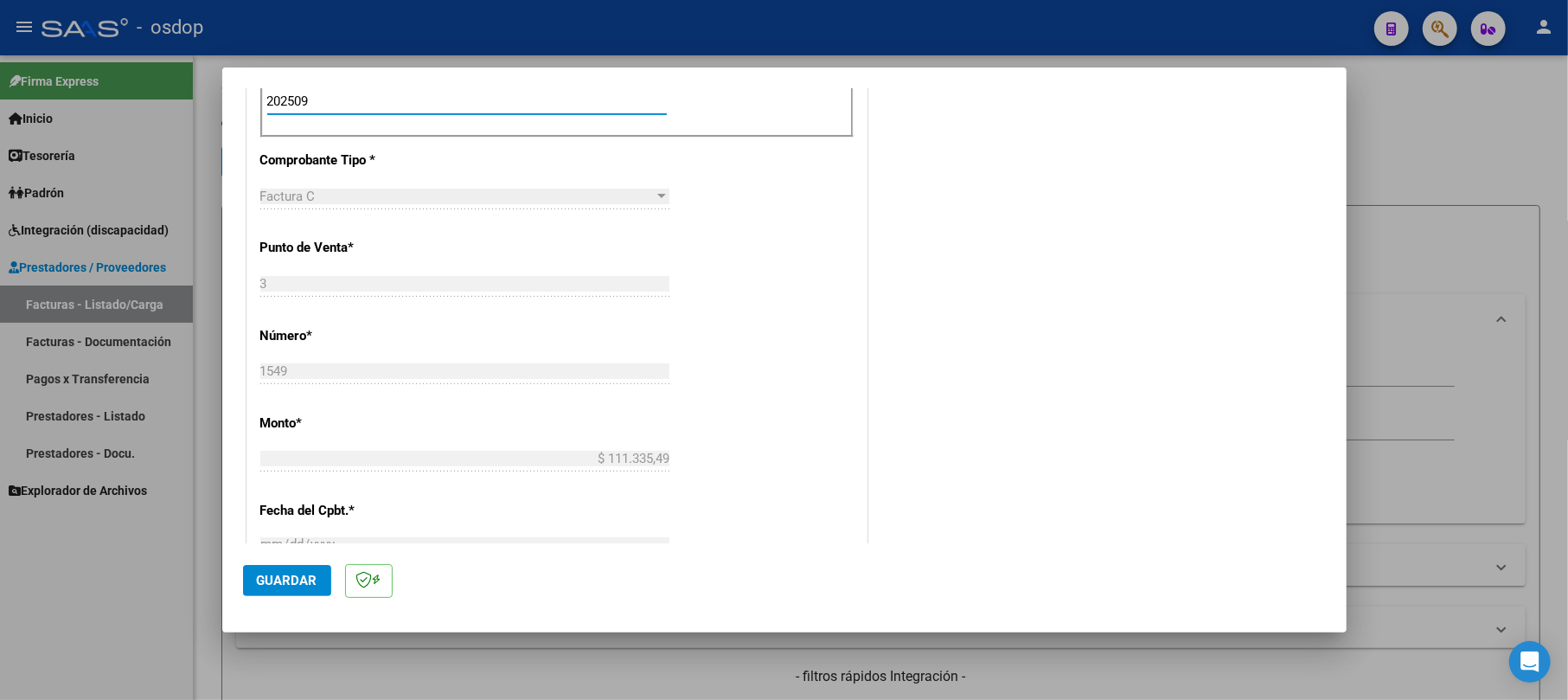
type input "202509"
click at [316, 573] on span "Guardar" at bounding box center [286, 580] width 60 height 15
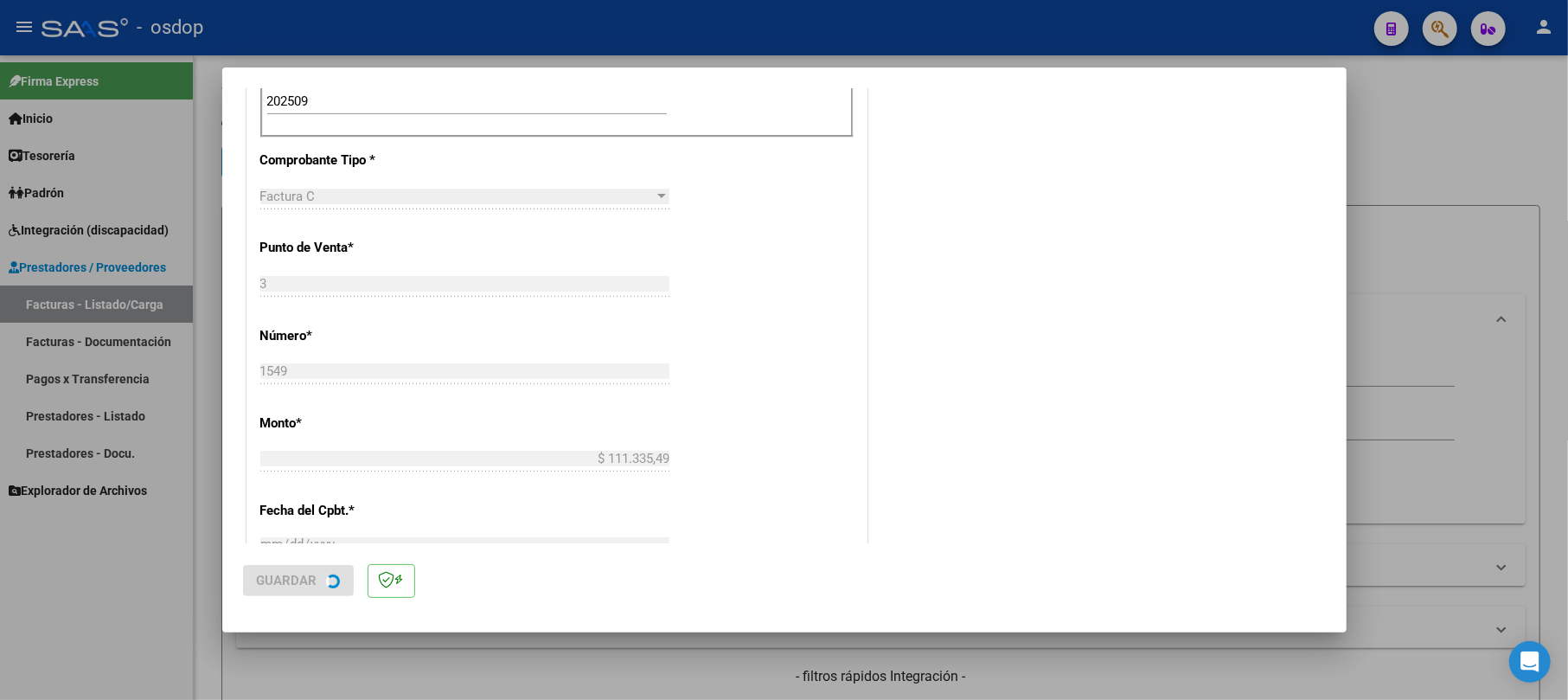
scroll to position [0, 0]
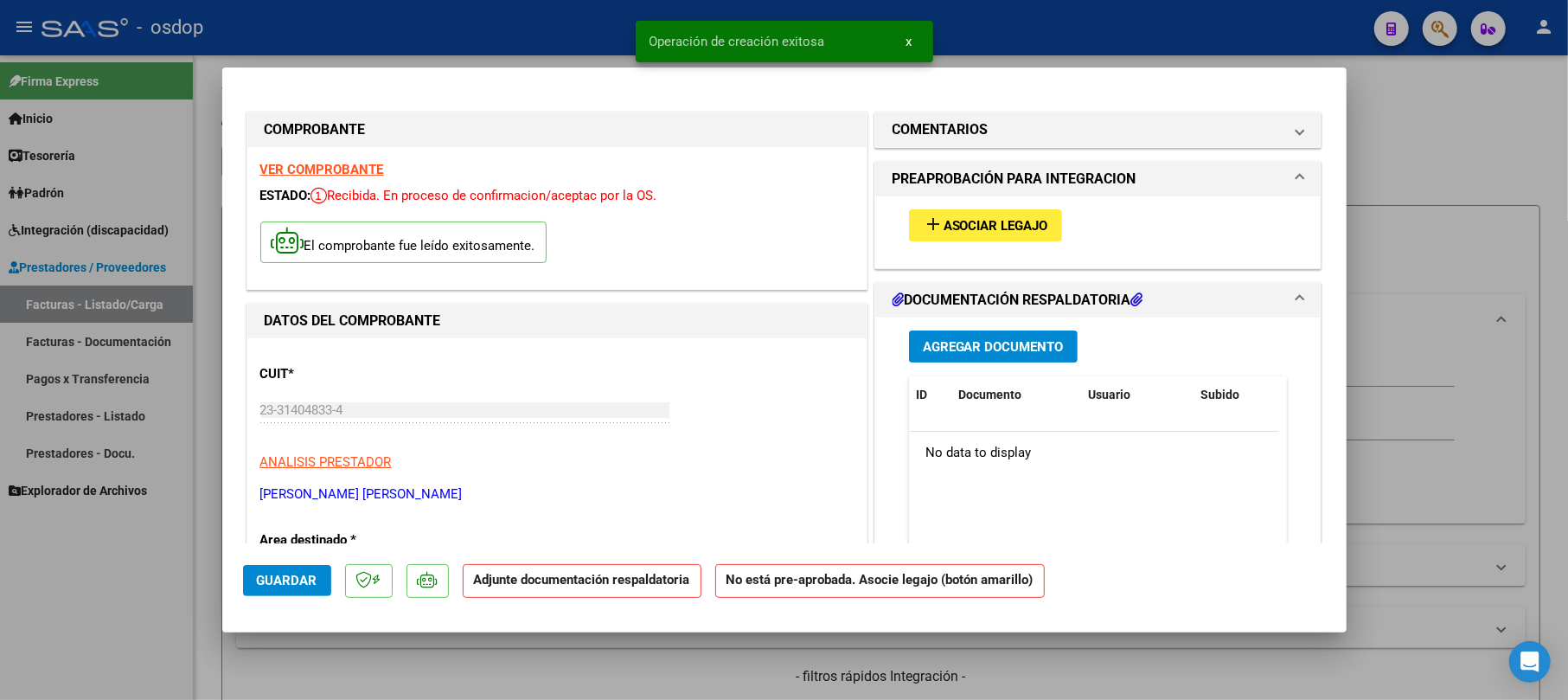
click at [977, 362] on button "Agregar Documento" at bounding box center [993, 346] width 169 height 32
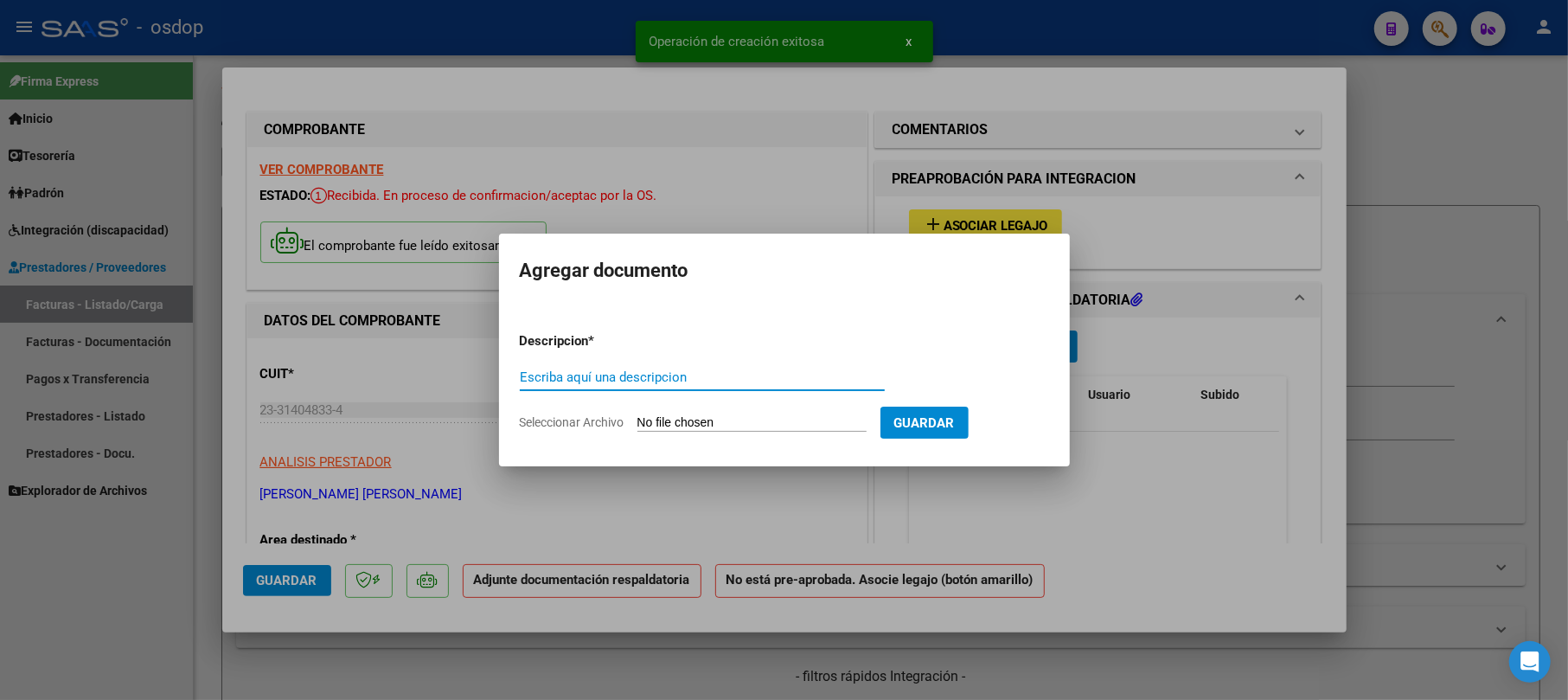
click at [650, 374] on input "Escriba aquí una descripcion" at bounding box center [701, 377] width 365 height 15
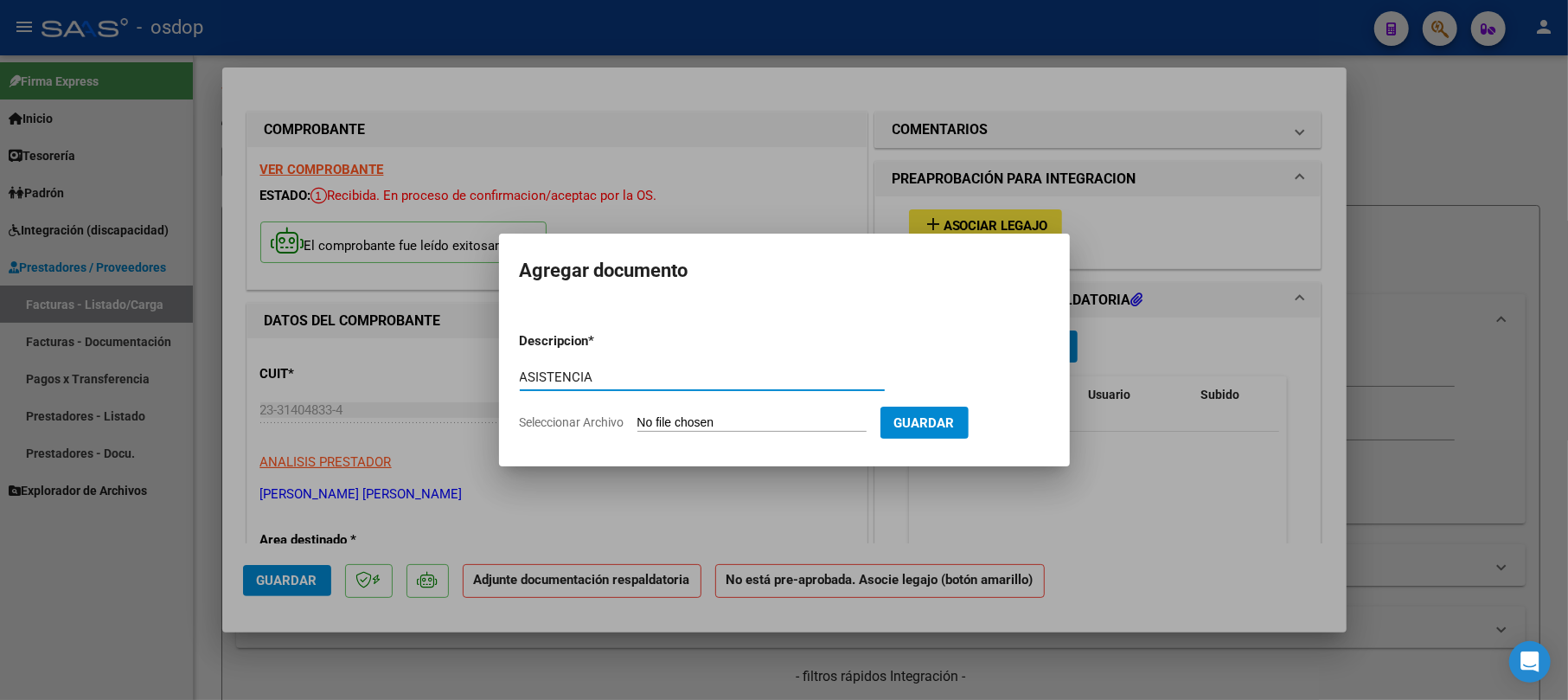
type input "ASISTENCIA"
click at [683, 410] on form "Descripcion * ASISTENCIA Escriba aquí una descripcion Seleccionar Archivo Guard…" at bounding box center [784, 381] width 529 height 127
click at [738, 423] on input "Seleccionar Archivo" at bounding box center [752, 424] width 229 height 16
type input "C:\fakepath\PLANILLAS [DATE]- [PERSON_NAME] - [MEDICAL_DATA].pdf"
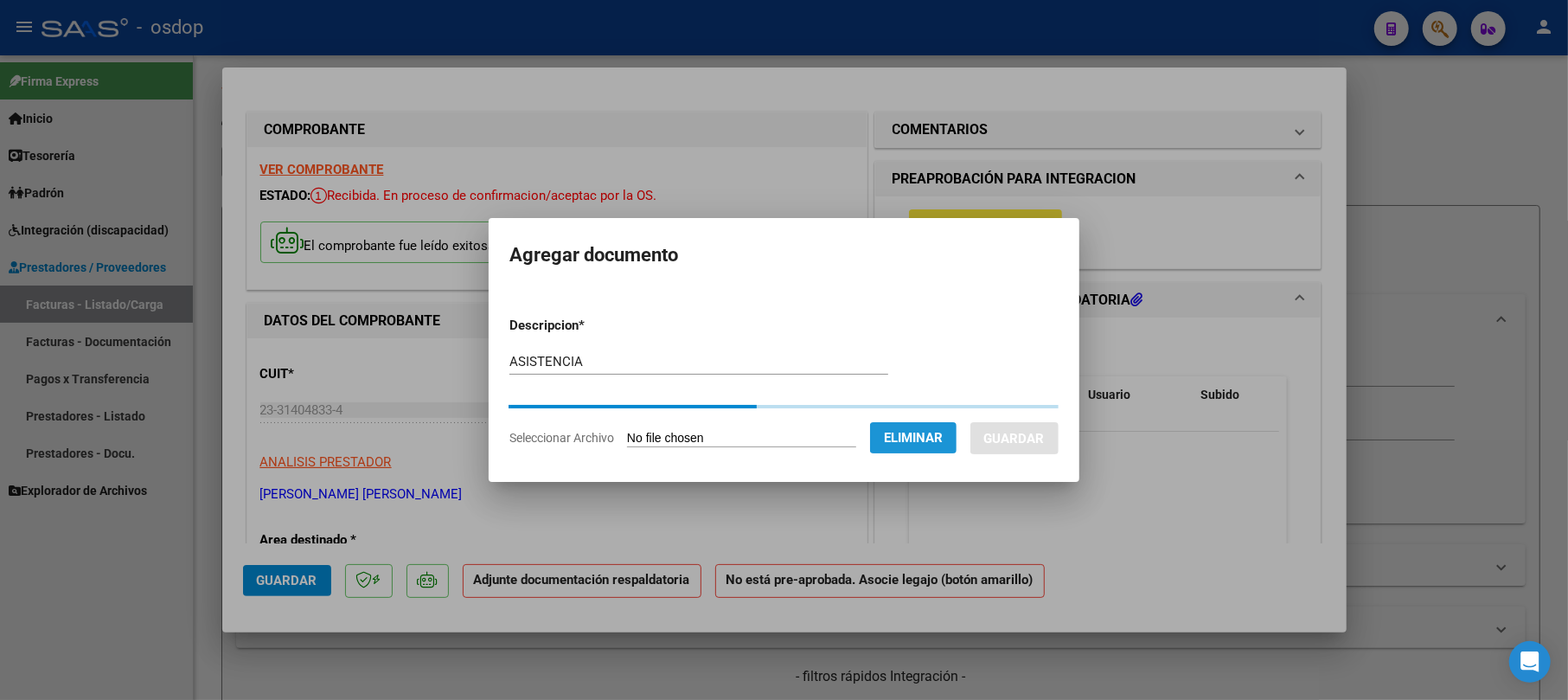
click at [943, 433] on span "Eliminar" at bounding box center [913, 437] width 59 height 15
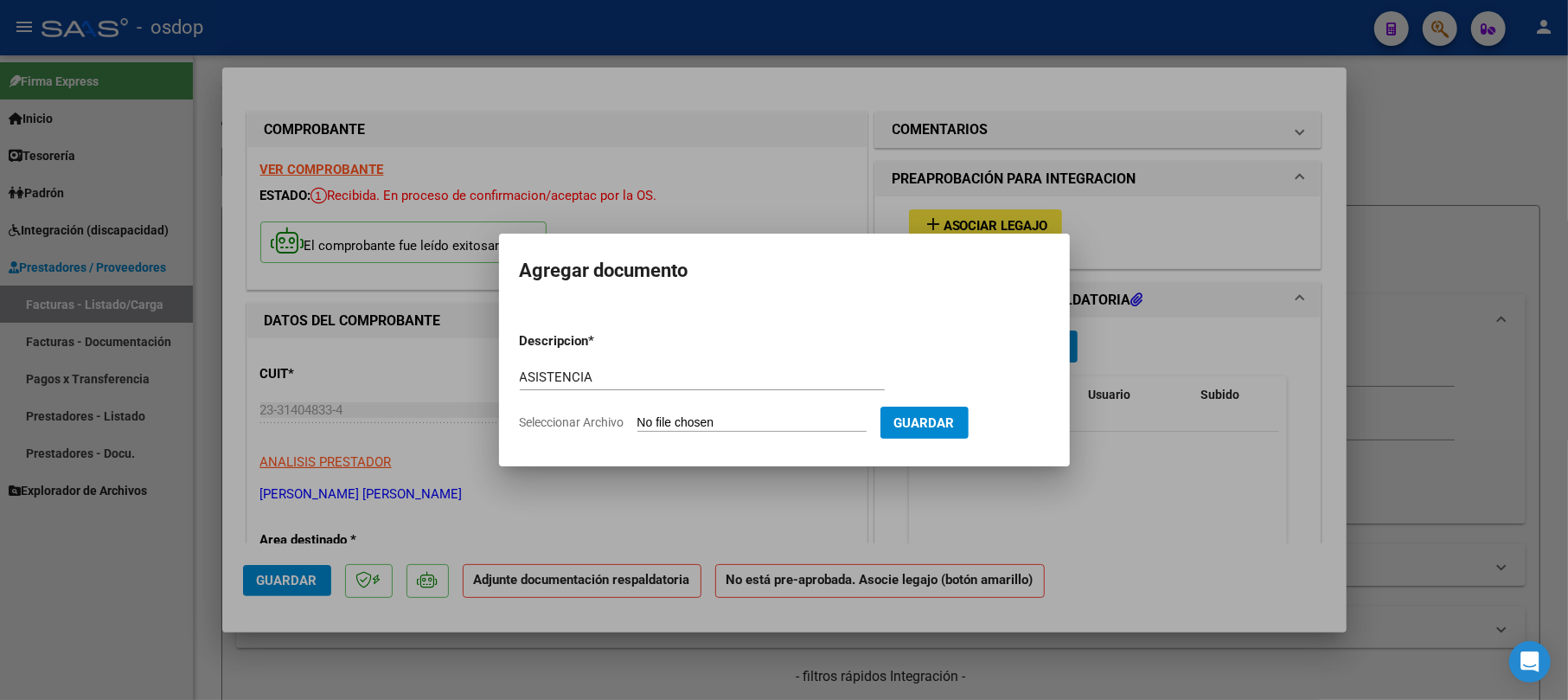
click at [764, 433] on form "Descripcion * ASISTENCIA Escriba aquí una descripcion Seleccionar Archivo Guard…" at bounding box center [784, 381] width 529 height 127
click at [764, 423] on input "Seleccionar Archivo" at bounding box center [752, 424] width 229 height 16
type input "C:\fakepath\PLANILLAS [DATE]- [PERSON_NAME] - [MEDICAL_DATA].pdf"
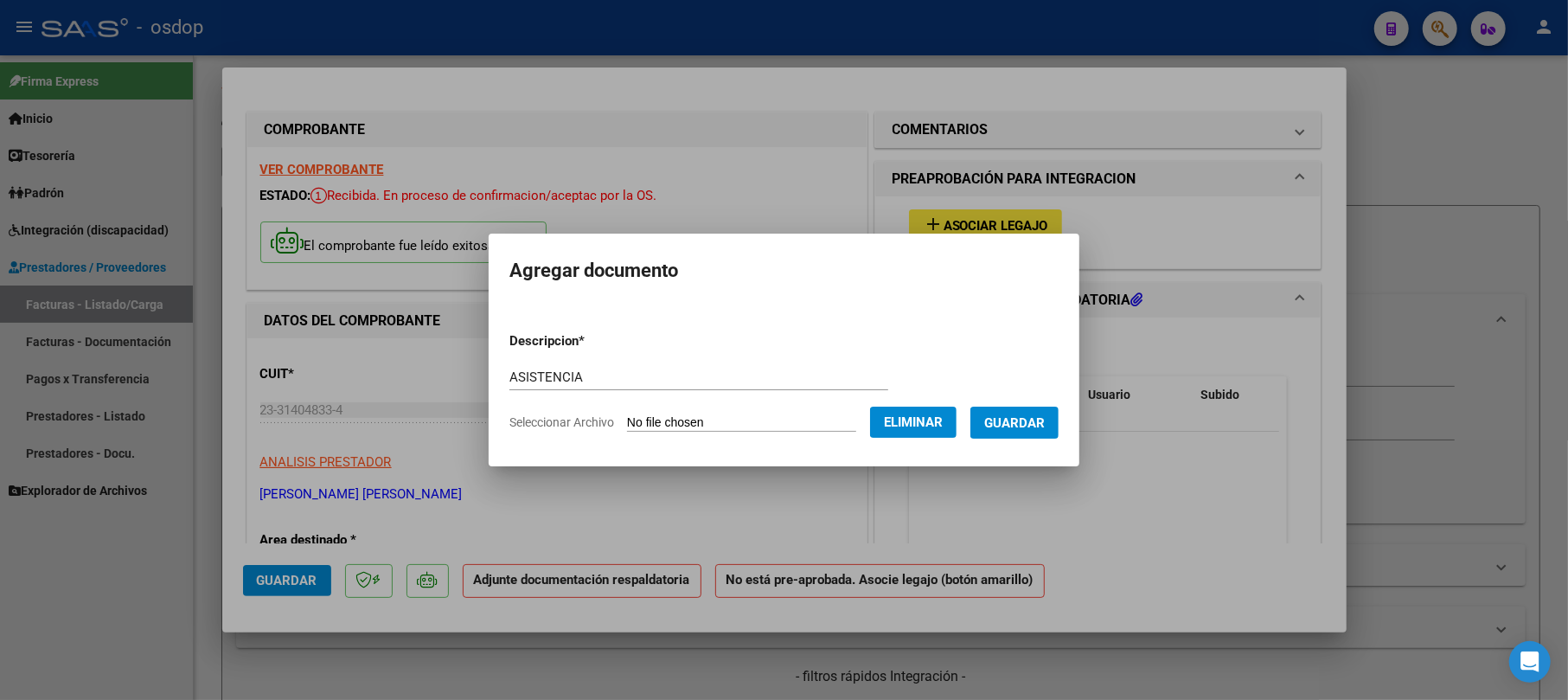
click at [1034, 427] on span "Guardar" at bounding box center [1014, 423] width 60 height 15
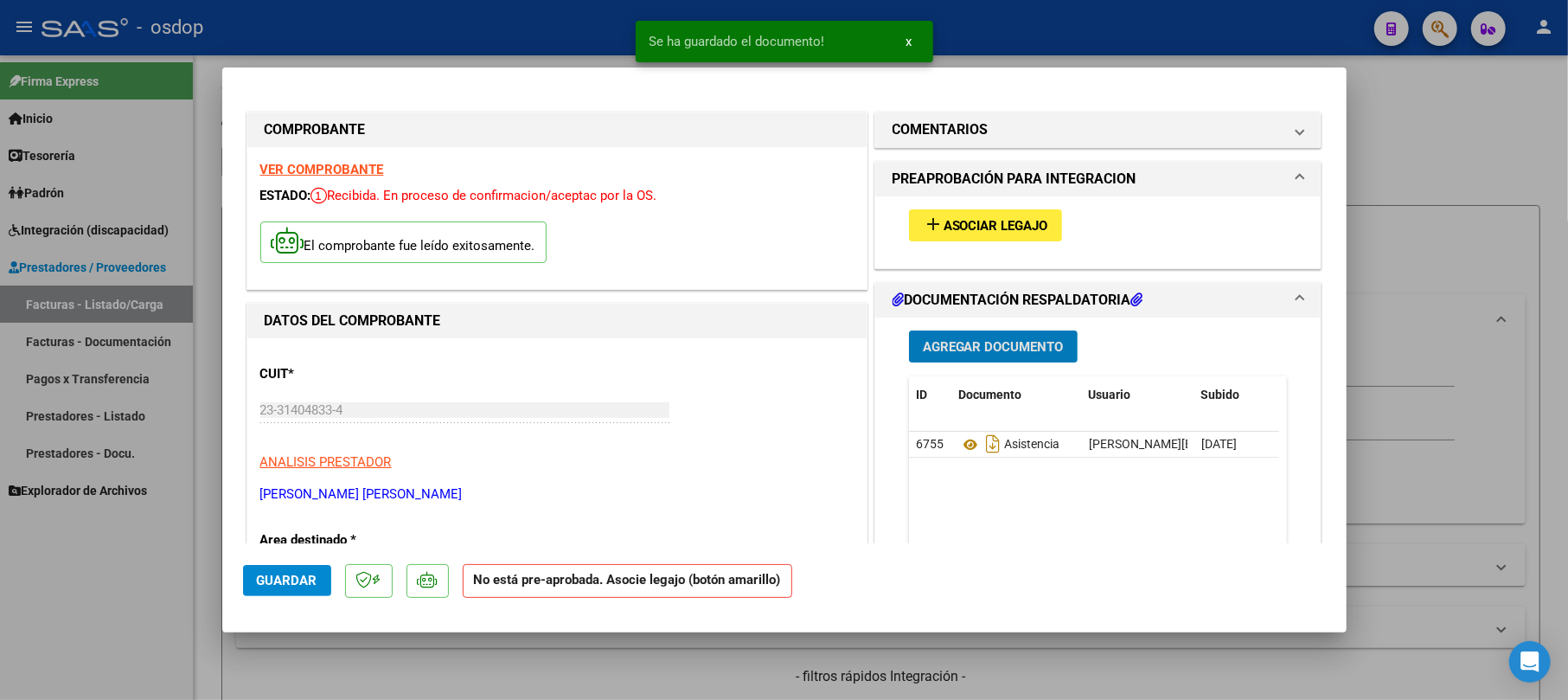
click at [1006, 227] on span "Asociar Legajo" at bounding box center [996, 225] width 105 height 15
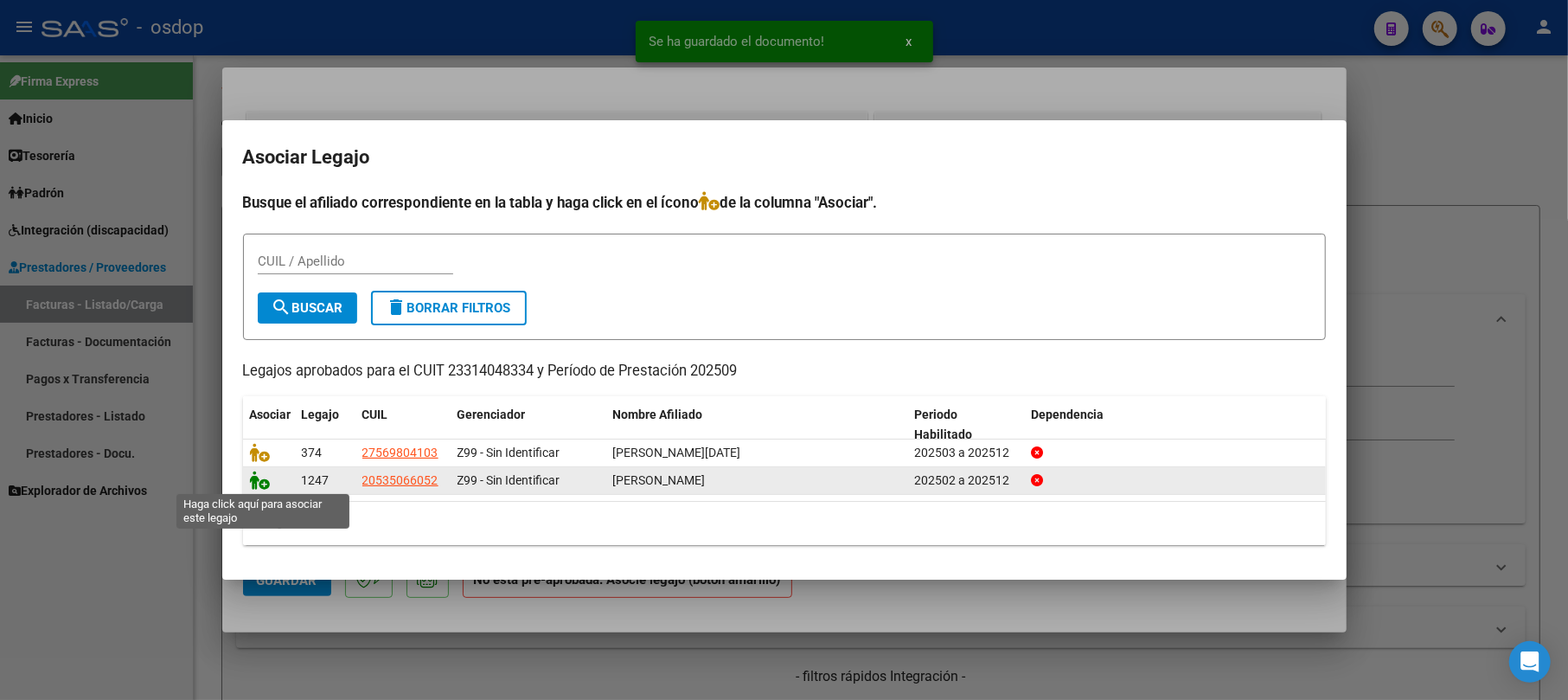
click at [257, 483] on icon at bounding box center [260, 479] width 21 height 19
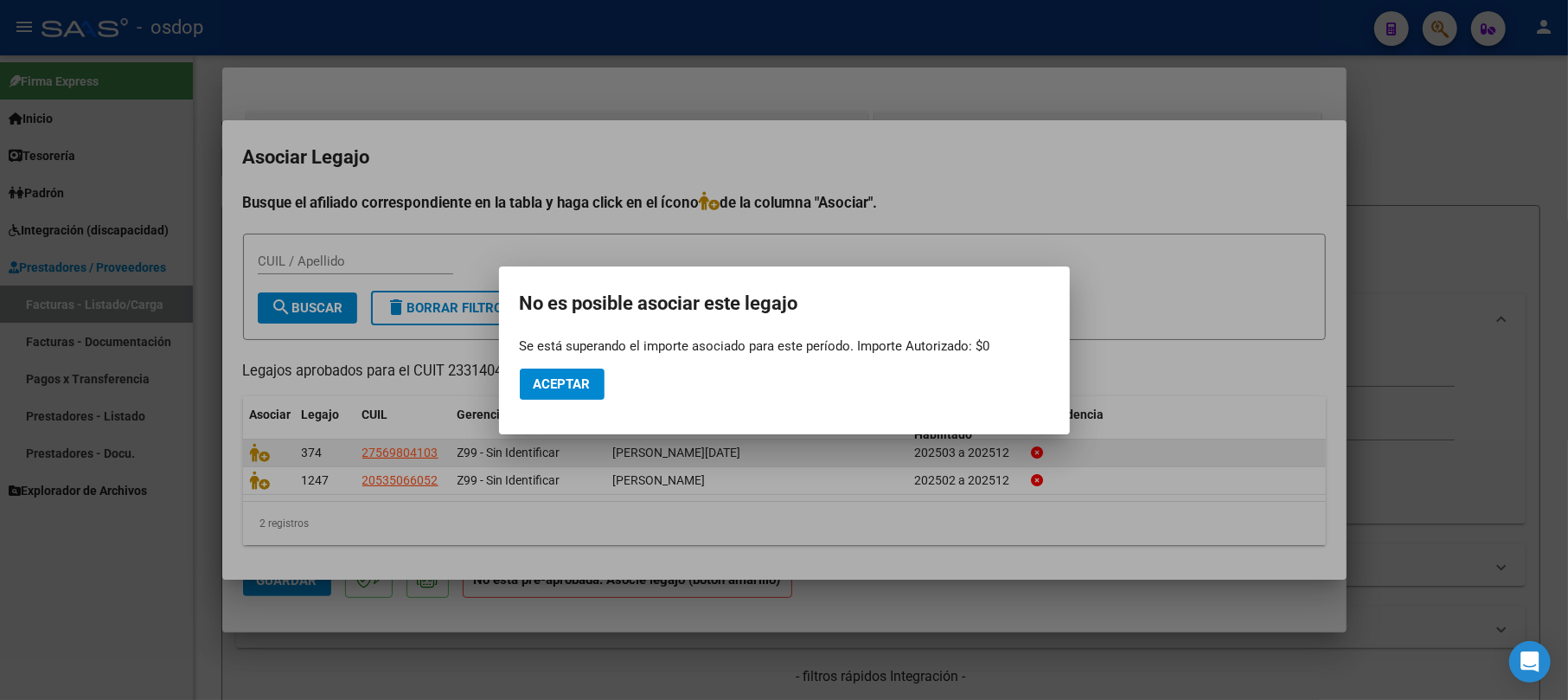
drag, startPoint x: 225, startPoint y: 118, endPoint x: 1216, endPoint y: 454, distance: 1046.4
click at [1230, 460] on div at bounding box center [784, 350] width 1568 height 700
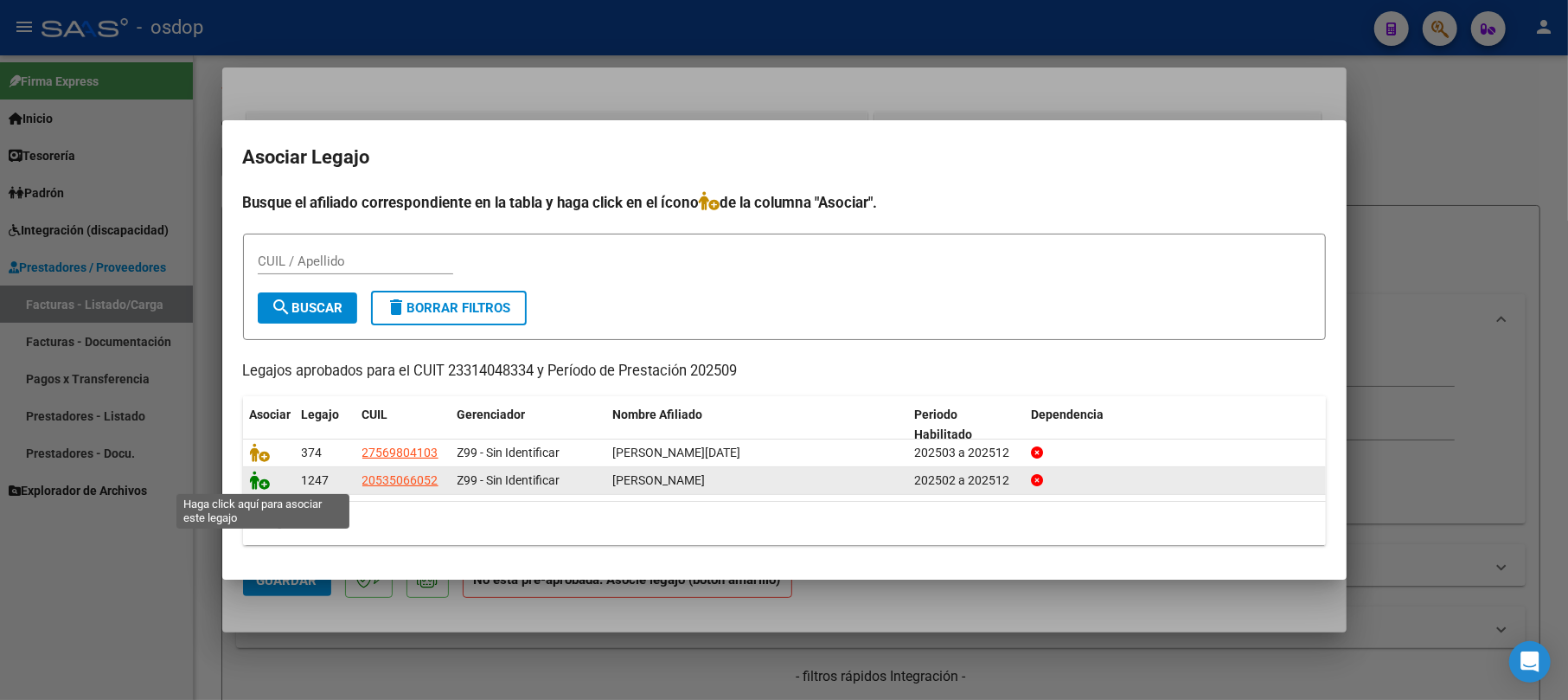
click at [256, 485] on icon at bounding box center [260, 479] width 21 height 19
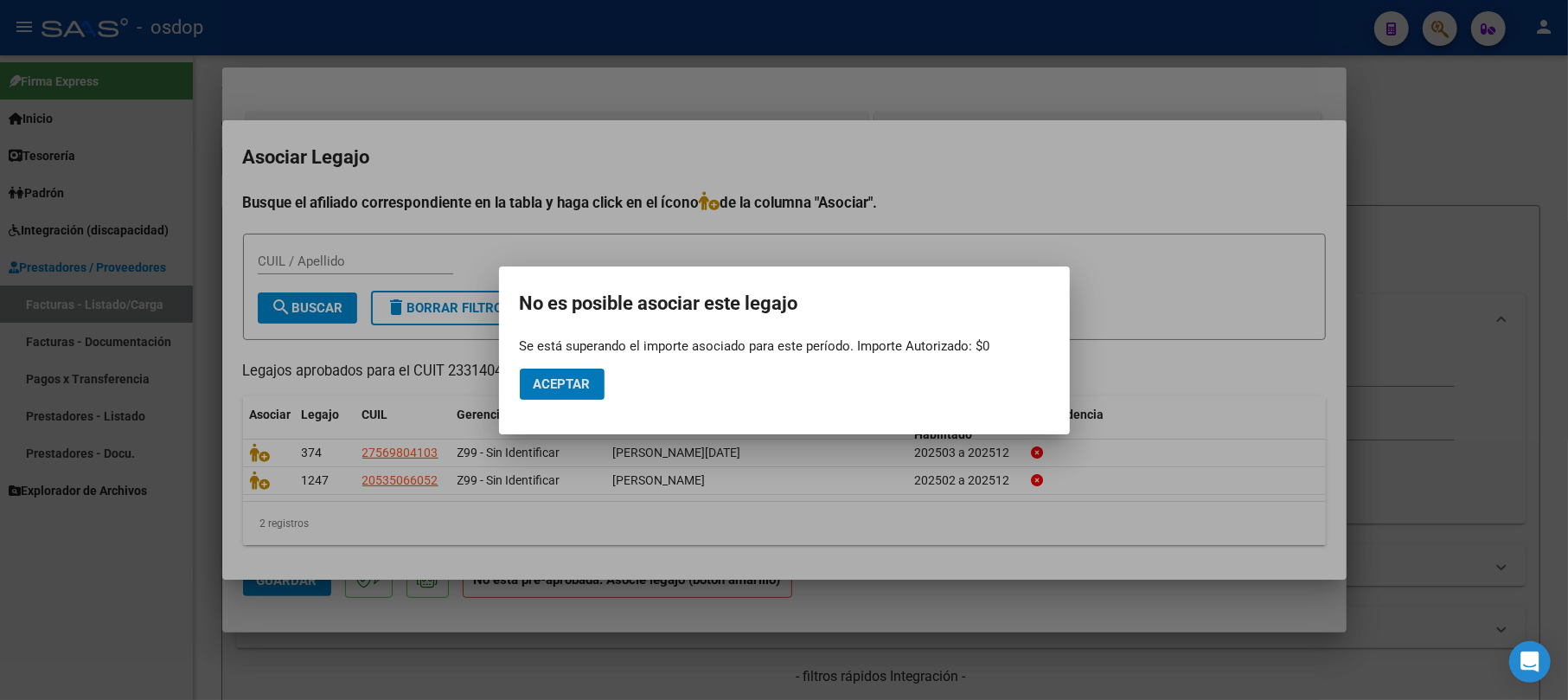
click at [194, 71] on div at bounding box center [784, 350] width 1568 height 700
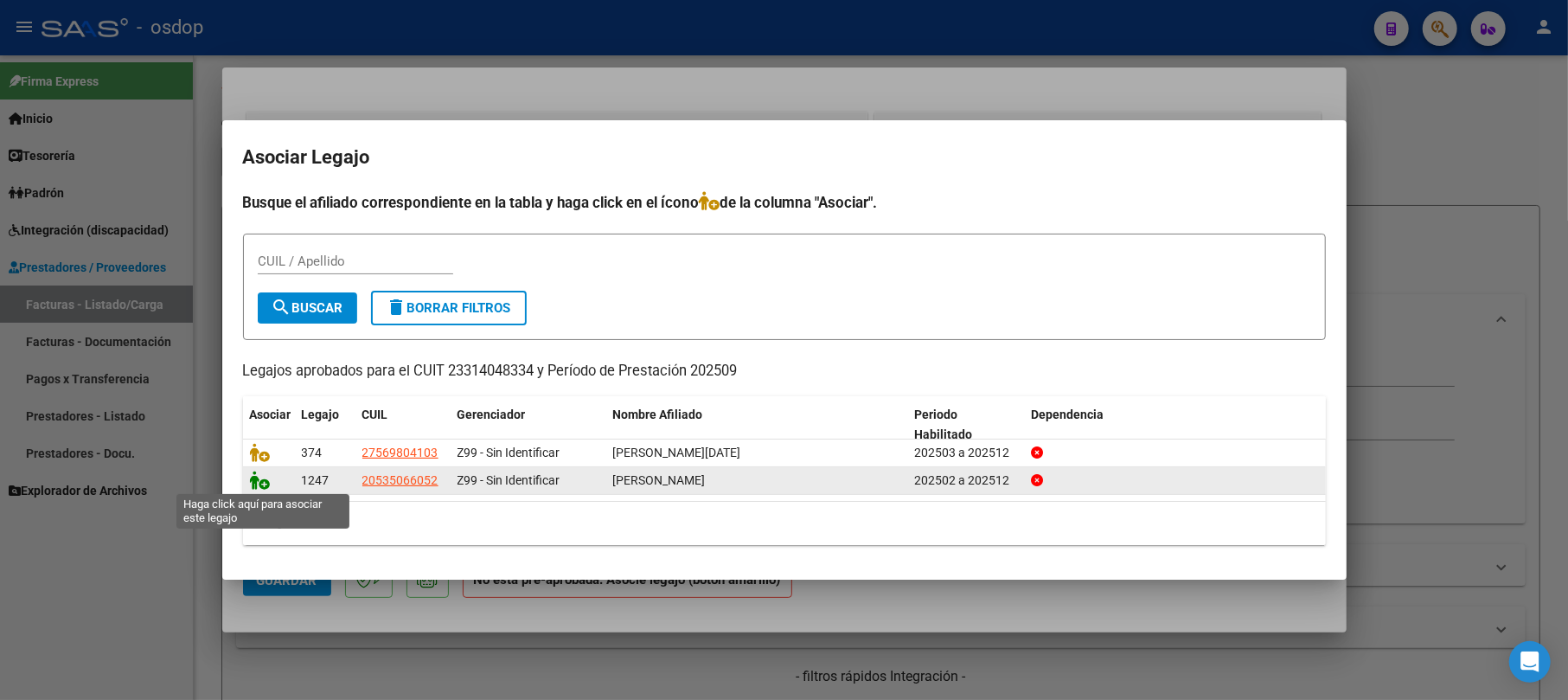
click at [251, 485] on icon at bounding box center [260, 479] width 21 height 19
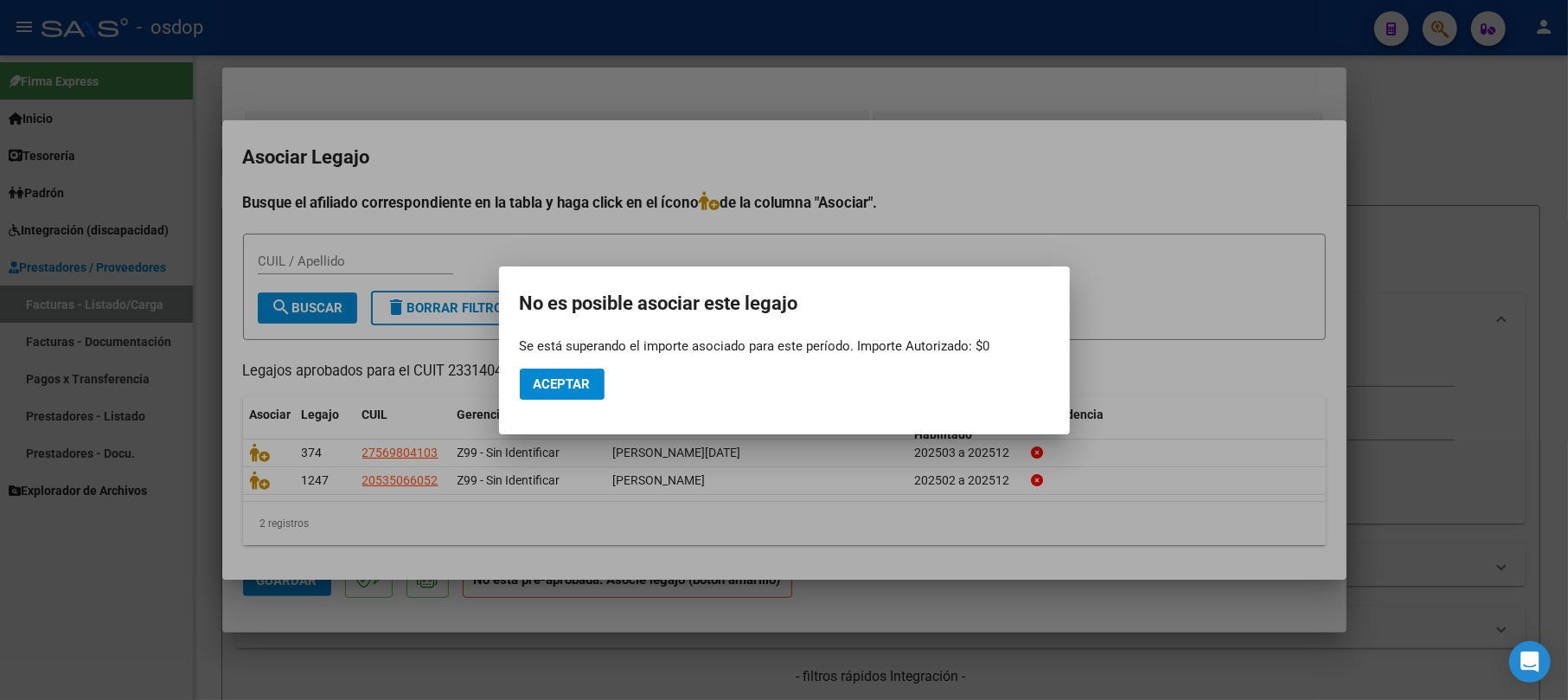
drag, startPoint x: 229, startPoint y: 119, endPoint x: 960, endPoint y: 249, distance: 742.5
click at [1012, 280] on div "COMPROBANTE VER COMPROBANTE ESTADO: Recibida. En proceso de confirmacion/acepta…" at bounding box center [784, 350] width 1568 height 700
click at [1394, 253] on div at bounding box center [784, 350] width 1568 height 700
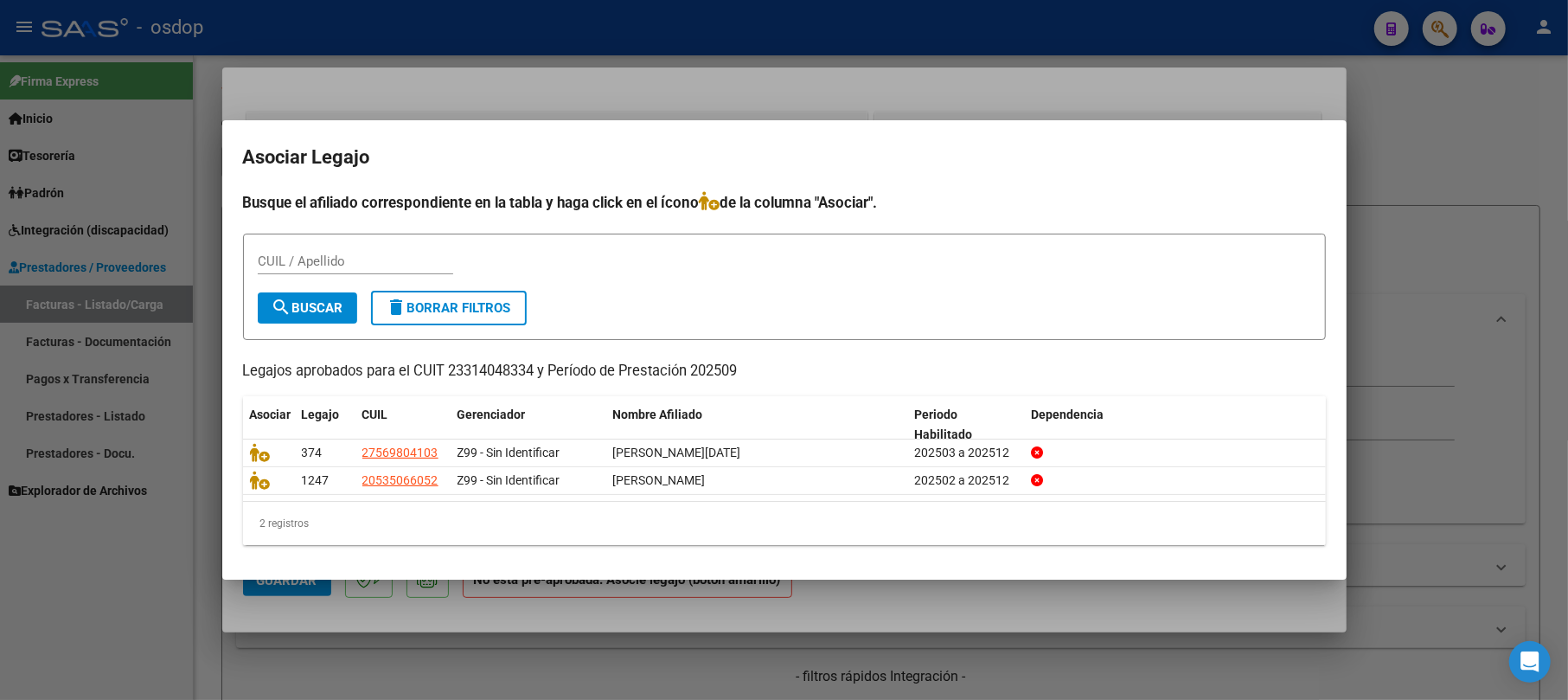
click at [1403, 146] on div at bounding box center [784, 350] width 1568 height 700
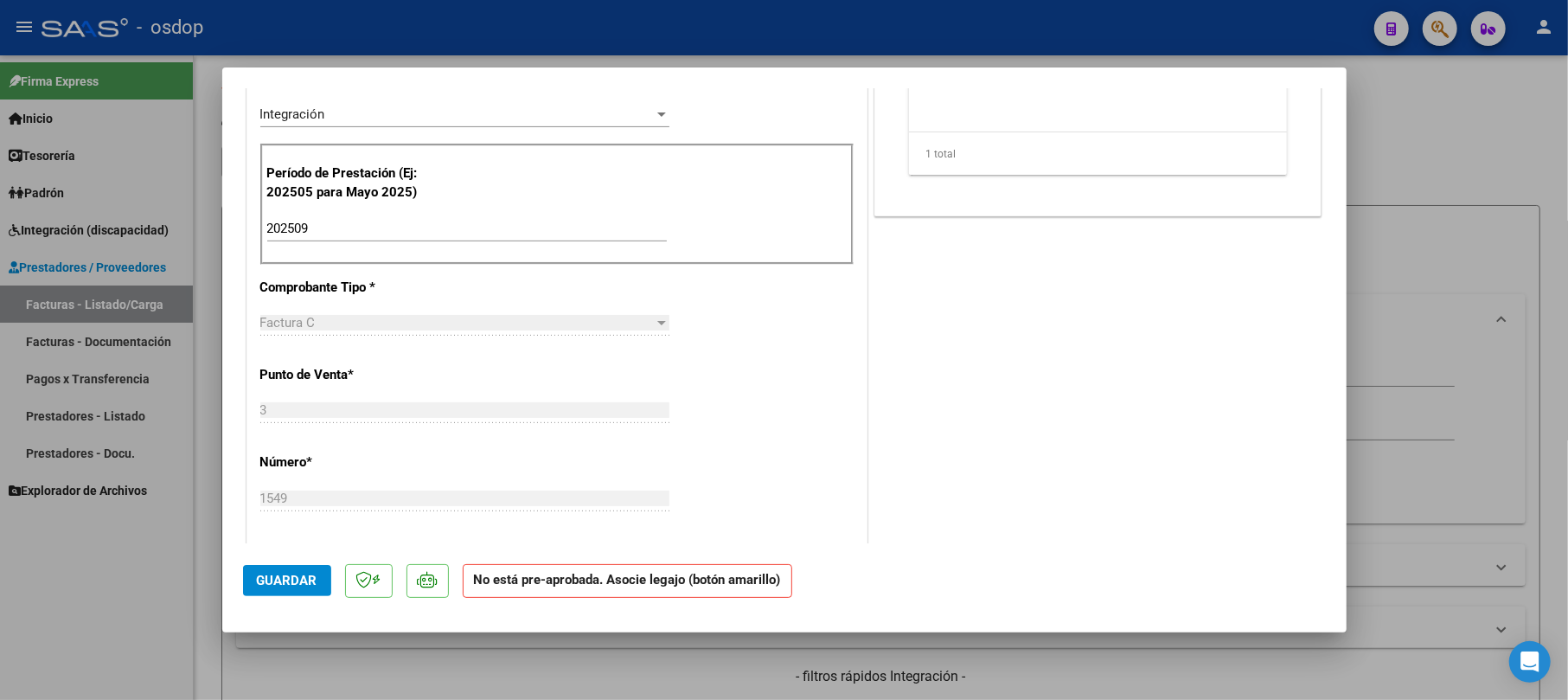
scroll to position [576, 0]
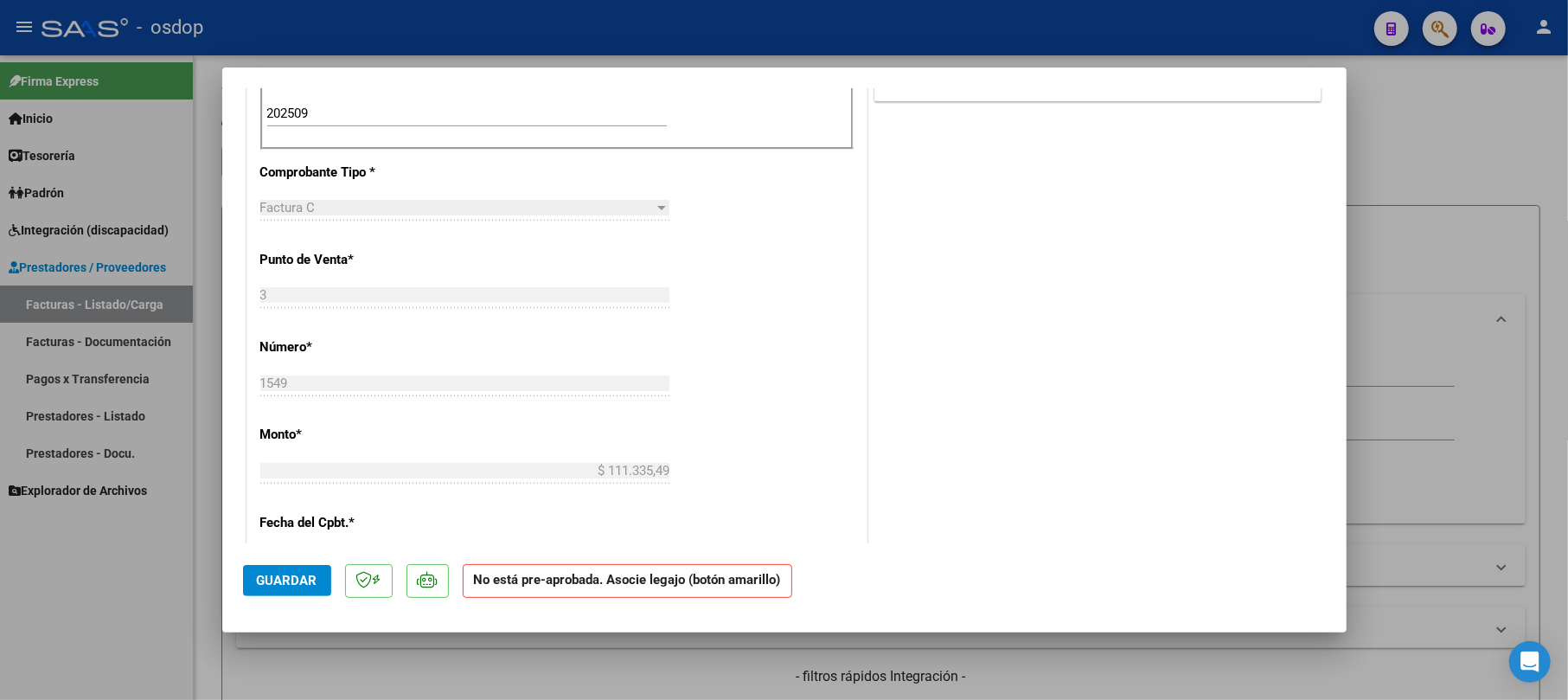
click at [1407, 175] on div at bounding box center [784, 350] width 1568 height 700
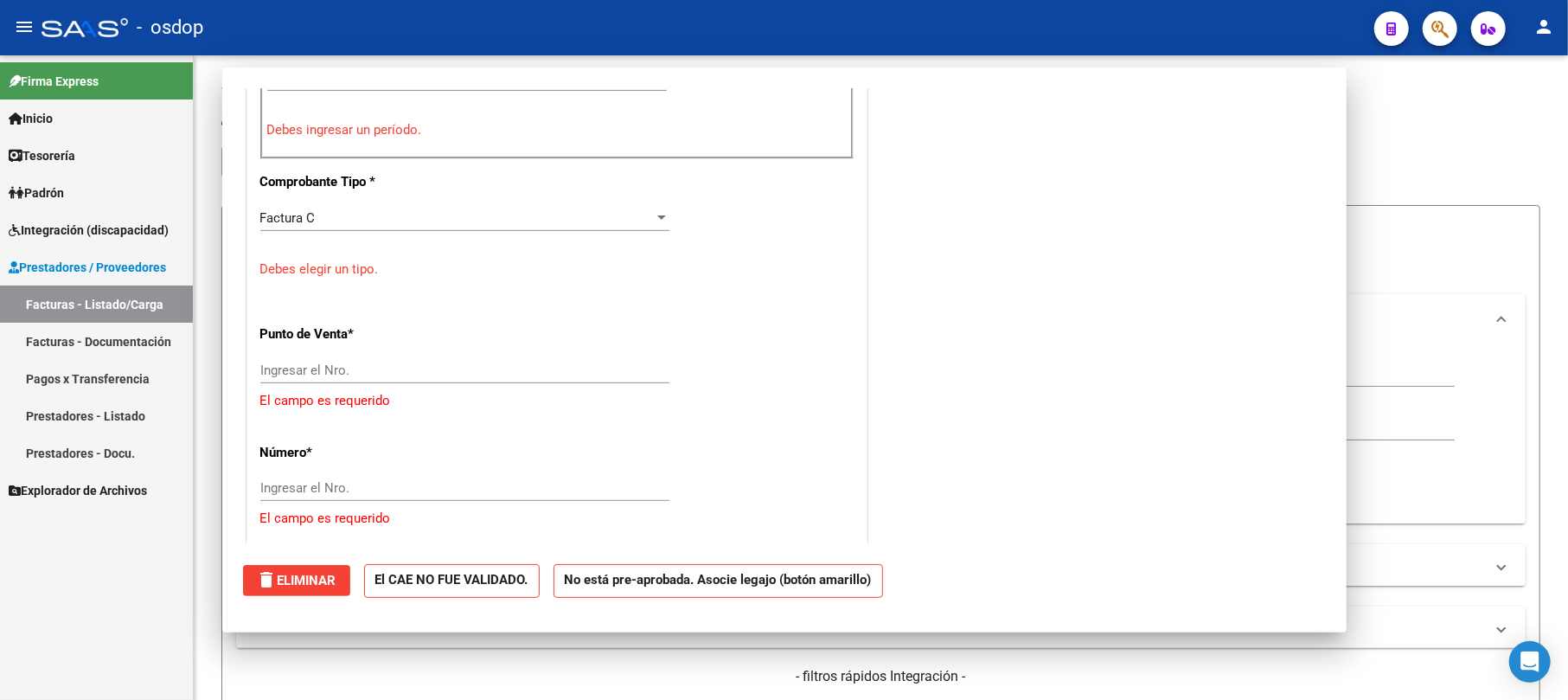
scroll to position [0, 0]
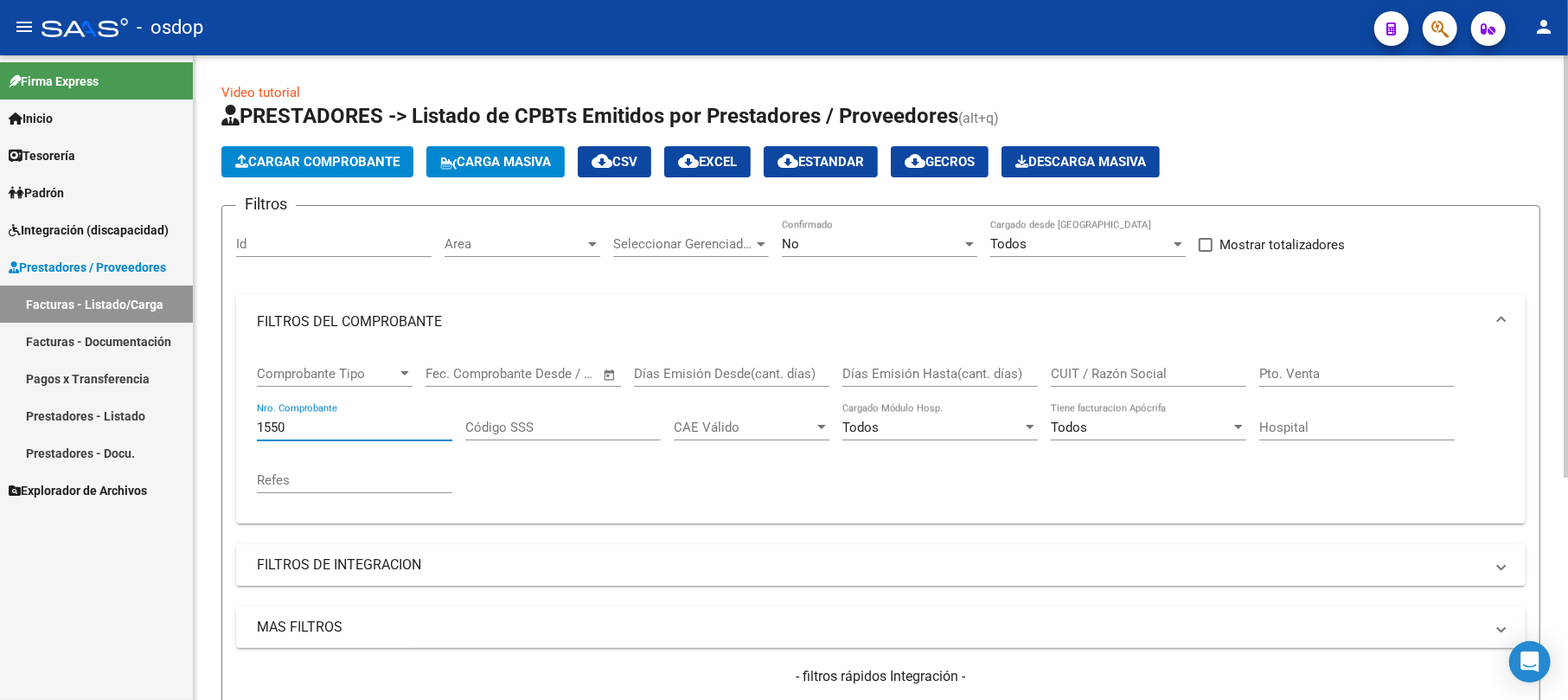
click at [309, 420] on input "1550" at bounding box center [354, 427] width 196 height 15
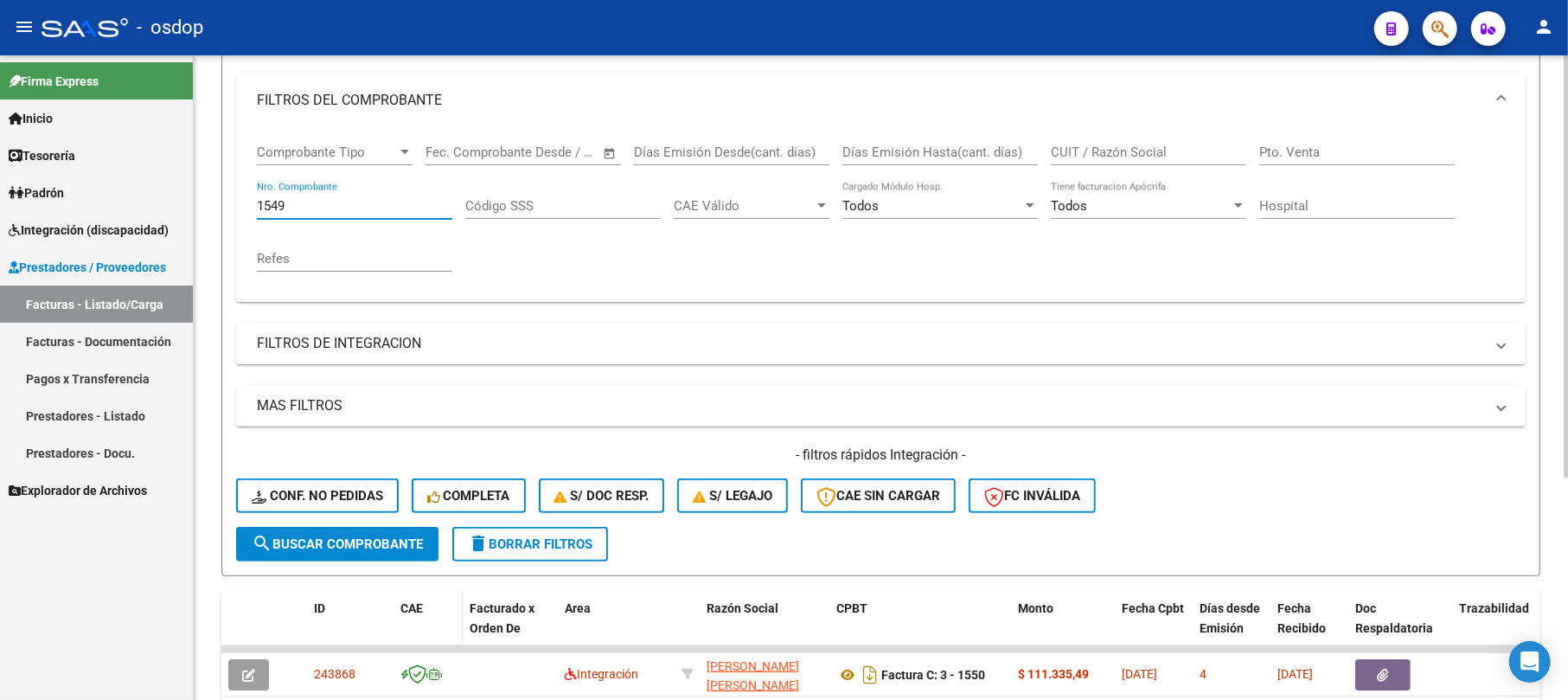
scroll to position [339, 0]
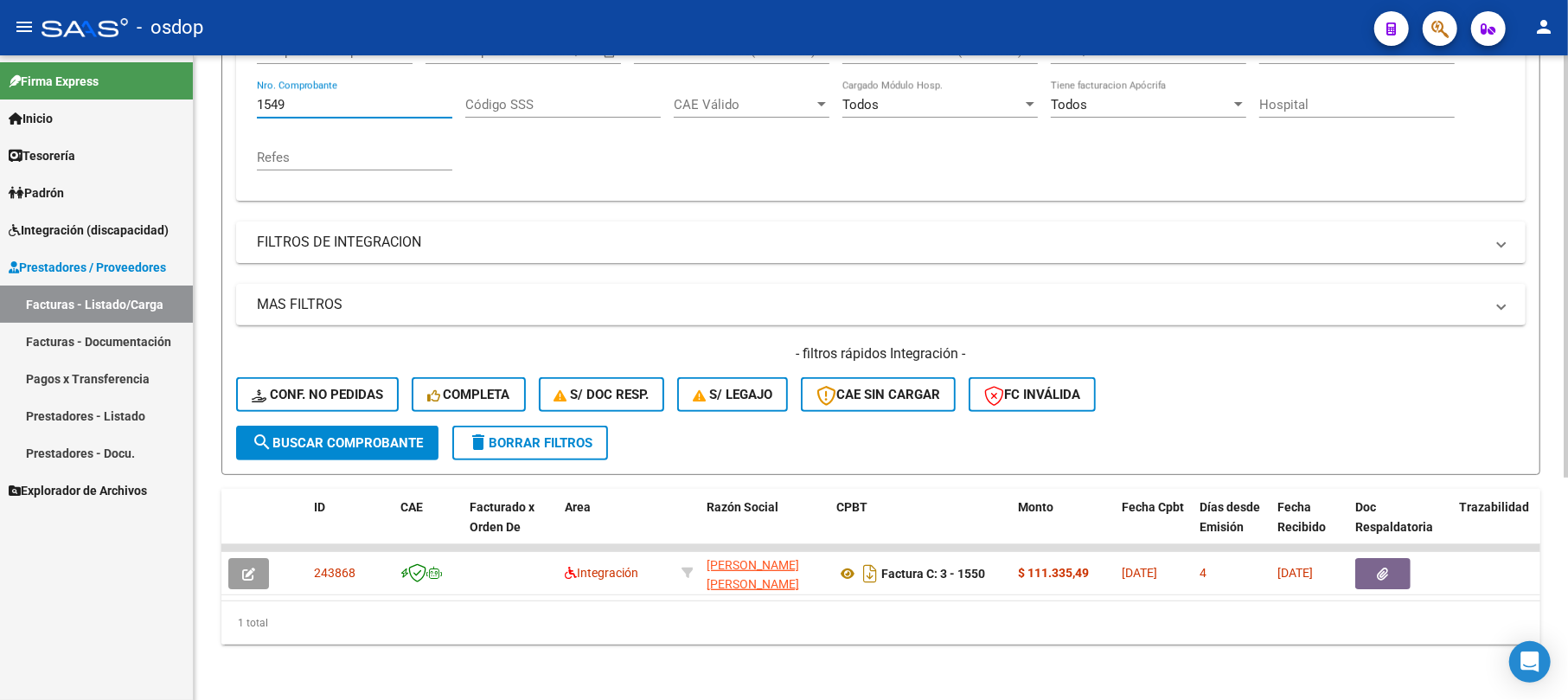
type input "1549"
click at [477, 125] on div "Comprobante Tipo Comprobante Tipo Fecha inicio – Fecha fin Fec. Comprobante Des…" at bounding box center [880, 107] width 1248 height 160
click at [326, 435] on span "search Buscar Comprobante" at bounding box center [337, 442] width 171 height 15
